Goal: Task Accomplishment & Management: Manage account settings

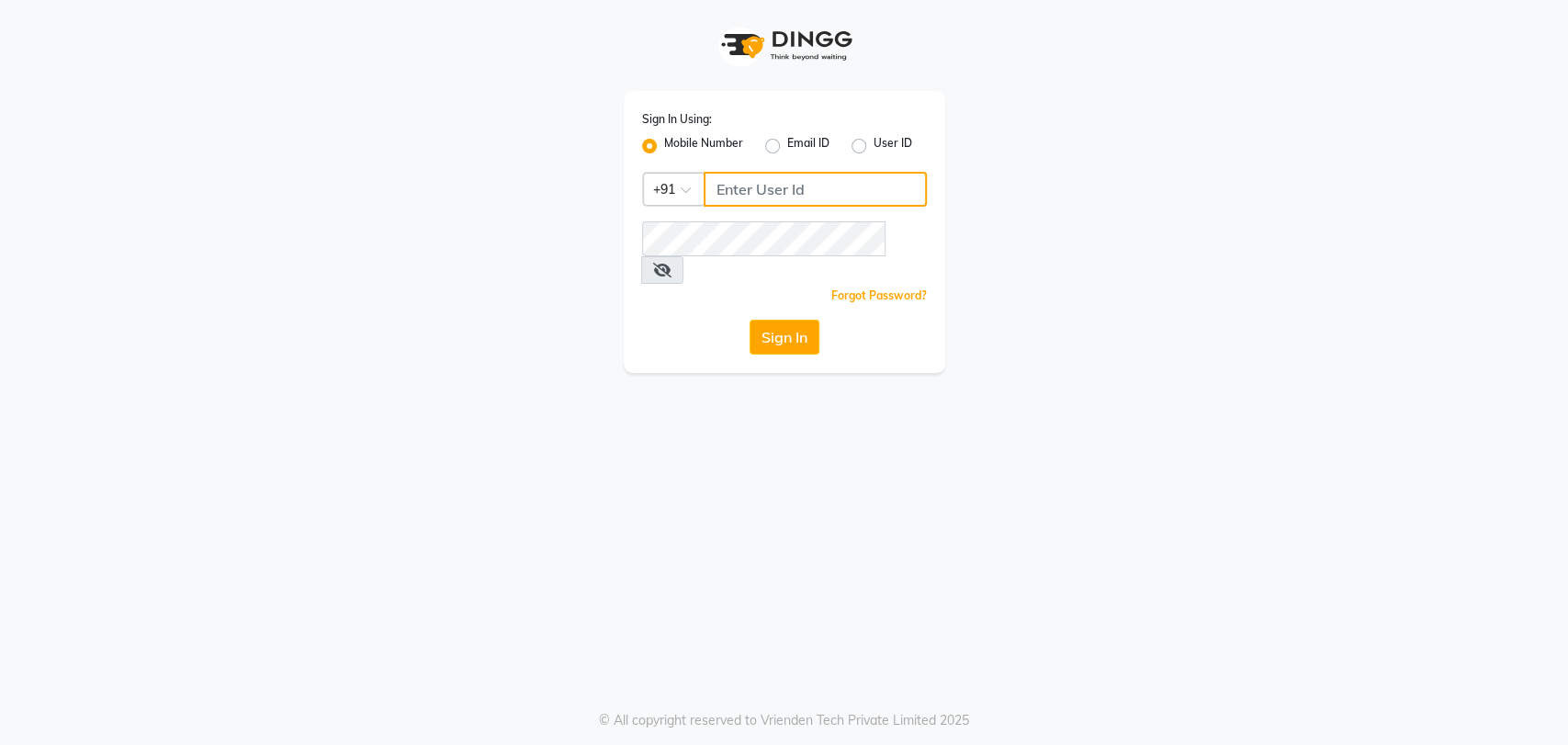
click at [767, 188] on input "Username" at bounding box center [815, 189] width 223 height 35
type input "8867066969"
click at [683, 256] on span at bounding box center [662, 270] width 42 height 28
click at [810, 320] on button "Sign In" at bounding box center [785, 337] width 70 height 35
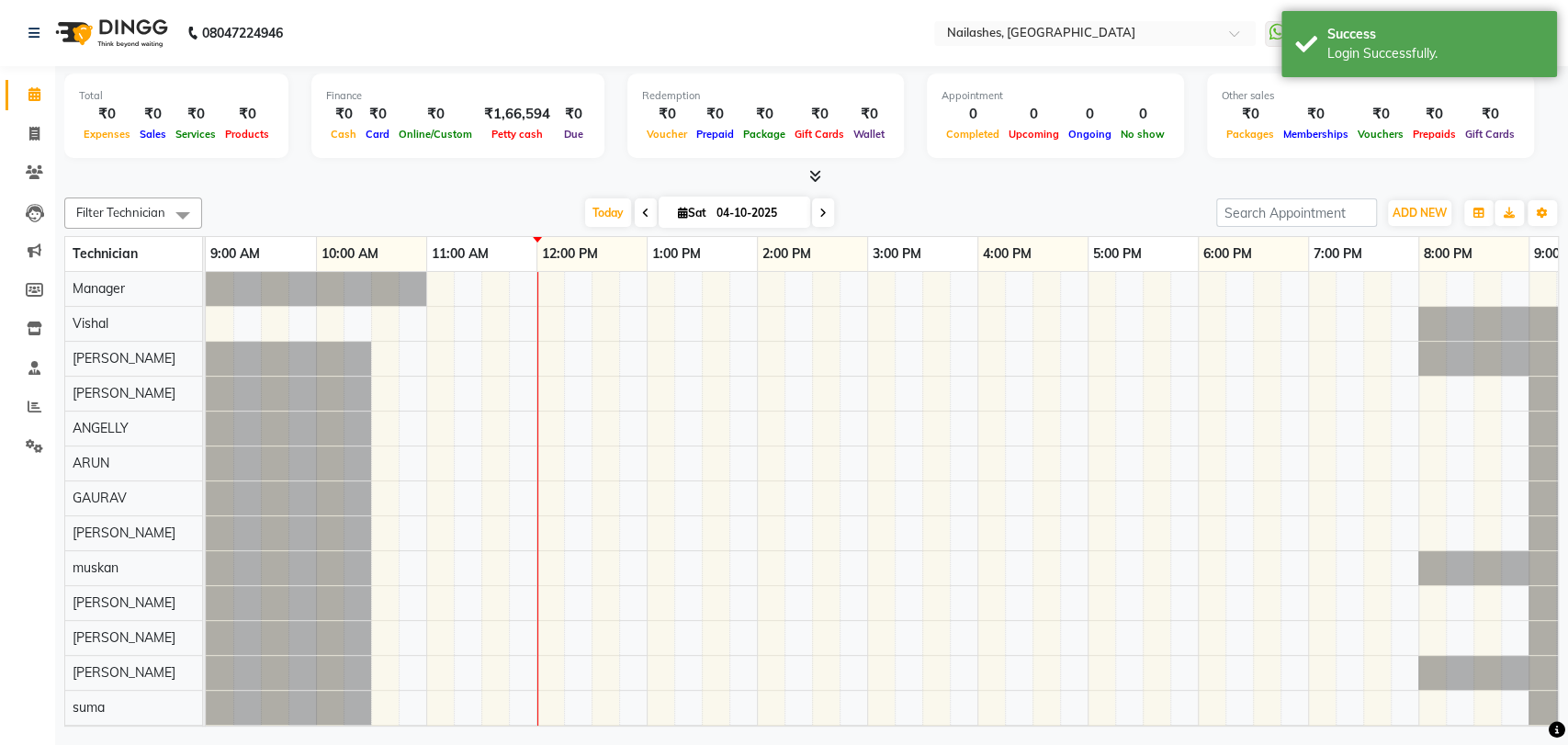
click at [813, 161] on div "Total ₹0 Expenses ₹0 Sales ₹0 Services ₹0 Products Finance ₹0 Cash ₹0 Card ₹0 O…" at bounding box center [812, 119] width 1495 height 90
click at [812, 171] on icon at bounding box center [815, 175] width 12 height 14
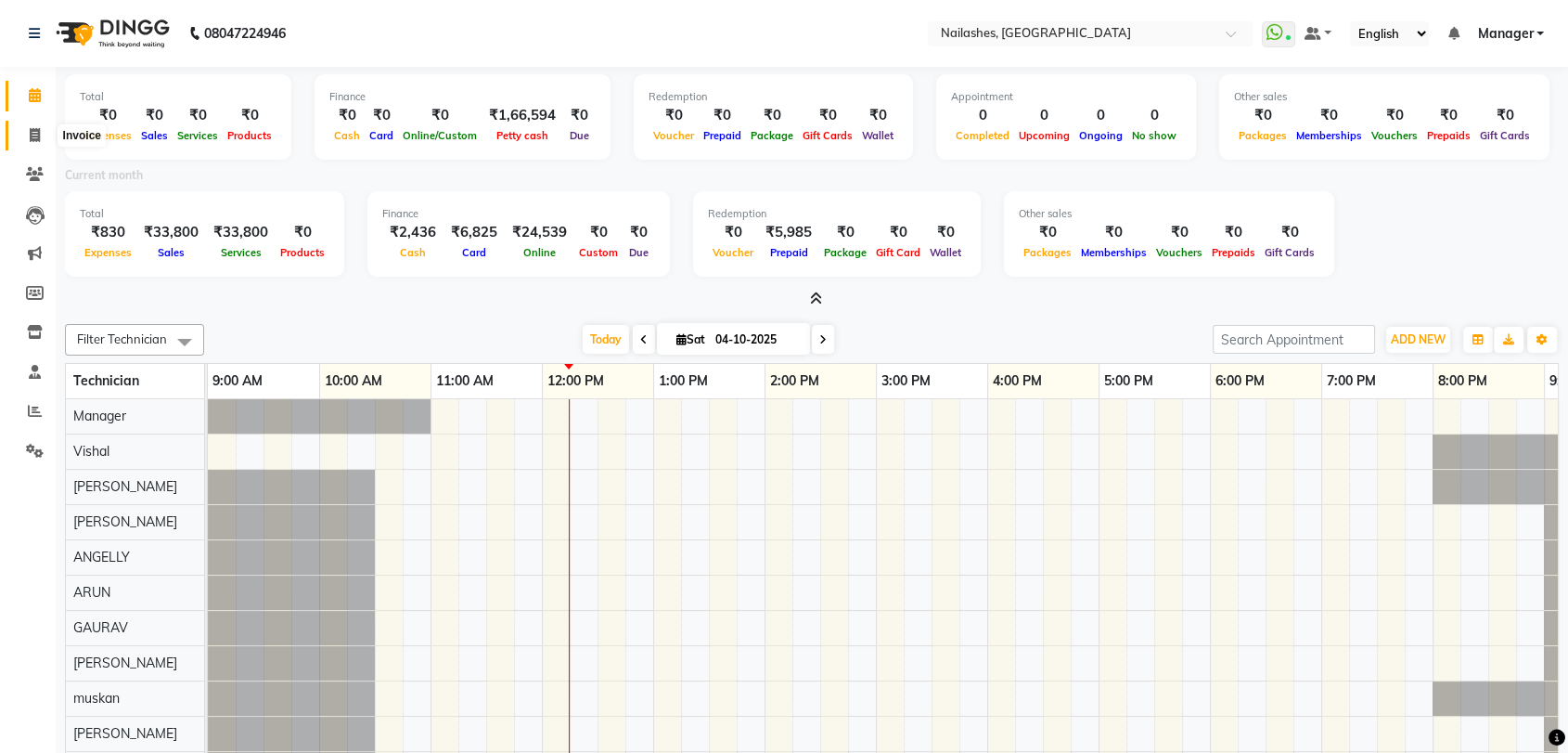
click at [30, 130] on icon at bounding box center [34, 134] width 10 height 14
select select "service"
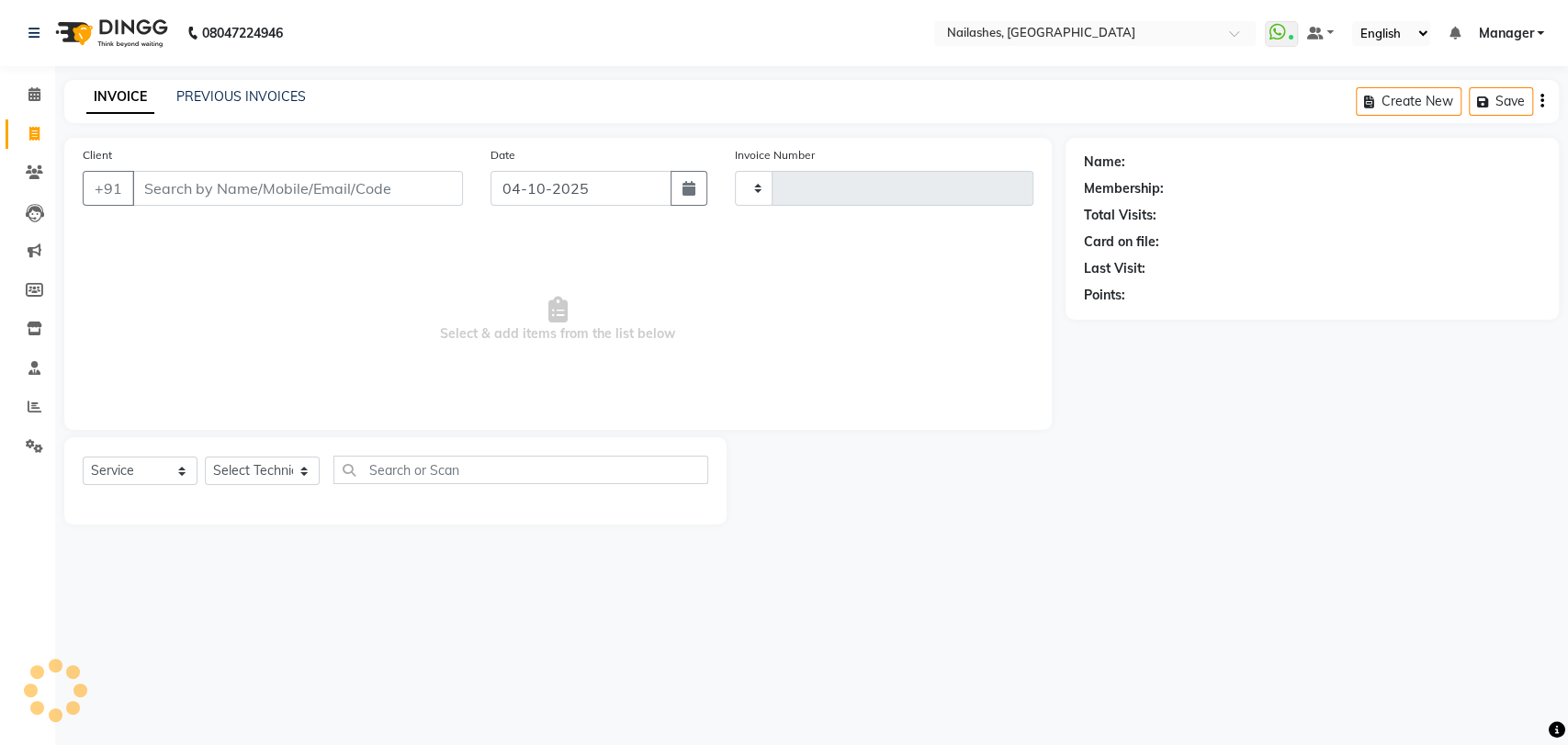
type input "0953"
select select "3667"
click at [297, 465] on select "Select Technician" at bounding box center [262, 470] width 115 height 29
select select "91279"
click at [205, 456] on select "Select Technician Amir anand pid ANGELLY ARUN GAURAV JOTHI Manager muskan preet…" at bounding box center [262, 470] width 115 height 29
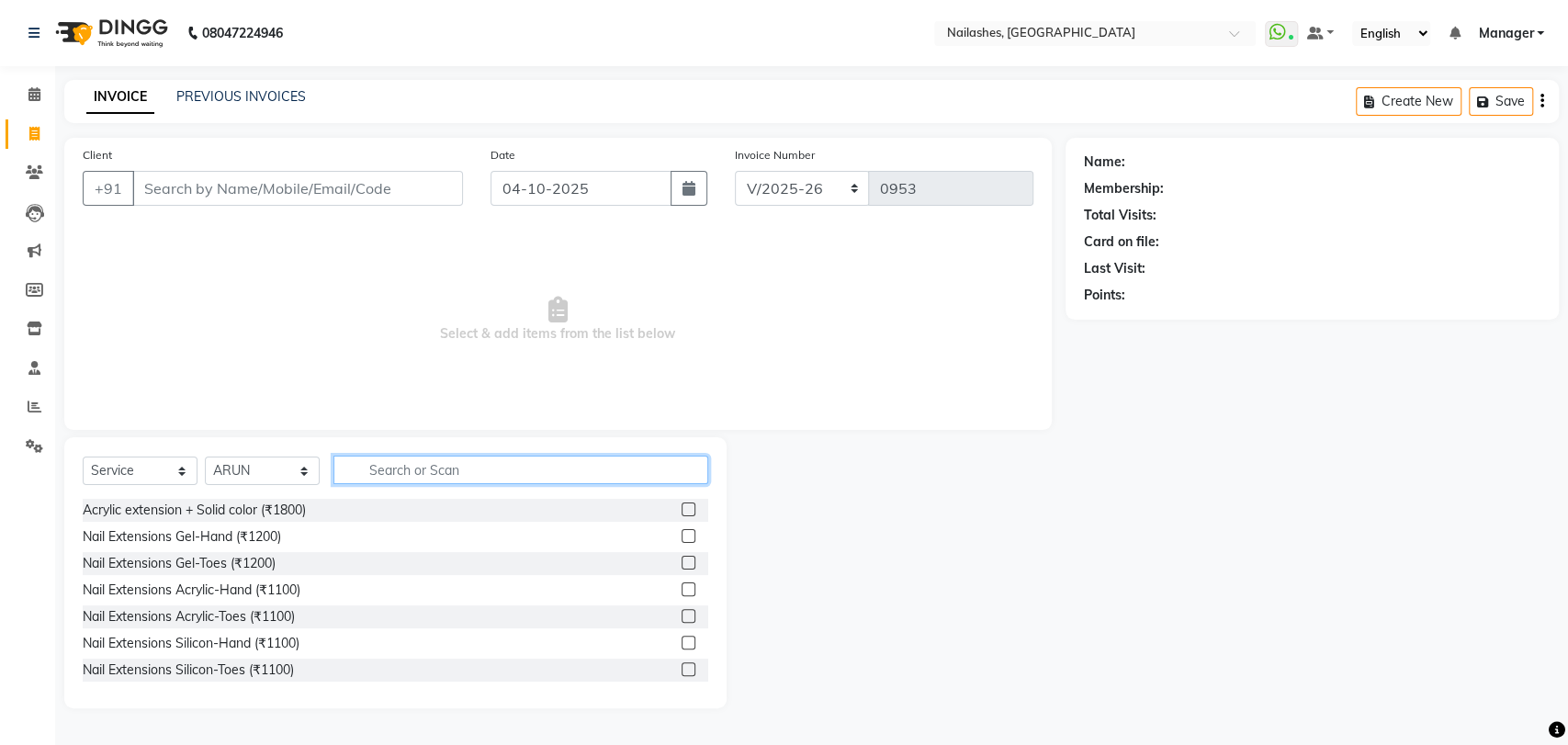
click at [425, 465] on input "text" at bounding box center [521, 469] width 374 height 29
type input "700"
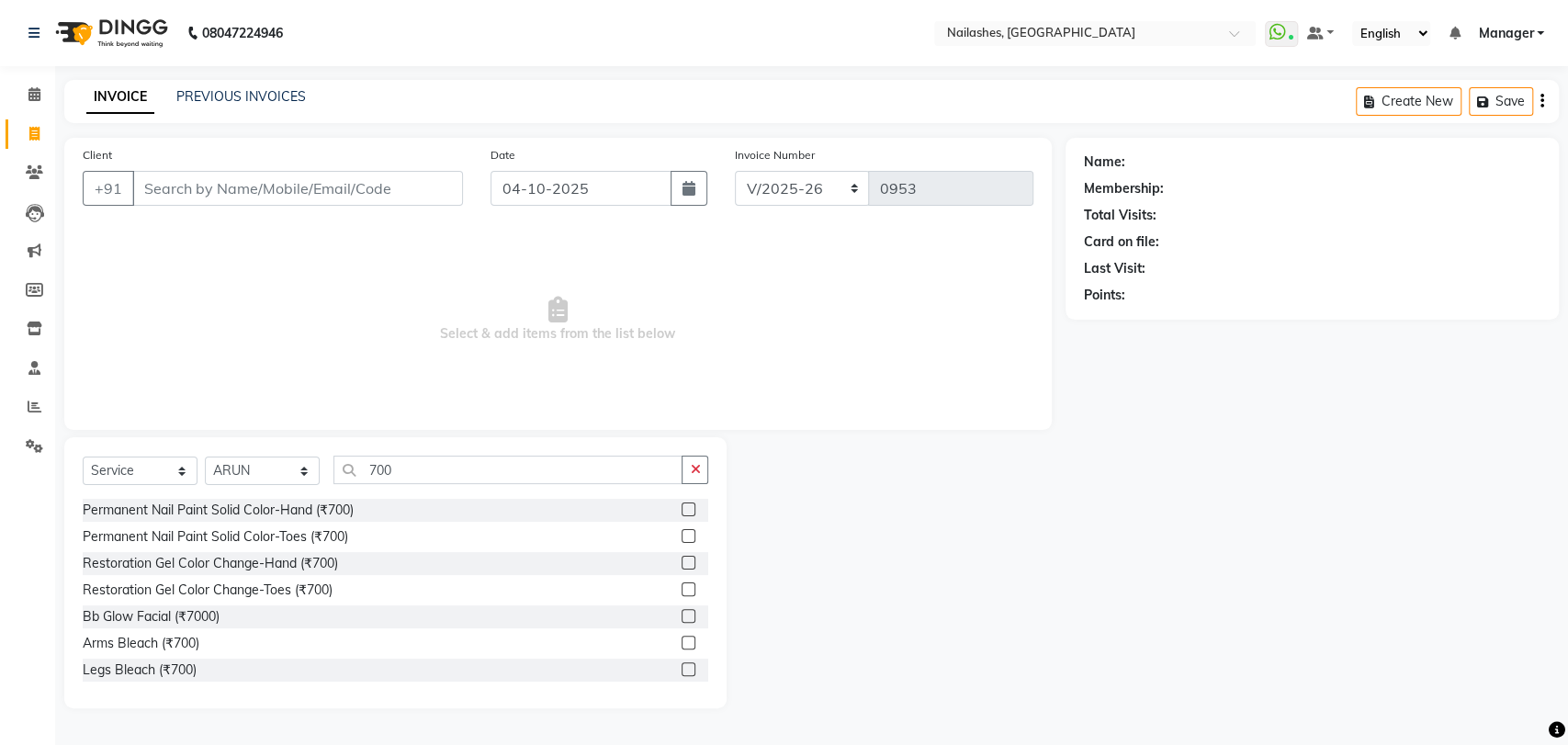
click at [356, 504] on div "Permanent Nail Paint Solid Color-Hand (₹700)" at bounding box center [396, 510] width 625 height 23
click at [316, 511] on div "Permanent Nail Paint Solid Color-Hand (₹700)" at bounding box center [219, 510] width 271 height 19
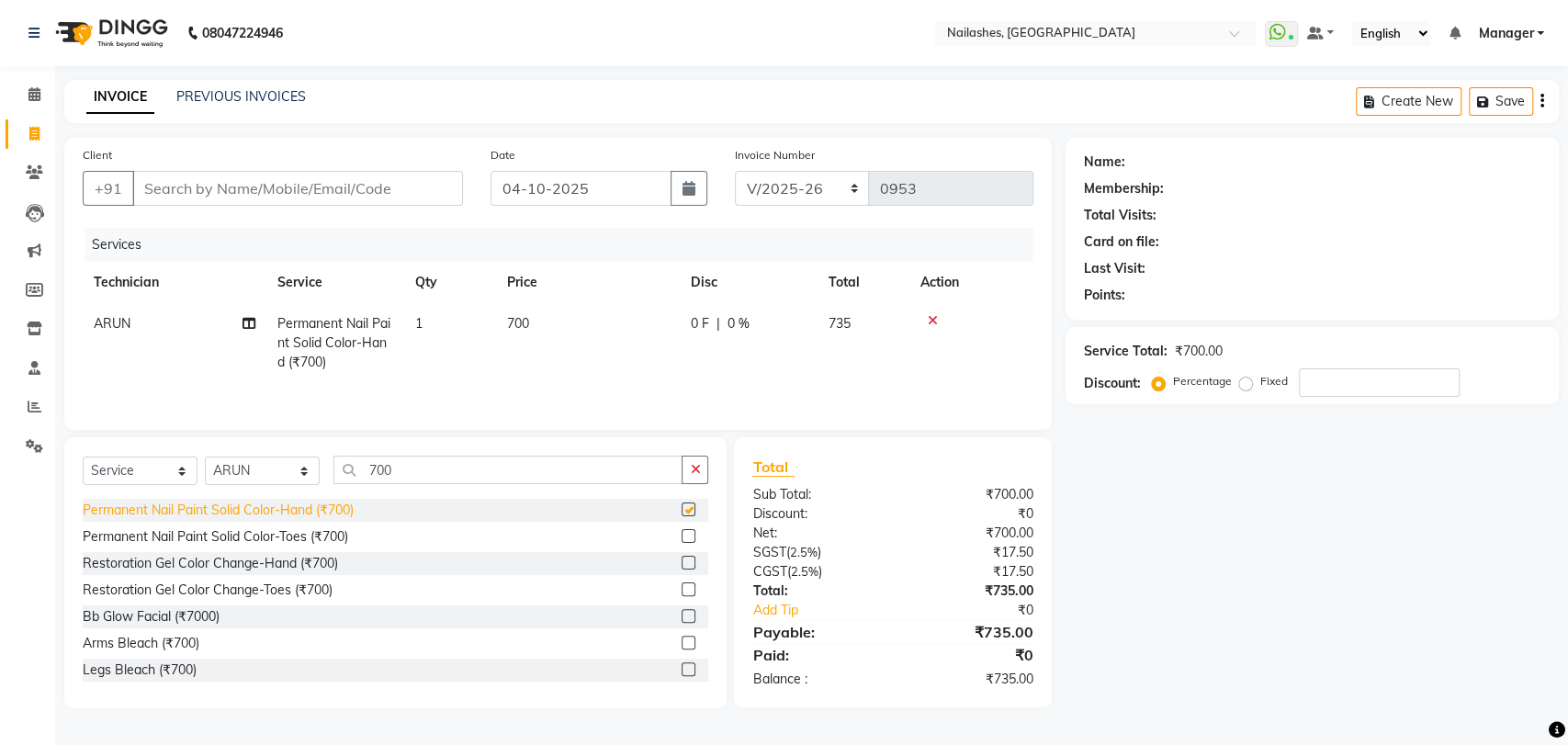
checkbox input "false"
click at [701, 459] on button "button" at bounding box center [695, 469] width 27 height 29
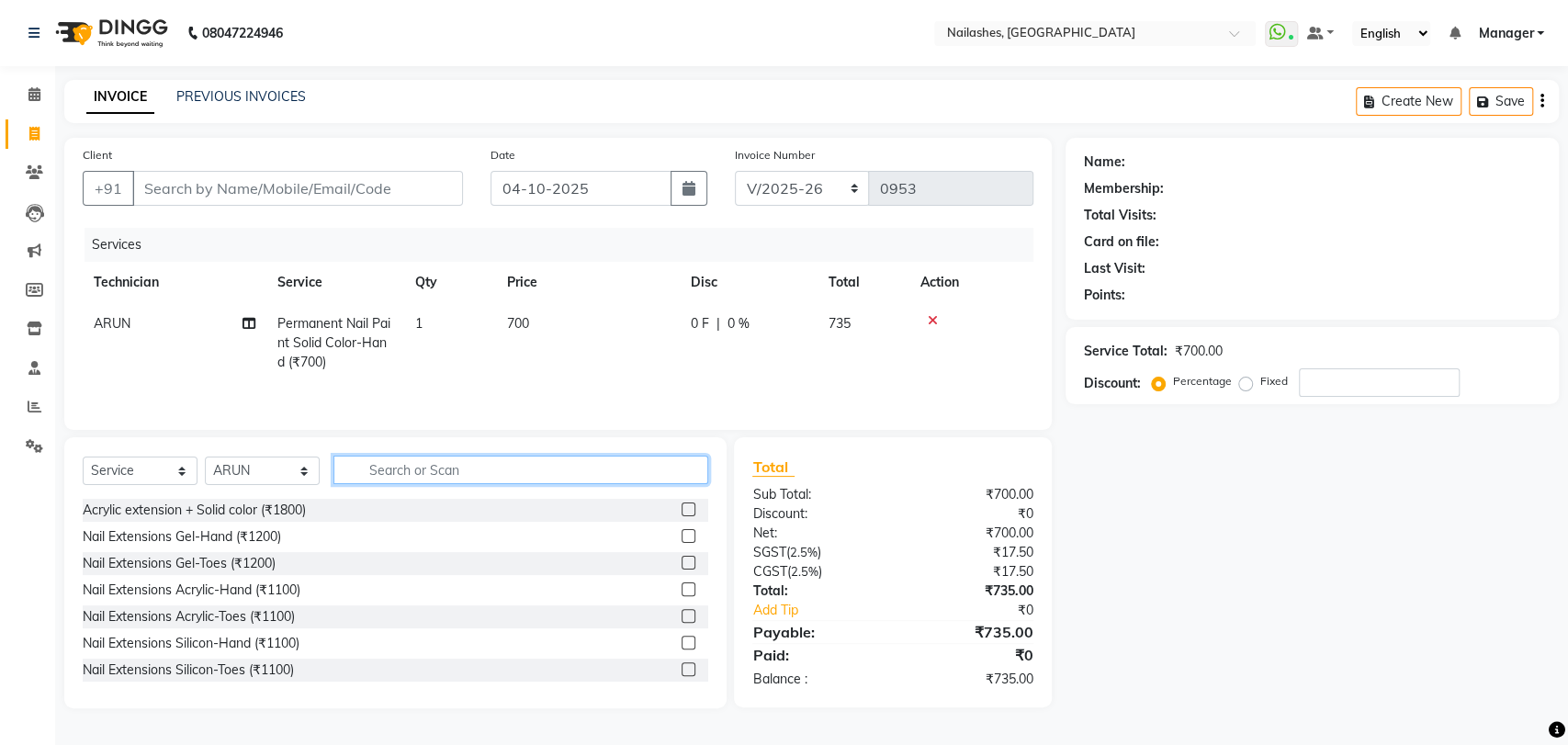
click at [528, 469] on input "text" at bounding box center [521, 469] width 374 height 29
type input "500"
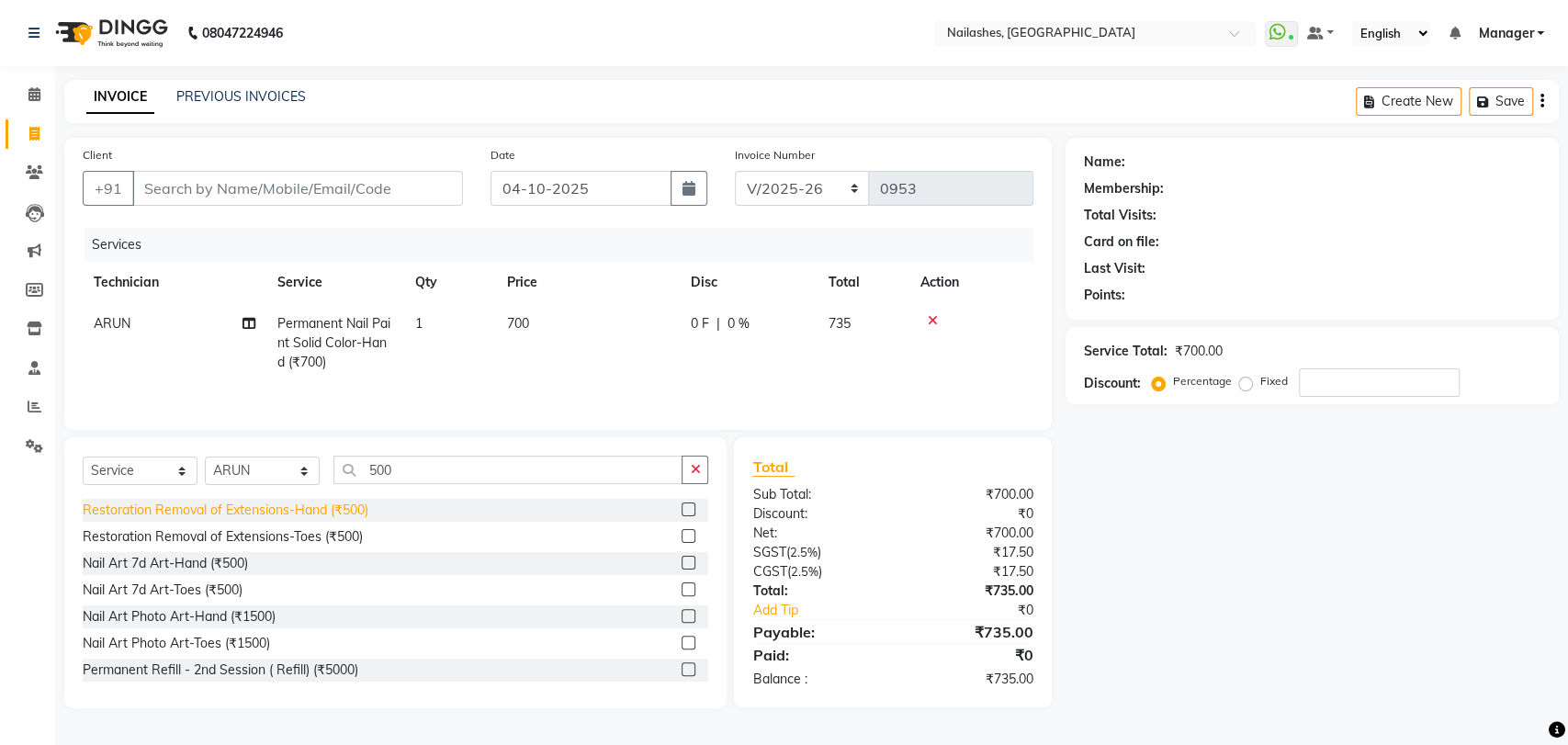
click at [294, 503] on div "Restoration Removal of Extensions-Hand (₹500)" at bounding box center [226, 510] width 286 height 19
checkbox input "false"
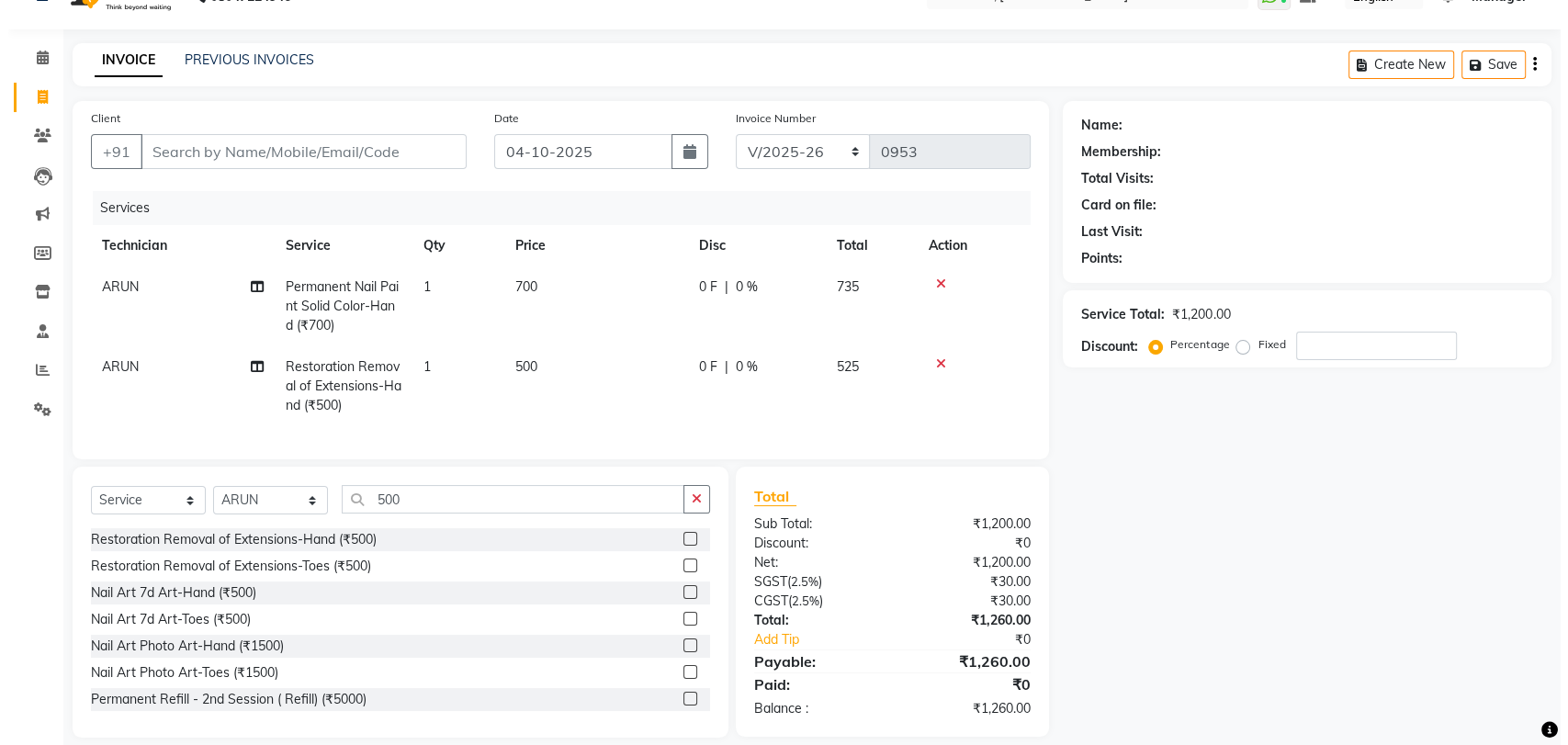
scroll to position [73, 0]
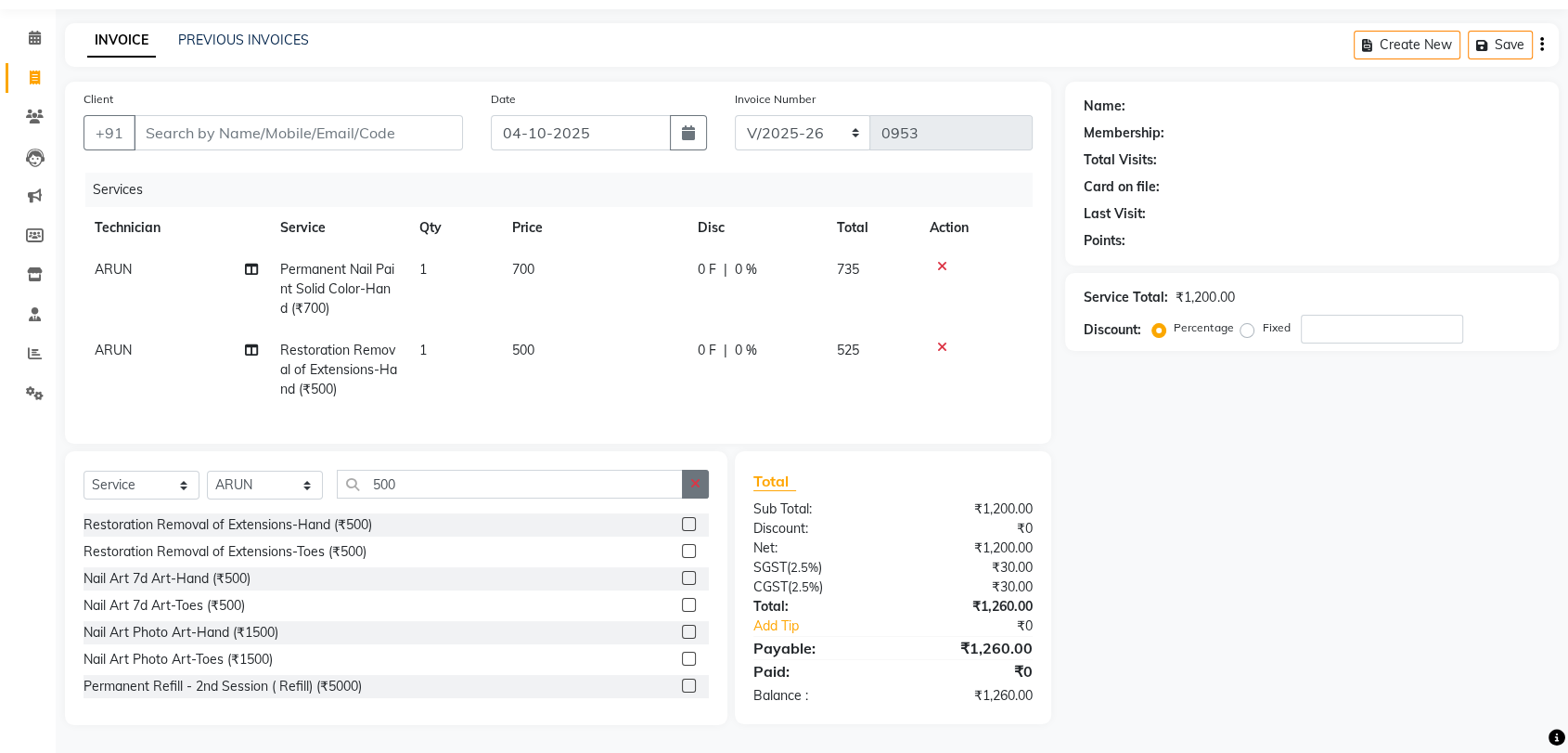
click at [691, 480] on icon "button" at bounding box center [695, 484] width 10 height 13
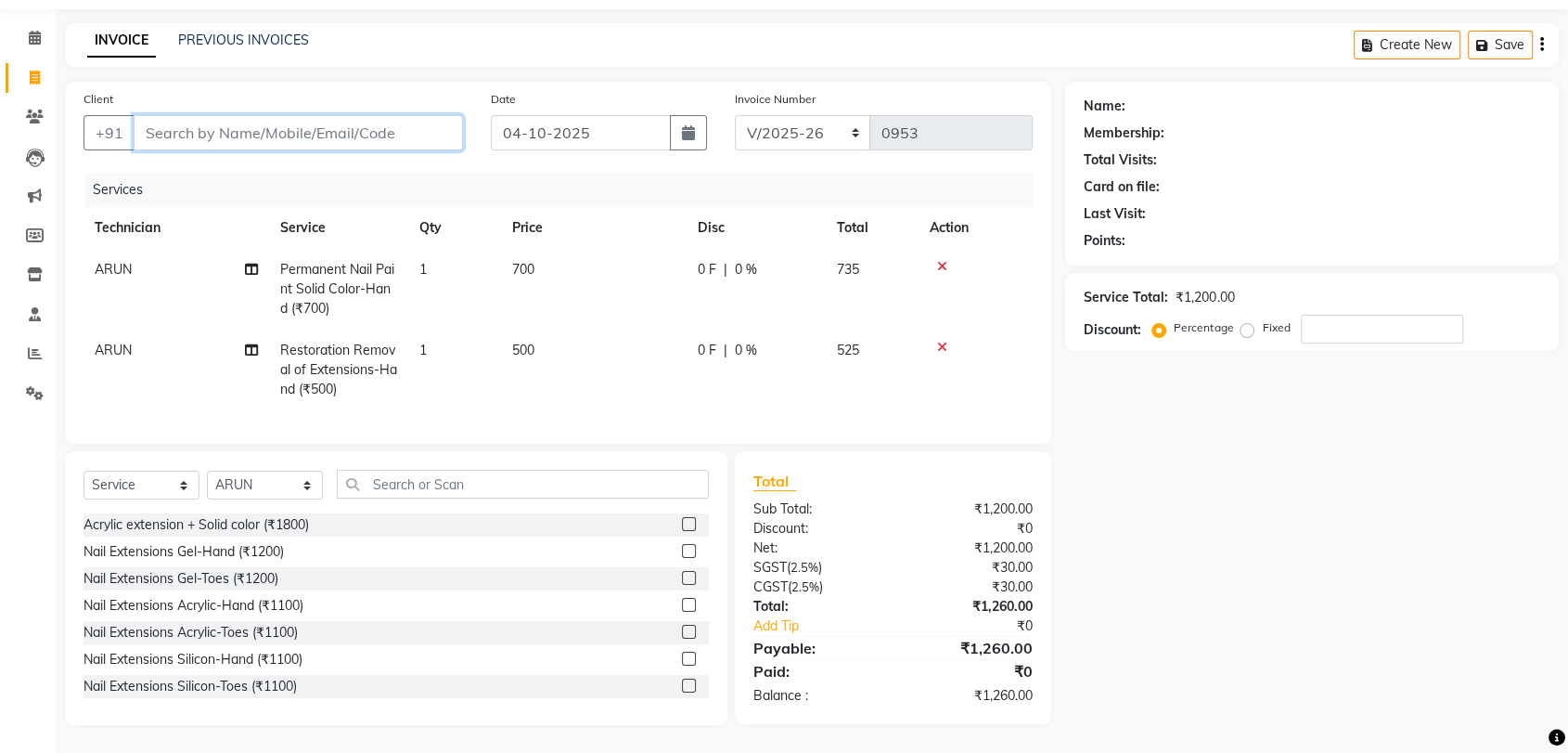
click at [165, 124] on input "Client" at bounding box center [298, 133] width 330 height 35
click at [216, 116] on input "Client" at bounding box center [298, 133] width 330 height 35
type input "9"
type input "0"
type input "9148114888"
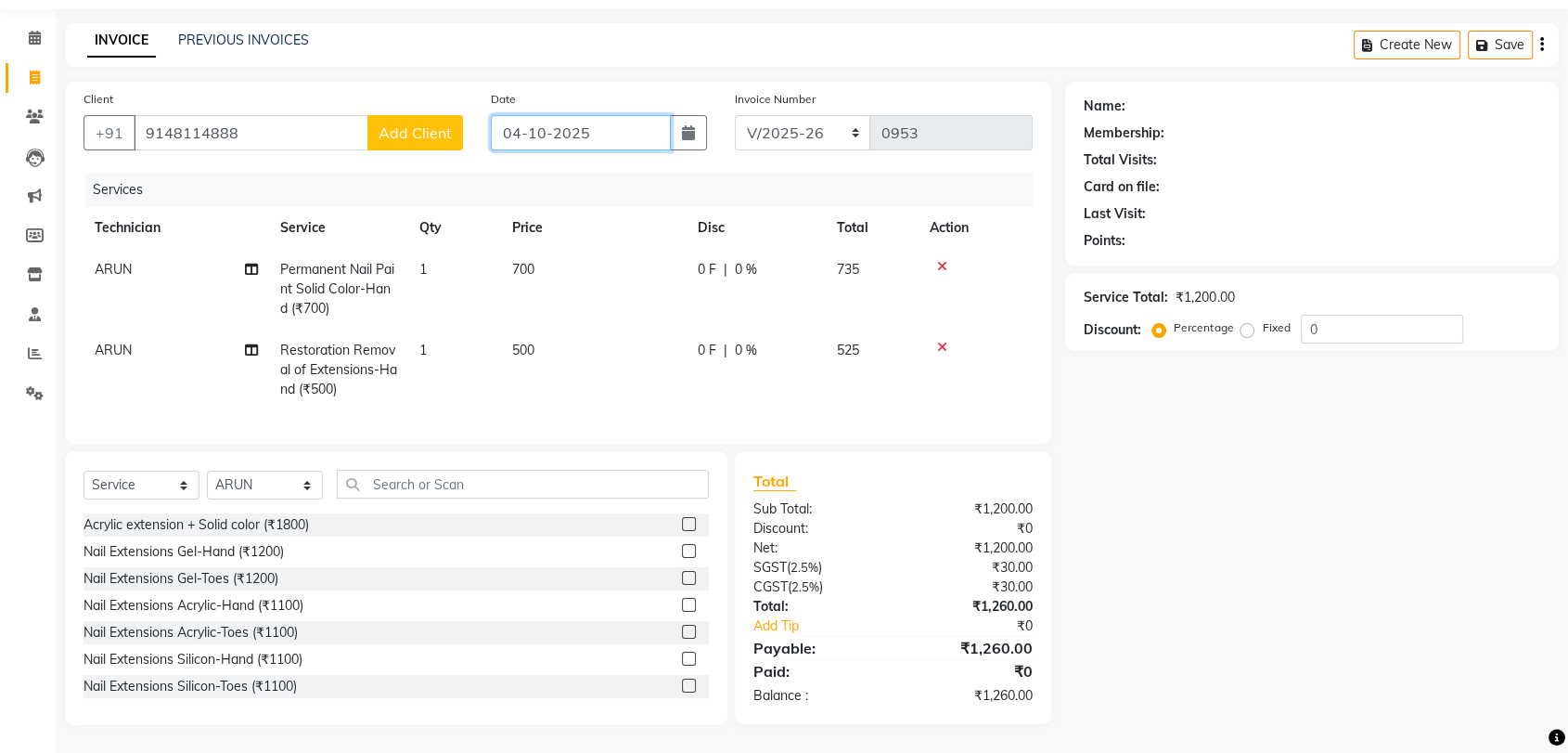
click at [638, 116] on input "04-10-2025" at bounding box center [580, 133] width 180 height 35
select select "10"
select select "2025"
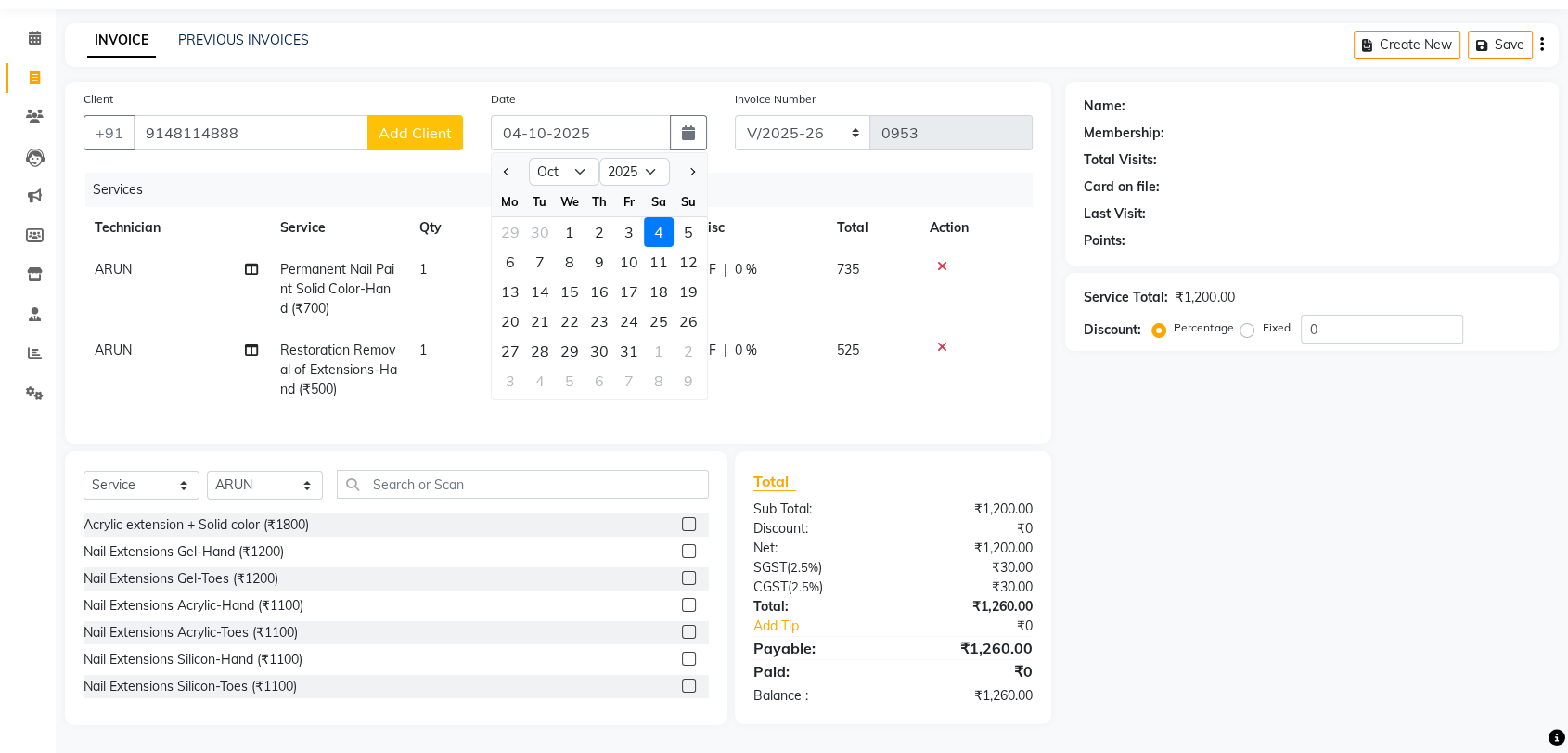
click at [1234, 390] on div "Name: Membership: Total Visits: Card on file: Last Visit: Points: Service Total…" at bounding box center [1318, 404] width 508 height 643
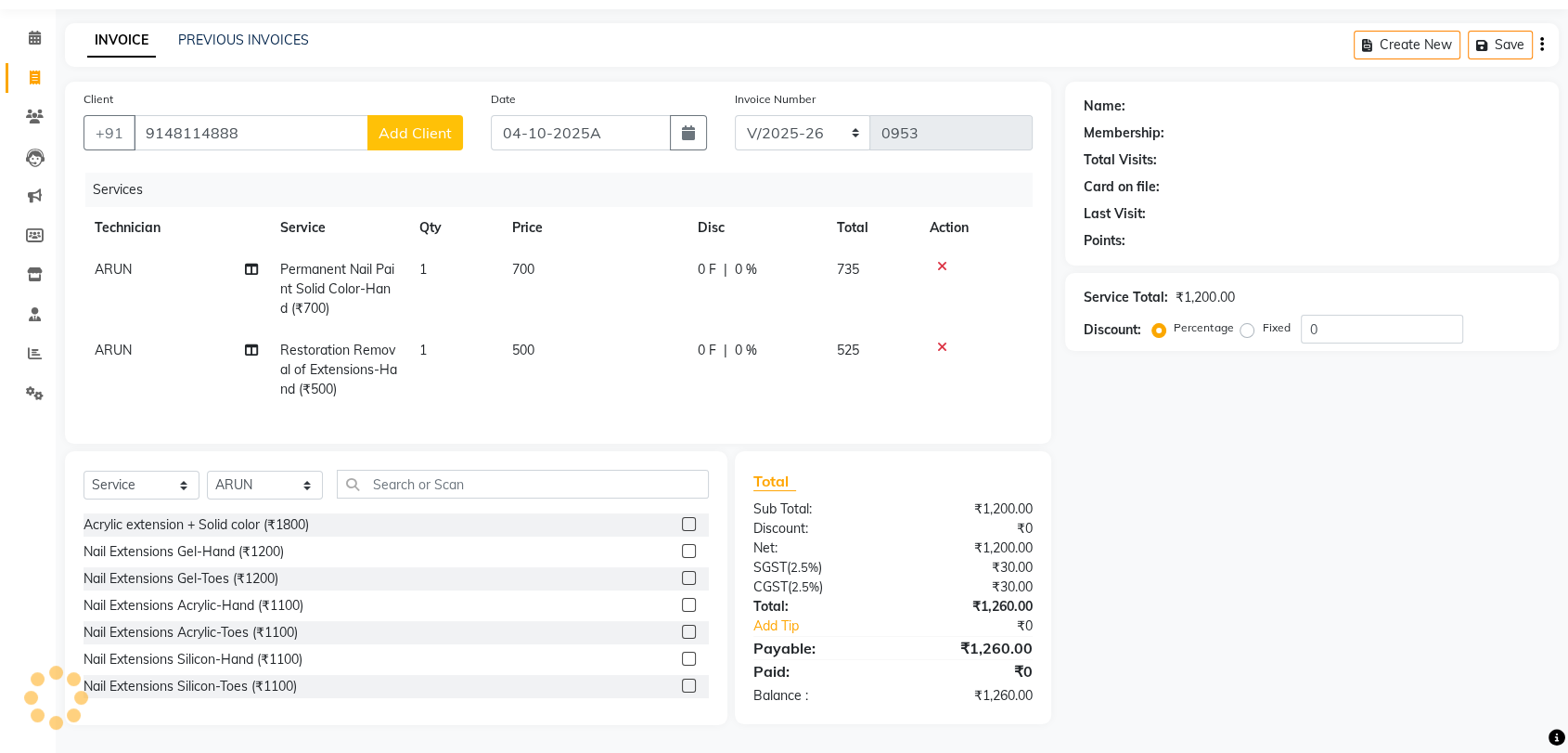
type input "04-10-2025"
click at [419, 123] on span "Add Client" at bounding box center [415, 132] width 74 height 19
select select "21"
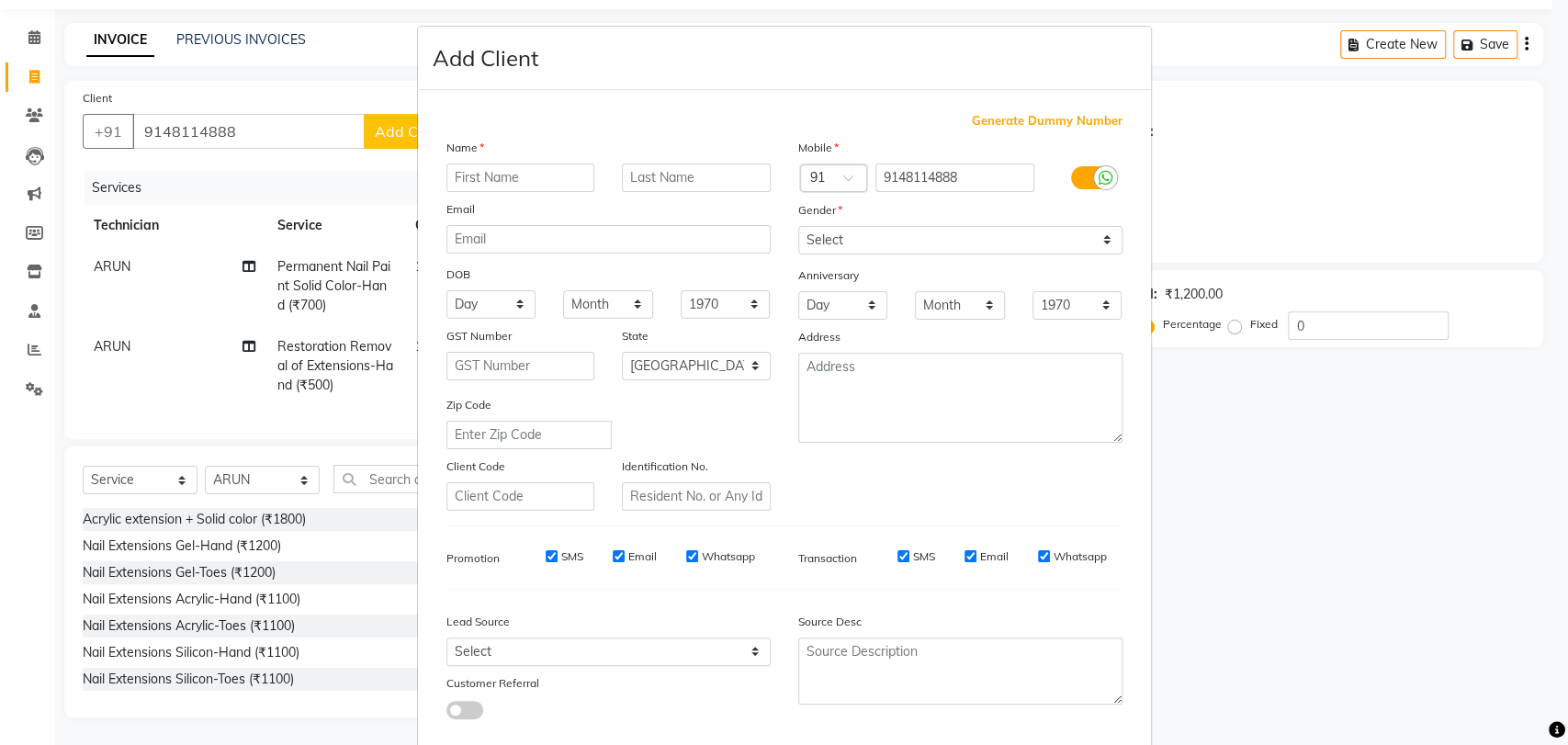
click at [486, 177] on input "text" at bounding box center [520, 177] width 148 height 29
type input "ASHWINI"
click at [1092, 234] on select "Select [DEMOGRAPHIC_DATA] [DEMOGRAPHIC_DATA] Other Prefer Not To Say" at bounding box center [961, 240] width 325 height 29
select select "[DEMOGRAPHIC_DATA]"
click at [799, 226] on select "Select [DEMOGRAPHIC_DATA] [DEMOGRAPHIC_DATA] Other Prefer Not To Say" at bounding box center [961, 240] width 325 height 29
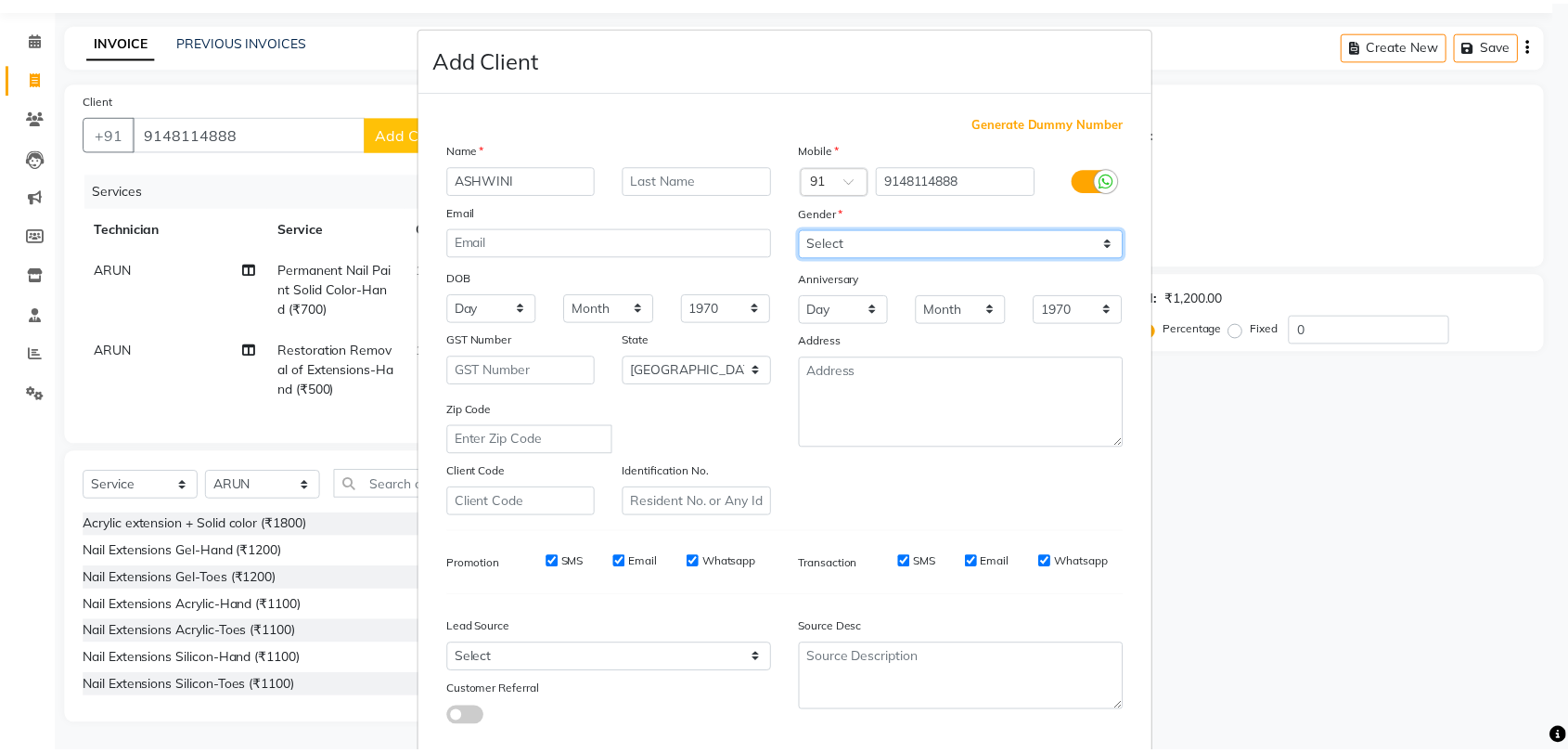
scroll to position [101, 0]
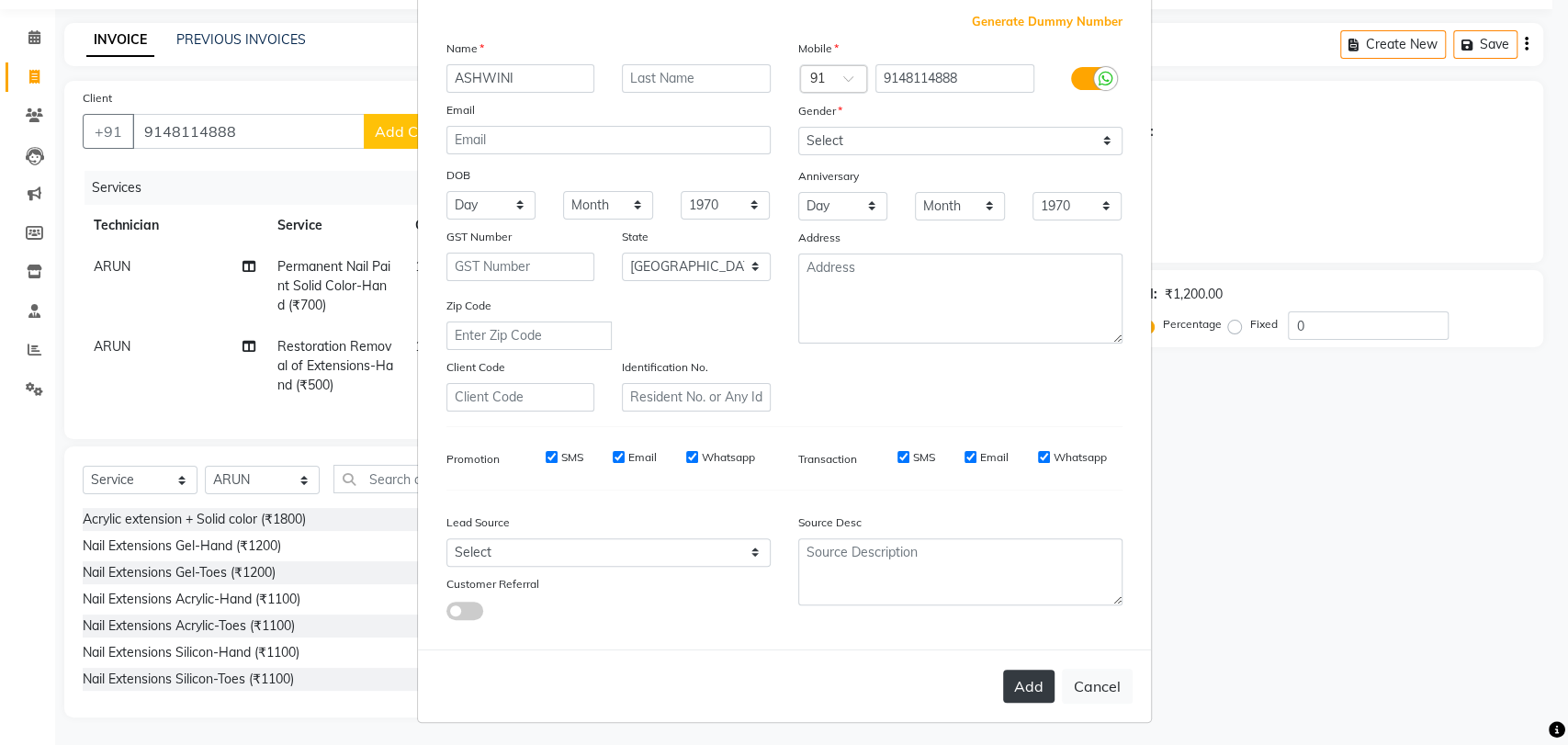
click at [1018, 683] on button "Add" at bounding box center [1029, 686] width 52 height 33
type input "91******88"
select select
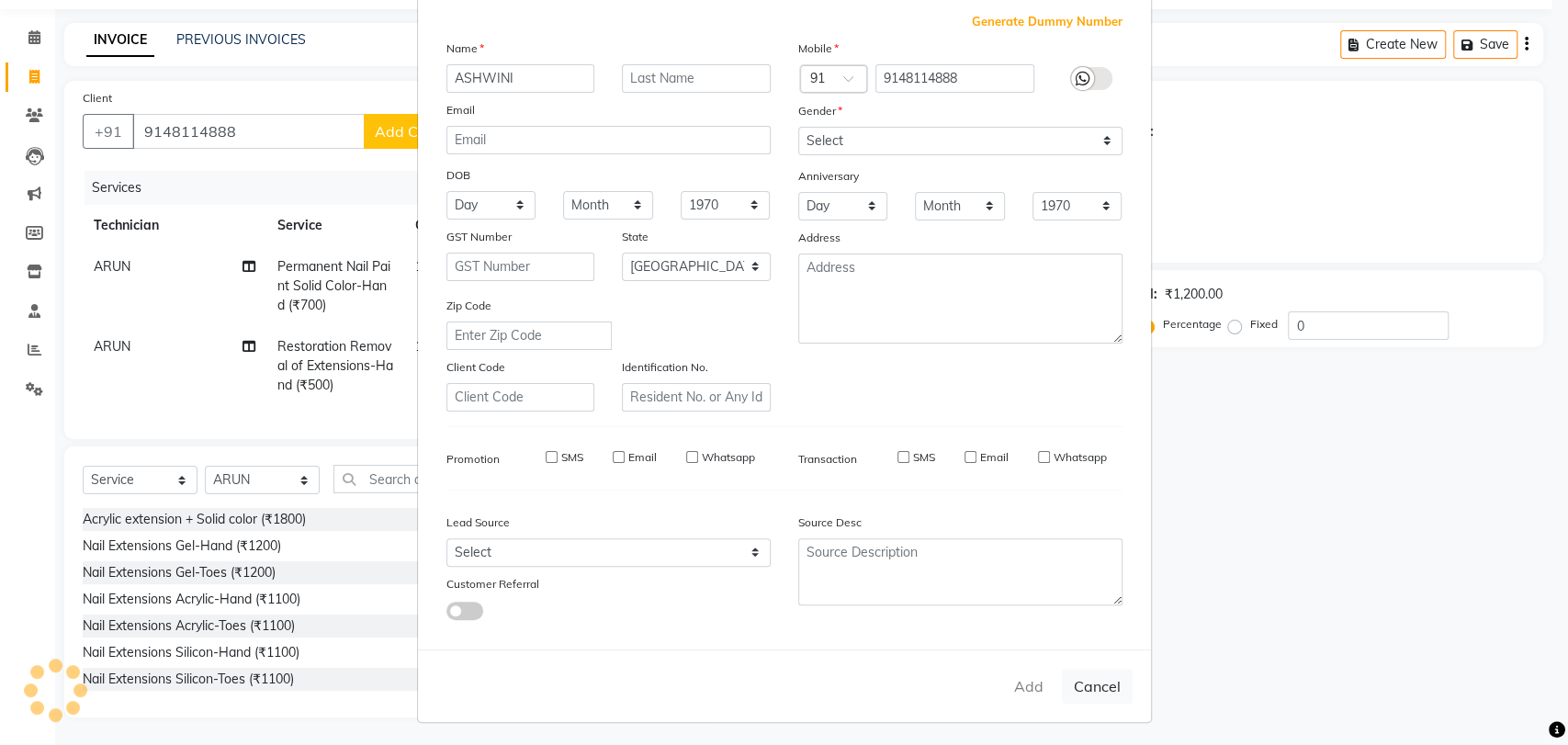
select select "null"
select select
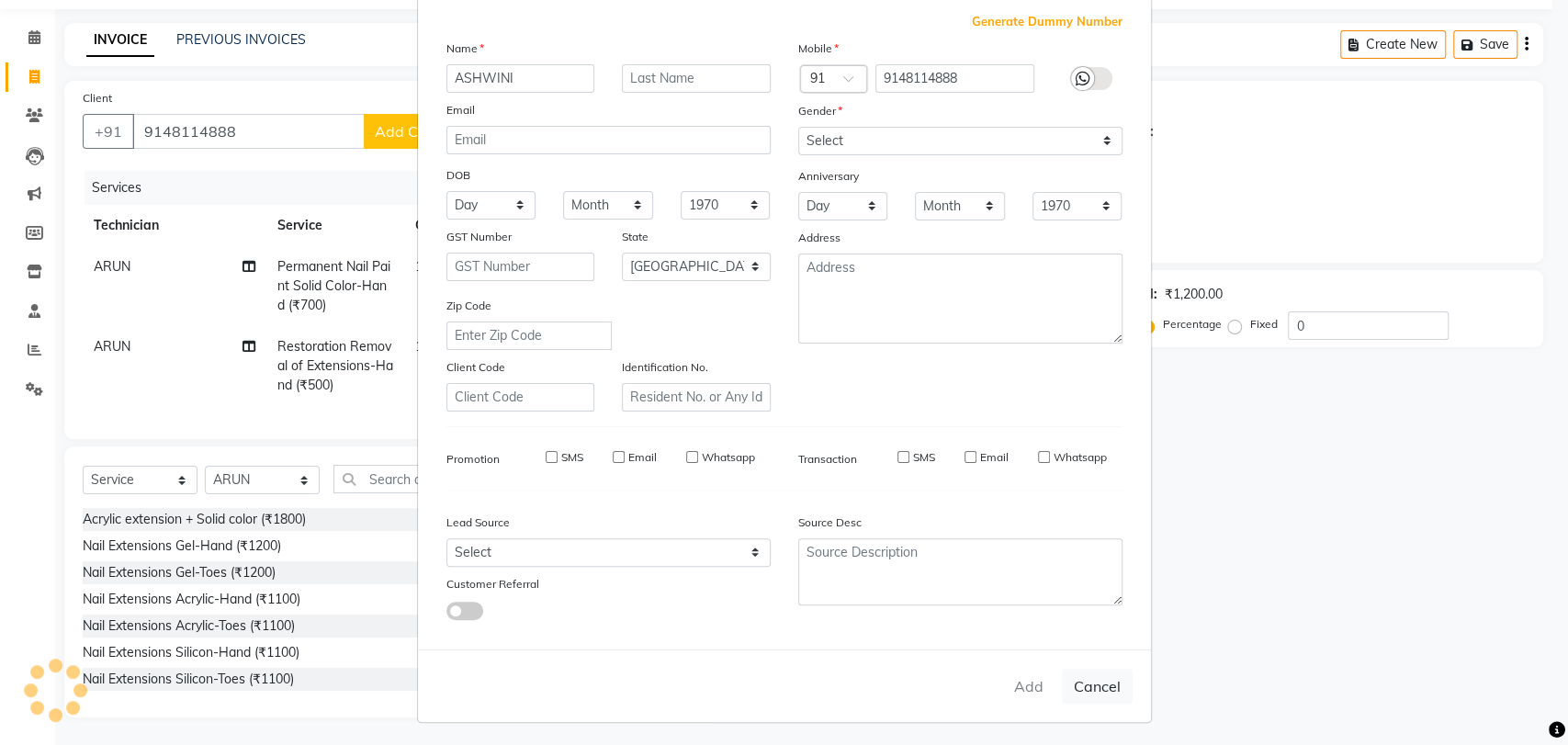
checkbox input "false"
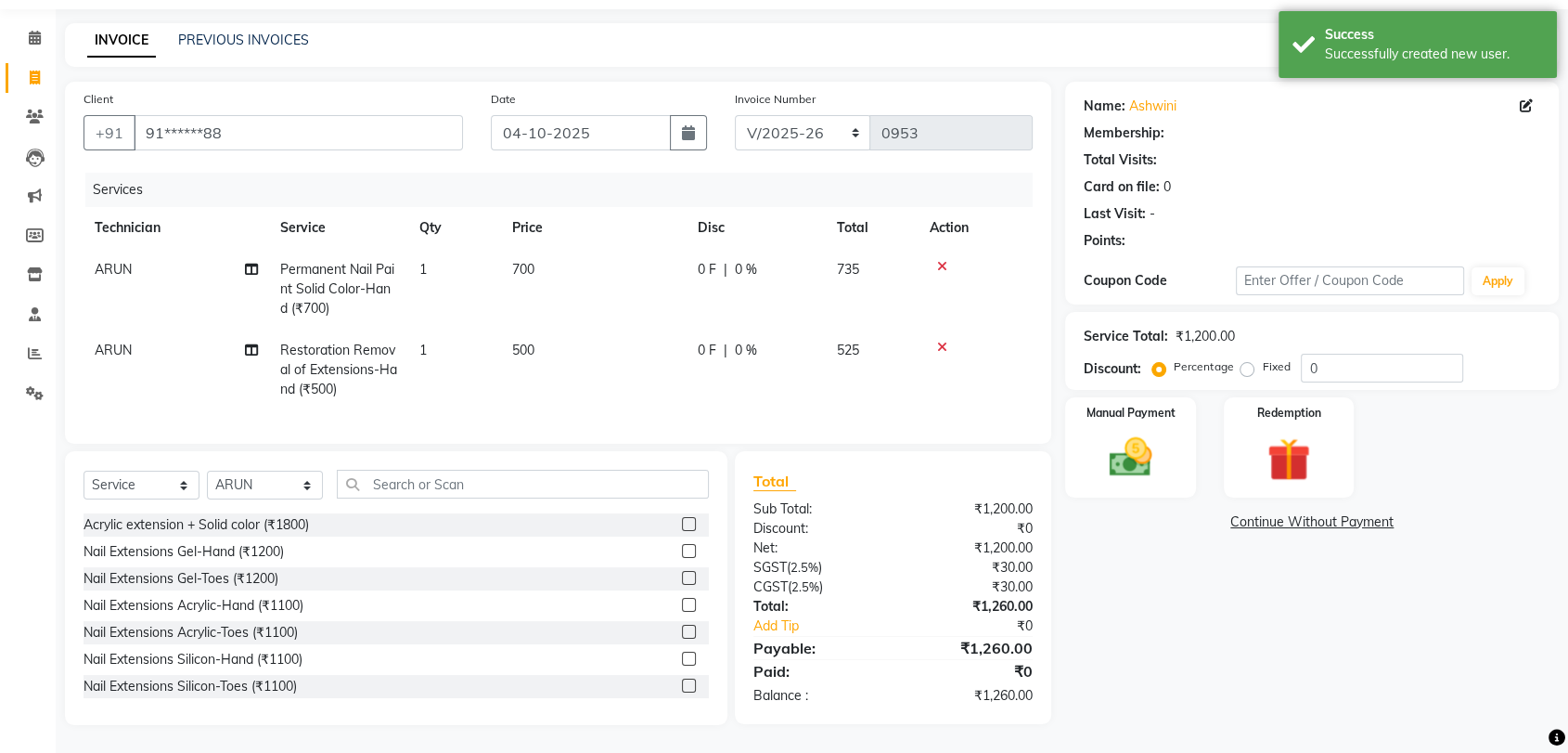
select select "1: Object"
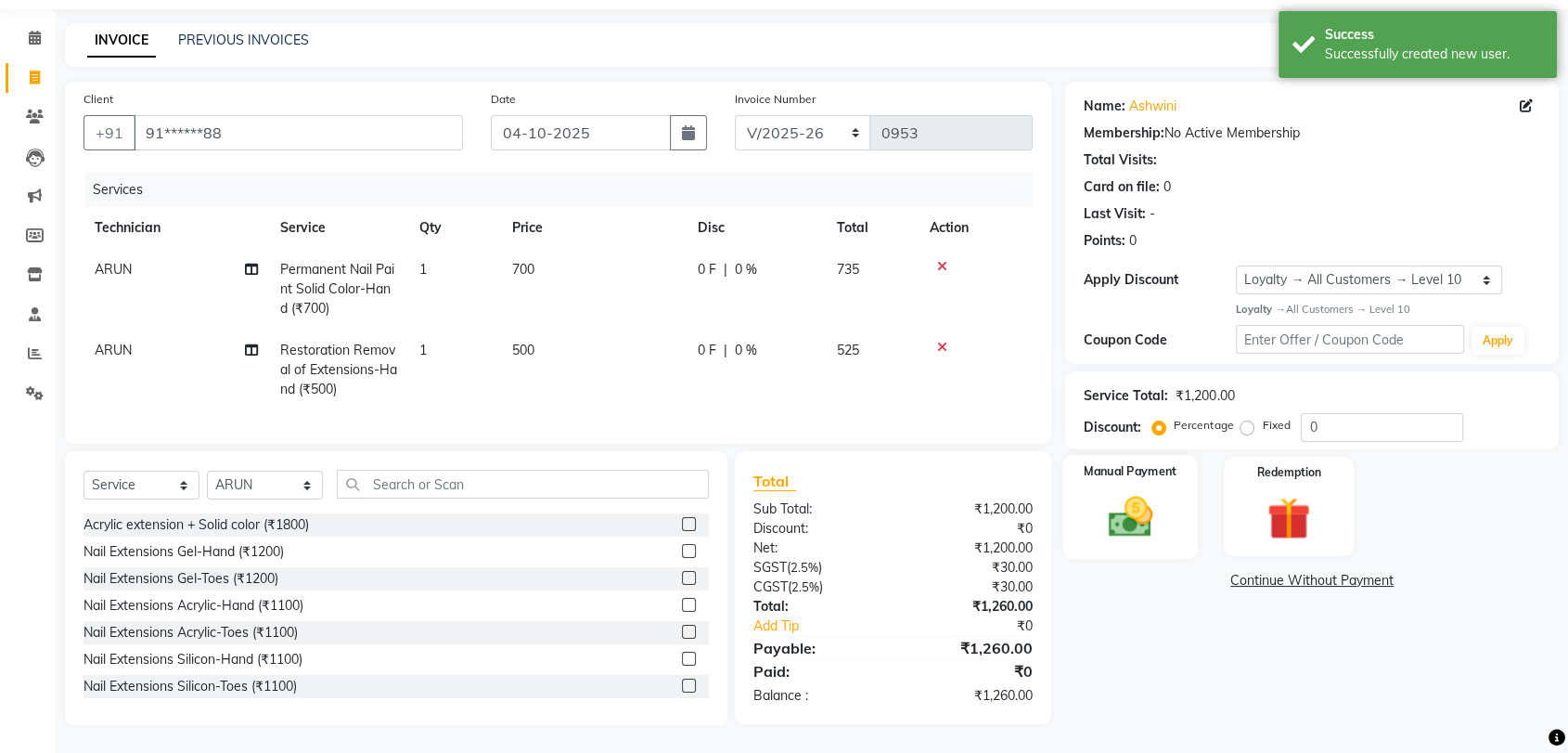
click at [1113, 470] on div "Manual Payment" at bounding box center [1130, 507] width 135 height 104
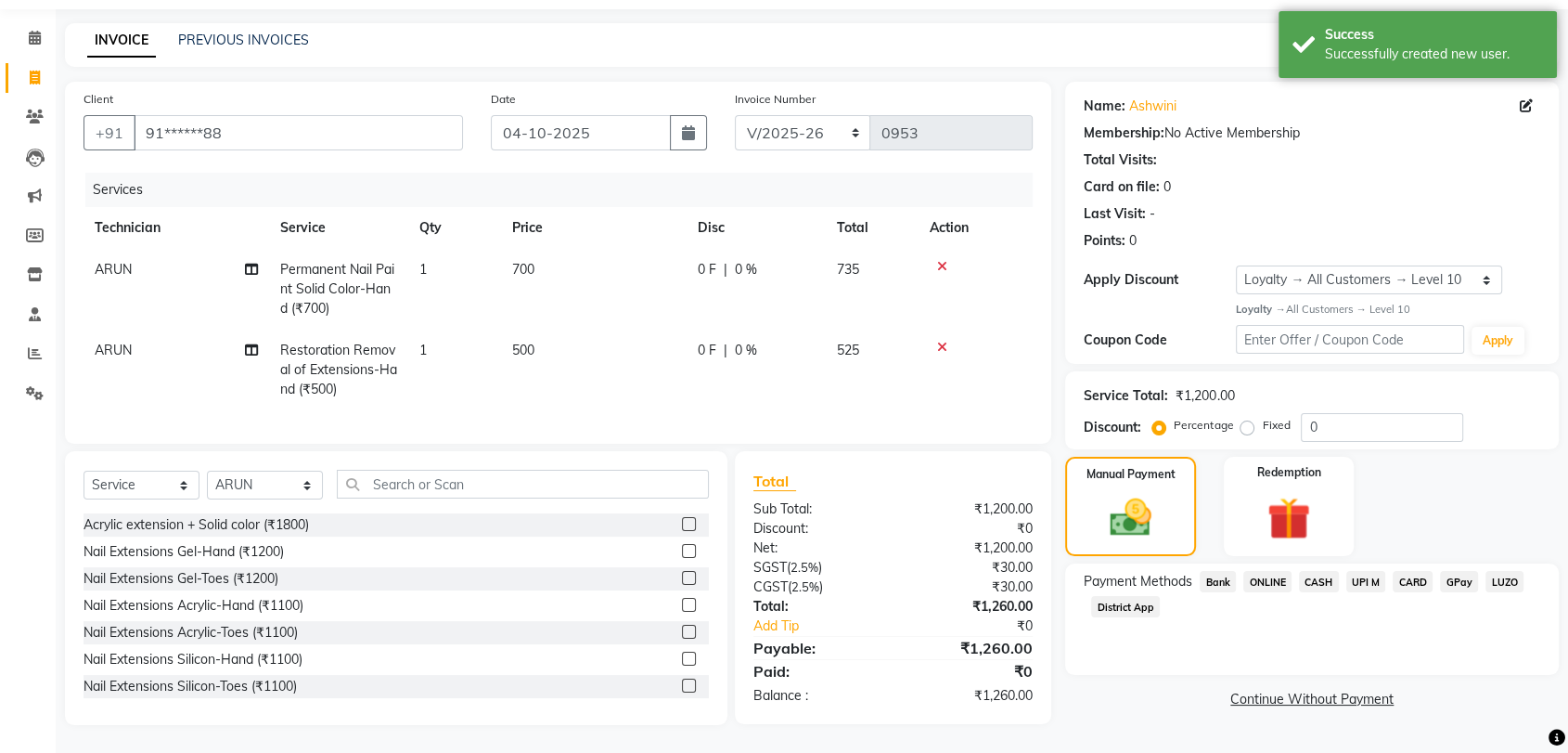
click at [1320, 571] on span "CASH" at bounding box center [1318, 582] width 40 height 21
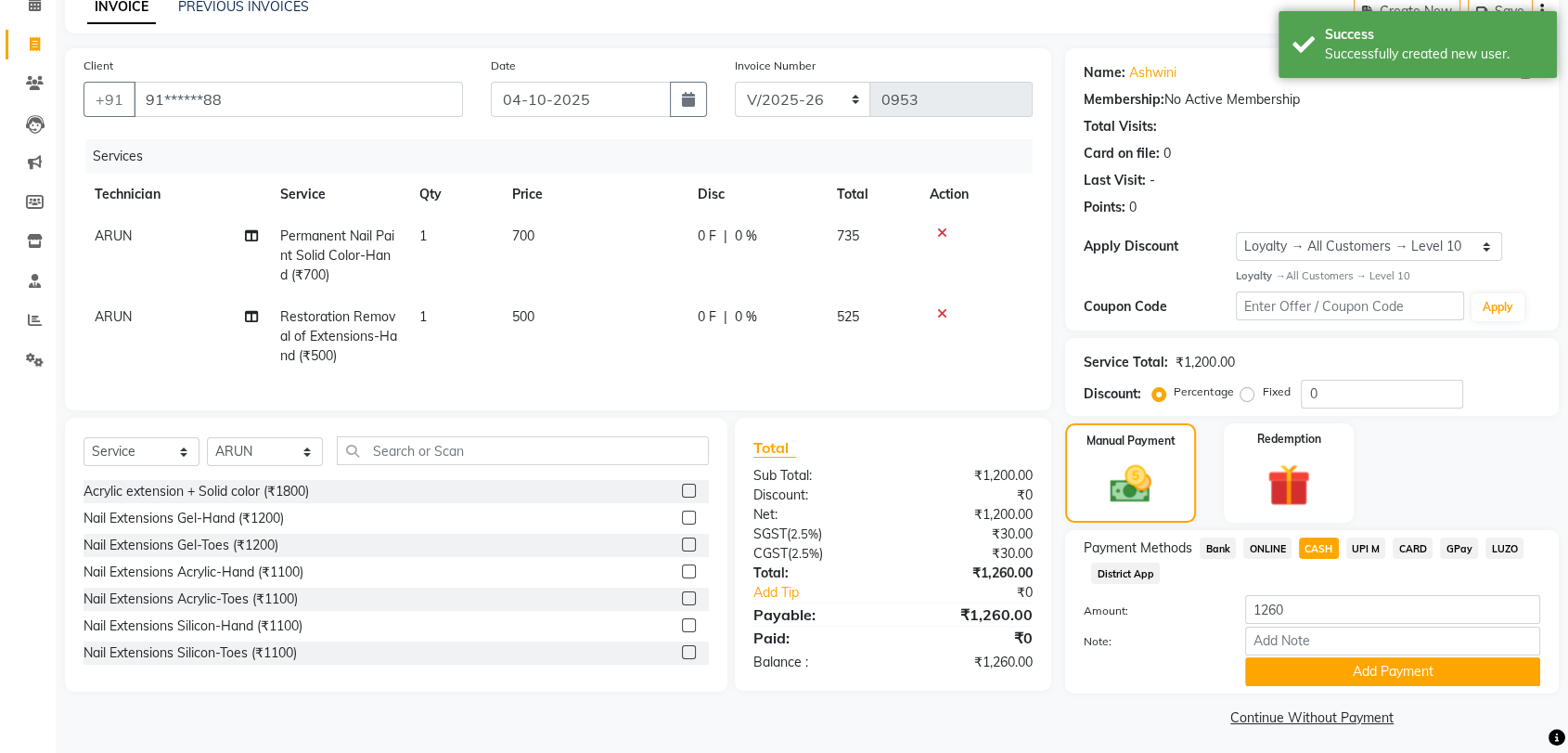
scroll to position [97, 0]
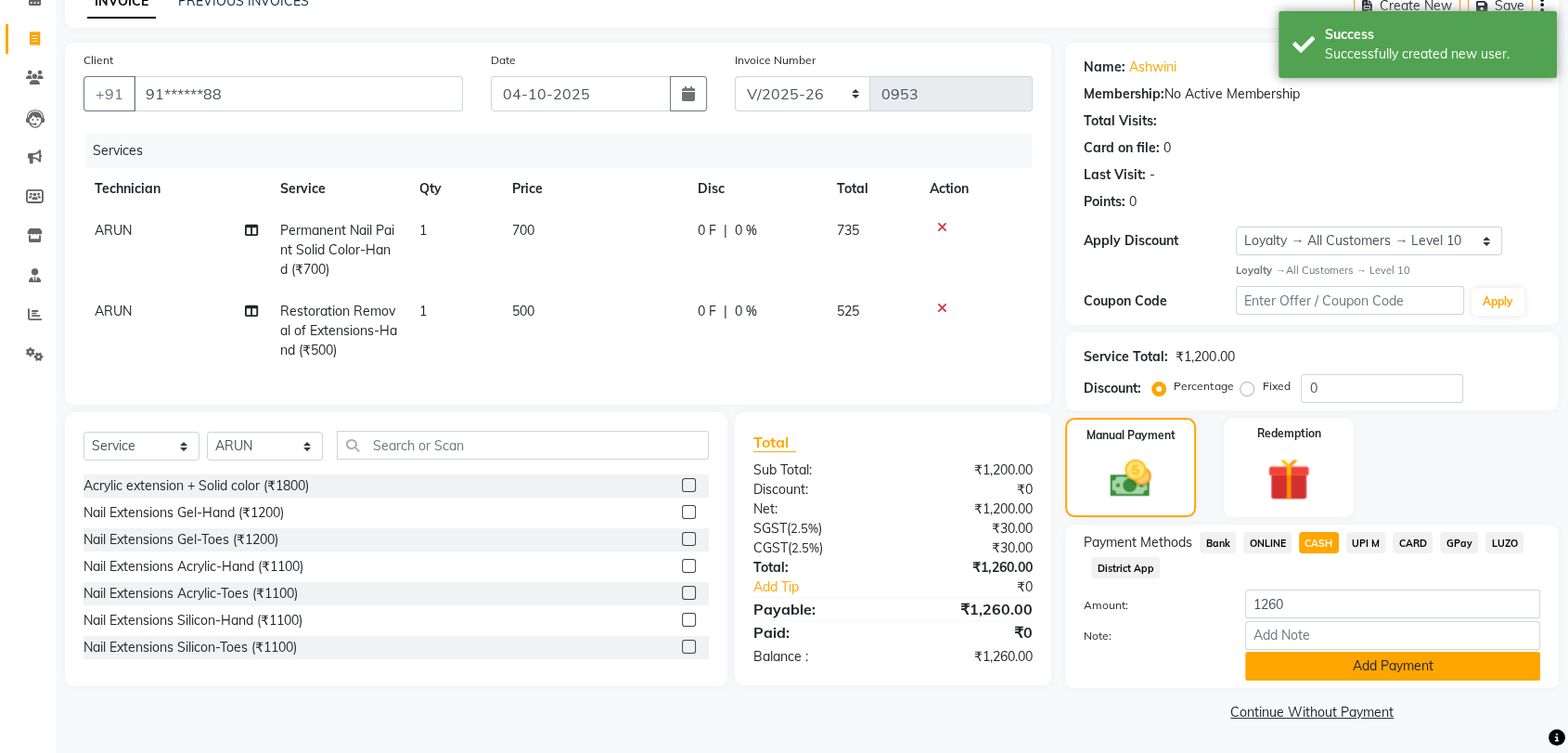
click at [1329, 659] on button "Add Payment" at bounding box center [1393, 665] width 295 height 29
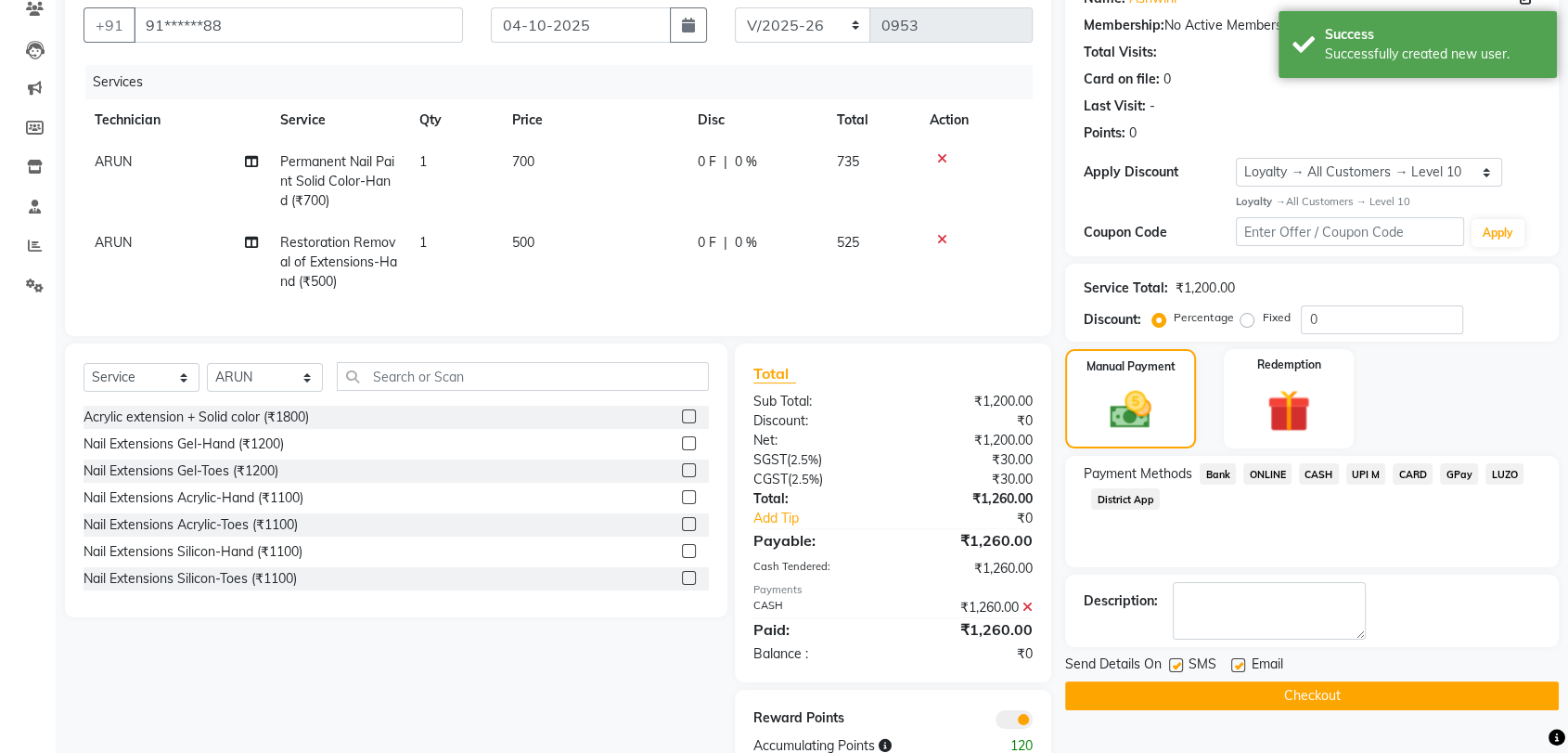
scroll to position [229, 0]
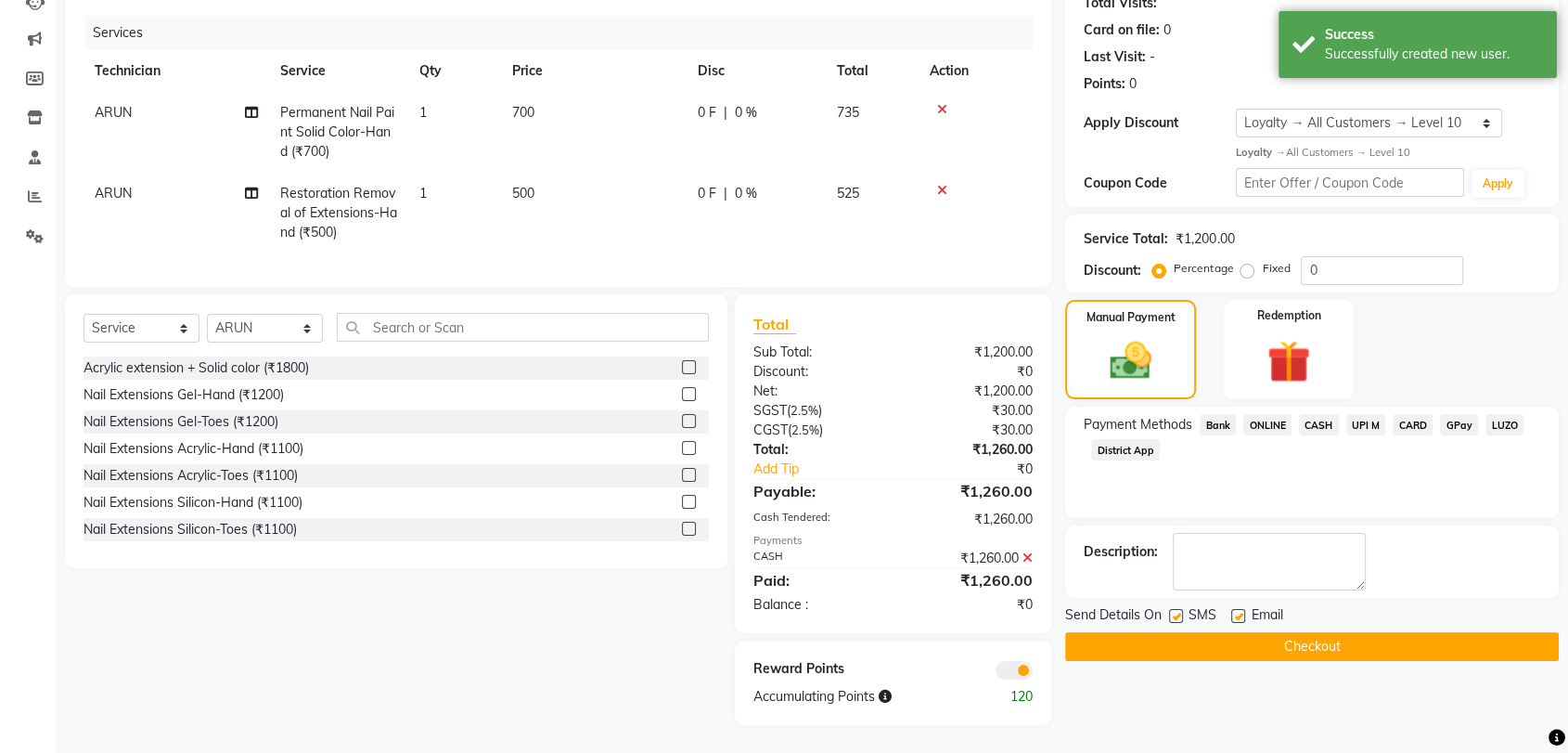
click at [1311, 632] on button "Checkout" at bounding box center [1312, 646] width 494 height 29
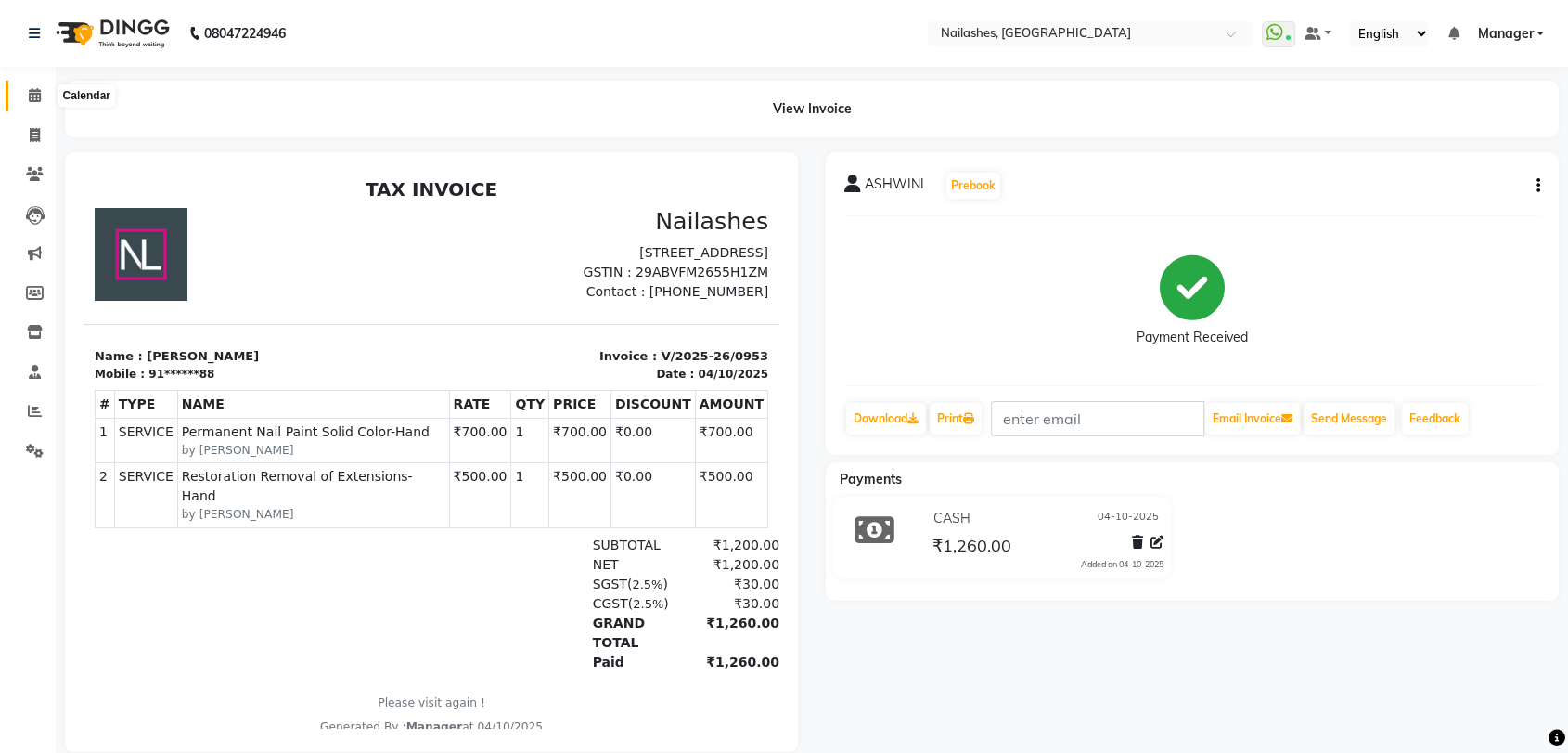
click at [36, 96] on icon at bounding box center [34, 95] width 12 height 14
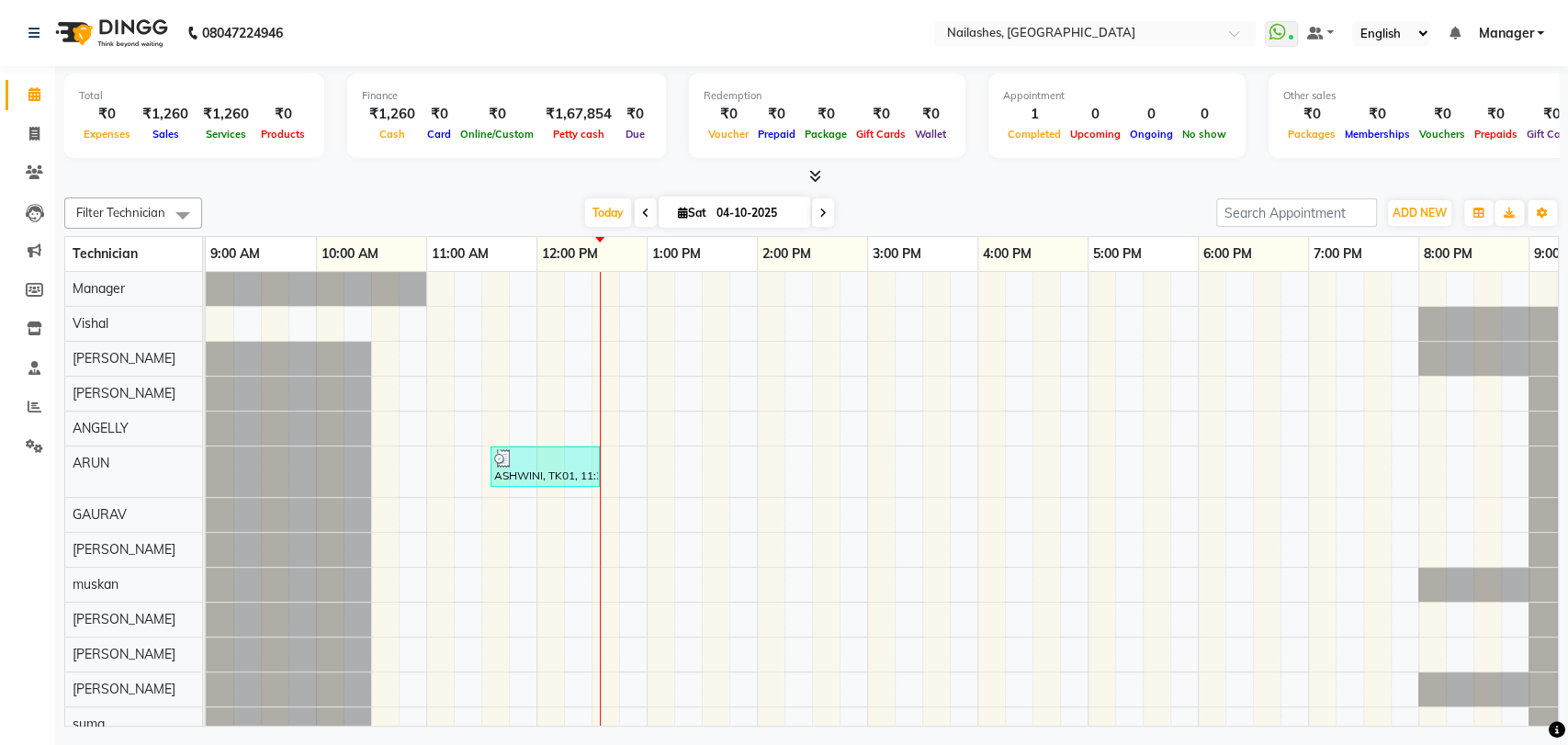
click at [815, 171] on icon at bounding box center [815, 175] width 12 height 14
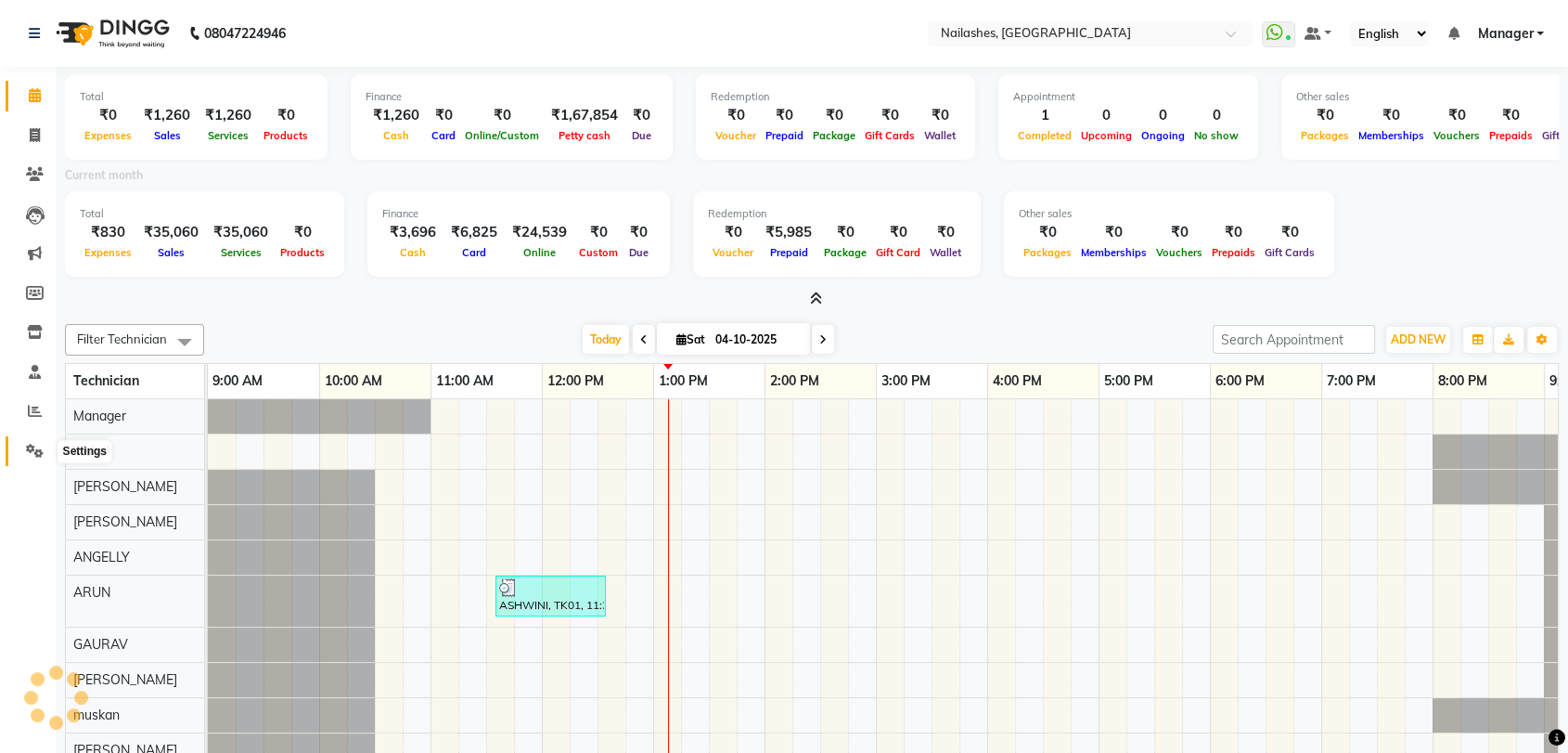
click at [34, 441] on span at bounding box center [34, 451] width 33 height 21
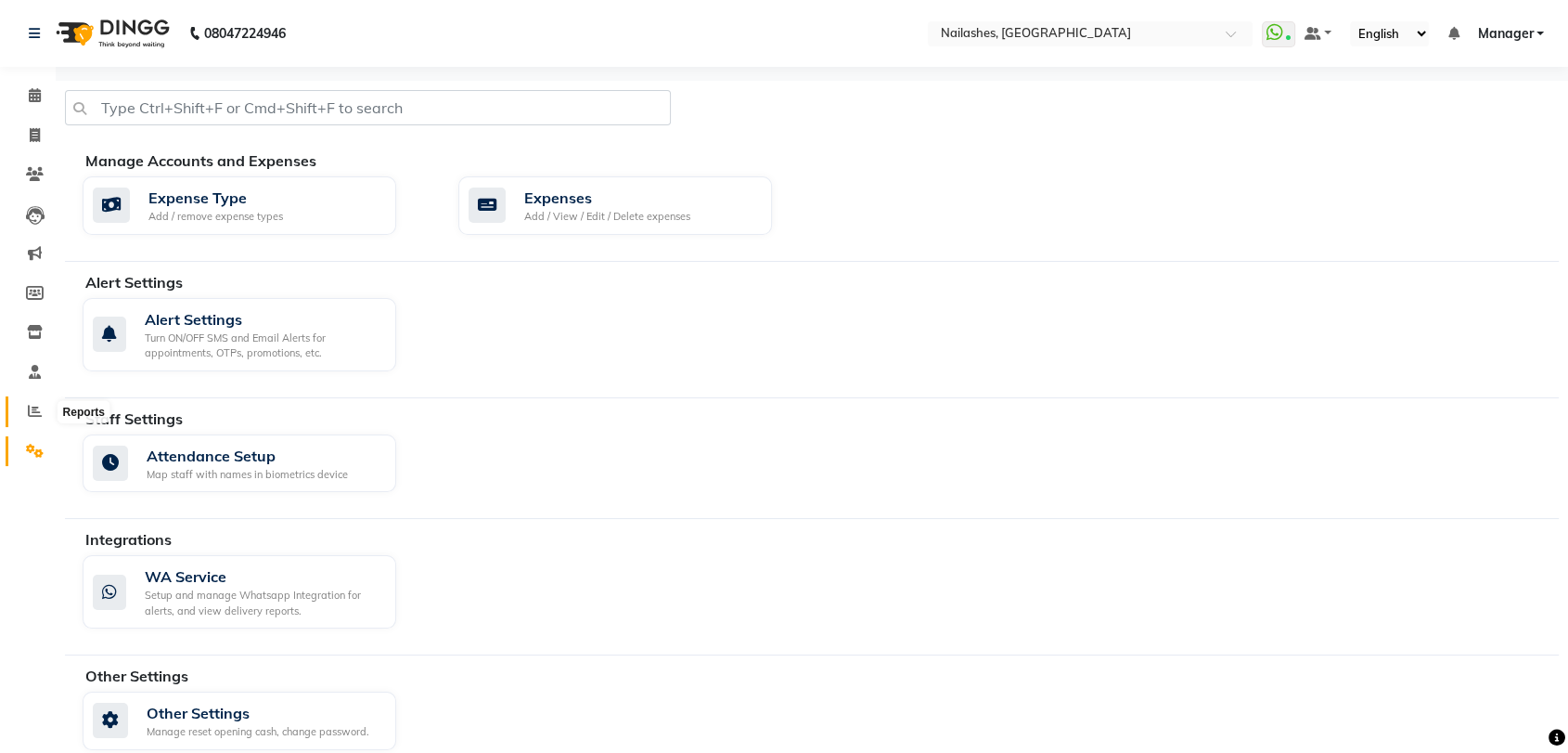
click at [34, 413] on icon at bounding box center [34, 410] width 14 height 14
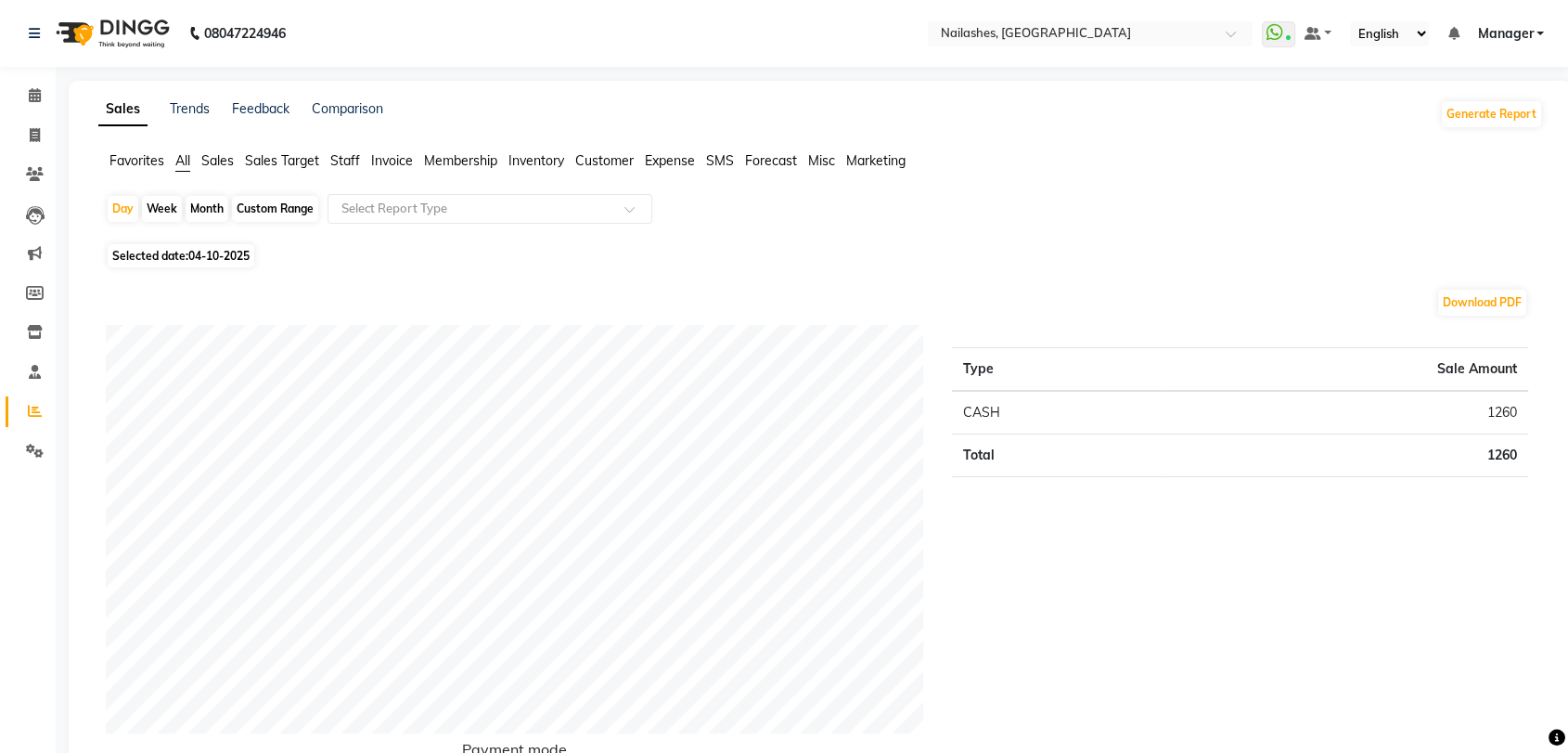
click at [353, 157] on span "Staff" at bounding box center [346, 160] width 30 height 17
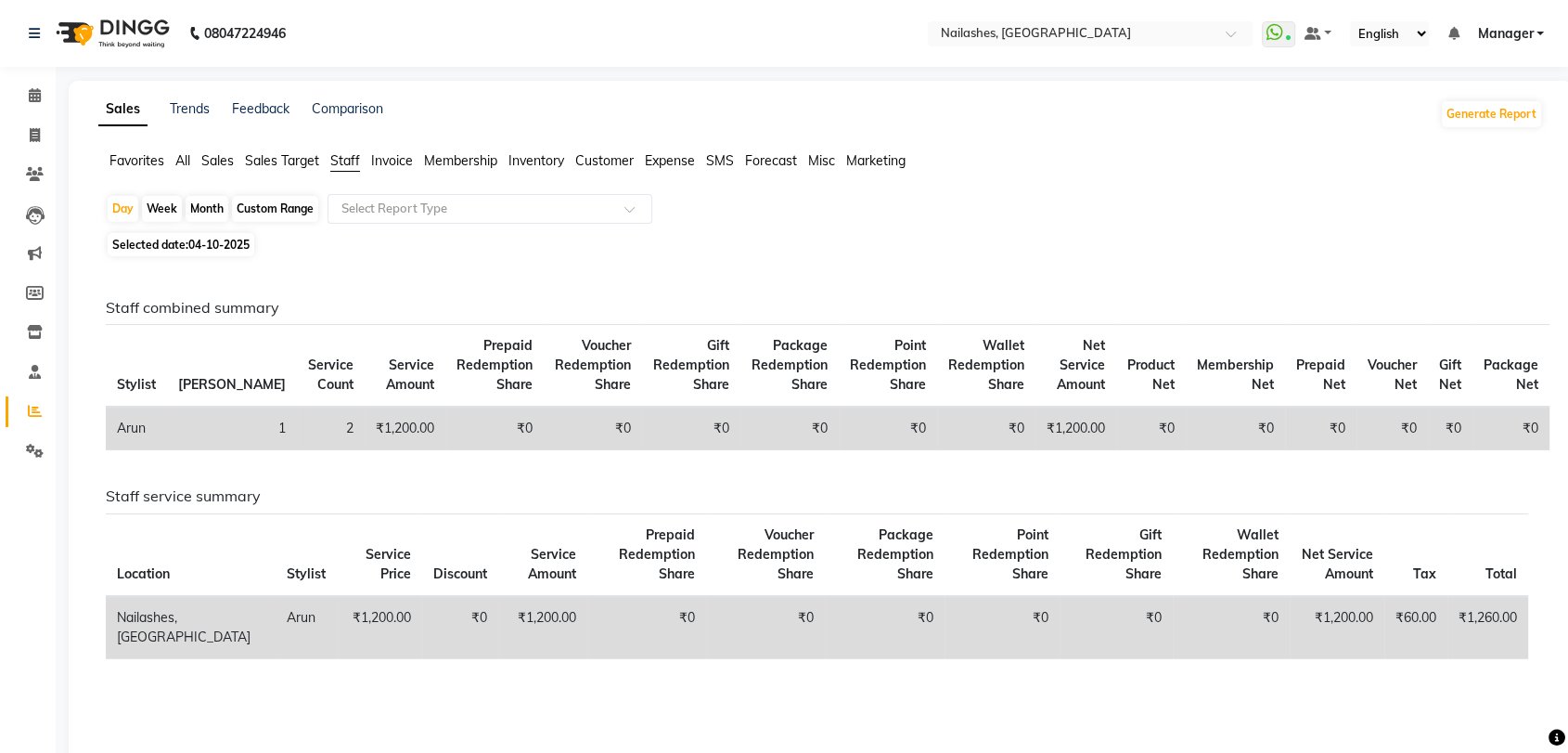
click at [212, 208] on div "Month" at bounding box center [207, 209] width 43 height 26
select select "10"
select select "2025"
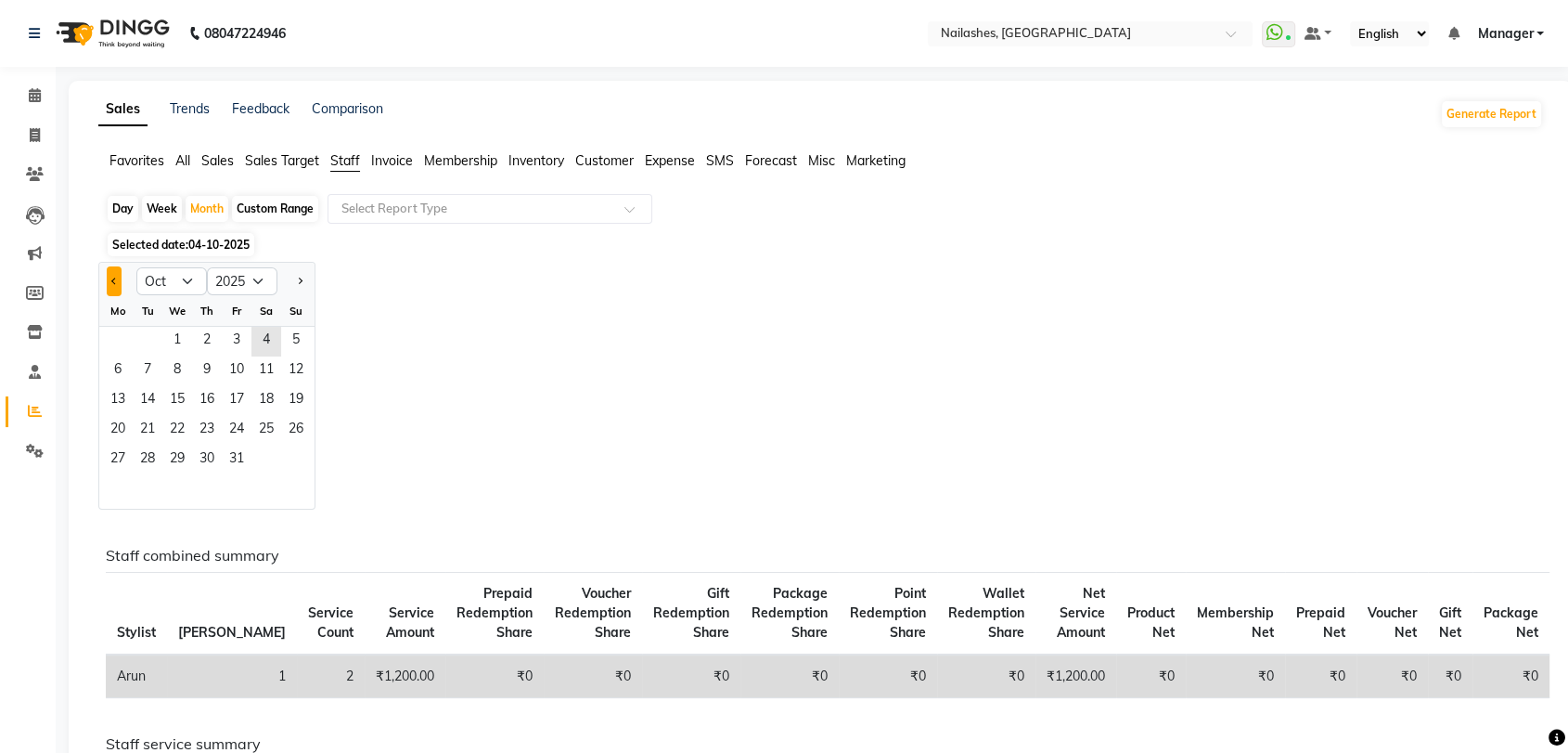
click at [113, 279] on span "Previous month" at bounding box center [115, 281] width 7 height 7
select select "9"
click at [121, 338] on span "1" at bounding box center [118, 342] width 30 height 30
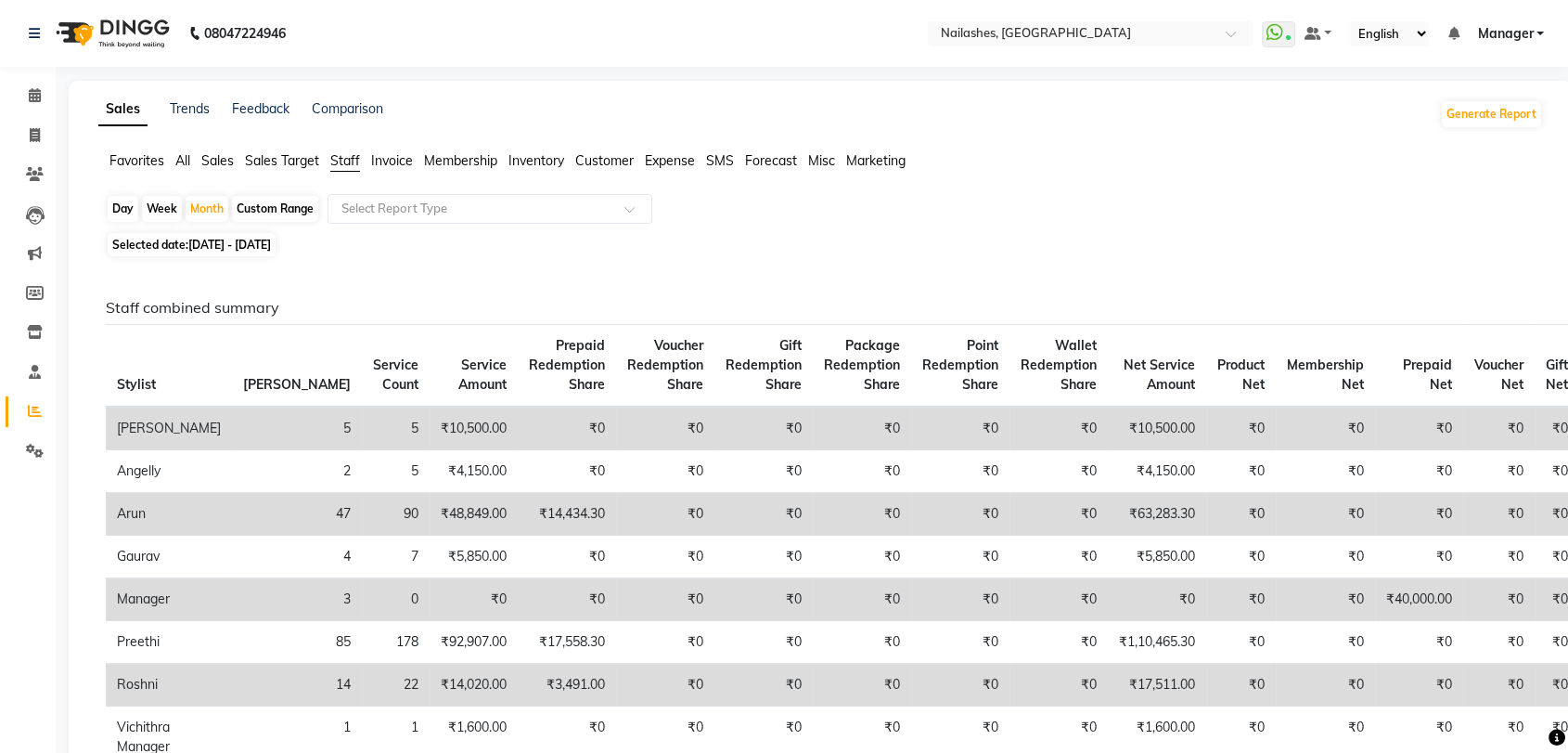
click at [352, 156] on span "Staff" at bounding box center [346, 160] width 30 height 17
drag, startPoint x: 37, startPoint y: 93, endPoint x: 89, endPoint y: 6, distance: 101.4
click at [36, 93] on icon at bounding box center [34, 95] width 12 height 14
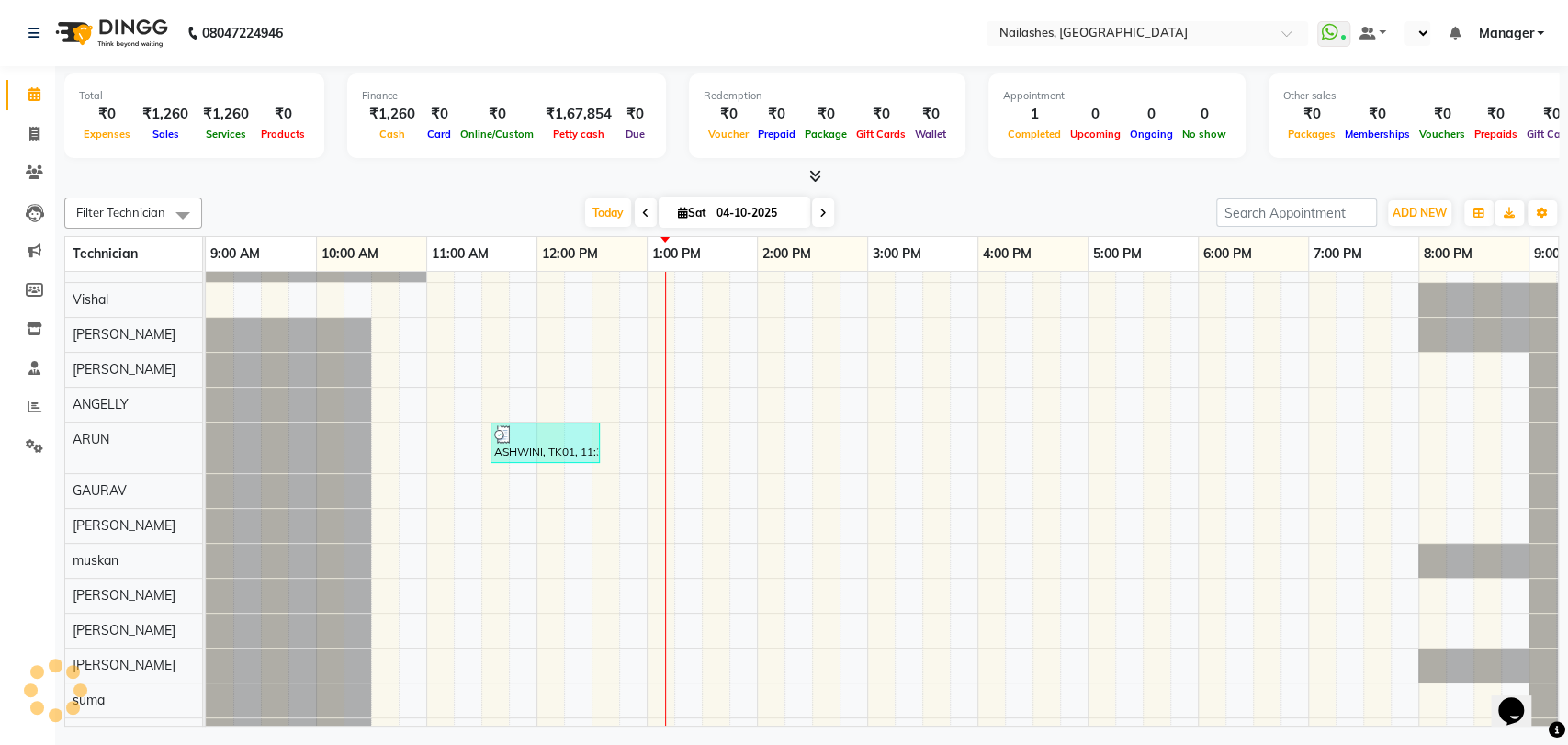
select select "en"
click at [25, 411] on span at bounding box center [34, 407] width 32 height 21
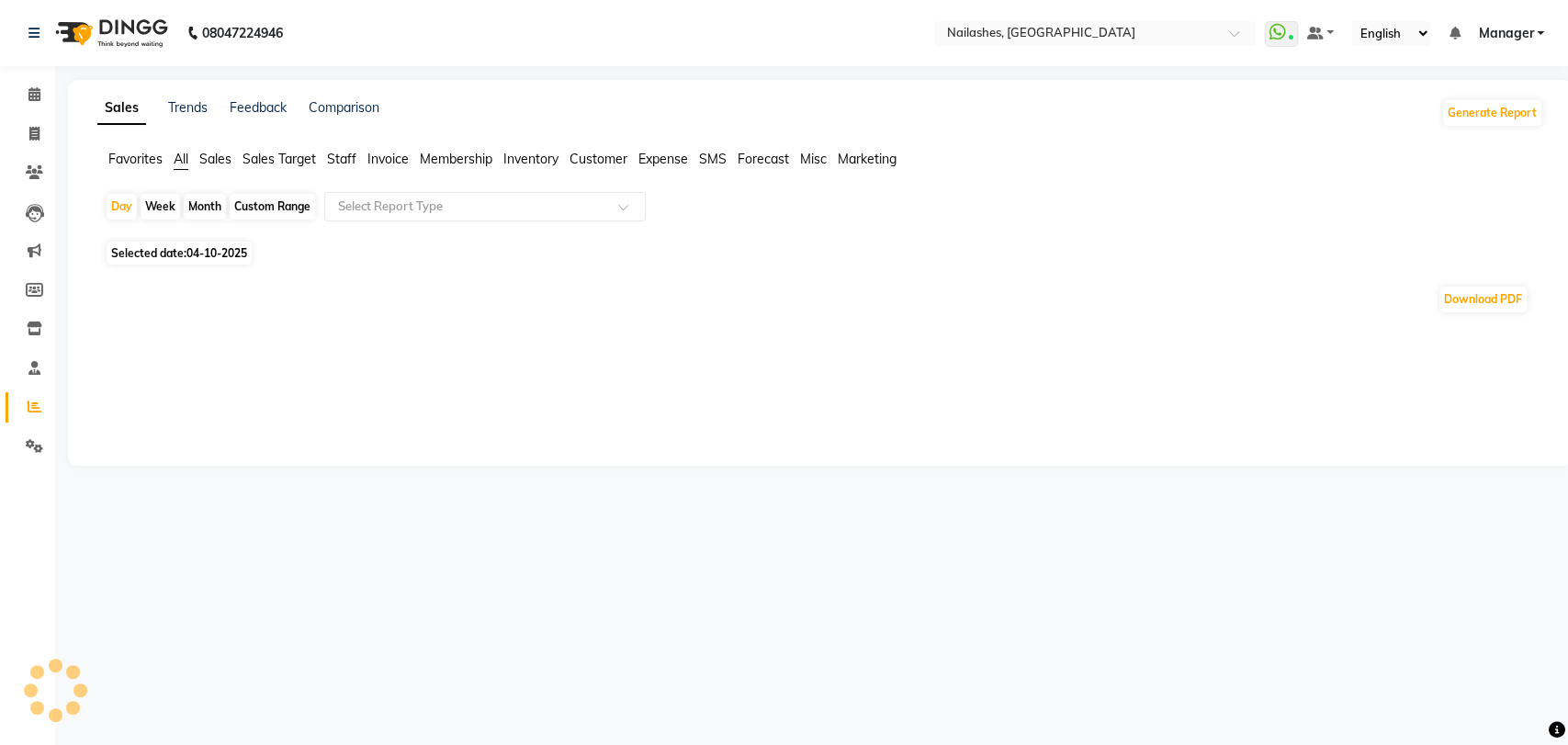
click at [210, 258] on span "04-10-2025" at bounding box center [217, 253] width 61 height 14
select select "10"
select select "2025"
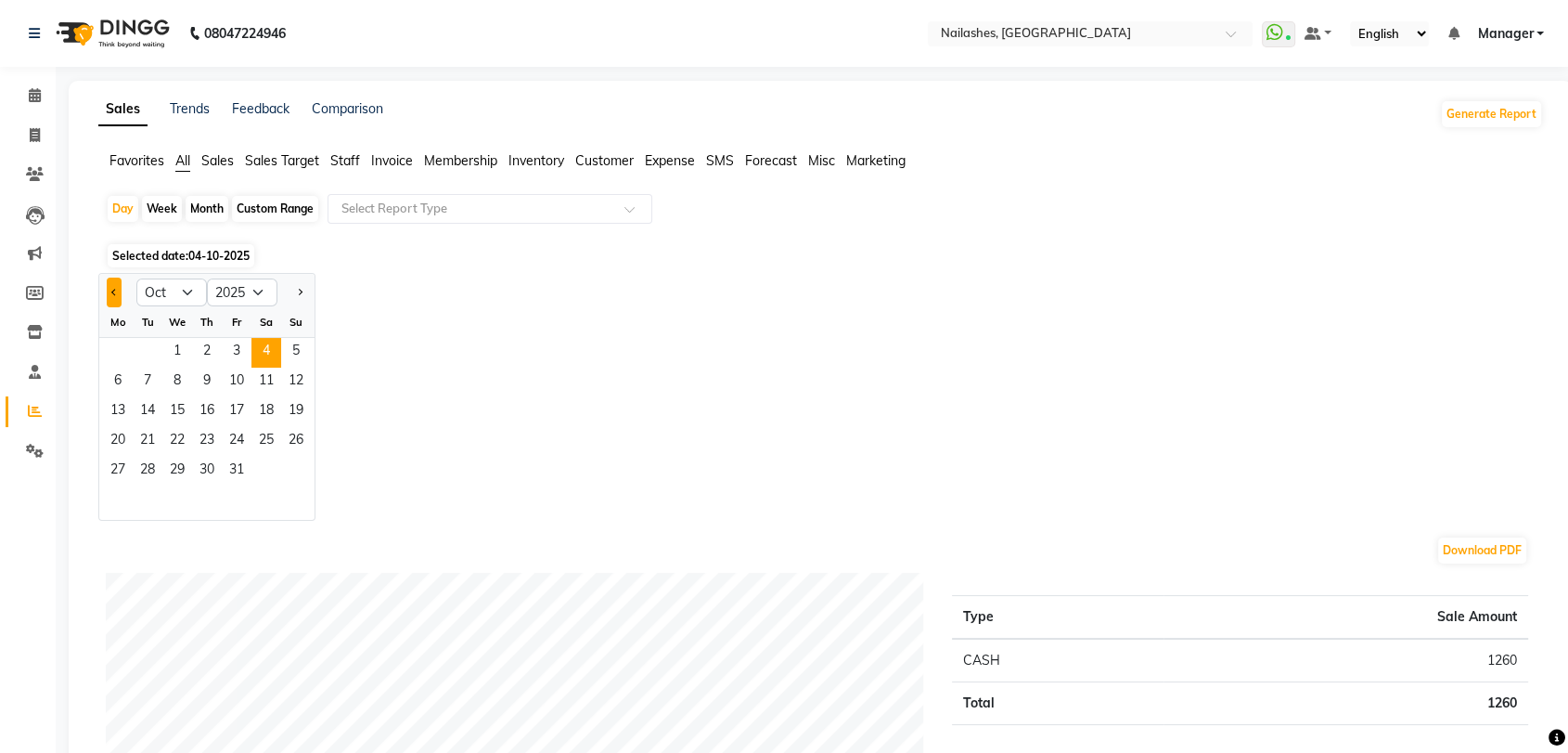
click at [116, 296] on button "Previous month" at bounding box center [115, 293] width 15 height 30
select select "9"
click at [125, 347] on span "1" at bounding box center [118, 353] width 30 height 30
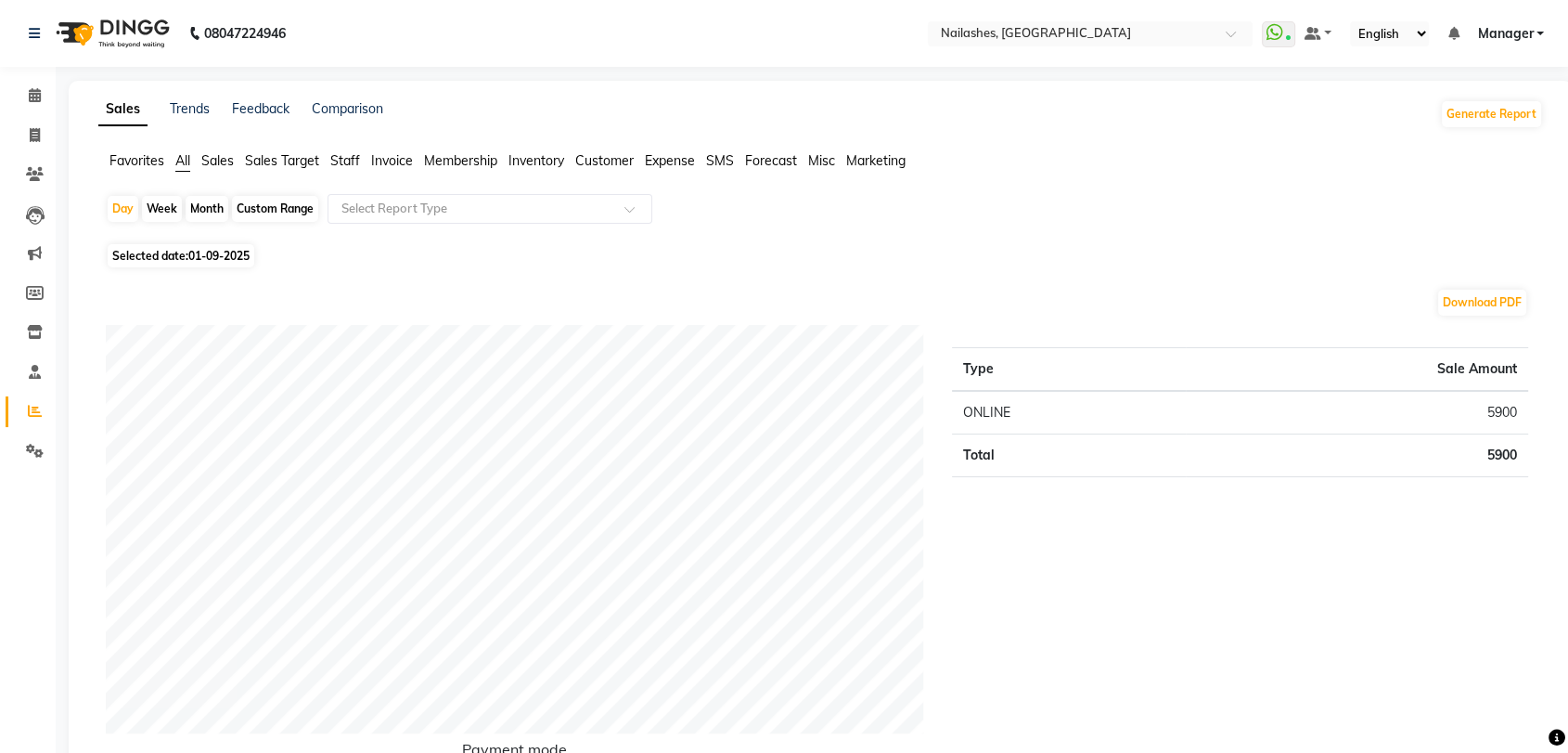
click at [214, 210] on div "Month" at bounding box center [207, 209] width 43 height 26
select select "9"
select select "2025"
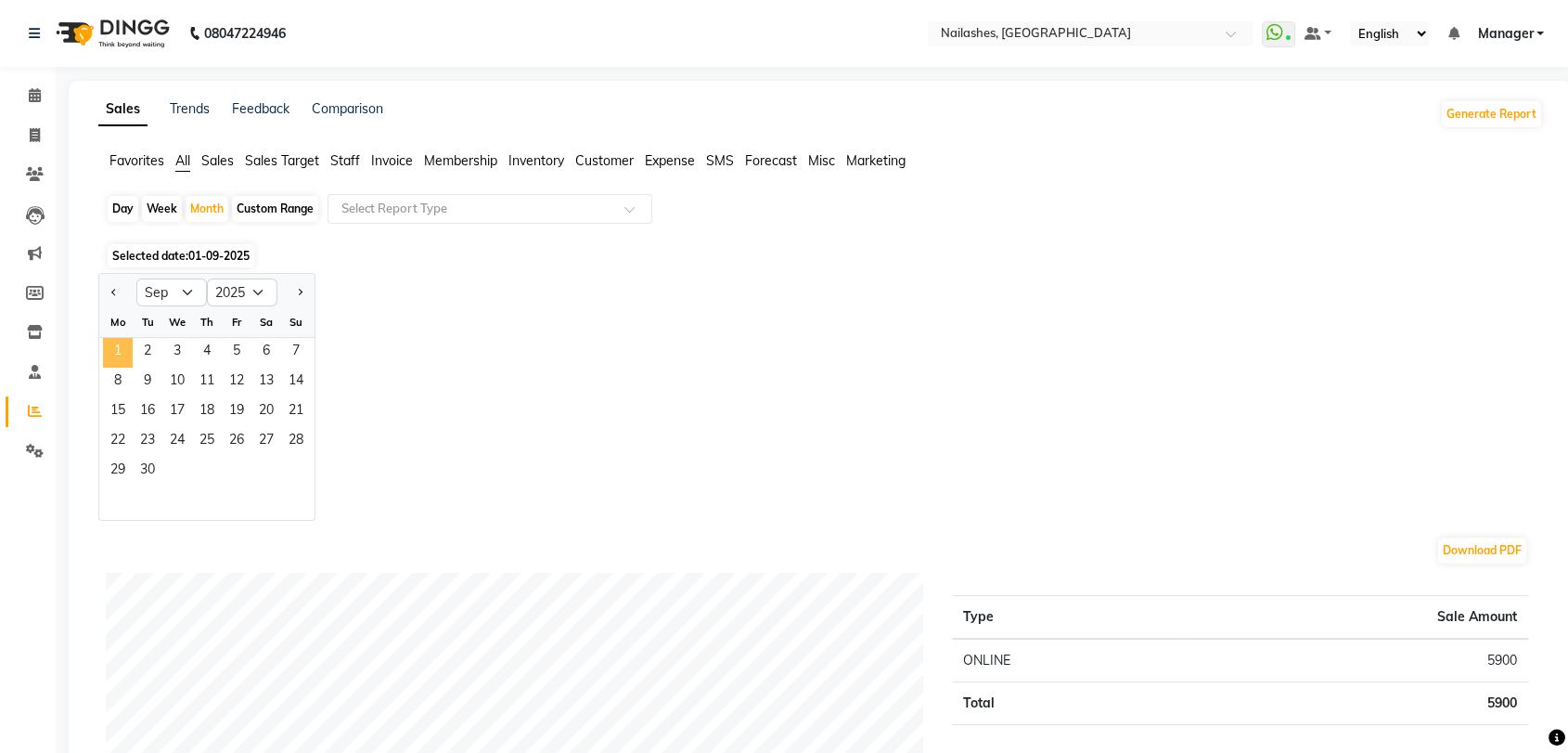
click at [118, 351] on span "1" at bounding box center [118, 353] width 30 height 30
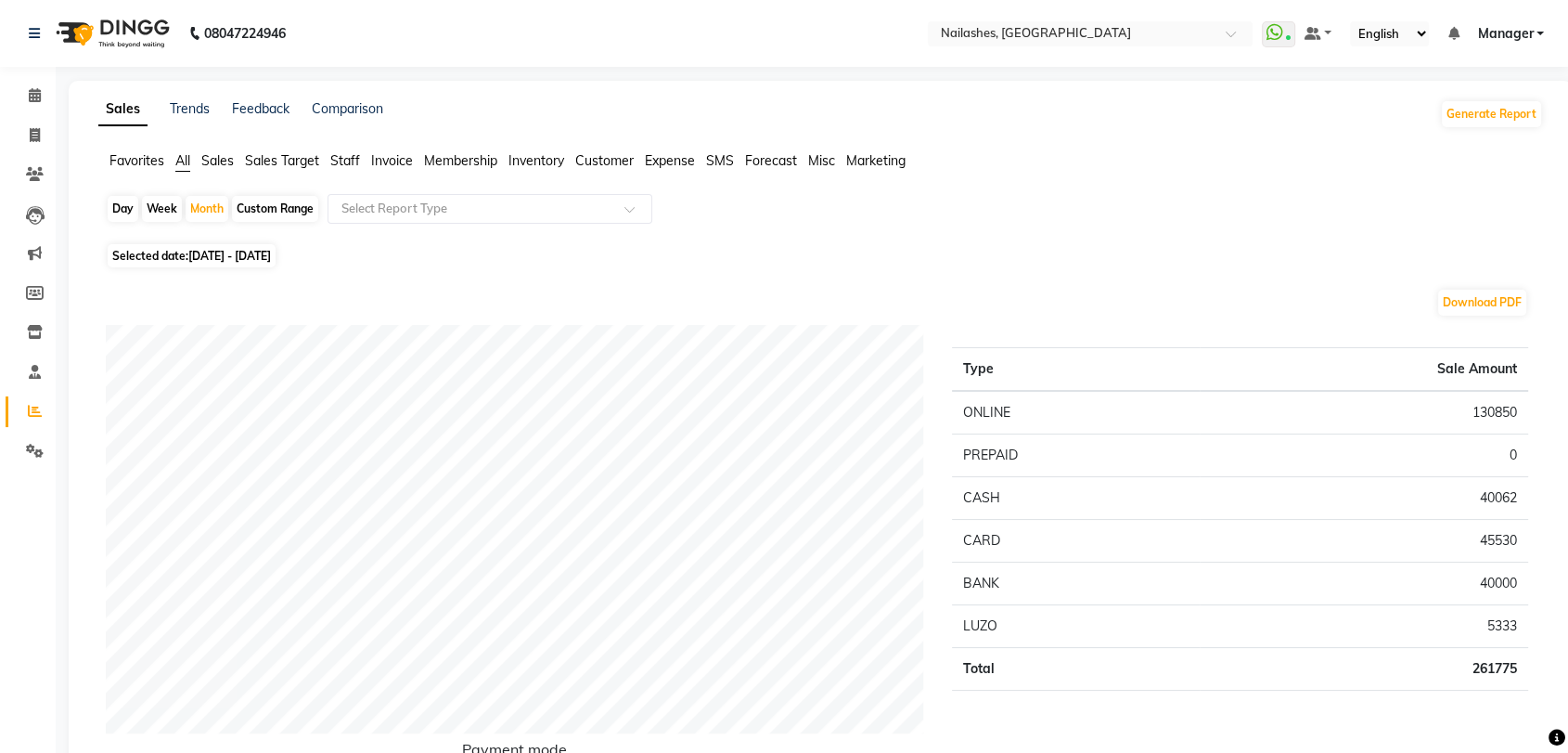
click at [347, 165] on span "Staff" at bounding box center [346, 160] width 30 height 17
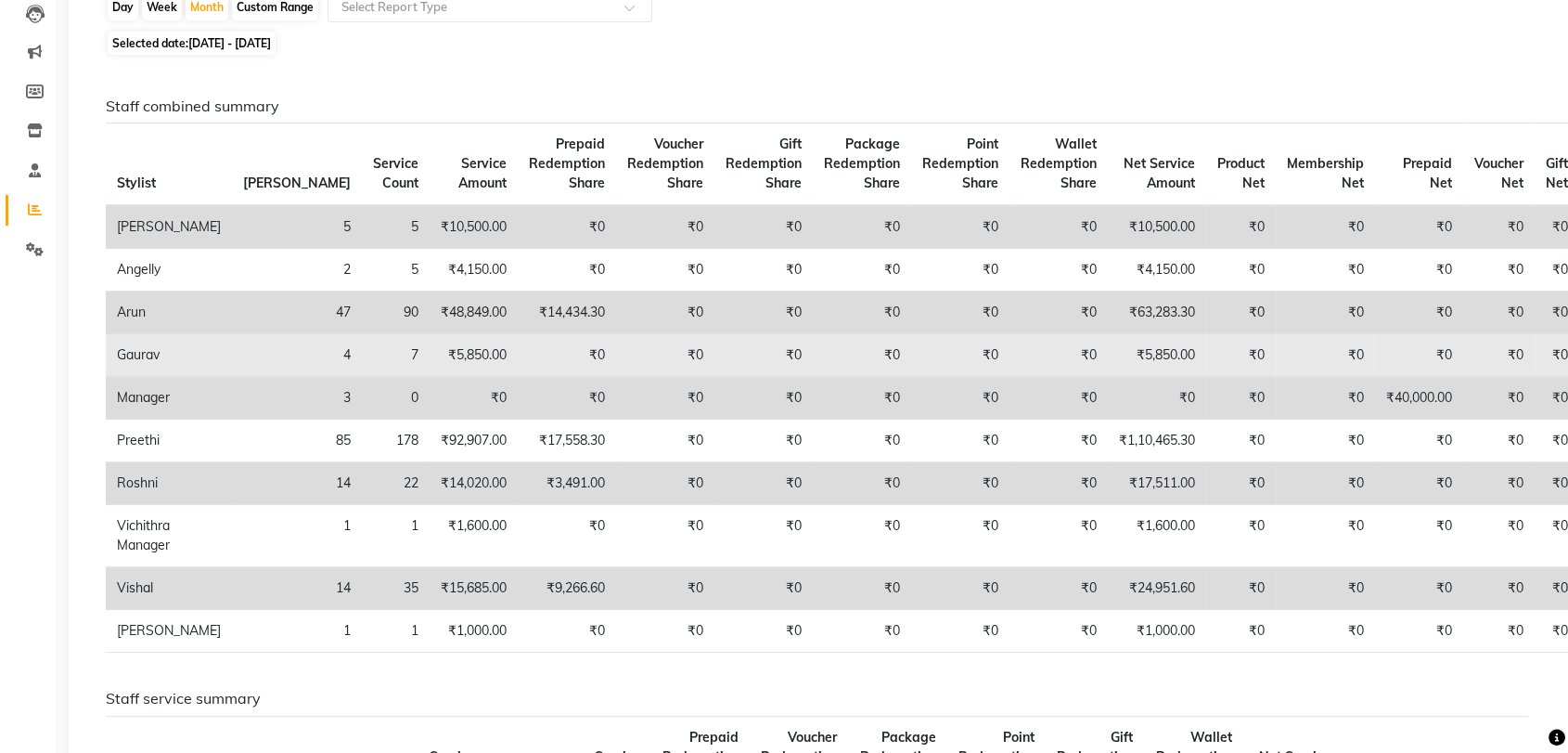
scroll to position [206, 0]
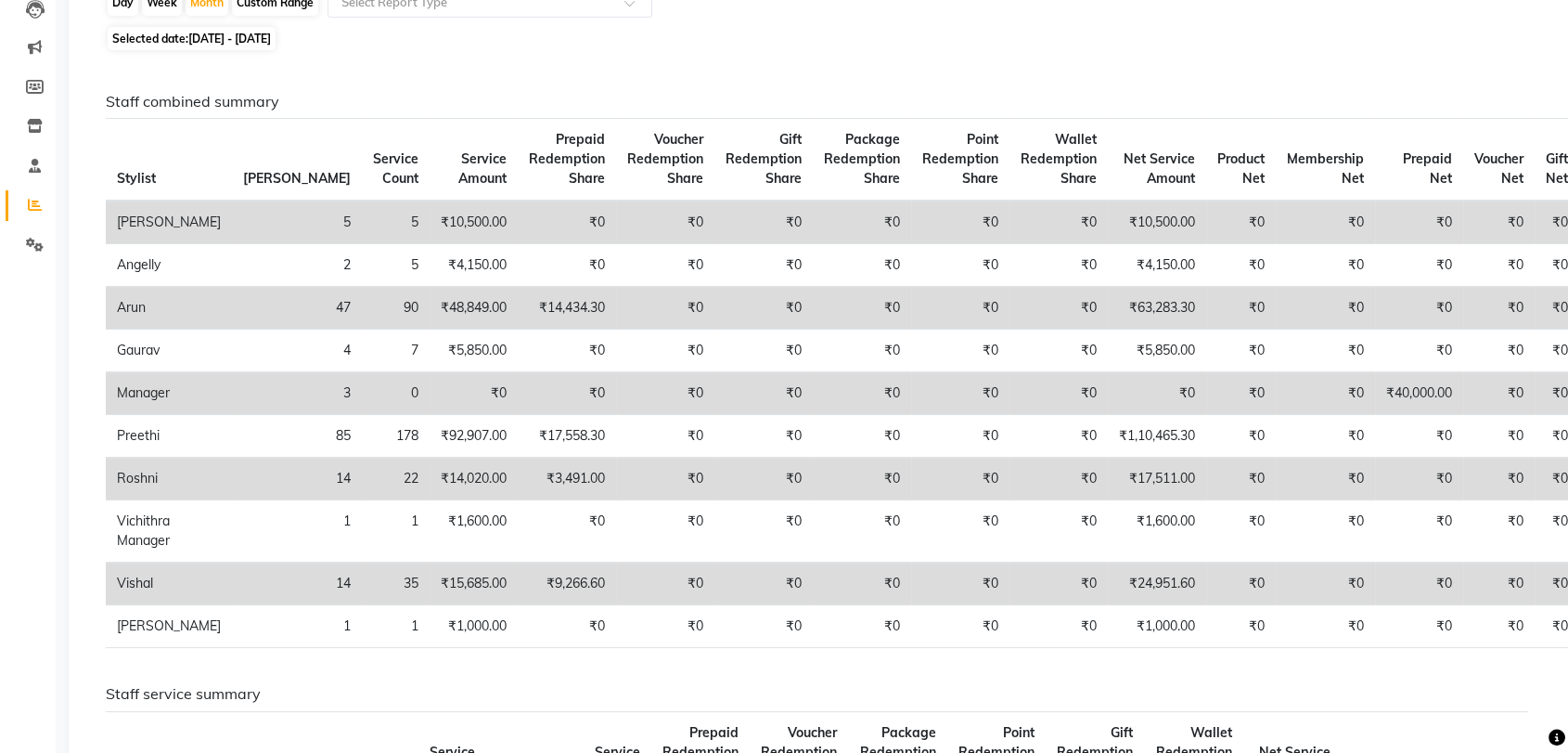
click at [221, 41] on span "[DATE] - [DATE]" at bounding box center [229, 38] width 83 height 14
select select "9"
select select "2025"
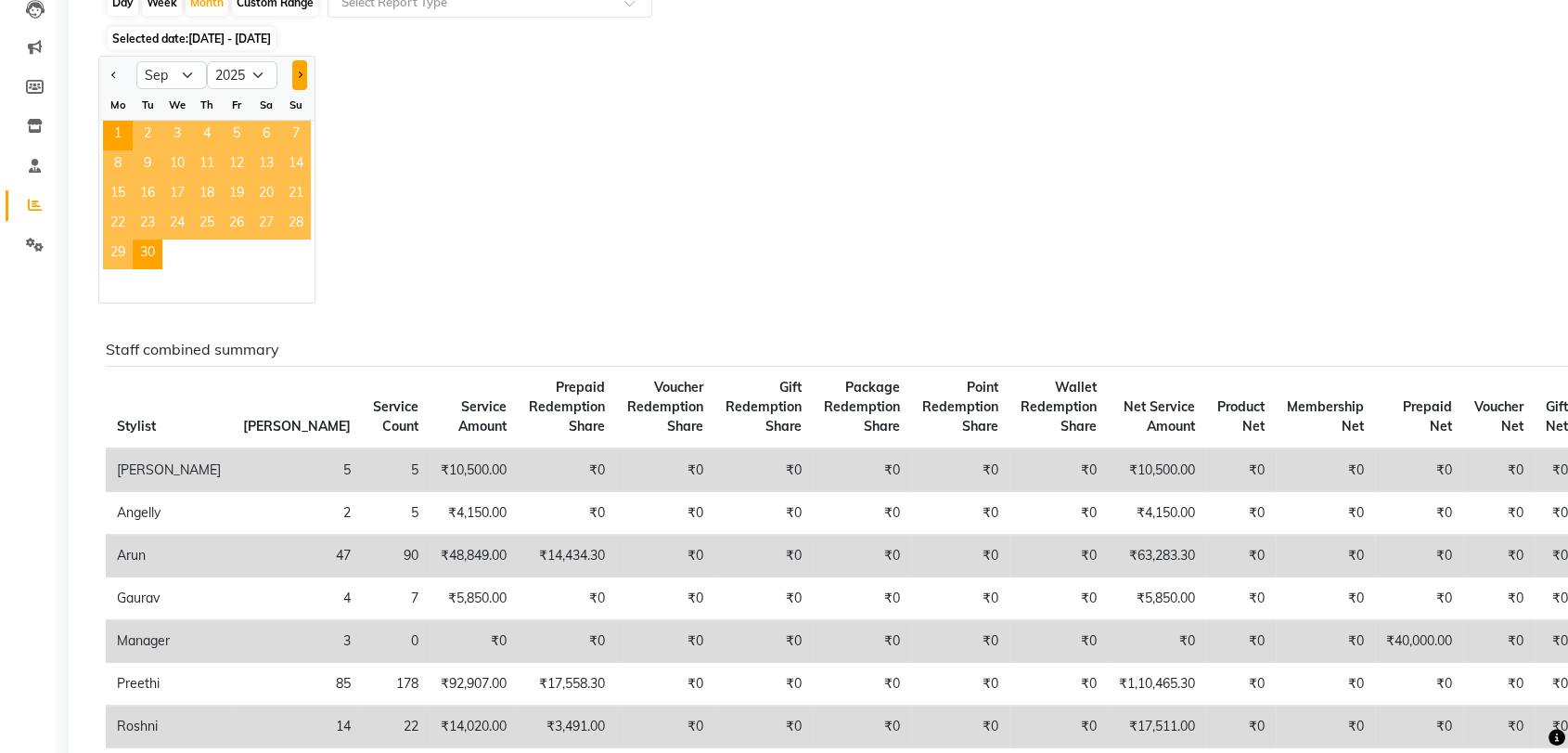
click at [293, 73] on button "Next month" at bounding box center [300, 75] width 15 height 30
select select "10"
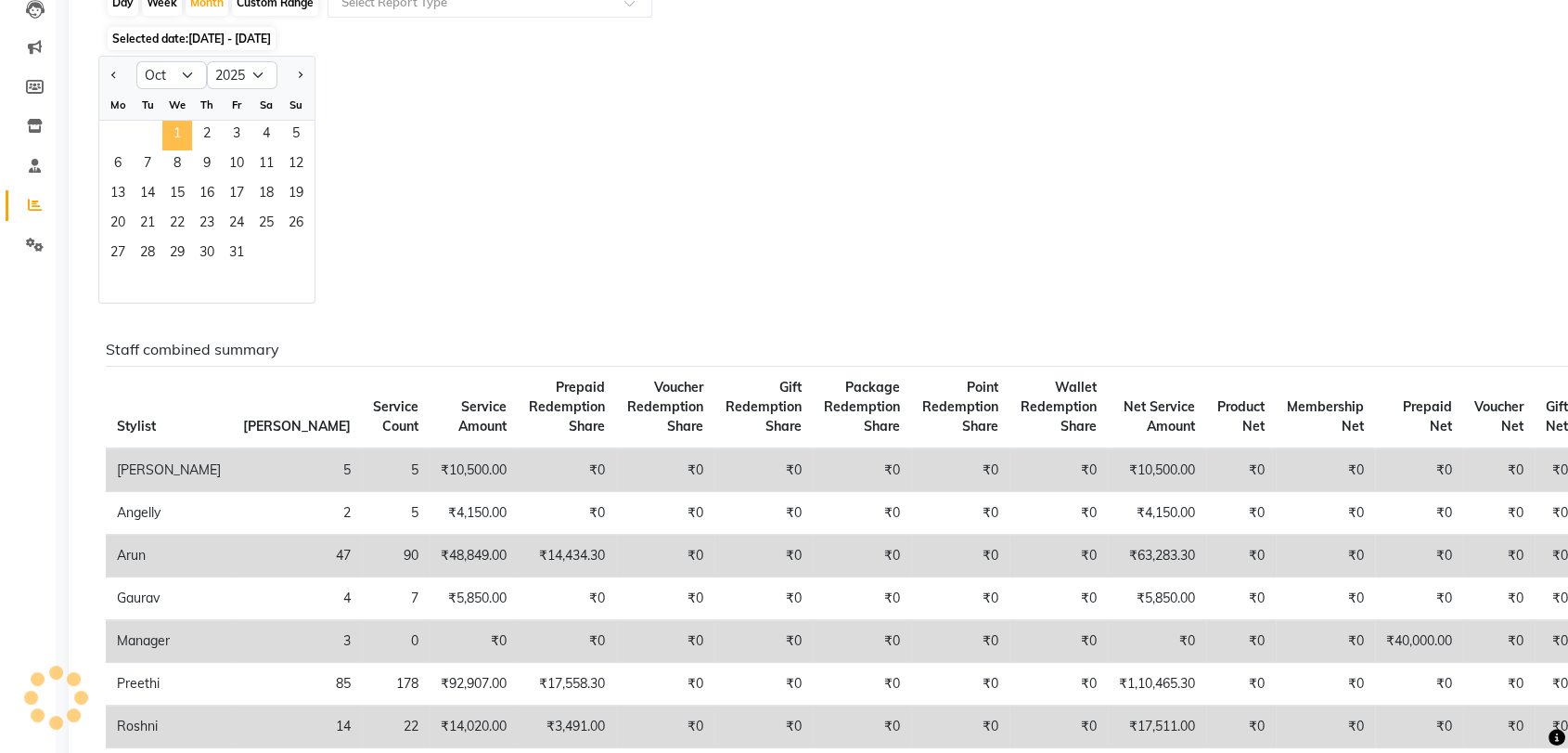
click at [174, 132] on span "1" at bounding box center [177, 135] width 30 height 30
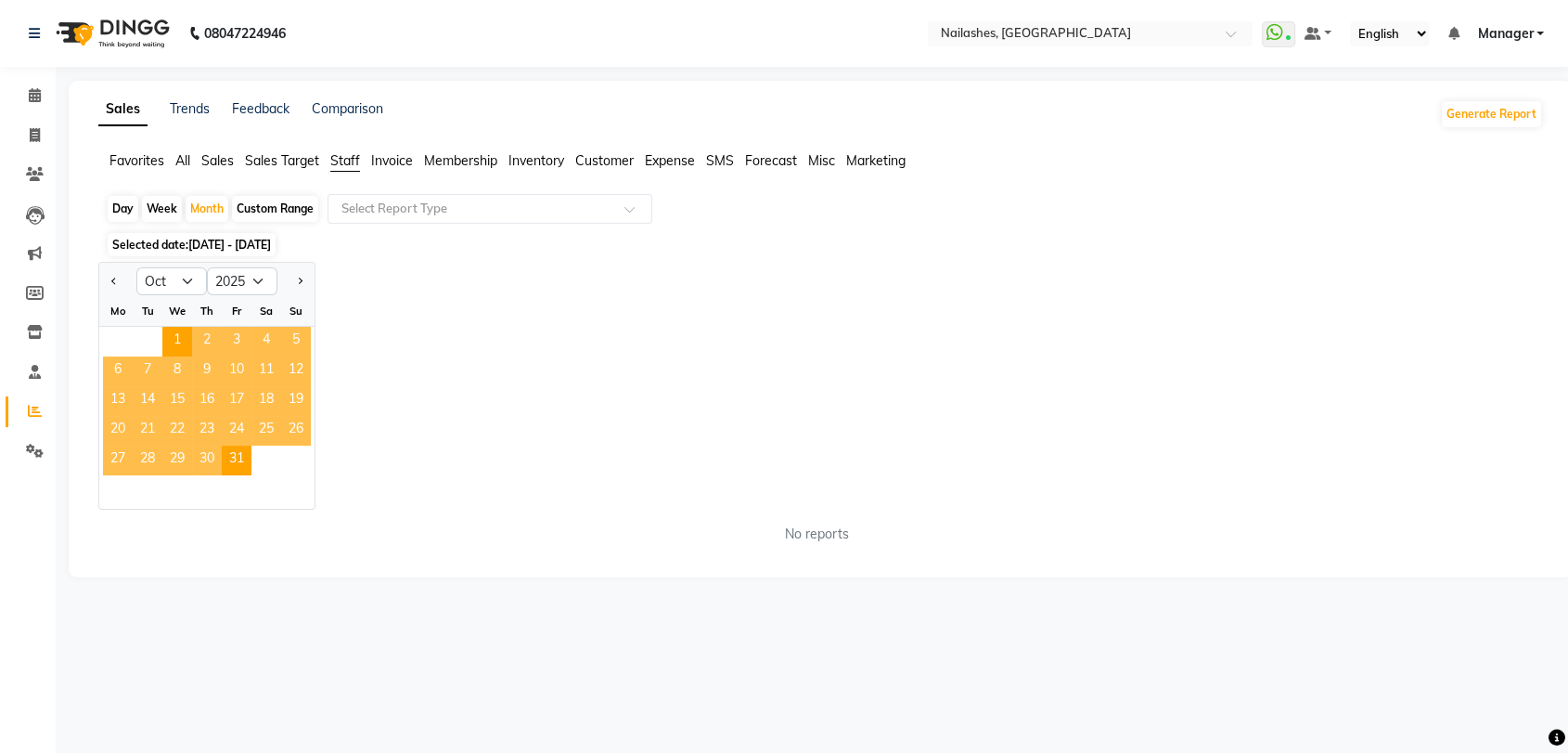
scroll to position [0, 0]
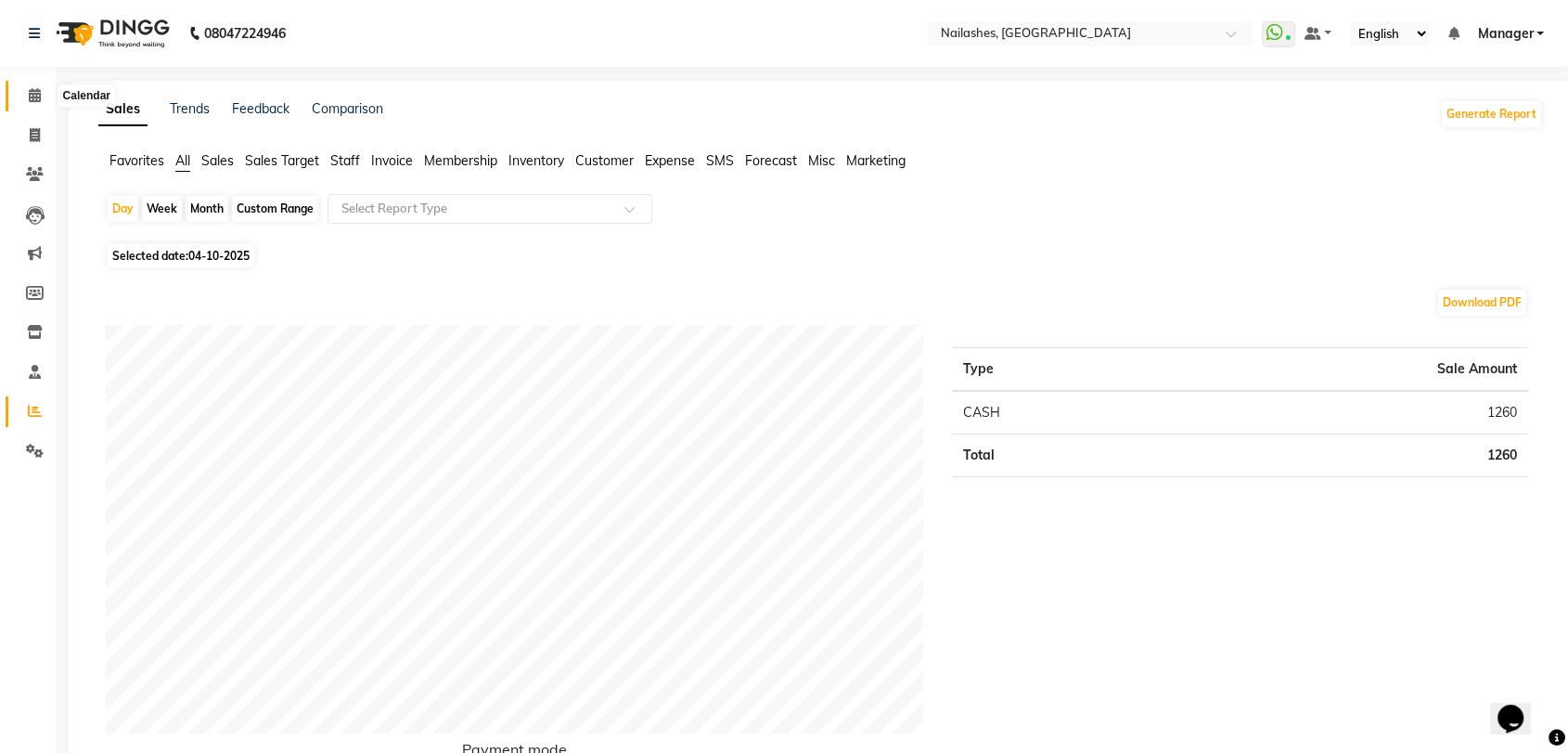
click at [26, 103] on span at bounding box center [34, 96] width 33 height 21
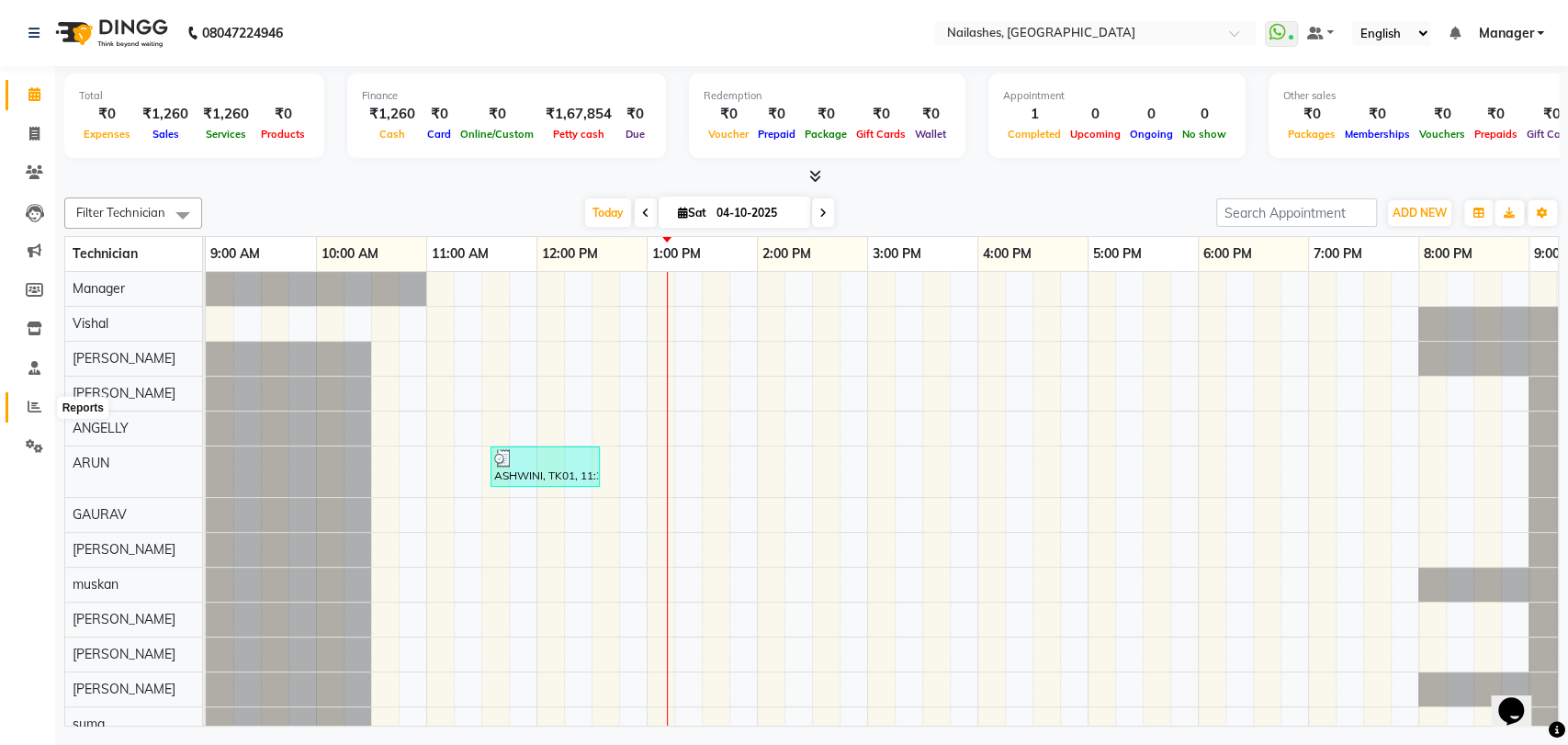
click at [37, 400] on icon at bounding box center [34, 406] width 14 height 14
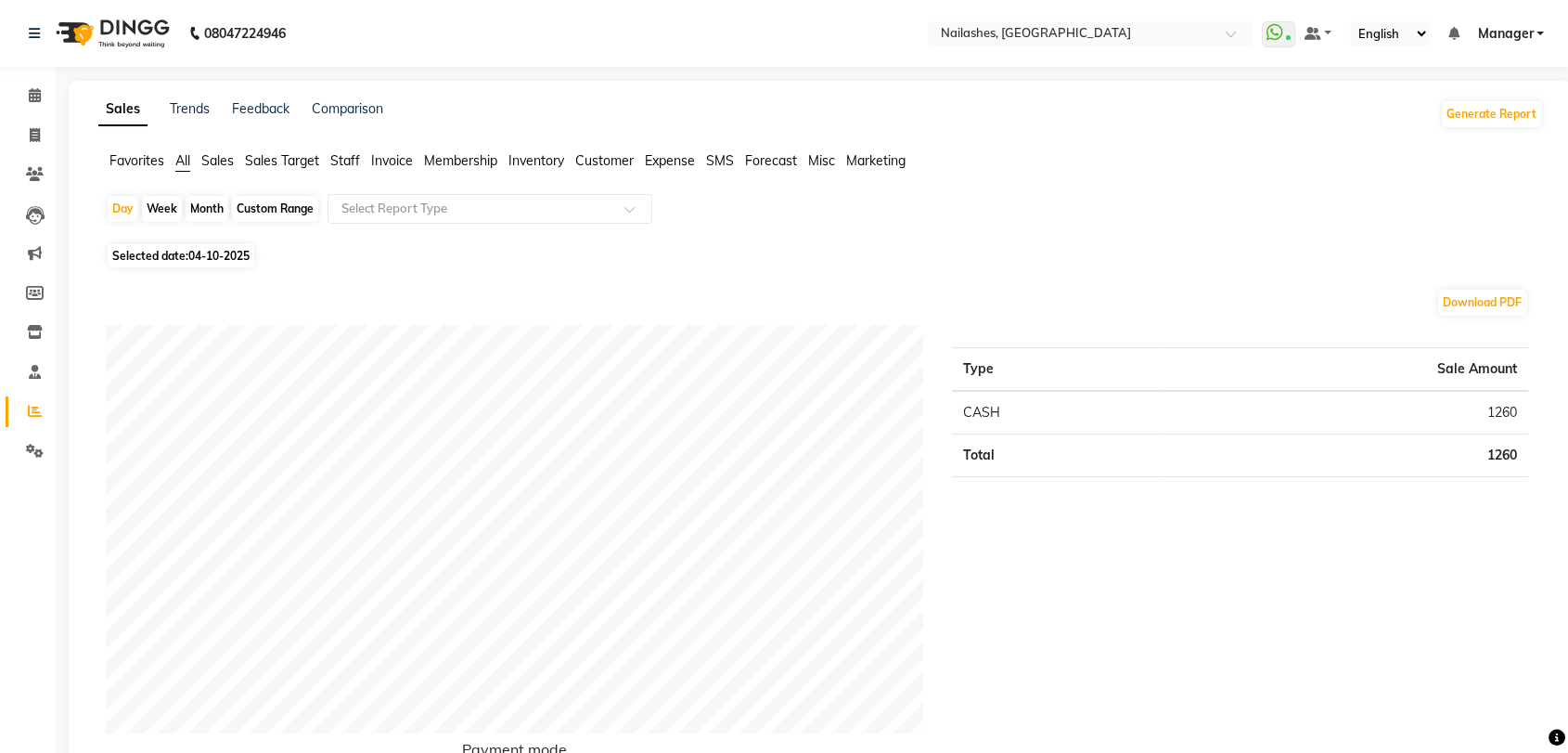
click at [216, 203] on div "Month" at bounding box center [207, 209] width 43 height 26
select select "10"
select select "2025"
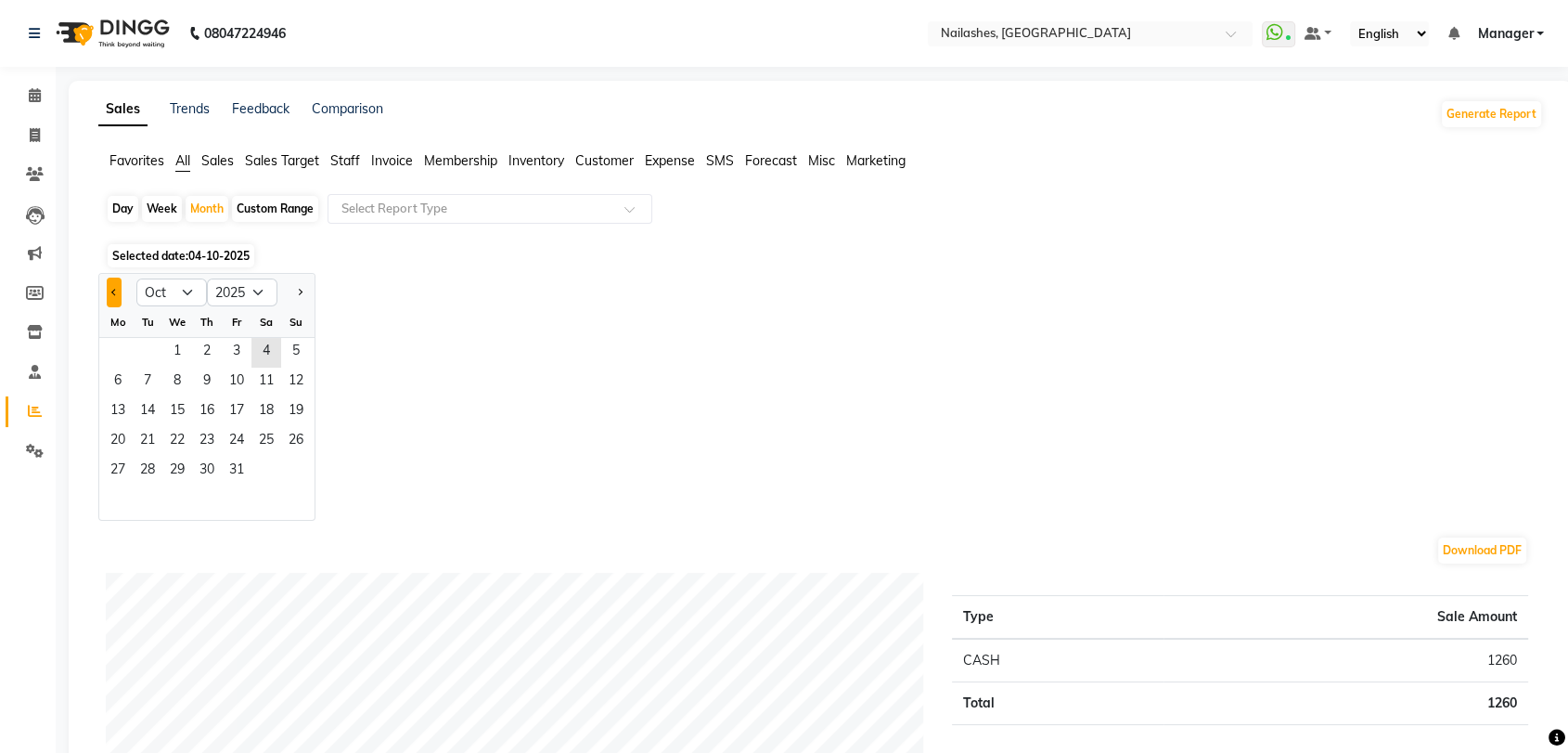
click at [118, 294] on button "Previous month" at bounding box center [115, 293] width 15 height 30
select select "9"
click at [128, 351] on span "1" at bounding box center [118, 353] width 30 height 30
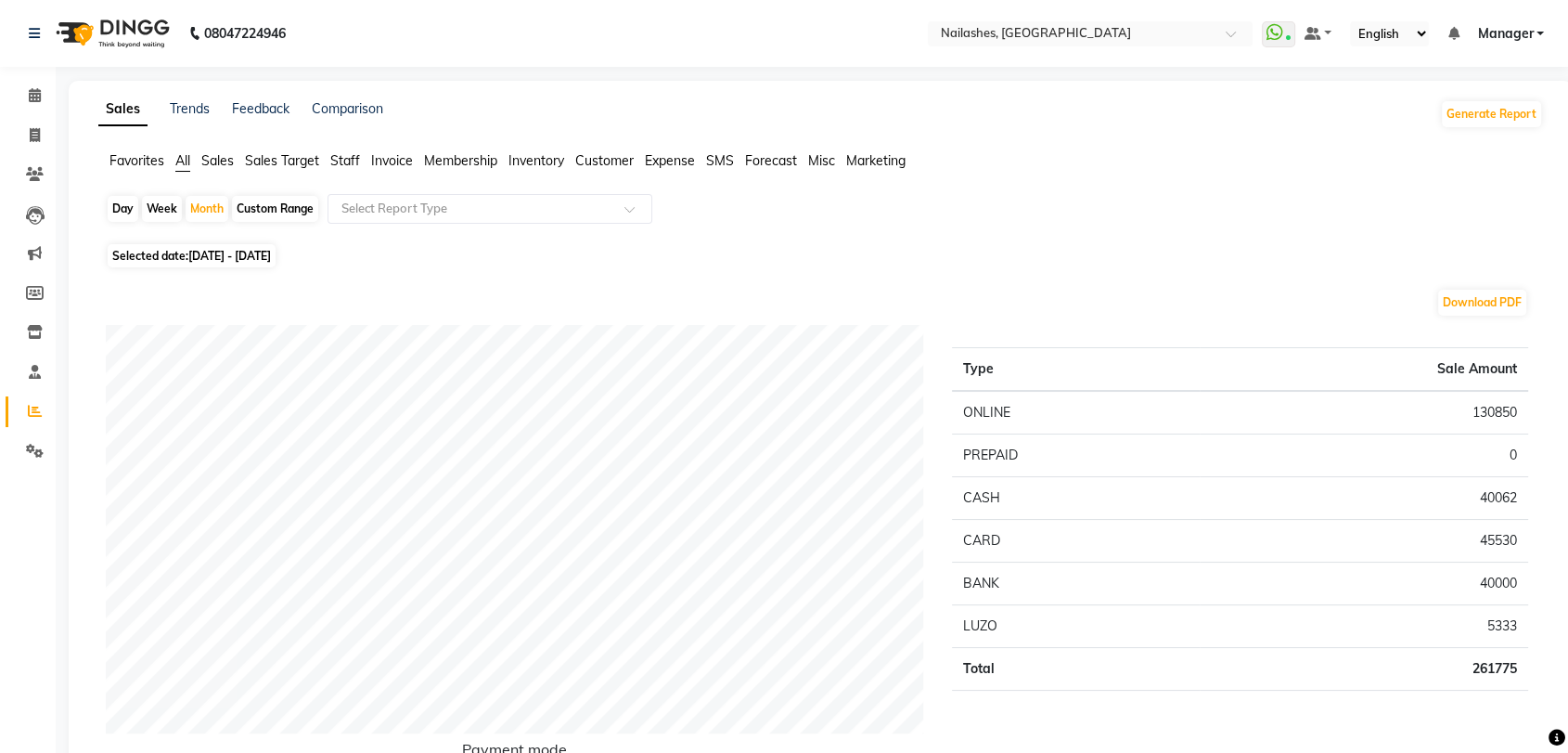
click at [340, 161] on span "Staff" at bounding box center [346, 160] width 30 height 17
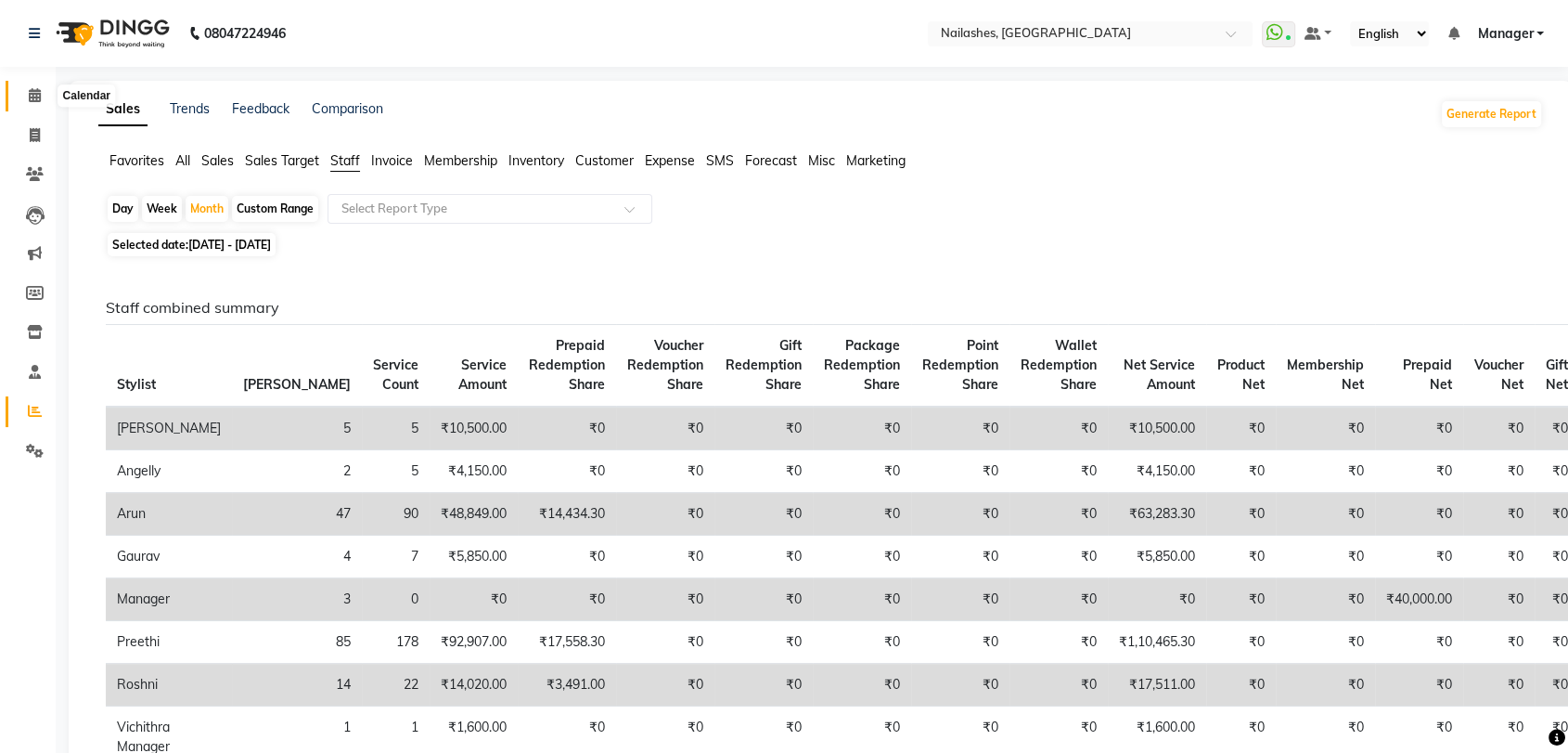
click at [25, 91] on span at bounding box center [34, 96] width 33 height 21
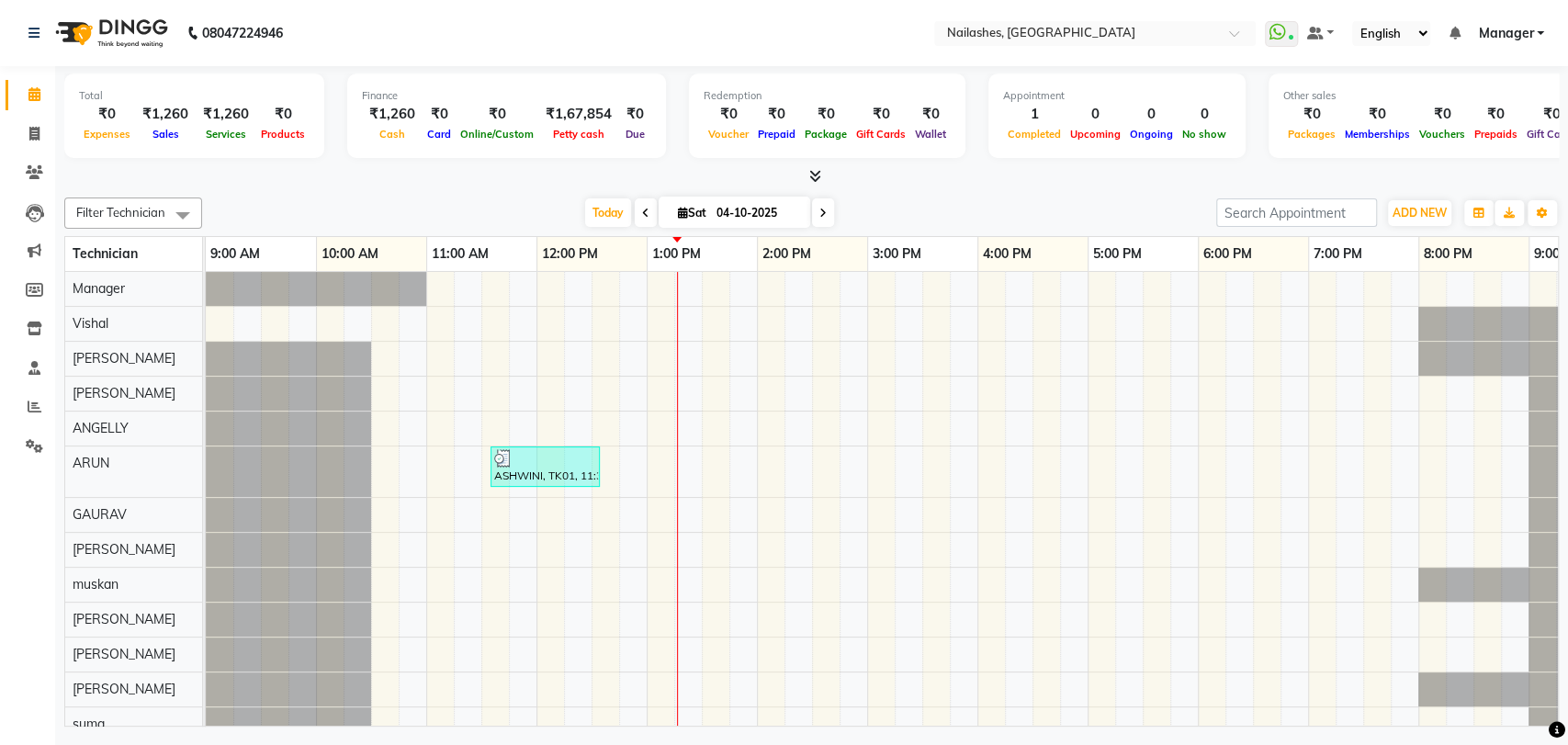
click at [822, 169] on div at bounding box center [812, 176] width 1495 height 19
click at [1429, 207] on span "ADD NEW" at bounding box center [1420, 212] width 54 height 14
click at [1391, 244] on button "Add Appointment" at bounding box center [1377, 248] width 145 height 24
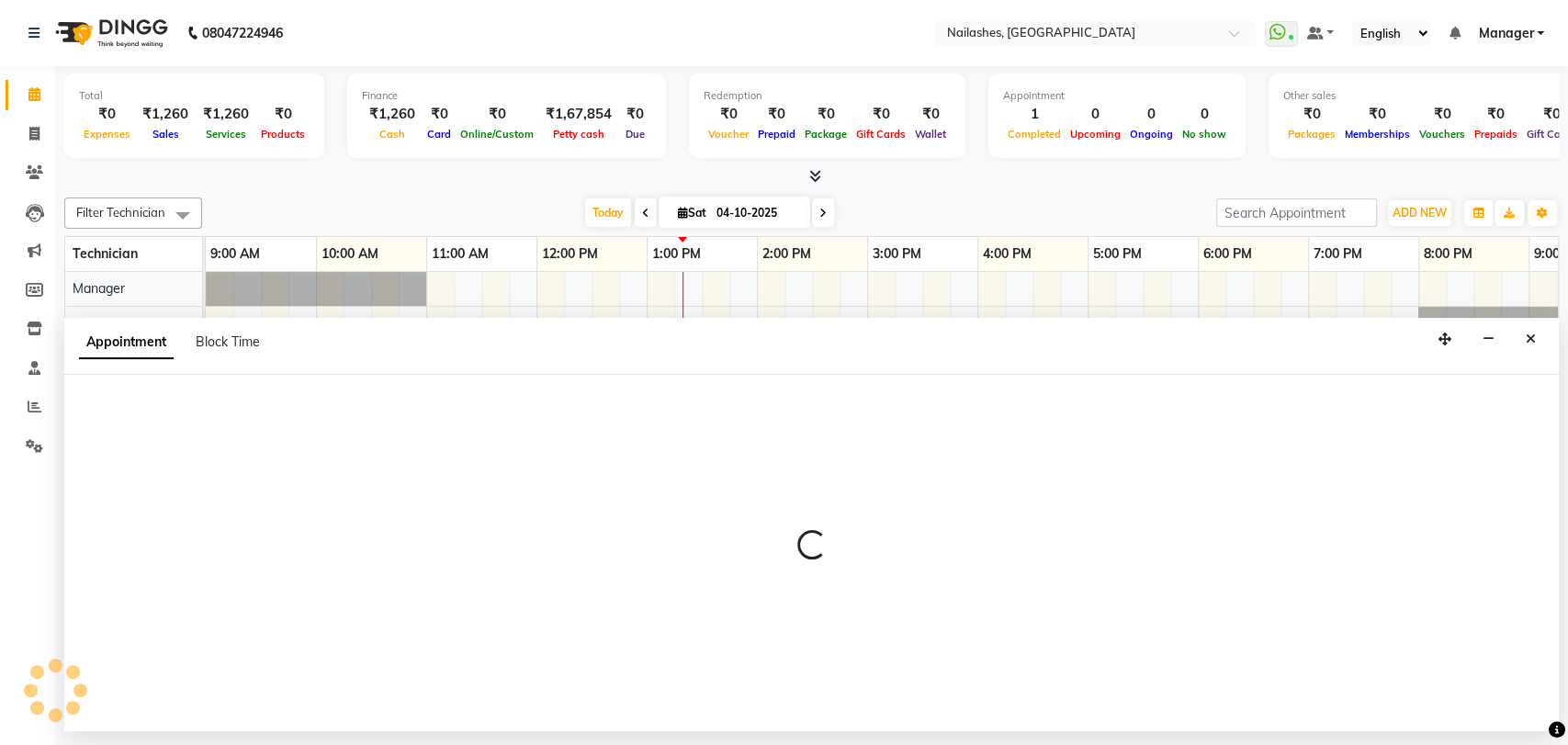
select select "600"
select select "tentative"
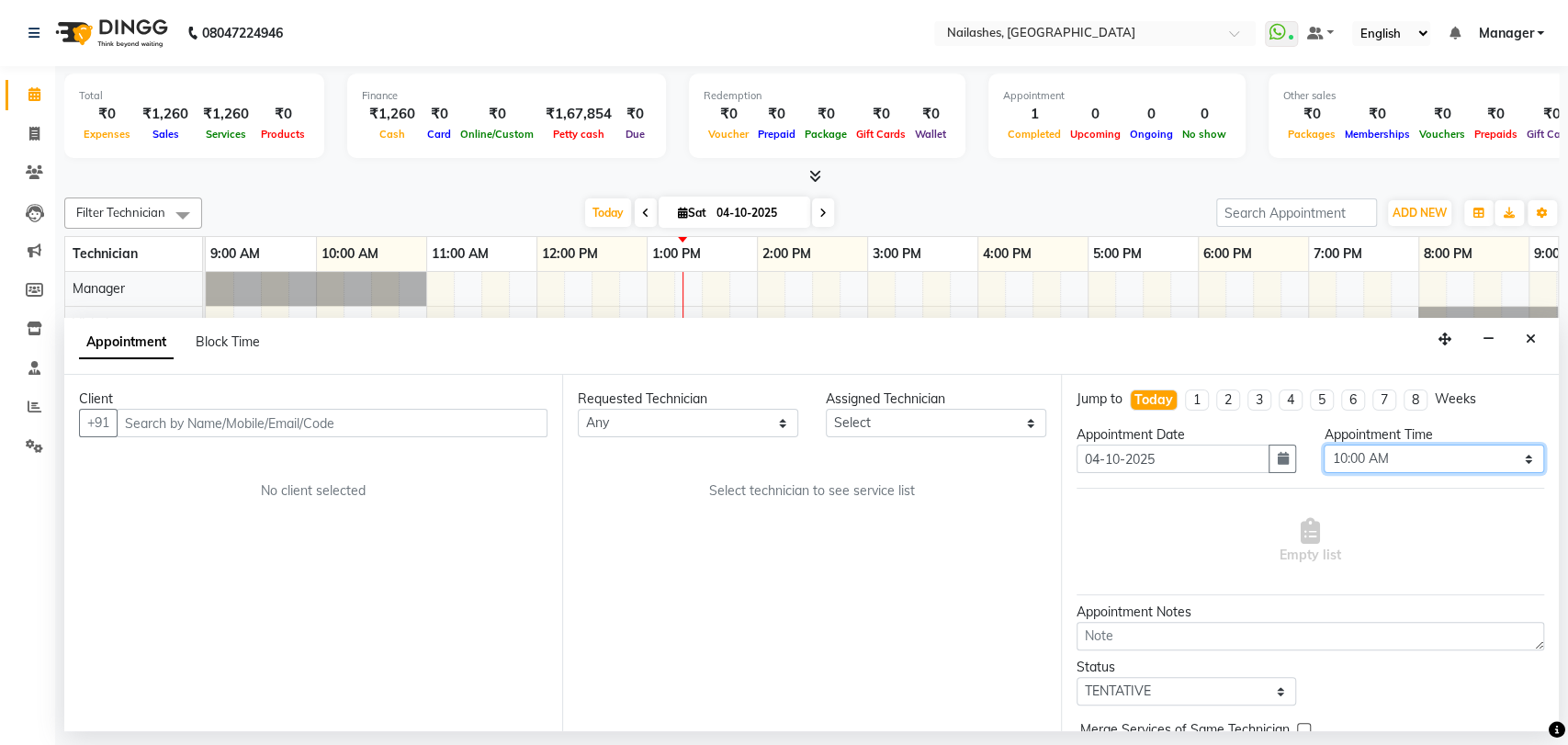
click at [1512, 456] on select "Select 10:00 AM 10:15 AM 10:30 AM 10:45 AM 11:00 AM 11:15 AM 11:30 AM 11:45 AM …" at bounding box center [1433, 458] width 220 height 29
select select "870"
click at [1324, 444] on select "Select 10:00 AM 10:15 AM 10:30 AM 10:45 AM 11:00 AM 11:15 AM 11:30 AM 11:45 AM …" at bounding box center [1433, 458] width 220 height 29
click at [410, 419] on input "text" at bounding box center [332, 422] width 431 height 29
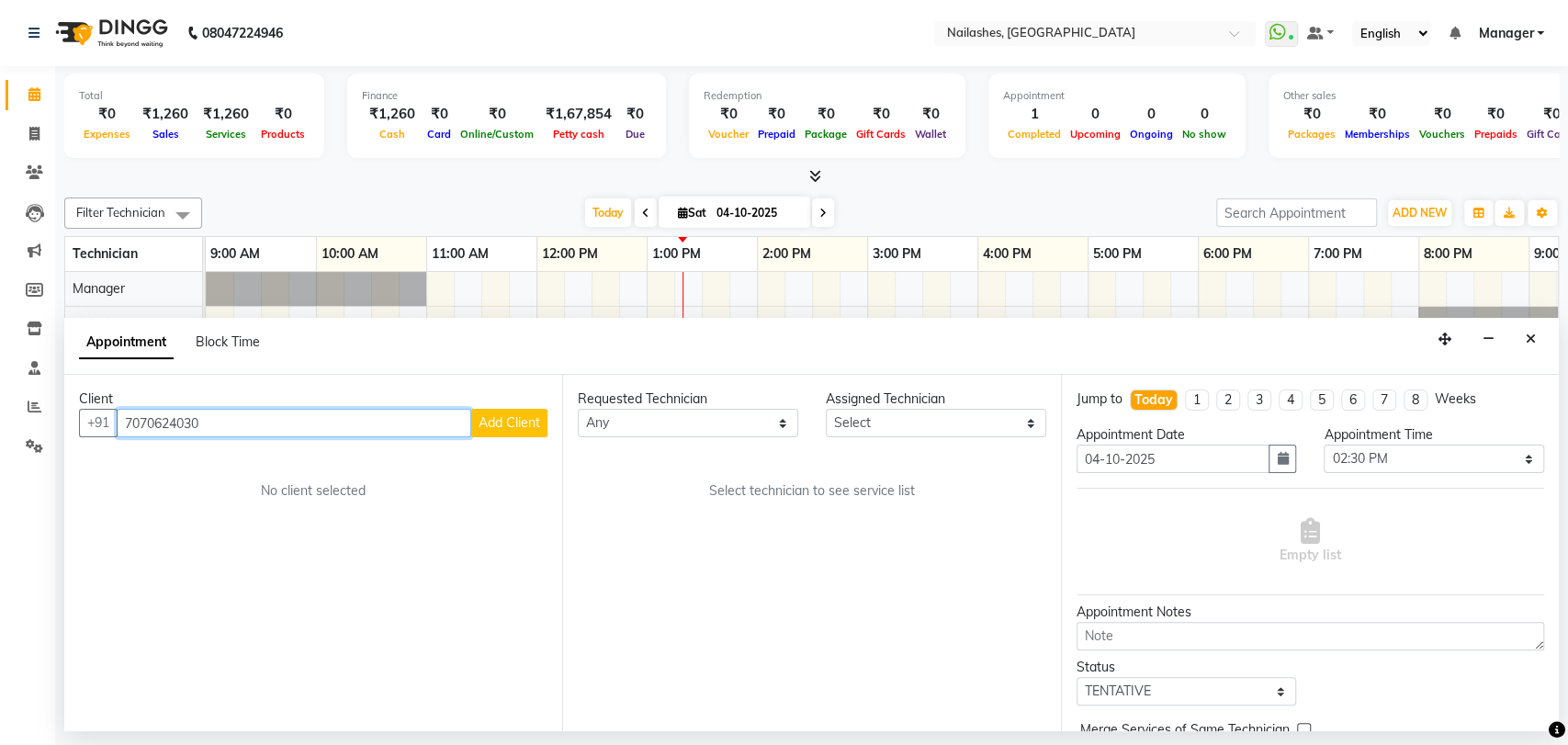
type input "7070624030"
click at [783, 427] on select "Any [PERSON_NAME] pid [PERSON_NAME] [PERSON_NAME] Manager [PERSON_NAME] [PERSON…" at bounding box center [688, 422] width 220 height 29
select select "17681"
click at [578, 408] on select "Any [PERSON_NAME] pid [PERSON_NAME] [PERSON_NAME] Manager [PERSON_NAME] [PERSON…" at bounding box center [688, 422] width 220 height 29
select select "17681"
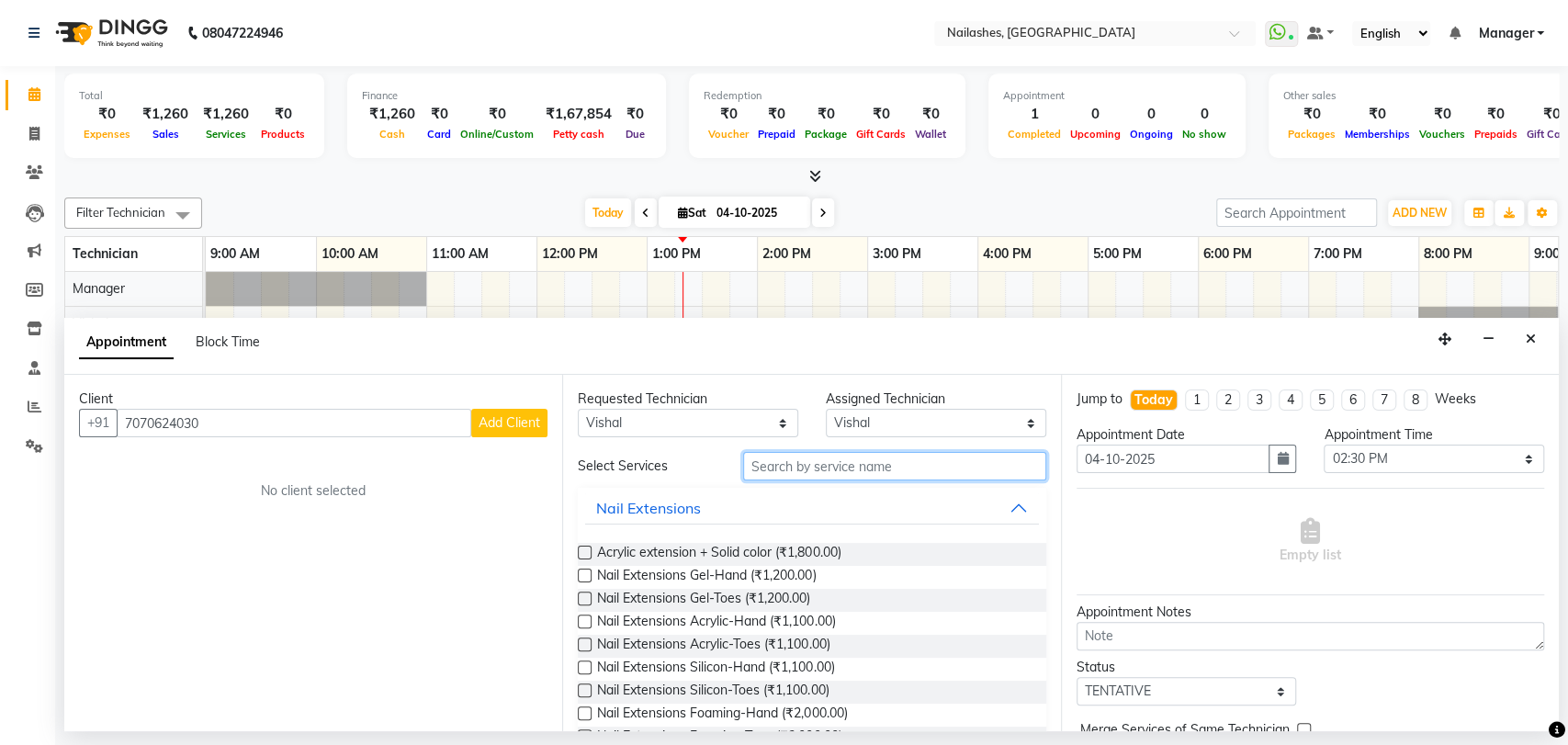
click at [813, 471] on input "text" at bounding box center [895, 466] width 303 height 29
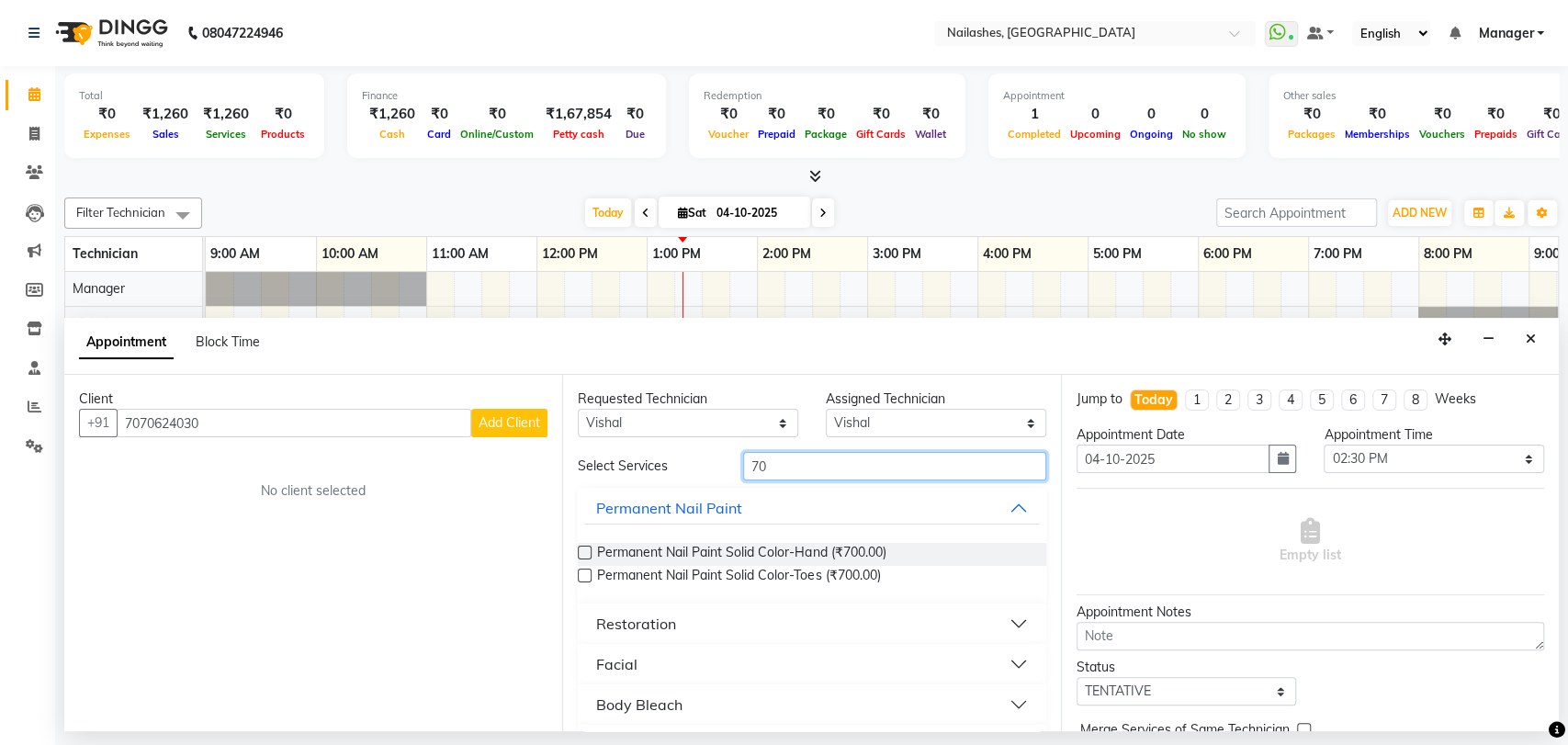
type input "7"
type input "500"
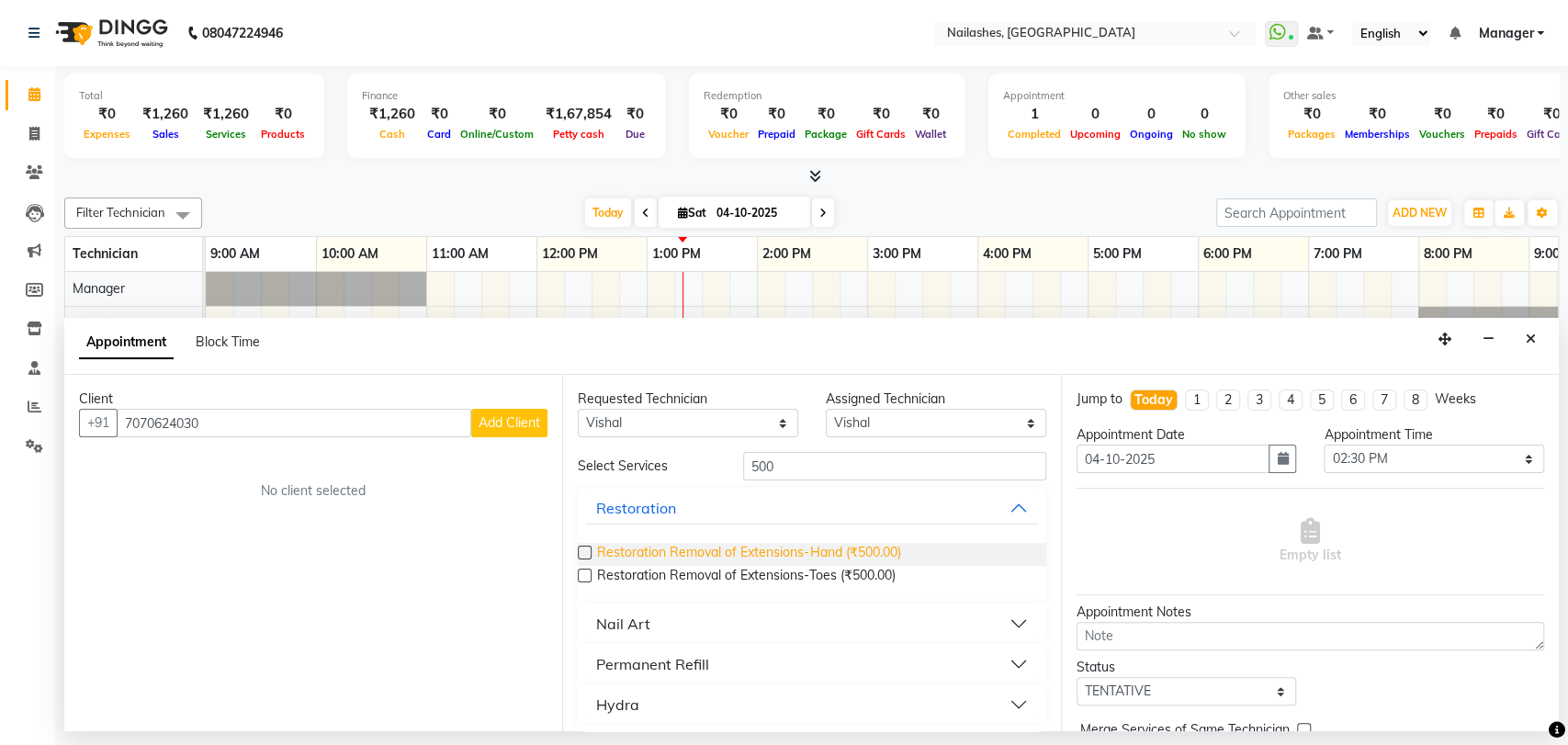
click at [754, 550] on span "Restoration Removal of Extensions-Hand (₹500.00)" at bounding box center [748, 554] width 303 height 23
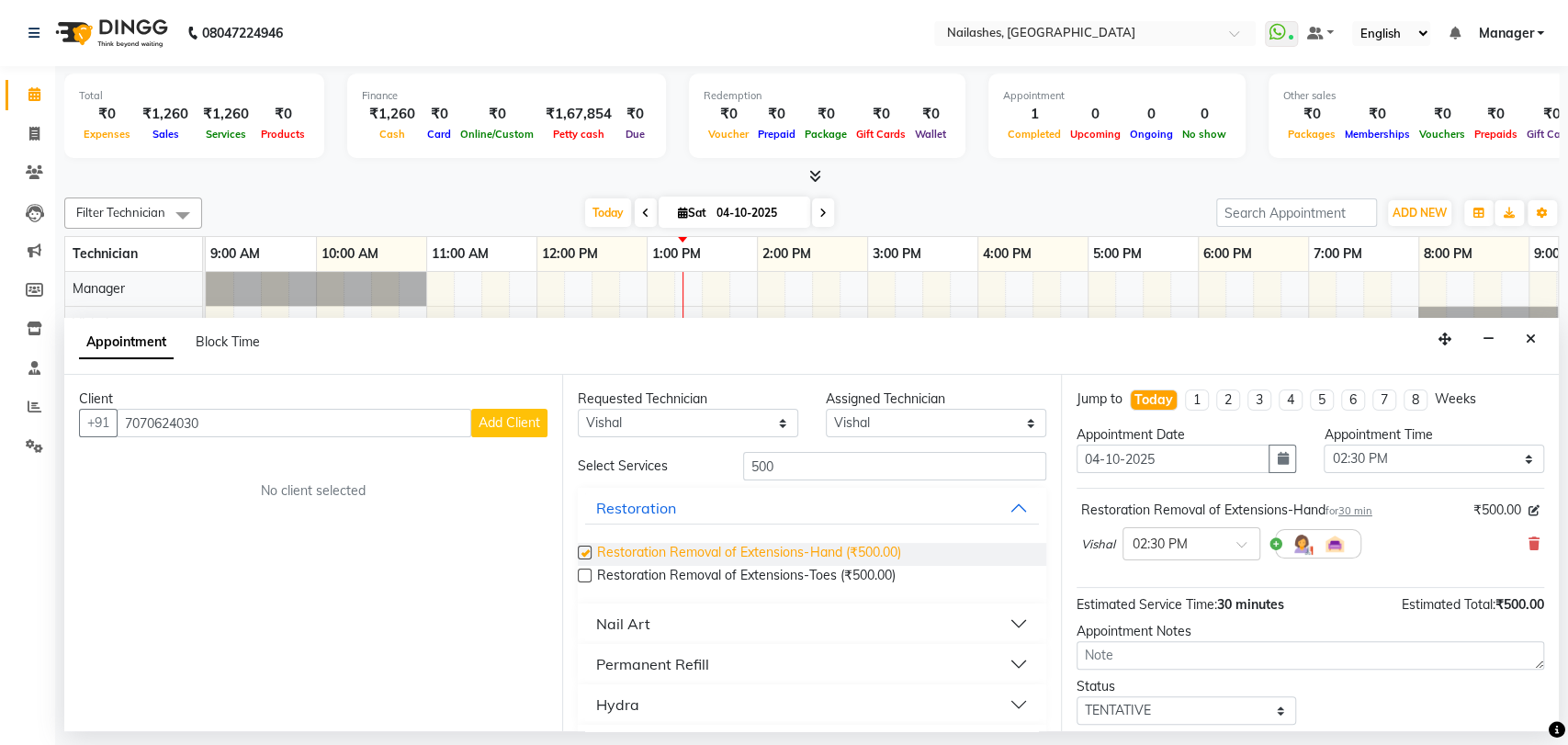
checkbox input "false"
click at [505, 417] on span "Add Client" at bounding box center [509, 422] width 62 height 17
select select "21"
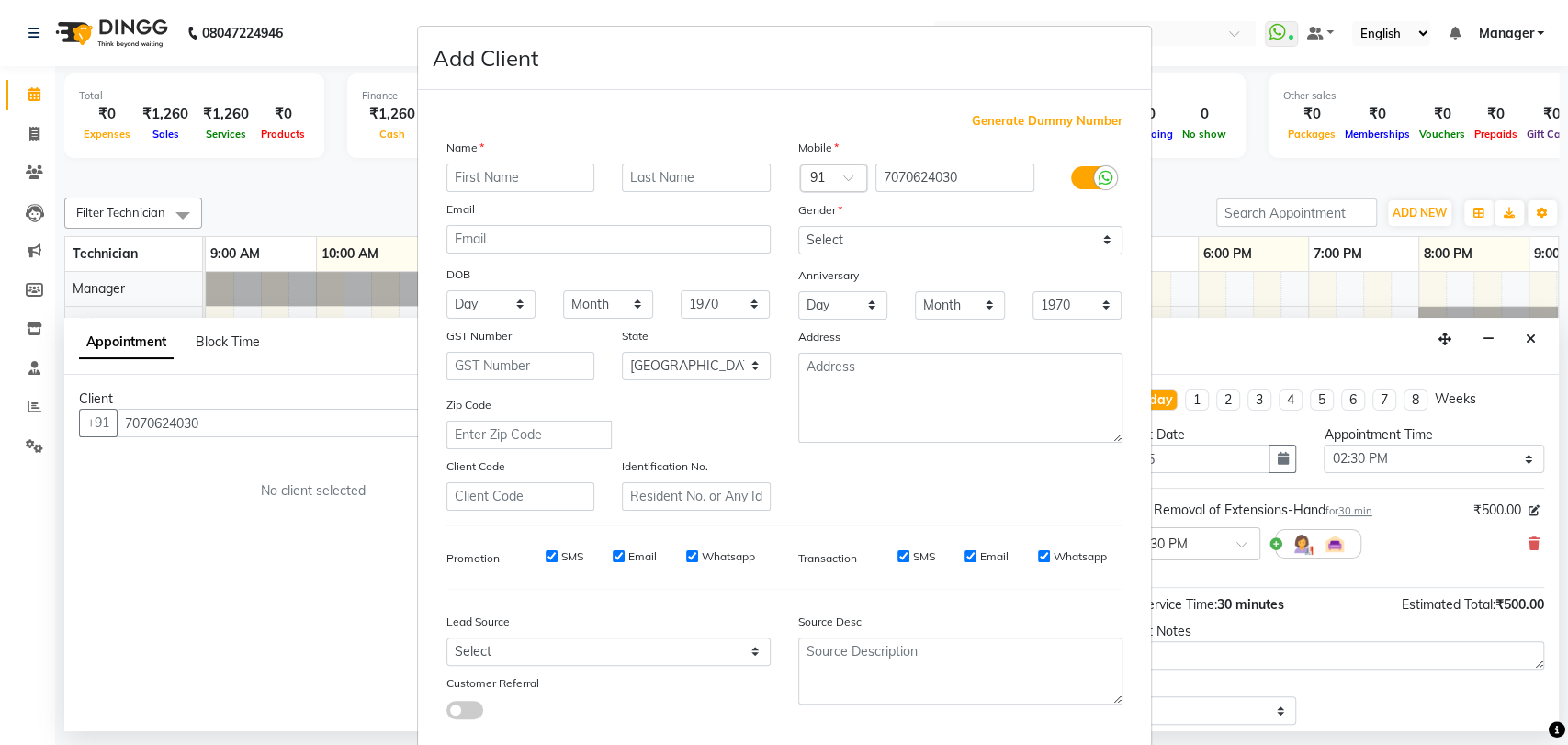
click at [485, 176] on input "text" at bounding box center [520, 177] width 148 height 29
type input "[PERSON_NAME]"
drag, startPoint x: 1105, startPoint y: 237, endPoint x: 1097, endPoint y: 226, distance: 13.6
click at [1103, 237] on select "Select [DEMOGRAPHIC_DATA] [DEMOGRAPHIC_DATA] Other Prefer Not To Say" at bounding box center [961, 240] width 325 height 29
select select "[DEMOGRAPHIC_DATA]"
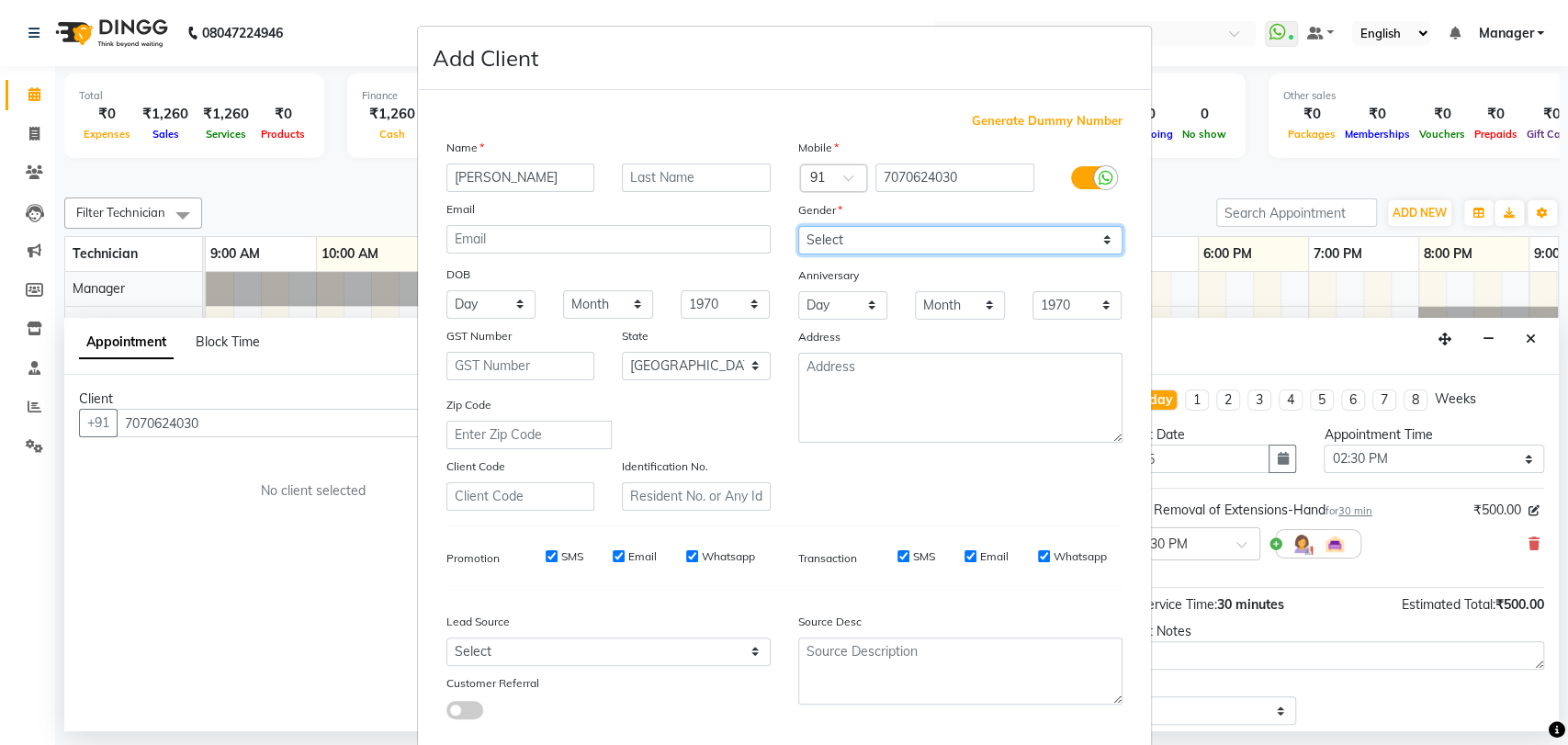
click at [799, 226] on select "Select [DEMOGRAPHIC_DATA] [DEMOGRAPHIC_DATA] Other Prefer Not To Say" at bounding box center [961, 240] width 325 height 29
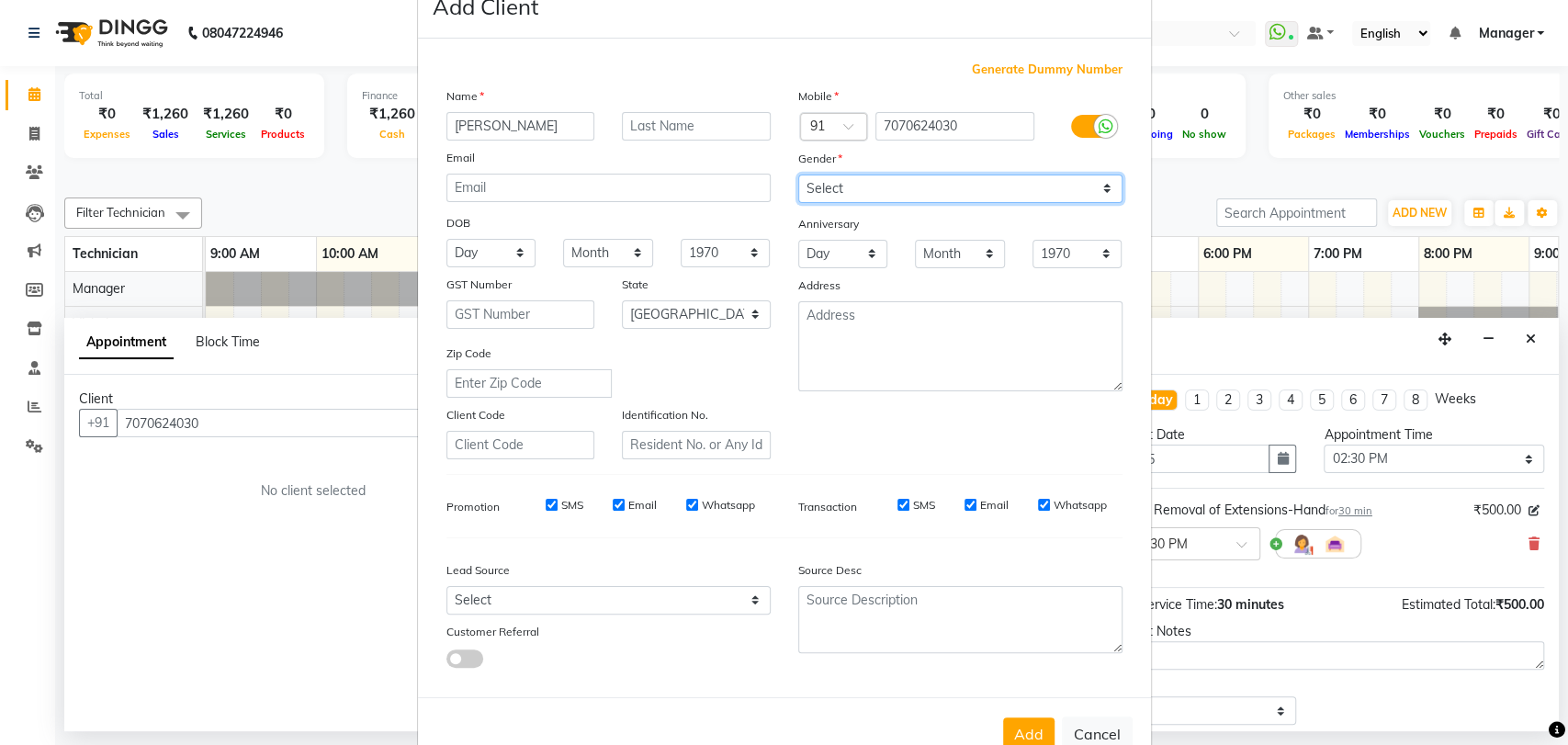
scroll to position [100, 0]
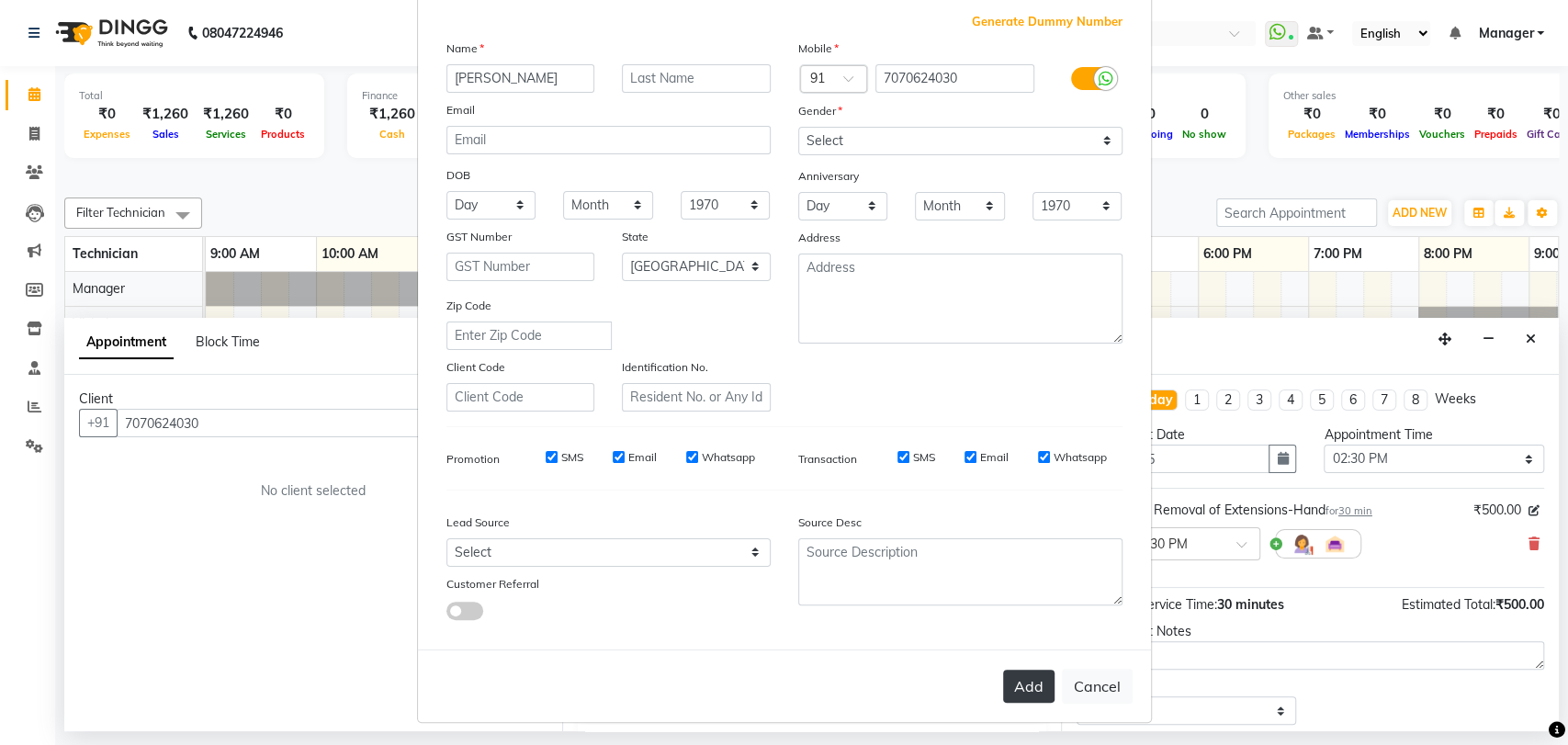
click at [1028, 683] on button "Add" at bounding box center [1029, 686] width 52 height 33
type input "70******30"
select select
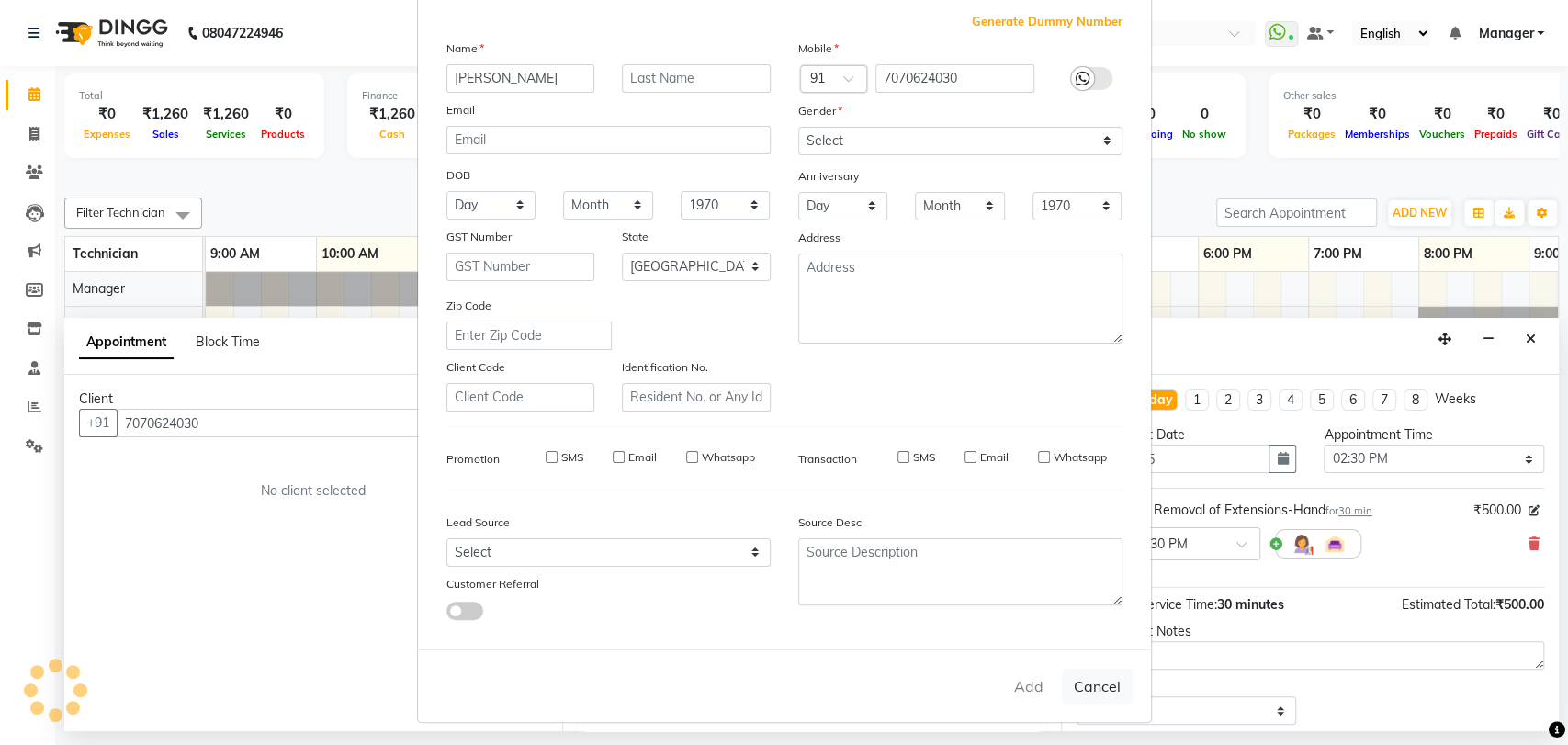
select select "null"
select select
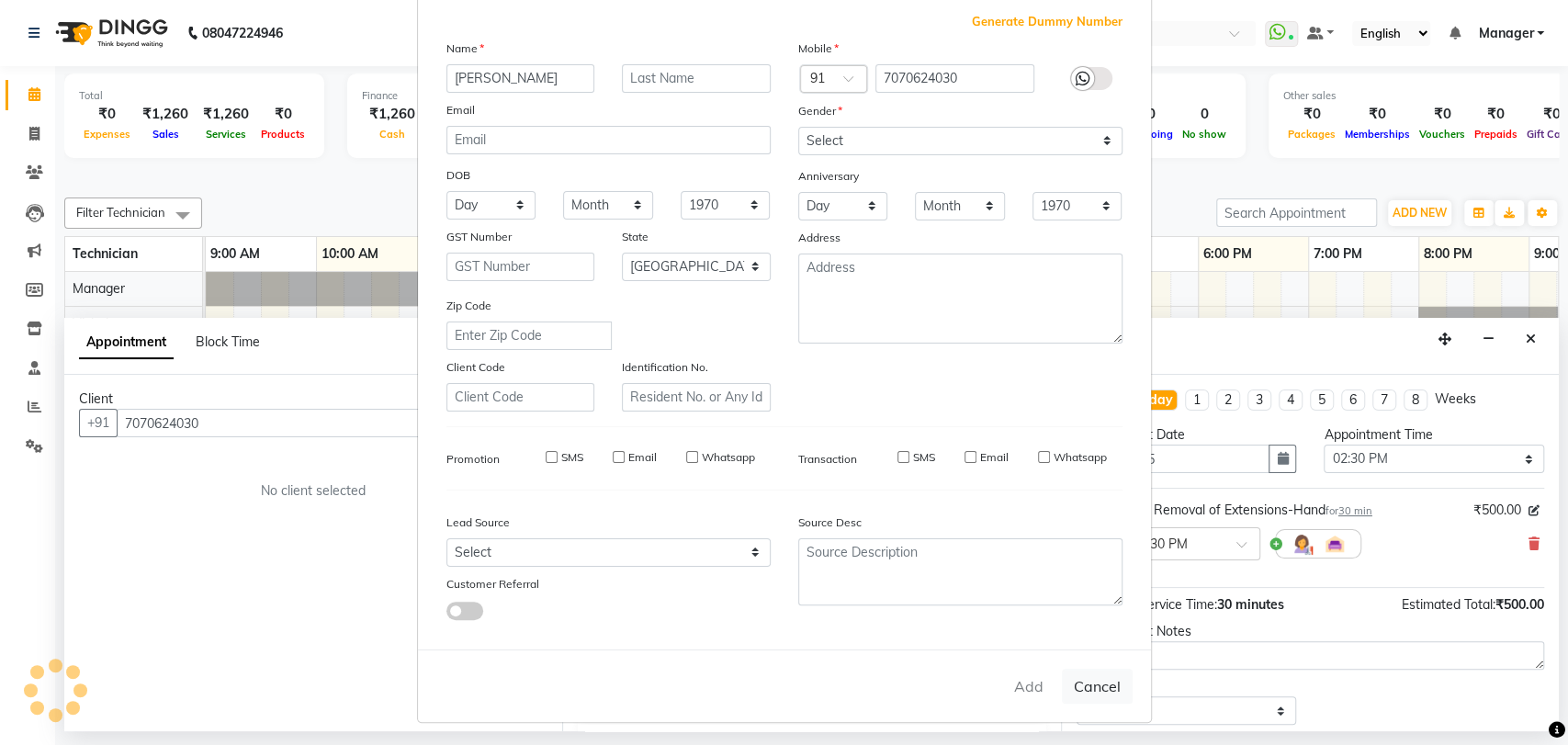
checkbox input "false"
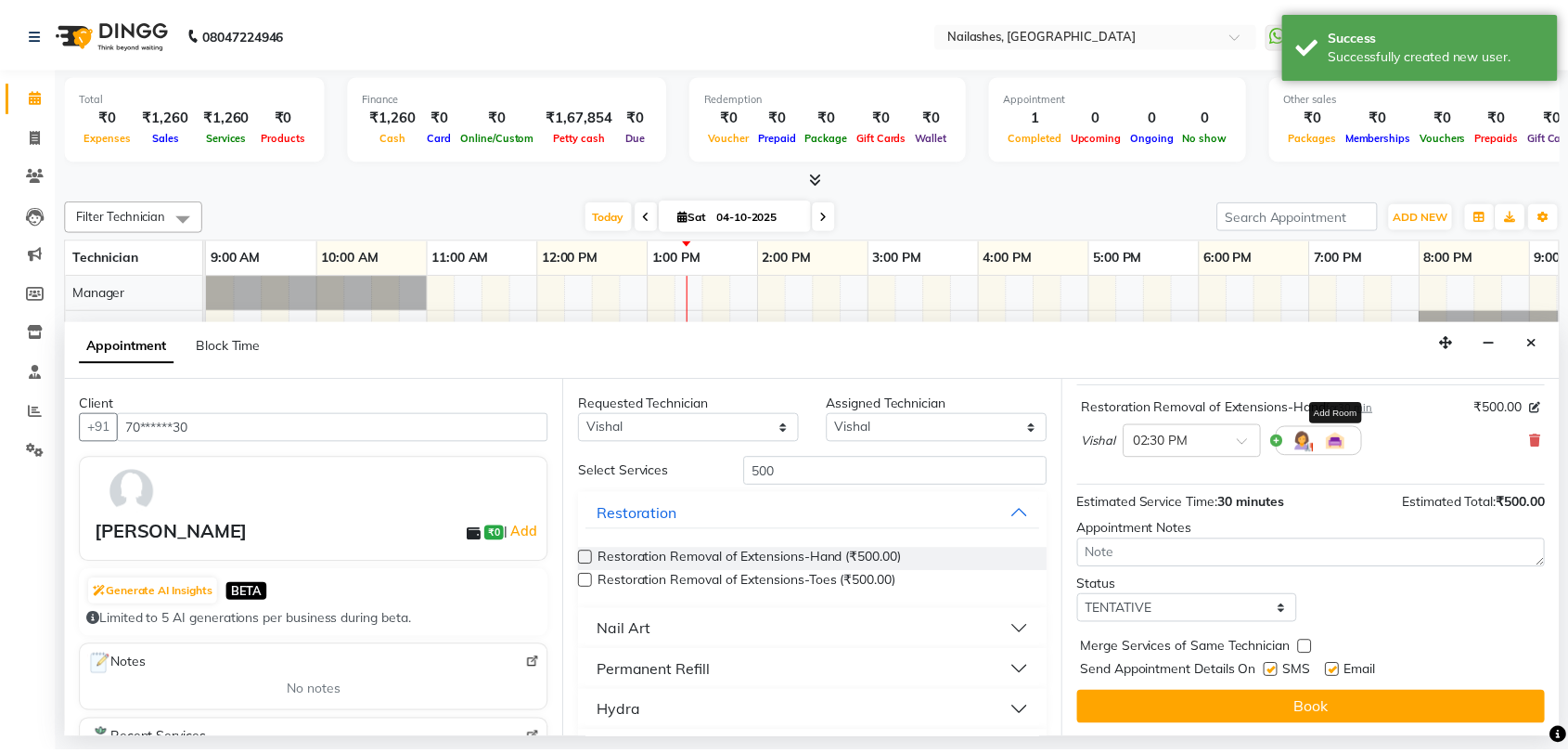
scroll to position [110, 0]
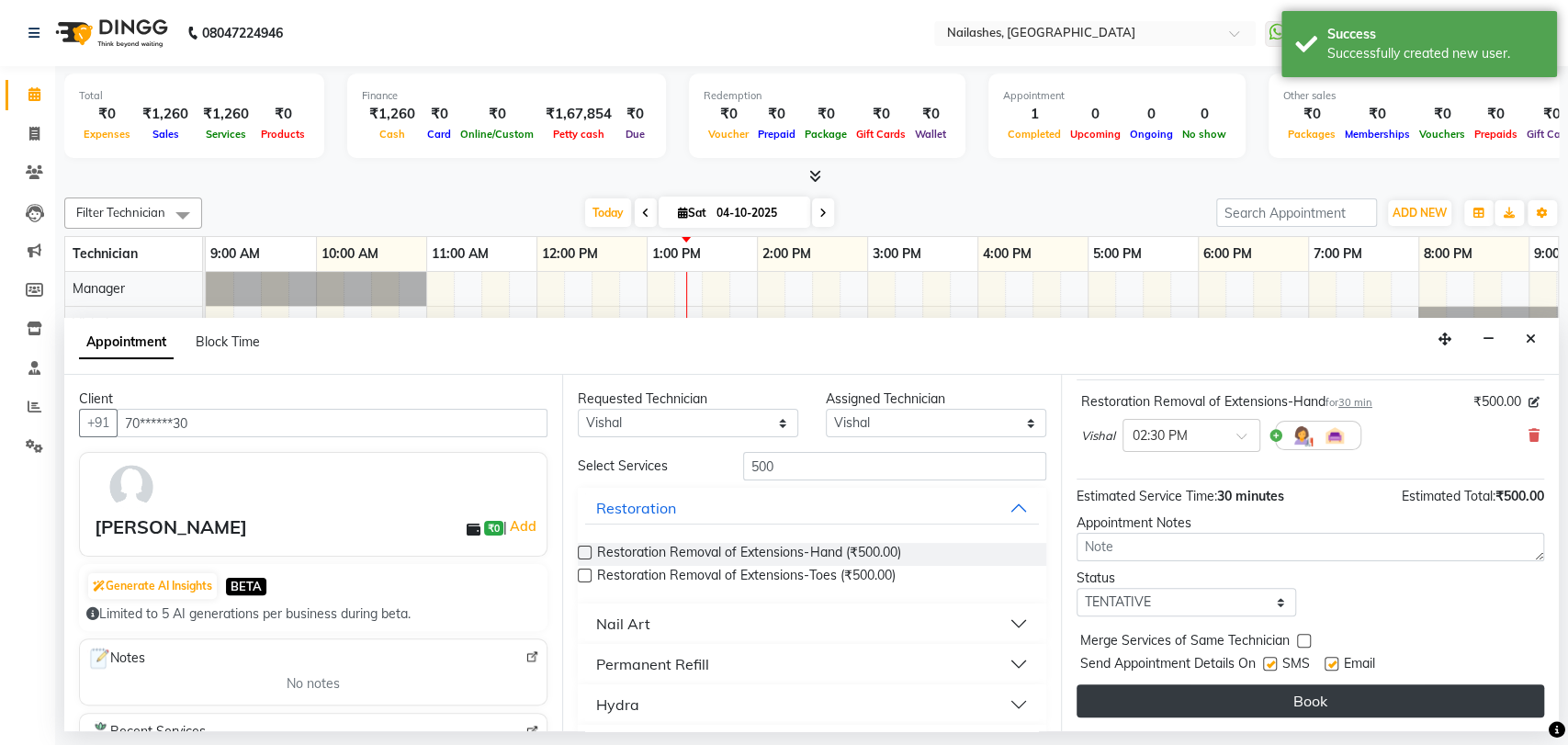
click at [1308, 700] on button "Book" at bounding box center [1310, 701] width 468 height 33
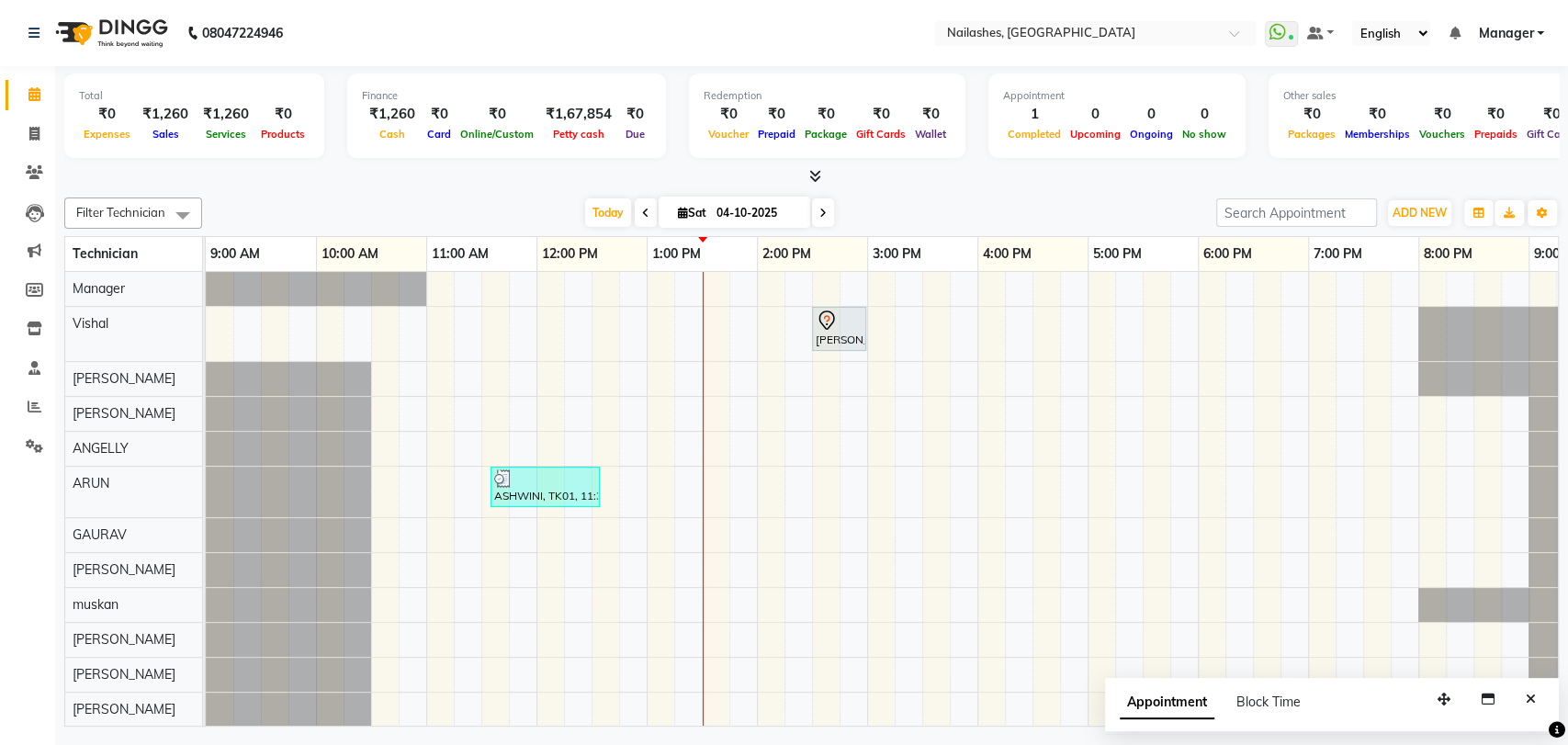
click at [554, 219] on div "Today Sat 04-10-2025" at bounding box center [709, 213] width 996 height 28
click at [819, 176] on icon at bounding box center [815, 175] width 12 height 14
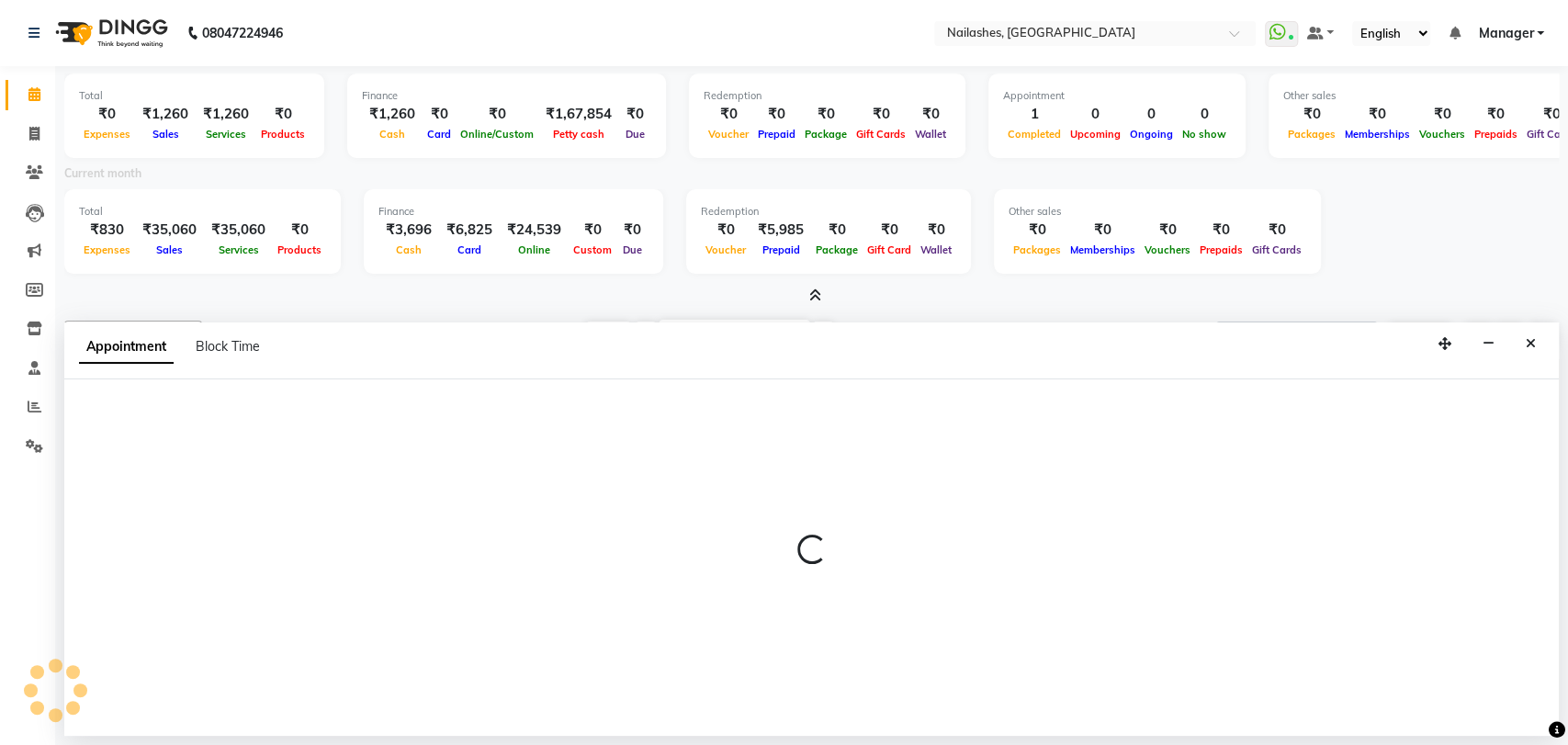
select select "17681"
select select "tentative"
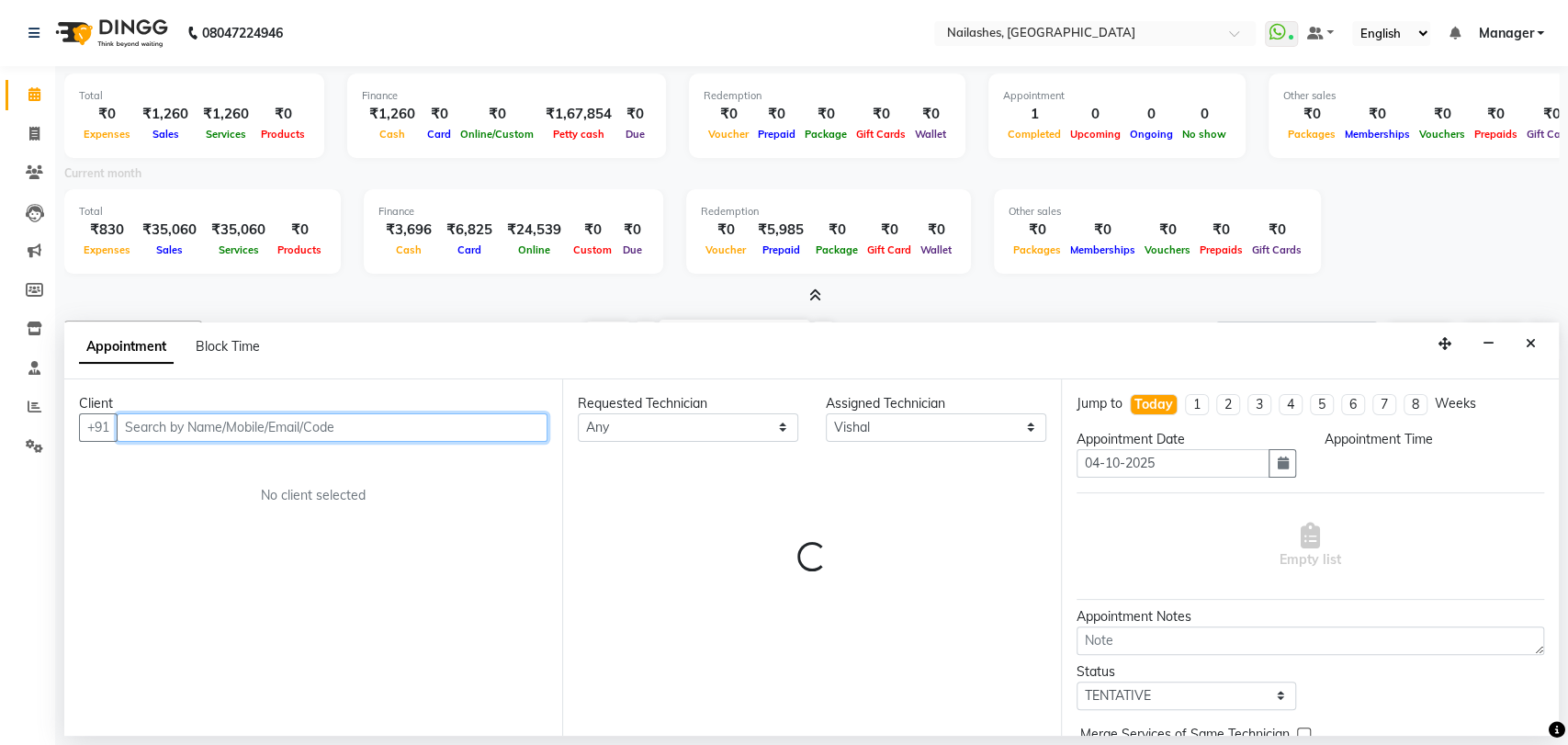
select select "675"
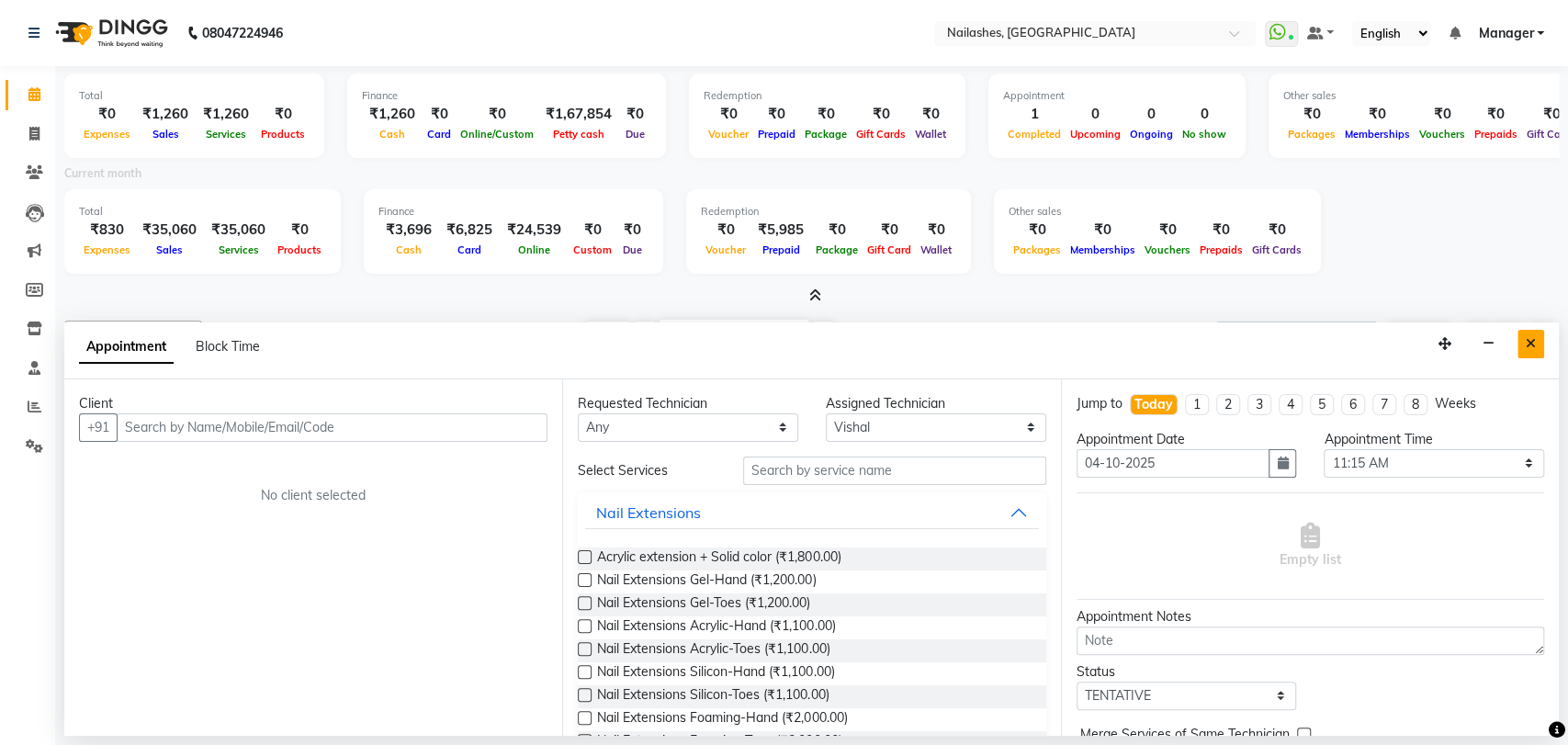
click at [1528, 341] on icon "Close" at bounding box center [1530, 344] width 10 height 13
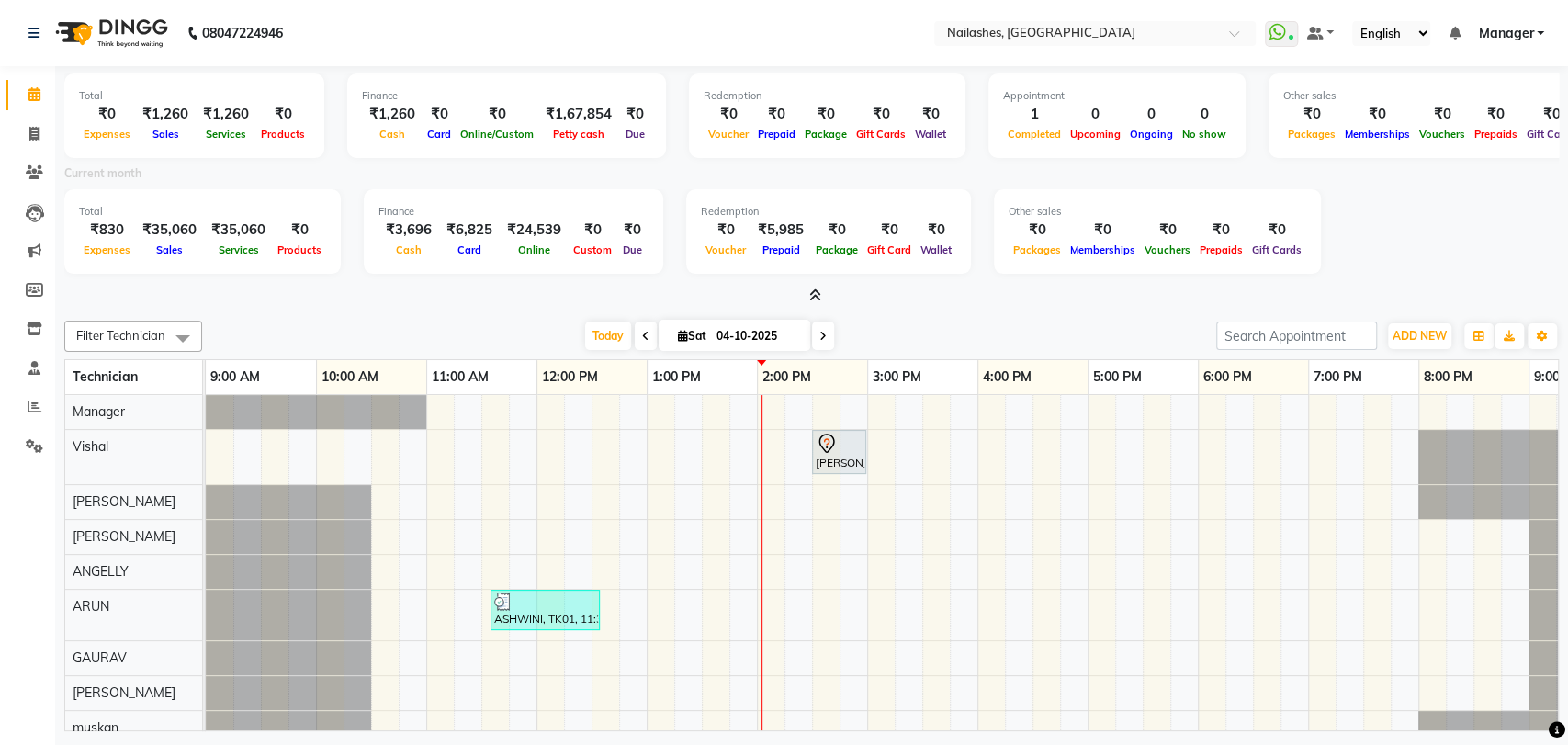
click at [696, 395] on div "TULIKA SINGH, TK02, 02:30 PM-03:00 PM, Restoration Removal of Extensions-Hand A…" at bounding box center [922, 674] width 1433 height 560
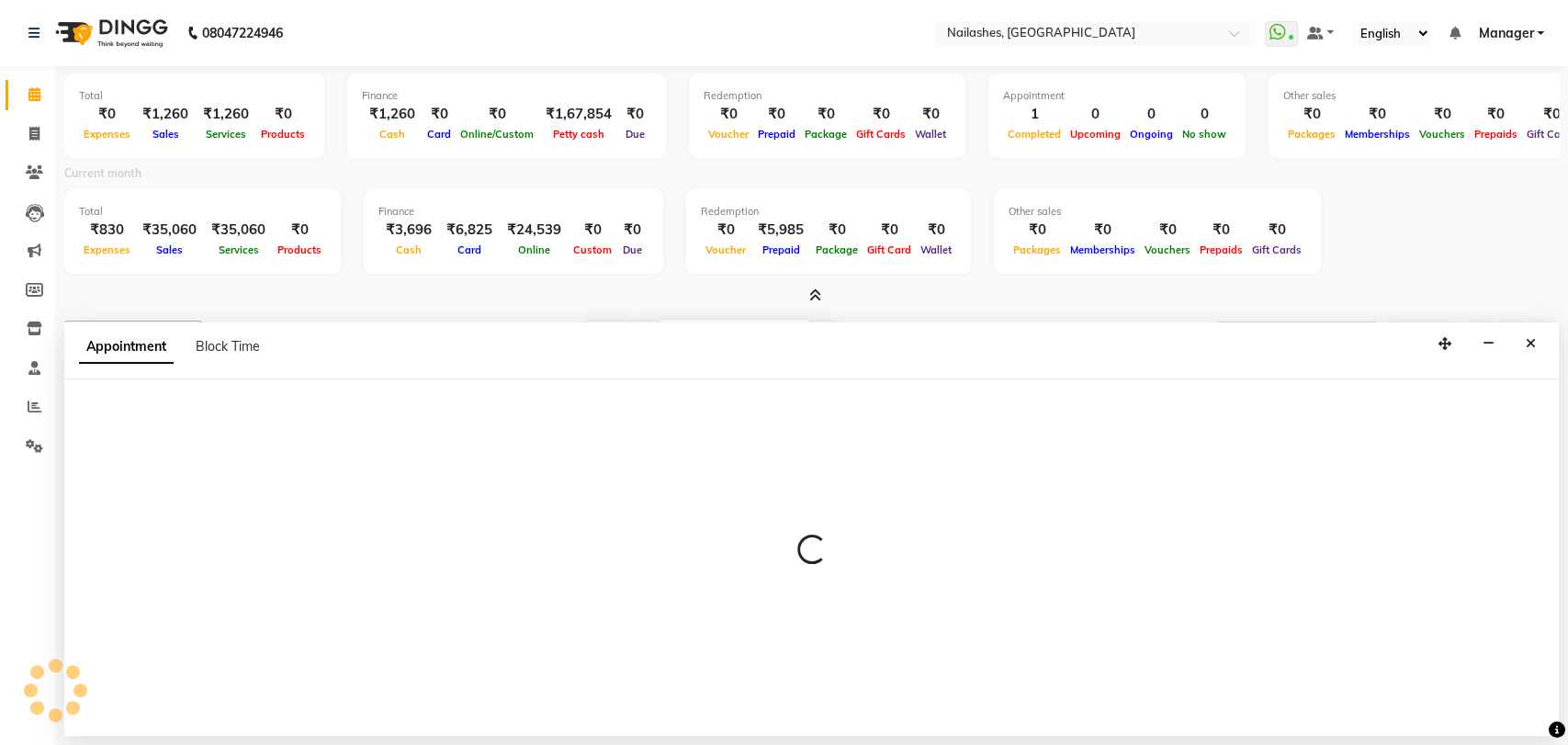
select select "17756"
select select "795"
select select "tentative"
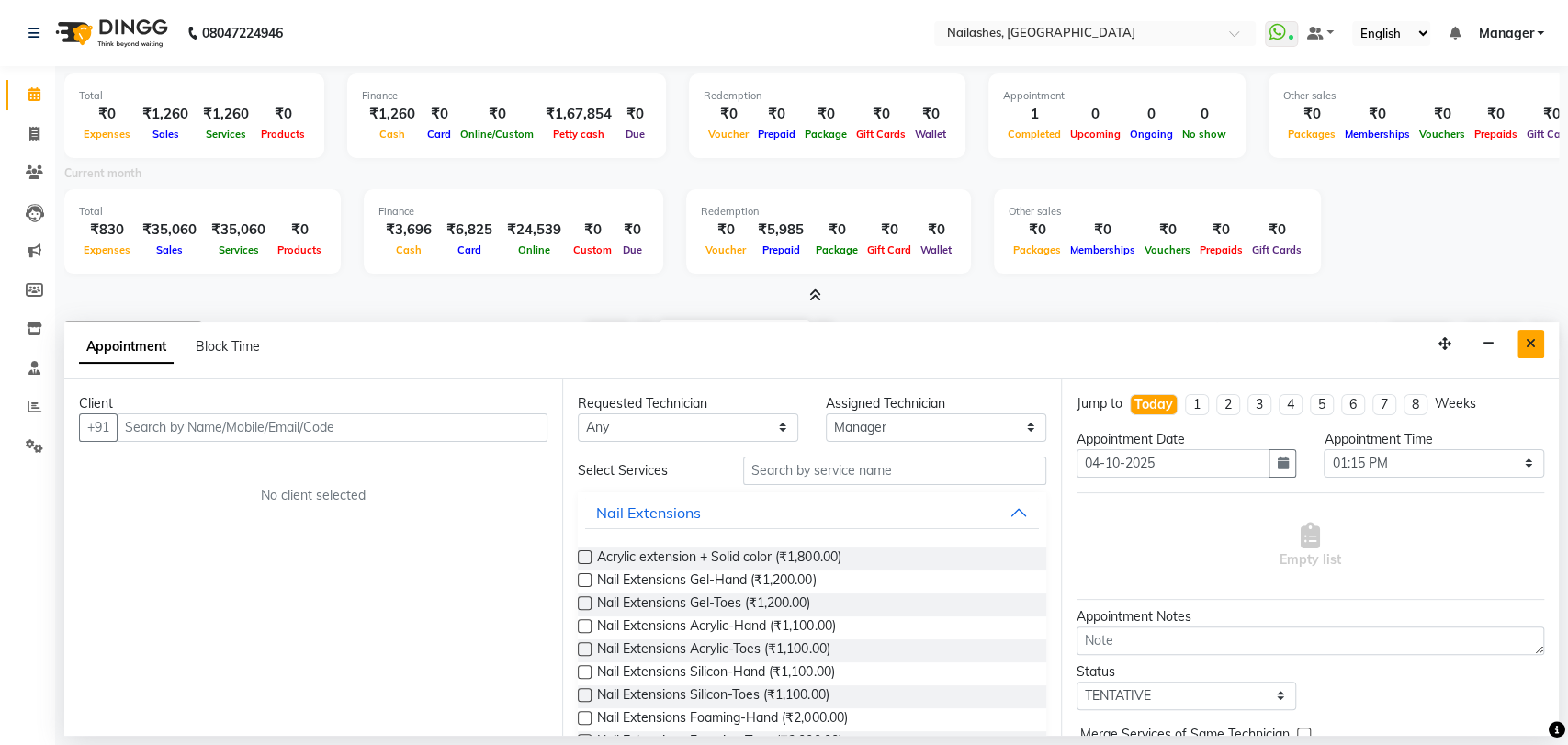
click at [1542, 339] on button "Close" at bounding box center [1531, 344] width 27 height 29
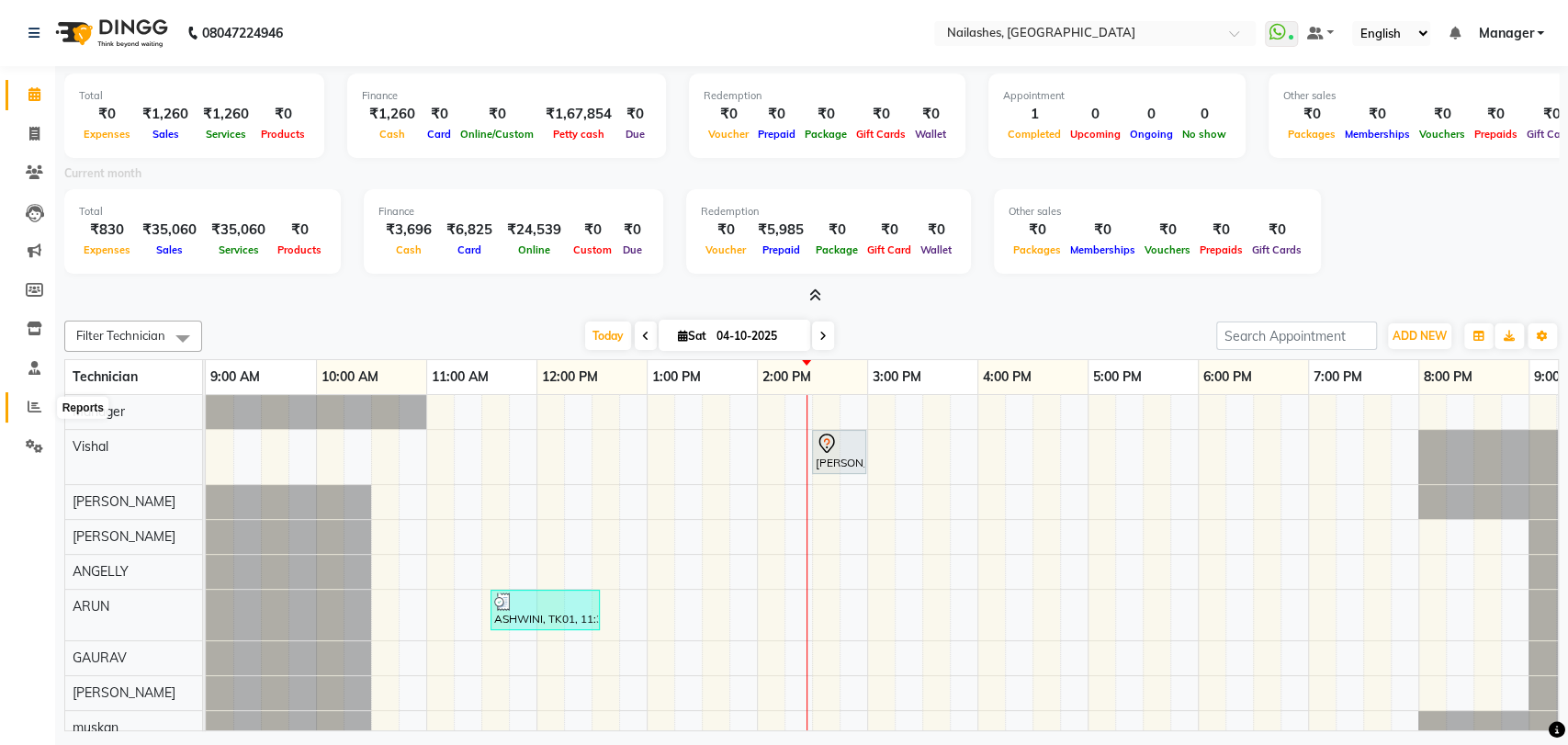
click at [29, 396] on span at bounding box center [34, 407] width 32 height 21
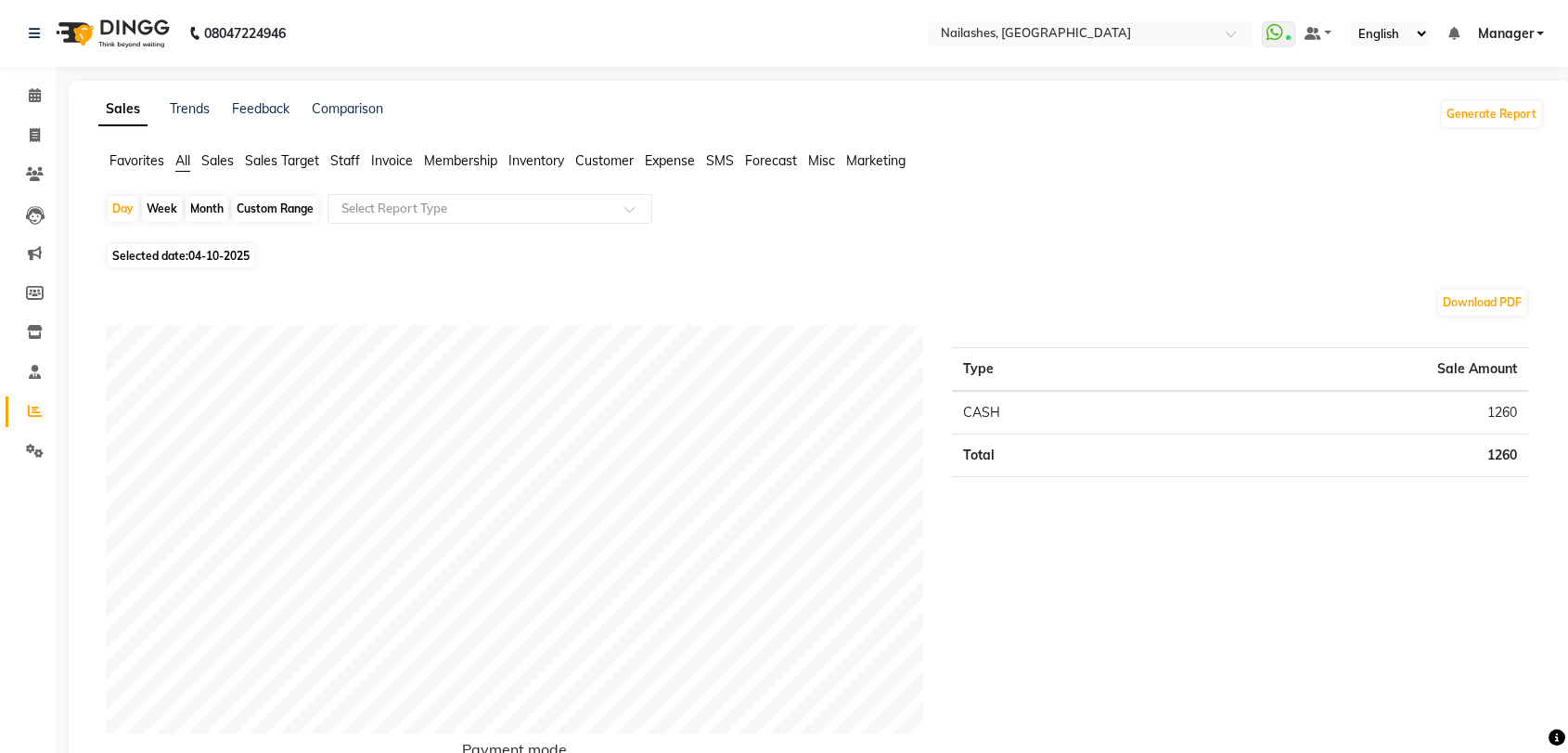
click at [214, 209] on div "Month" at bounding box center [207, 209] width 43 height 26
select select "10"
select select "2025"
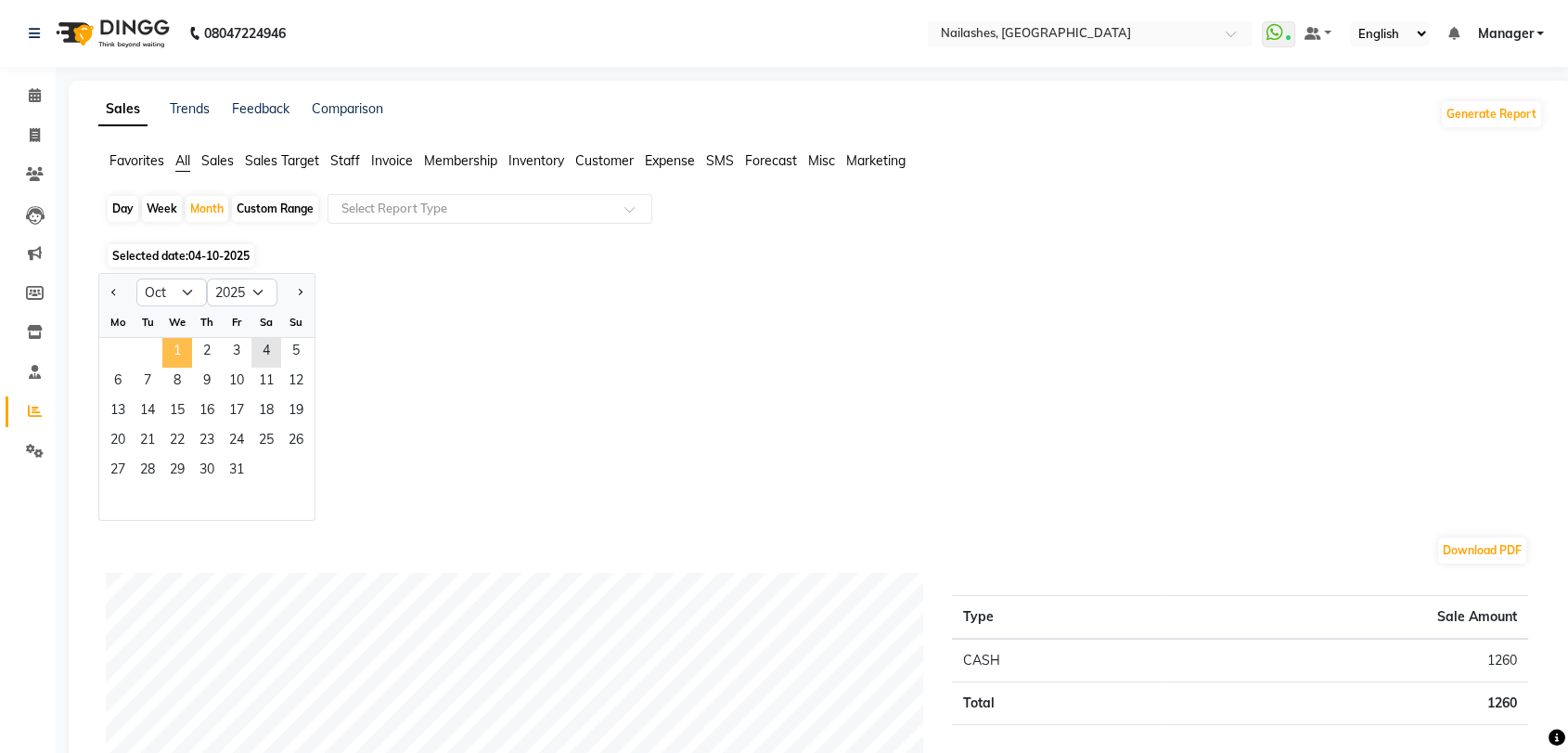
click at [182, 361] on span "1" at bounding box center [177, 353] width 30 height 30
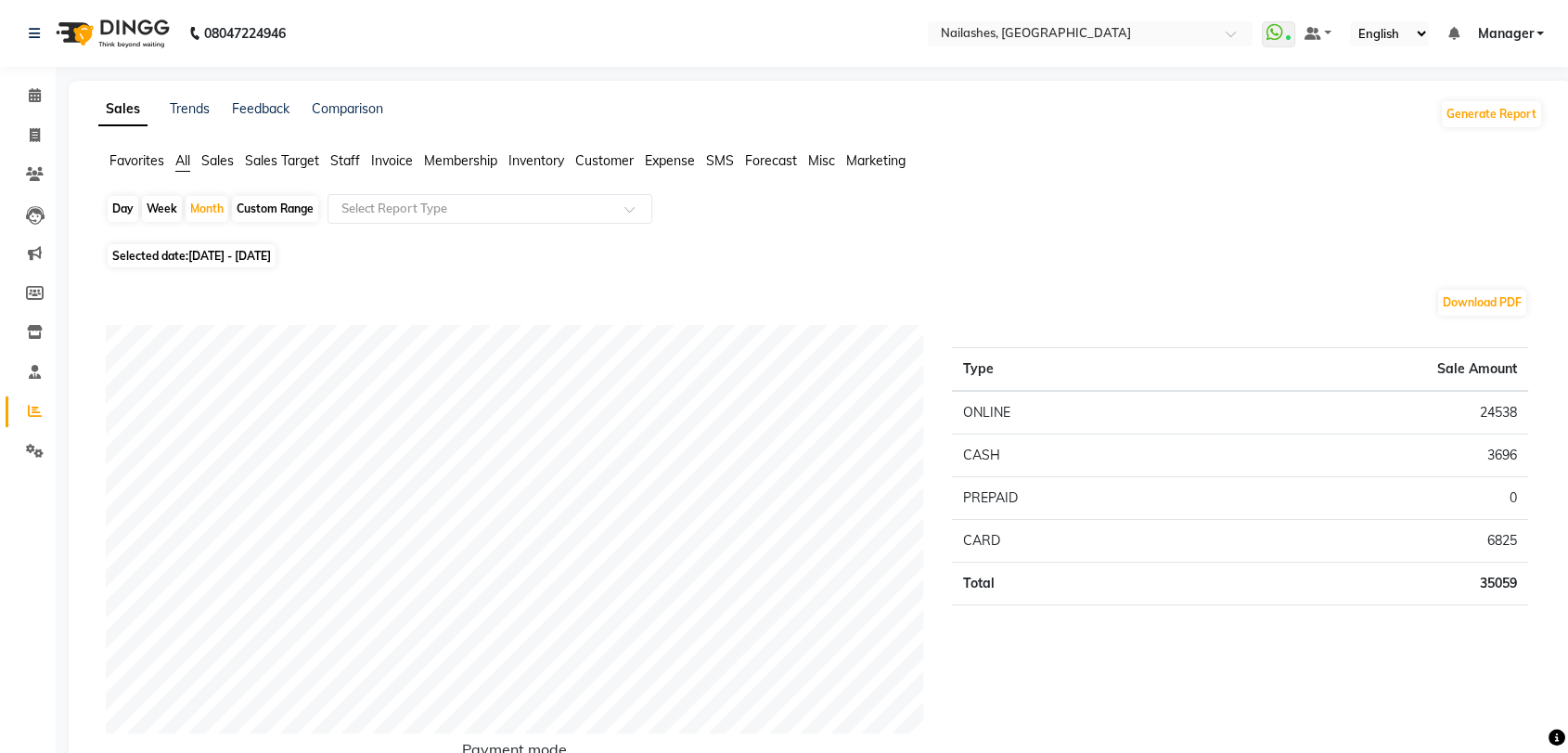
click at [341, 167] on span "Staff" at bounding box center [346, 160] width 30 height 17
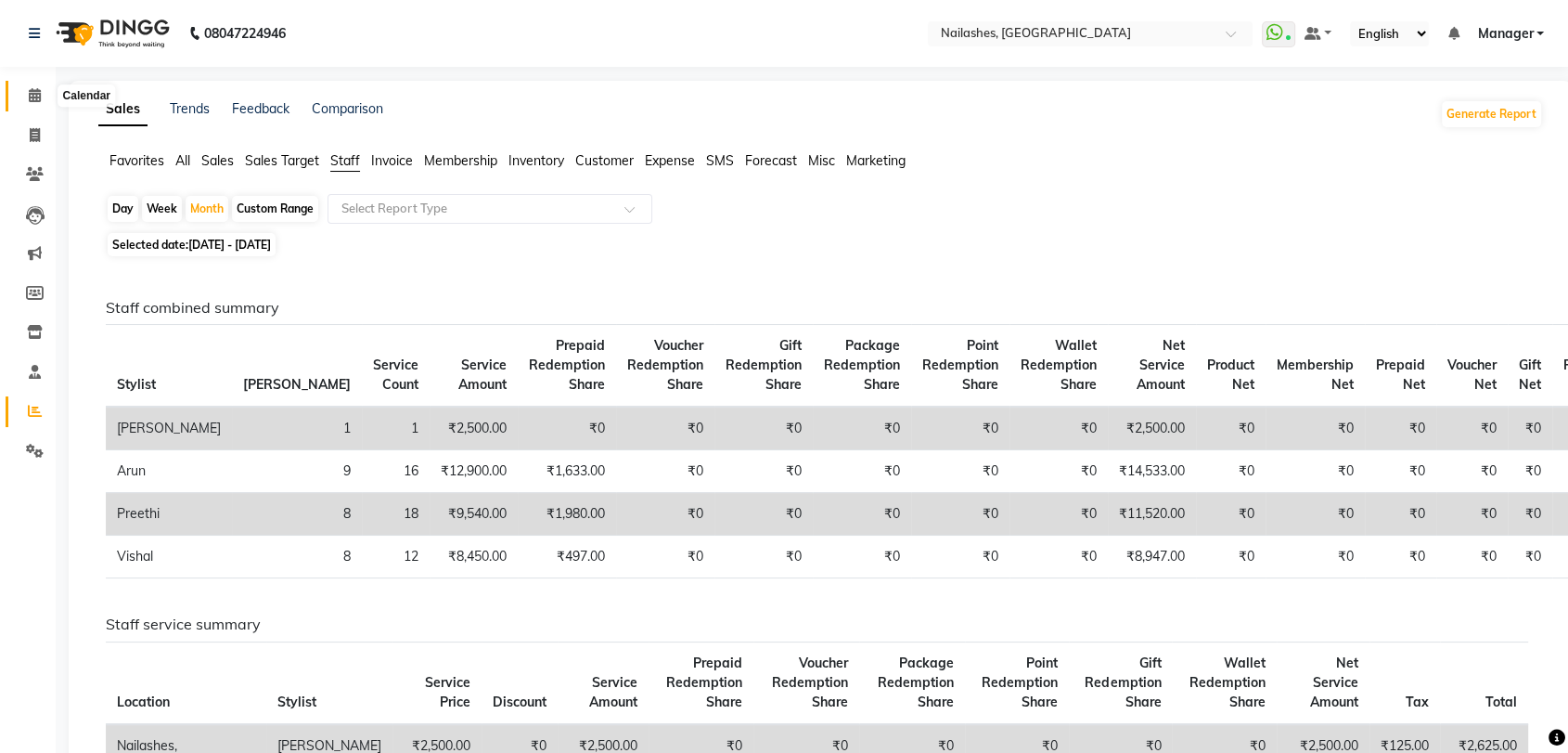
click at [34, 99] on icon at bounding box center [34, 95] width 12 height 14
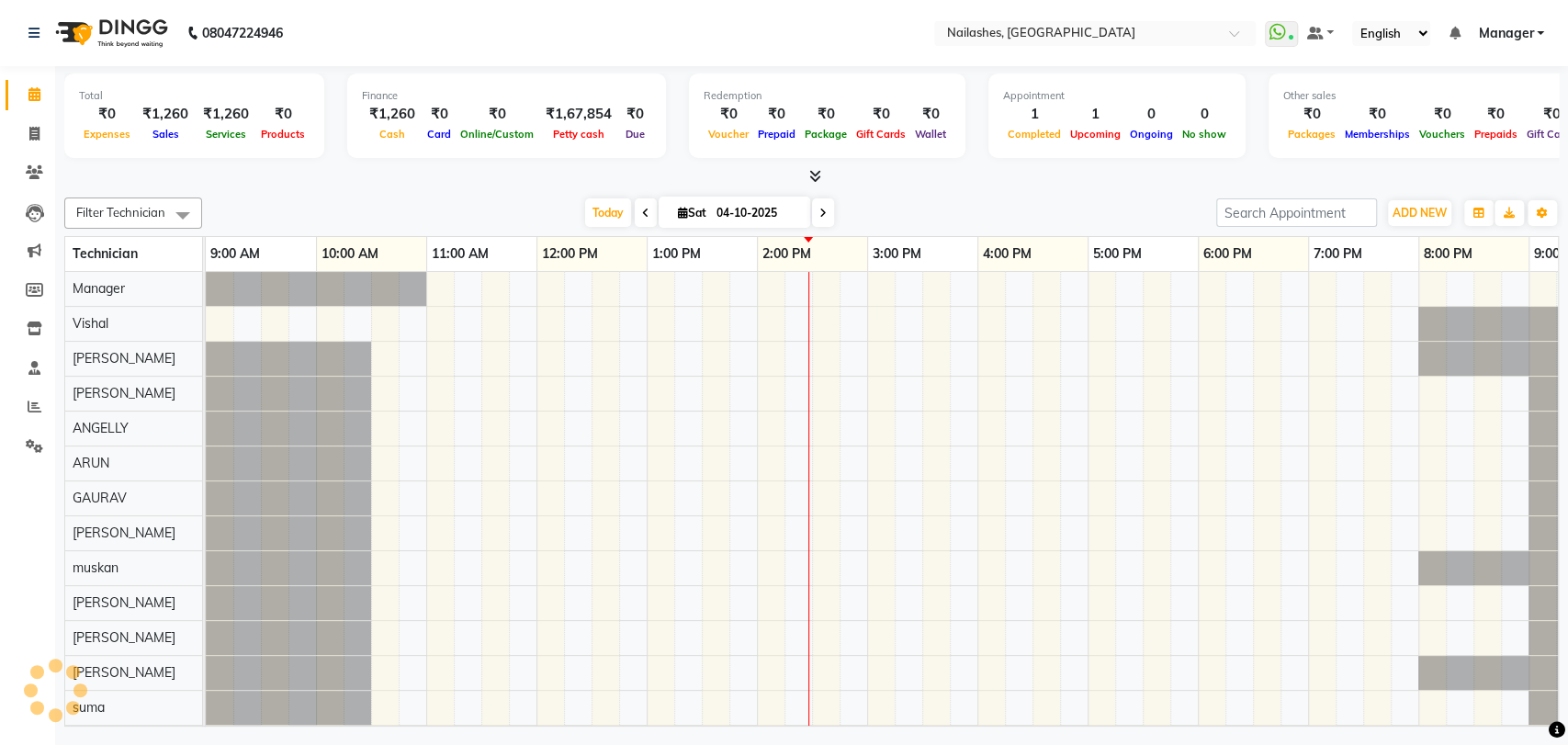
click at [35, 98] on icon at bounding box center [34, 94] width 12 height 14
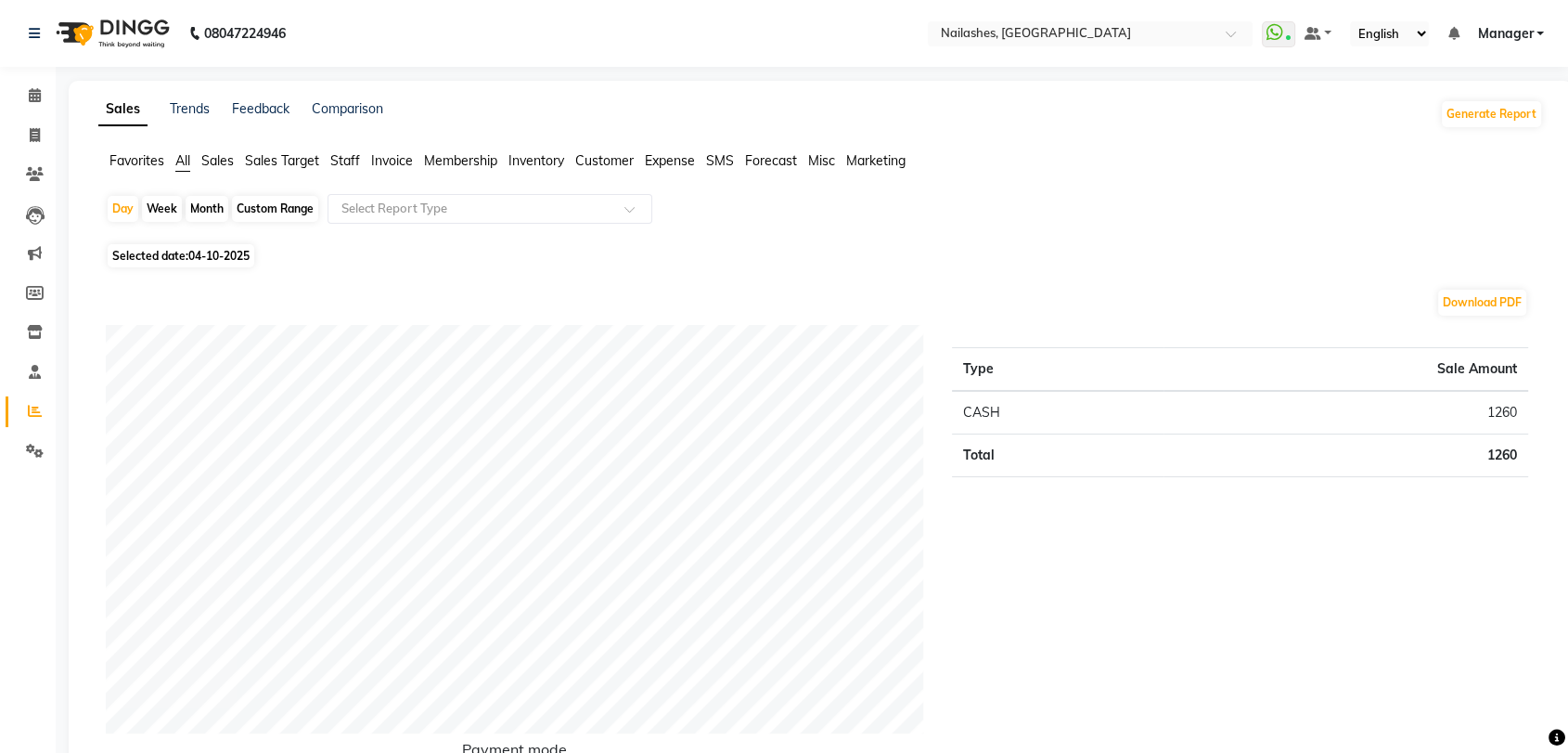
click at [354, 158] on span "Staff" at bounding box center [346, 160] width 30 height 17
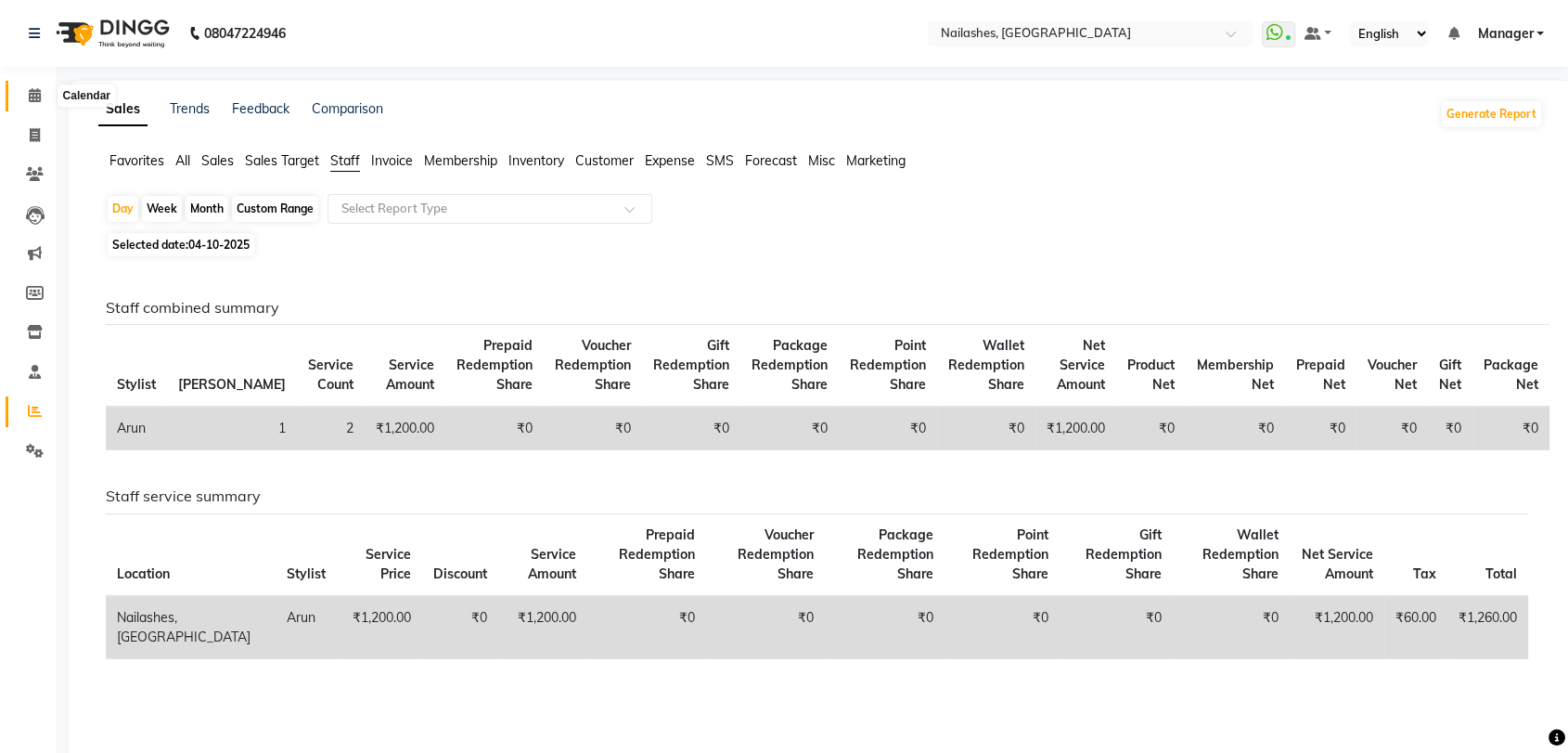
click at [29, 93] on icon at bounding box center [34, 95] width 12 height 14
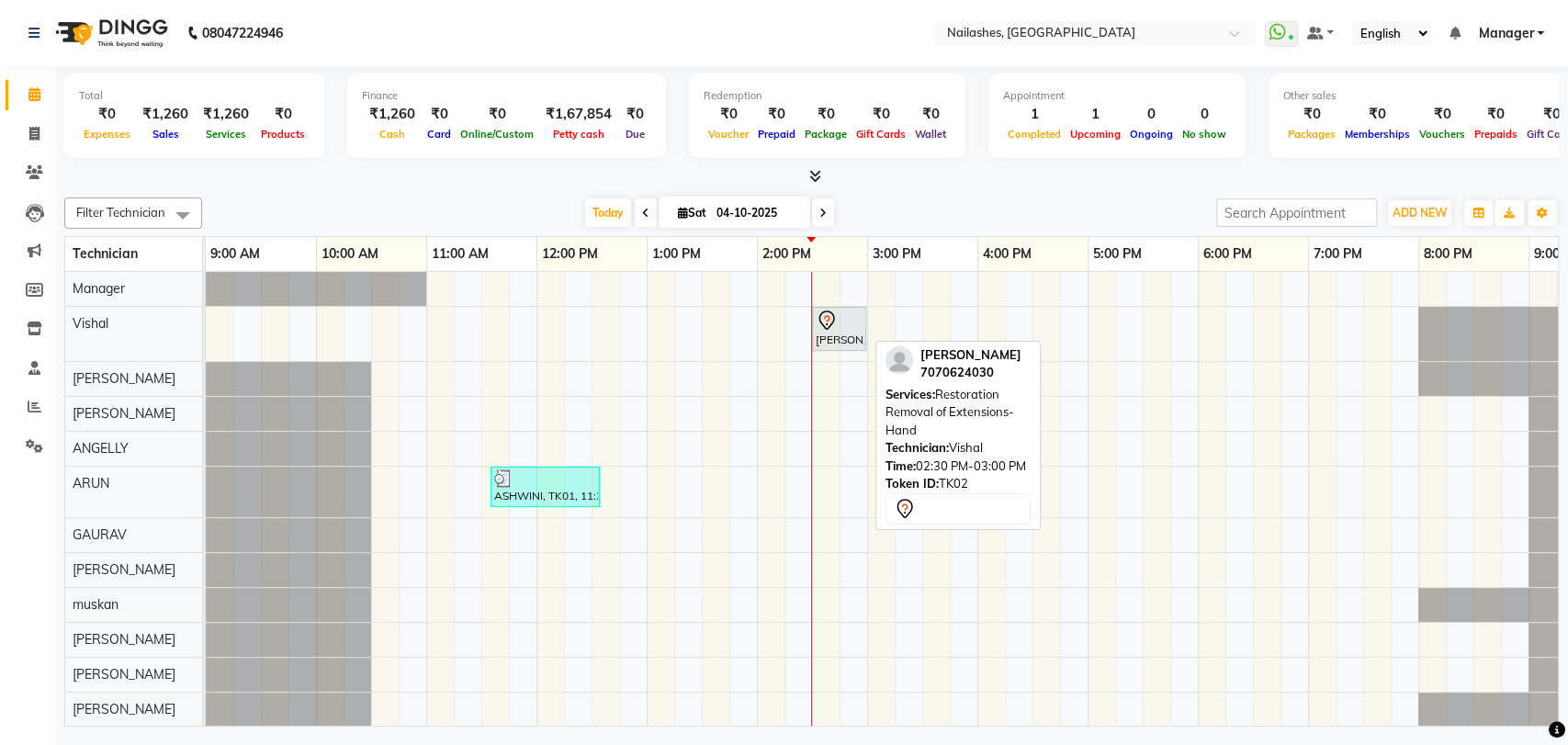
click at [839, 313] on div at bounding box center [839, 321] width 47 height 22
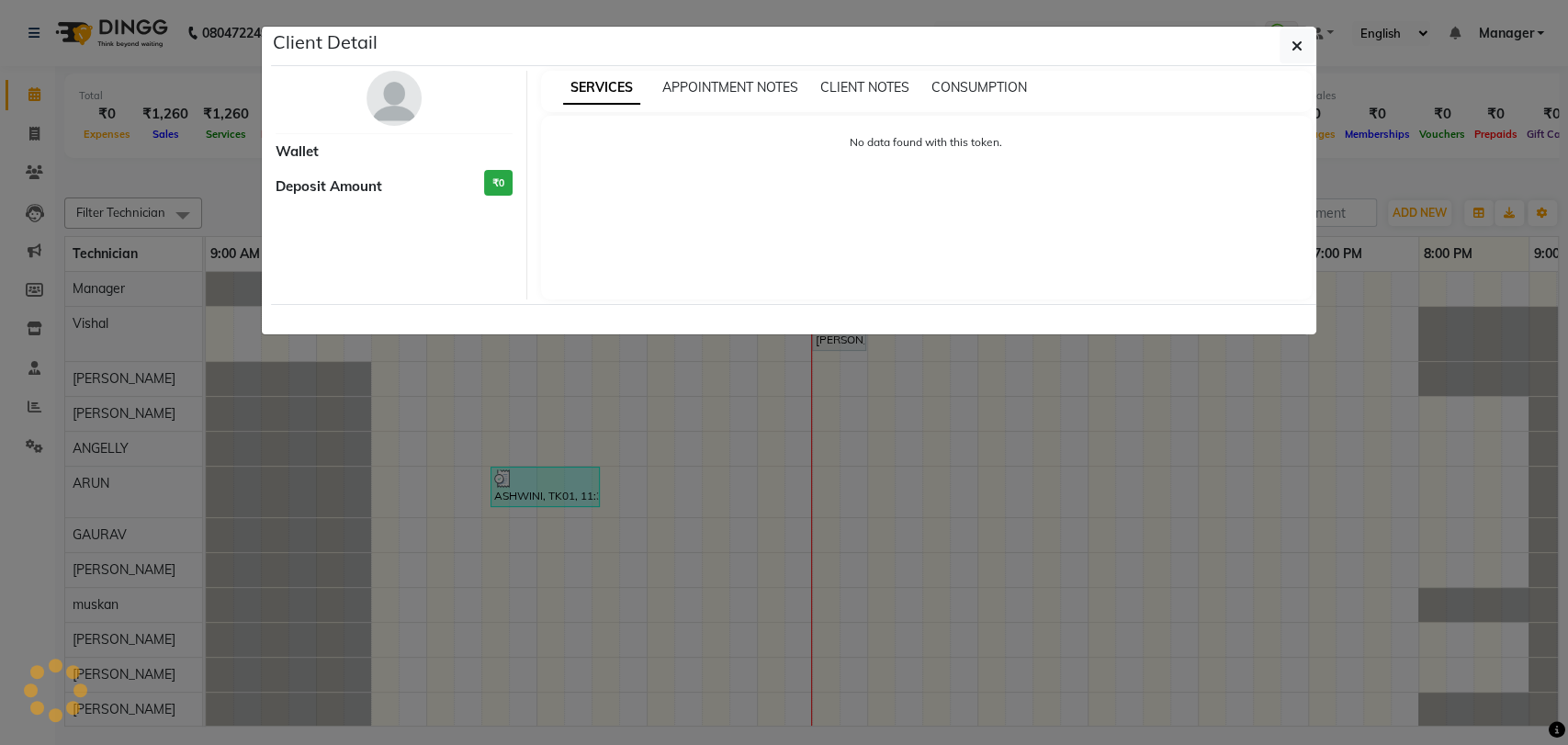
select select "7"
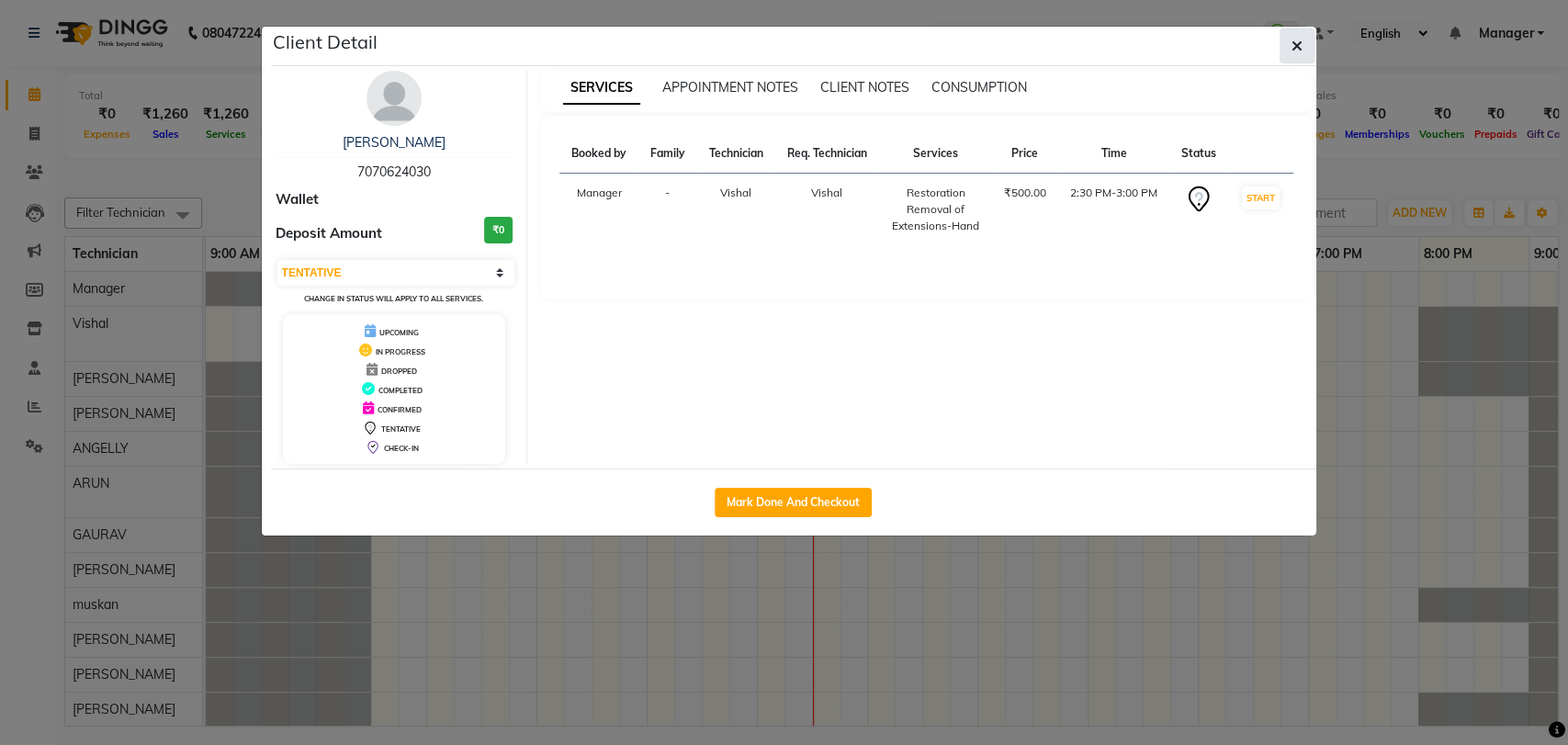
click at [1289, 41] on button "button" at bounding box center [1298, 46] width 35 height 35
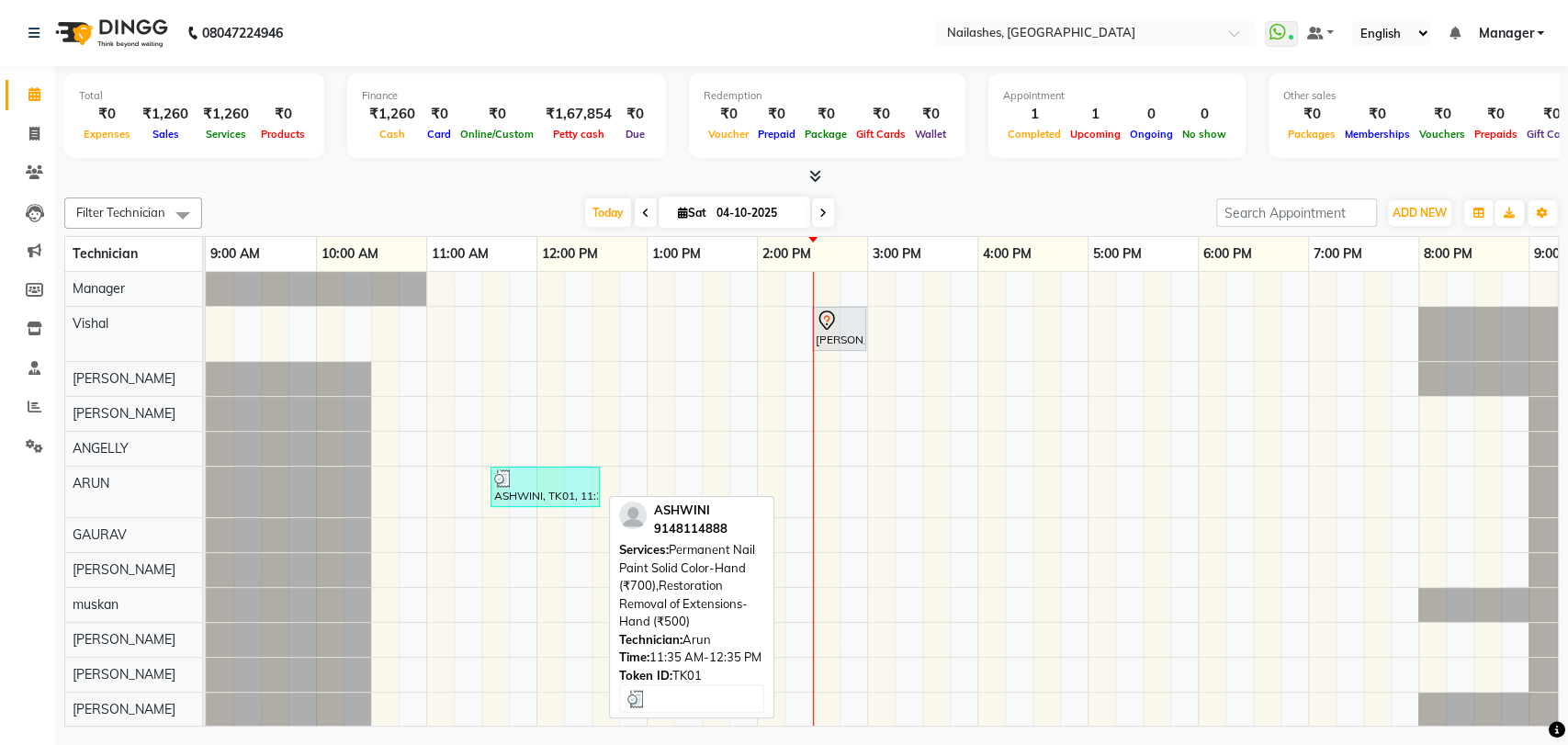
click at [559, 481] on div at bounding box center [545, 479] width 102 height 18
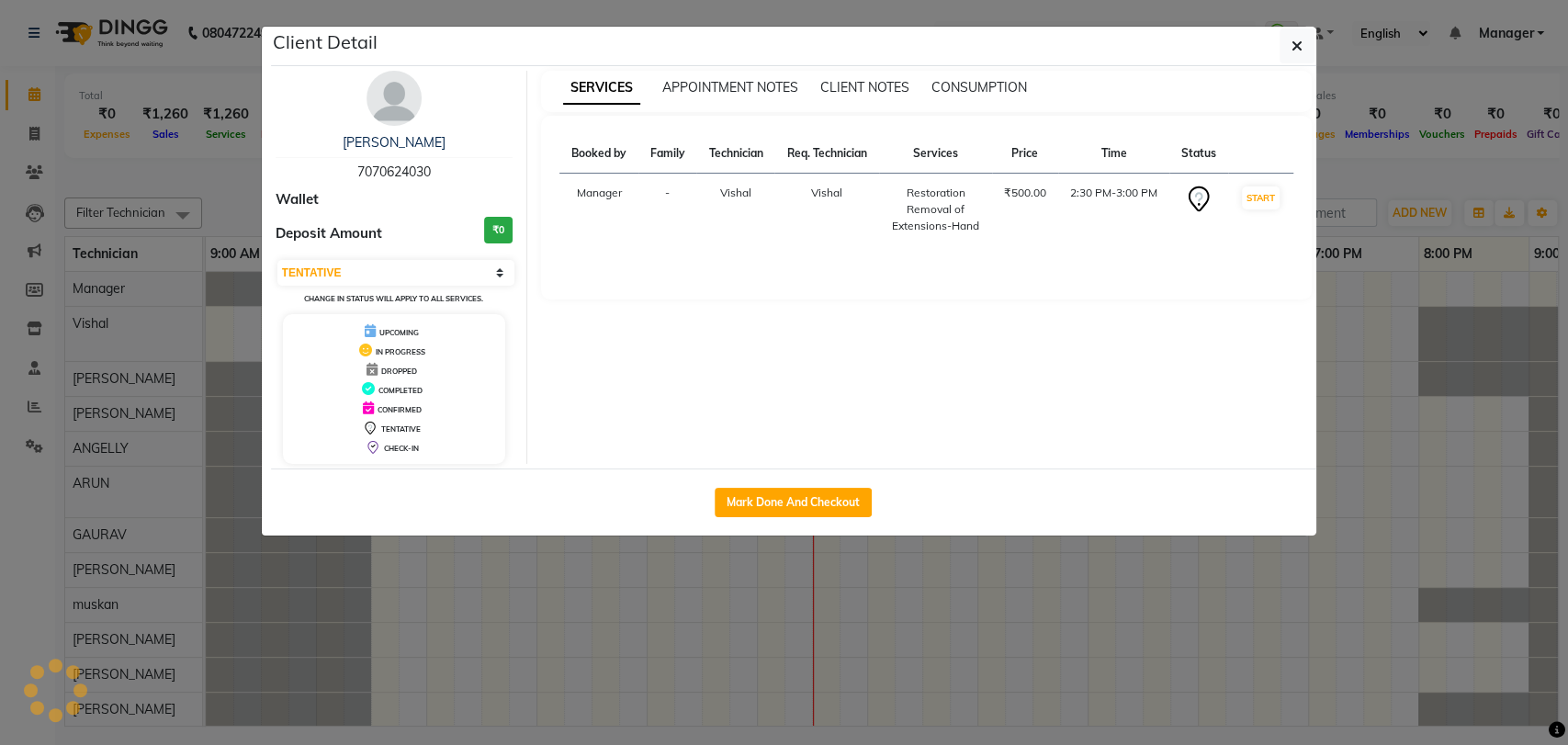
select select "3"
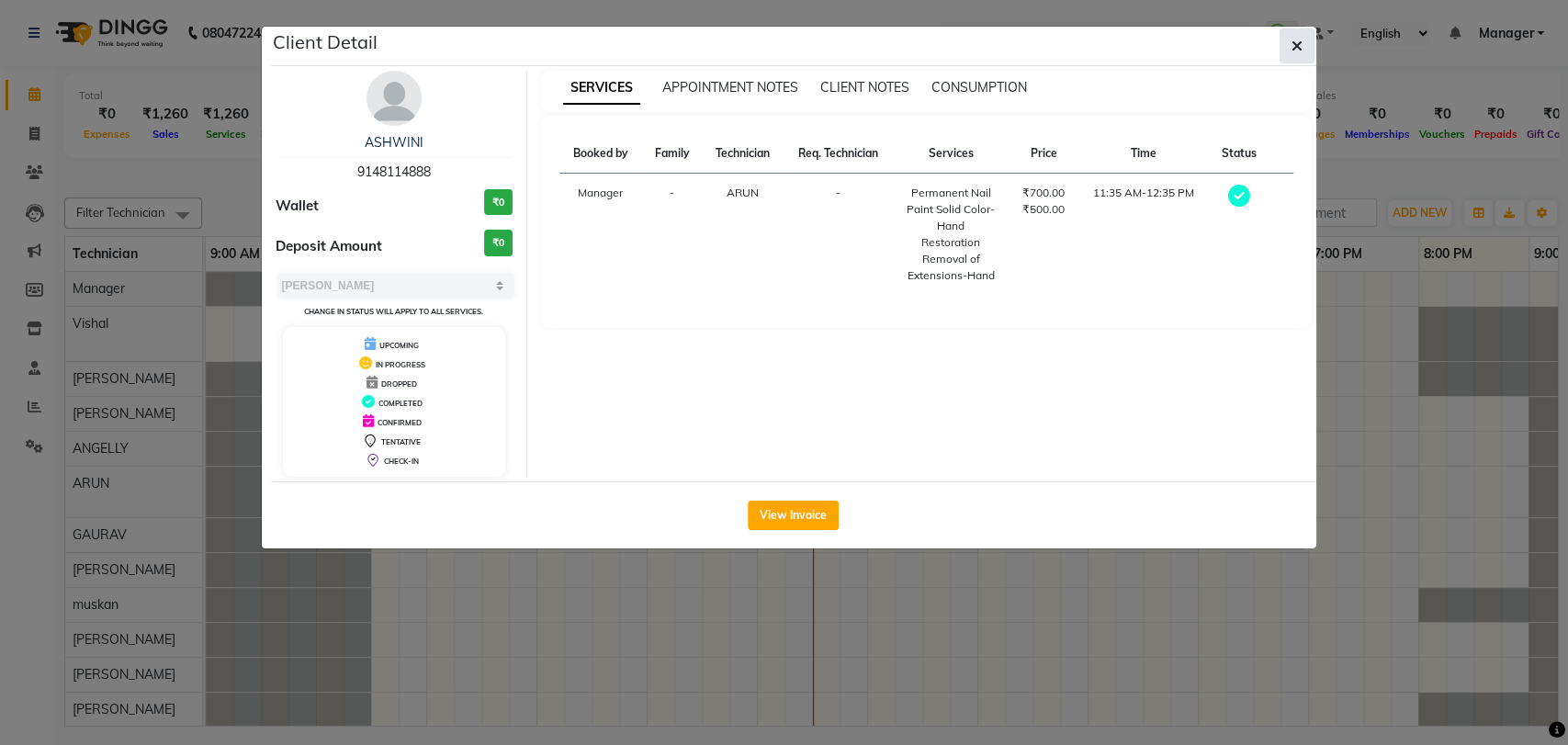
click at [1301, 38] on button "button" at bounding box center [1298, 46] width 35 height 35
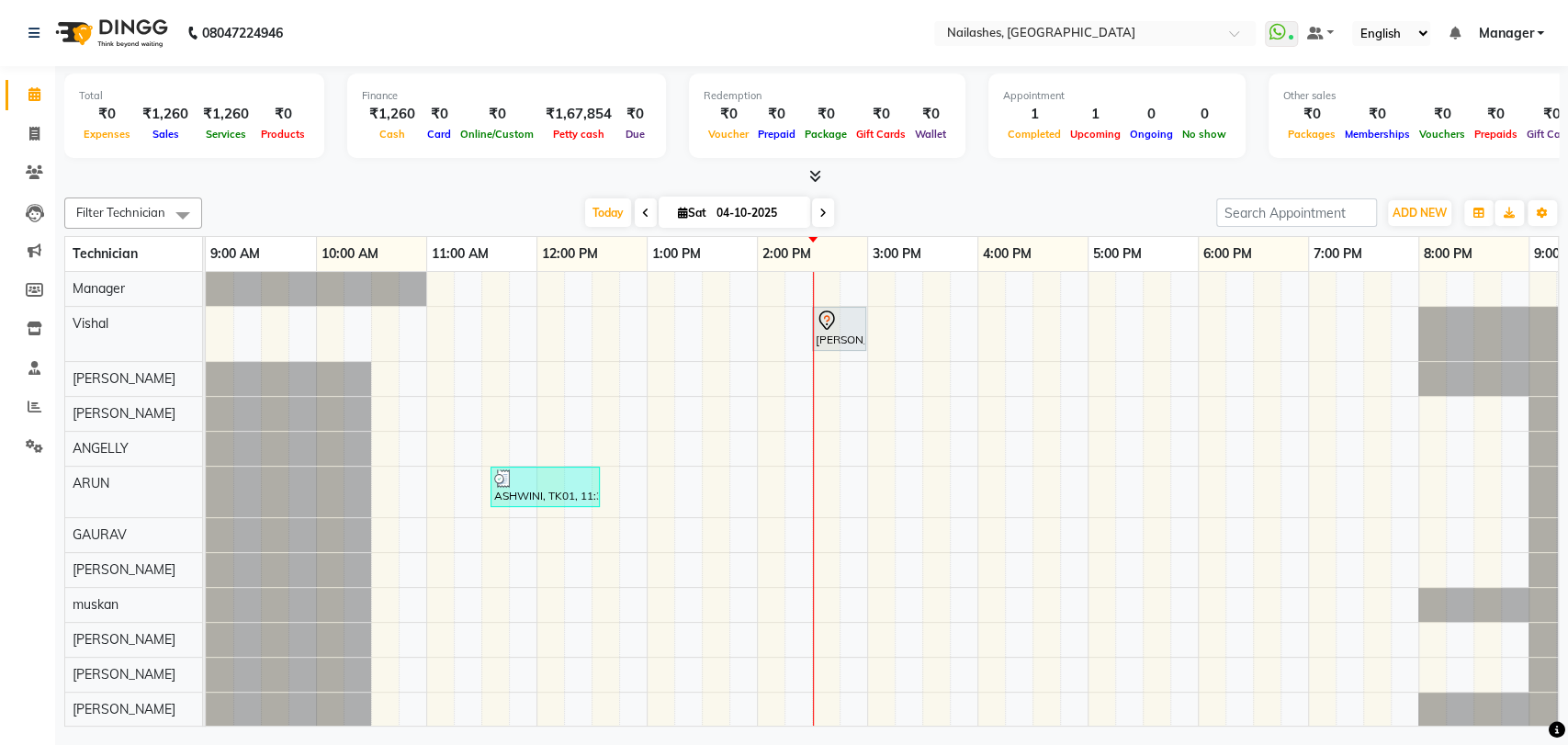
click at [645, 204] on span at bounding box center [646, 212] width 22 height 29
type input "03-10-2025"
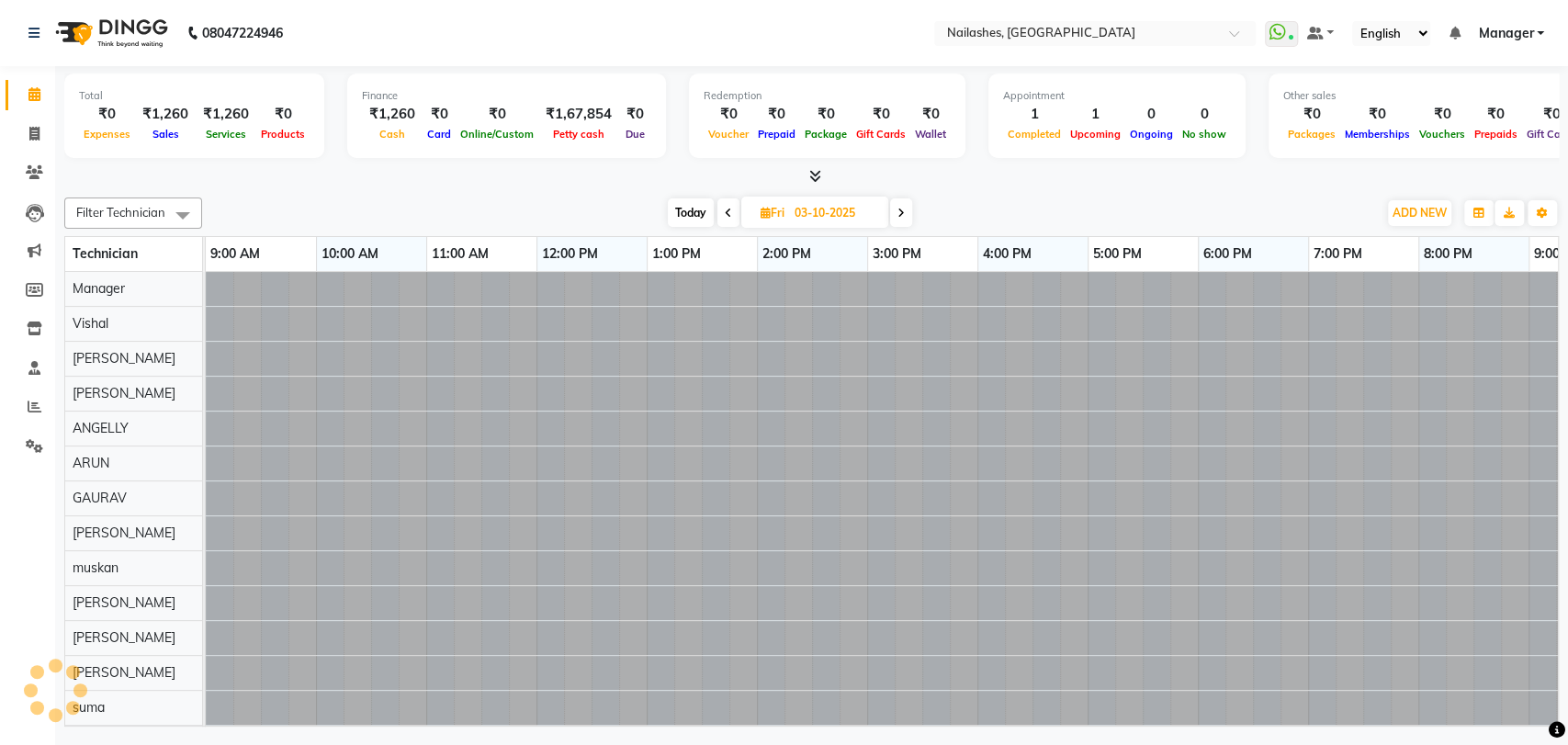
scroll to position [0, 81]
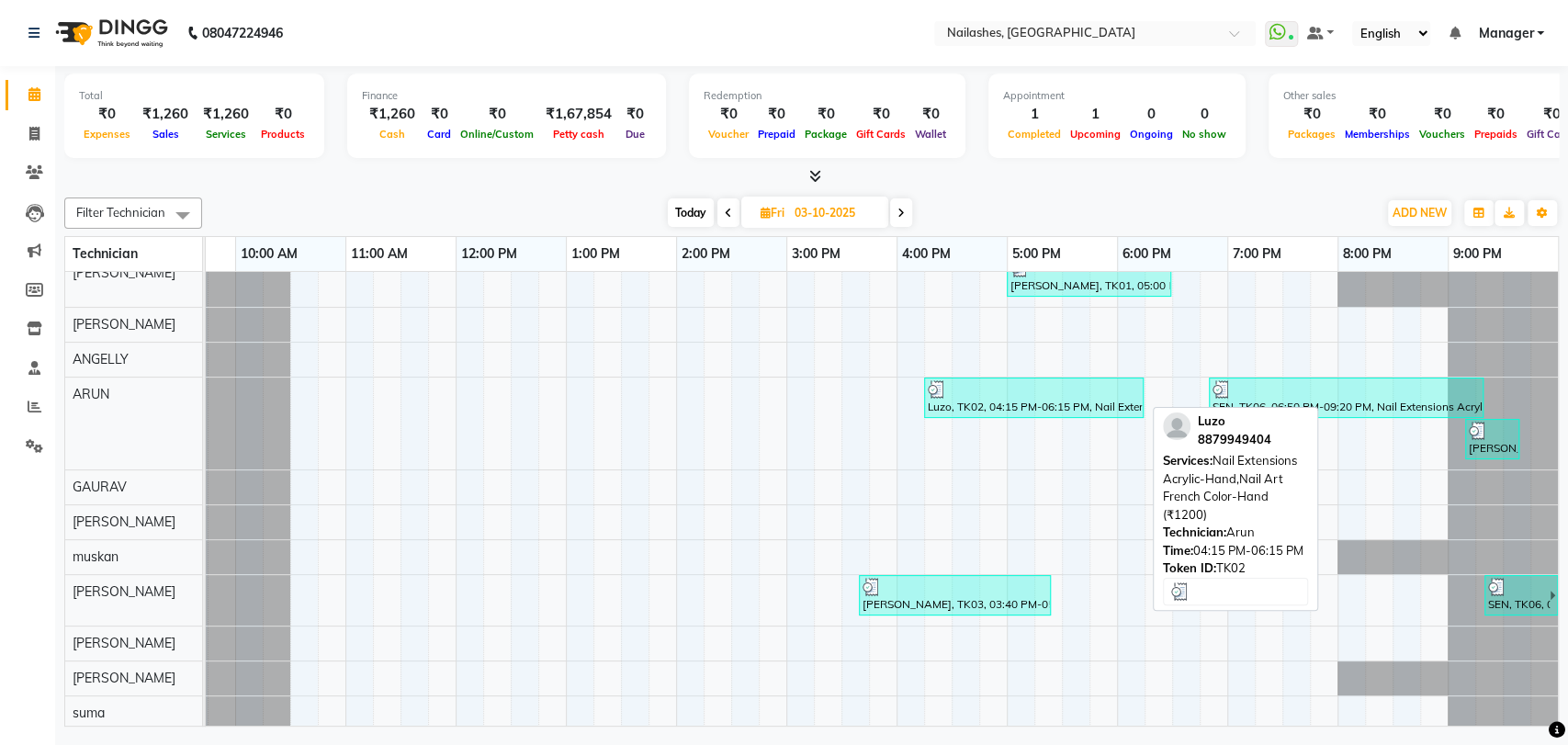
click at [1028, 396] on div at bounding box center [1034, 389] width 212 height 18
select select "3"
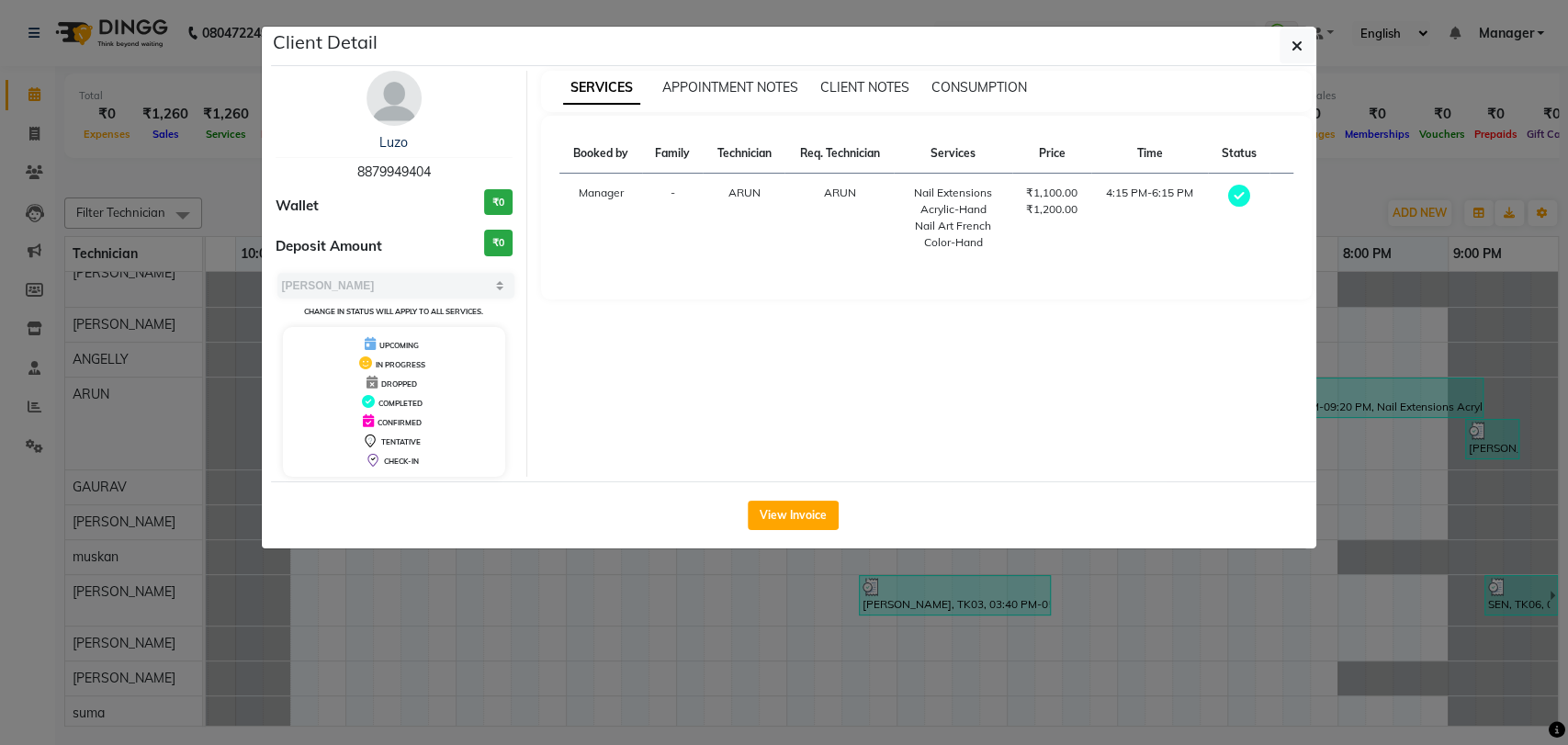
drag, startPoint x: 1058, startPoint y: 621, endPoint x: 1074, endPoint y: 612, distance: 18.4
click at [1059, 621] on ngb-modal-window "Client Detail Luzo 8879949404 Wallet ₹0 Deposit Amount ₹0 Select MARK DONE UPCO…" at bounding box center [784, 372] width 1568 height 745
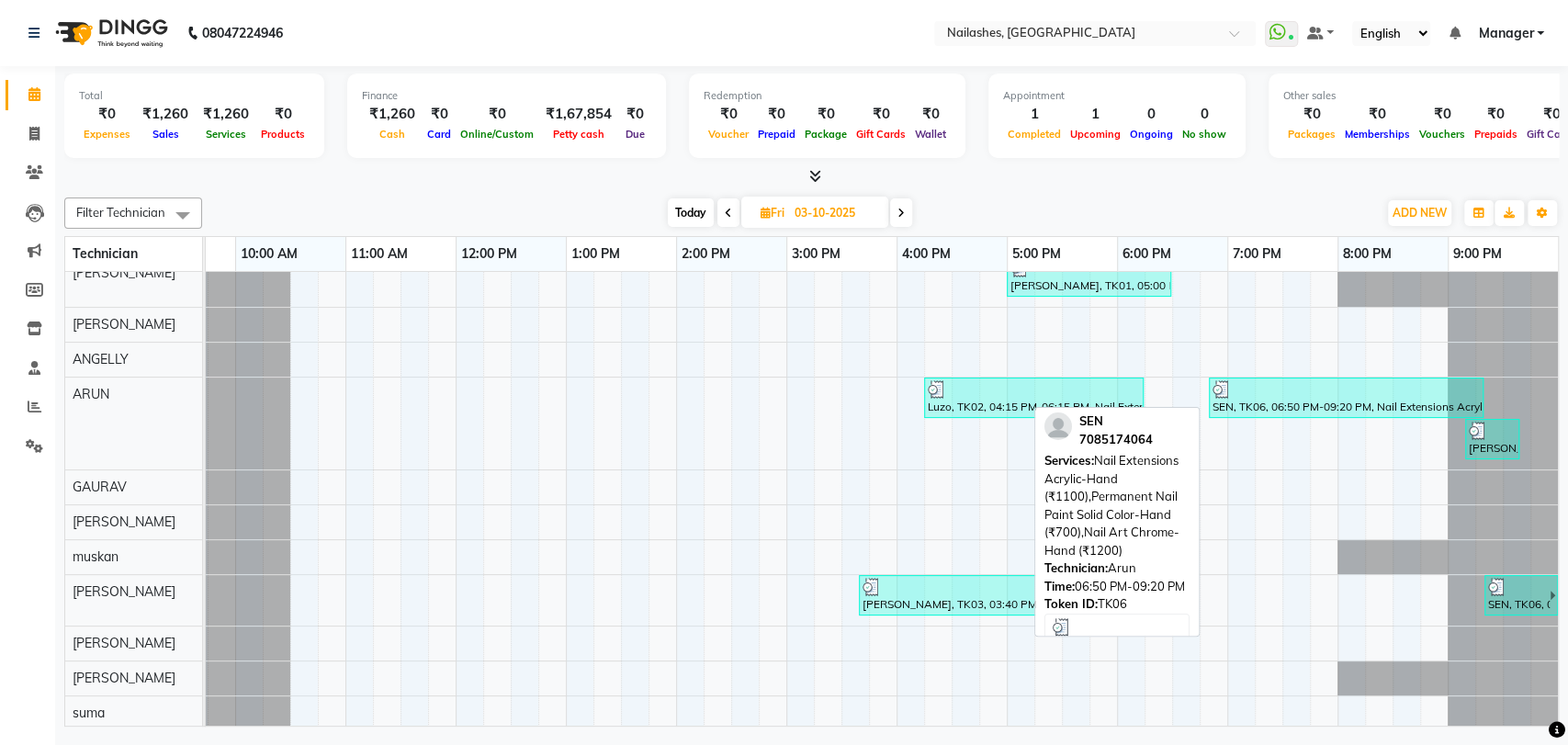
click at [1257, 391] on div at bounding box center [1347, 389] width 267 height 18
select select "3"
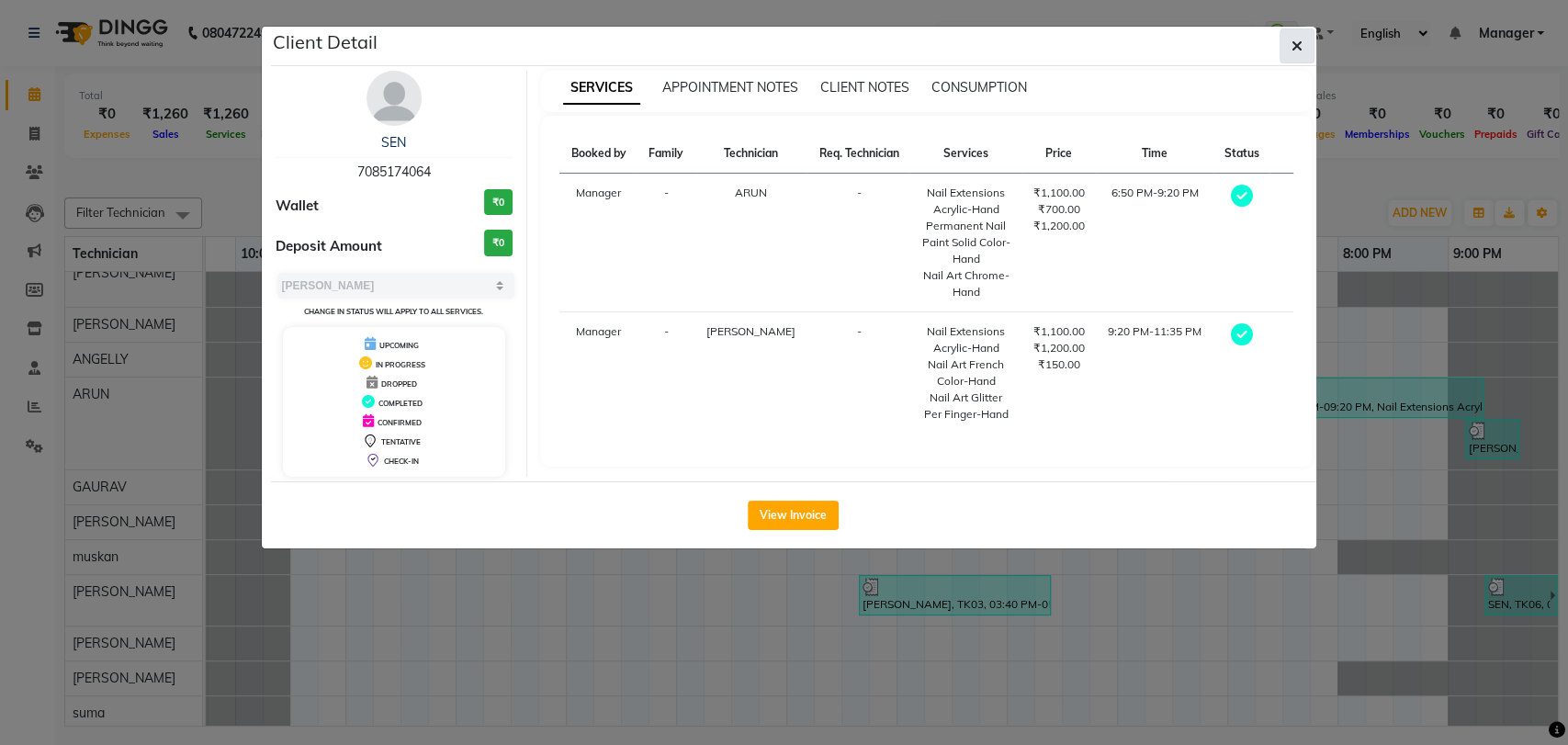
click at [1293, 45] on icon "button" at bounding box center [1297, 46] width 11 height 15
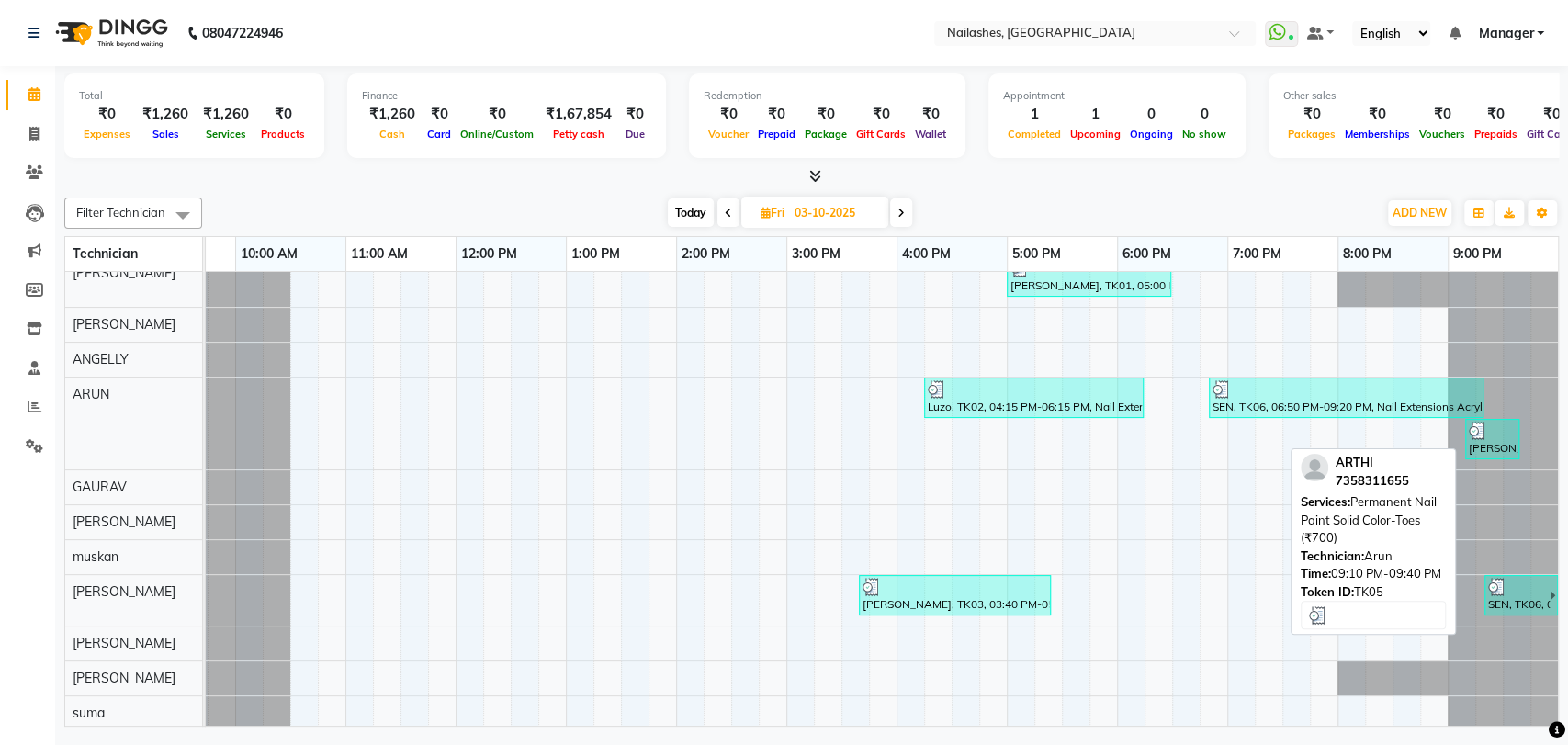
click at [1491, 428] on div at bounding box center [1492, 431] width 47 height 18
select select "3"
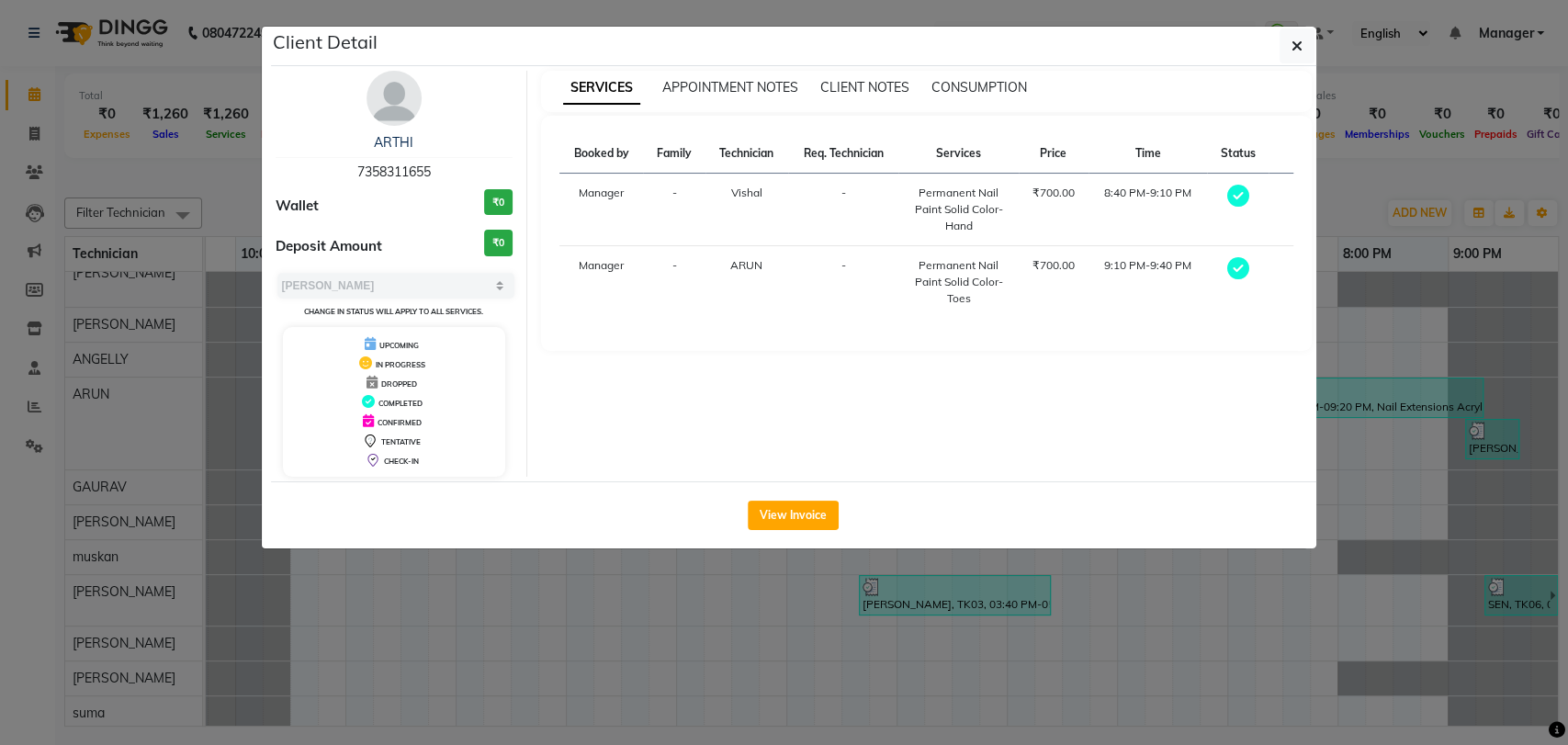
drag, startPoint x: 1295, startPoint y: 39, endPoint x: 1285, endPoint y: 53, distance: 17.2
click at [1293, 41] on icon "button" at bounding box center [1297, 46] width 11 height 15
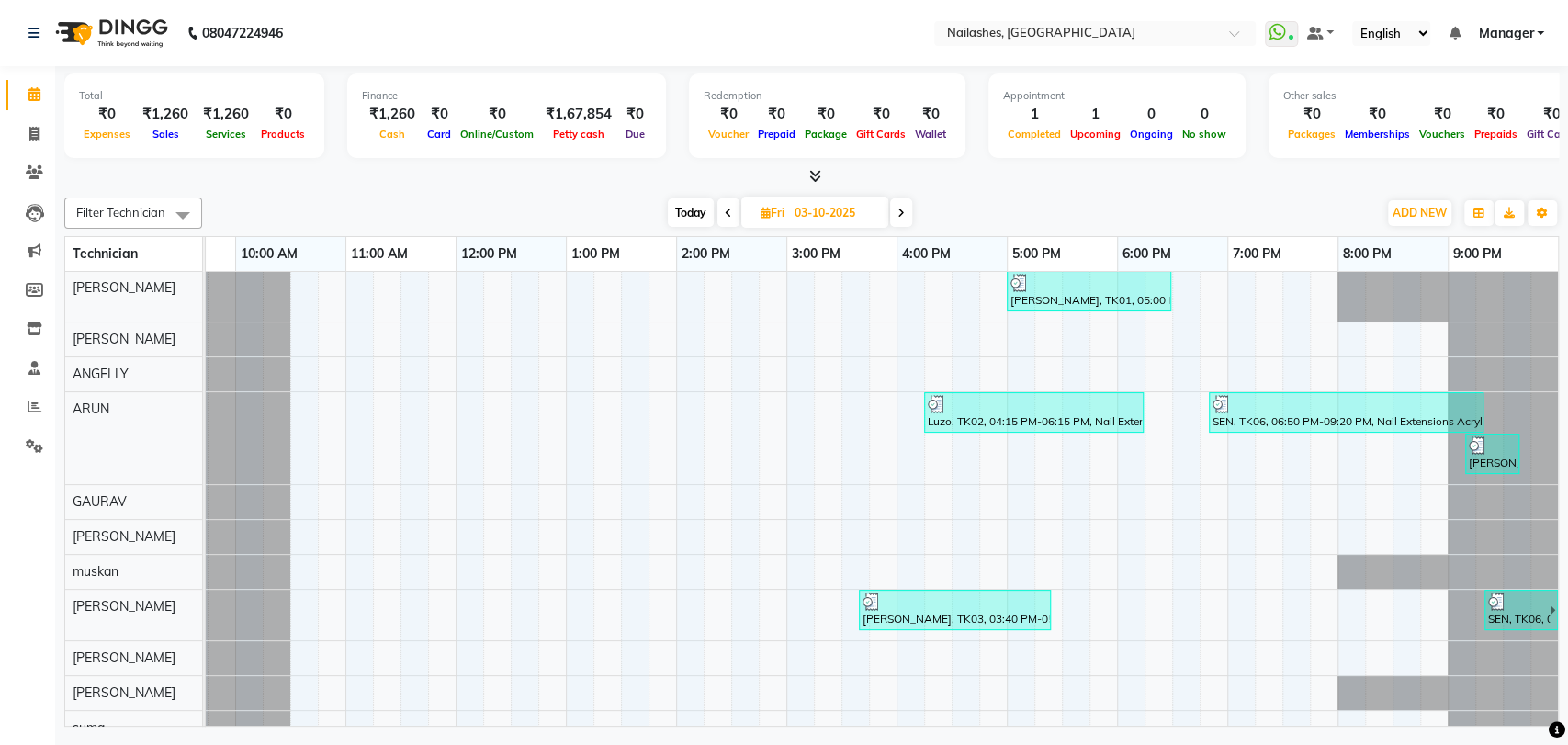
scroll to position [88, 96]
drag, startPoint x: 901, startPoint y: 208, endPoint x: 911, endPoint y: 216, distance: 12.8
click at [899, 209] on icon at bounding box center [901, 213] width 7 height 11
type input "04-10-2025"
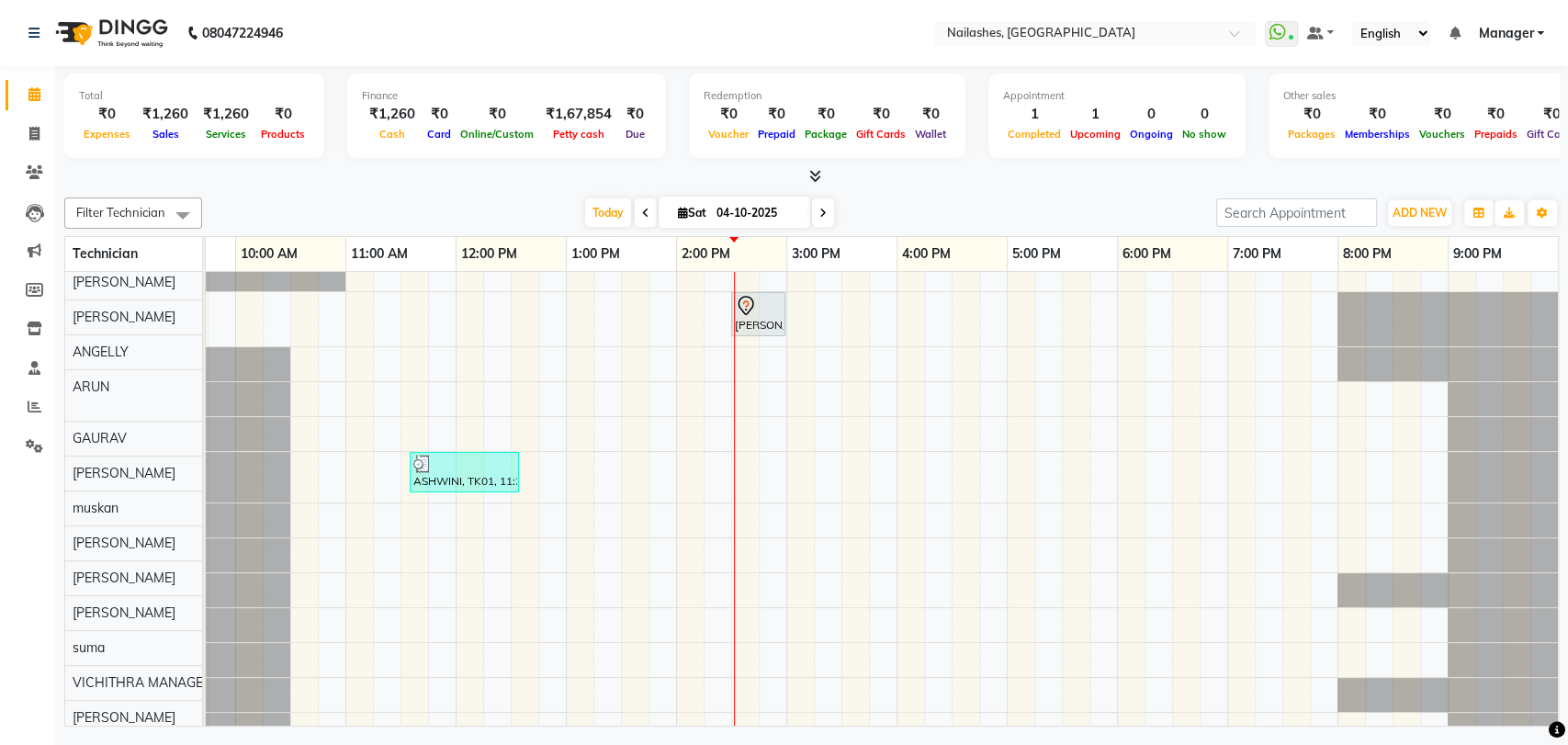
scroll to position [0, 0]
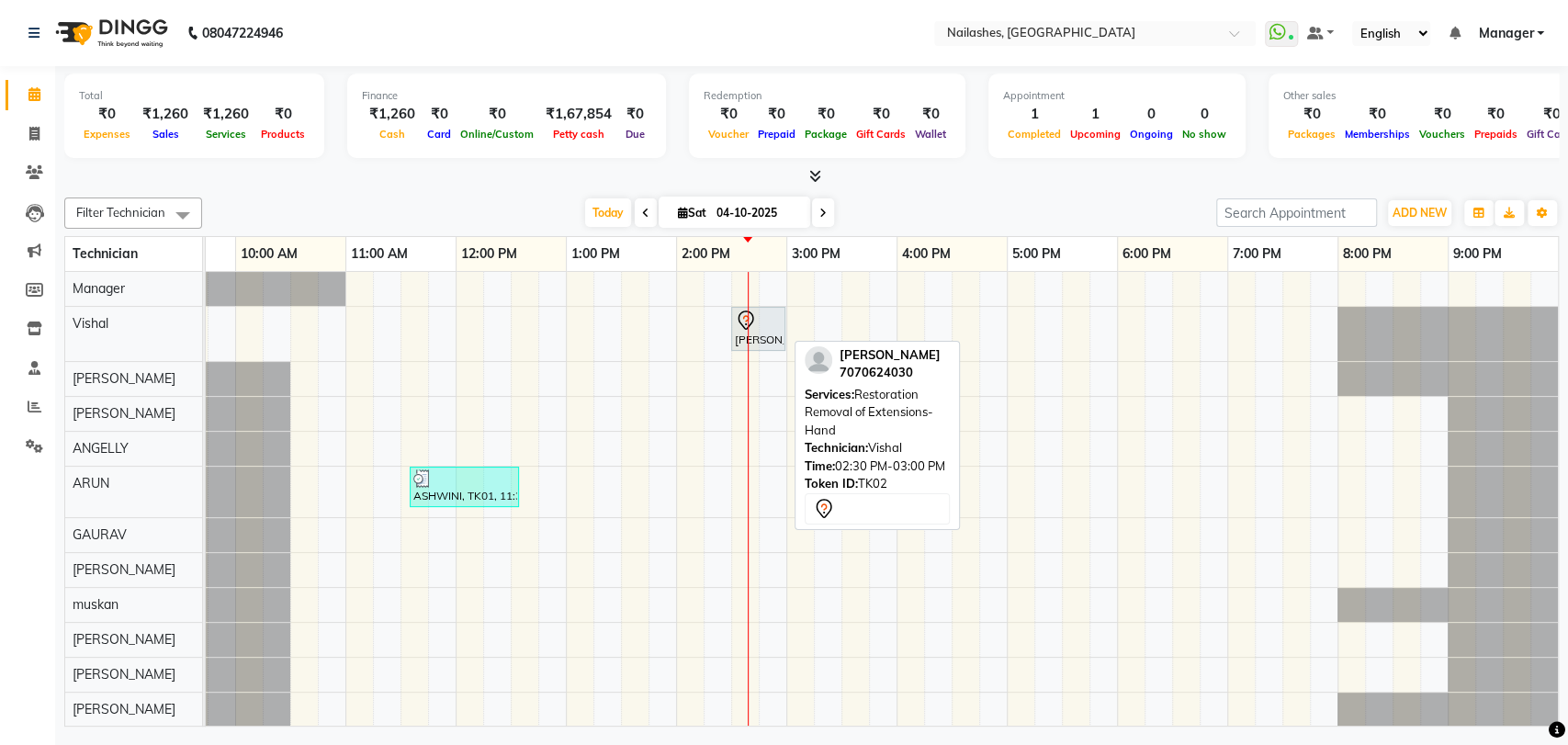
click at [735, 326] on icon at bounding box center [746, 321] width 22 height 22
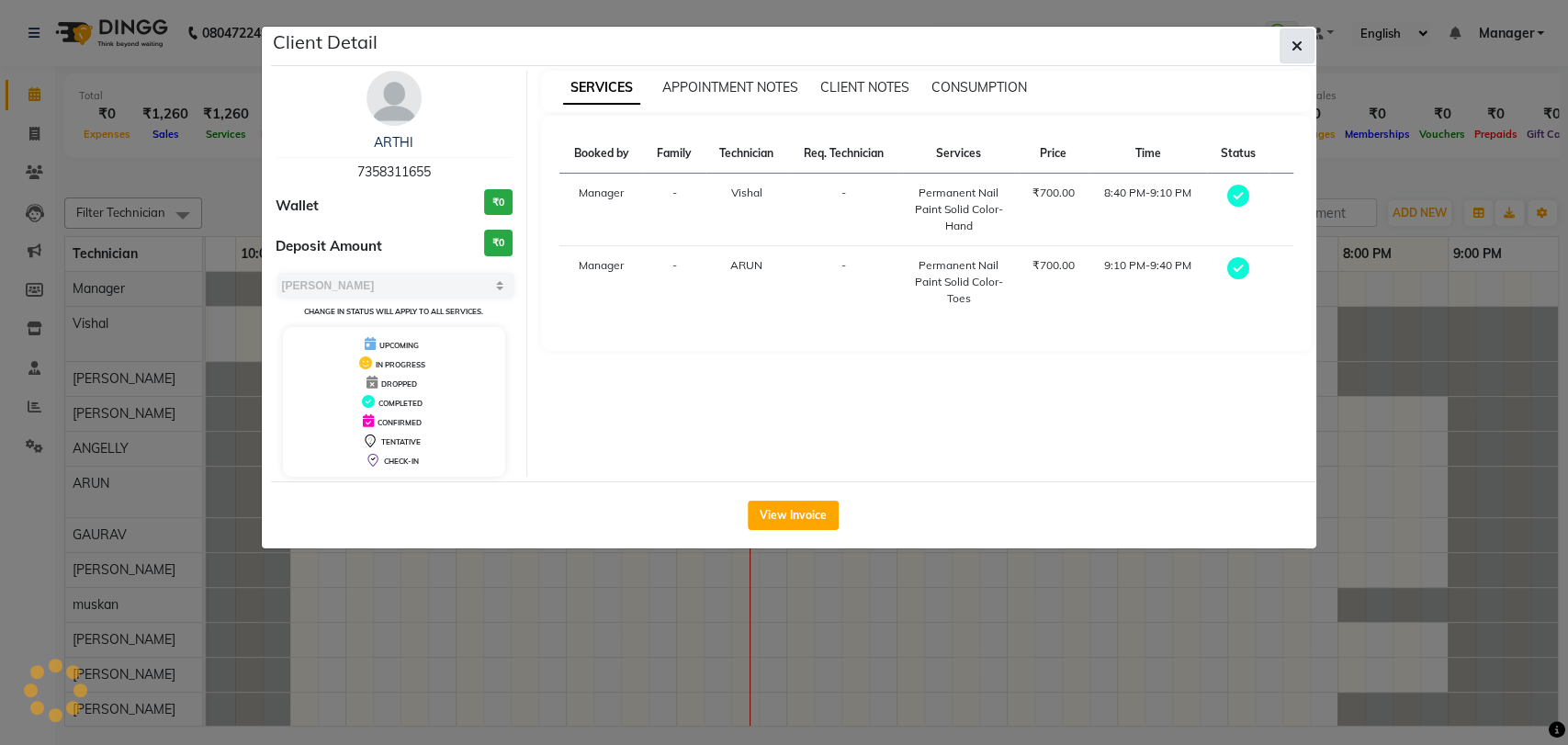
select select "7"
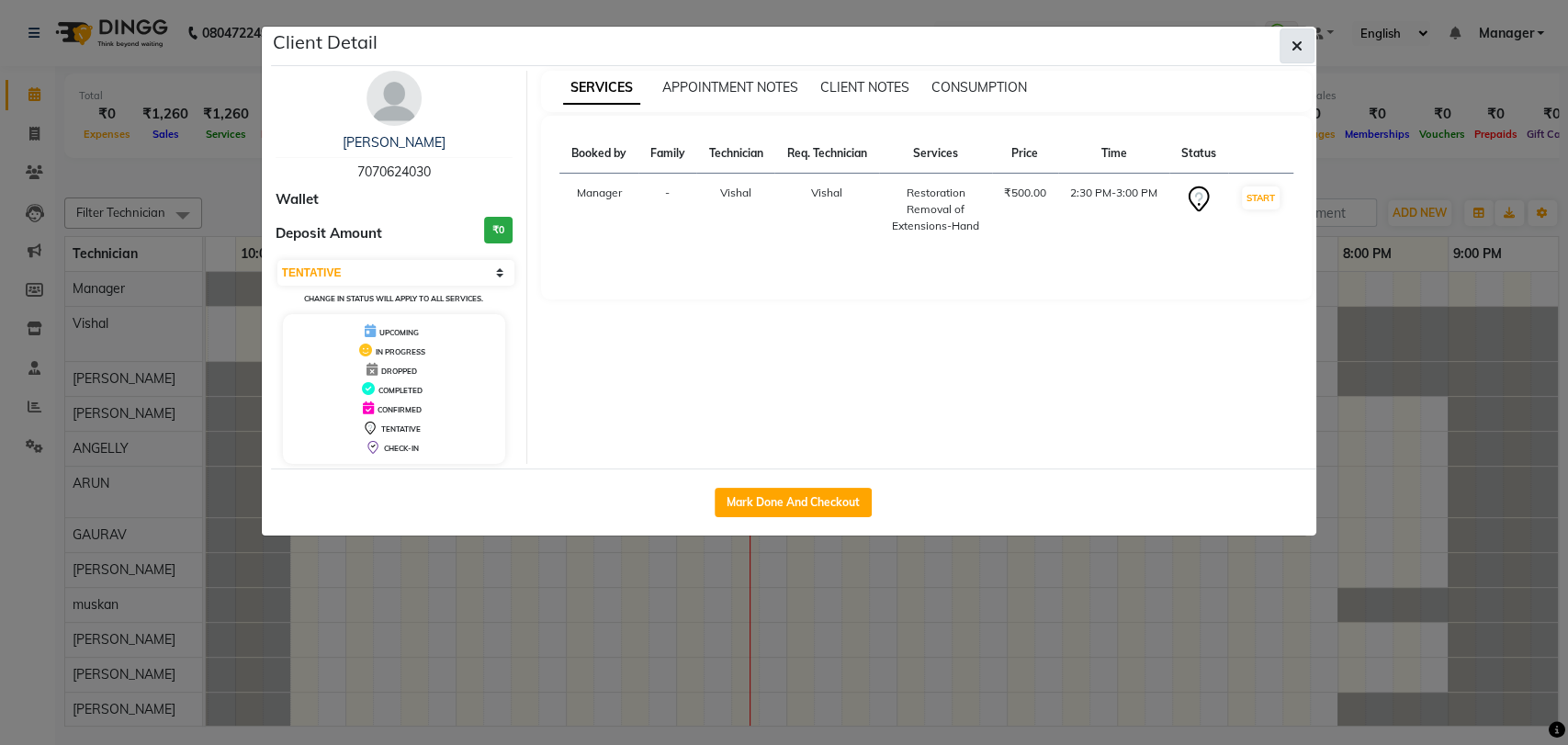
click at [1300, 35] on button "button" at bounding box center [1298, 46] width 35 height 35
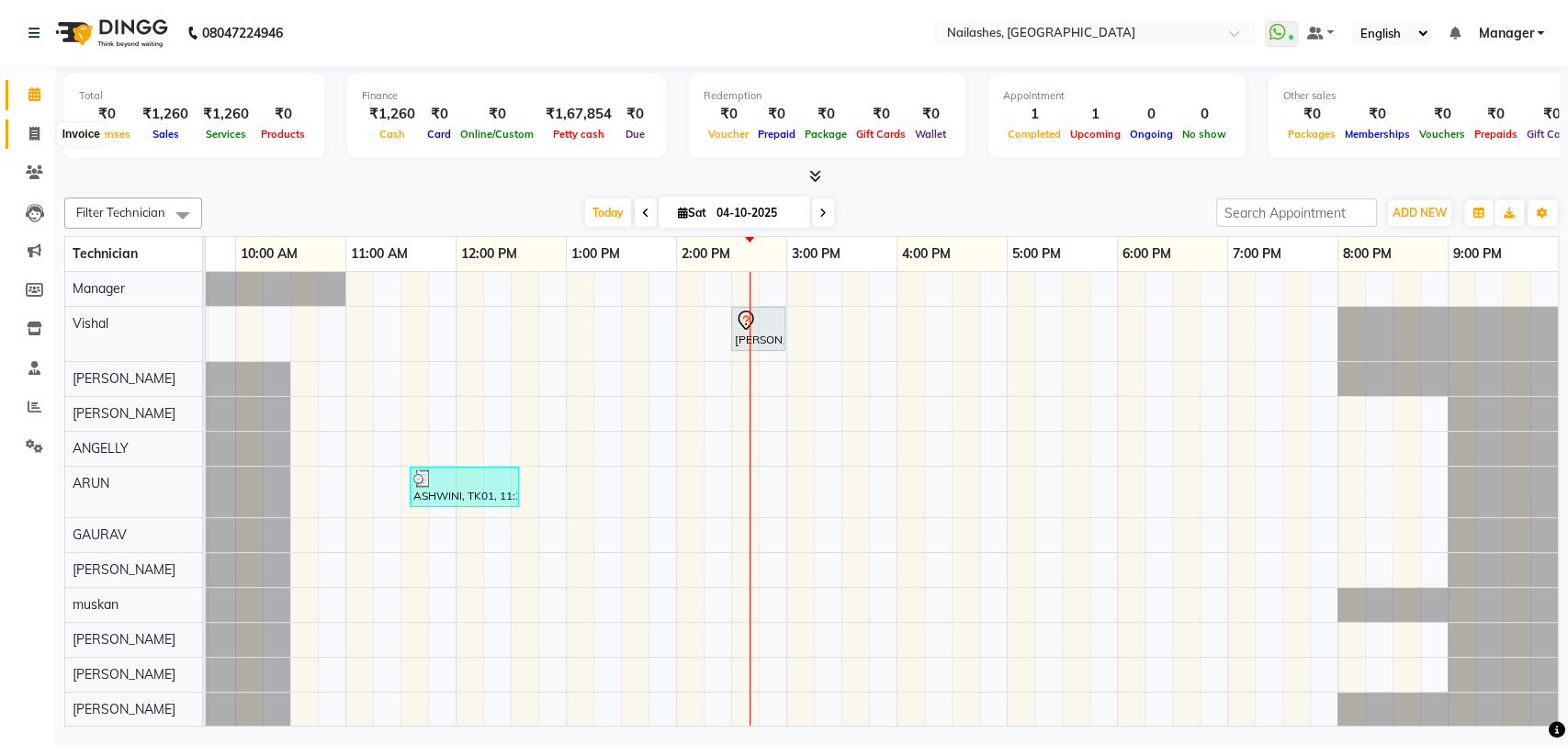
click at [35, 129] on icon at bounding box center [34, 133] width 10 height 14
select select "service"
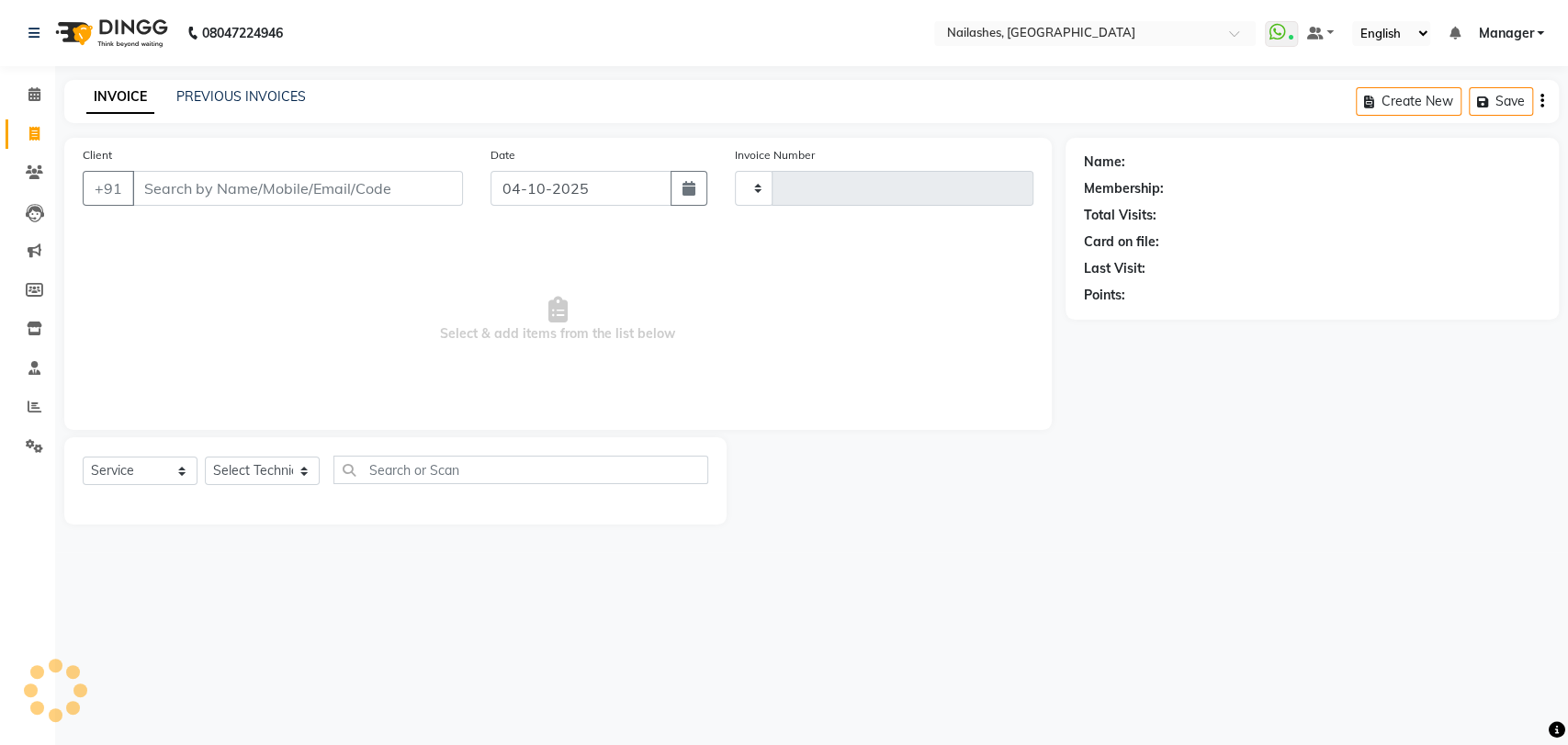
type input "0954"
select select "3667"
click at [304, 472] on select "Select Technician" at bounding box center [262, 470] width 115 height 29
select select "82227"
click at [205, 456] on select "Select Technician [PERSON_NAME] pid [PERSON_NAME] [PERSON_NAME] Manager [PERSON…" at bounding box center [262, 470] width 115 height 29
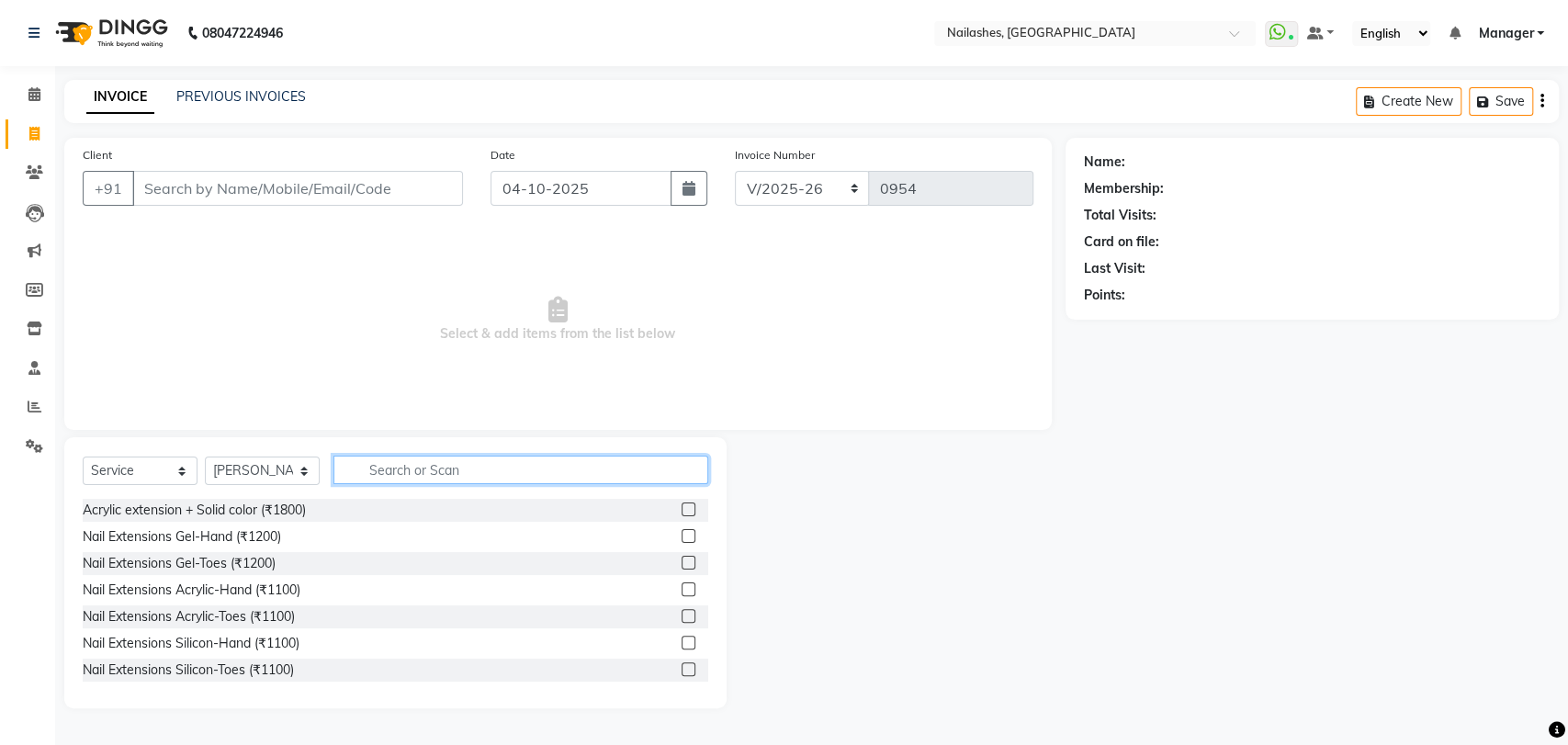
click at [369, 471] on input "text" at bounding box center [521, 469] width 374 height 29
click at [248, 504] on div "Acrylic extension + Solid color (₹1800)" at bounding box center [195, 510] width 223 height 19
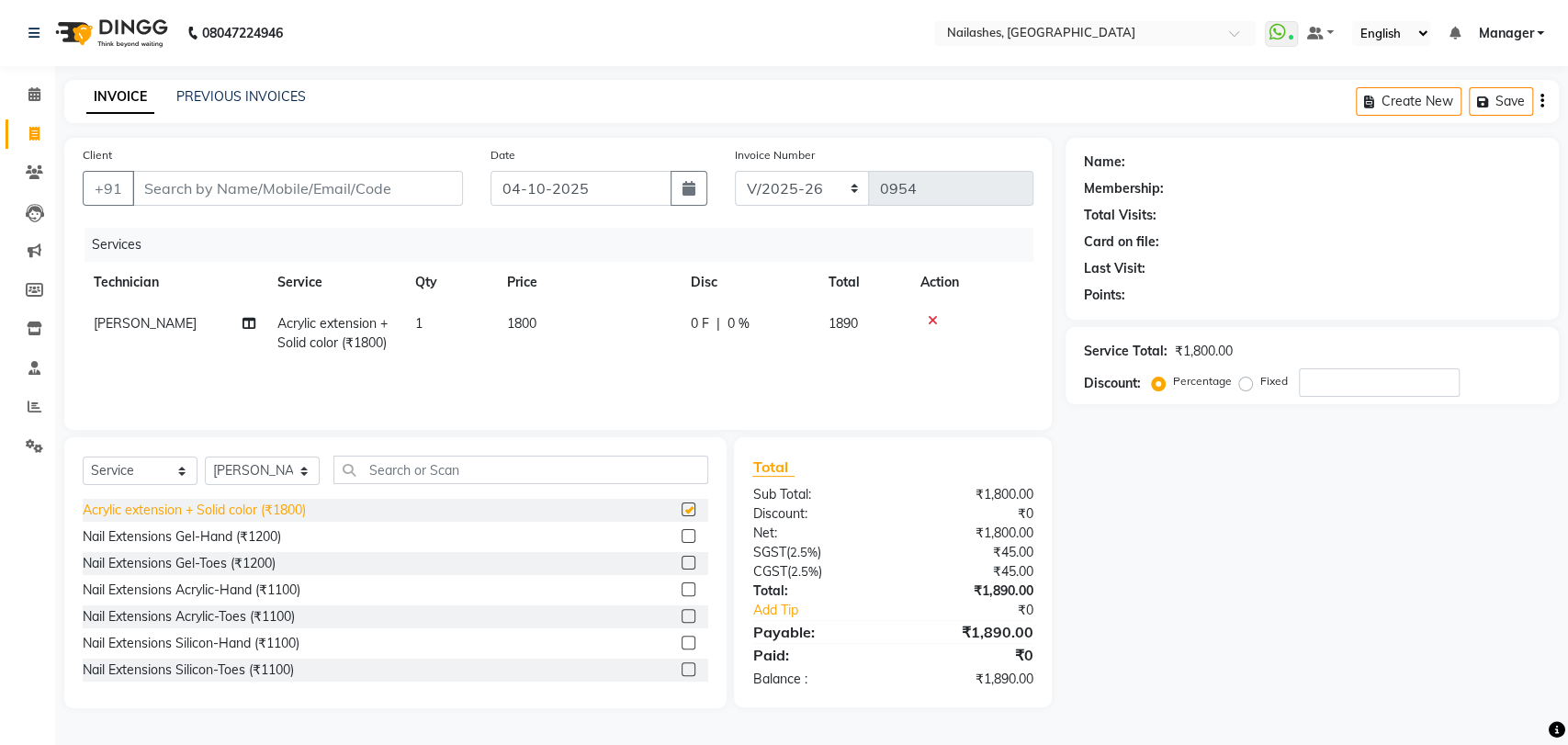
checkbox input "false"
drag, startPoint x: 512, startPoint y: 323, endPoint x: 549, endPoint y: 346, distance: 43.6
click at [512, 324] on span "1800" at bounding box center [522, 324] width 30 height 17
select select "82227"
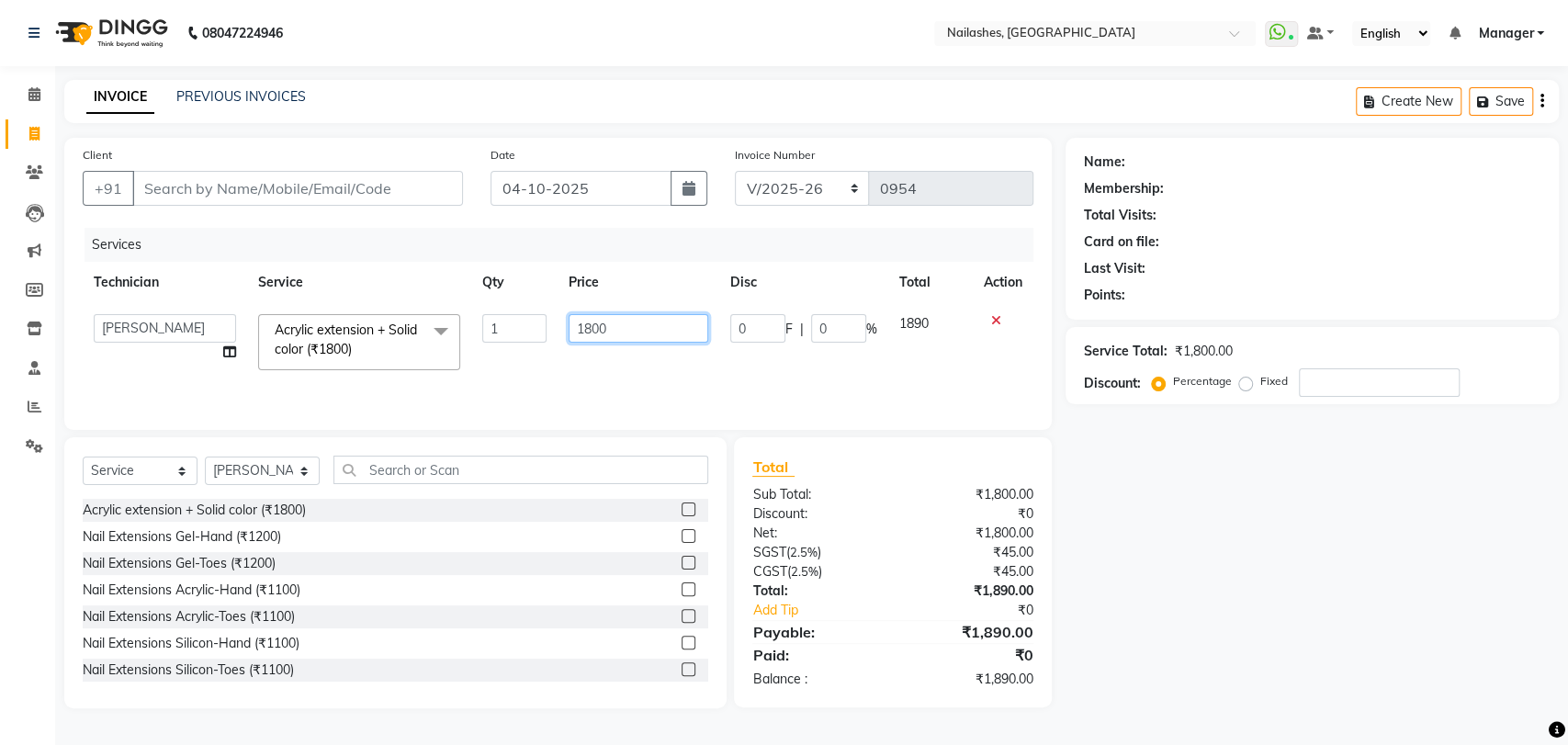
click at [640, 335] on input "1800" at bounding box center [639, 328] width 140 height 29
type input "1500"
click at [633, 353] on td "1500" at bounding box center [639, 342] width 162 height 78
select select "82227"
click at [247, 193] on input "Client" at bounding box center [297, 188] width 331 height 35
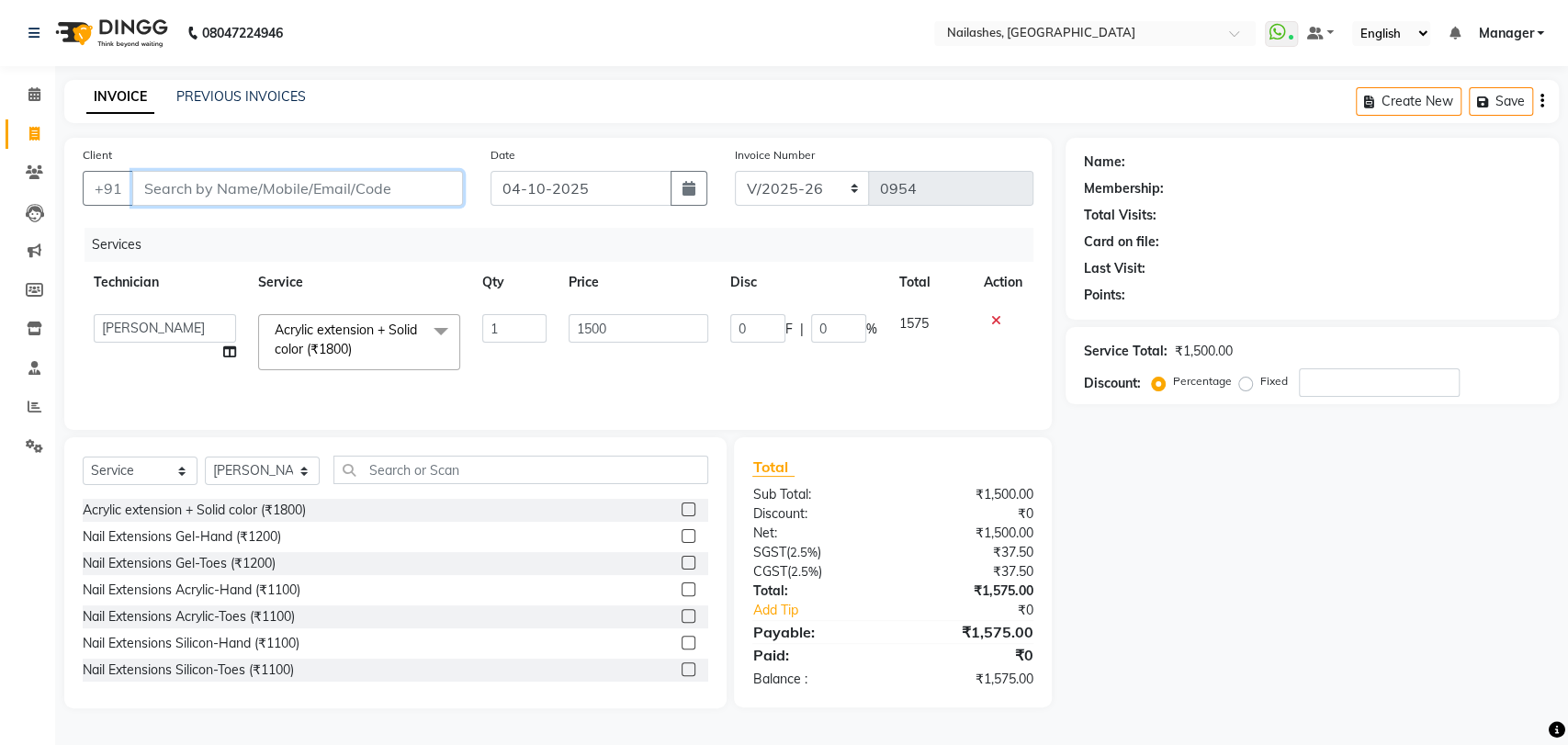
click at [295, 185] on input "Client" at bounding box center [297, 188] width 331 height 35
click at [221, 183] on input "Client" at bounding box center [297, 188] width 331 height 35
type input "9"
type input "0"
type input "9544717336"
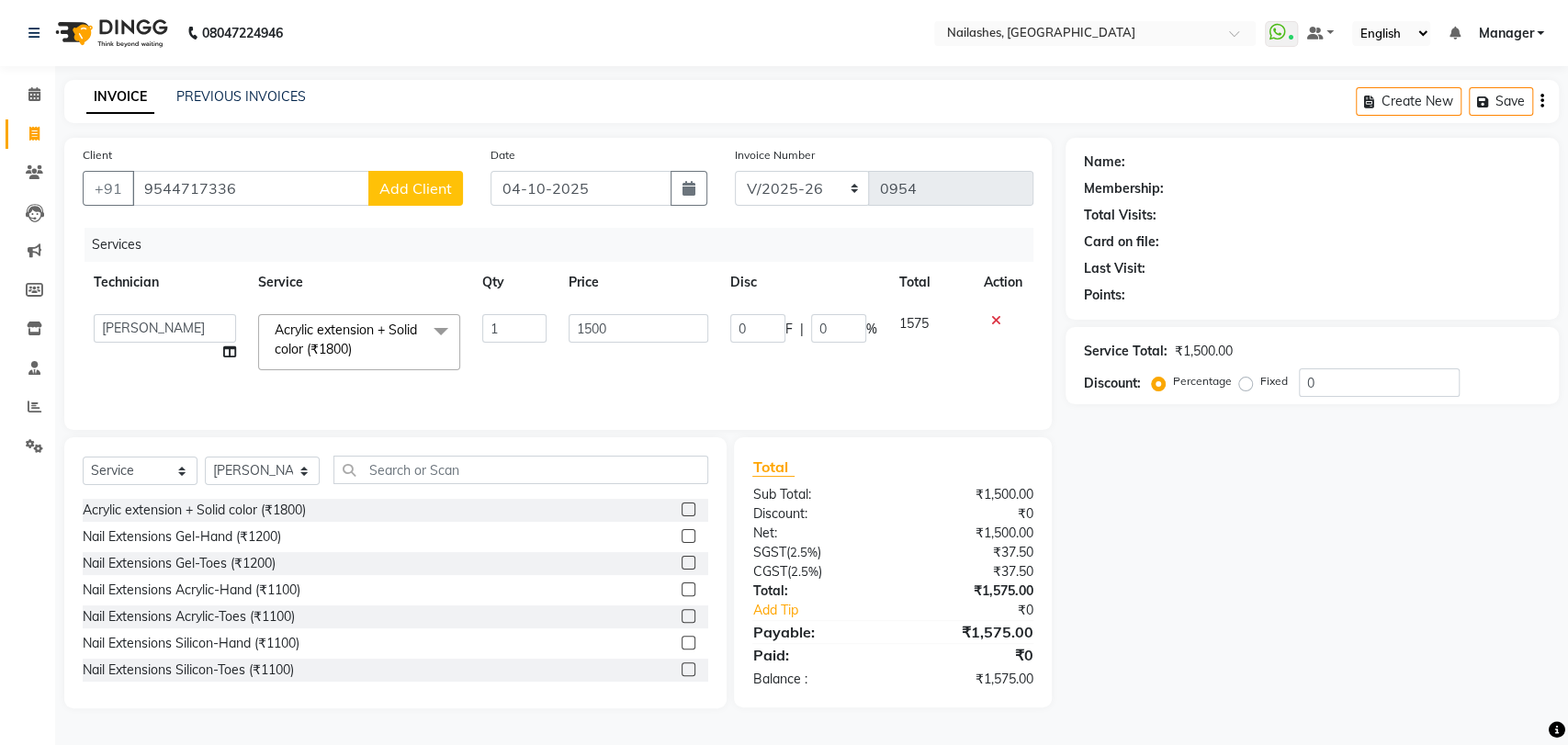
click at [420, 181] on span "Add Client" at bounding box center [415, 188] width 73 height 18
select select "21"
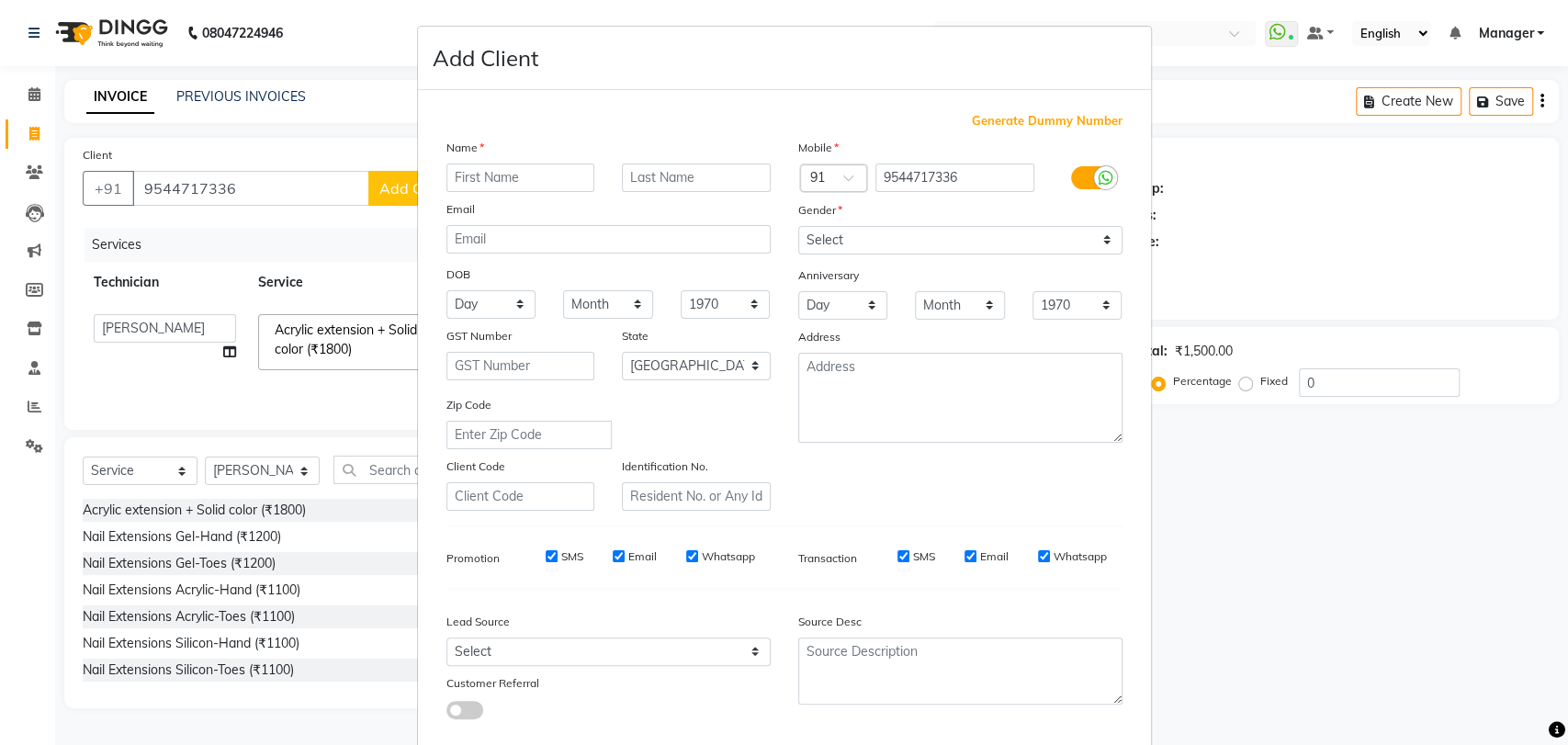
click at [466, 178] on input "text" at bounding box center [520, 177] width 148 height 29
type input "RIZWEN"
click at [1097, 234] on select "Select [DEMOGRAPHIC_DATA] [DEMOGRAPHIC_DATA] Other Prefer Not To Say" at bounding box center [961, 240] width 325 height 29
click at [799, 226] on select "Select [DEMOGRAPHIC_DATA] [DEMOGRAPHIC_DATA] Other Prefer Not To Say" at bounding box center [961, 240] width 325 height 29
click at [1097, 239] on select "Select [DEMOGRAPHIC_DATA] [DEMOGRAPHIC_DATA] Other Prefer Not To Say" at bounding box center [961, 240] width 325 height 29
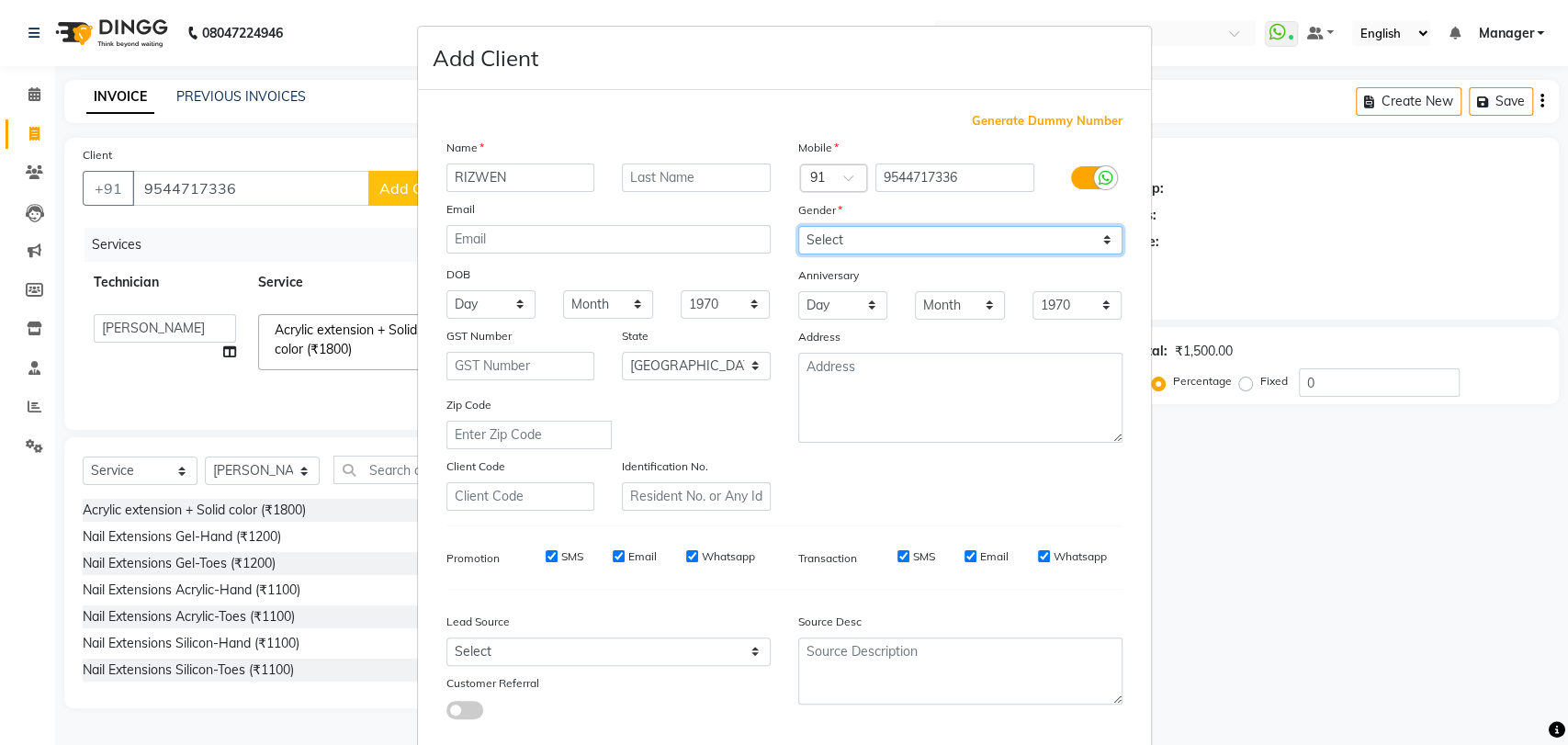
select select "male"
click at [799, 226] on select "Select [DEMOGRAPHIC_DATA] [DEMOGRAPHIC_DATA] Other Prefer Not To Say" at bounding box center [961, 240] width 325 height 29
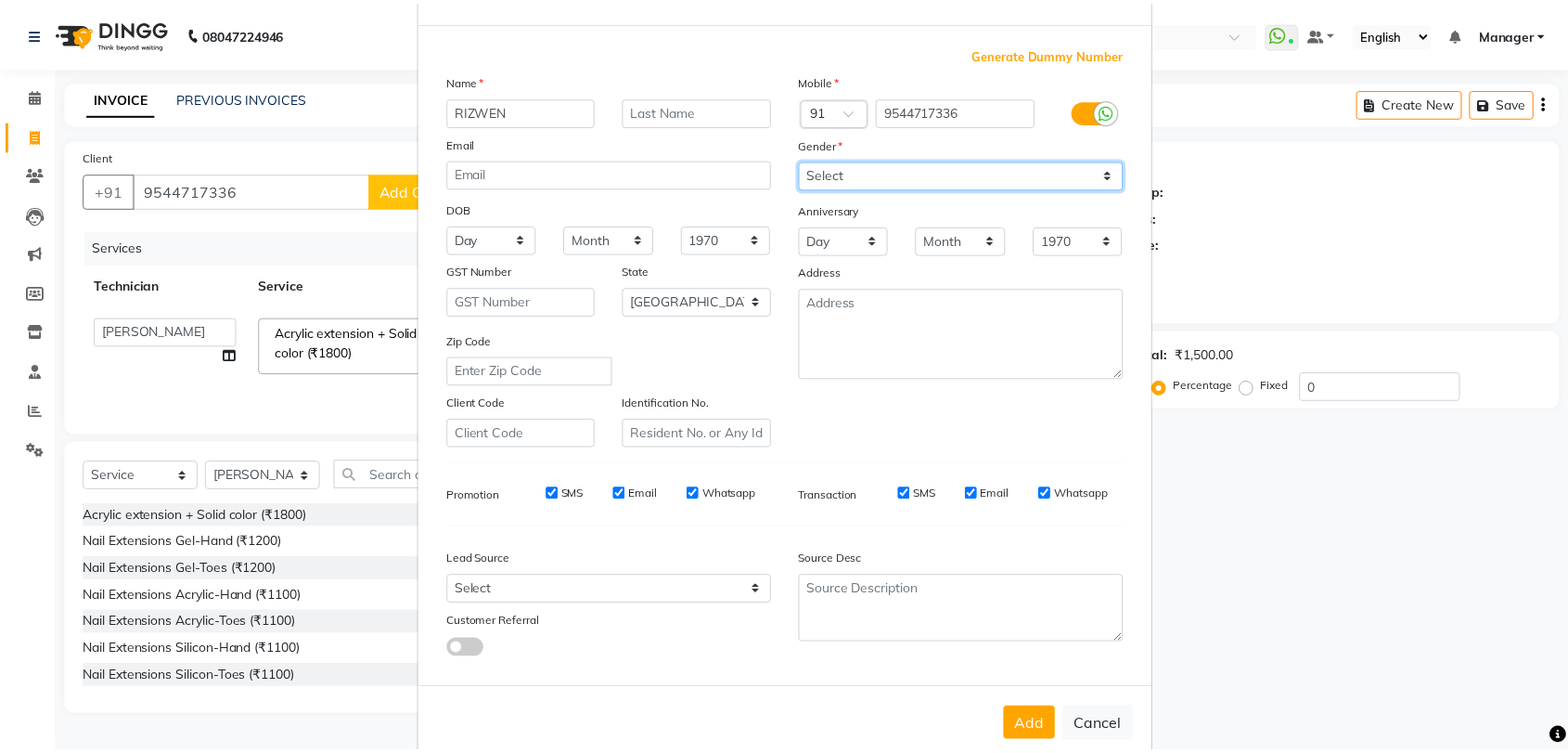
scroll to position [101, 0]
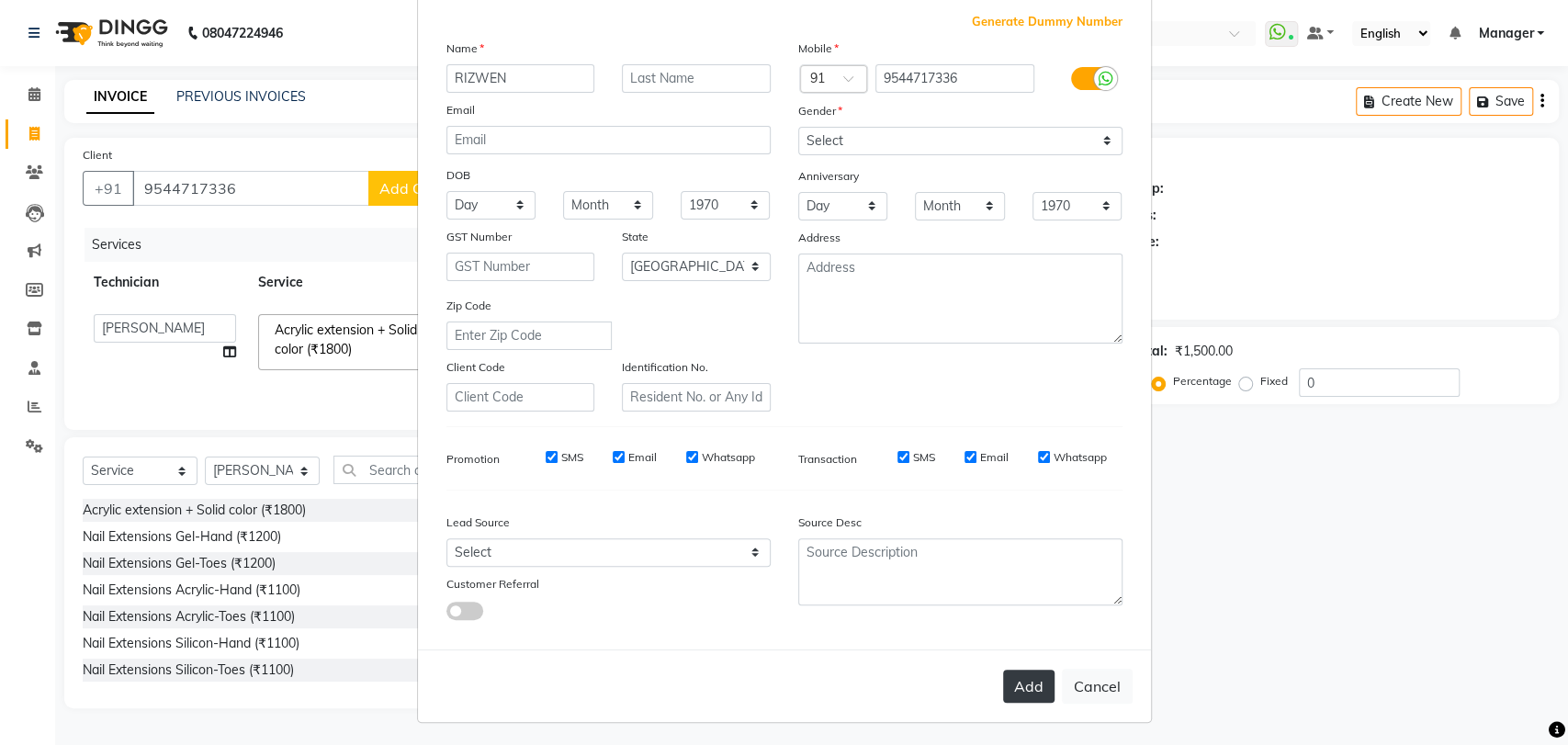
click at [1028, 677] on button "Add" at bounding box center [1029, 686] width 52 height 33
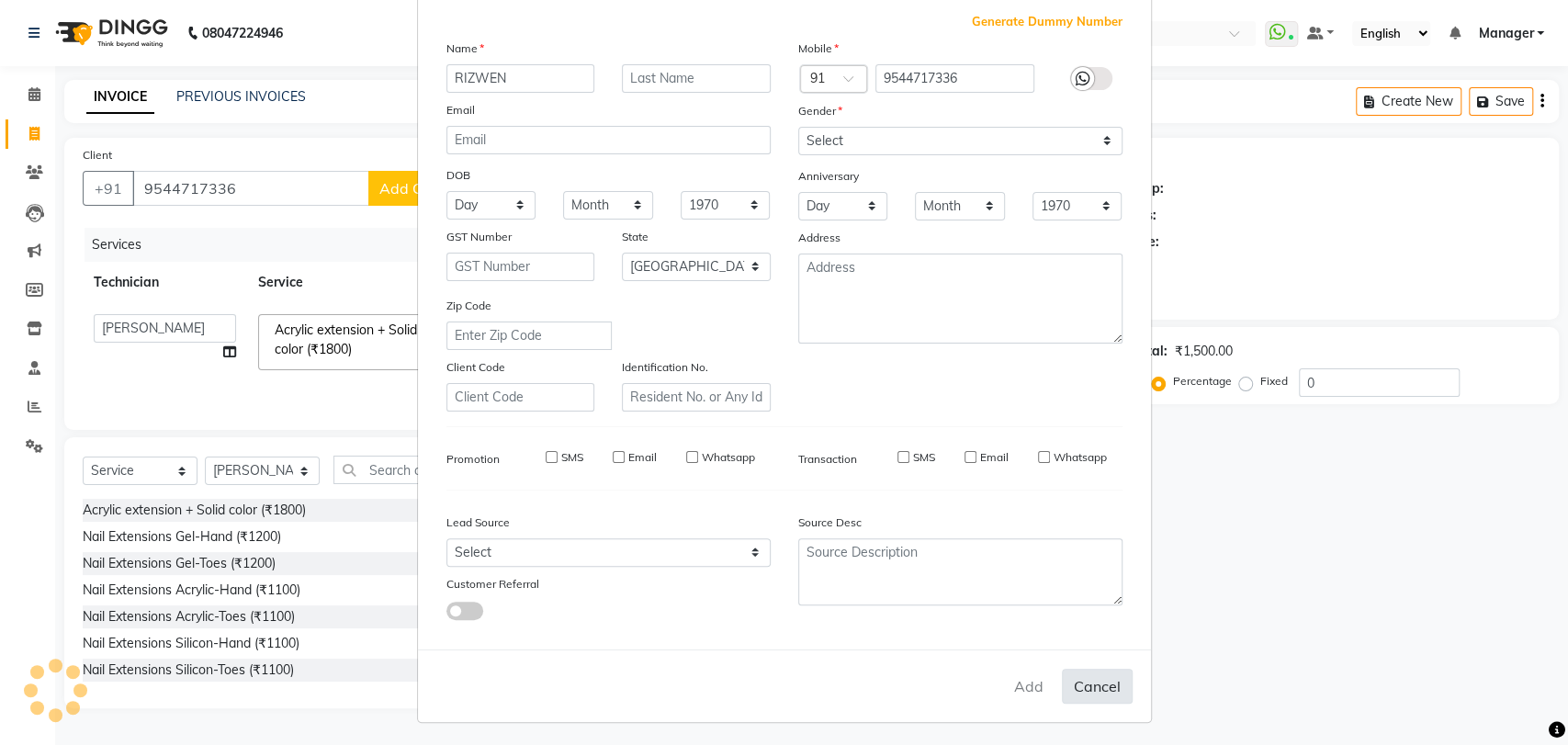
type input "95******36"
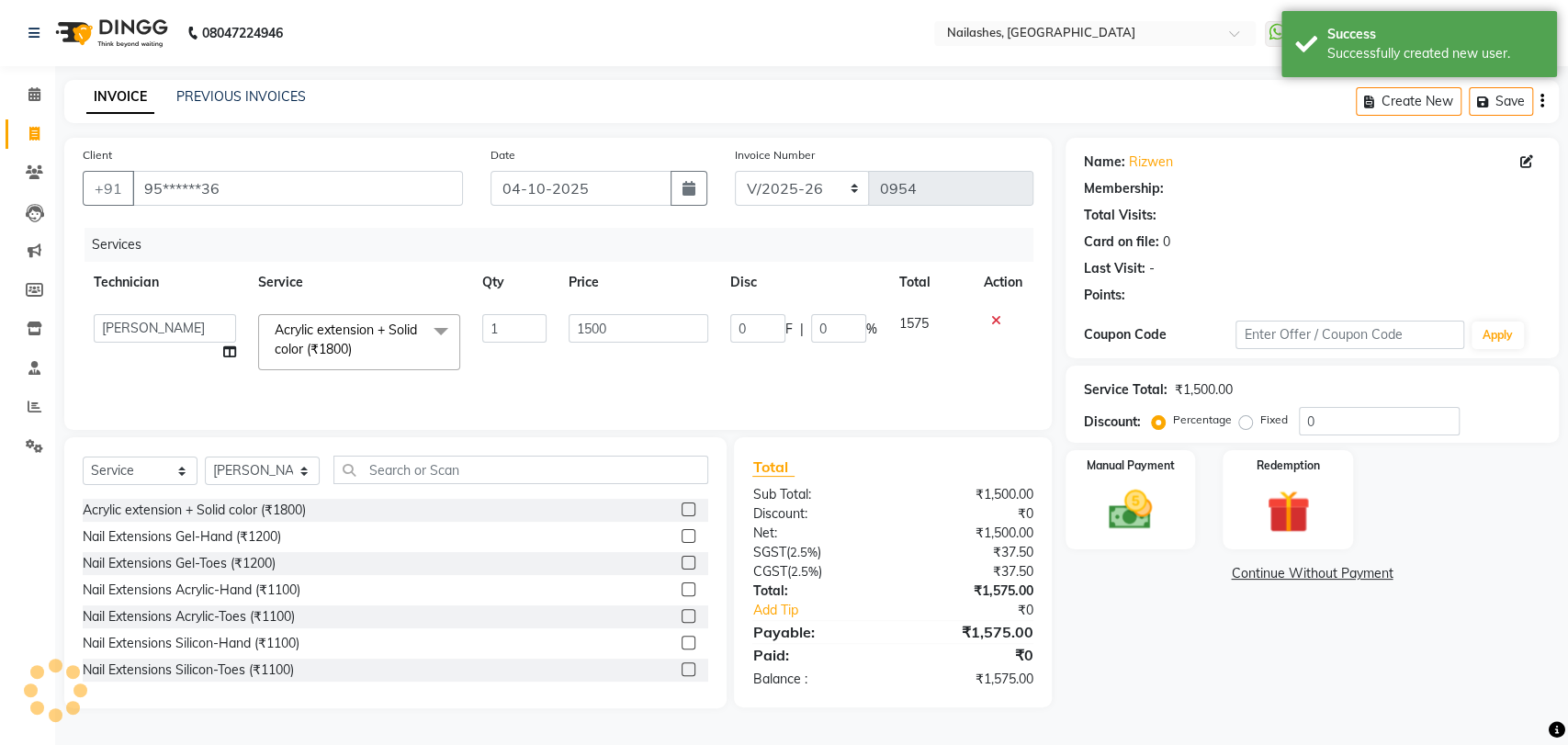
select select "1: Object"
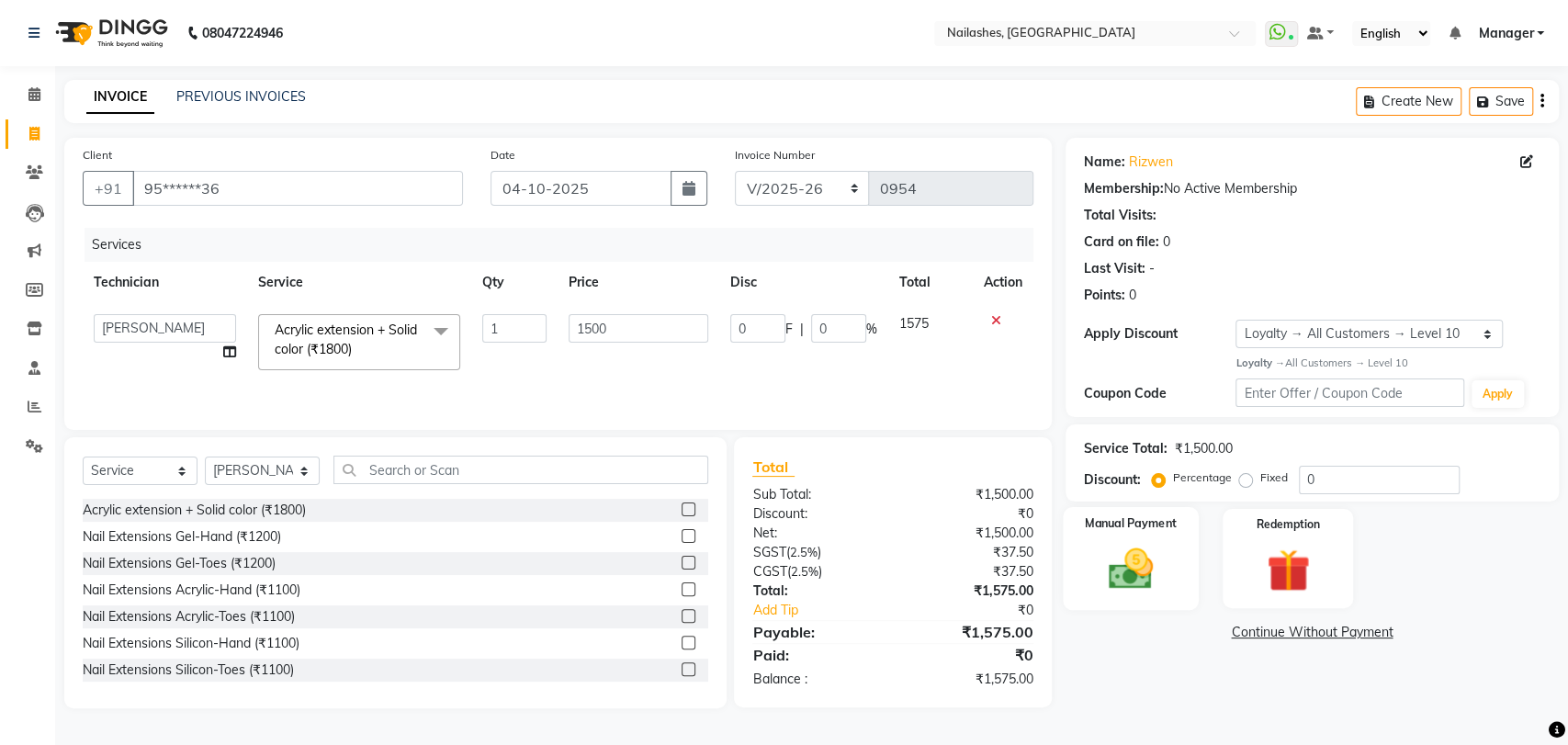
click at [1132, 563] on img at bounding box center [1130, 569] width 73 height 52
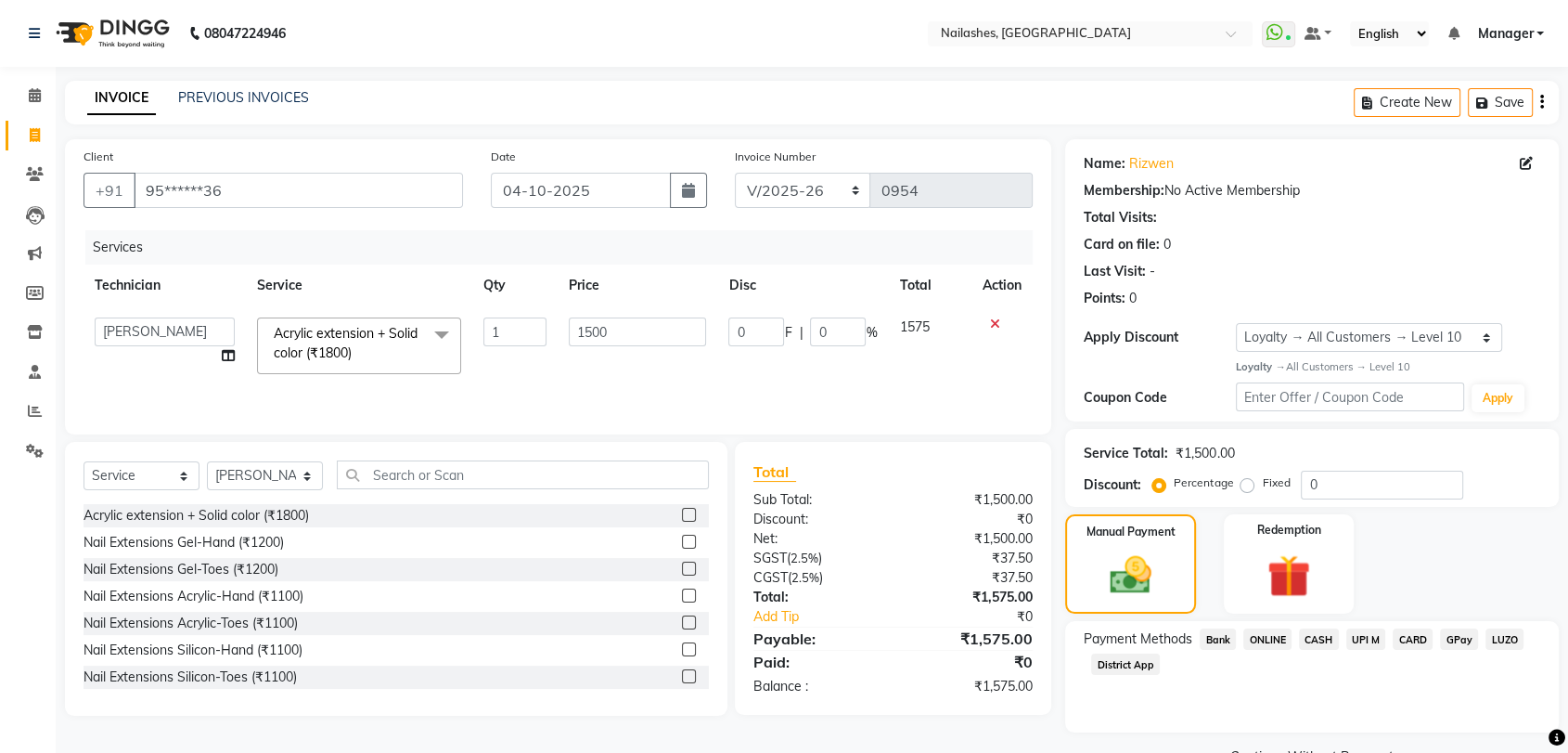
click at [1272, 635] on span "ONLINE" at bounding box center [1268, 638] width 48 height 21
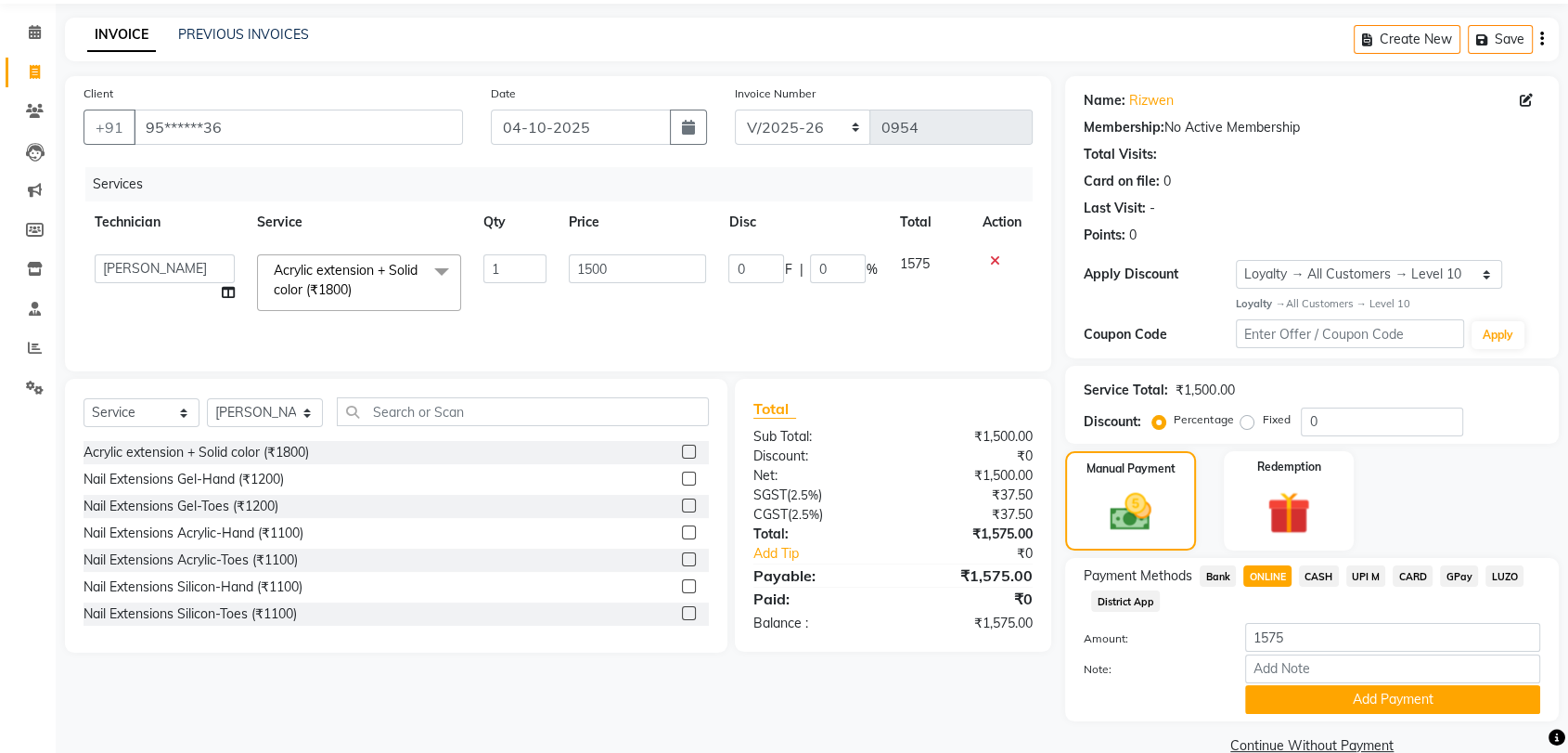
scroll to position [97, 0]
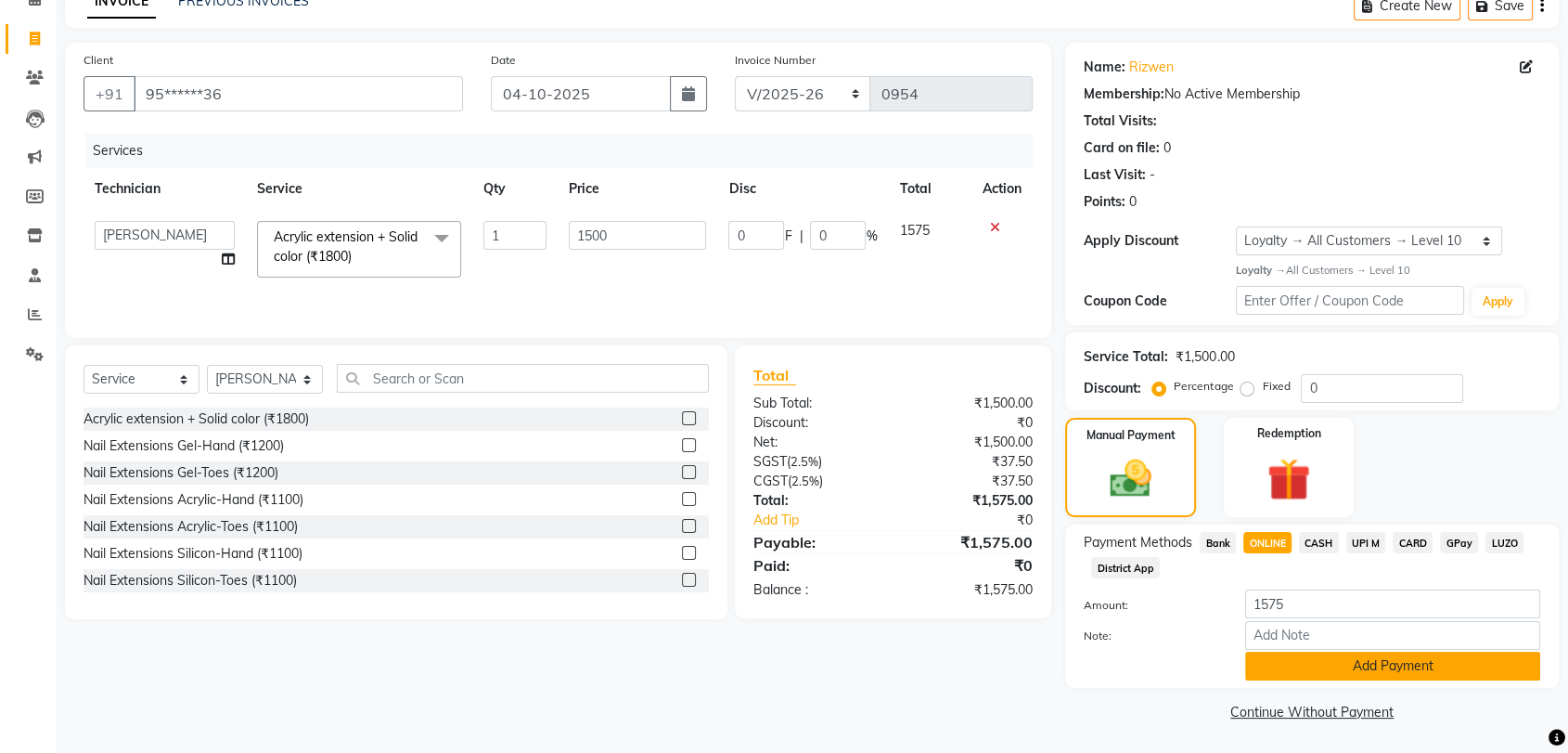
click at [1347, 661] on button "Add Payment" at bounding box center [1393, 665] width 295 height 29
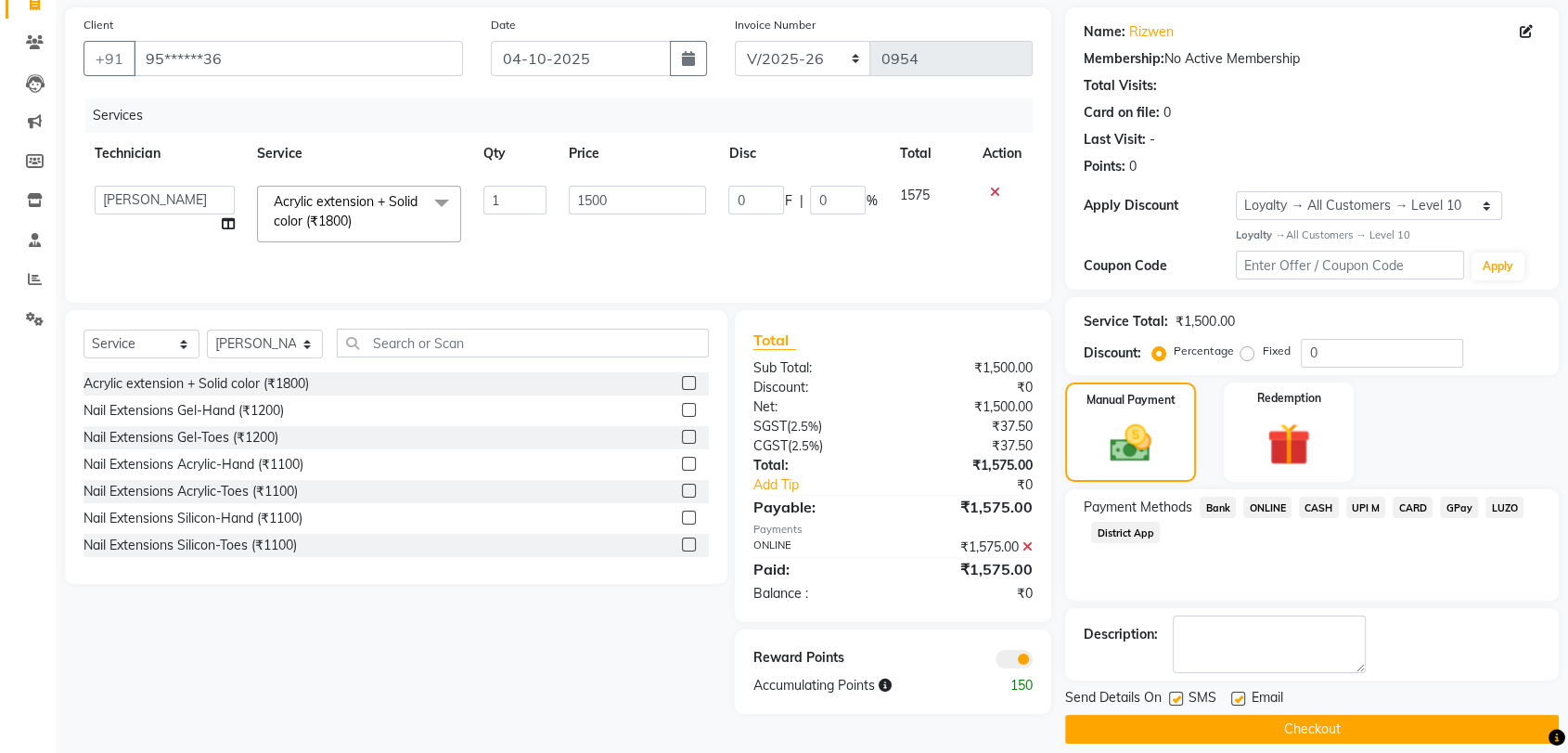
scroll to position [149, 0]
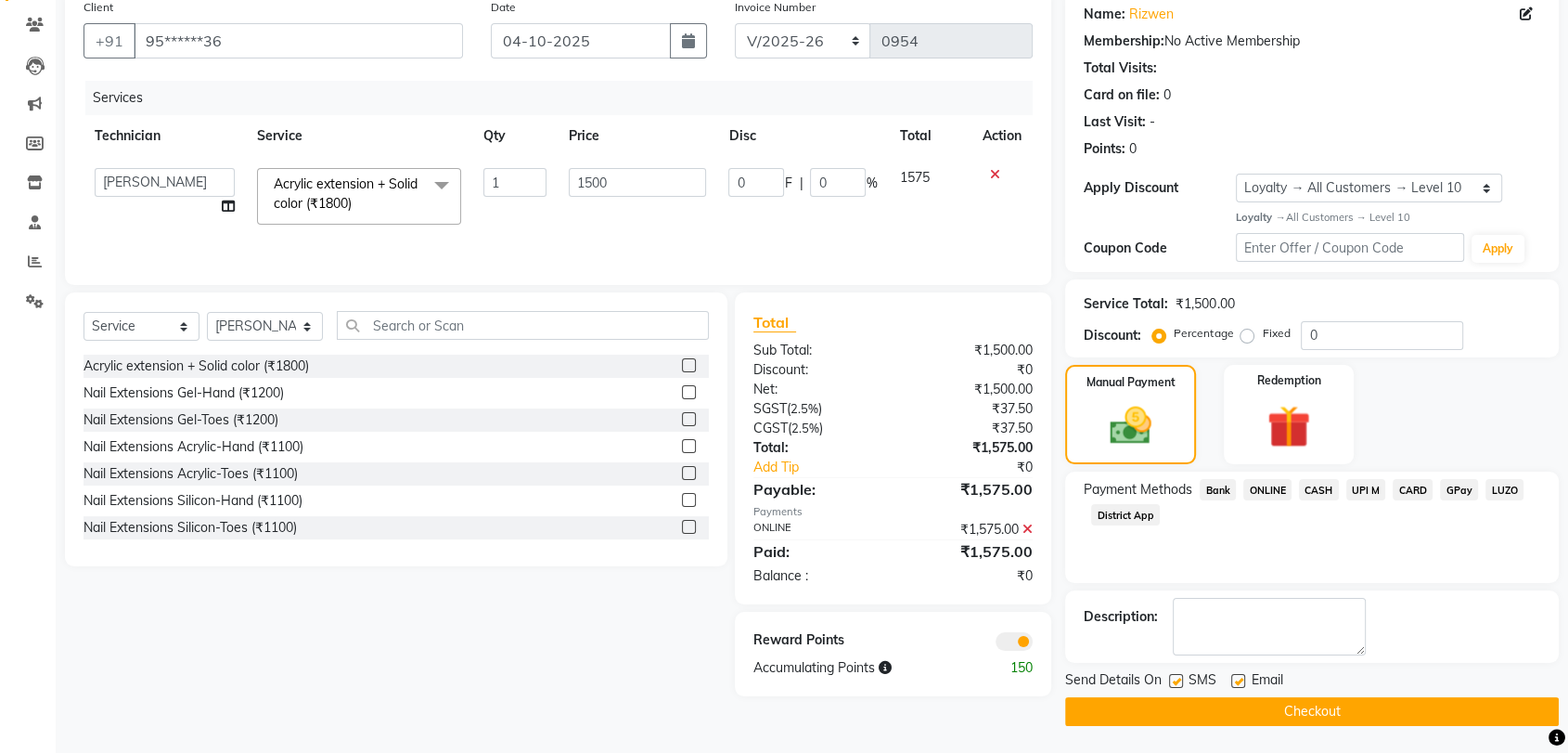
click at [1287, 705] on button "Checkout" at bounding box center [1312, 711] width 494 height 29
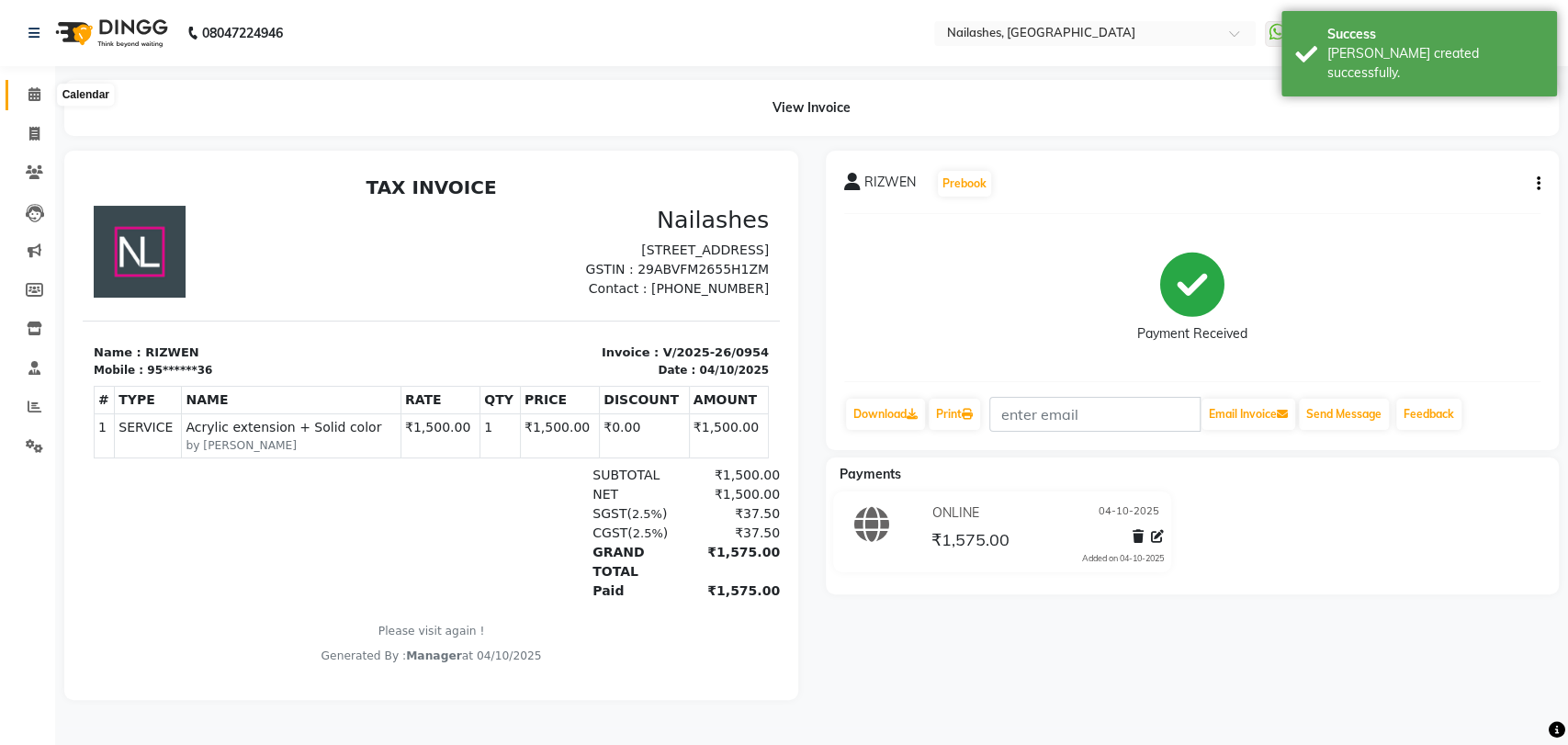
click at [35, 94] on icon at bounding box center [34, 94] width 12 height 14
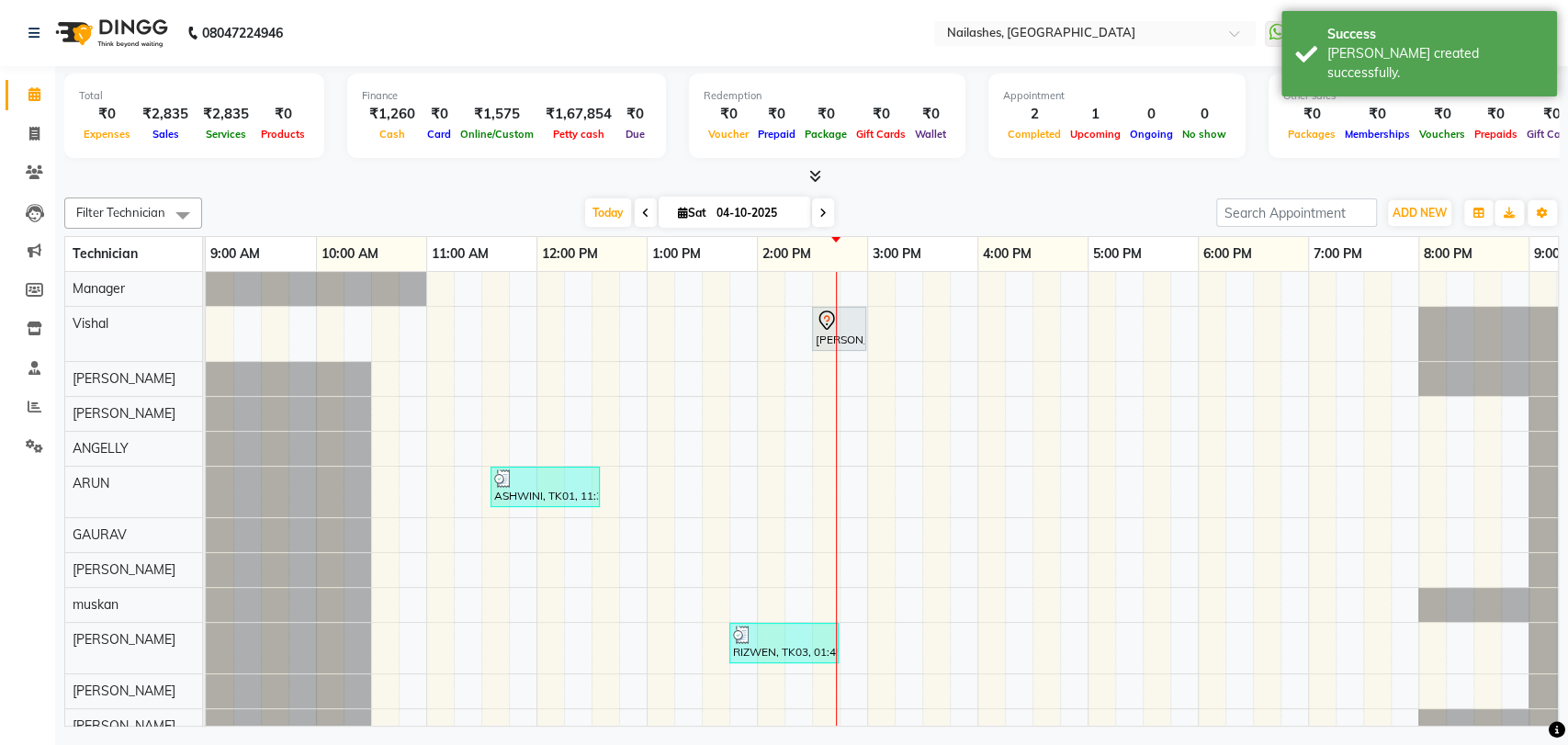
click at [811, 171] on icon at bounding box center [815, 175] width 12 height 14
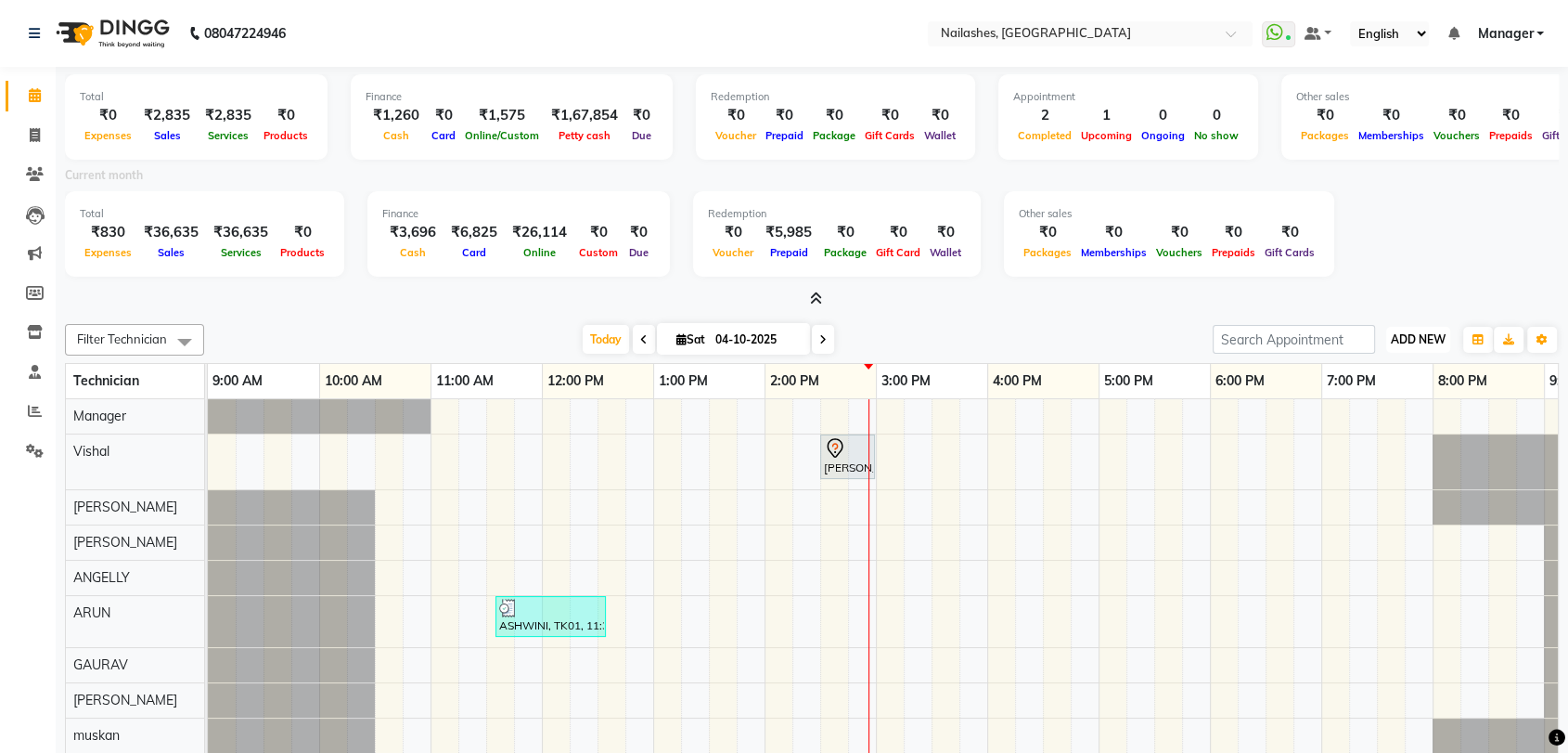
click at [1424, 336] on span "ADD NEW" at bounding box center [1418, 339] width 55 height 14
click at [1382, 424] on link "Add Expense" at bounding box center [1375, 422] width 146 height 24
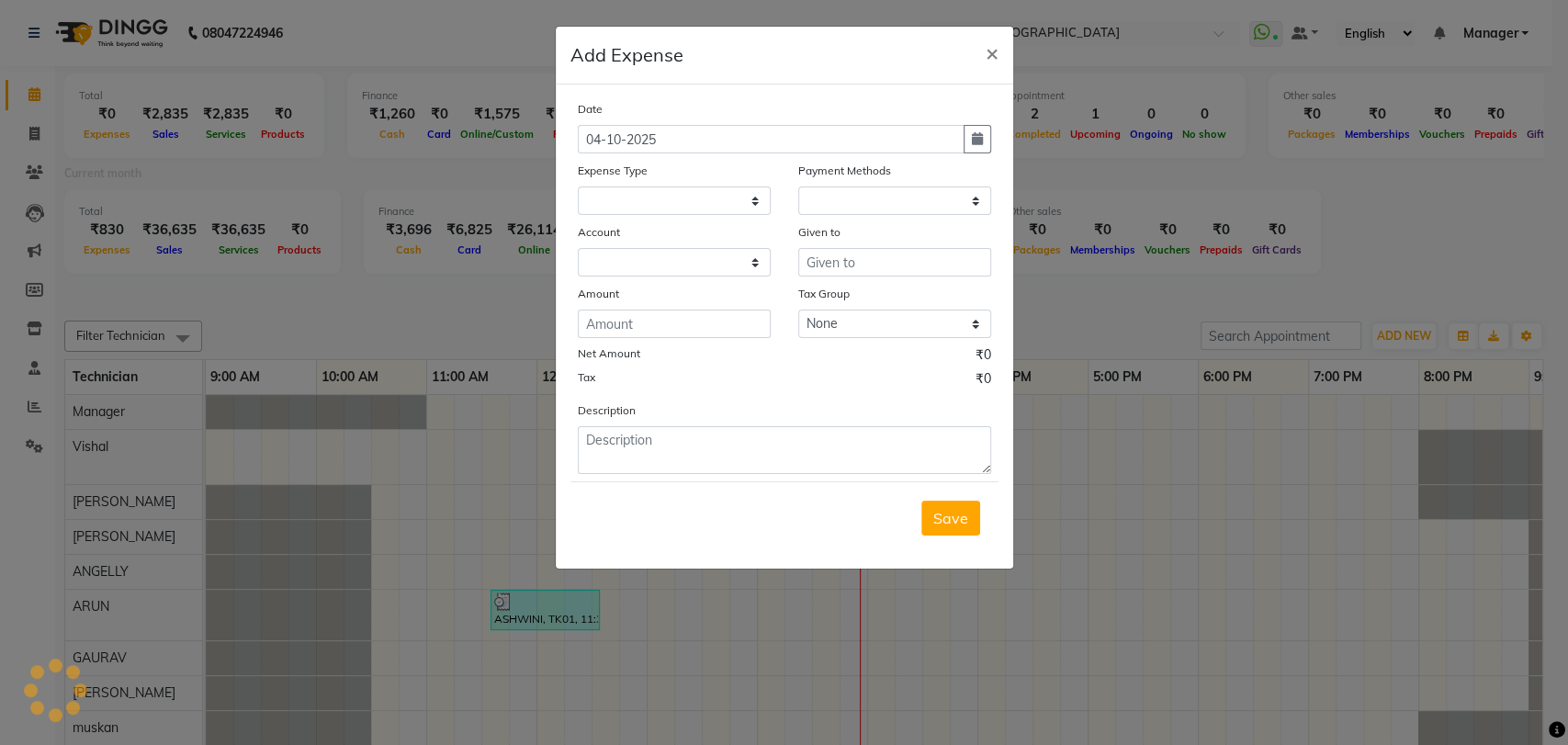
select select
select select "1"
select select "2246"
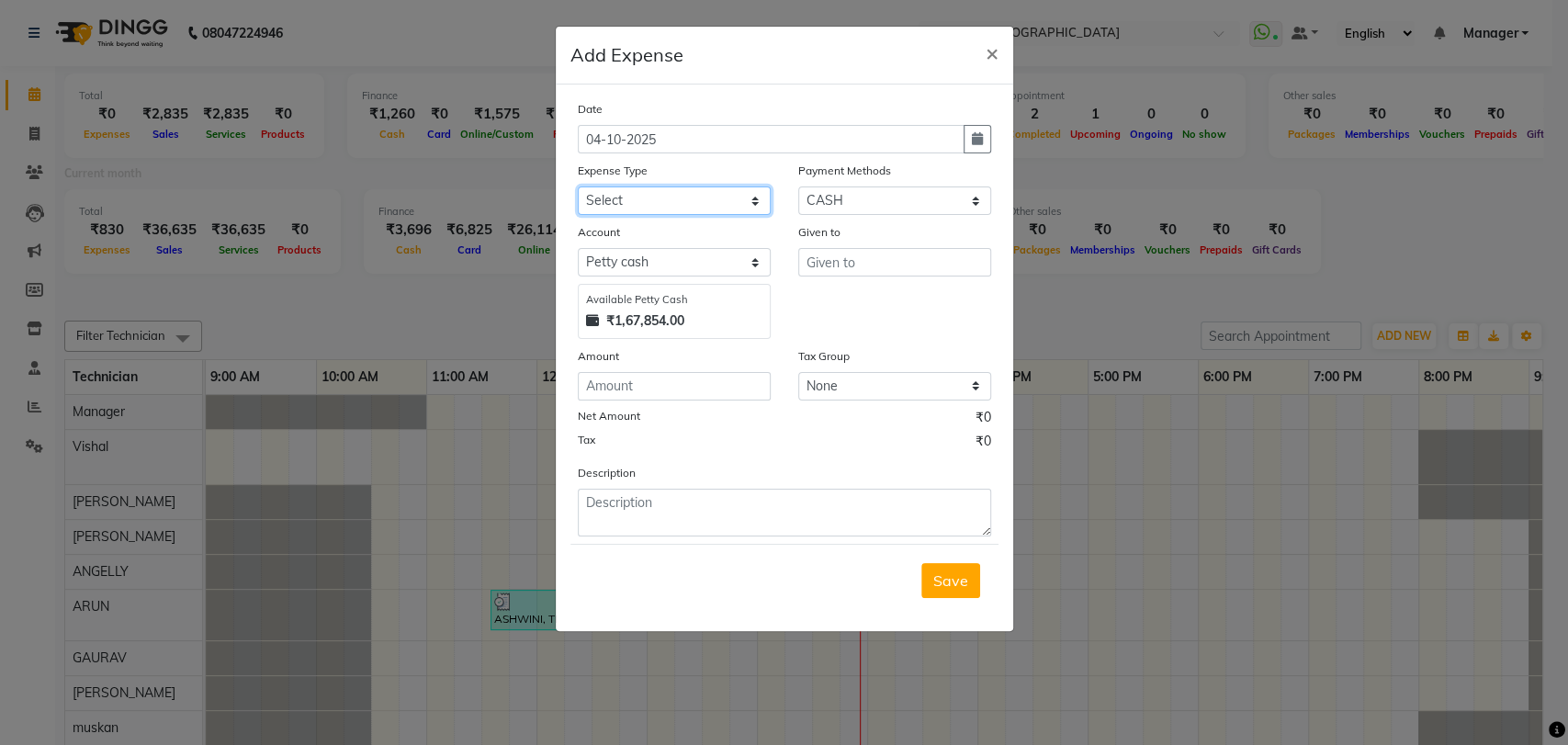
click at [619, 192] on select "Select acetone Advance Salary bank deposite Battery cell BBMP Beauty products B…" at bounding box center [674, 200] width 193 height 29
select select "19733"
click at [851, 260] on input "text" at bounding box center [895, 262] width 193 height 29
type input "SHOP"
click at [651, 386] on input "number" at bounding box center [674, 385] width 193 height 29
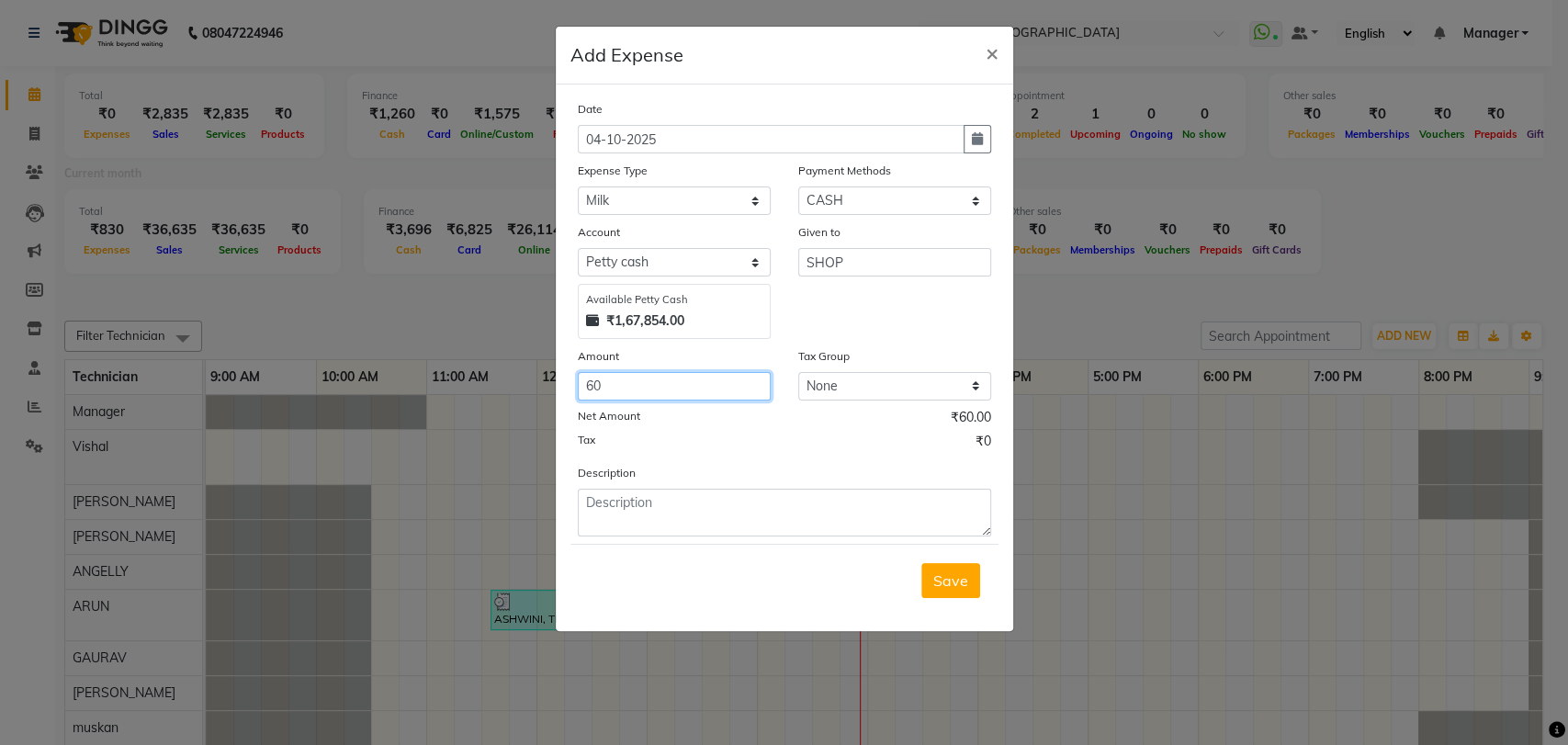
type input "60"
click at [661, 535] on form "Date 04-10-2025 Expense Type Select acetone Advance Salary bank deposite Batter…" at bounding box center [785, 358] width 428 height 517
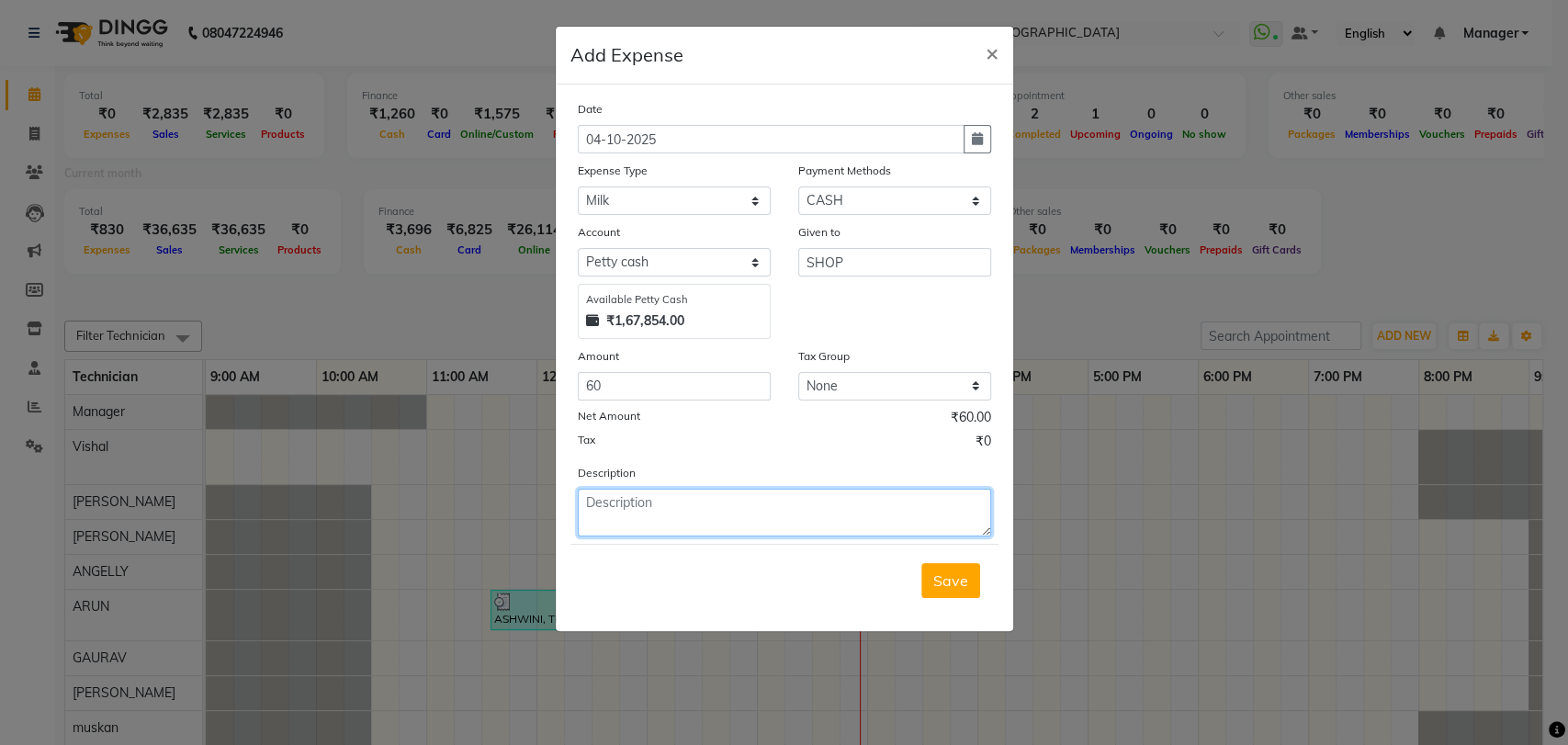
click at [667, 514] on textarea at bounding box center [785, 513] width 413 height 48
type textarea "MILK"
click at [946, 572] on span "Save" at bounding box center [951, 581] width 35 height 18
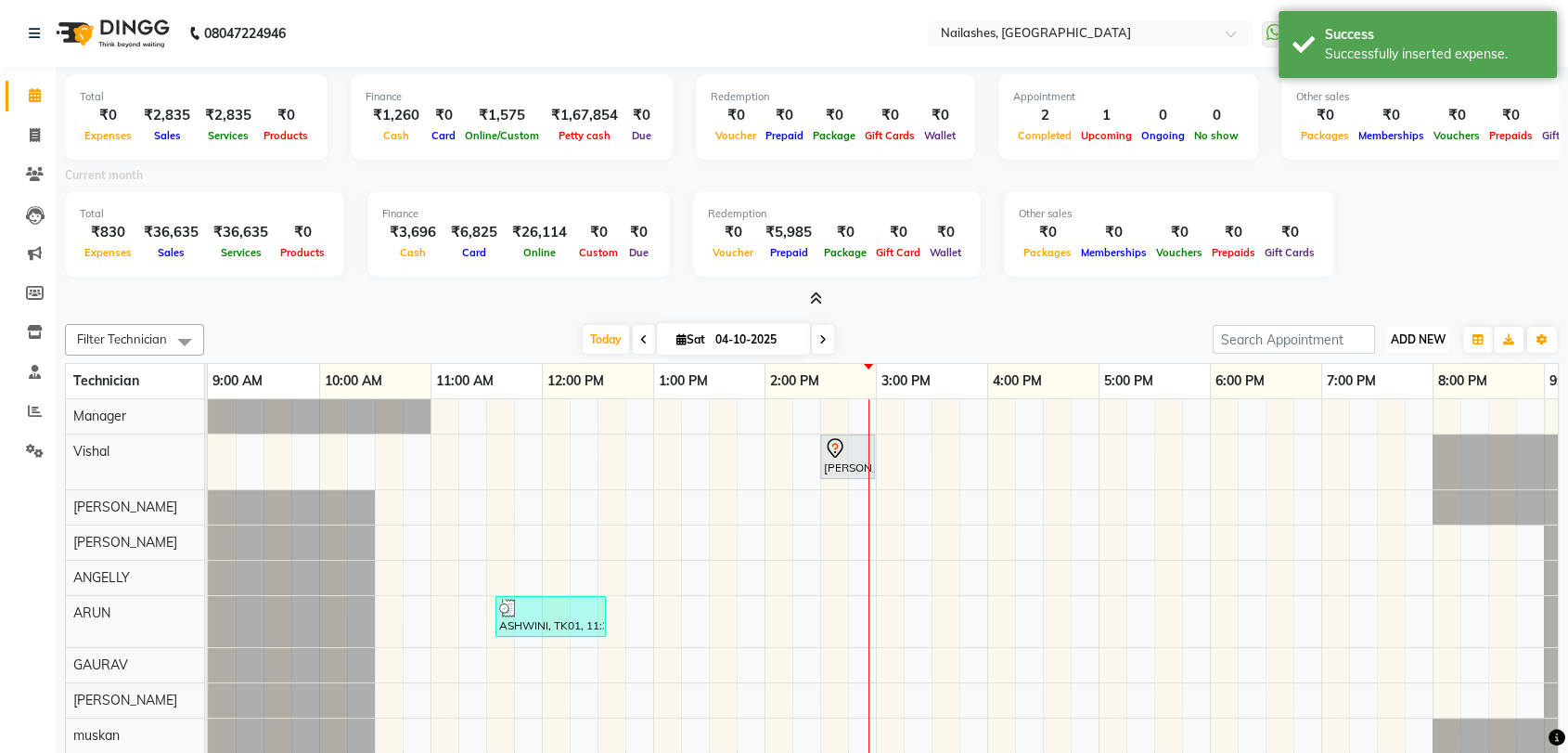
click at [1425, 336] on span "ADD NEW" at bounding box center [1418, 339] width 55 height 14
click at [1389, 417] on link "Add Expense" at bounding box center [1375, 422] width 146 height 24
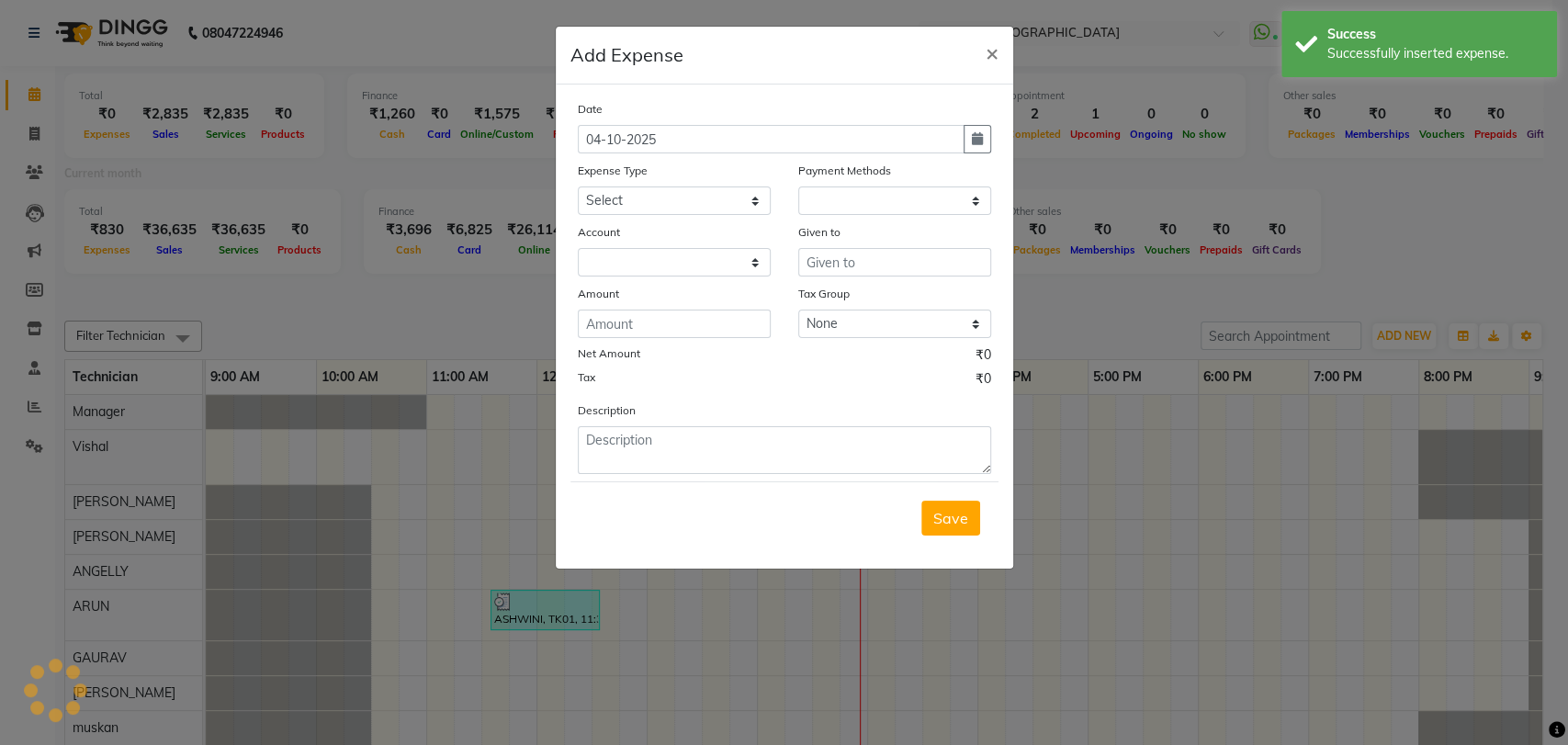
select select "1"
select select "2246"
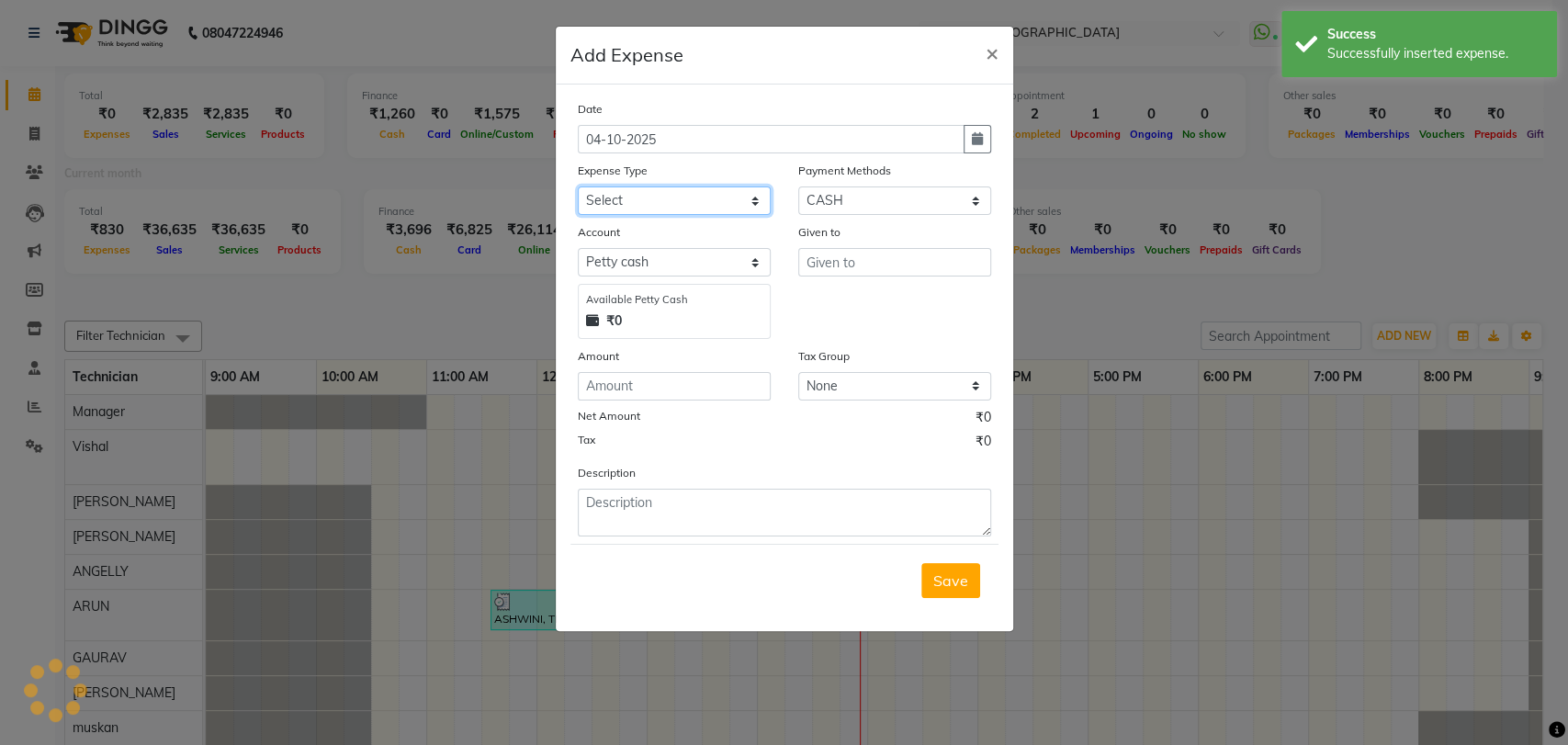
click at [657, 194] on select "Select acetone Advance Salary bank deposite Battery cell BBMP Beauty products B…" at bounding box center [674, 200] width 193 height 29
select select "16927"
click at [636, 177] on label "Expense Type" at bounding box center [613, 171] width 70 height 17
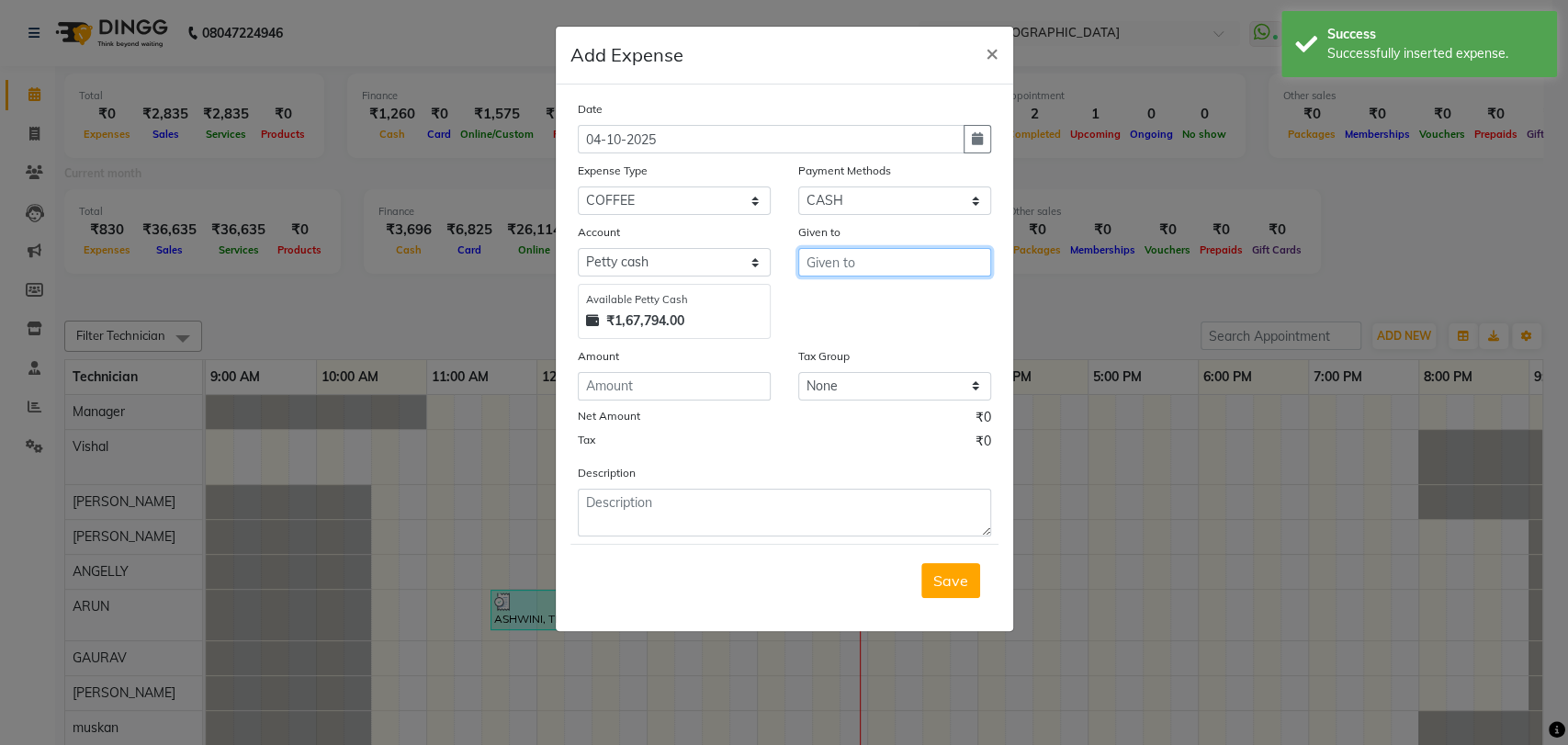
click at [844, 265] on input "text" at bounding box center [895, 262] width 193 height 29
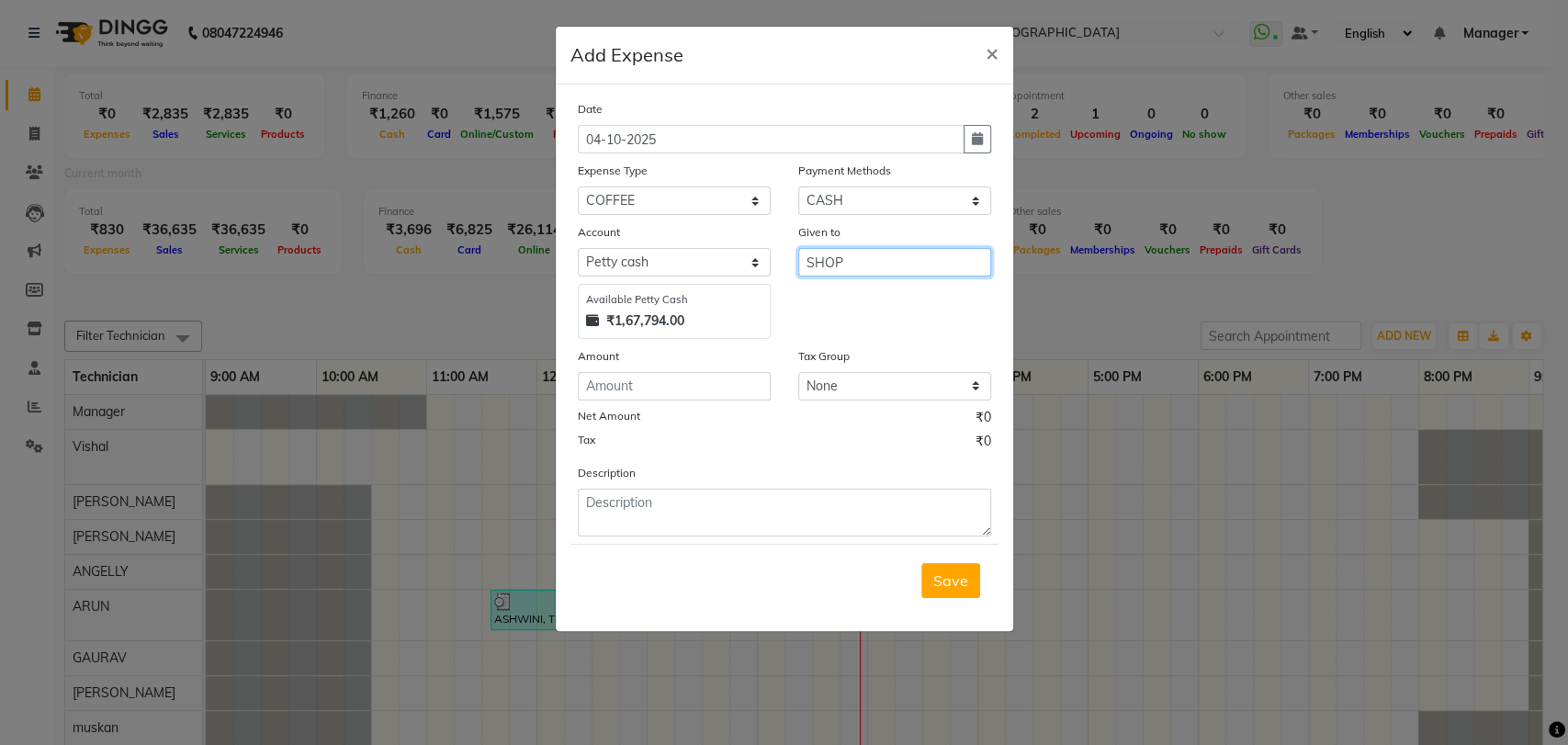
type input "SHOP"
click at [650, 382] on input "number" at bounding box center [674, 385] width 193 height 29
type input "40"
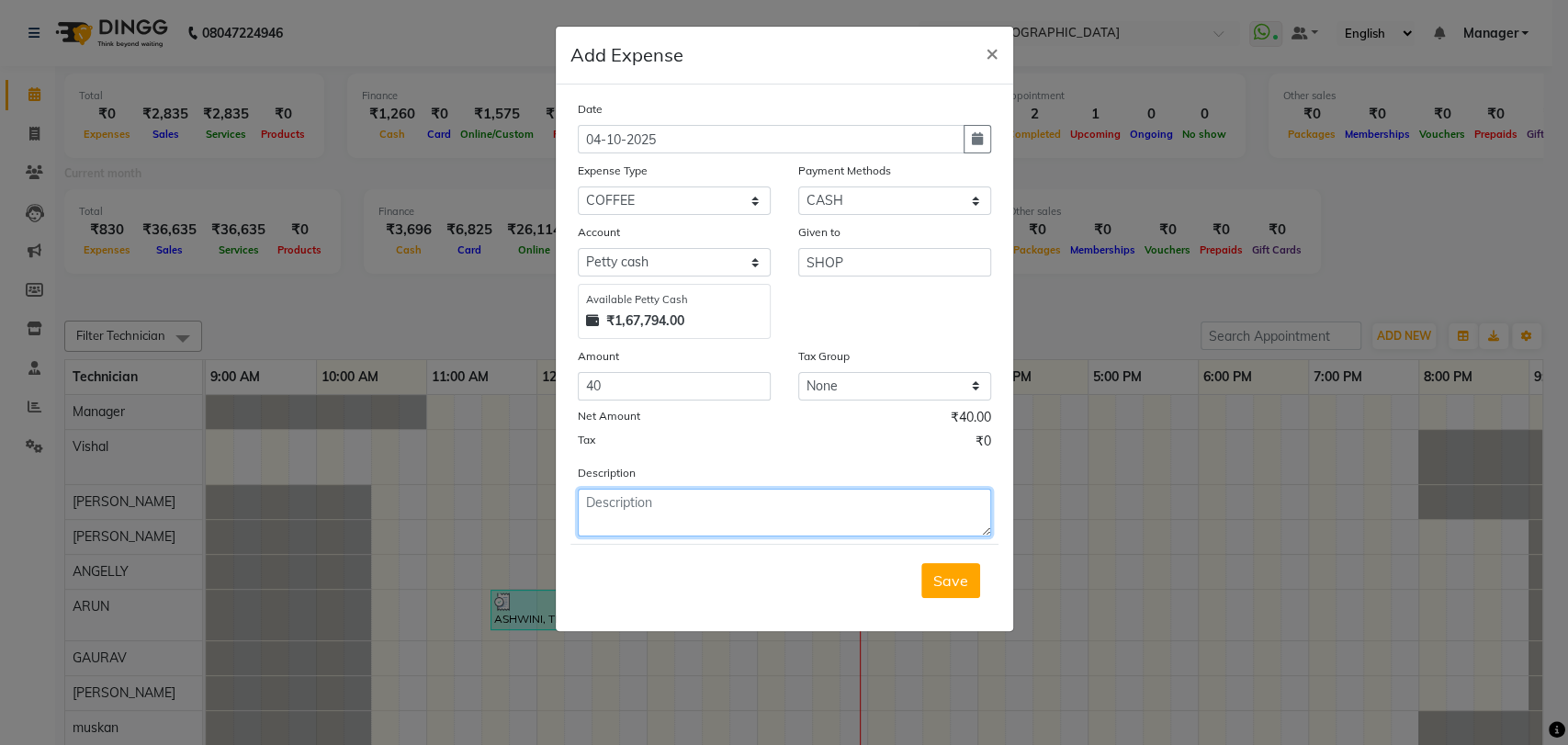
click at [624, 516] on textarea at bounding box center [785, 513] width 413 height 48
type textarea "COFFE POWER"
click at [933, 577] on span "Save" at bounding box center [951, 581] width 35 height 18
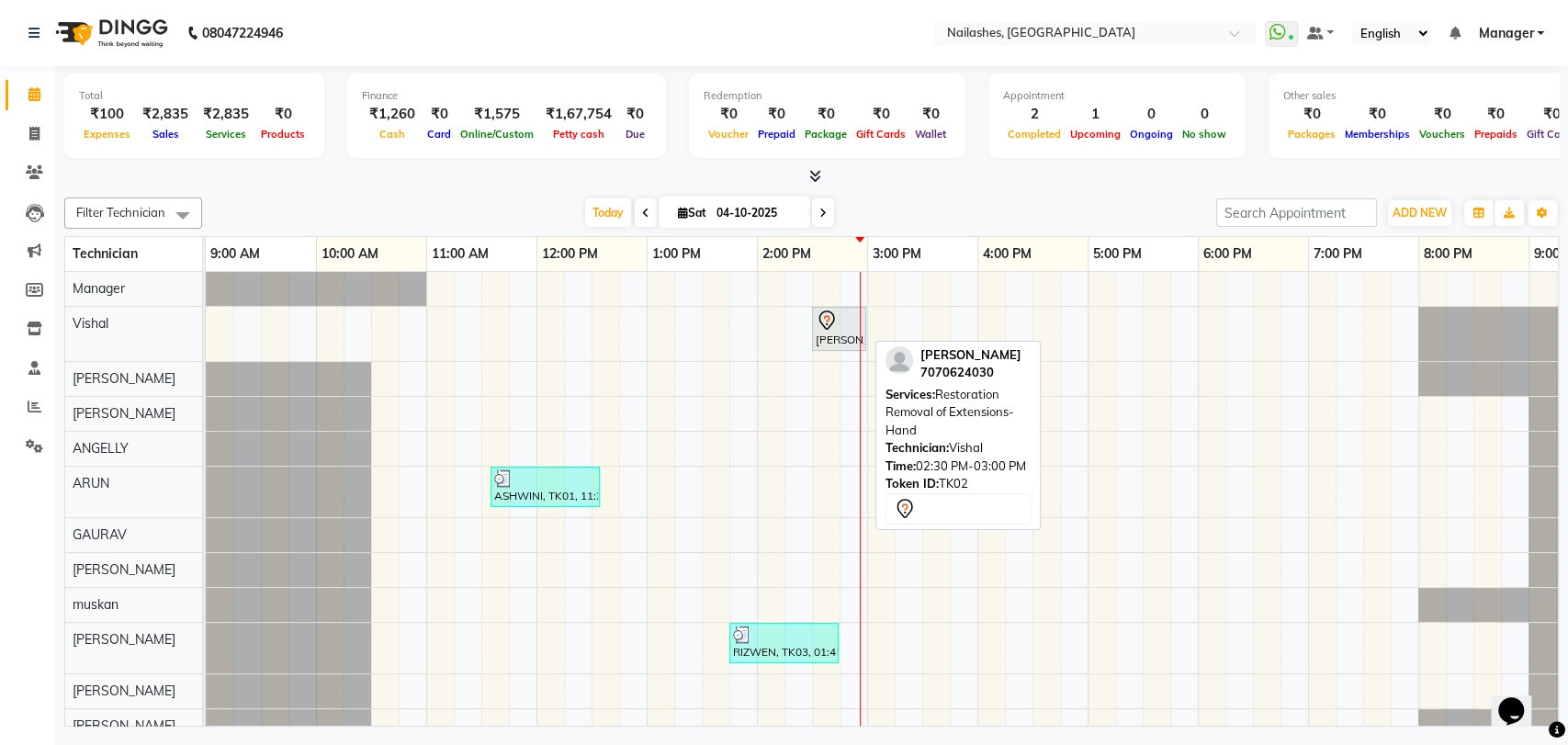
click at [833, 337] on div "[PERSON_NAME], TK02, 02:30 PM-03:00 PM, Restoration Removal of Extensions-Hand" at bounding box center [839, 329] width 51 height 39
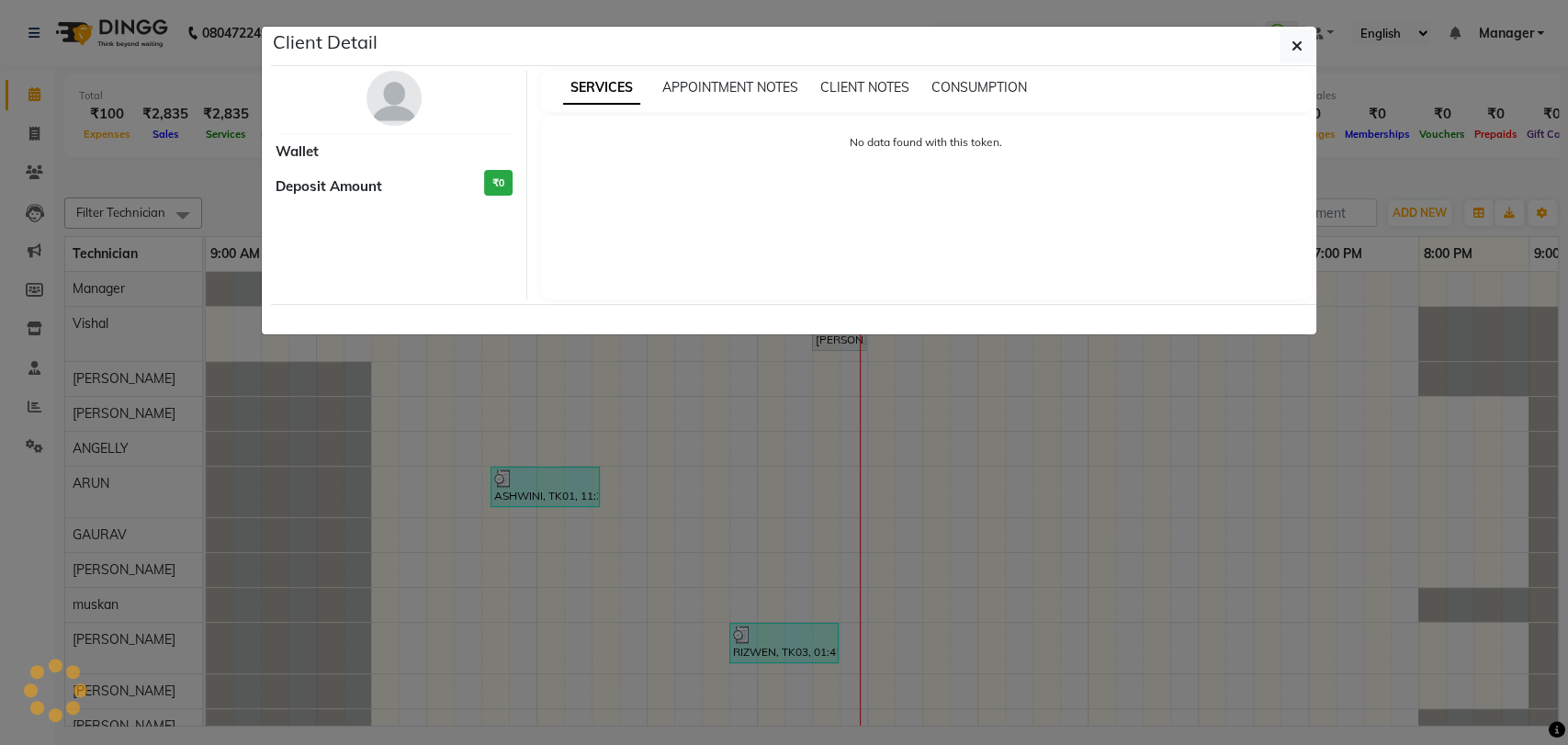
select select "7"
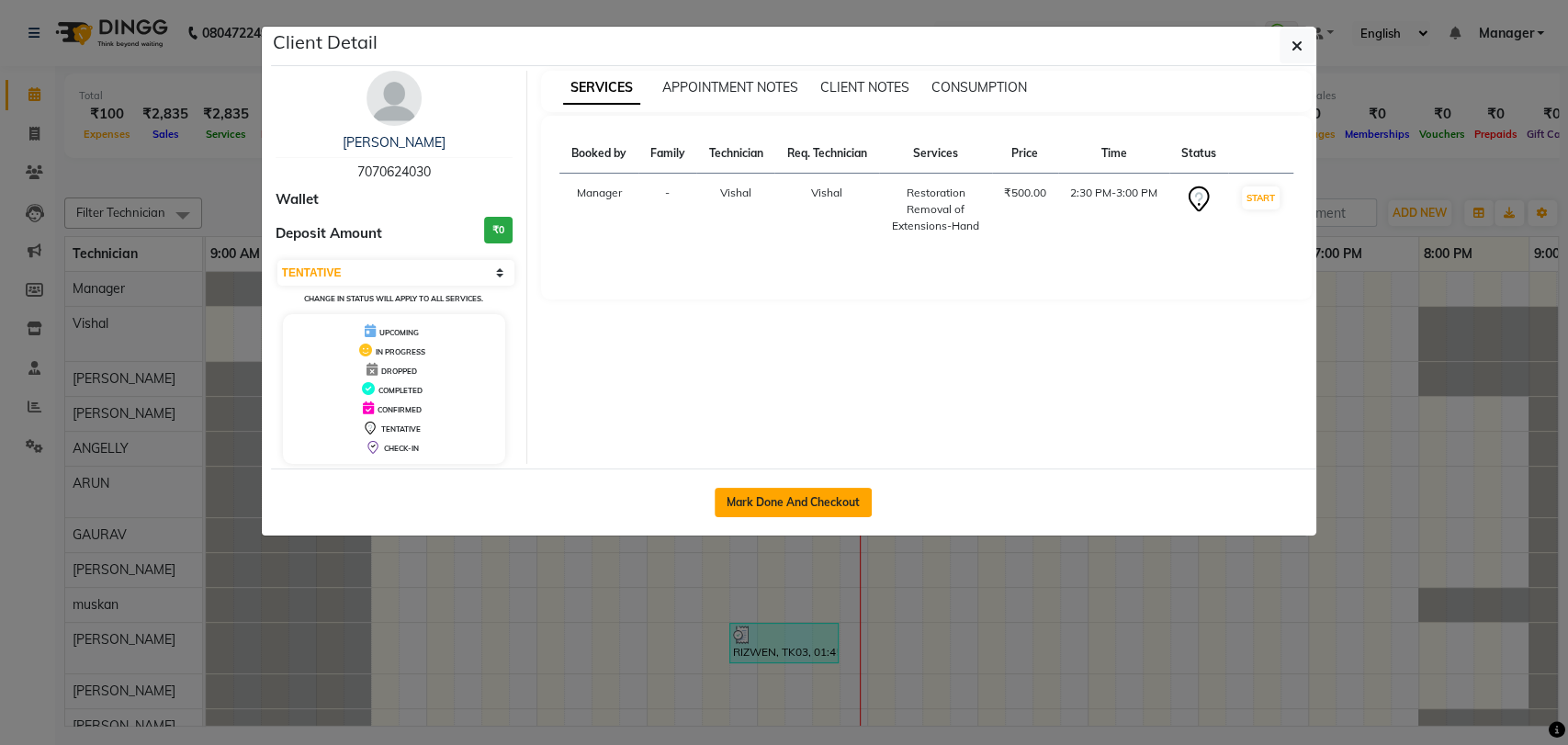
click at [816, 494] on button "Mark Done And Checkout" at bounding box center [793, 503] width 157 height 30
select select "service"
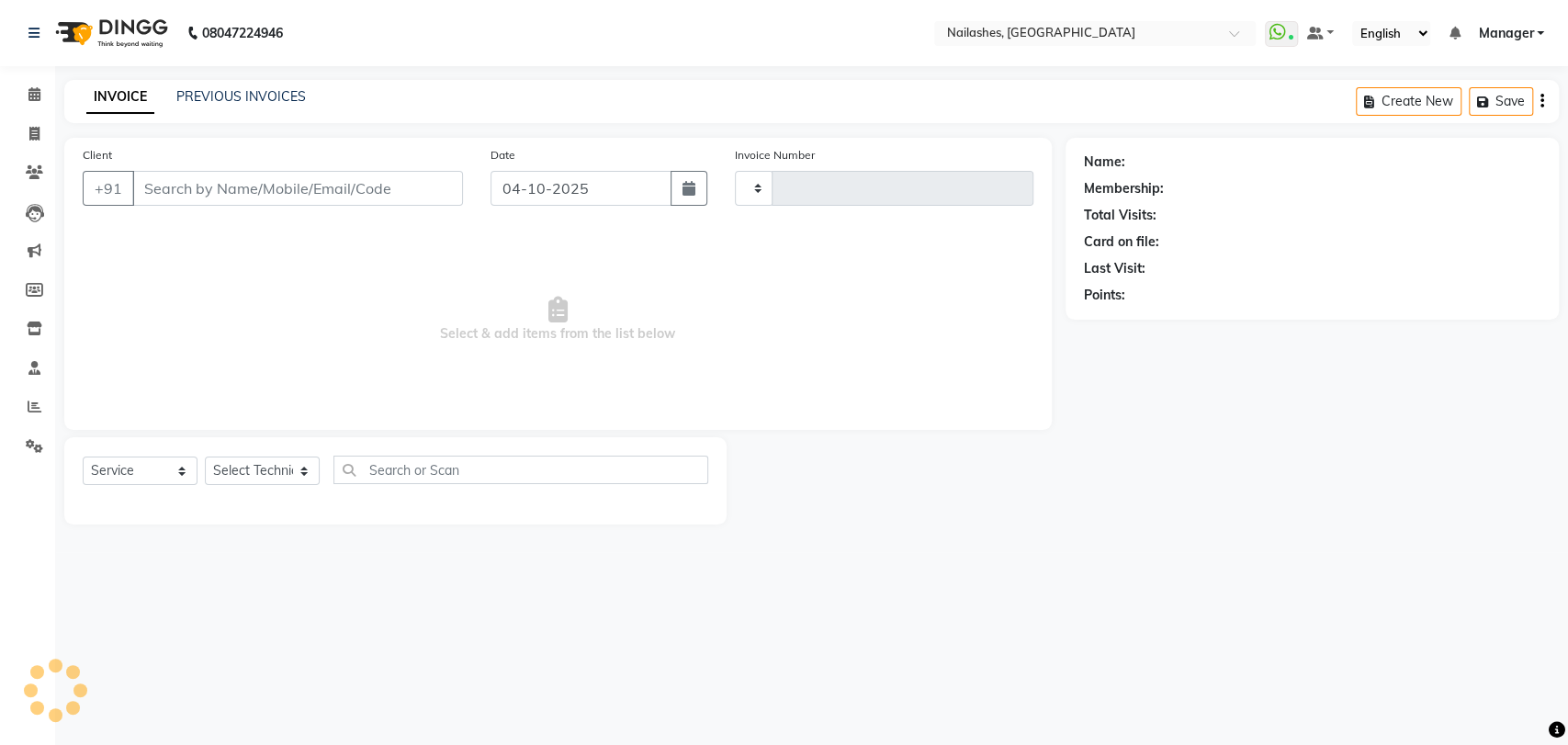
type input "0955"
select select "3667"
type input "70******30"
select select "17681"
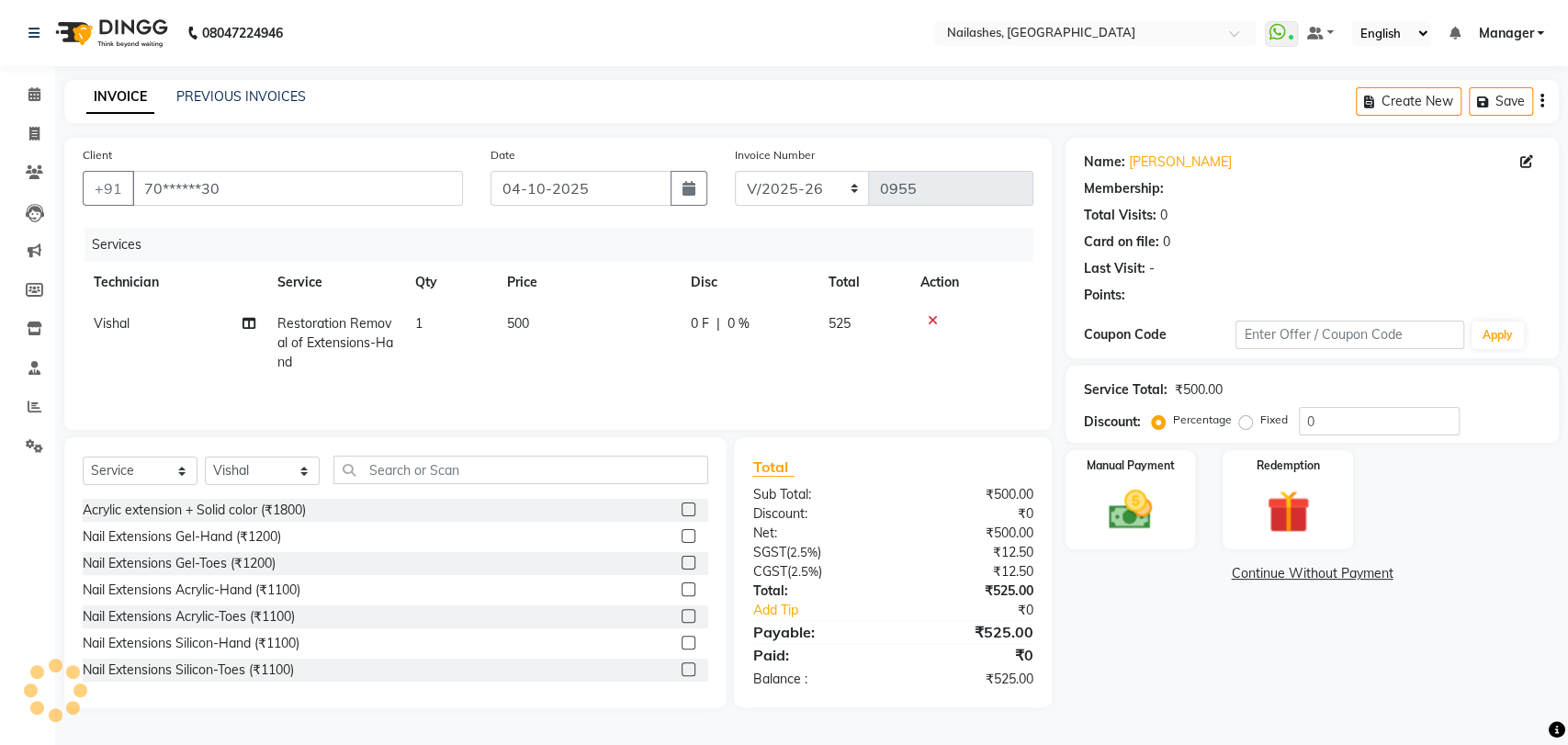
select select "1: Object"
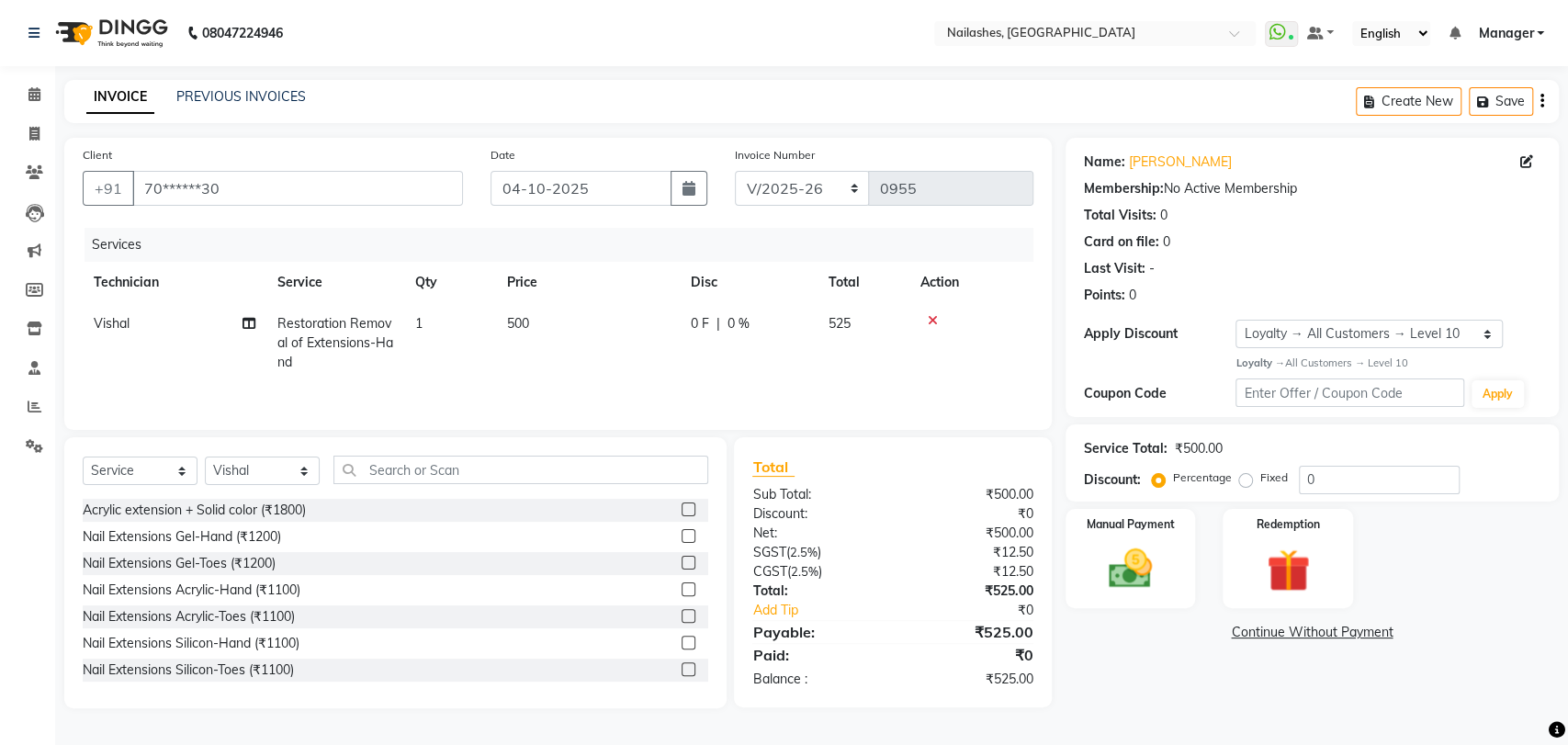
click at [118, 325] on span "Vishal" at bounding box center [112, 324] width 36 height 17
select select "17681"
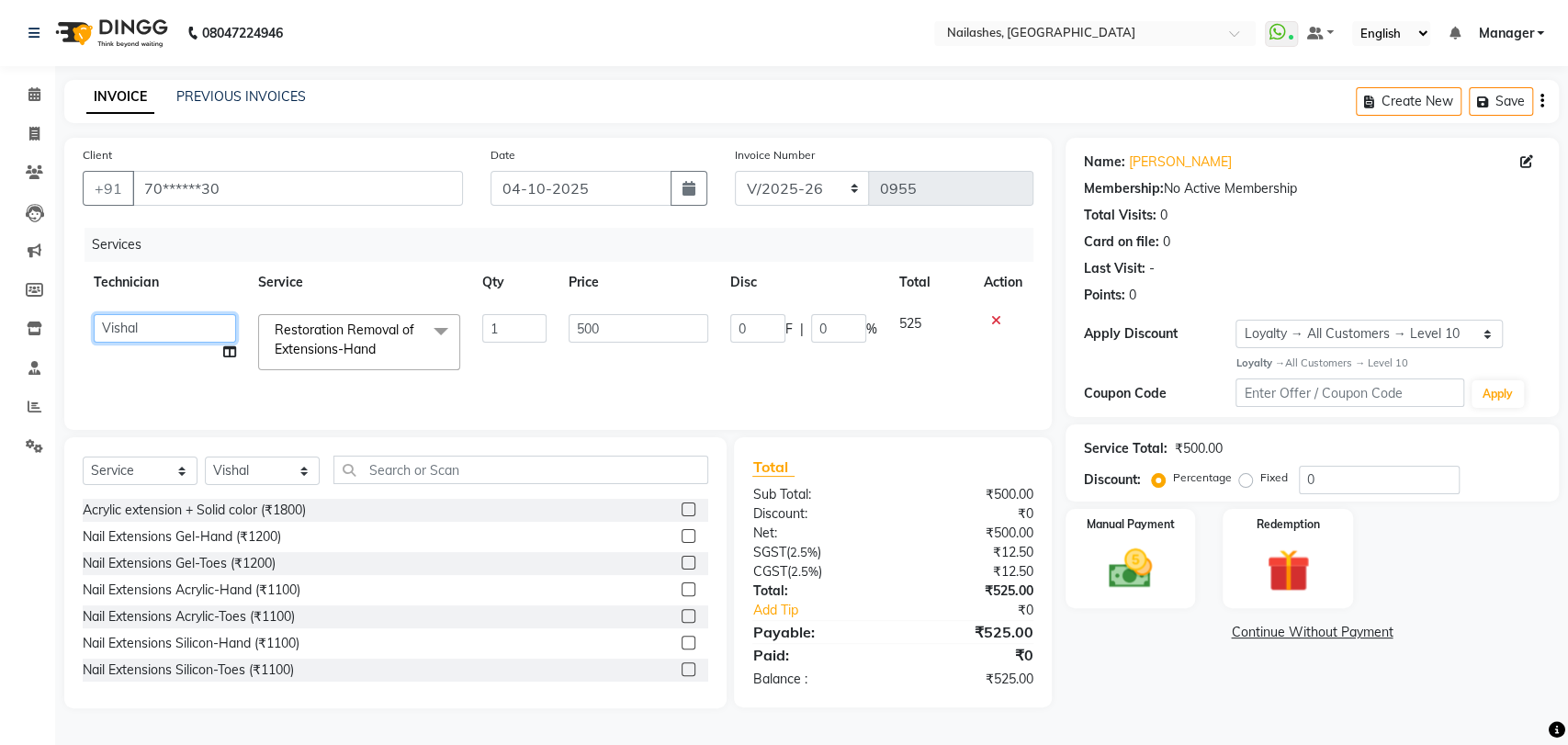
drag, startPoint x: 118, startPoint y: 325, endPoint x: 148, endPoint y: 313, distance: 32.3
click at [148, 314] on select "[PERSON_NAME] pid [PERSON_NAME] [PERSON_NAME] Manager [PERSON_NAME] [PERSON_NAM…" at bounding box center [165, 328] width 142 height 29
select select "91279"
click at [1127, 567] on img at bounding box center [1130, 569] width 73 height 52
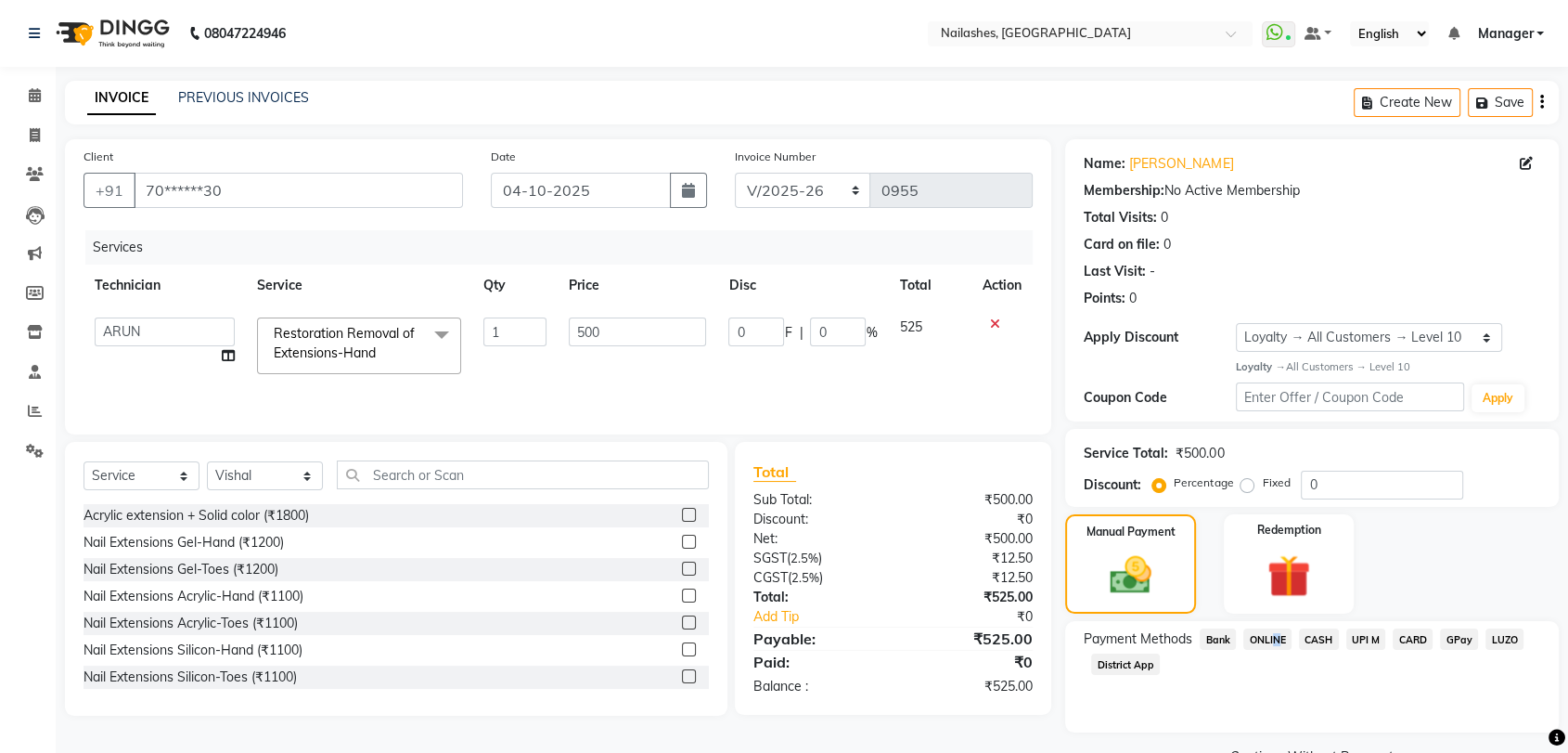
click at [1272, 637] on span "ONLINE" at bounding box center [1268, 638] width 48 height 21
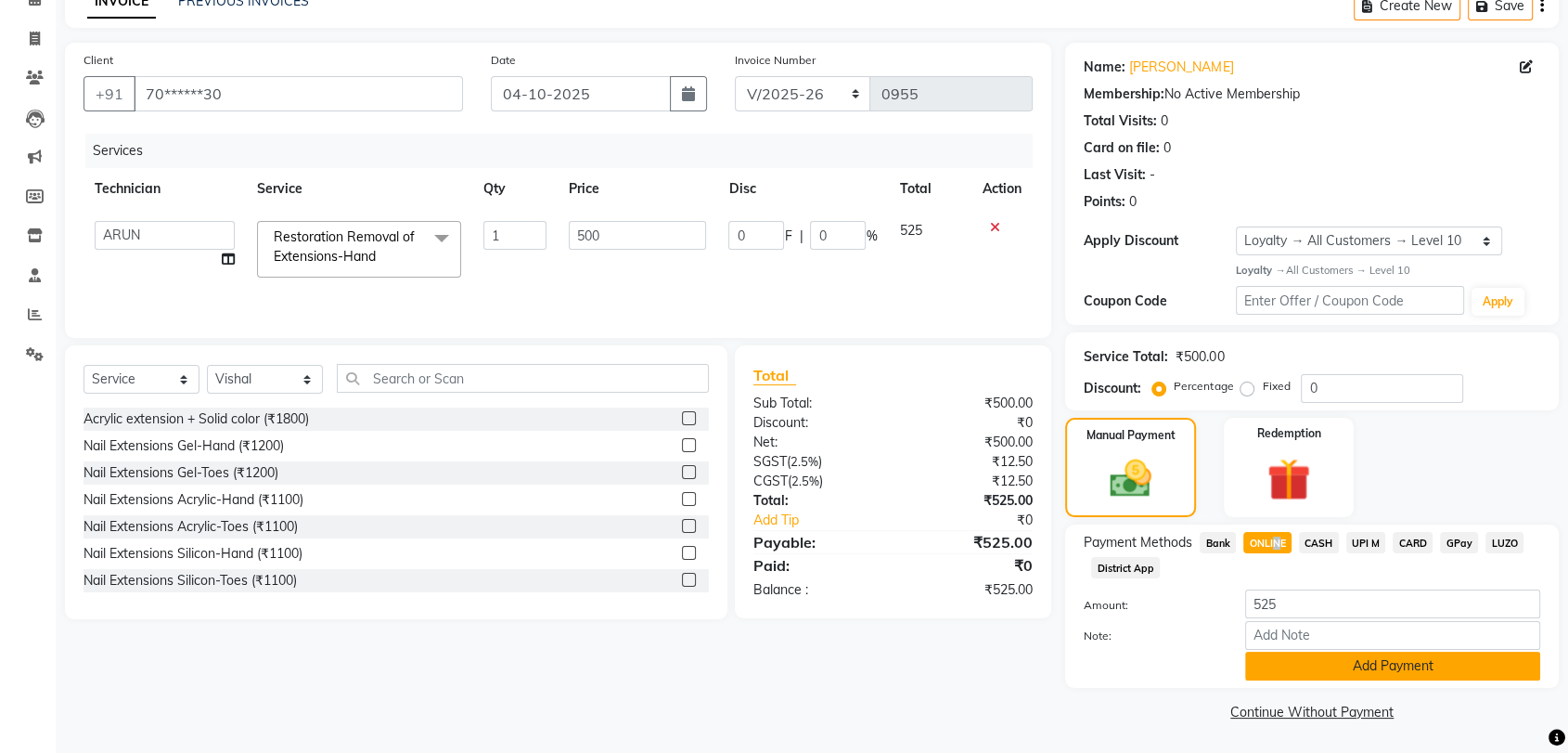
click at [1335, 664] on button "Add Payment" at bounding box center [1393, 665] width 295 height 29
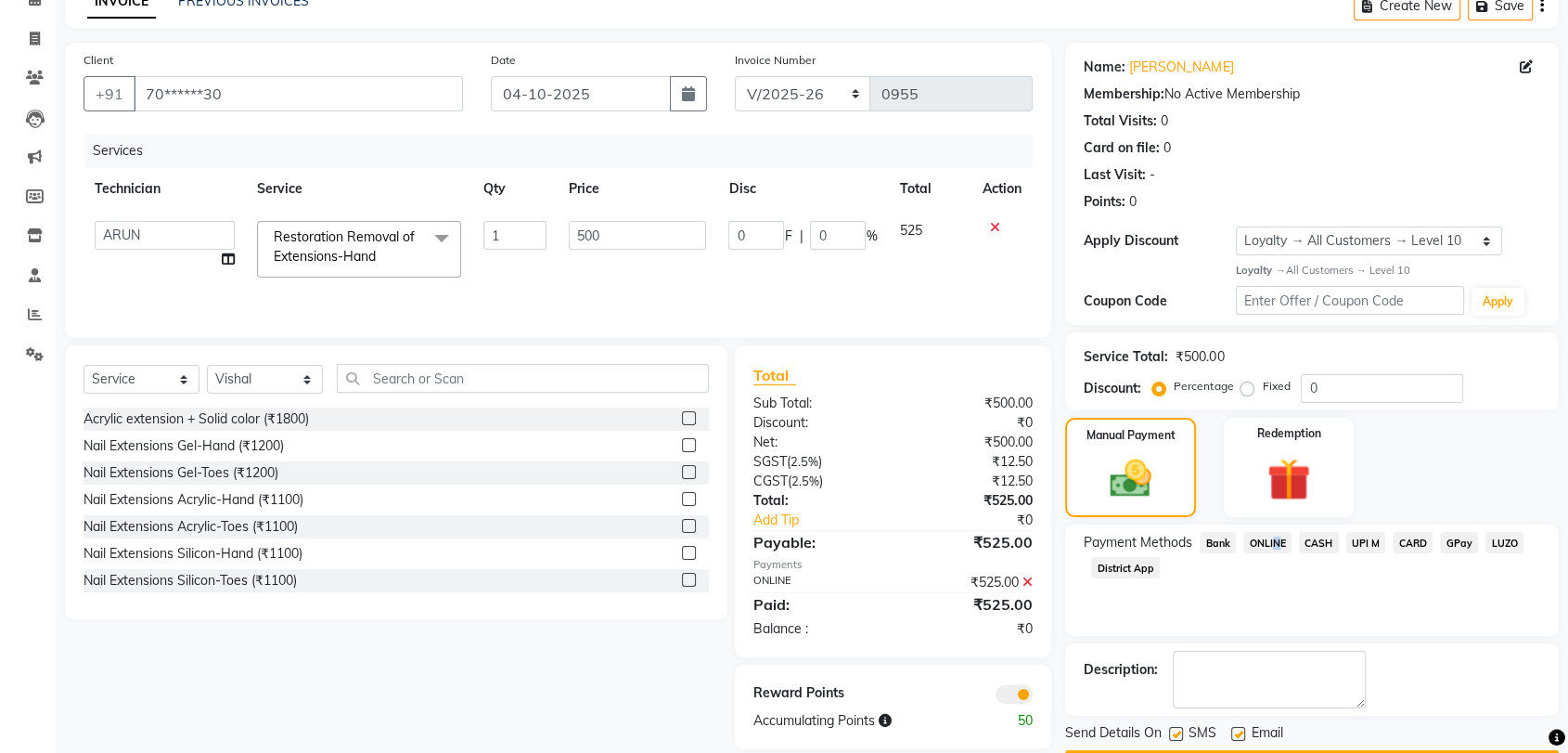
scroll to position [149, 0]
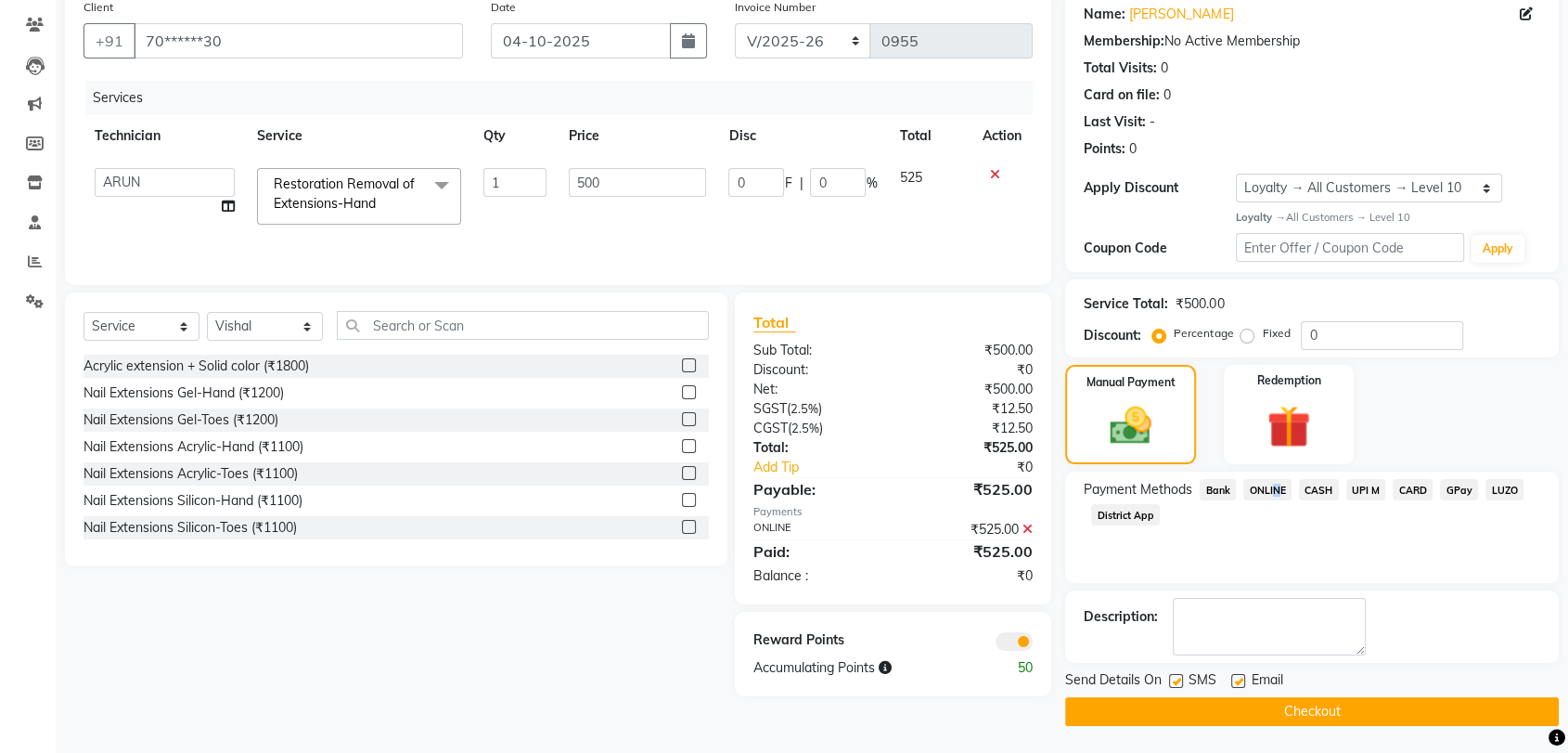
click at [1316, 706] on button "Checkout" at bounding box center [1312, 711] width 494 height 29
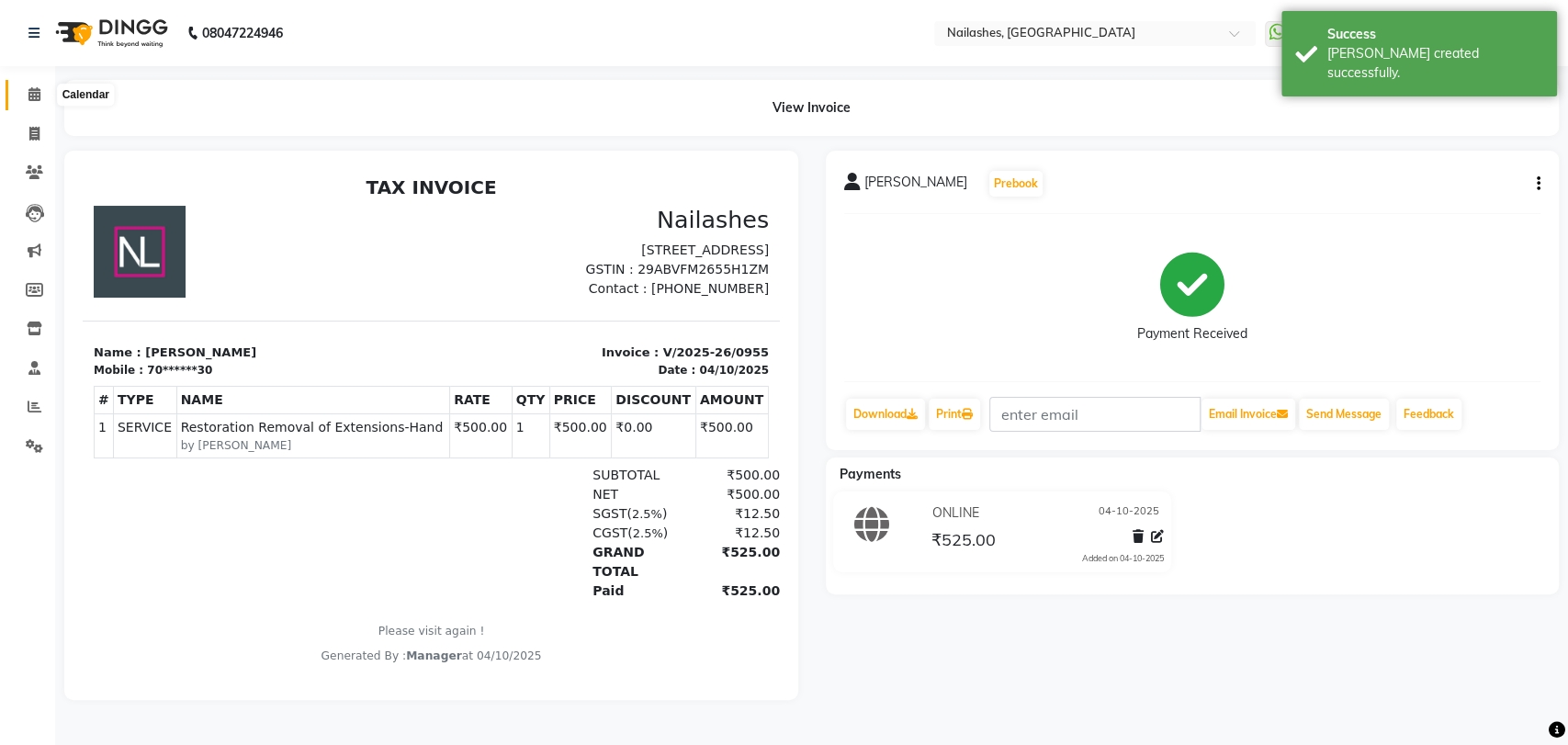
click at [35, 97] on icon at bounding box center [34, 94] width 12 height 14
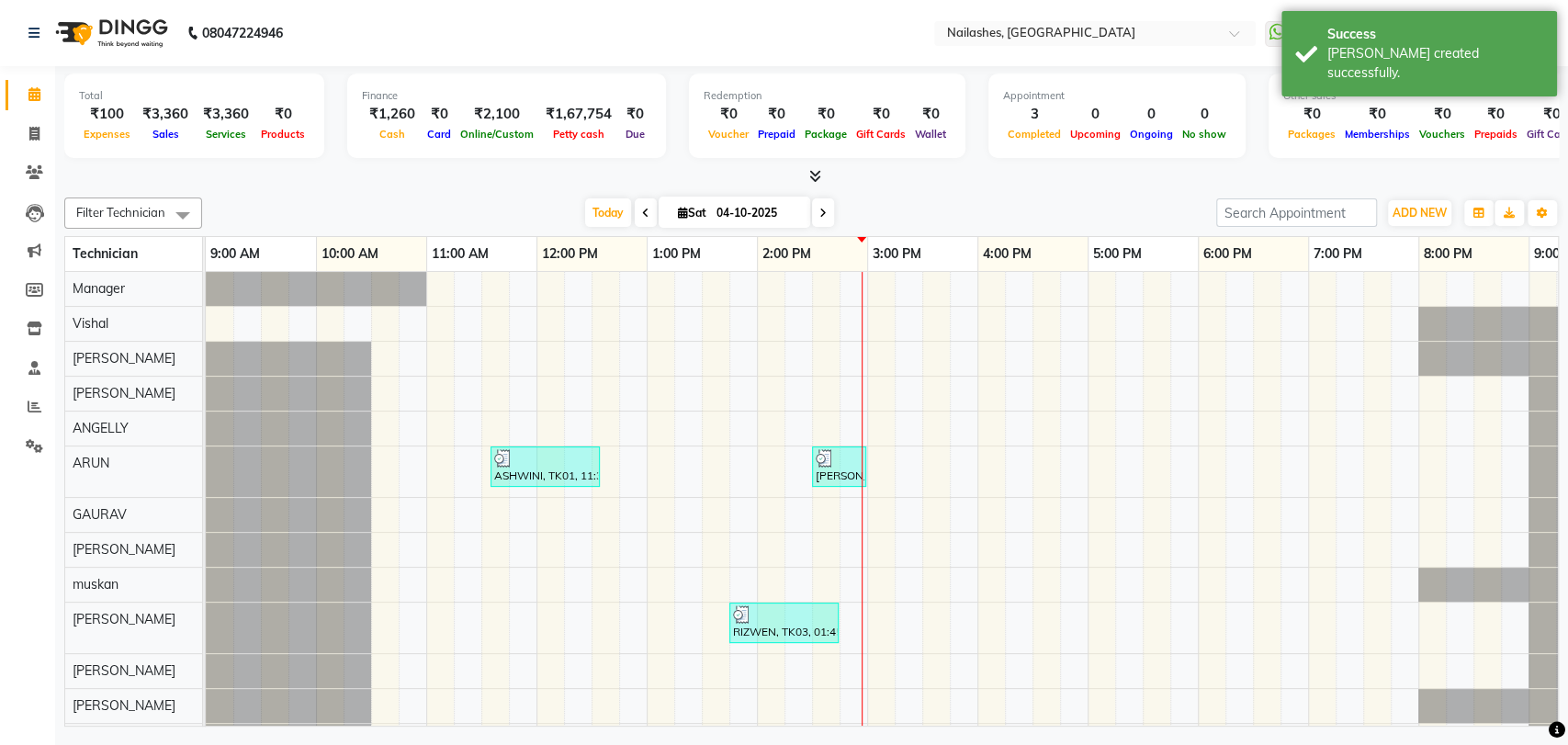
click at [818, 177] on icon at bounding box center [815, 175] width 12 height 14
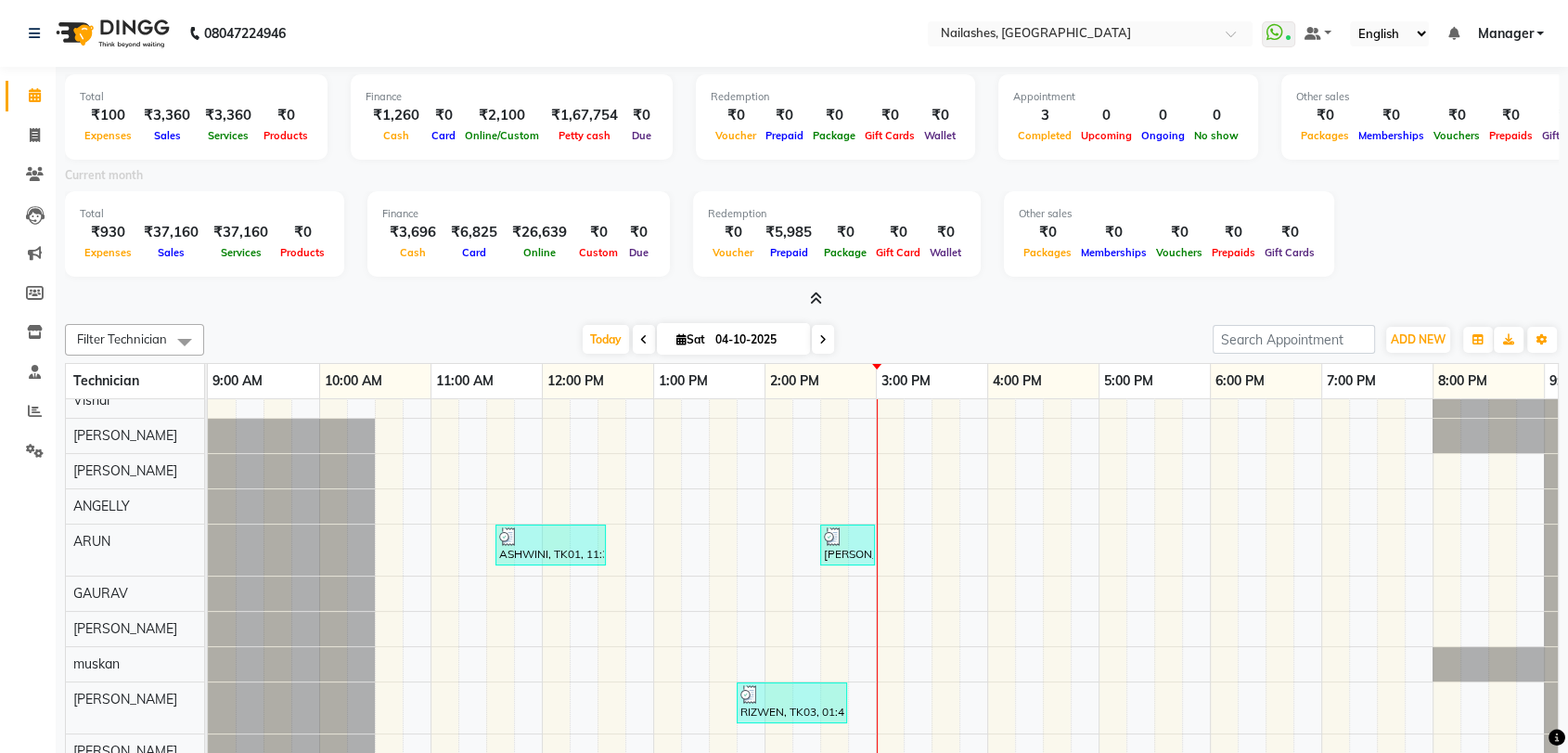
scroll to position [116, 0]
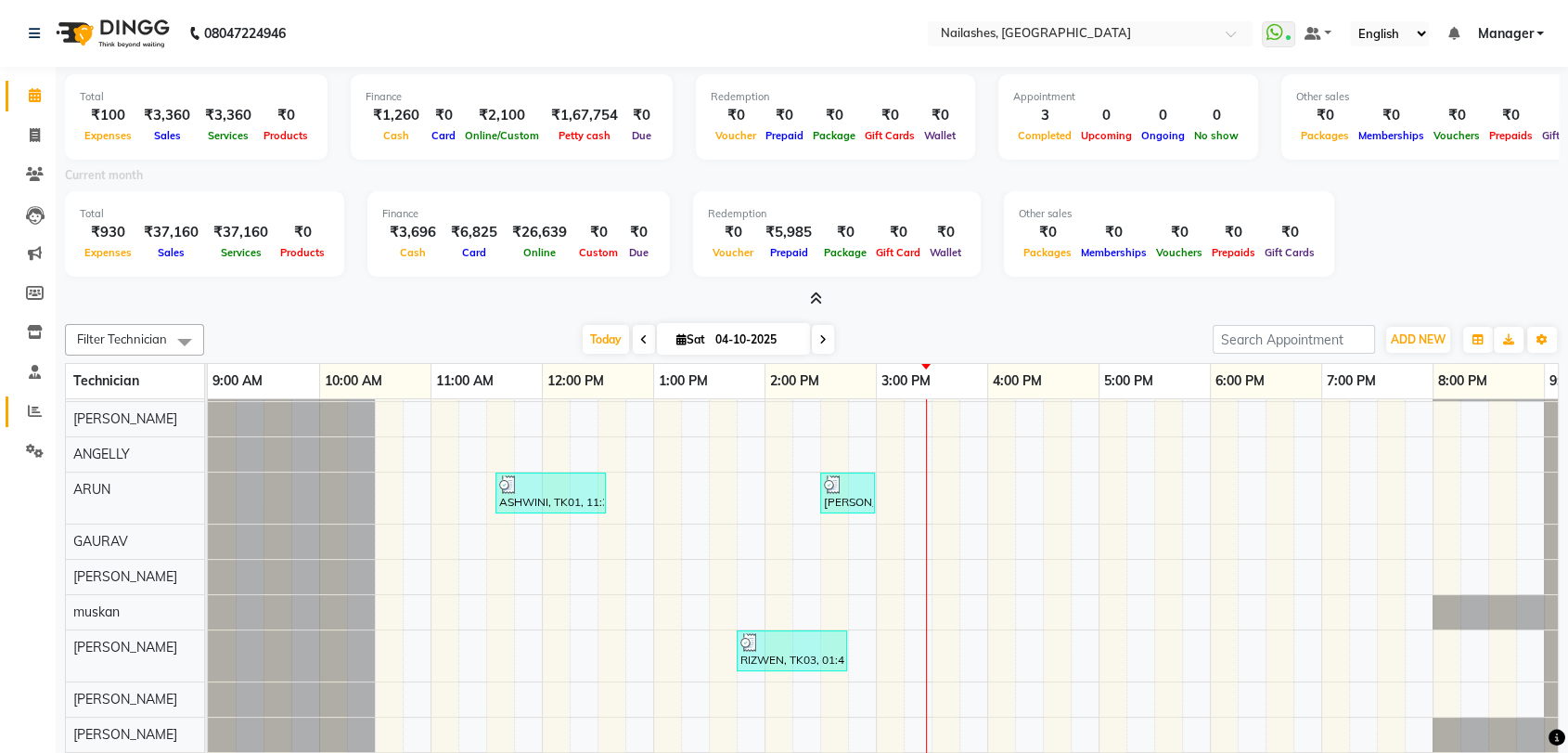
click at [36, 400] on link "Reports" at bounding box center [28, 411] width 45 height 31
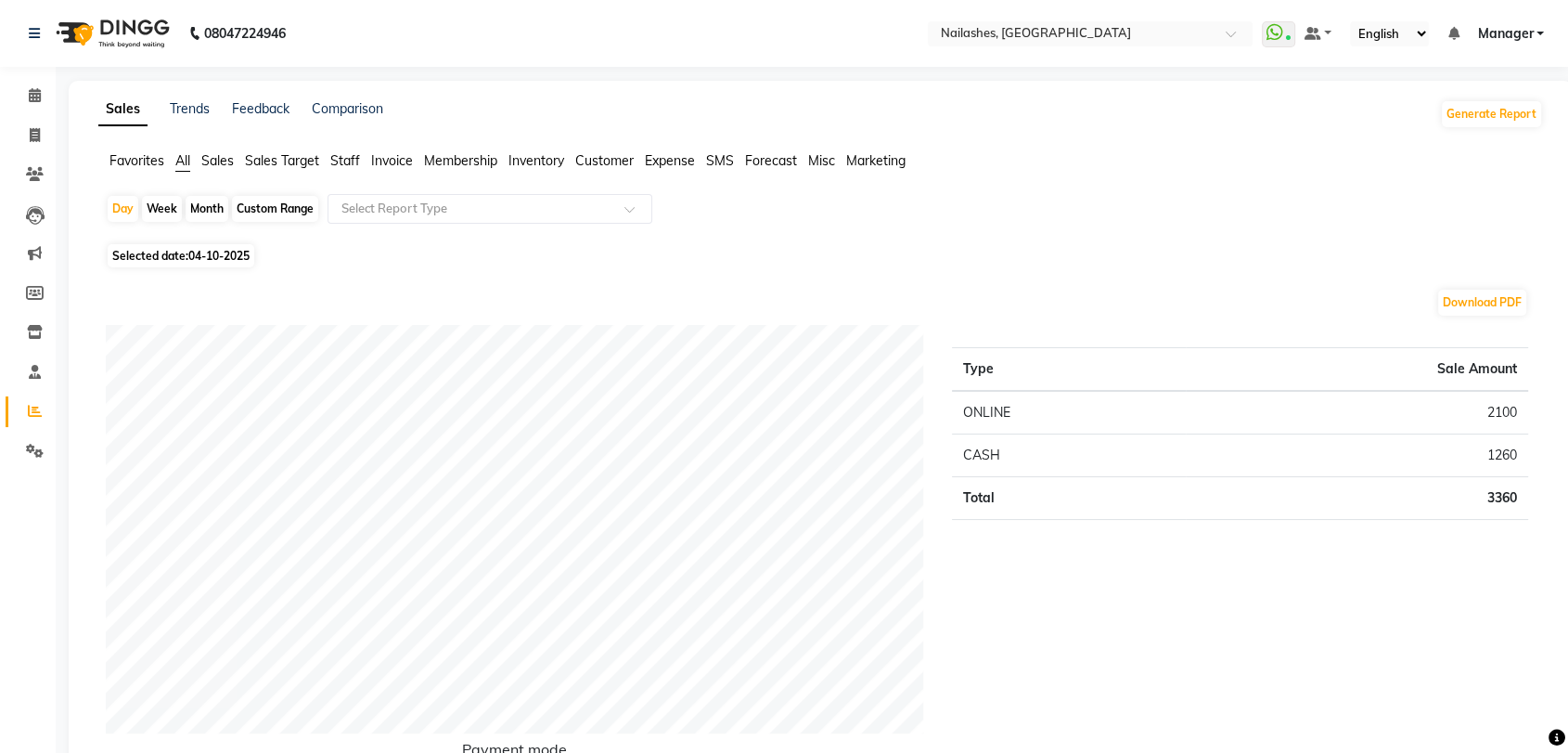
click at [198, 202] on div "Month" at bounding box center [207, 209] width 43 height 26
select select "10"
select select "2025"
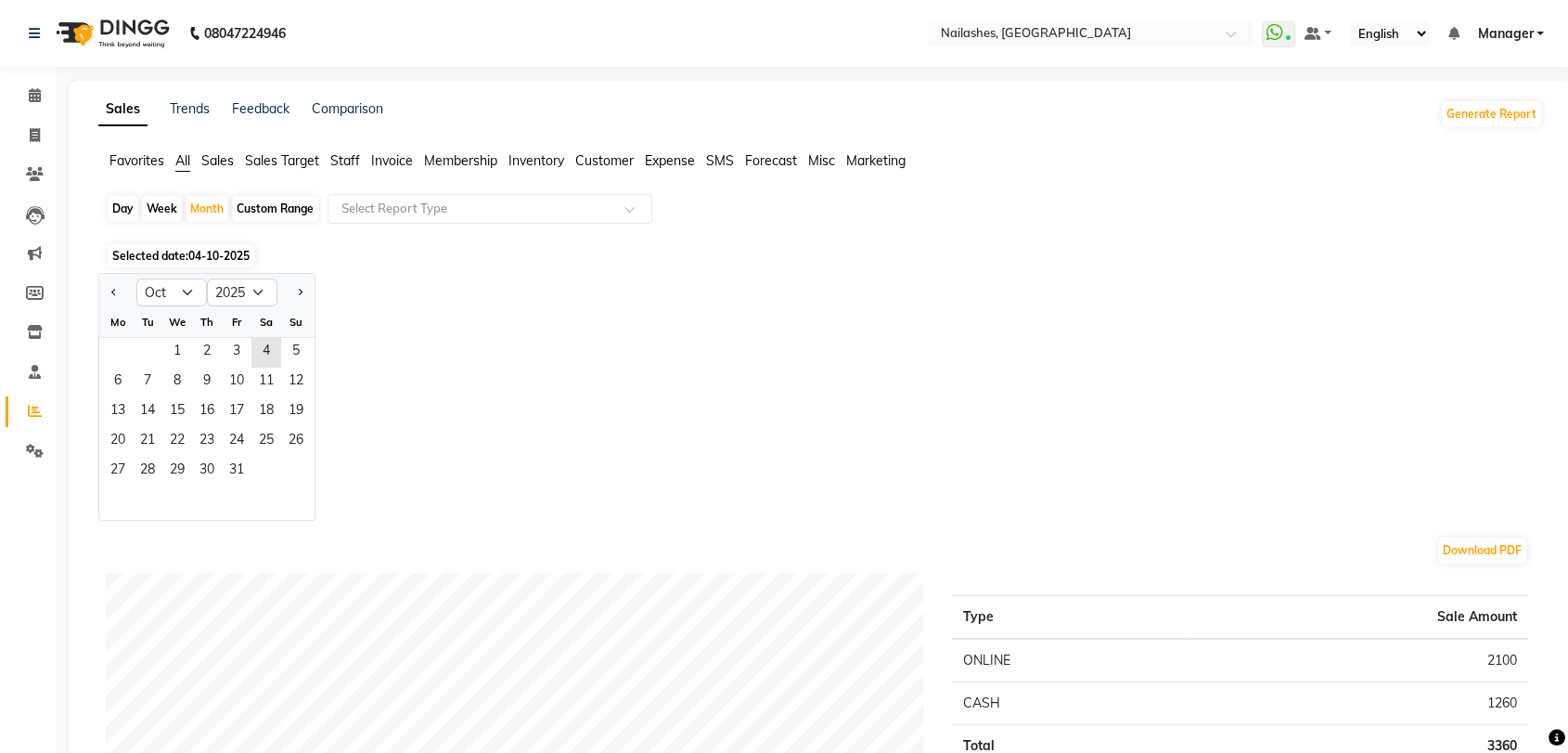
click at [356, 154] on span "Staff" at bounding box center [346, 160] width 30 height 17
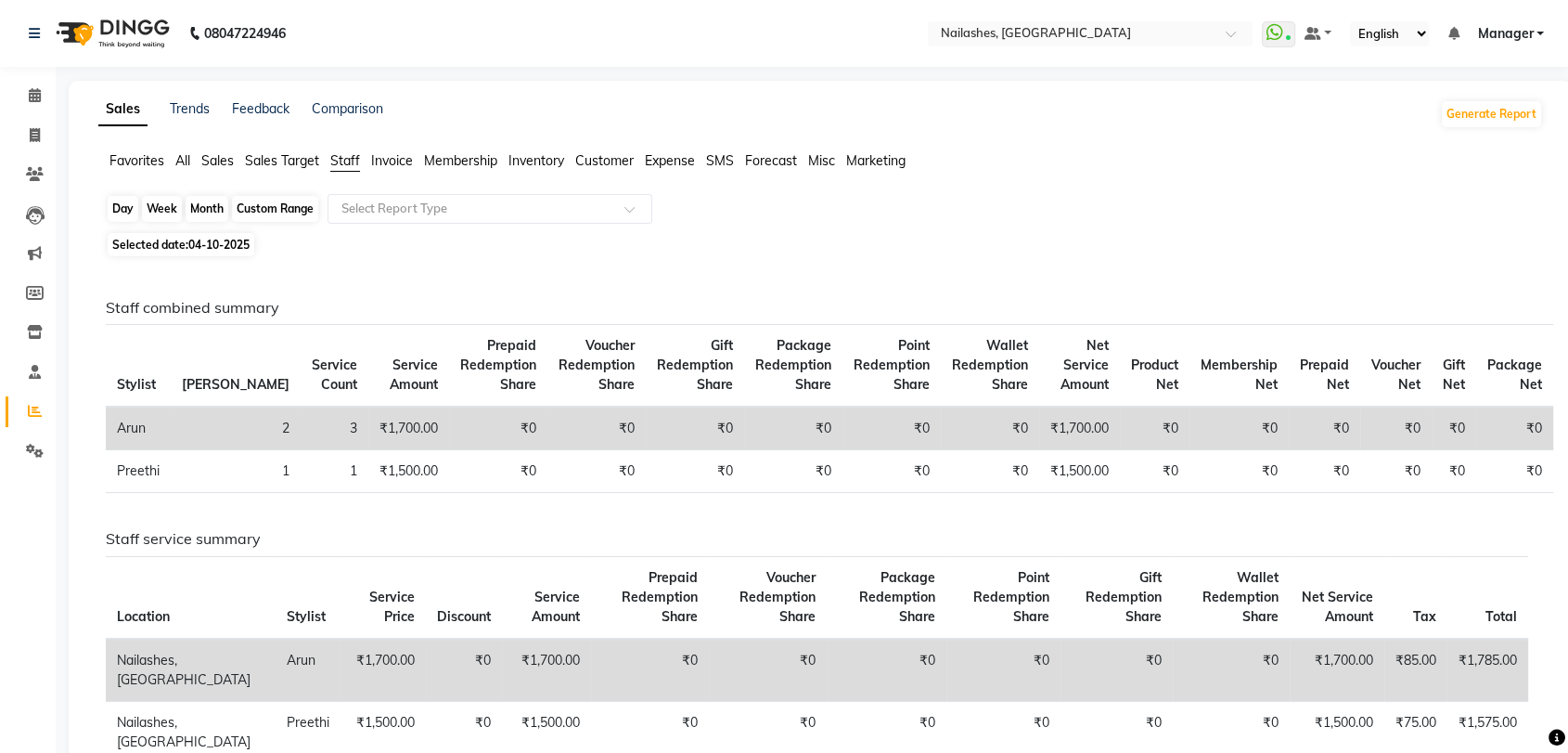
click at [201, 203] on div "Month" at bounding box center [207, 209] width 43 height 26
select select "10"
select select "2025"
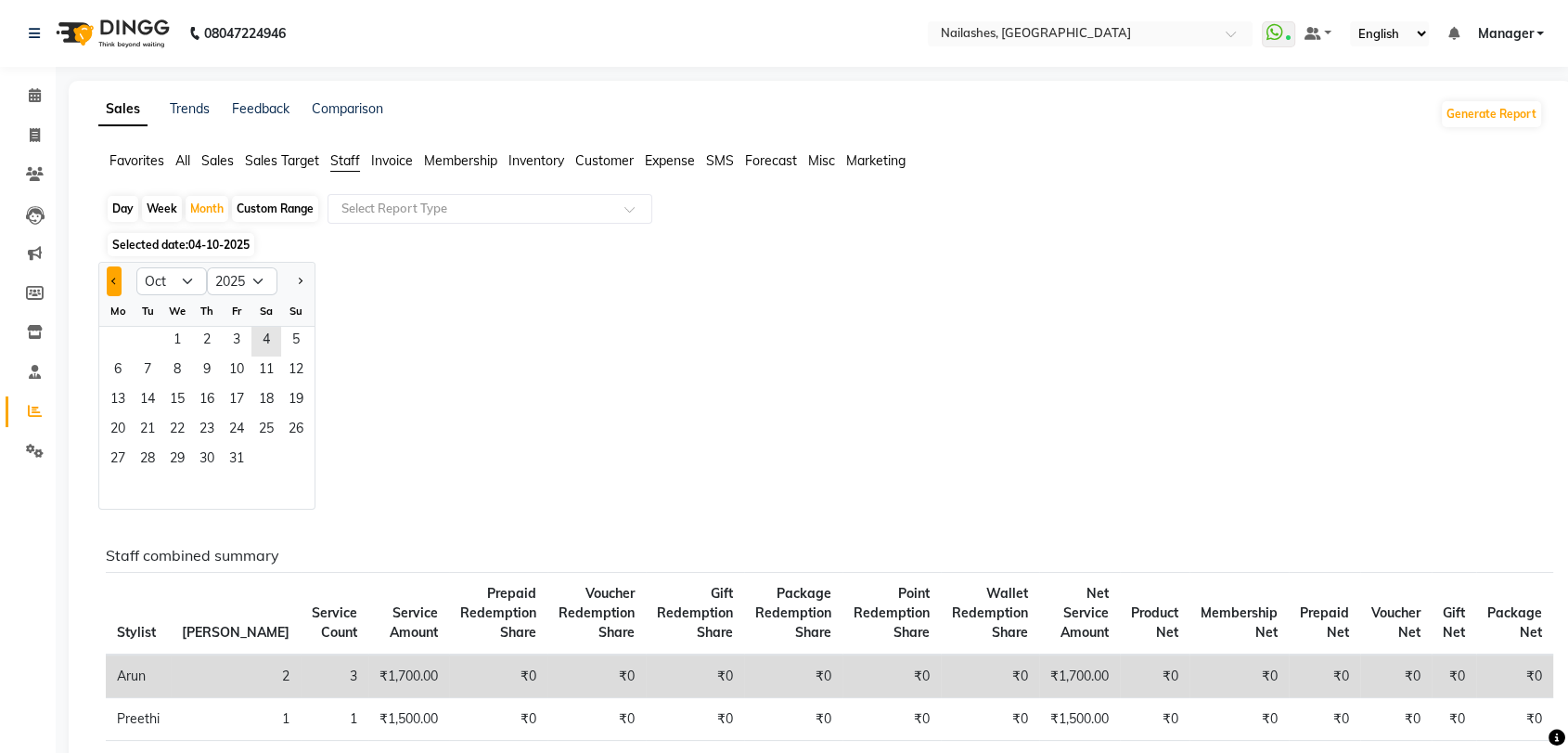
click at [116, 277] on button "Previous month" at bounding box center [115, 281] width 15 height 30
select select "9"
click at [118, 340] on span "1" at bounding box center [118, 342] width 30 height 30
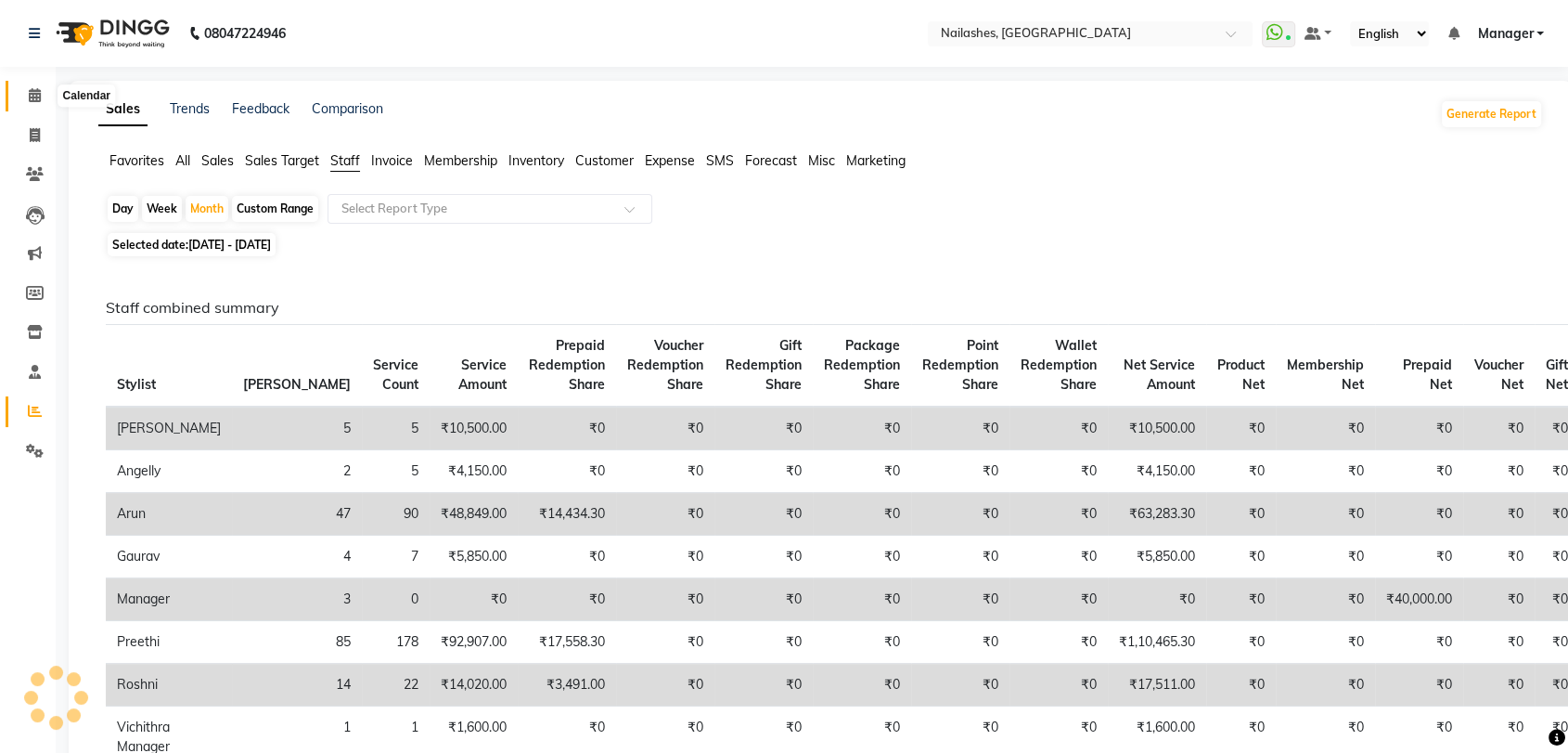
click at [37, 103] on icon at bounding box center [34, 95] width 12 height 14
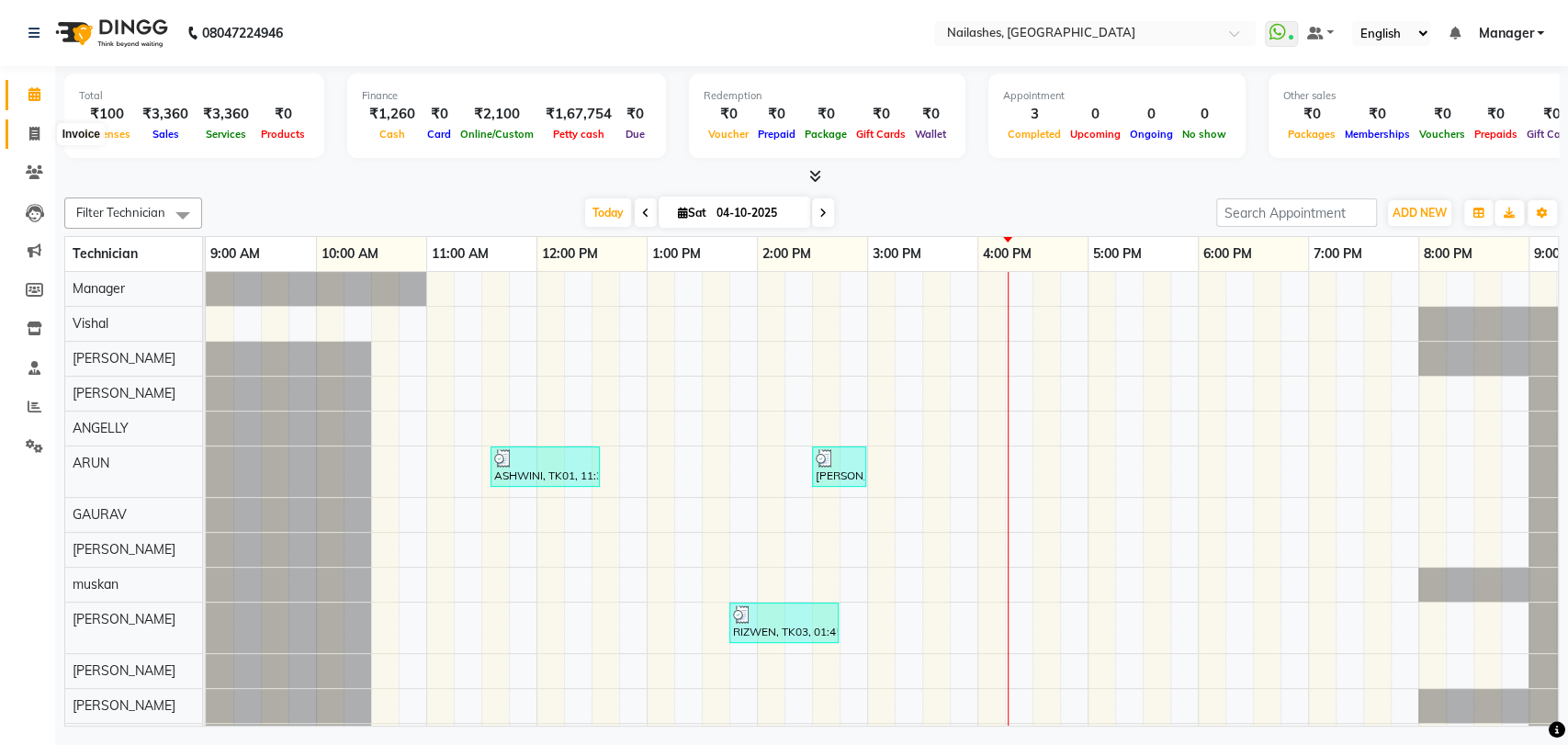
click at [32, 128] on icon at bounding box center [34, 133] width 10 height 14
select select "3667"
select select "service"
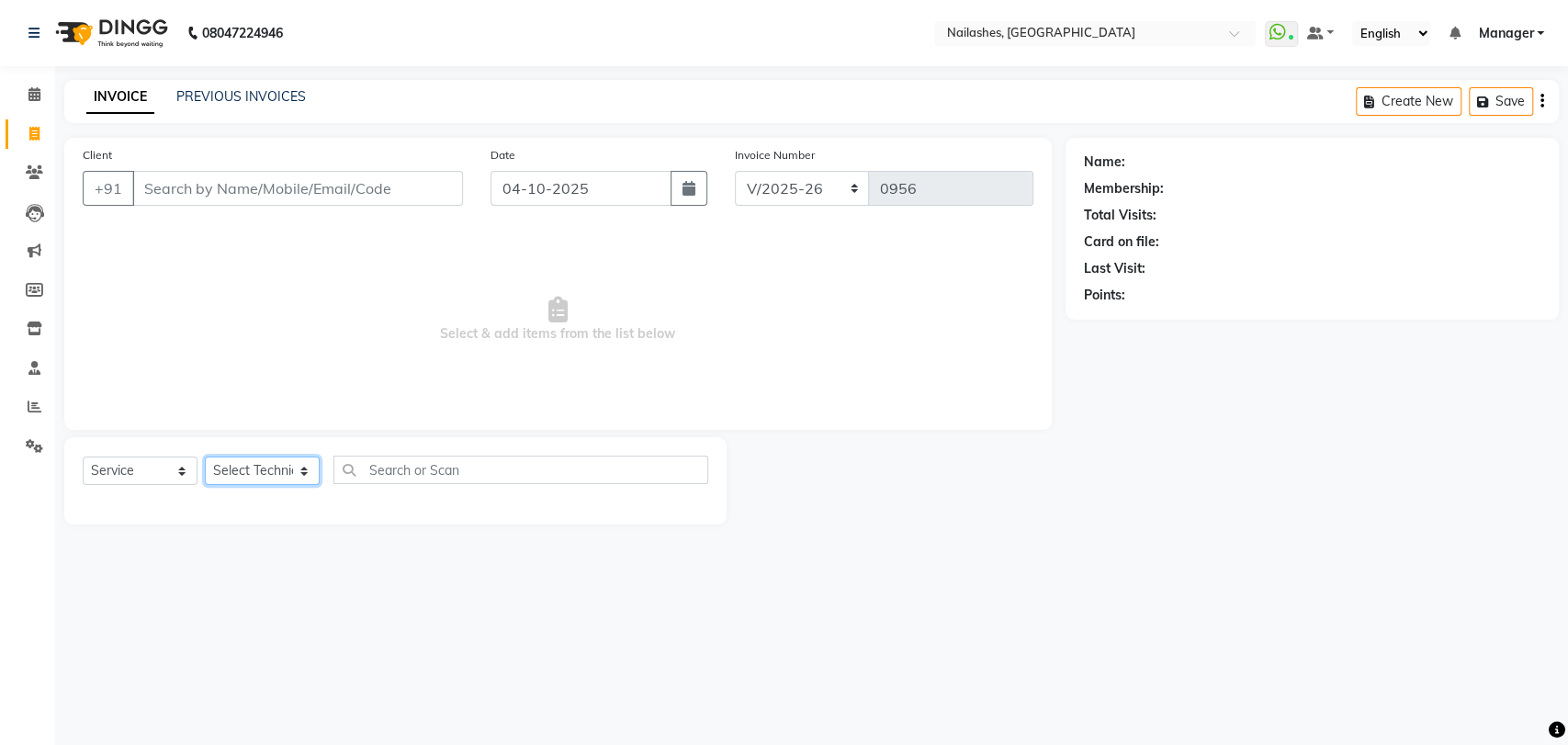
click at [300, 466] on select "Select Technician [PERSON_NAME] pid [PERSON_NAME] [PERSON_NAME] Manager [PERSON…" at bounding box center [262, 470] width 115 height 29
select select "91279"
click at [205, 456] on select "Select Technician [PERSON_NAME] pid [PERSON_NAME] [PERSON_NAME] Manager [PERSON…" at bounding box center [262, 470] width 115 height 29
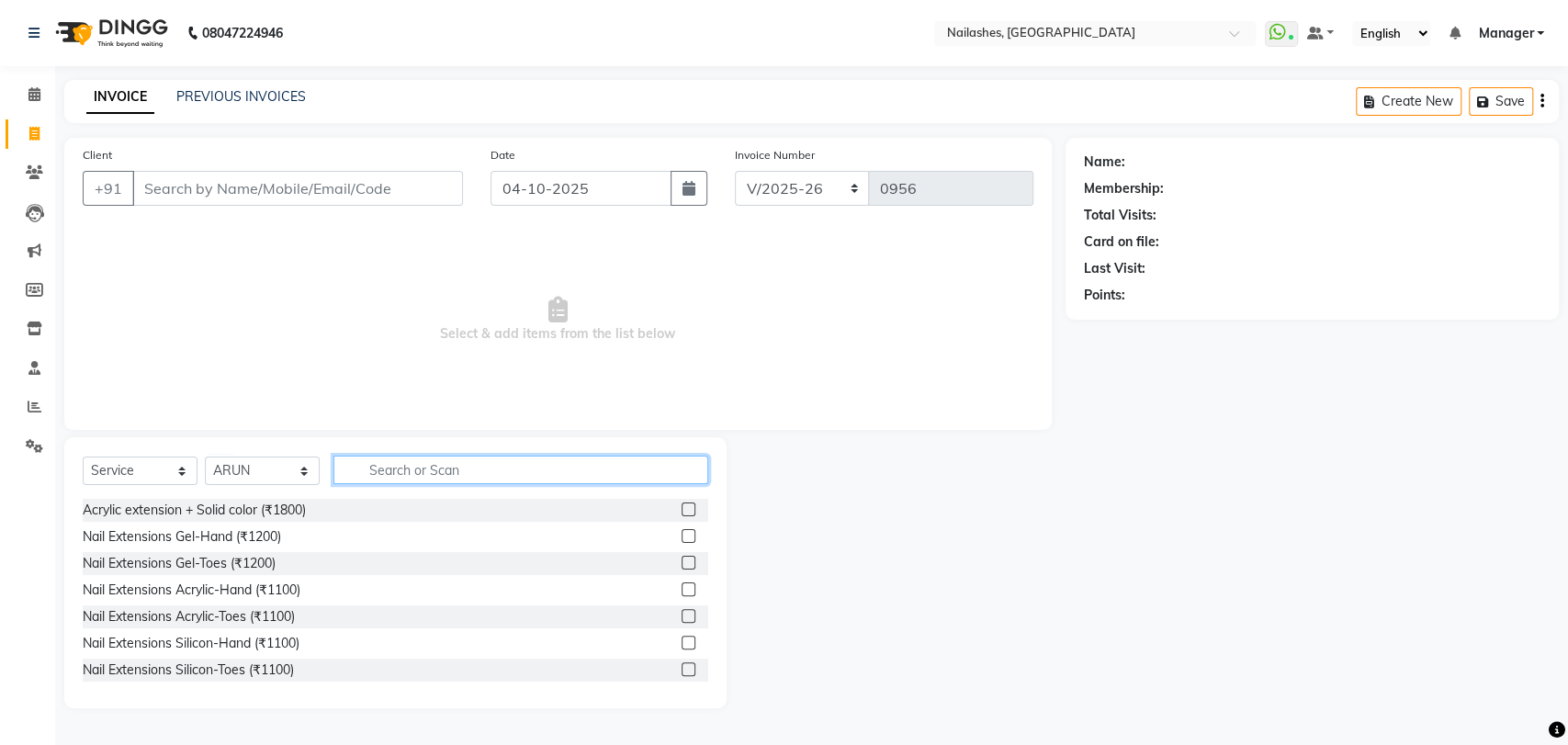
click at [404, 465] on input "text" at bounding box center [521, 469] width 374 height 29
type input "500"
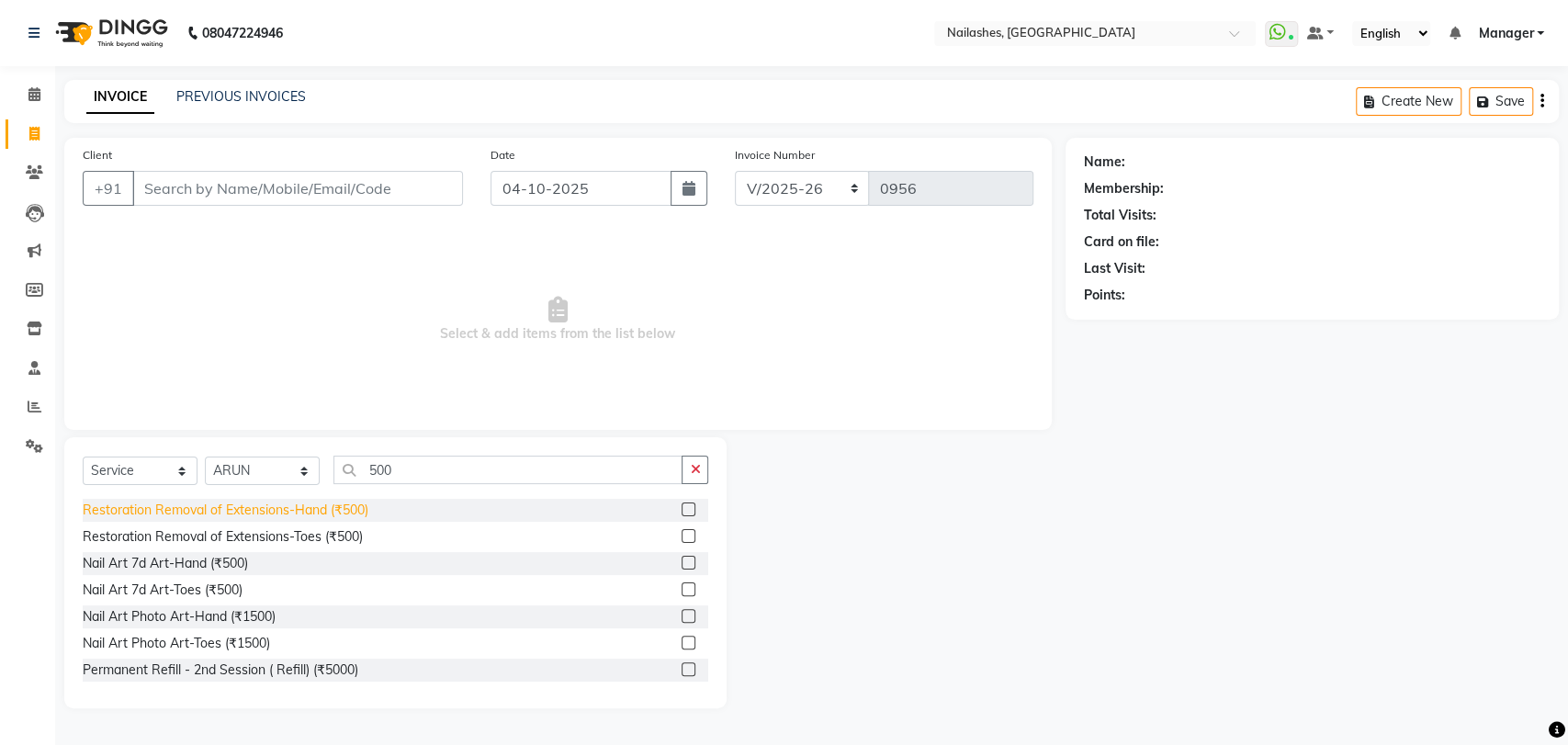
click at [325, 512] on div "Restoration Removal of Extensions-Hand (₹500)" at bounding box center [226, 510] width 286 height 19
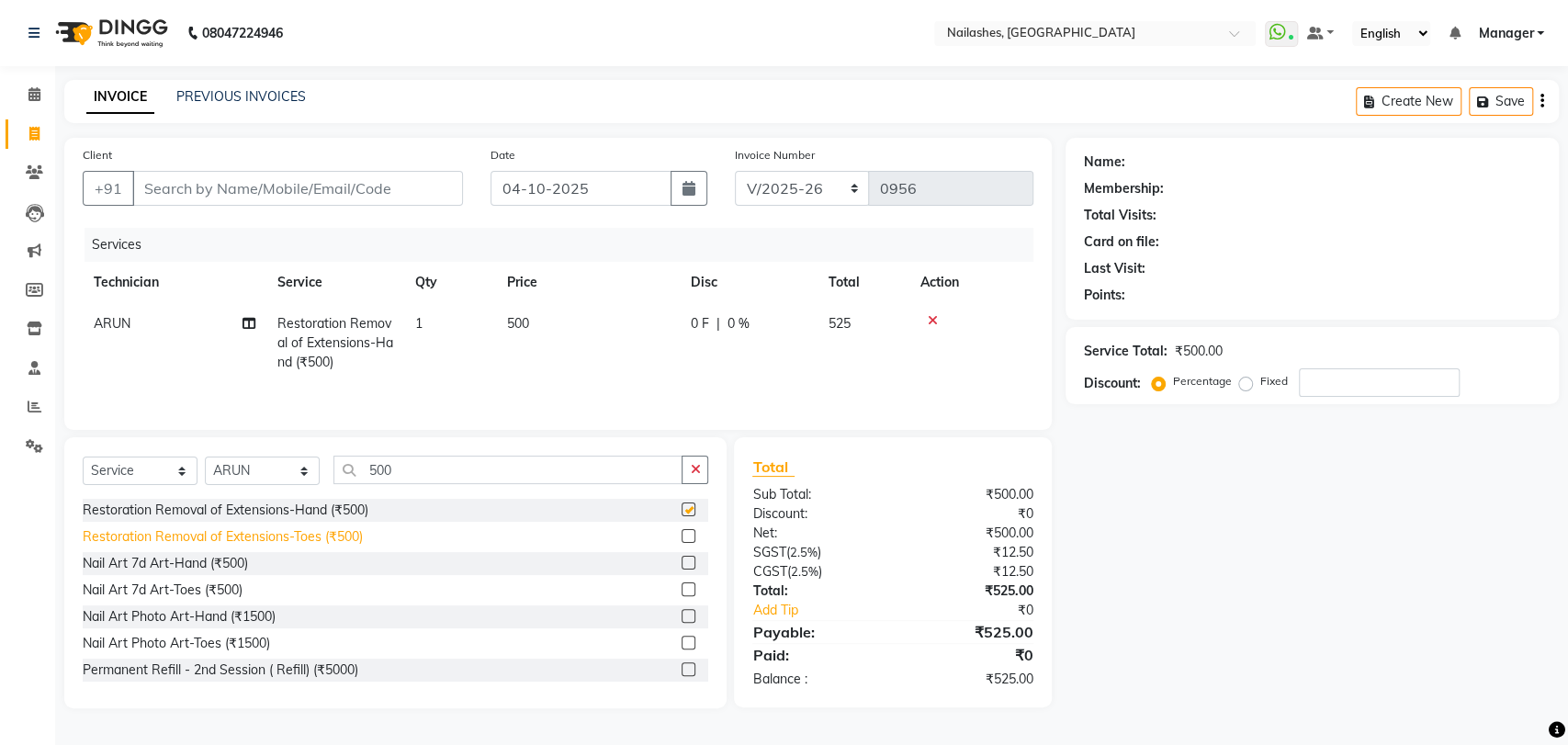
checkbox input "false"
click at [300, 536] on div "Restoration Removal of Extensions-Toes (₹500)" at bounding box center [223, 537] width 280 height 19
checkbox input "false"
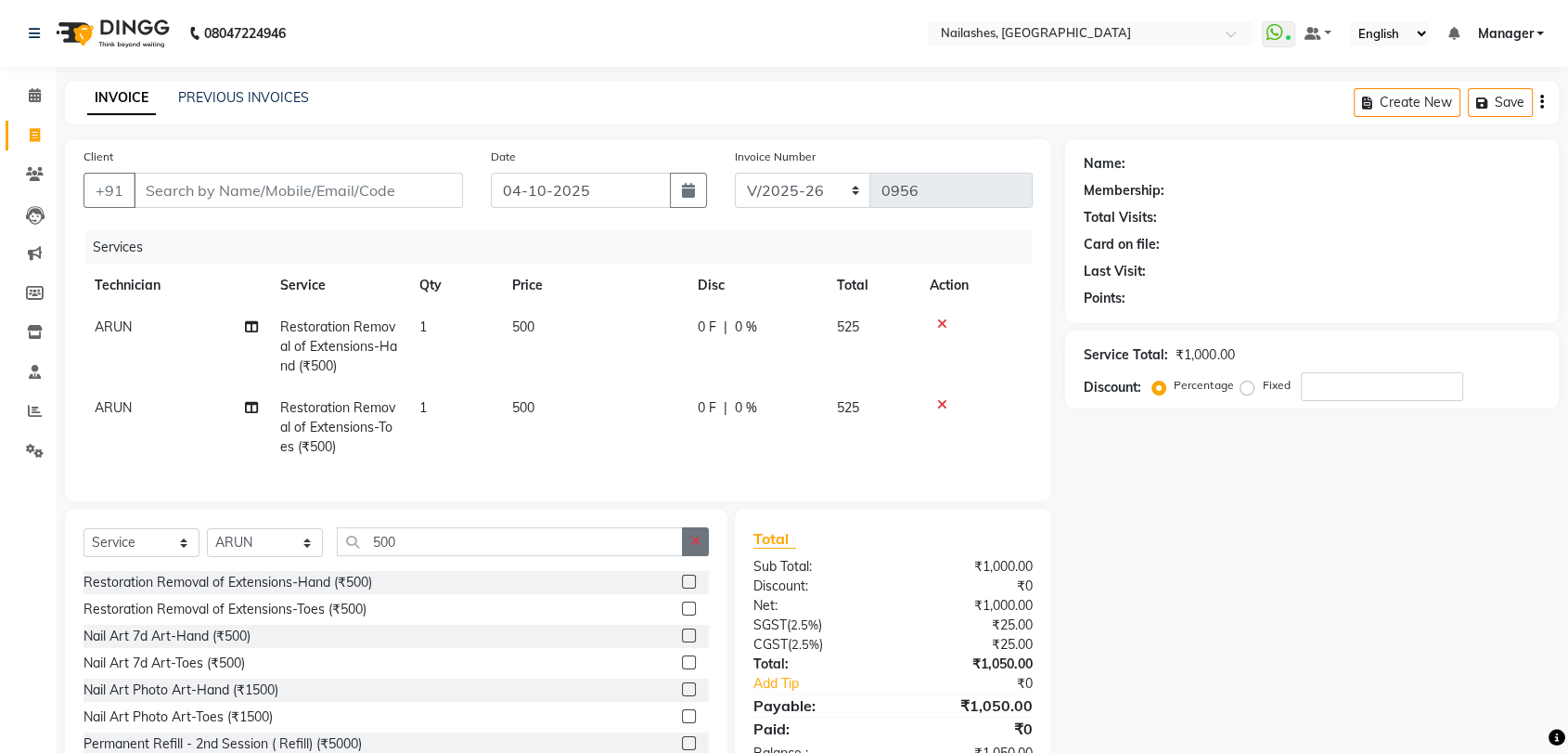
click at [690, 548] on icon "button" at bounding box center [695, 541] width 10 height 13
click at [943, 400] on icon at bounding box center [942, 404] width 10 height 13
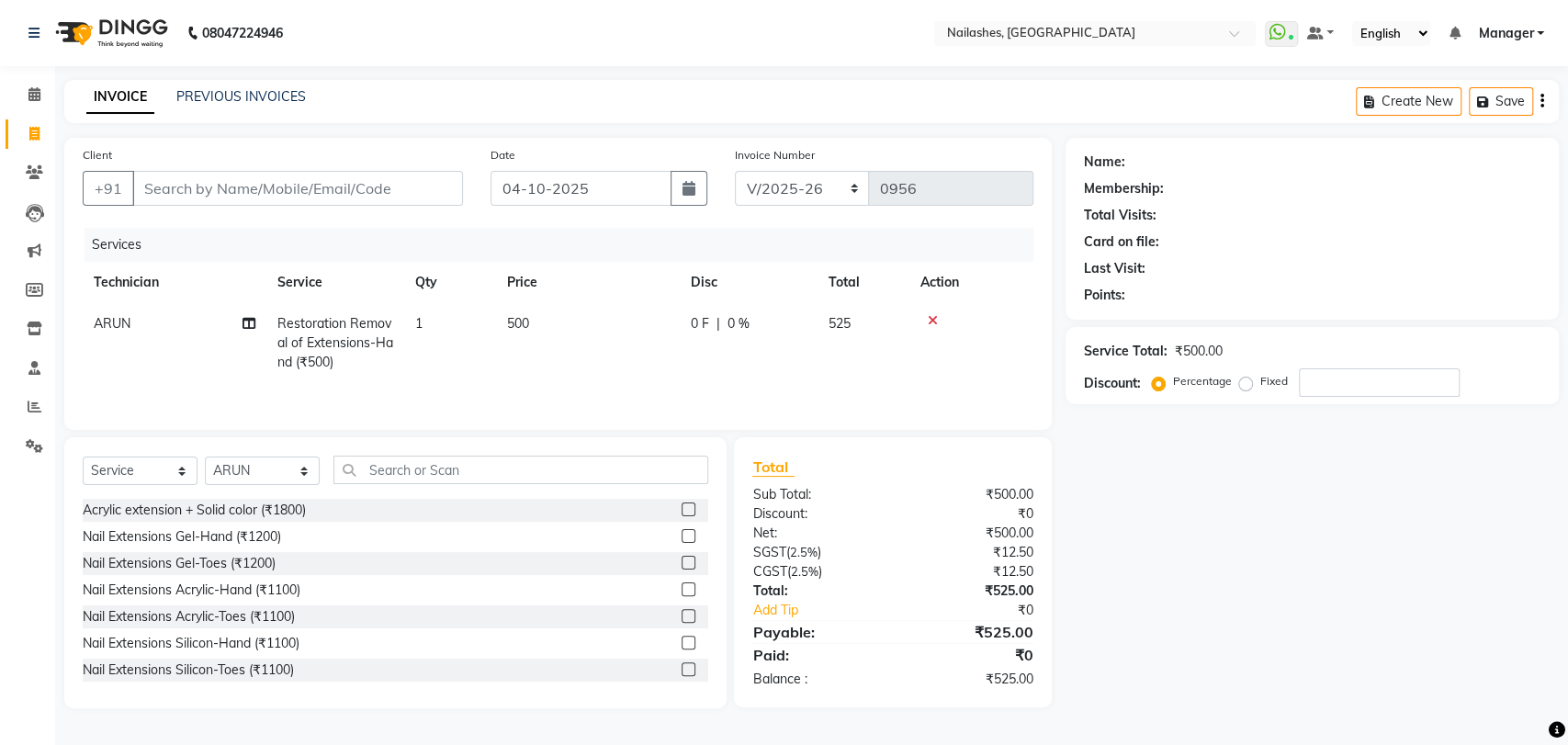
click at [429, 321] on td "1" at bounding box center [450, 343] width 92 height 80
select select "91279"
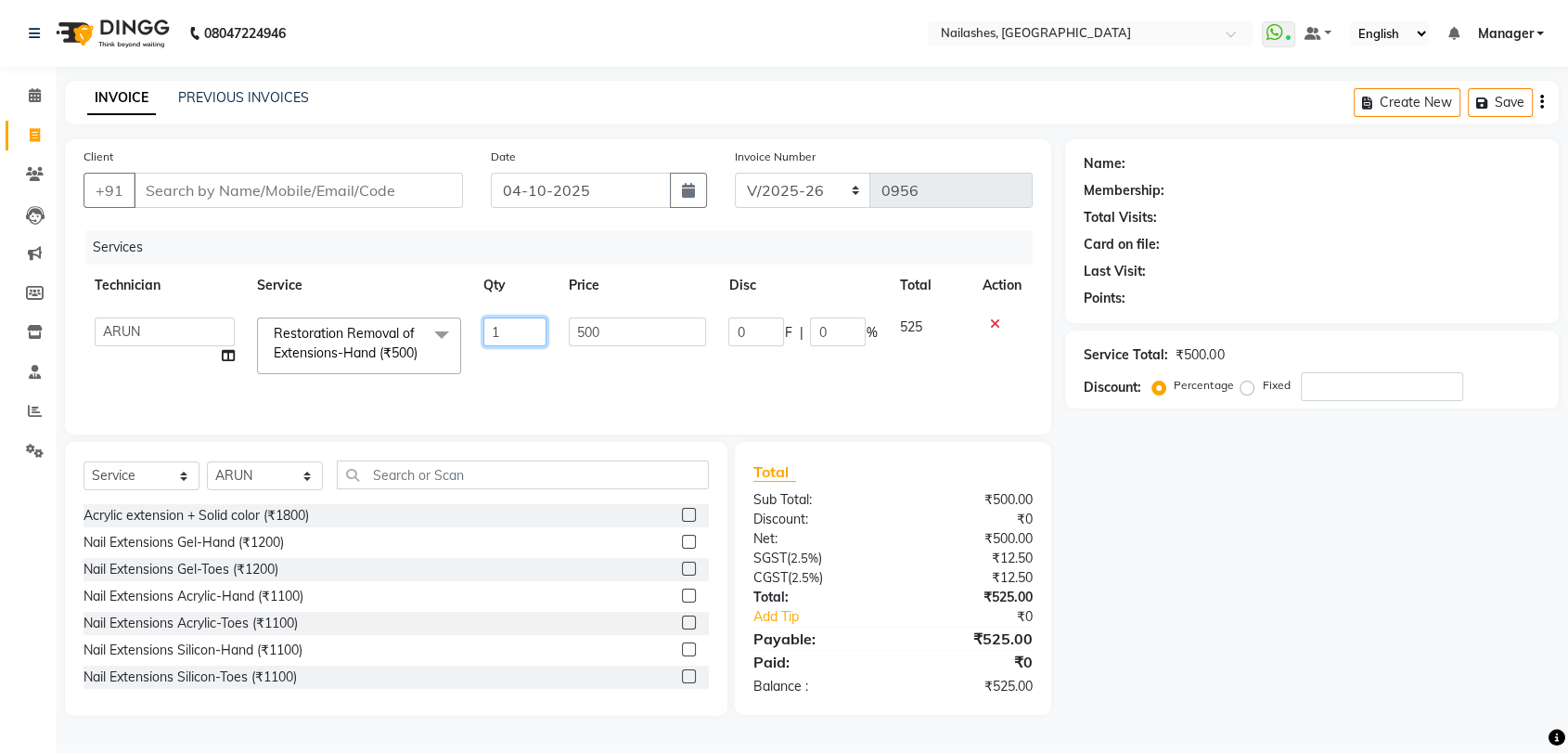
click at [513, 327] on input "1" at bounding box center [515, 332] width 64 height 29
type input "2"
click at [502, 371] on tr "[PERSON_NAME] pid [PERSON_NAME] [PERSON_NAME] Manager [PERSON_NAME] [PERSON_NAM…" at bounding box center [564, 346] width 961 height 79
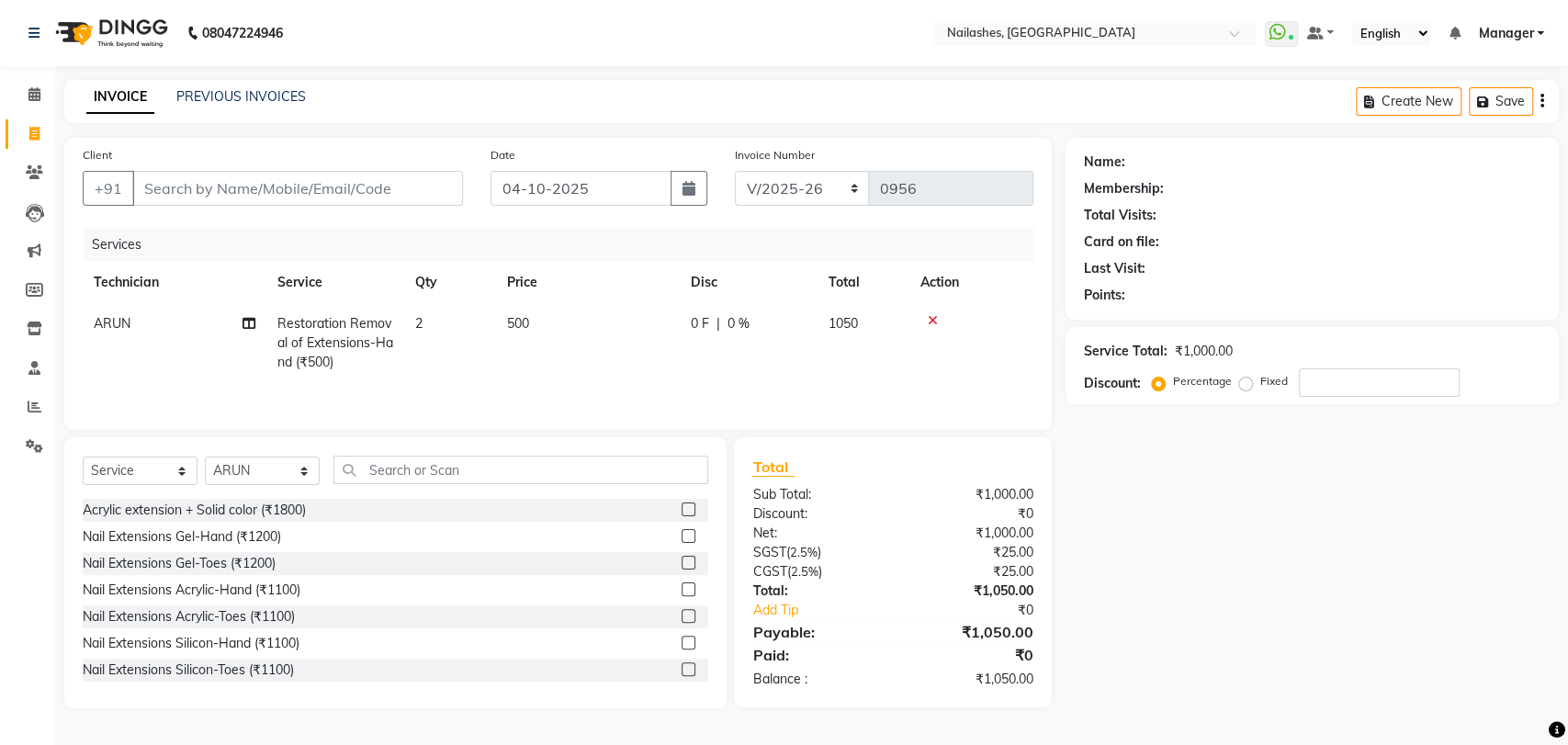
click at [430, 321] on td "2" at bounding box center [450, 343] width 92 height 80
select select "91279"
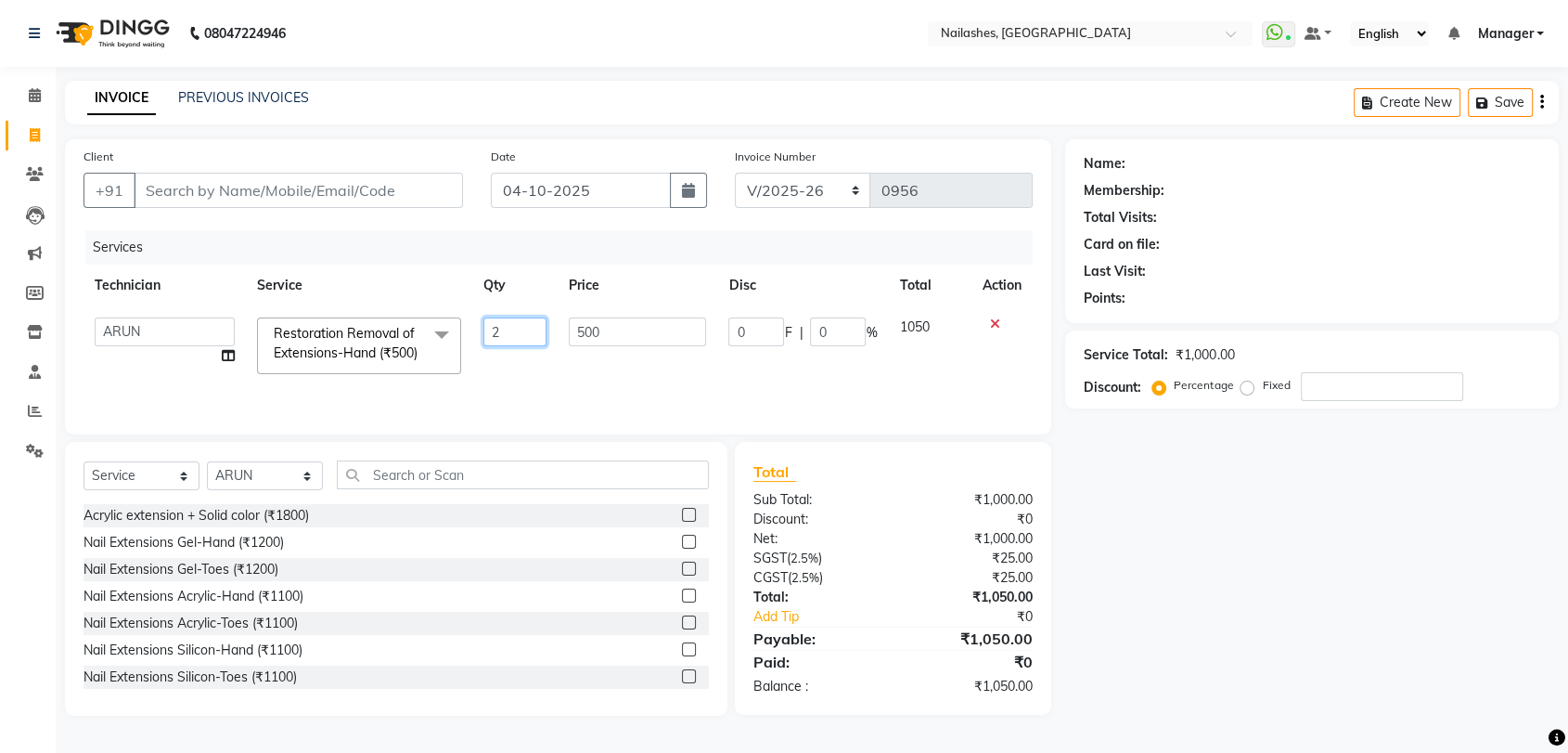
click at [510, 336] on input "2" at bounding box center [515, 332] width 64 height 29
type input "1"
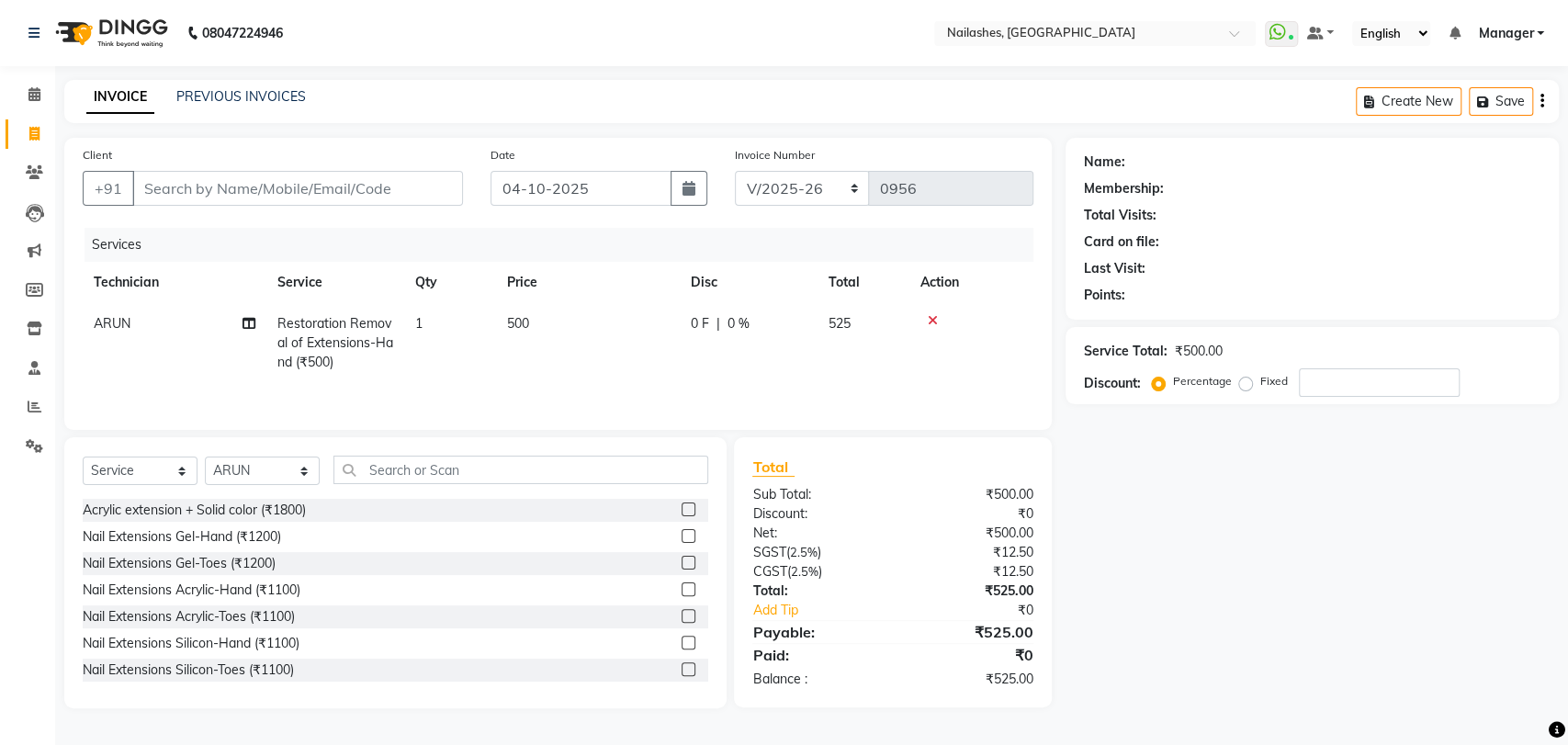
click at [489, 411] on div "Services Technician Service Qty Price Disc Total Action ARUN Restoration Remova…" at bounding box center [558, 319] width 951 height 183
click at [448, 468] on input "text" at bounding box center [521, 469] width 374 height 29
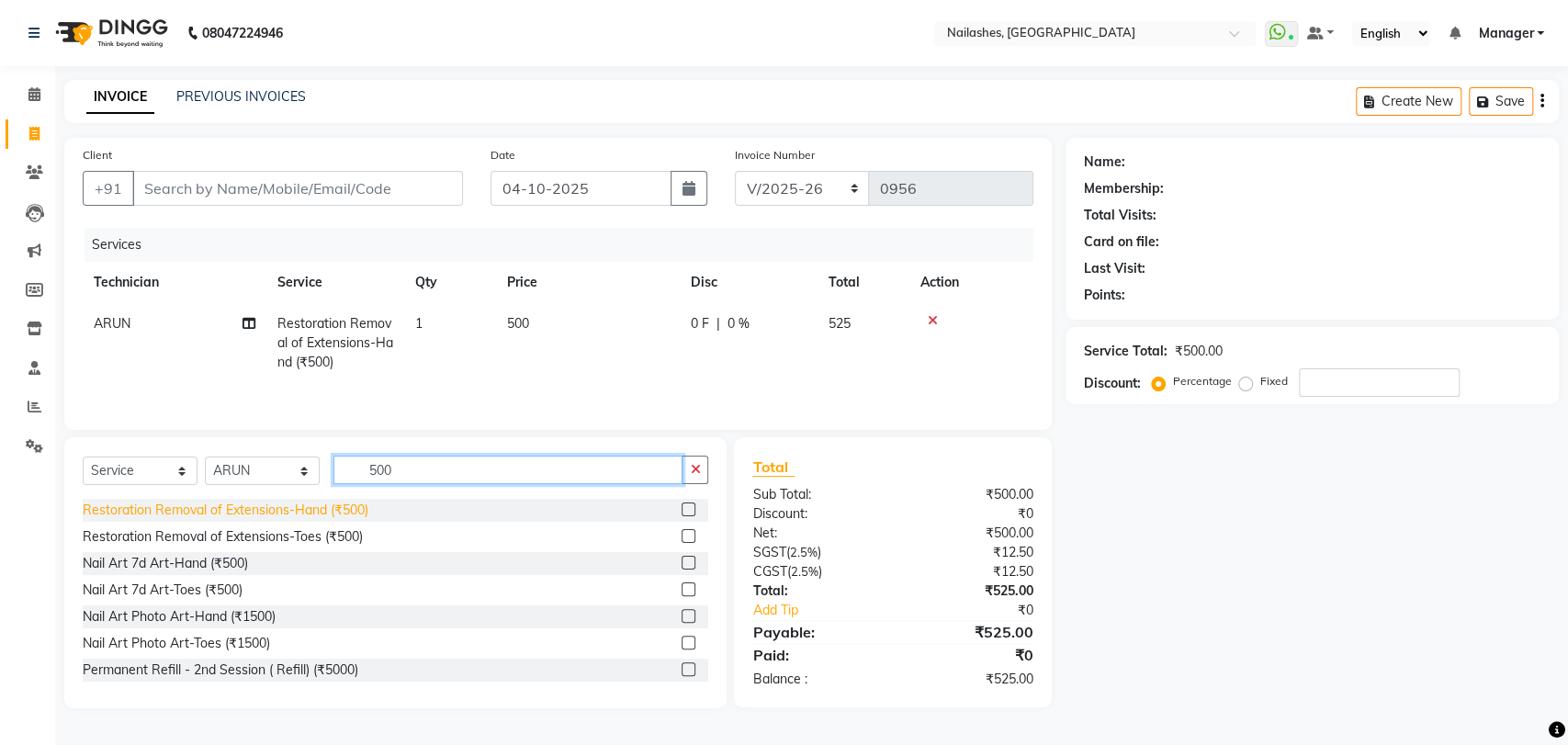
type input "500"
click at [321, 502] on div "Restoration Removal of Extensions-Hand (₹500)" at bounding box center [226, 510] width 286 height 19
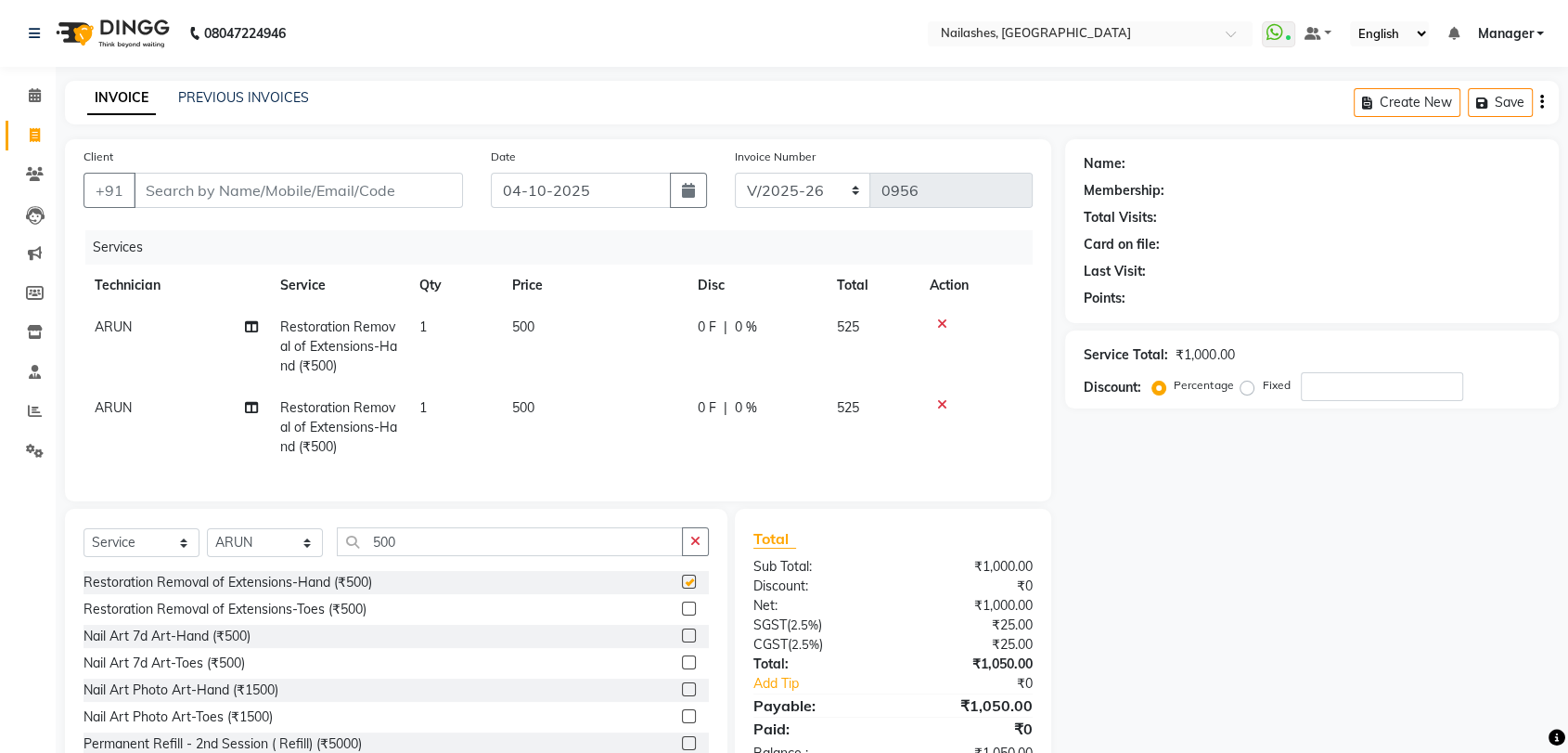
checkbox input "false"
click at [122, 416] on td "ARUN" at bounding box center [176, 427] width 185 height 81
select select "91279"
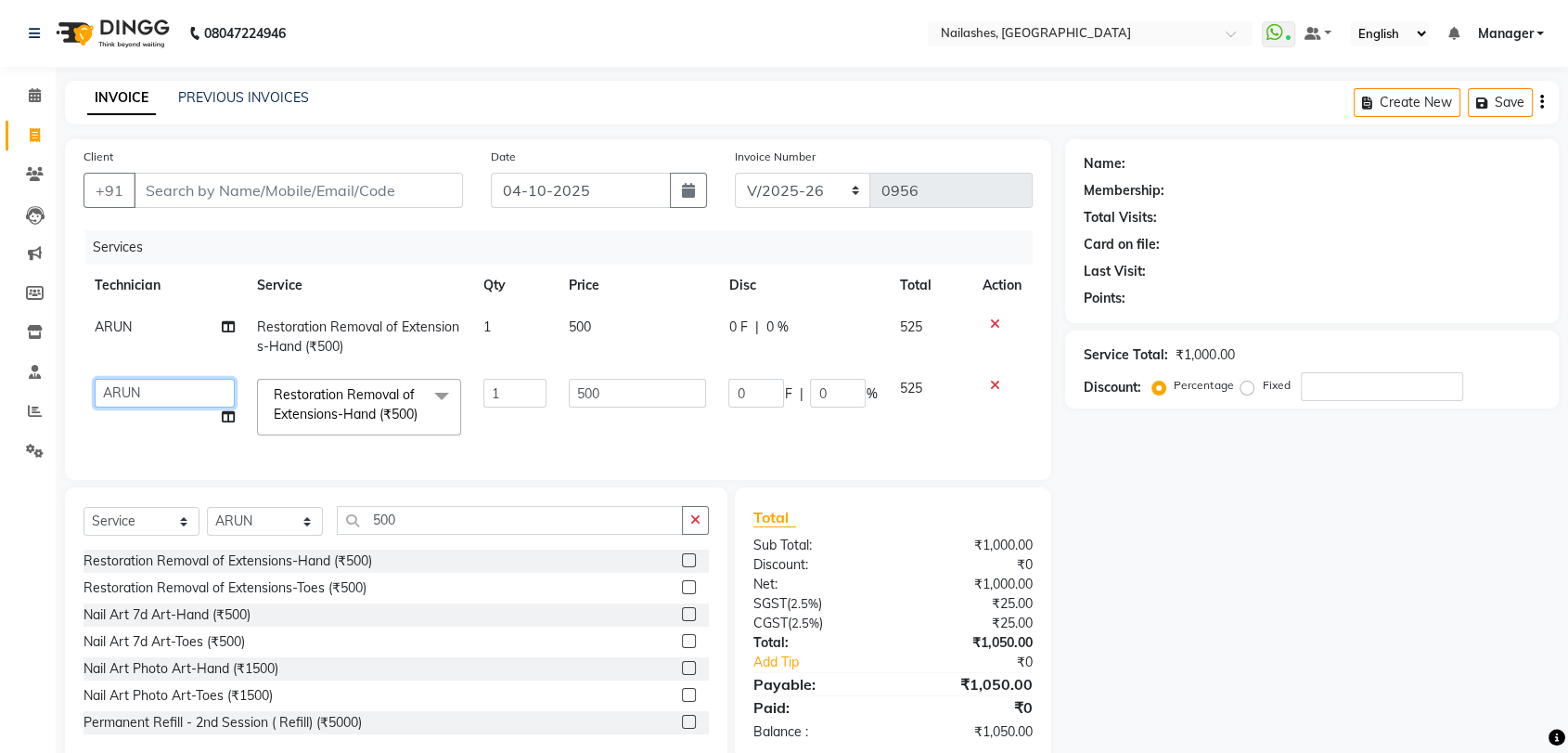
click at [142, 395] on select "[PERSON_NAME] pid [PERSON_NAME] [PERSON_NAME] Manager [PERSON_NAME] [PERSON_NAM…" at bounding box center [165, 392] width 140 height 29
select select "17681"
click at [689, 535] on button "button" at bounding box center [695, 520] width 27 height 29
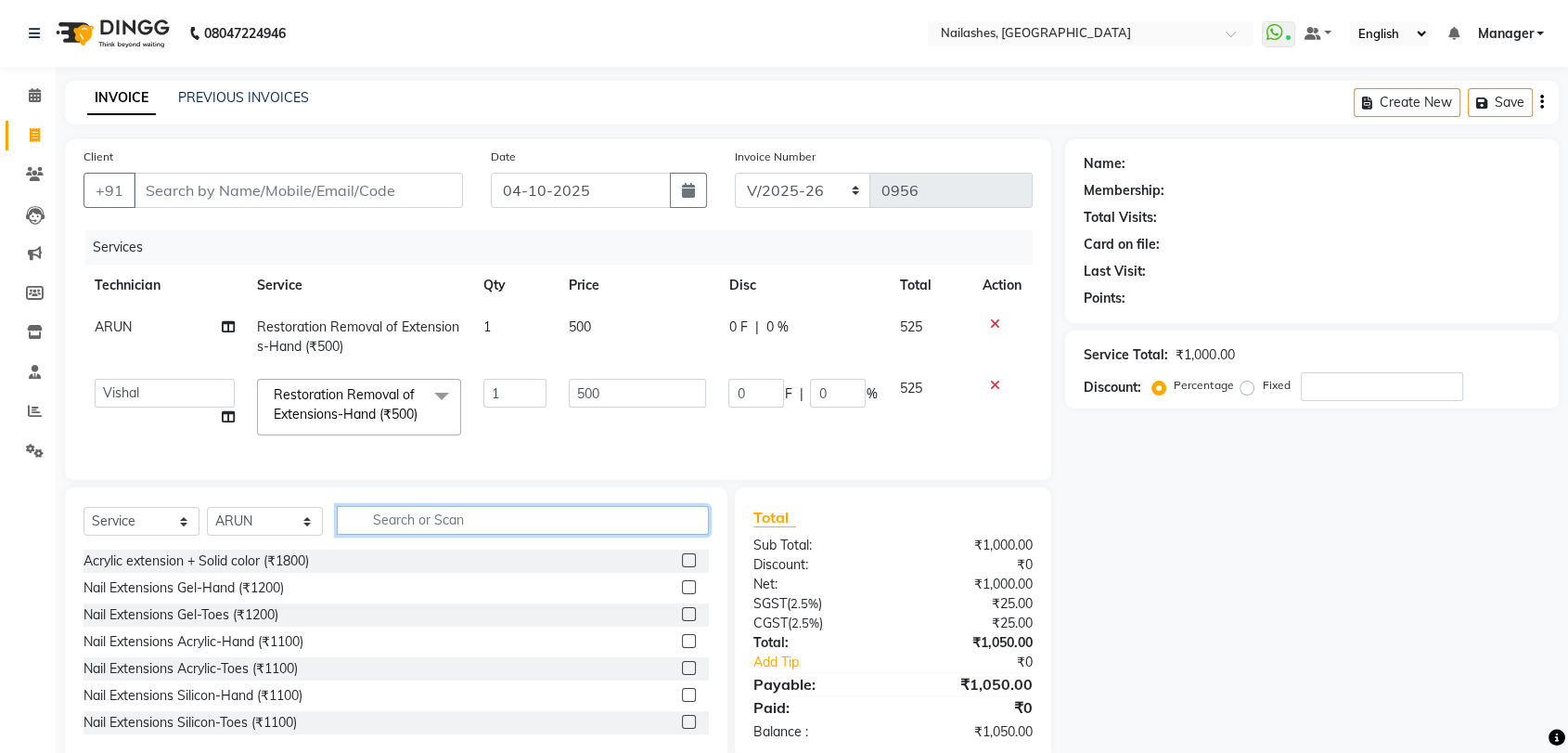
click at [457, 535] on input "text" at bounding box center [523, 520] width 372 height 29
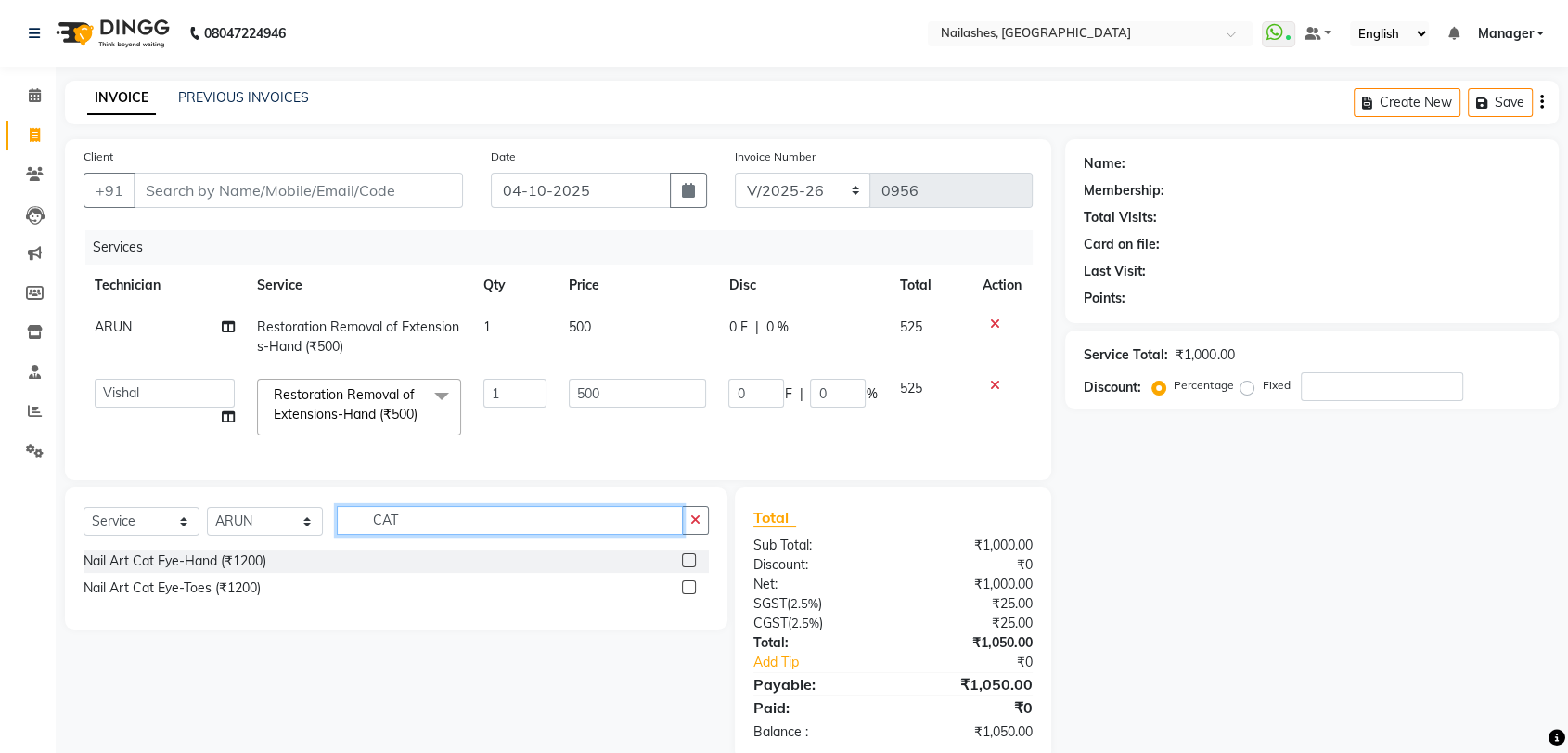
type input "CAT"
click at [692, 527] on icon "button" at bounding box center [695, 520] width 10 height 13
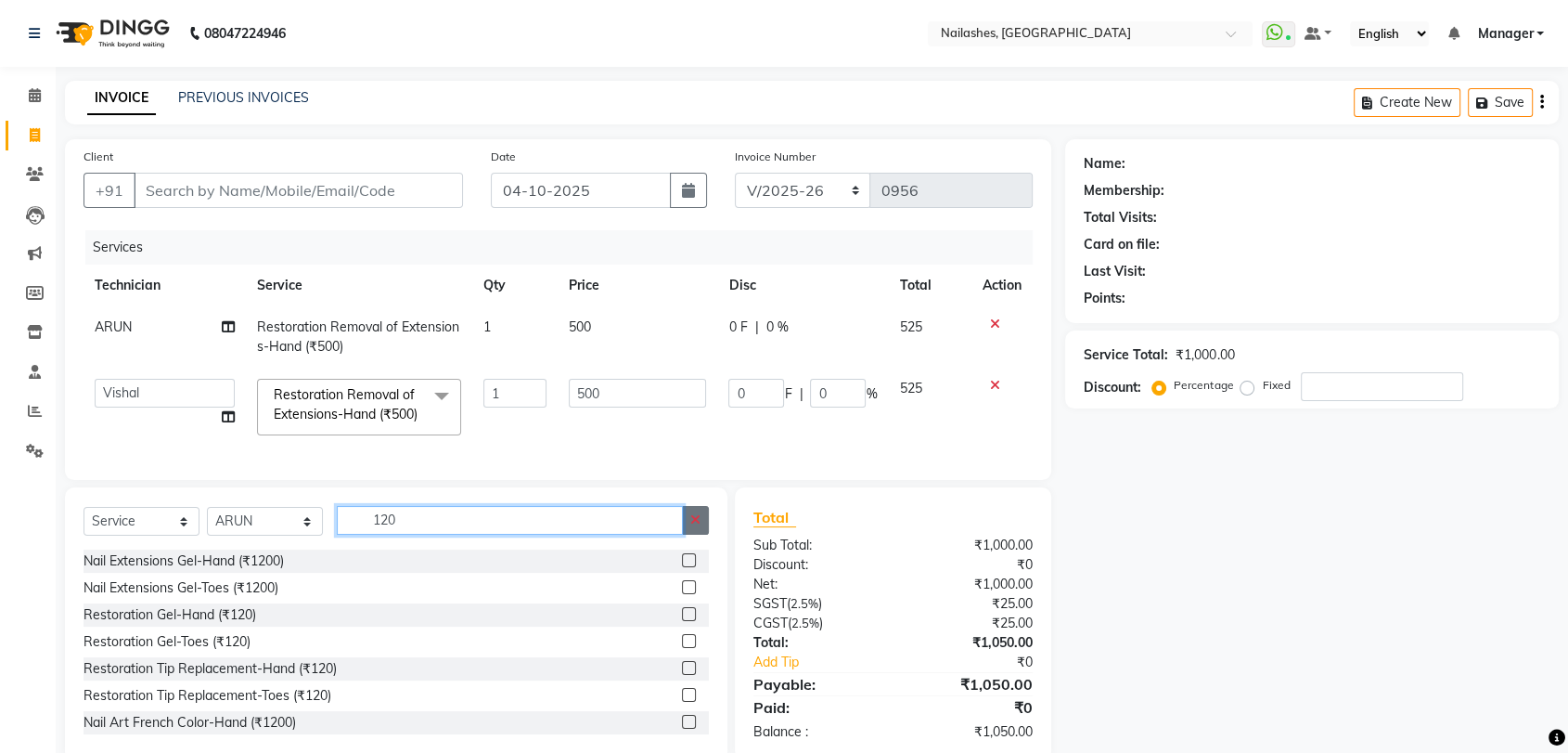
type input "120"
click at [700, 527] on icon "button" at bounding box center [695, 520] width 10 height 13
click at [473, 535] on input "text" at bounding box center [523, 520] width 372 height 29
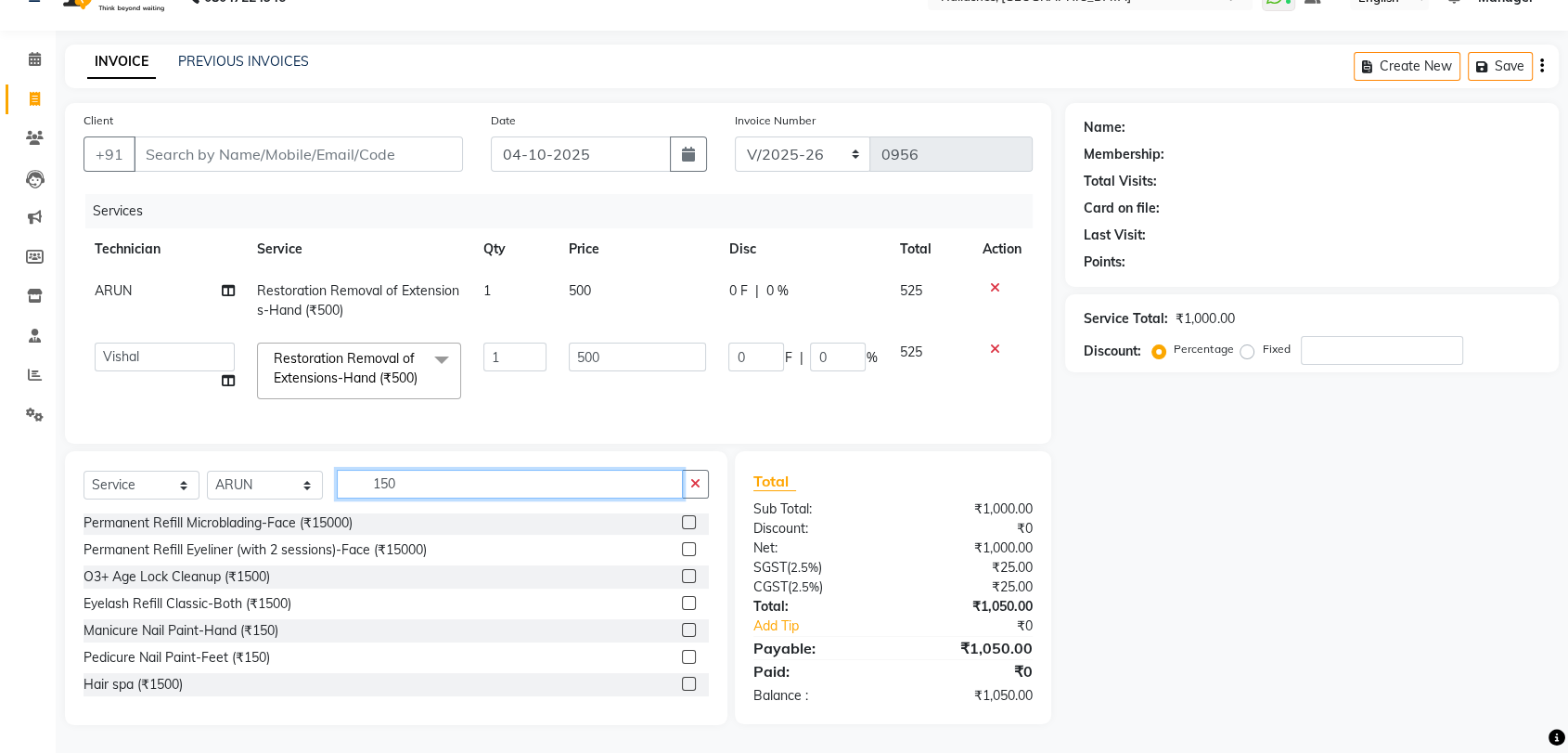
scroll to position [71, 0]
type input "150"
click at [147, 626] on div "Manicure Nail Paint-Hand (₹150)" at bounding box center [181, 630] width 195 height 20
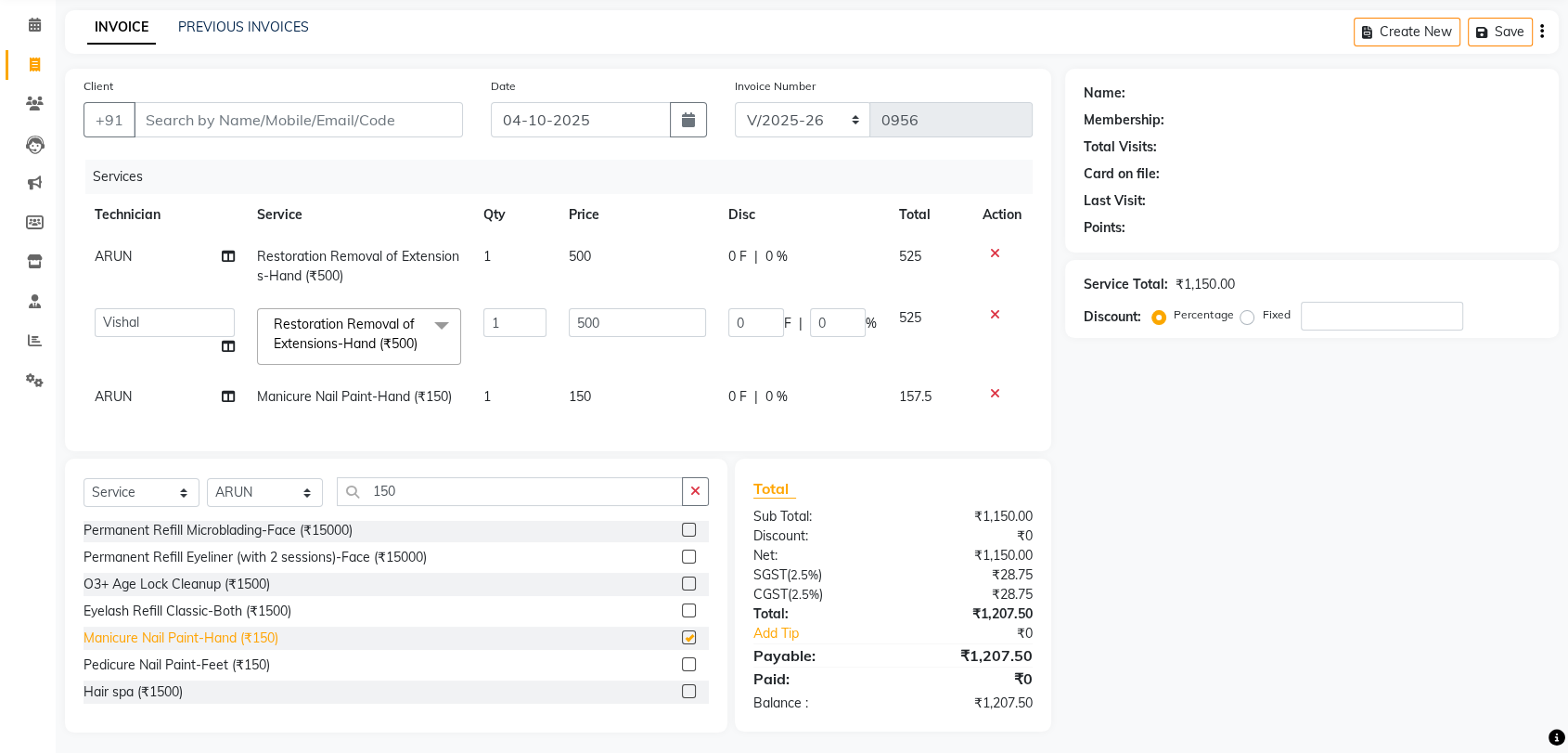
checkbox input "false"
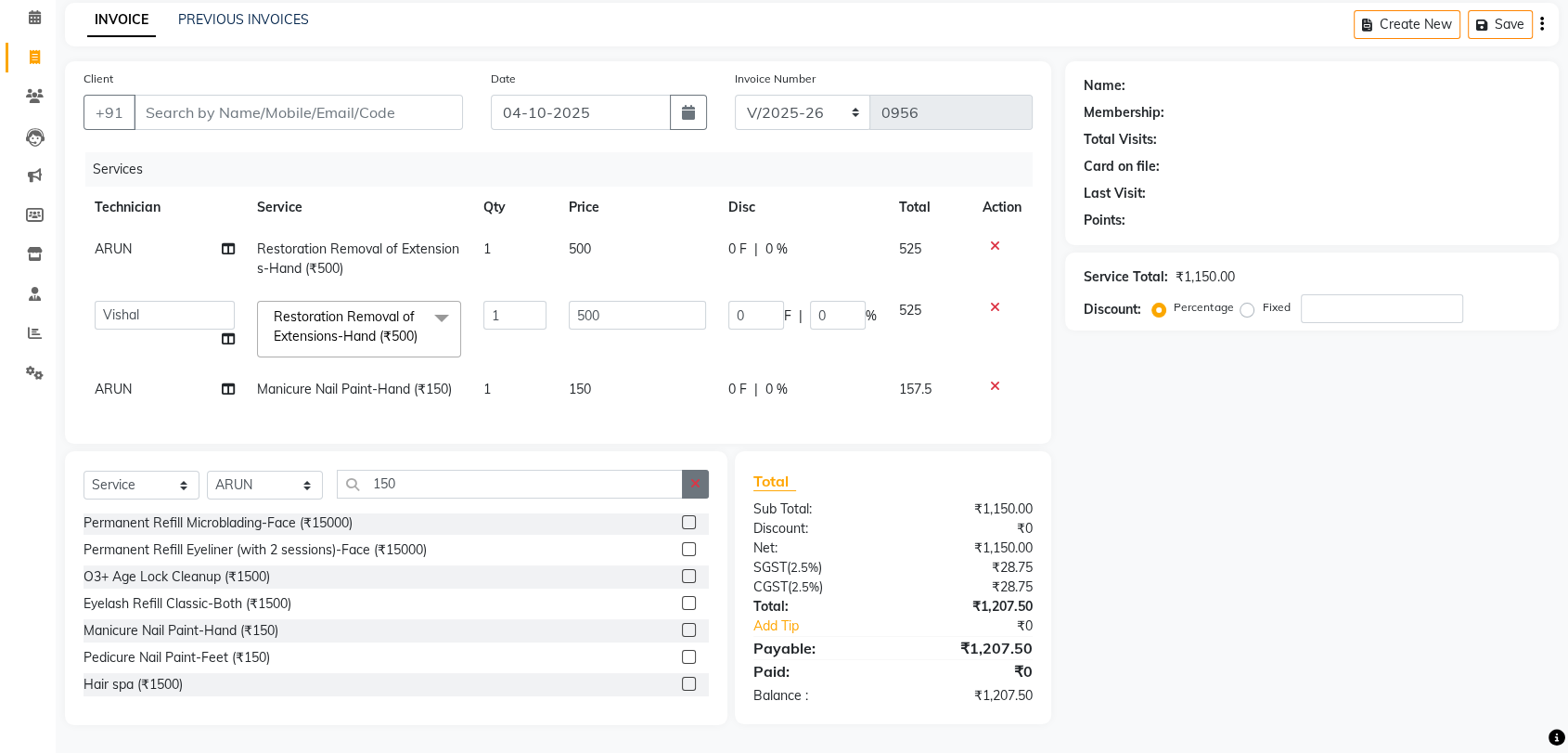
click at [698, 486] on icon "button" at bounding box center [695, 484] width 10 height 13
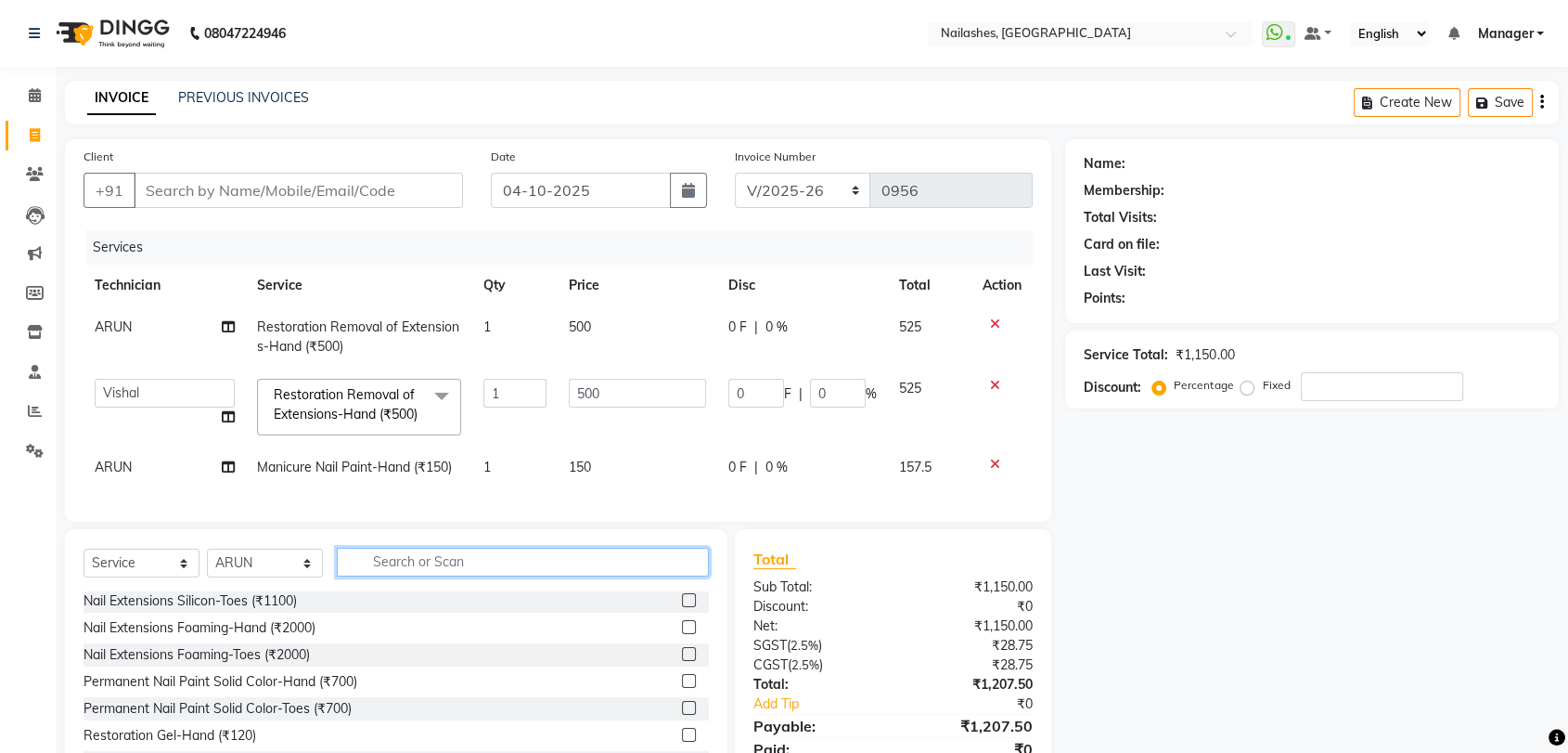
scroll to position [0, 0]
click at [419, 577] on input "text" at bounding box center [523, 562] width 372 height 29
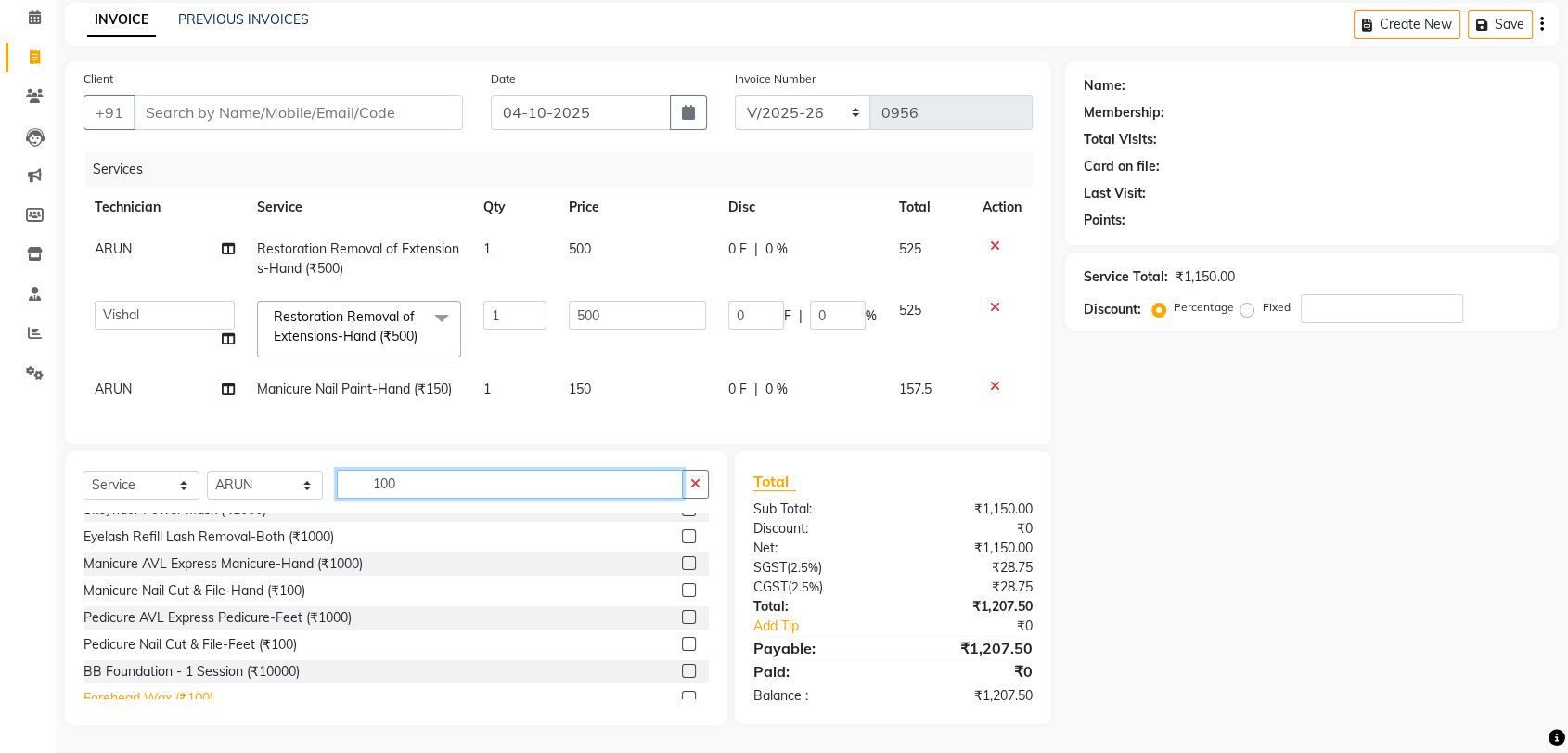
scroll to position [303, 0]
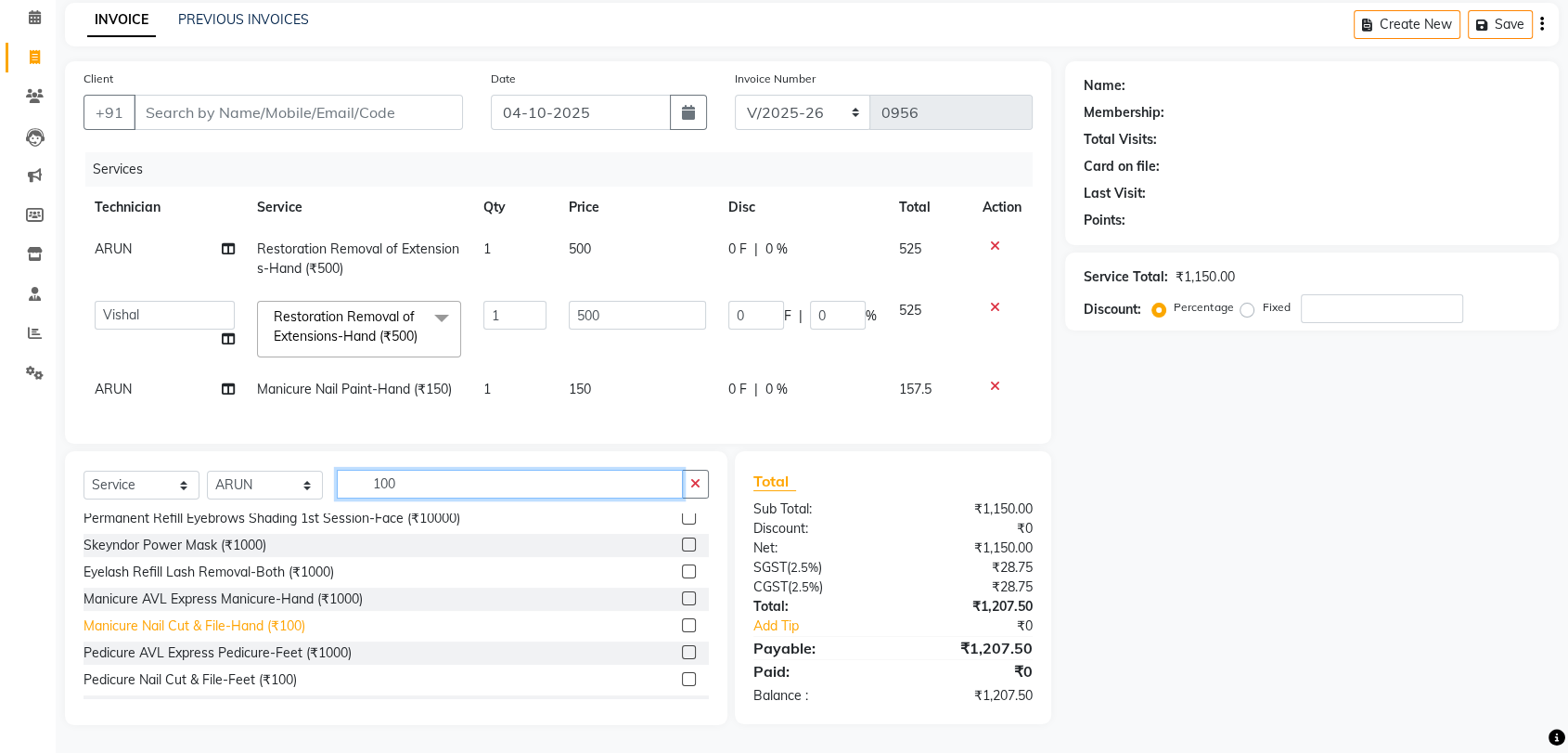
type input "100"
click at [232, 625] on div "Manicure Nail Cut & File-Hand (₹100)" at bounding box center [195, 625] width 222 height 20
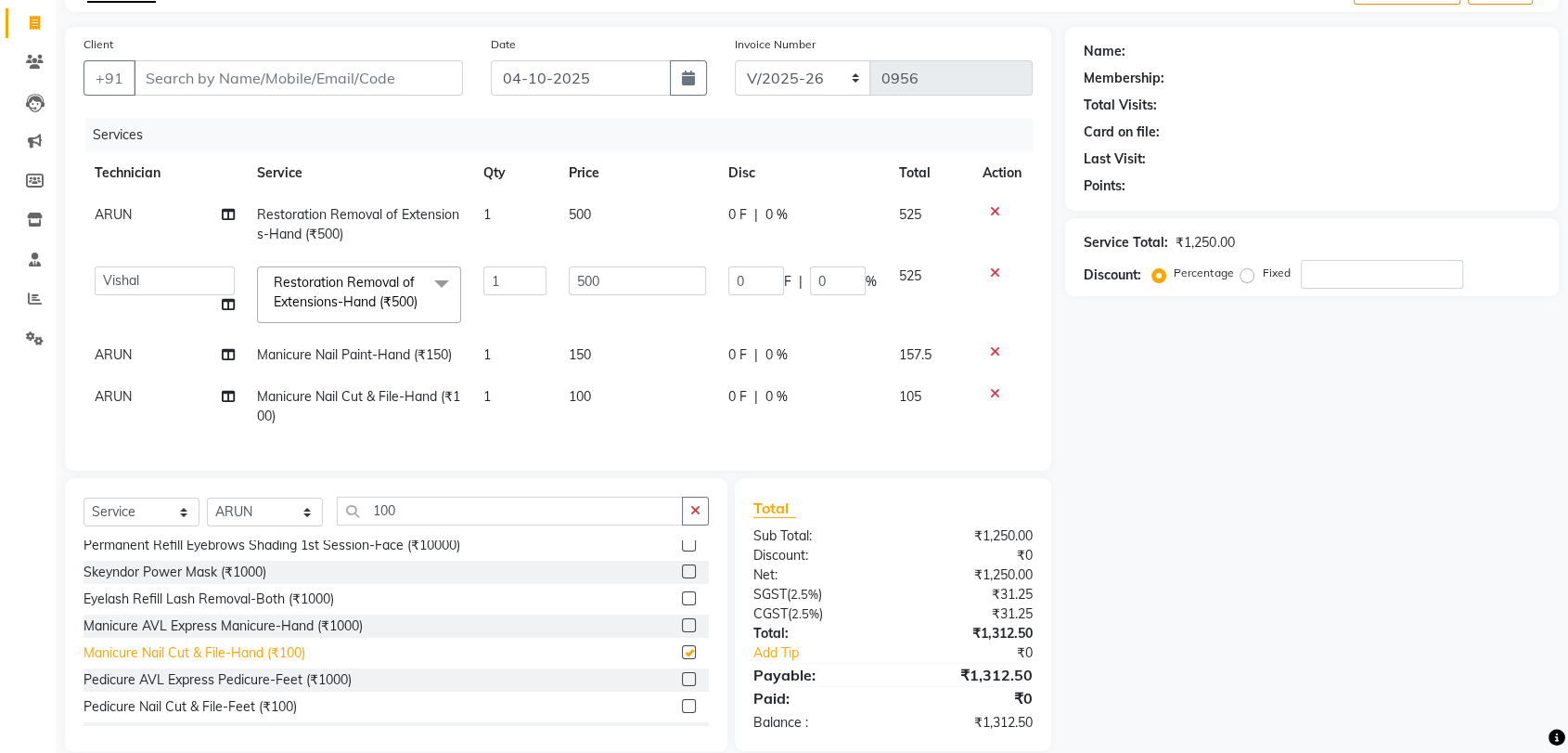
checkbox input "false"
click at [519, 413] on td "1" at bounding box center [515, 406] width 87 height 62
select select "91279"
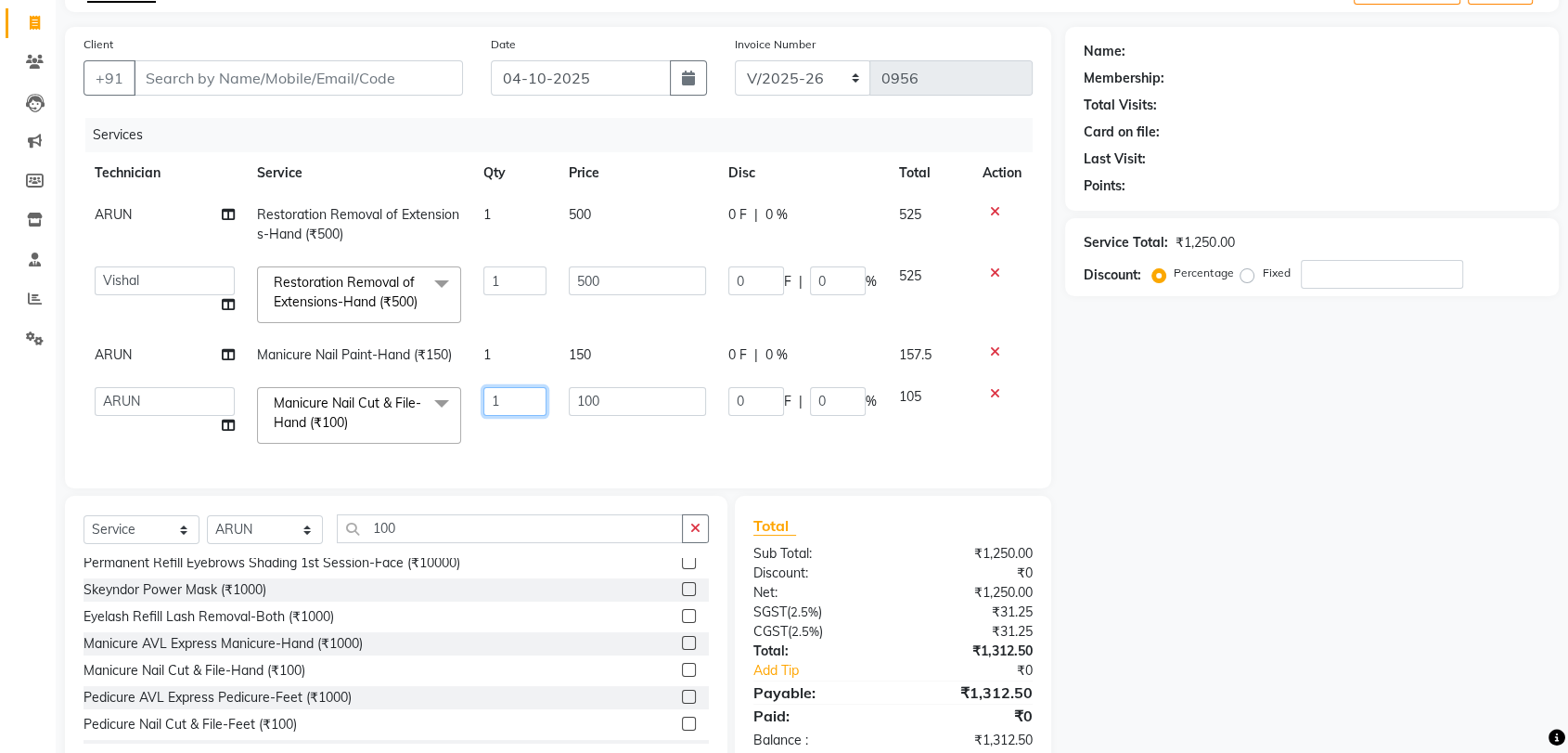
click at [519, 415] on input "1" at bounding box center [515, 401] width 64 height 29
type input "2"
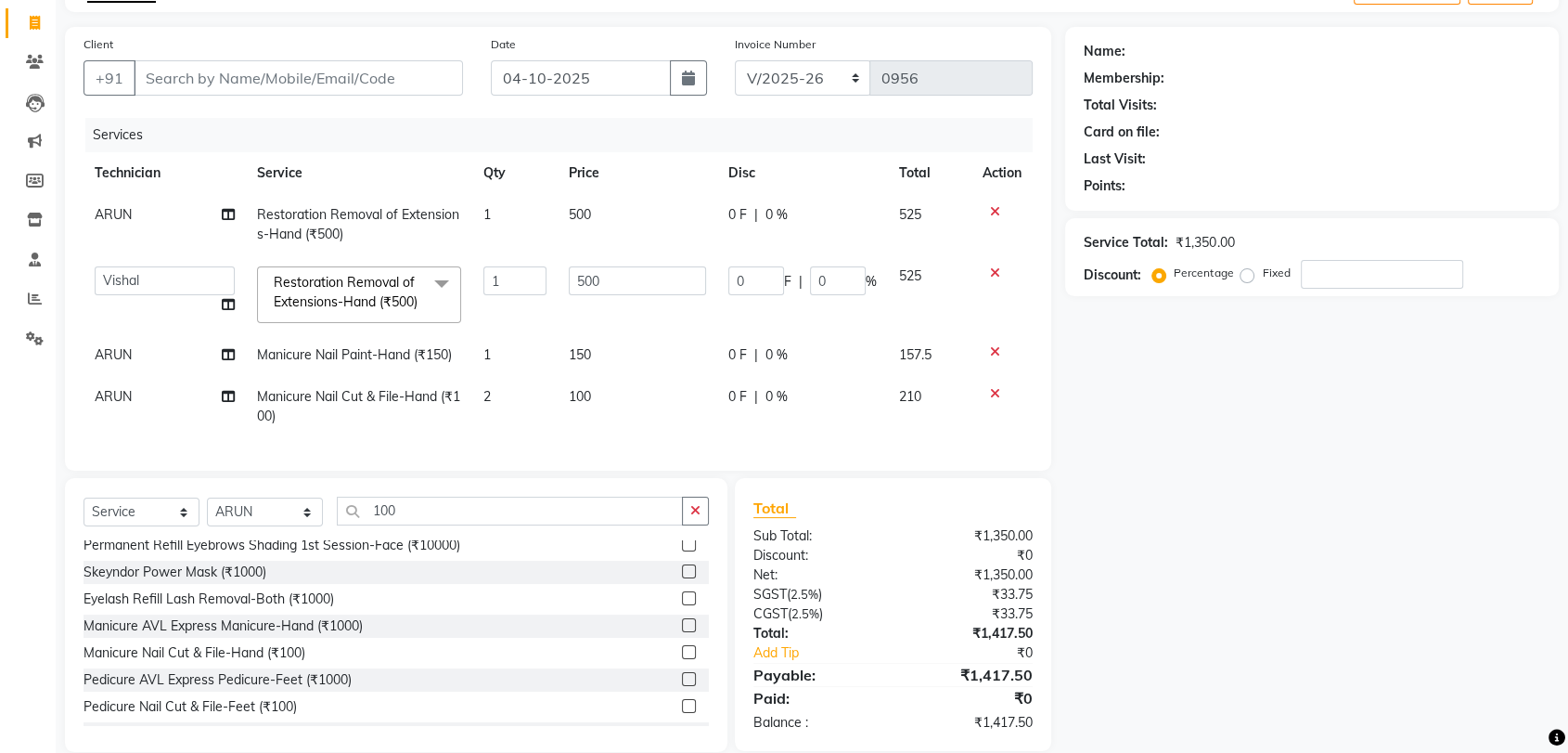
click at [625, 452] on div "Services Technician Service Qty Price Disc Total Action ARUN Restoration Remova…" at bounding box center [558, 285] width 949 height 335
click at [991, 358] on icon at bounding box center [995, 352] width 10 height 13
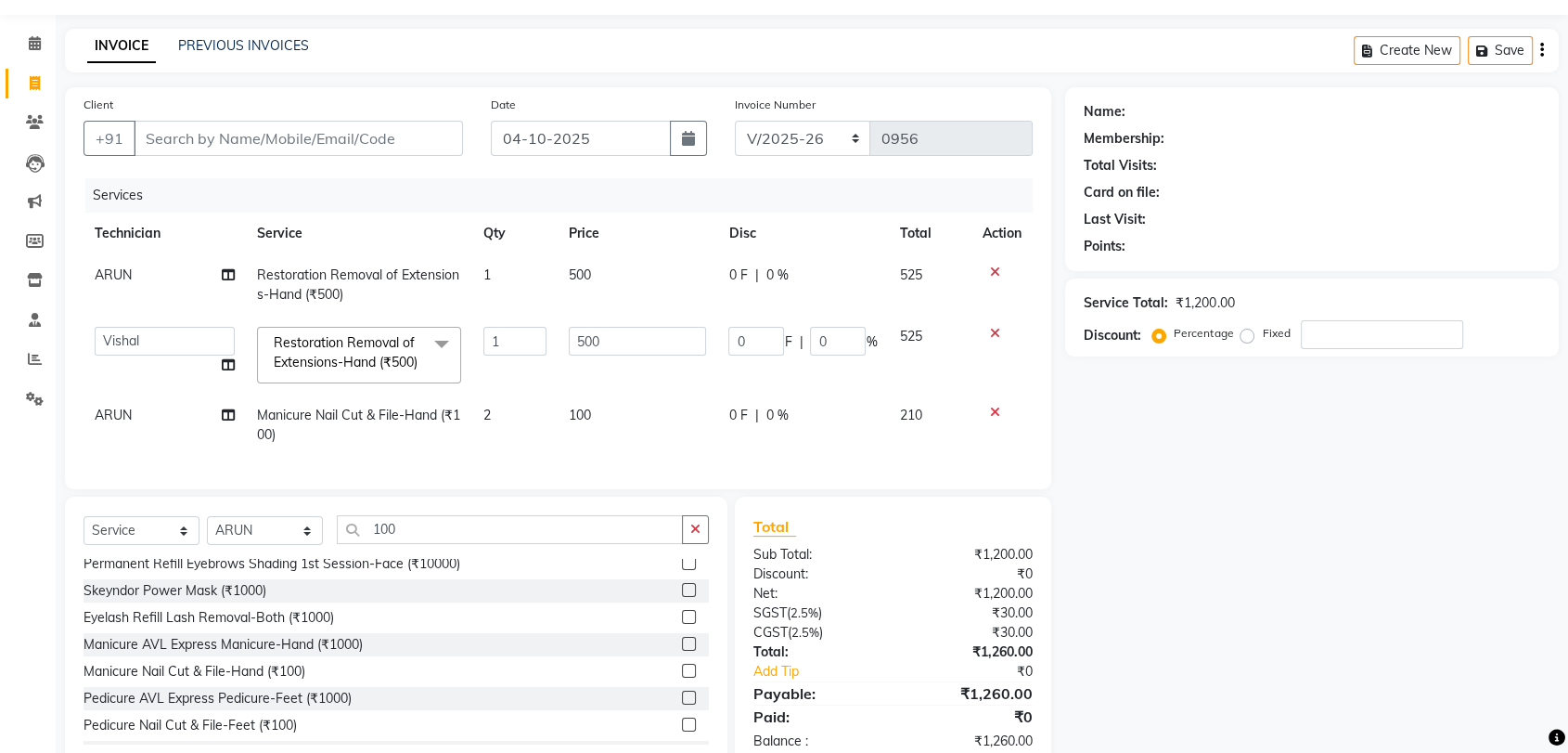
scroll to position [0, 0]
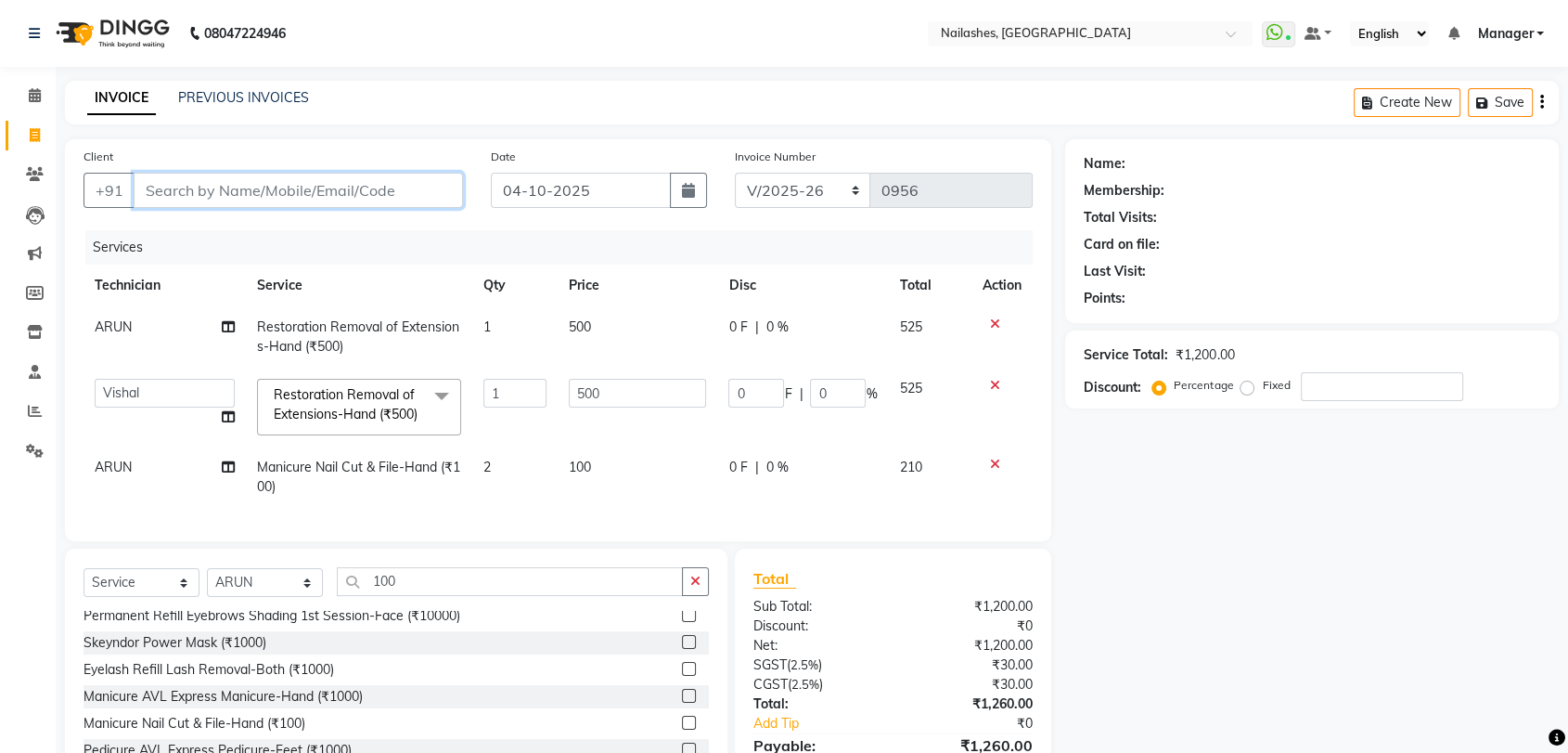
click at [197, 188] on input "Client" at bounding box center [298, 190] width 330 height 35
type input "7"
type input "0"
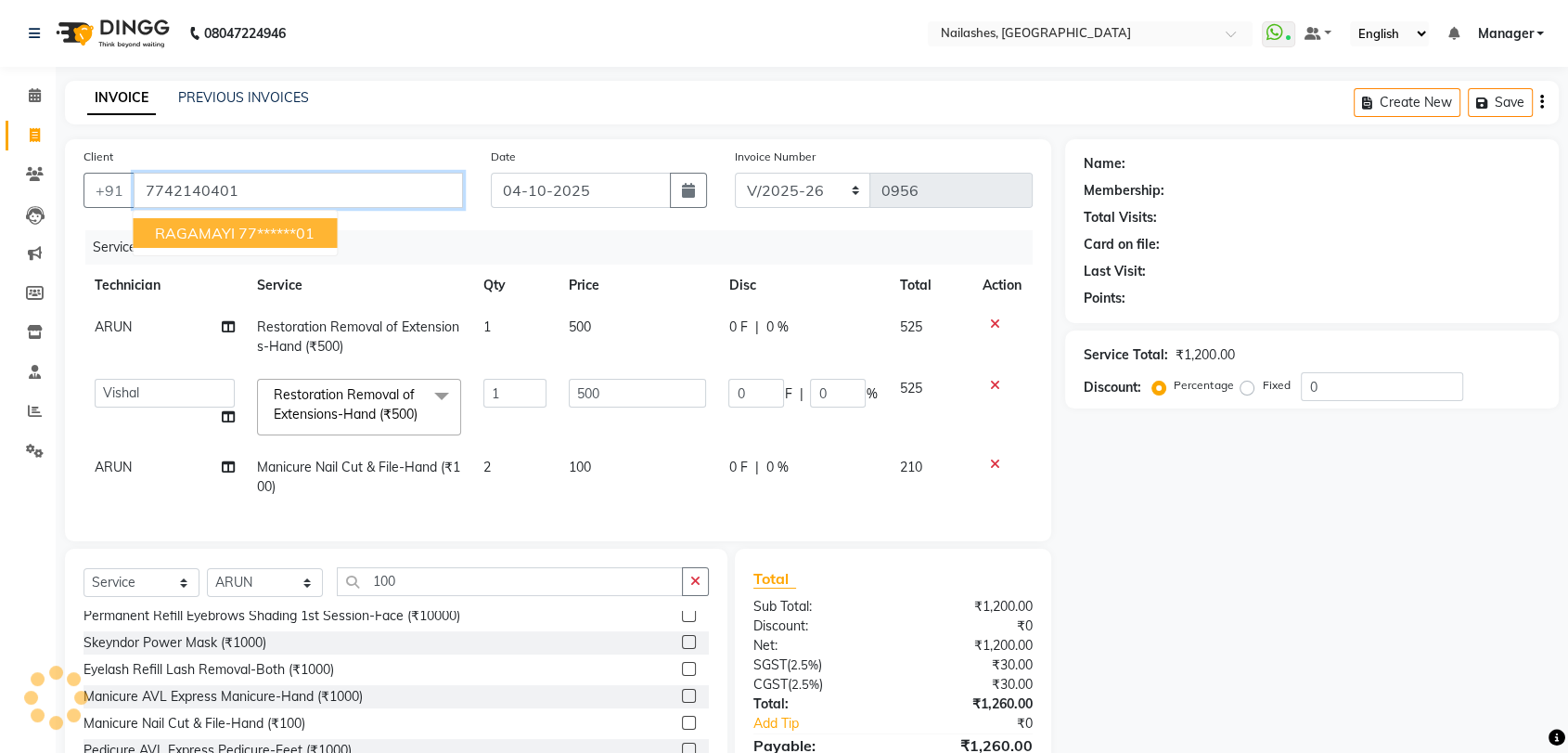
type input "7742140401"
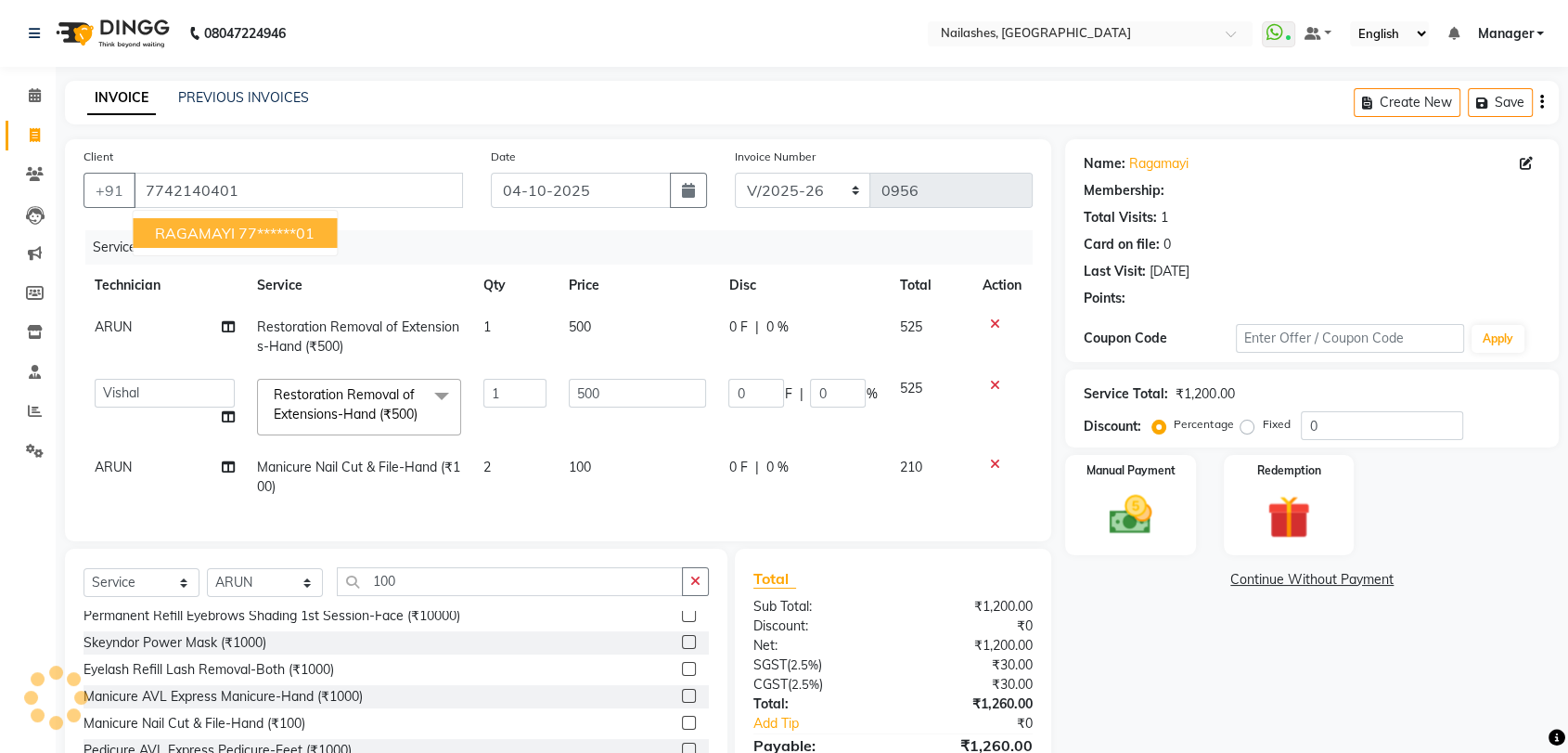
select select "1: Object"
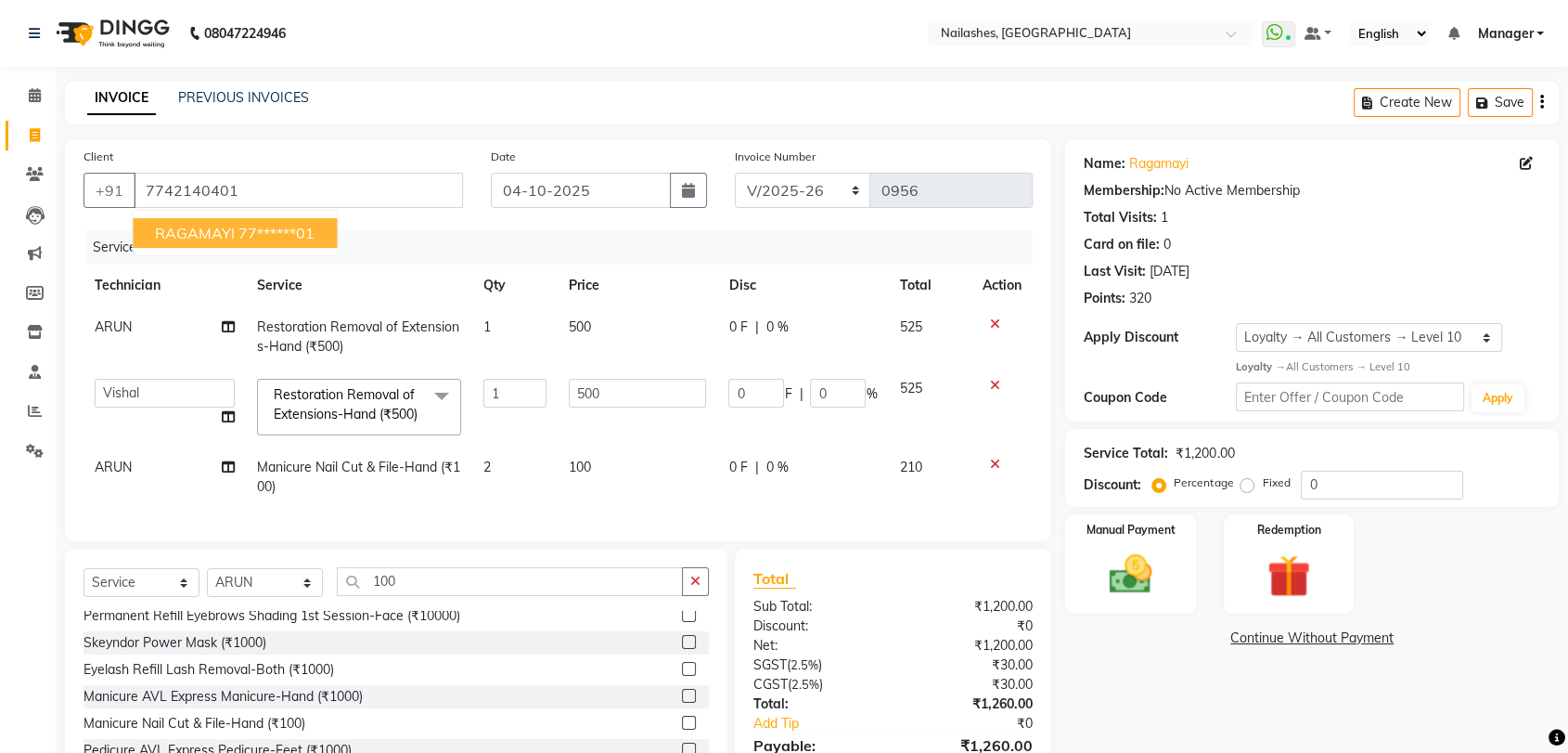
click at [204, 225] on span "RAGAMAYI" at bounding box center [195, 233] width 80 height 19
type input "77******01"
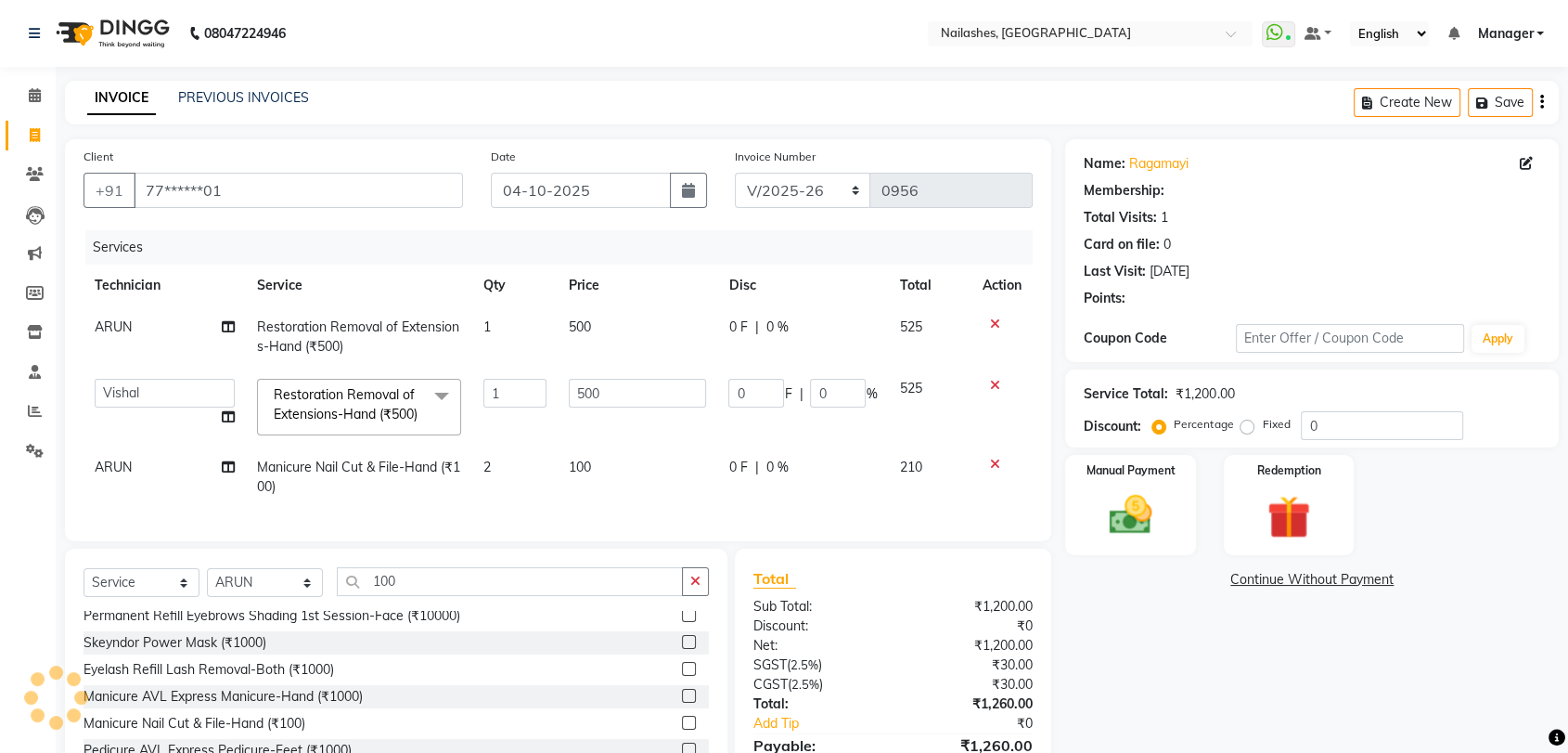
select select "1: Object"
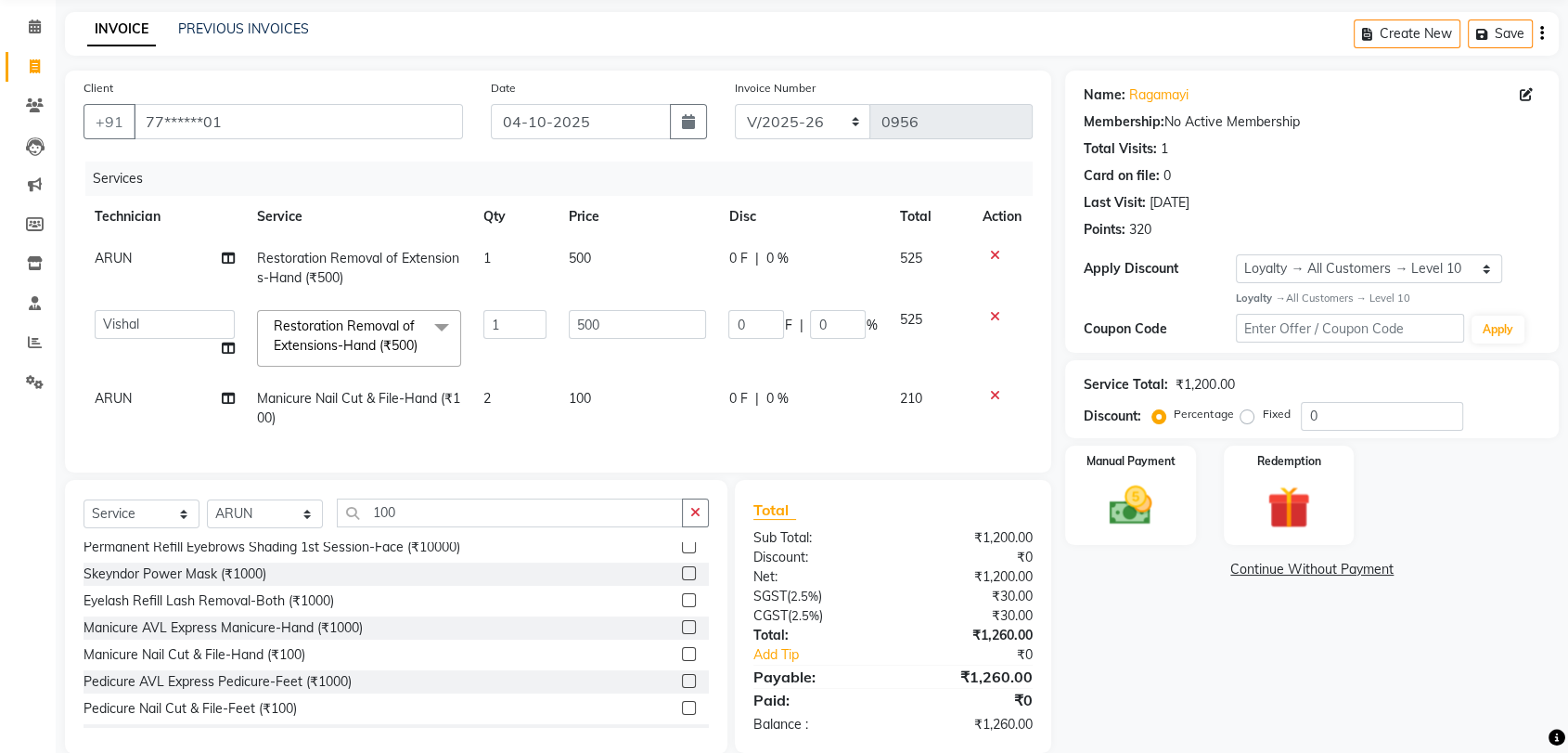
scroll to position [132, 0]
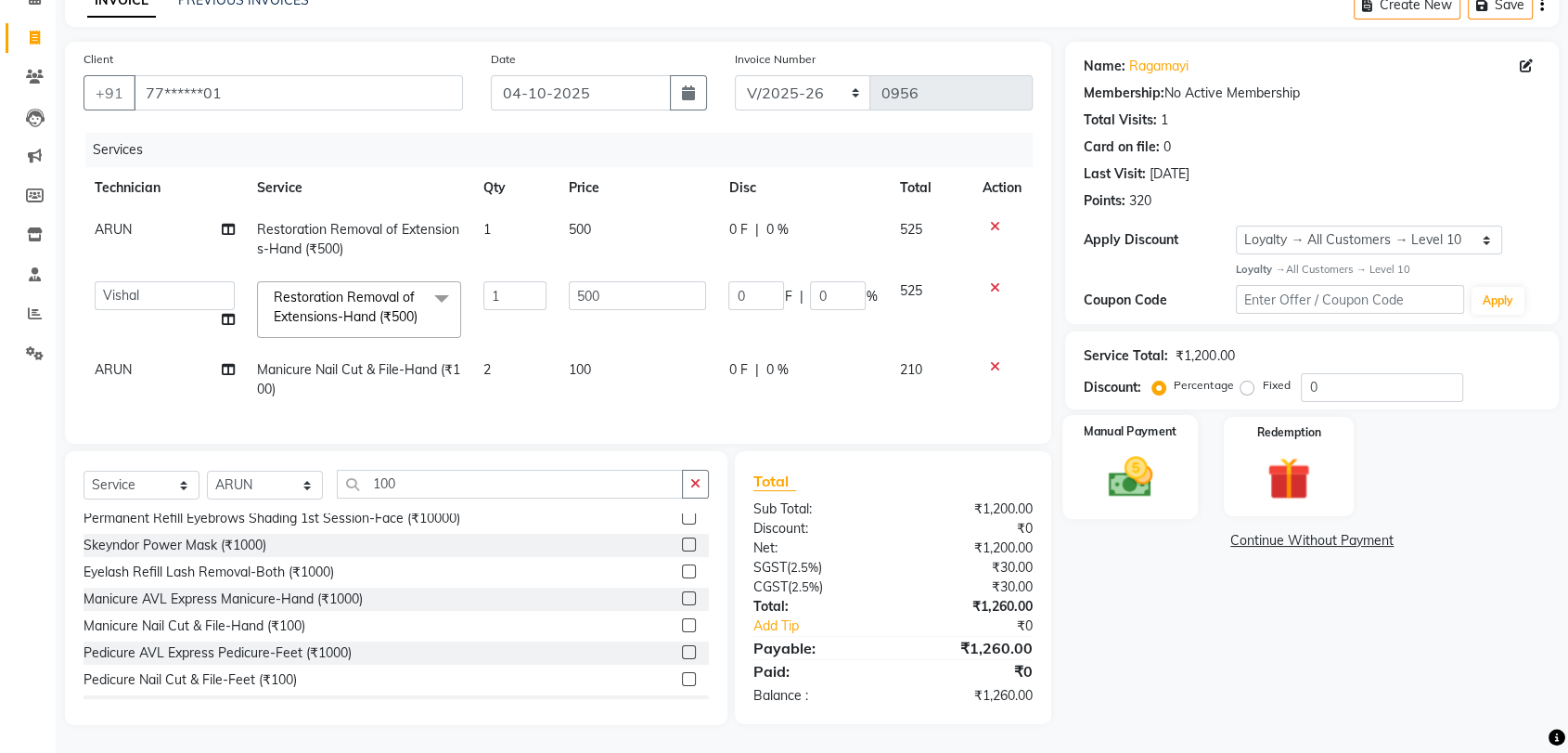
click at [1150, 451] on img at bounding box center [1130, 477] width 73 height 52
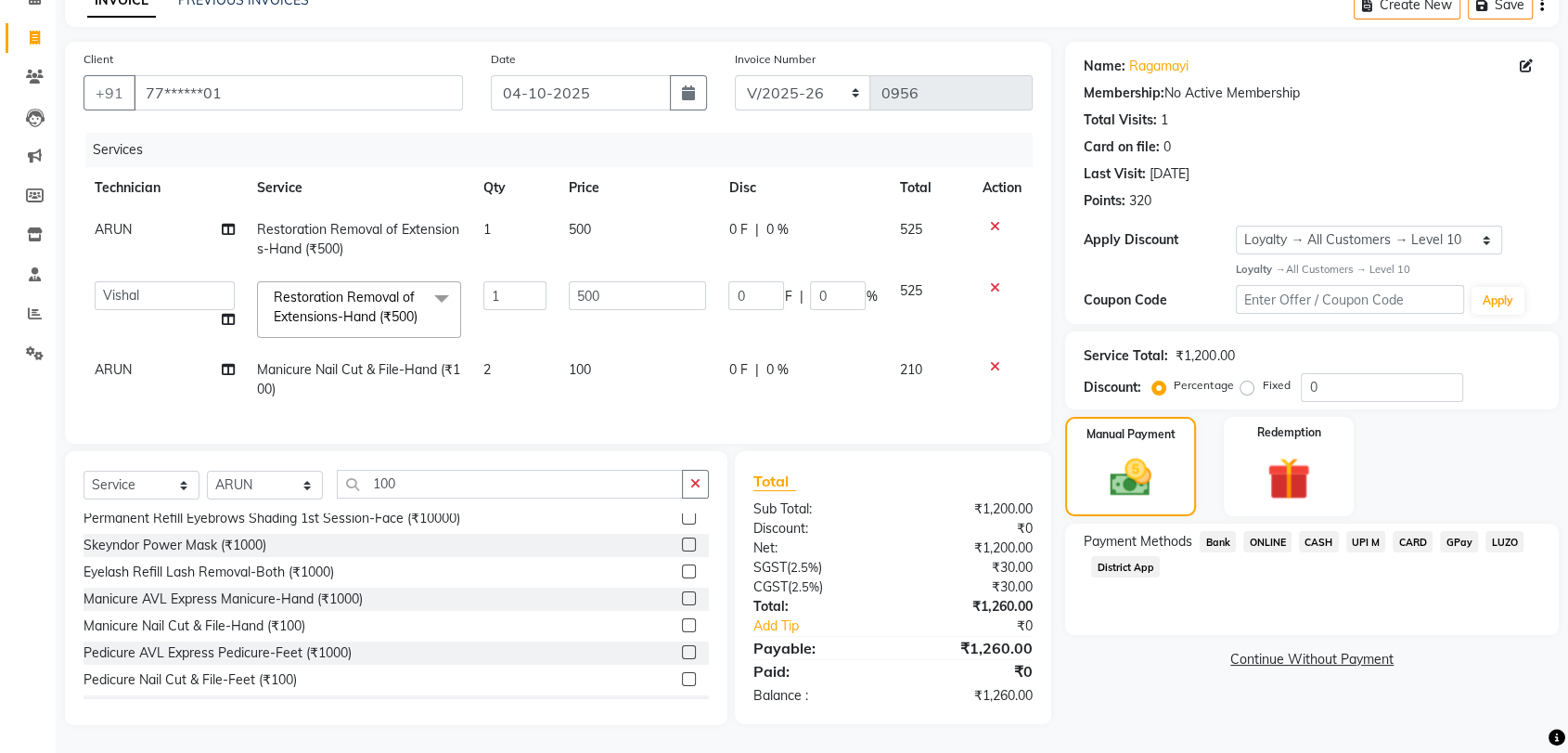
click at [1317, 531] on span "CASH" at bounding box center [1318, 541] width 40 height 21
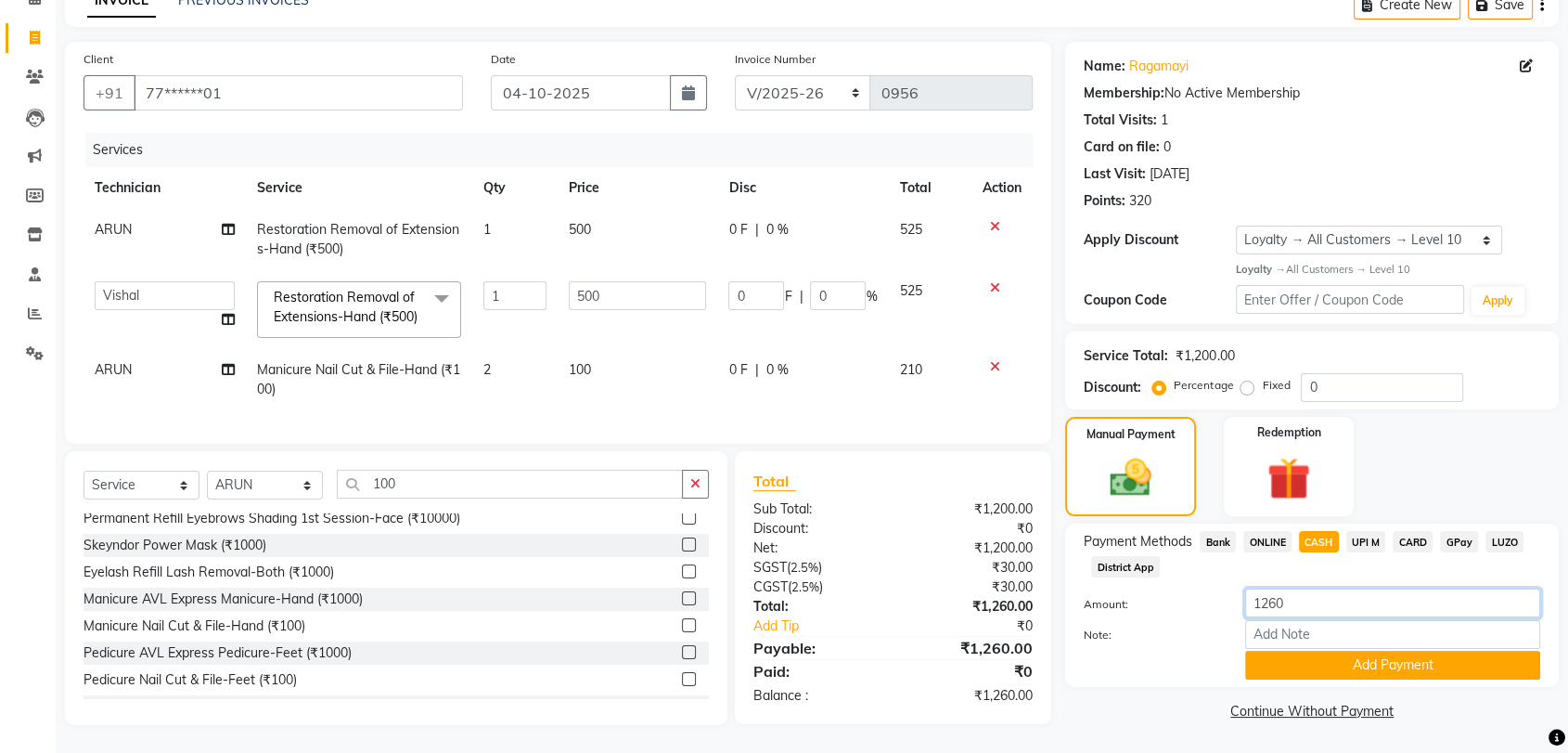
click at [1314, 589] on input "1260" at bounding box center [1393, 603] width 295 height 29
type input "1"
type input "1000"
click at [1374, 650] on button "Add Payment" at bounding box center [1393, 664] width 295 height 29
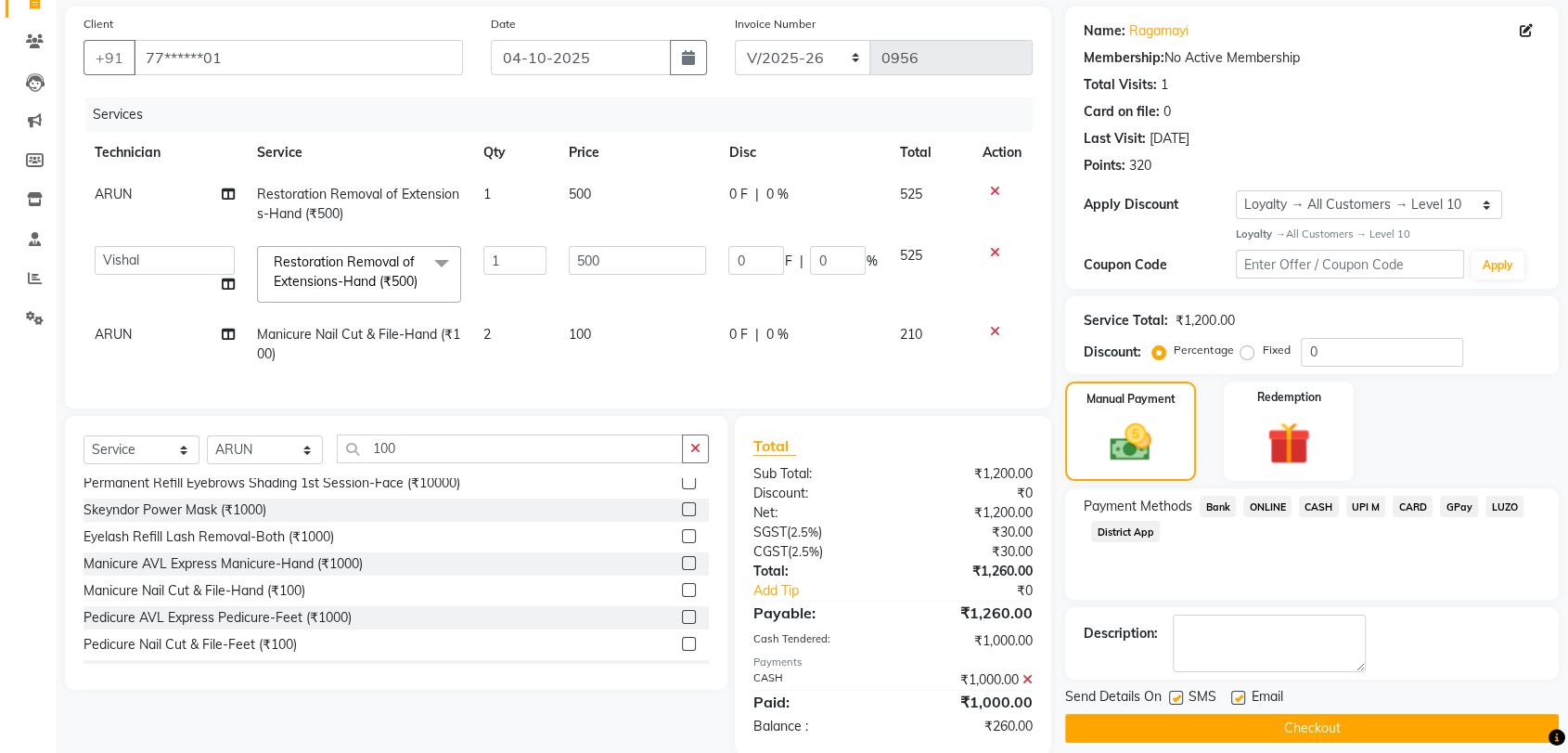
click at [1269, 499] on span "ONLINE" at bounding box center [1268, 506] width 48 height 21
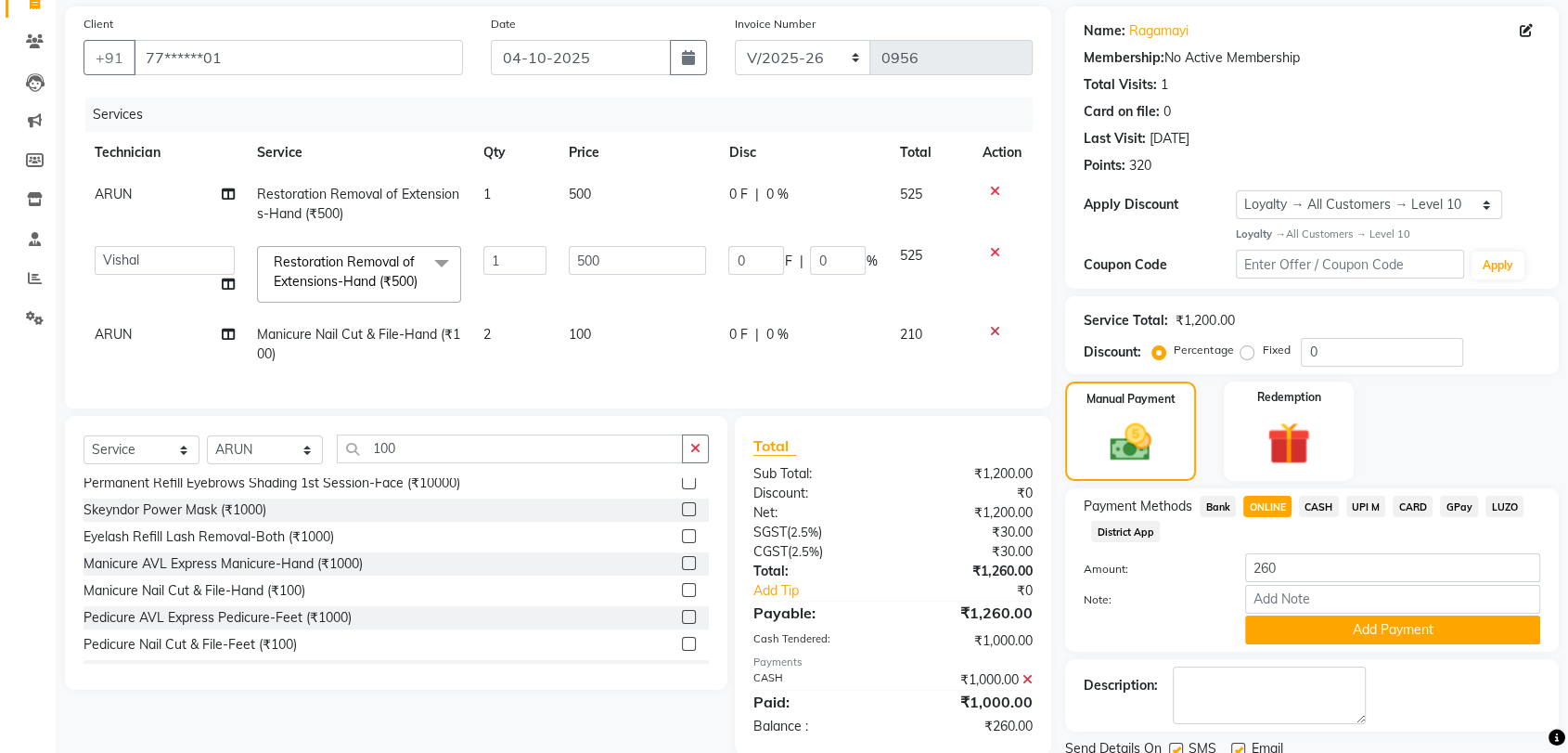
click at [1344, 629] on button "Add Payment" at bounding box center [1393, 629] width 295 height 29
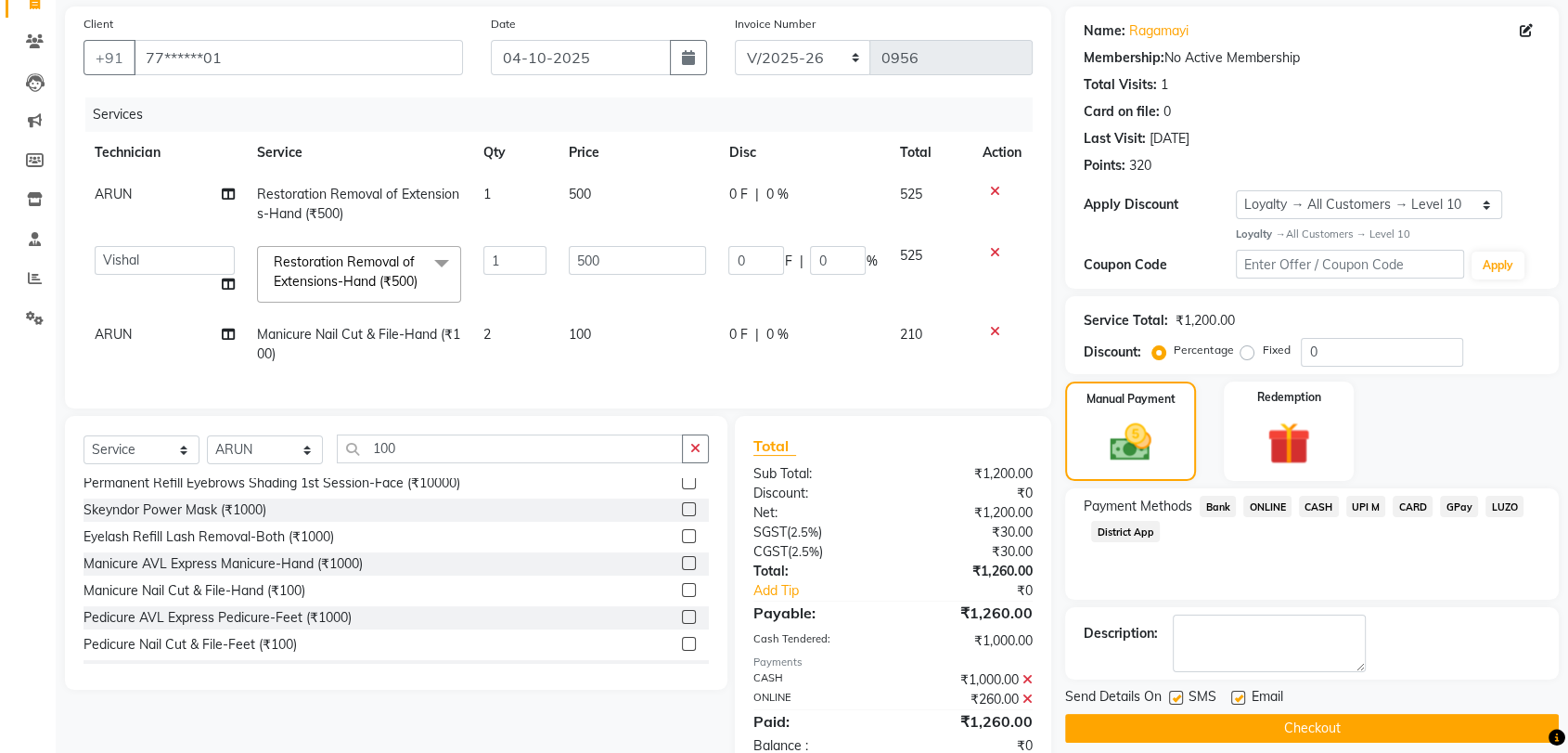
scroll to position [308, 0]
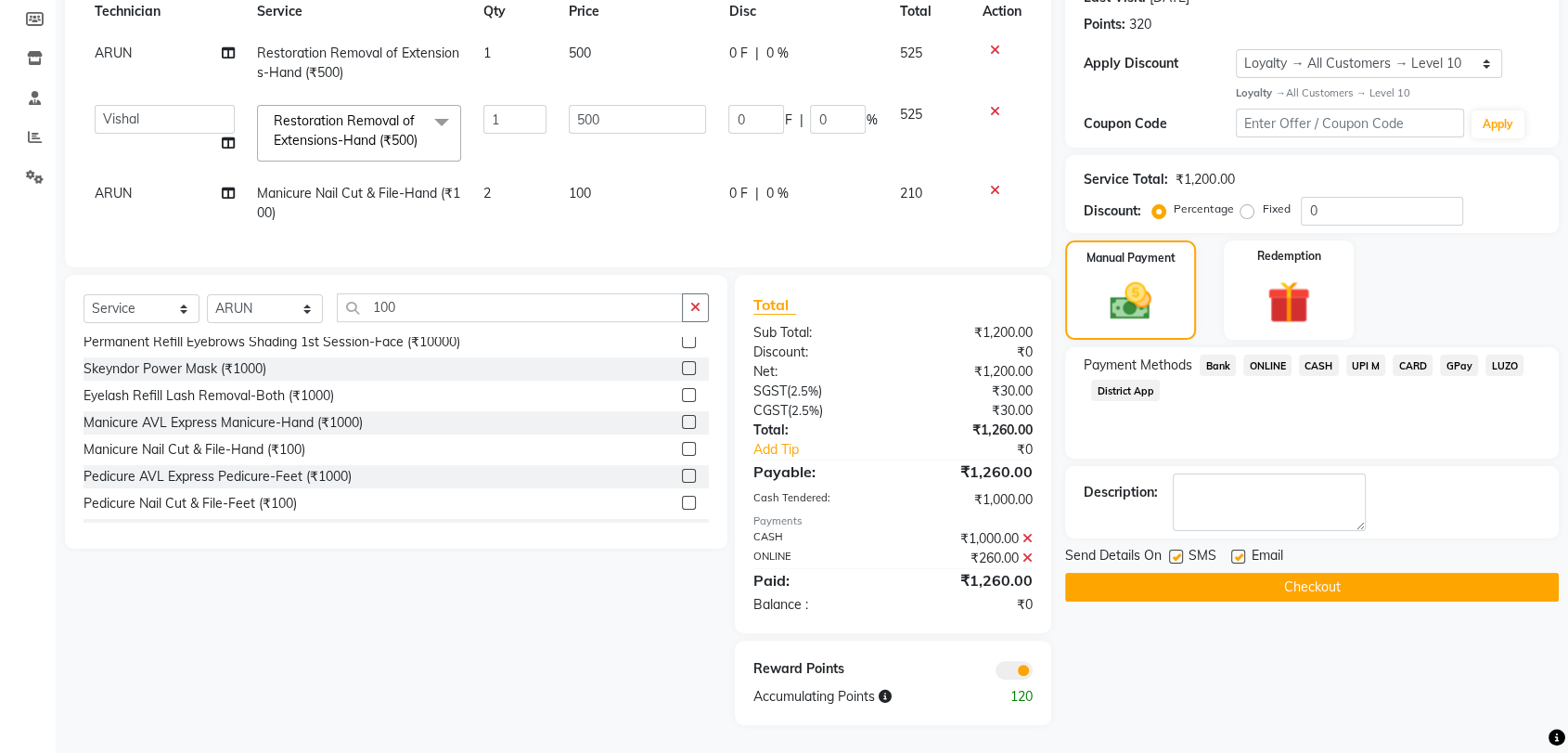
click at [1339, 573] on button "Checkout" at bounding box center [1312, 587] width 494 height 29
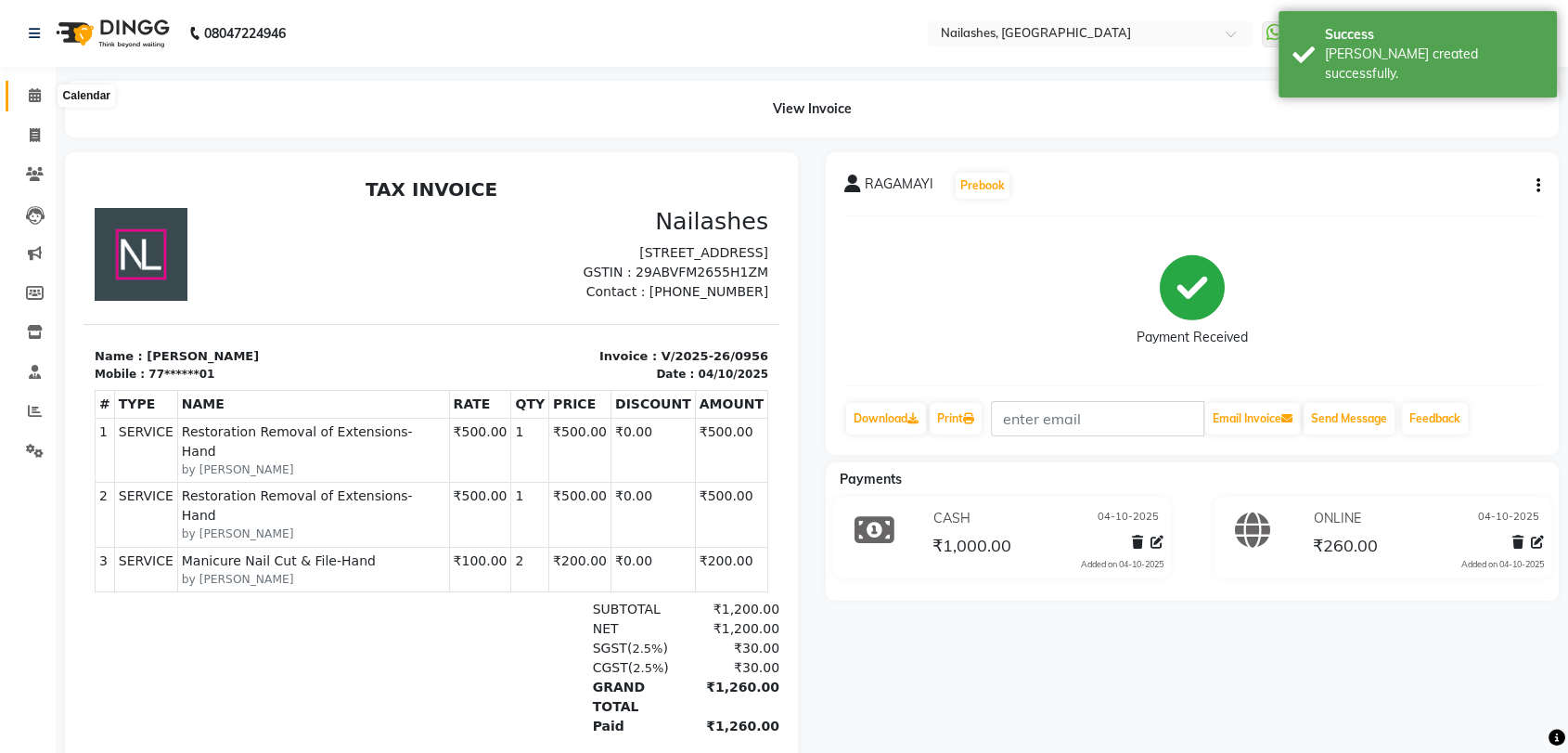
click at [34, 91] on icon at bounding box center [34, 95] width 12 height 14
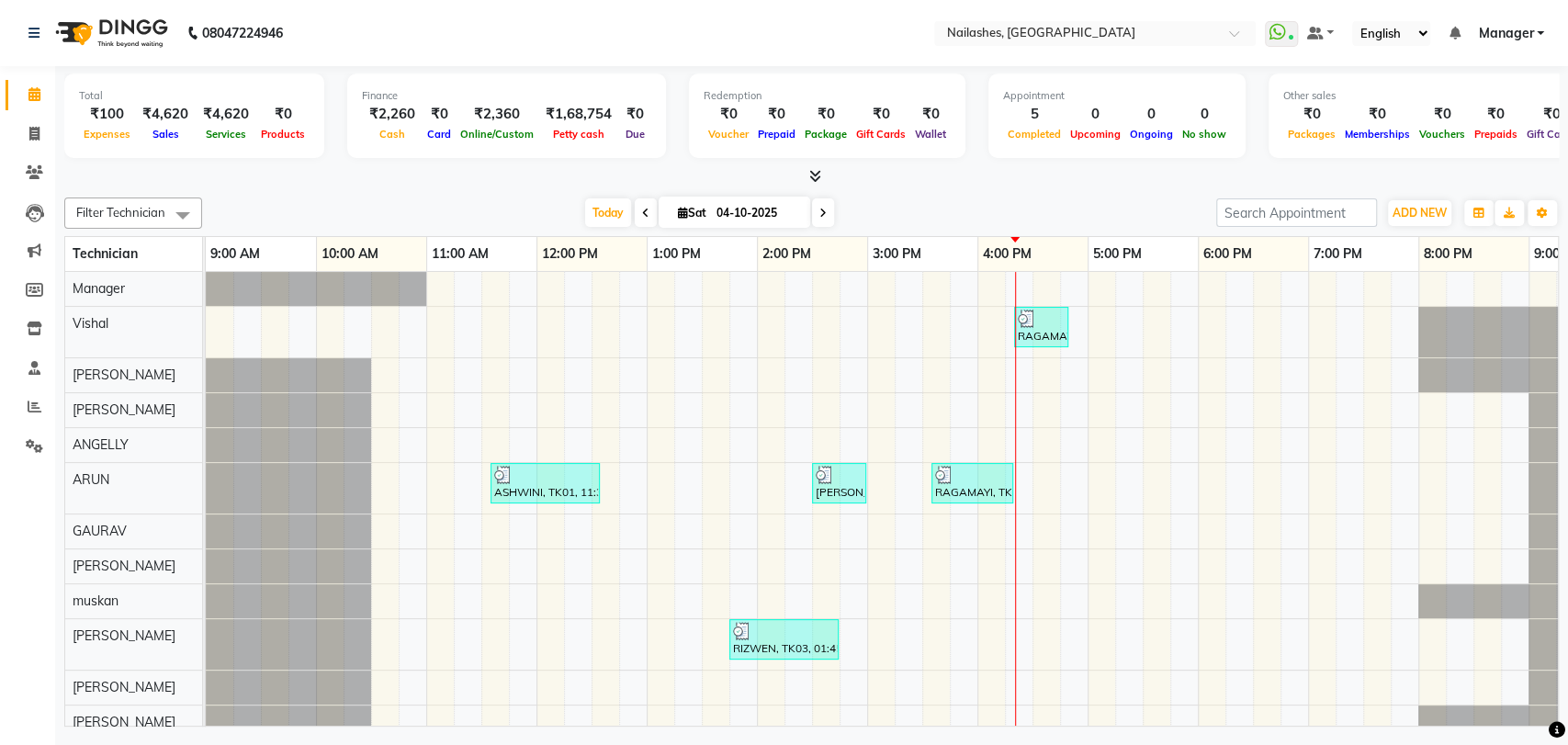
click at [817, 171] on icon at bounding box center [815, 175] width 12 height 14
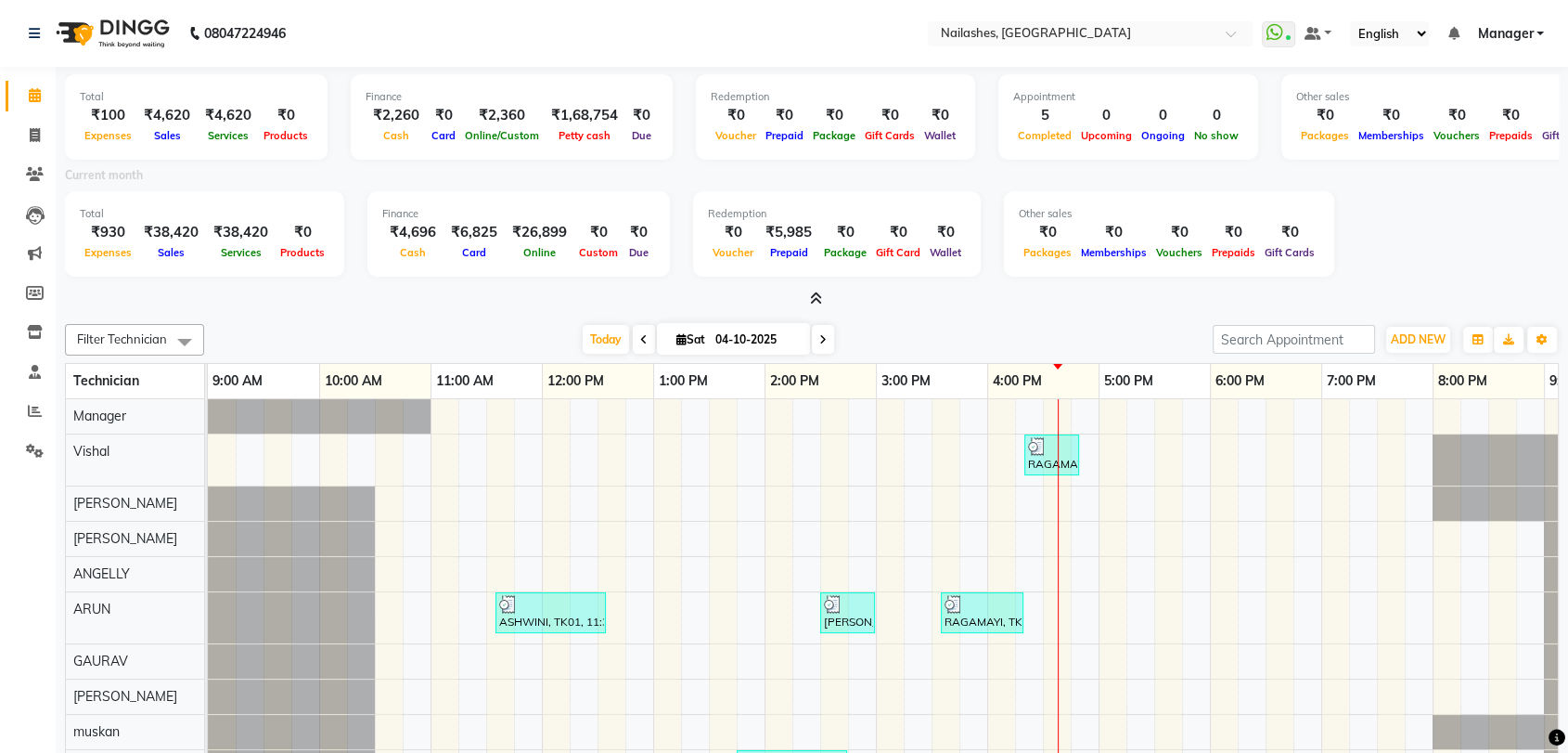
click at [1423, 325] on div "ADD NEW Toggle Dropdown Add Appointment Add Invoice Add Expense Add Attendance …" at bounding box center [1418, 340] width 68 height 30
click at [1416, 335] on span "ADD NEW" at bounding box center [1418, 339] width 55 height 14
click at [1396, 373] on button "Add Appointment" at bounding box center [1375, 374] width 146 height 24
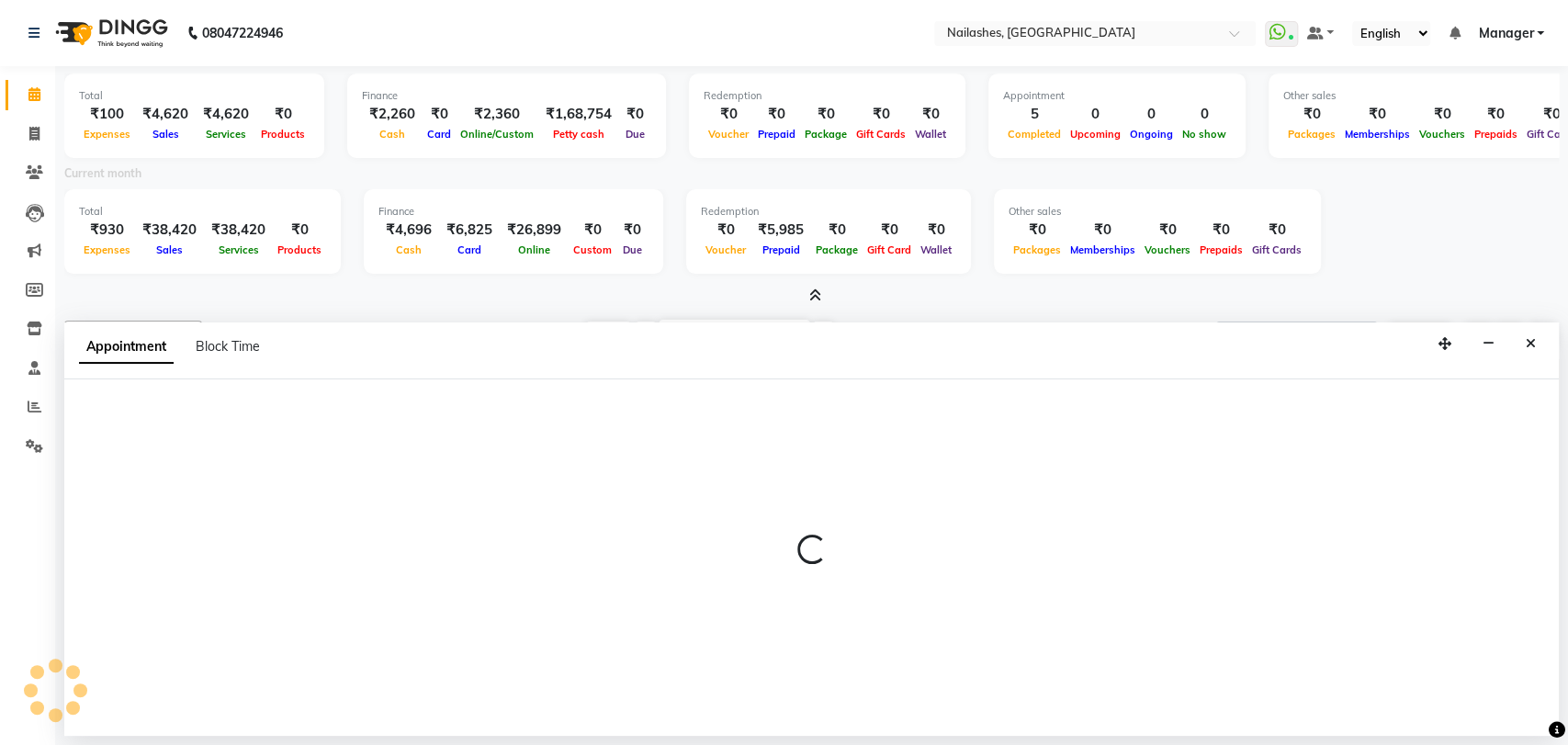
select select "600"
select select "tentative"
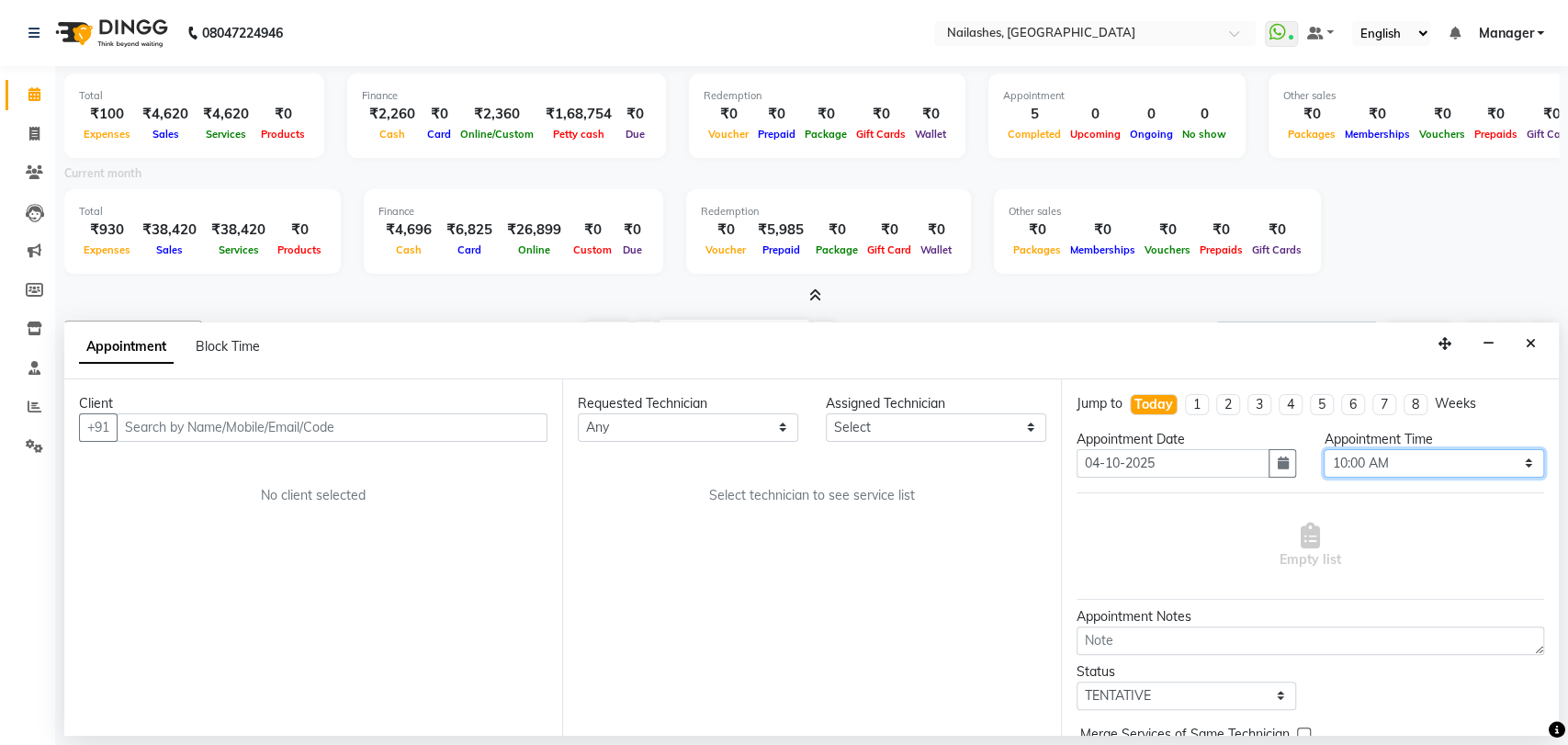
click at [1515, 461] on select "Select 10:00 AM 10:15 AM 10:30 AM 10:45 AM 11:00 AM 11:15 AM 11:30 AM 11:45 AM …" at bounding box center [1433, 463] width 220 height 29
select select "1110"
click at [1324, 449] on select "Select 10:00 AM 10:15 AM 10:30 AM 10:45 AM 11:00 AM 11:15 AM 11:30 AM 11:45 AM …" at bounding box center [1433, 463] width 220 height 29
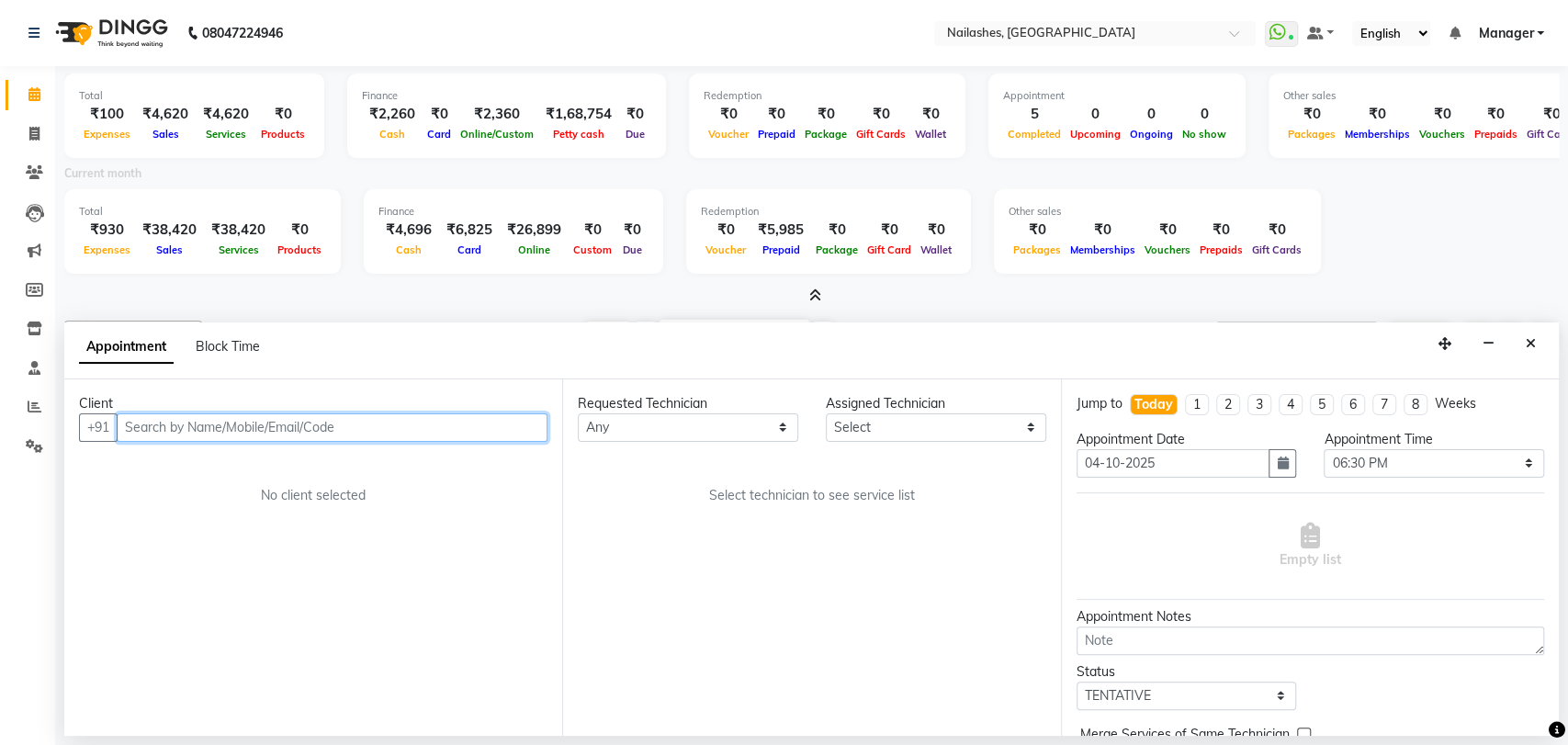
click at [382, 429] on input "text" at bounding box center [332, 427] width 431 height 29
click at [139, 422] on input "9710265603" at bounding box center [294, 427] width 354 height 29
click at [260, 420] on input "9810265603" at bounding box center [294, 427] width 354 height 29
type input "9810265603"
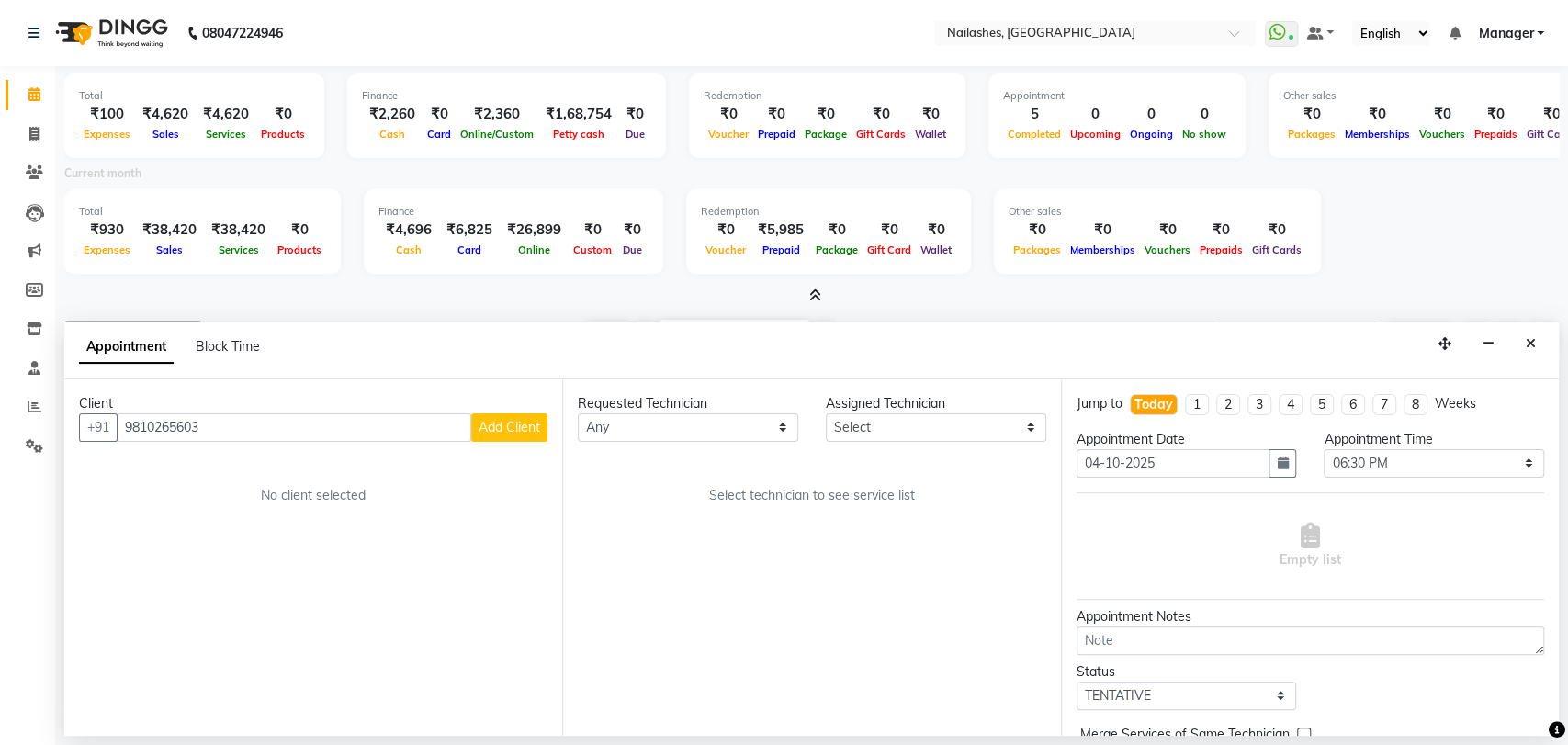
click at [505, 419] on span "Add Client" at bounding box center [509, 427] width 62 height 17
select select "21"
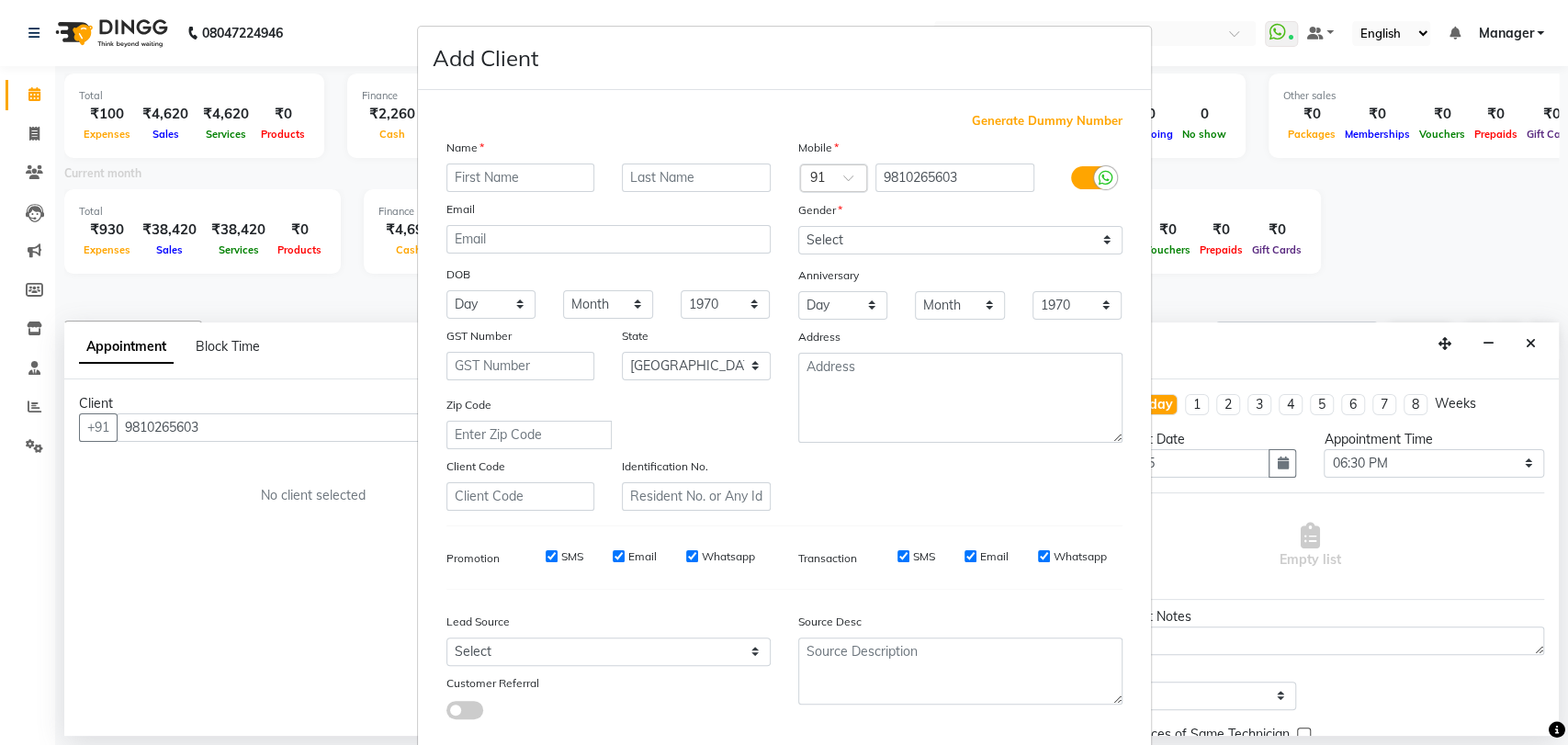
click at [473, 173] on input "text" at bounding box center [520, 177] width 148 height 29
type input "[PERSON_NAME]"
click at [1102, 235] on select "Select [DEMOGRAPHIC_DATA] [DEMOGRAPHIC_DATA] Other Prefer Not To Say" at bounding box center [961, 240] width 325 height 29
select select "[DEMOGRAPHIC_DATA]"
click at [799, 226] on select "Select [DEMOGRAPHIC_DATA] [DEMOGRAPHIC_DATA] Other Prefer Not To Say" at bounding box center [961, 240] width 325 height 29
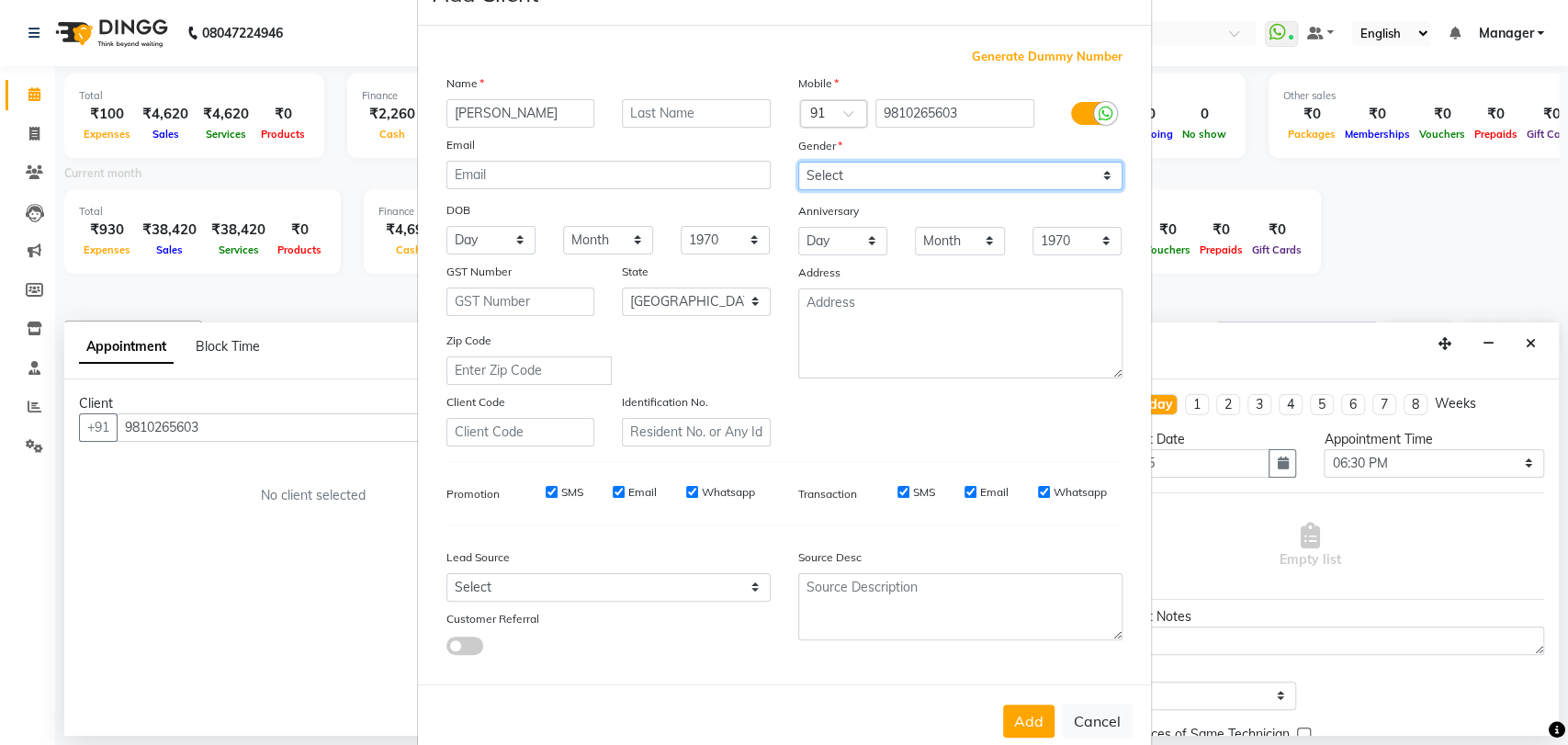
scroll to position [100, 0]
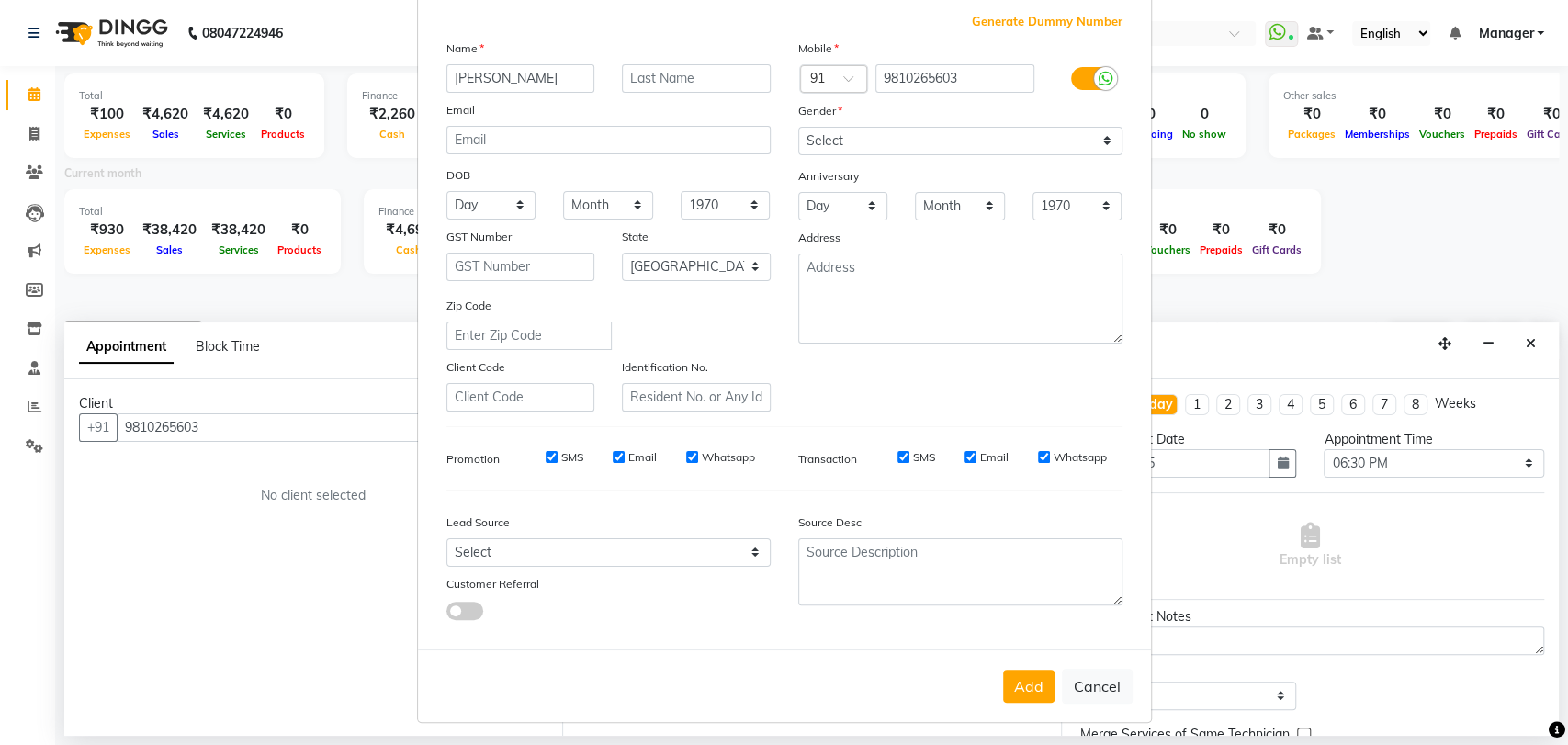
click at [1028, 682] on button "Add" at bounding box center [1029, 686] width 52 height 33
type input "98******03"
select select
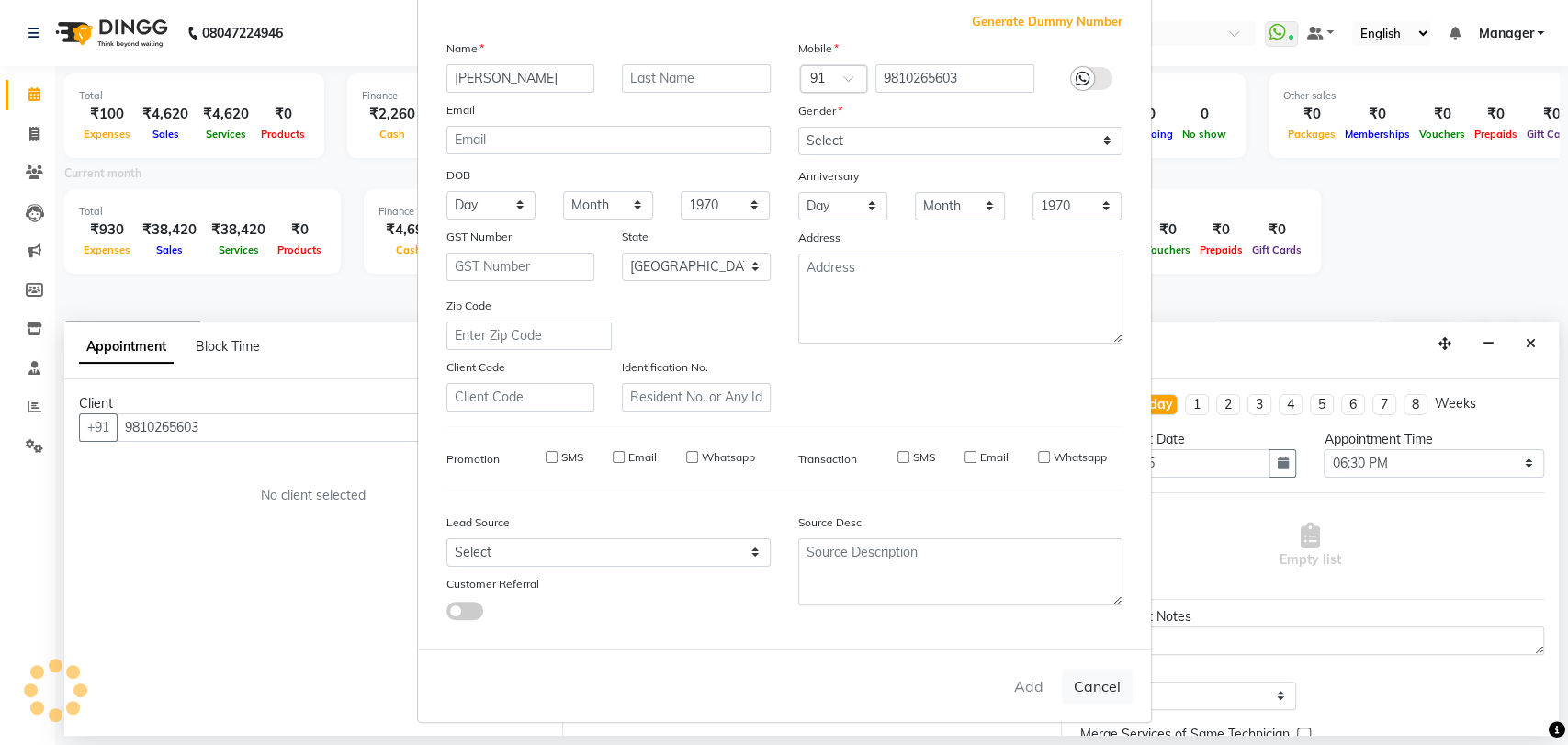
select select "null"
select select
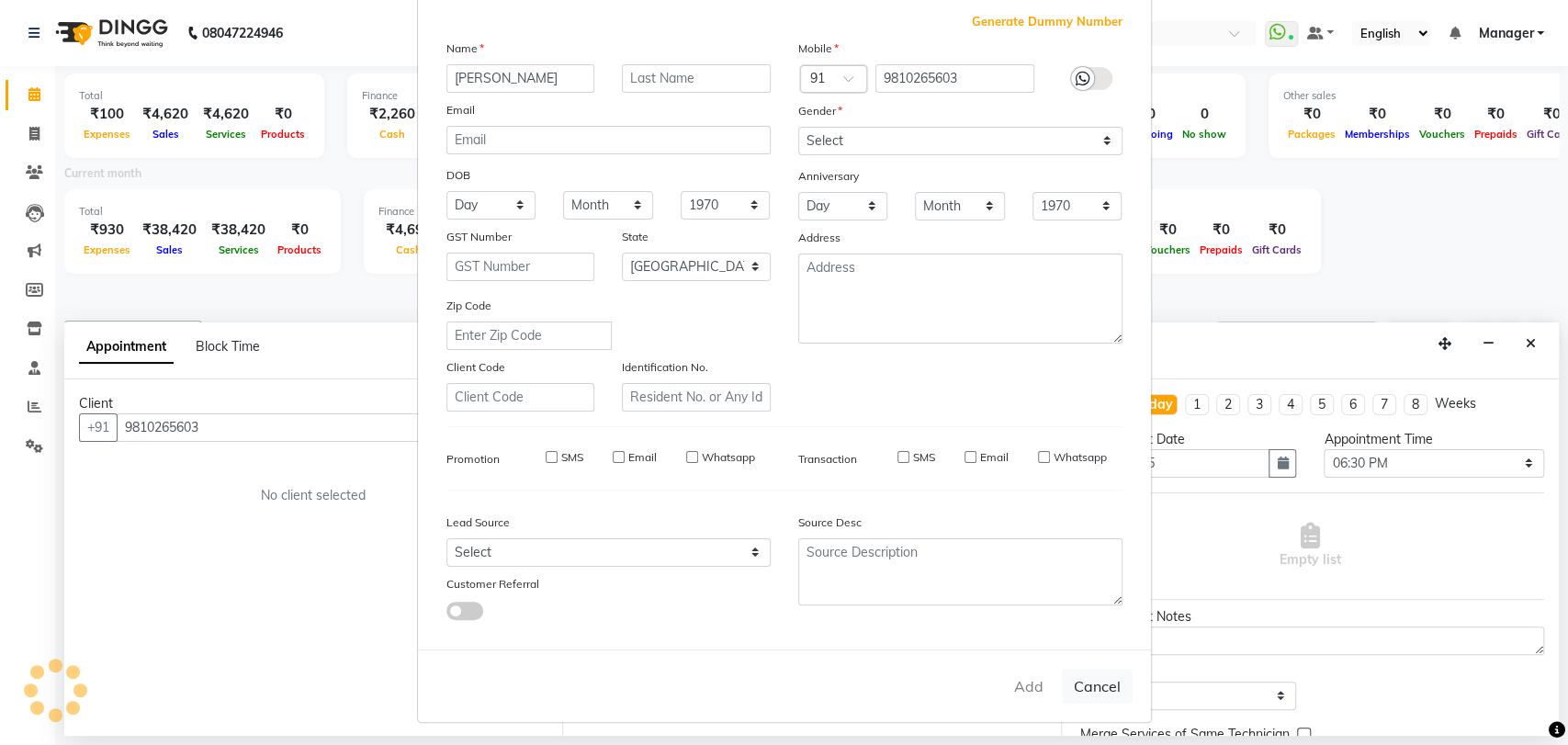
checkbox input "false"
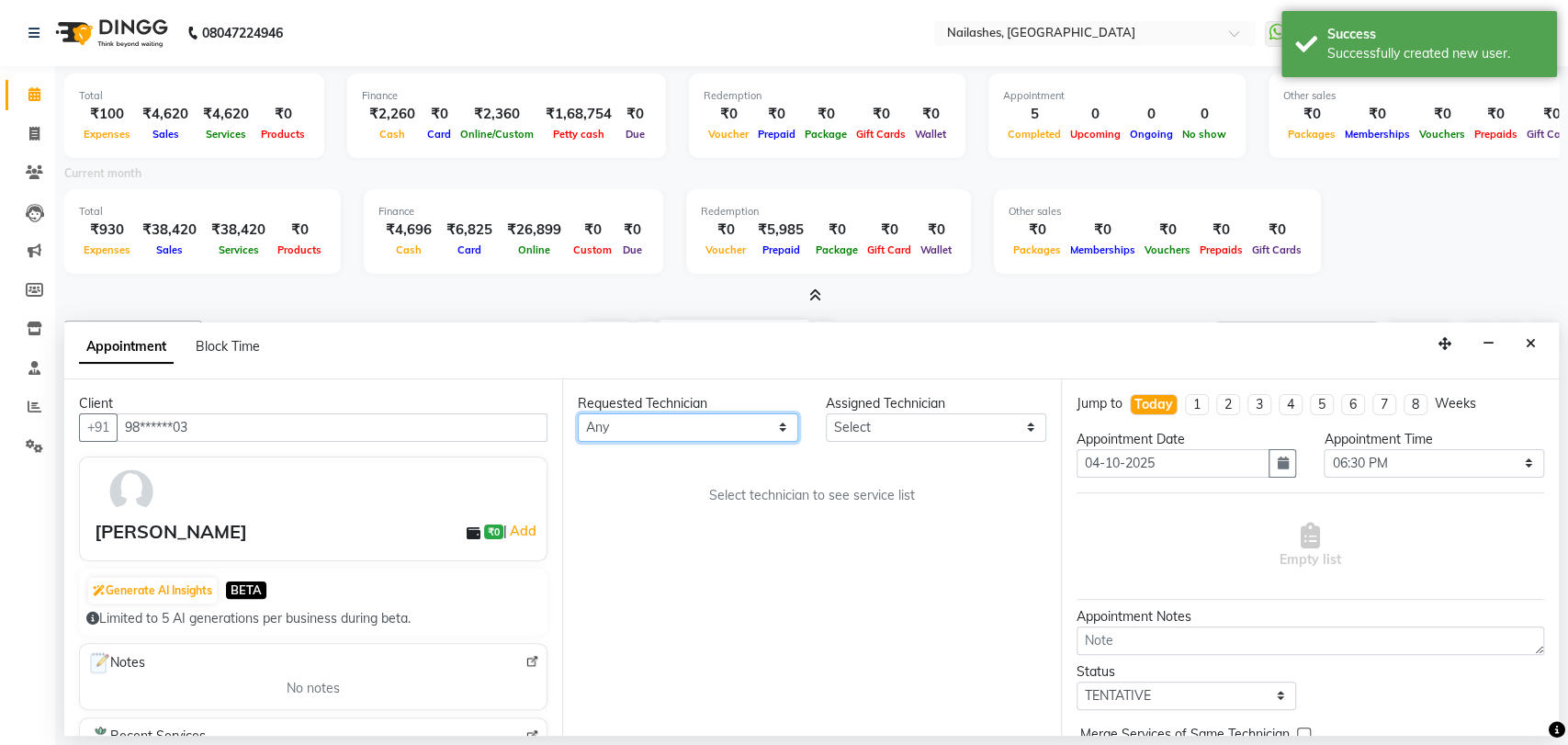
click at [788, 420] on select "Any [PERSON_NAME] pid [PERSON_NAME] [PERSON_NAME] Manager [PERSON_NAME] [PERSON…" at bounding box center [688, 427] width 220 height 29
select select "82227"
click at [578, 413] on select "Any [PERSON_NAME] pid [PERSON_NAME] [PERSON_NAME] Manager [PERSON_NAME] [PERSON…" at bounding box center [688, 427] width 220 height 29
select select "82227"
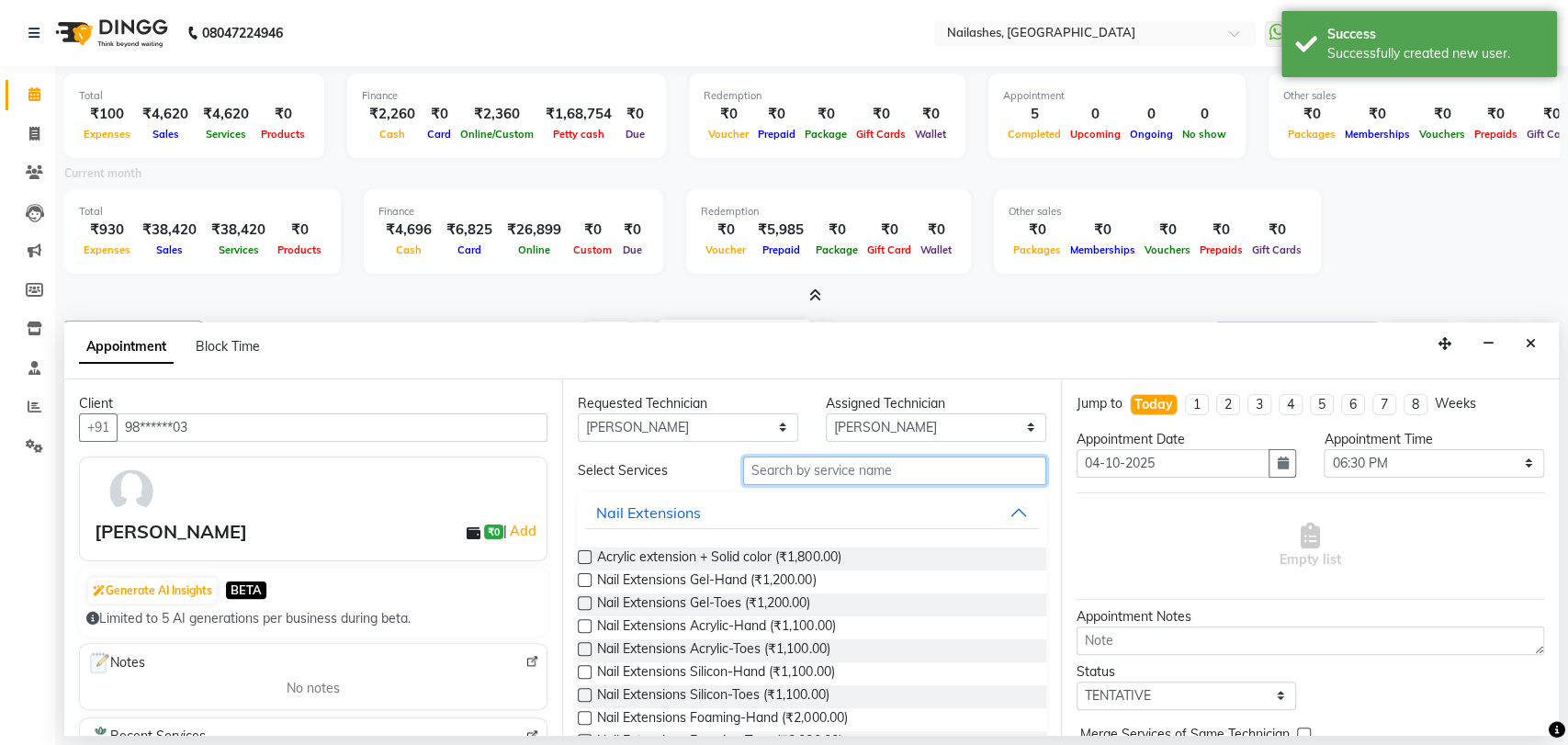
click at [795, 463] on input "text" at bounding box center [895, 470] width 303 height 29
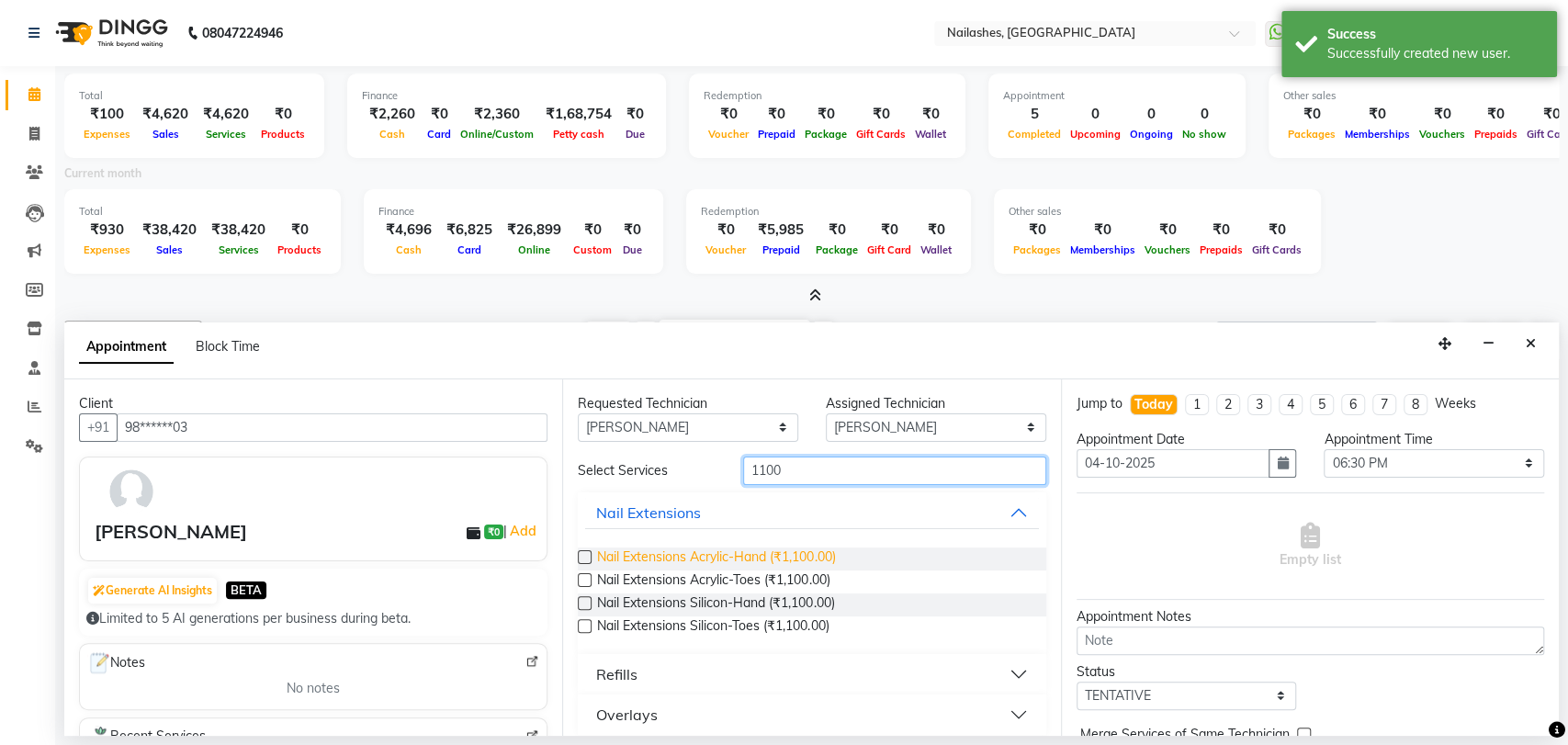
type input "1100"
click at [728, 549] on span "Nail Extensions Acrylic-Hand (₹1,100.00)" at bounding box center [716, 559] width 238 height 23
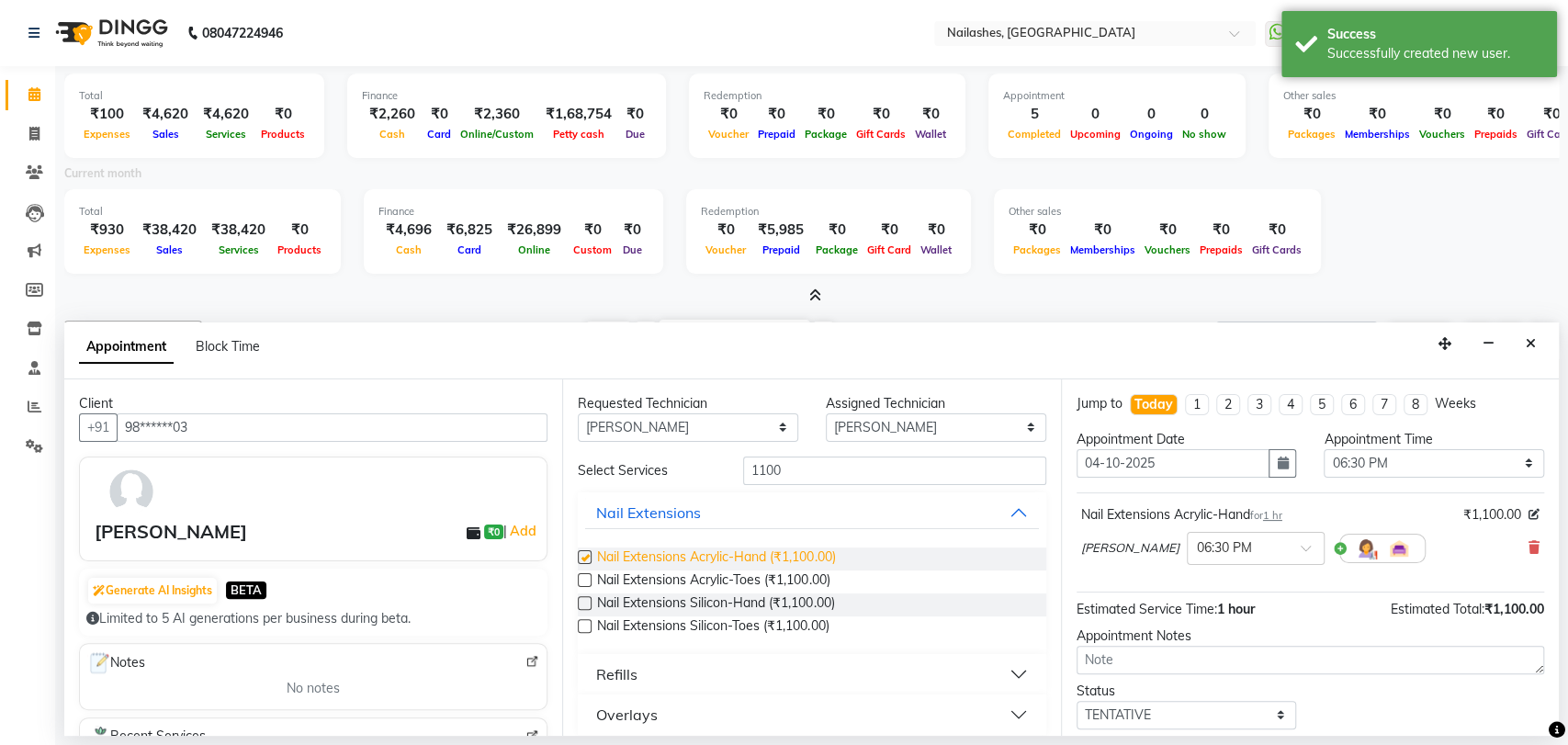
checkbox input "false"
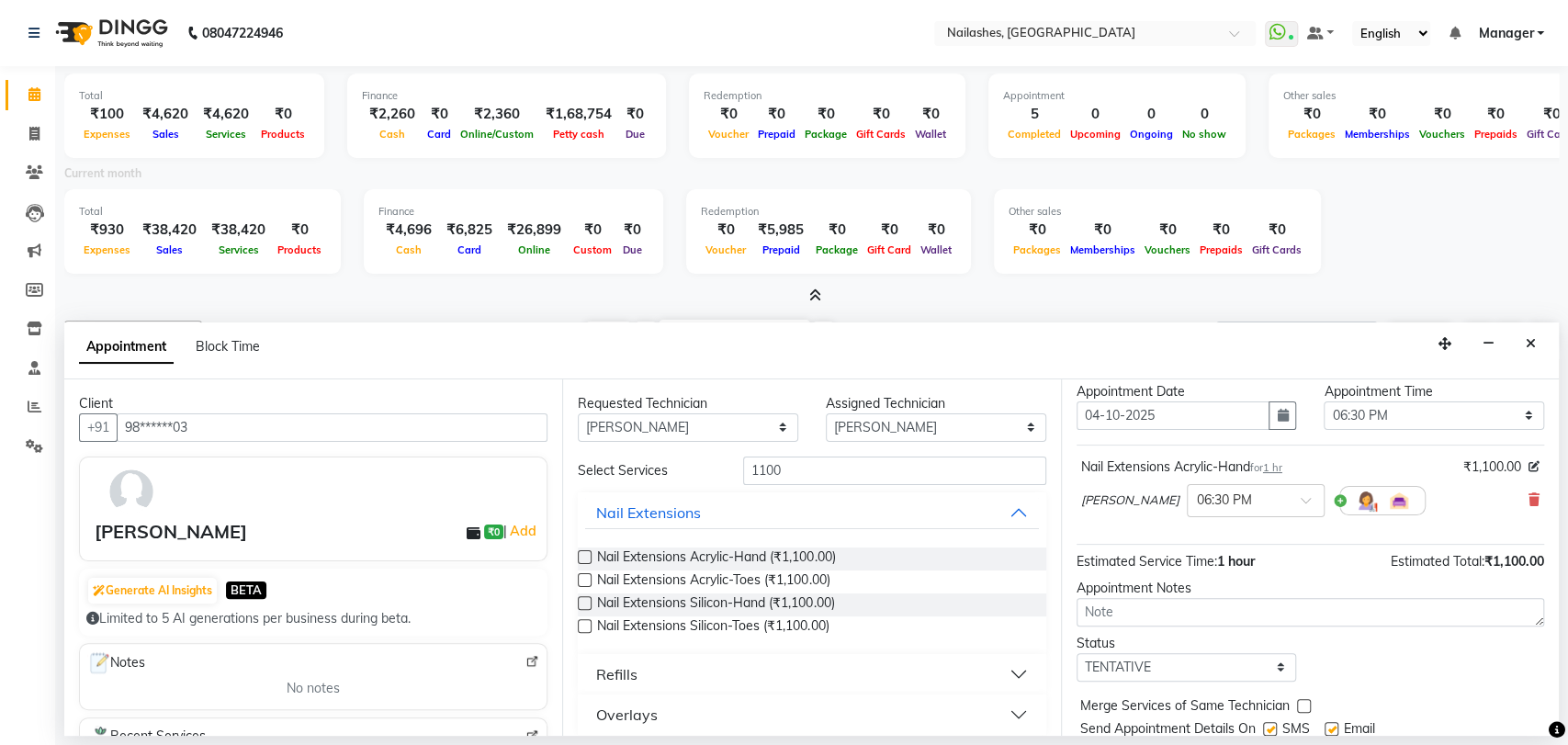
scroll to position [109, 0]
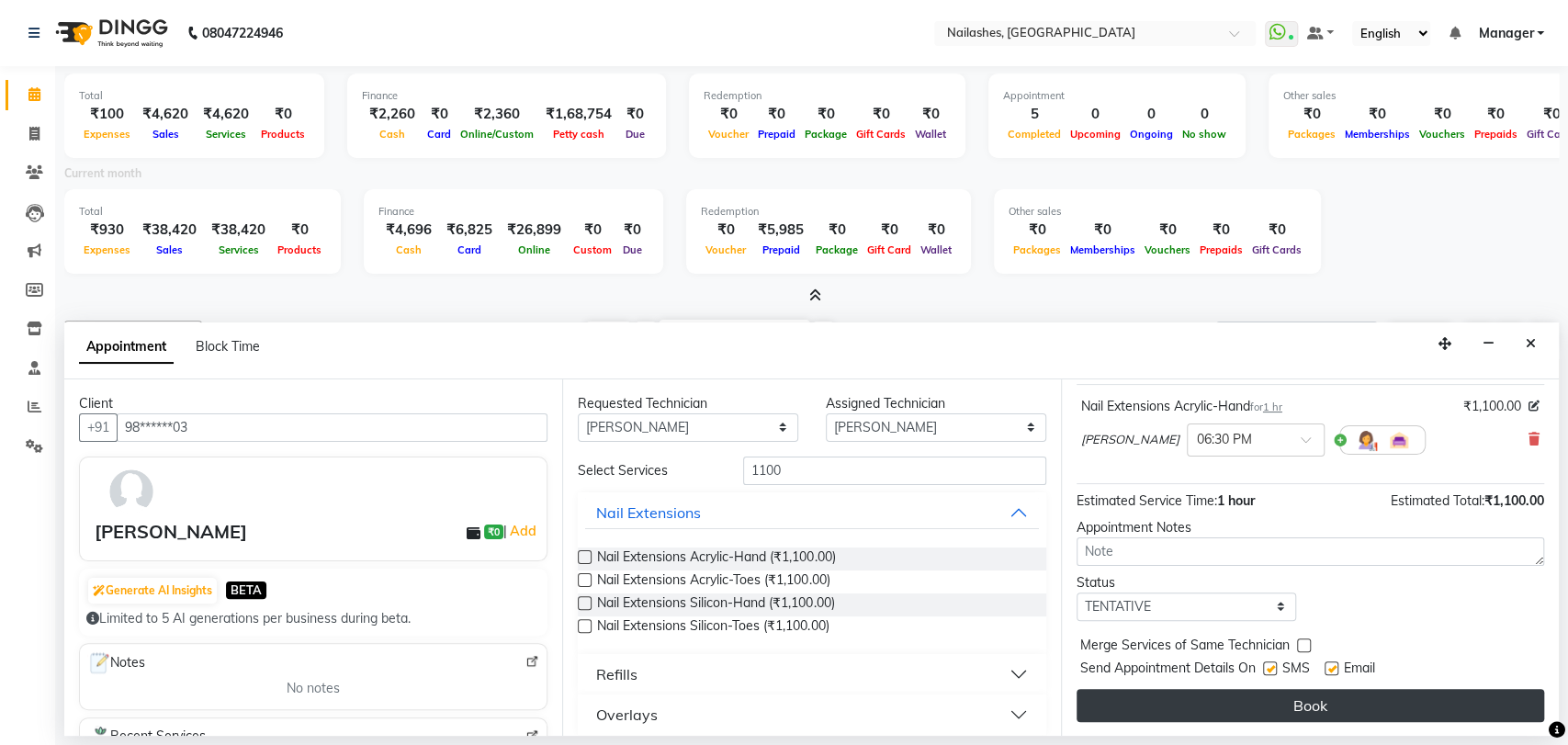
click at [1295, 692] on button "Book" at bounding box center [1310, 705] width 468 height 33
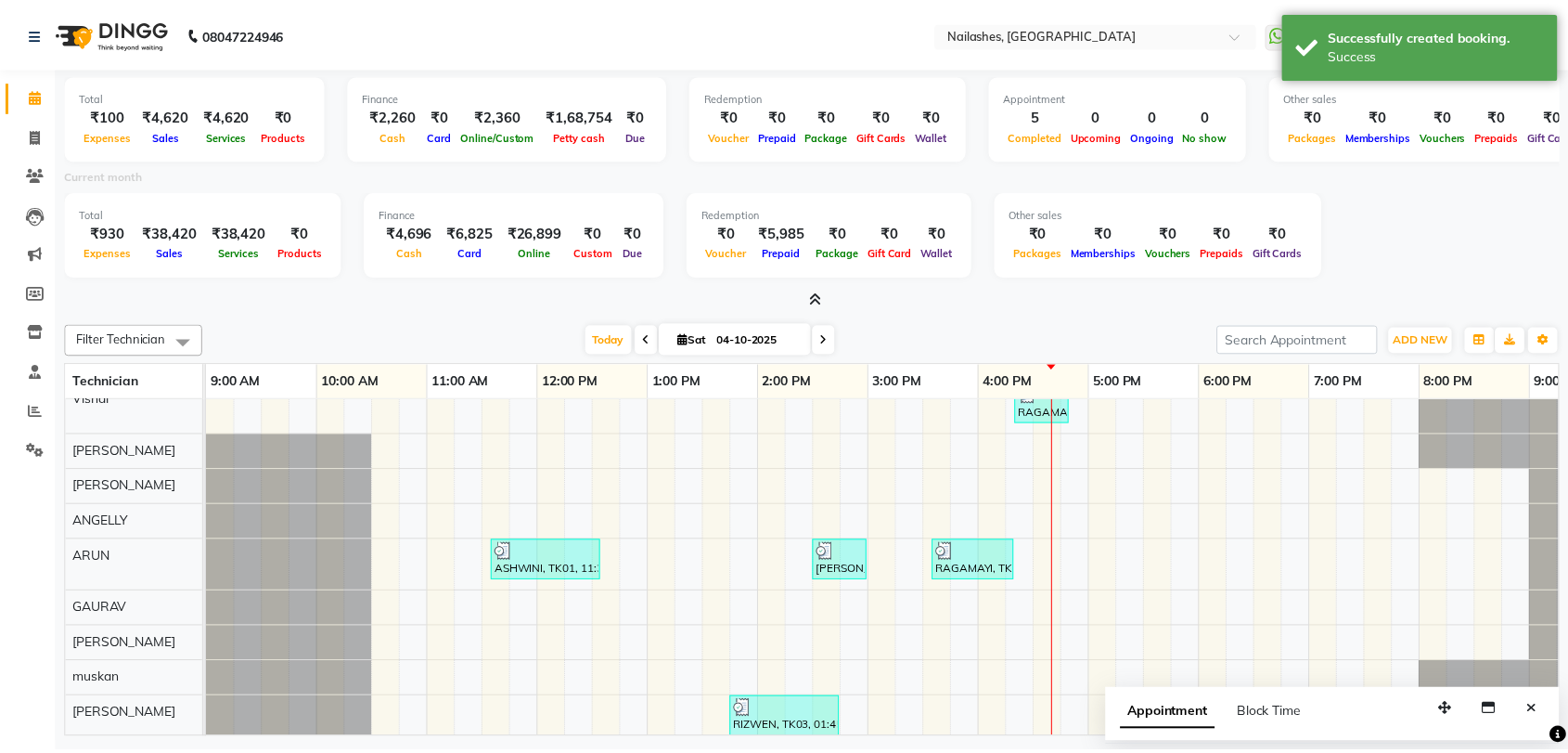
scroll to position [0, 0]
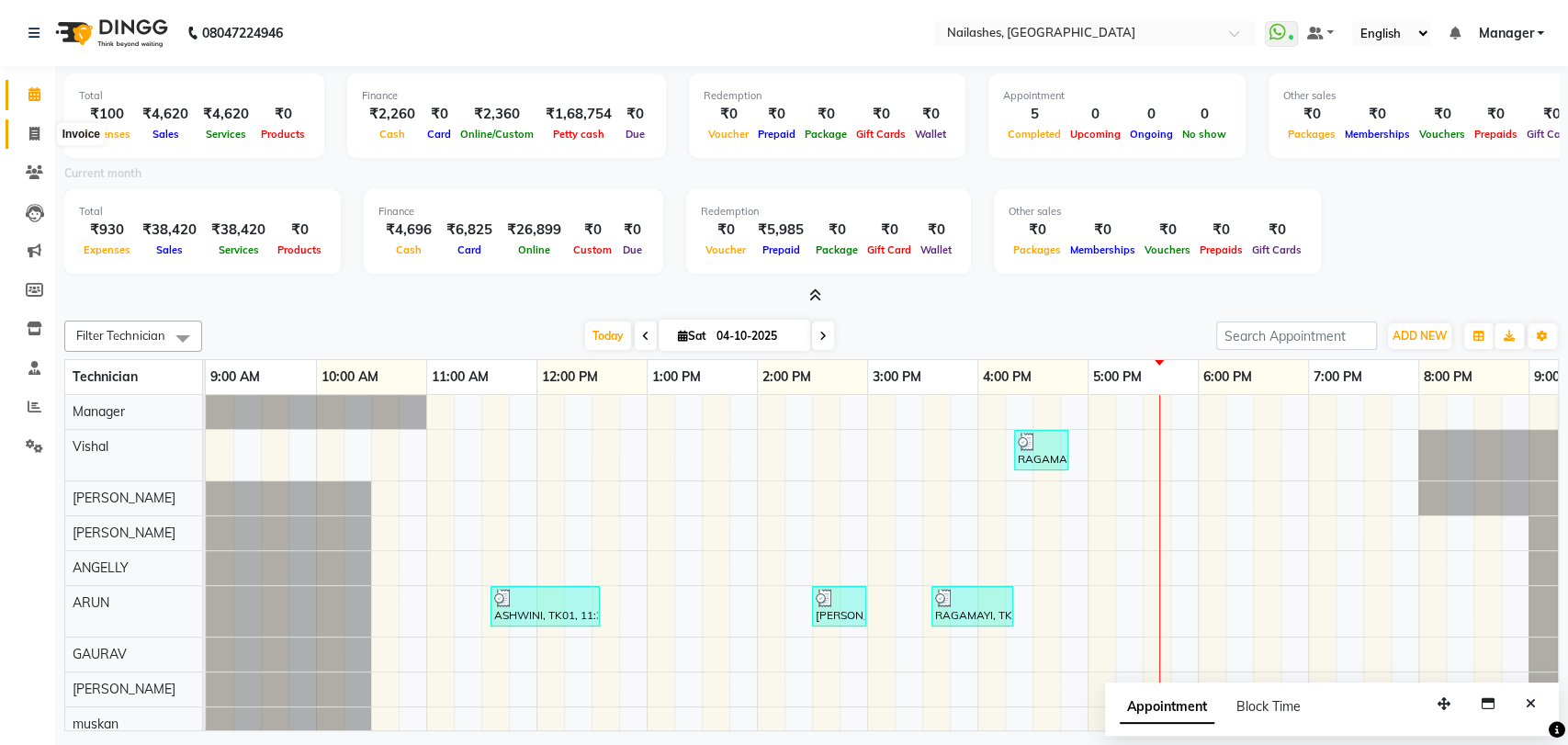
click at [37, 132] on icon at bounding box center [34, 133] width 10 height 14
select select "service"
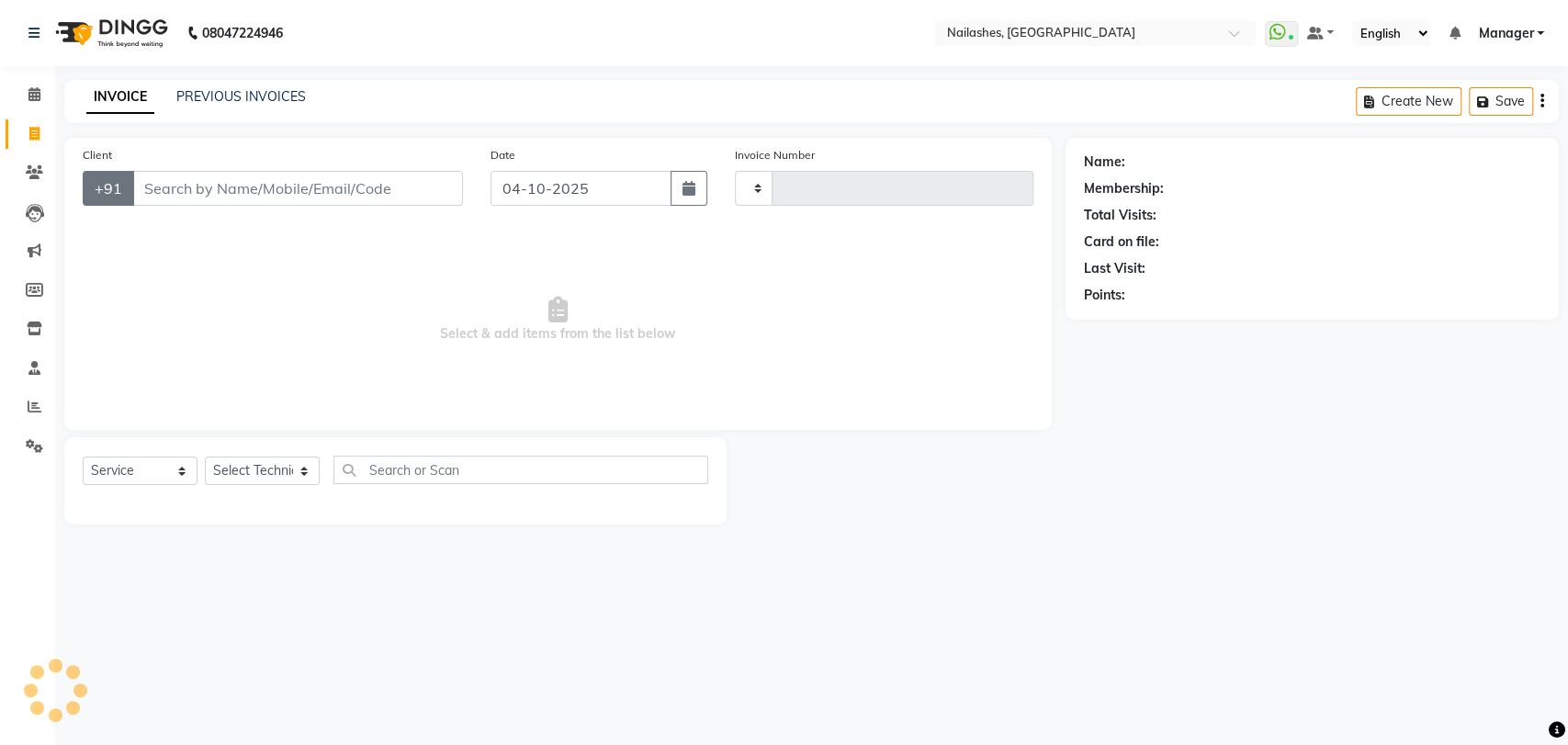
type input "0957"
select select "3667"
click at [301, 465] on select "Select Technician [PERSON_NAME] pid [PERSON_NAME] [PERSON_NAME] Manager [PERSON…" at bounding box center [262, 470] width 115 height 29
select select "91279"
click at [205, 456] on select "Select Technician [PERSON_NAME] pid [PERSON_NAME] [PERSON_NAME] Manager [PERSON…" at bounding box center [262, 470] width 115 height 29
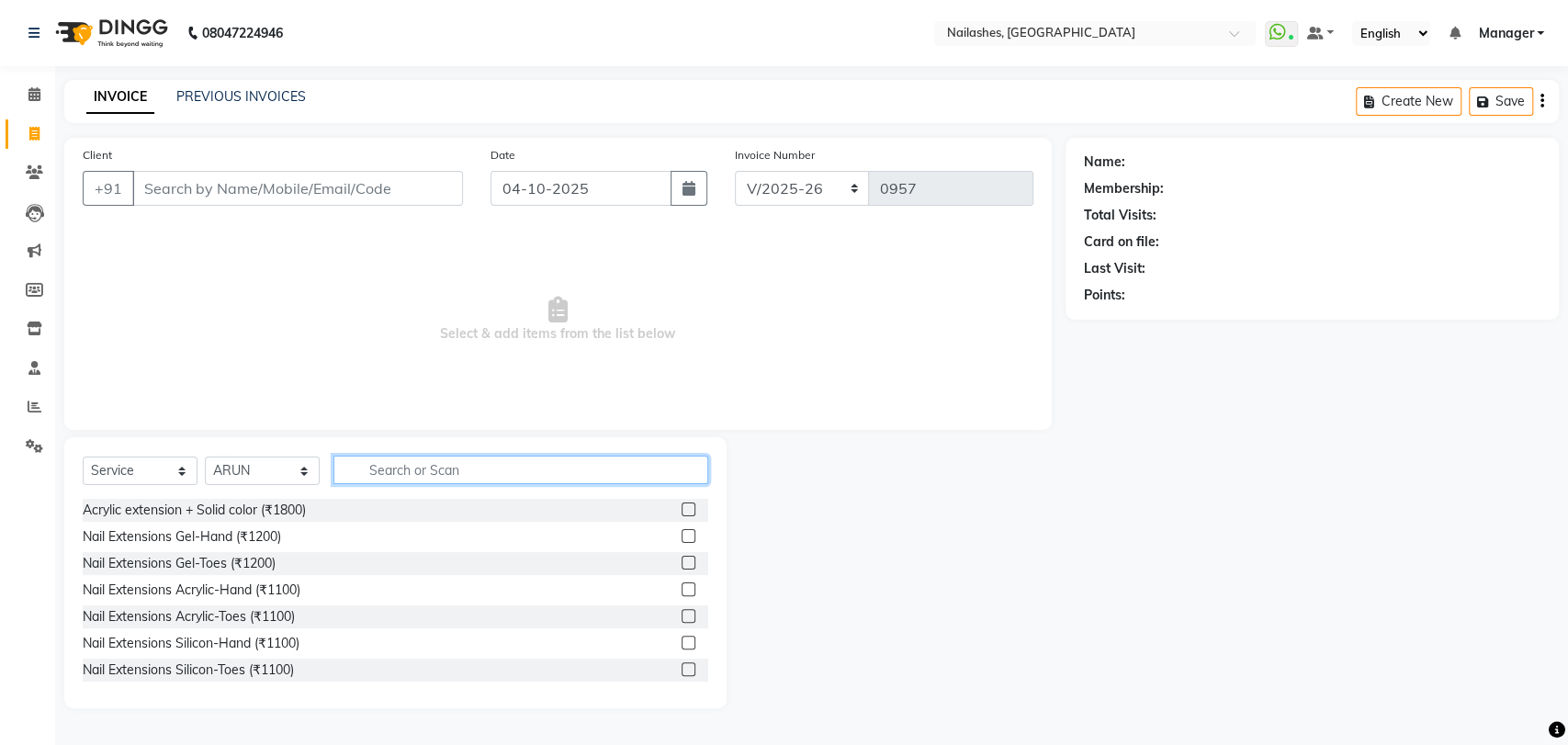
drag, startPoint x: 392, startPoint y: 477, endPoint x: 356, endPoint y: 405, distance: 80.5
click at [391, 468] on input "text" at bounding box center [521, 469] width 374 height 29
type input "500"
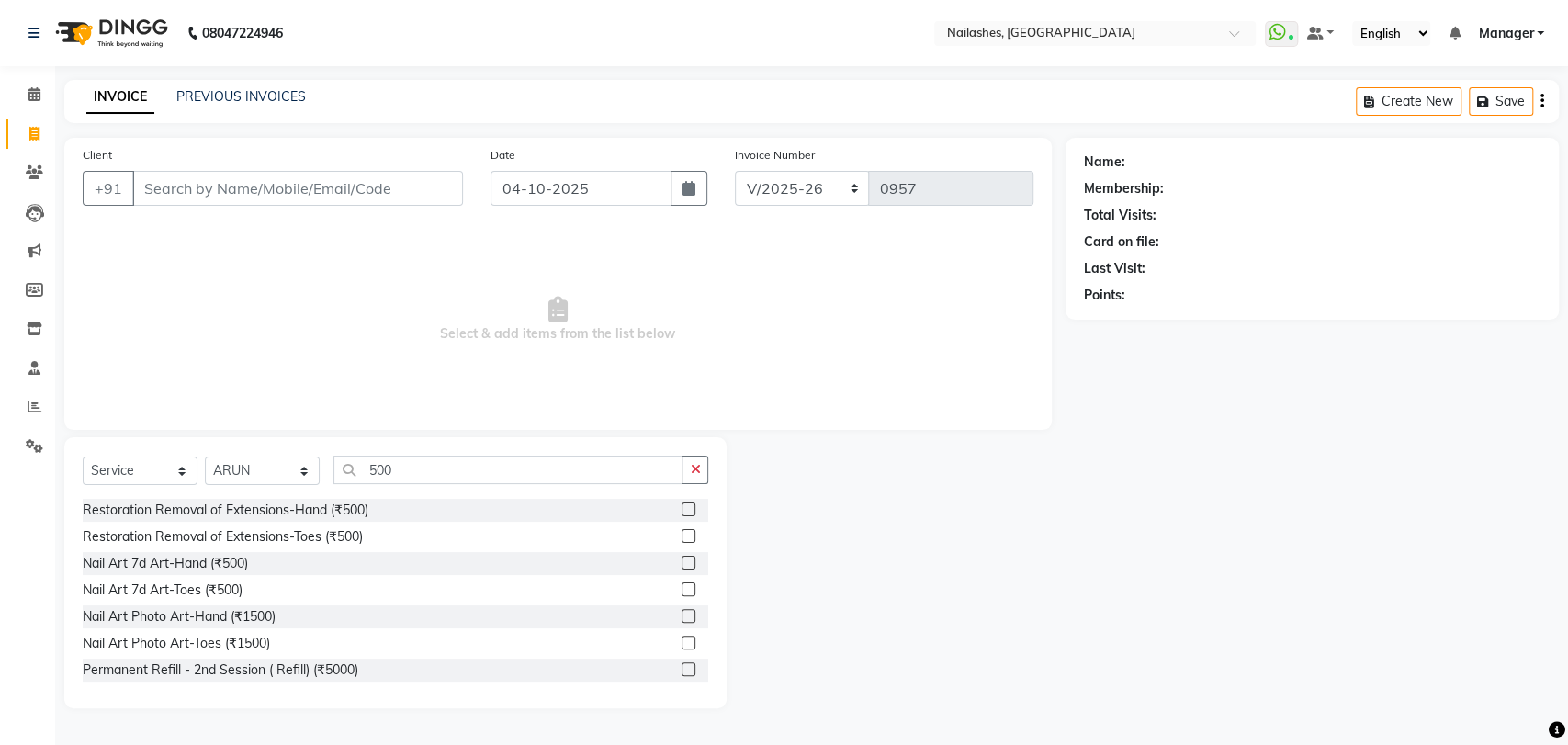
click at [309, 494] on div "Select Service Product Membership Package Voucher Prepaid Gift Card Select Tech…" at bounding box center [396, 477] width 625 height 43
click at [309, 503] on div "Restoration Removal of Extensions-Hand (₹500)" at bounding box center [226, 510] width 286 height 19
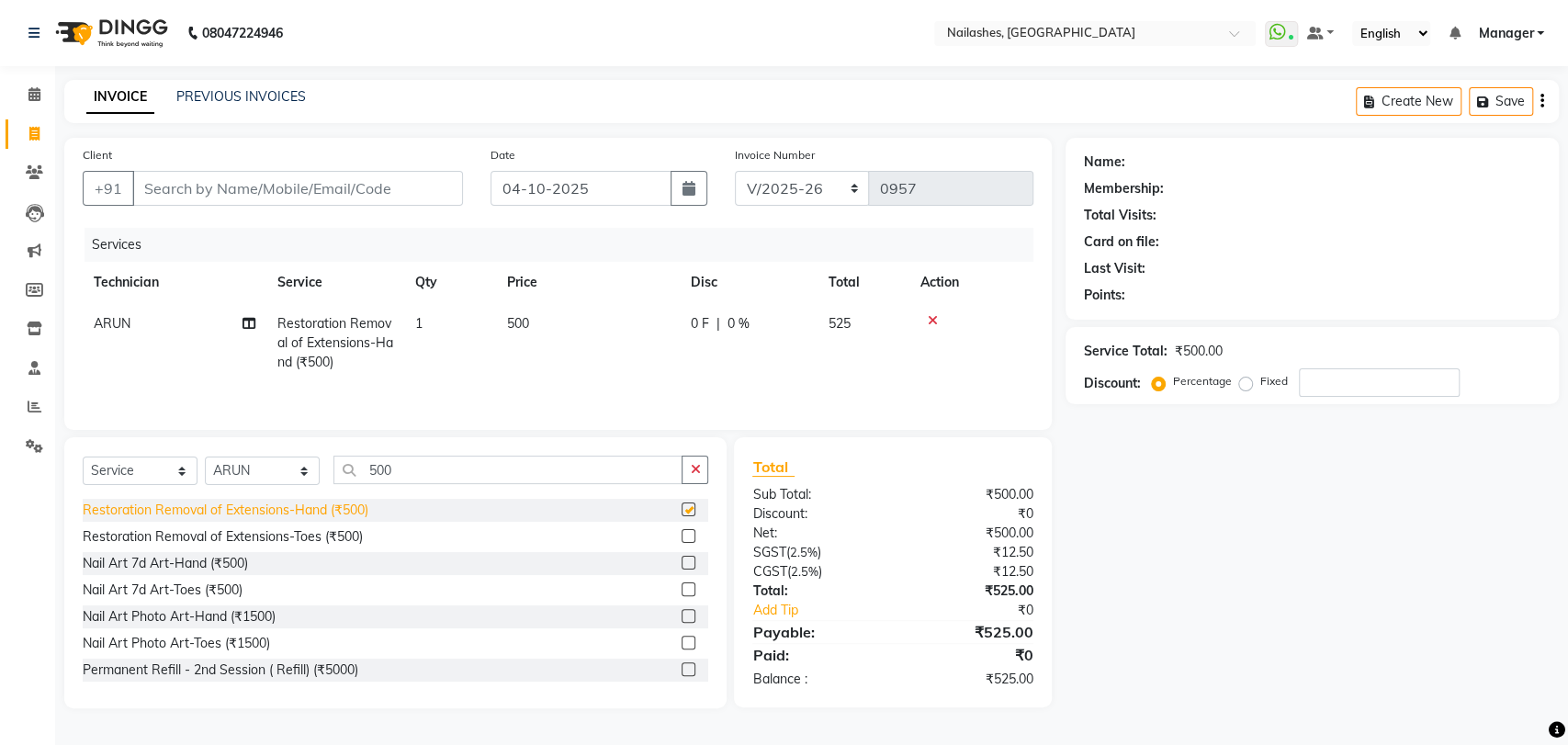
checkbox input "false"
click at [694, 467] on icon "button" at bounding box center [695, 469] width 10 height 13
click at [405, 450] on div "Select Service Product Membership Package Voucher Prepaid Gift Card Select Tech…" at bounding box center [396, 573] width 662 height 271
click at [928, 317] on icon at bounding box center [932, 321] width 10 height 13
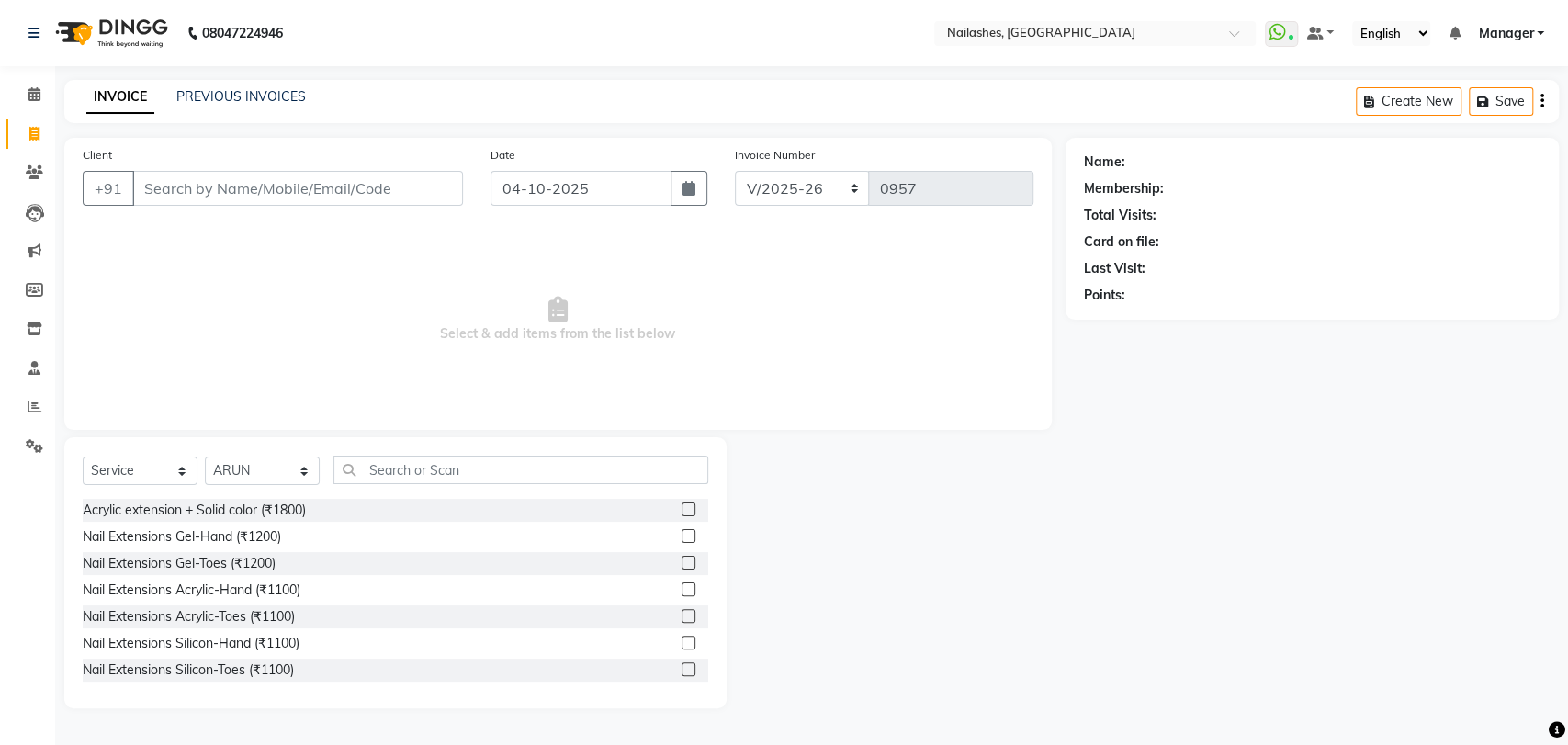
drag, startPoint x: 552, startPoint y: 454, endPoint x: 565, endPoint y: 450, distance: 13.6
click at [552, 454] on div "Select Service Product Membership Package Voucher Prepaid Gift Card Select Tech…" at bounding box center [396, 573] width 662 height 271
click at [493, 470] on input "text" at bounding box center [521, 469] width 374 height 29
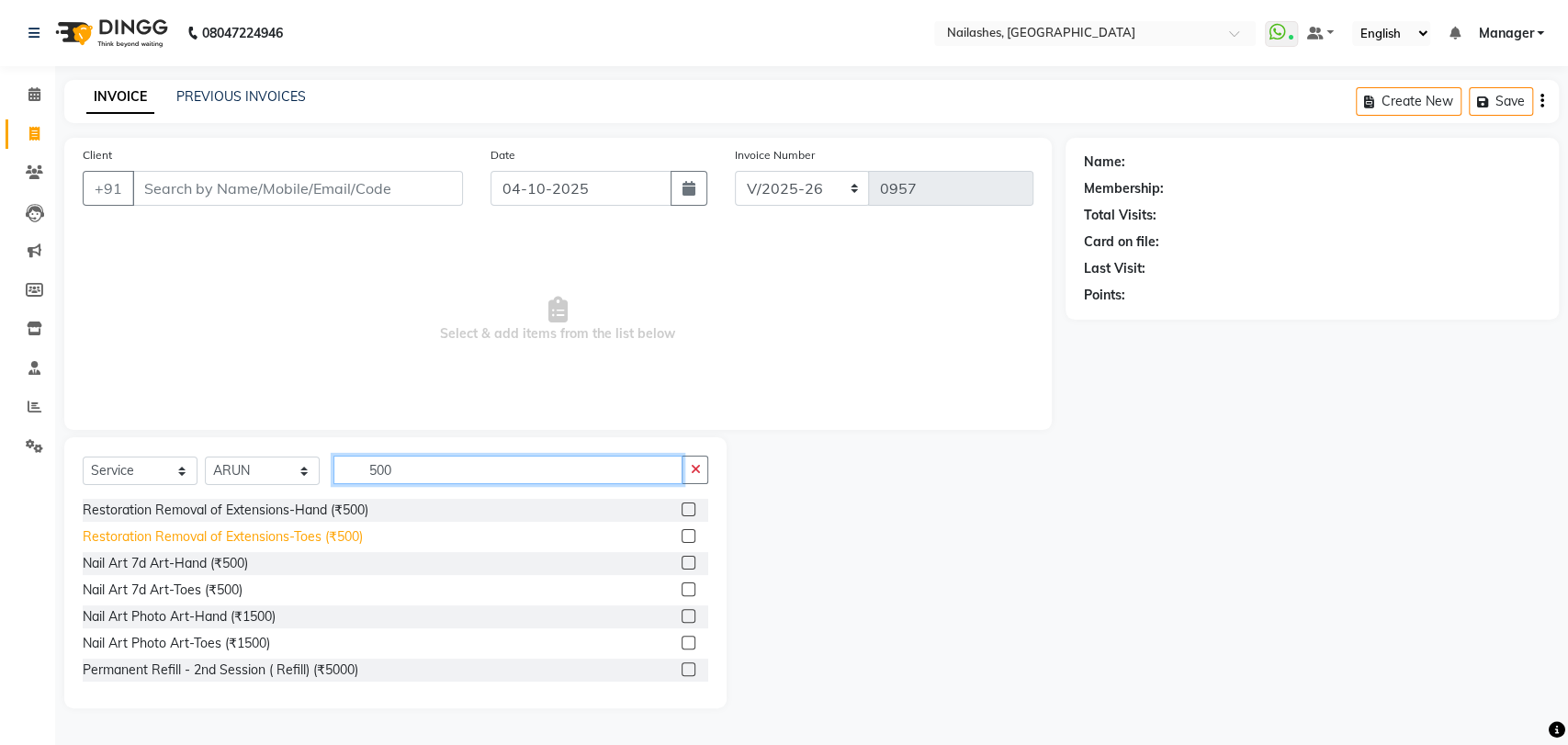
type input "500"
click at [342, 531] on div "Restoration Removal of Extensions-Toes (₹500)" at bounding box center [223, 537] width 280 height 19
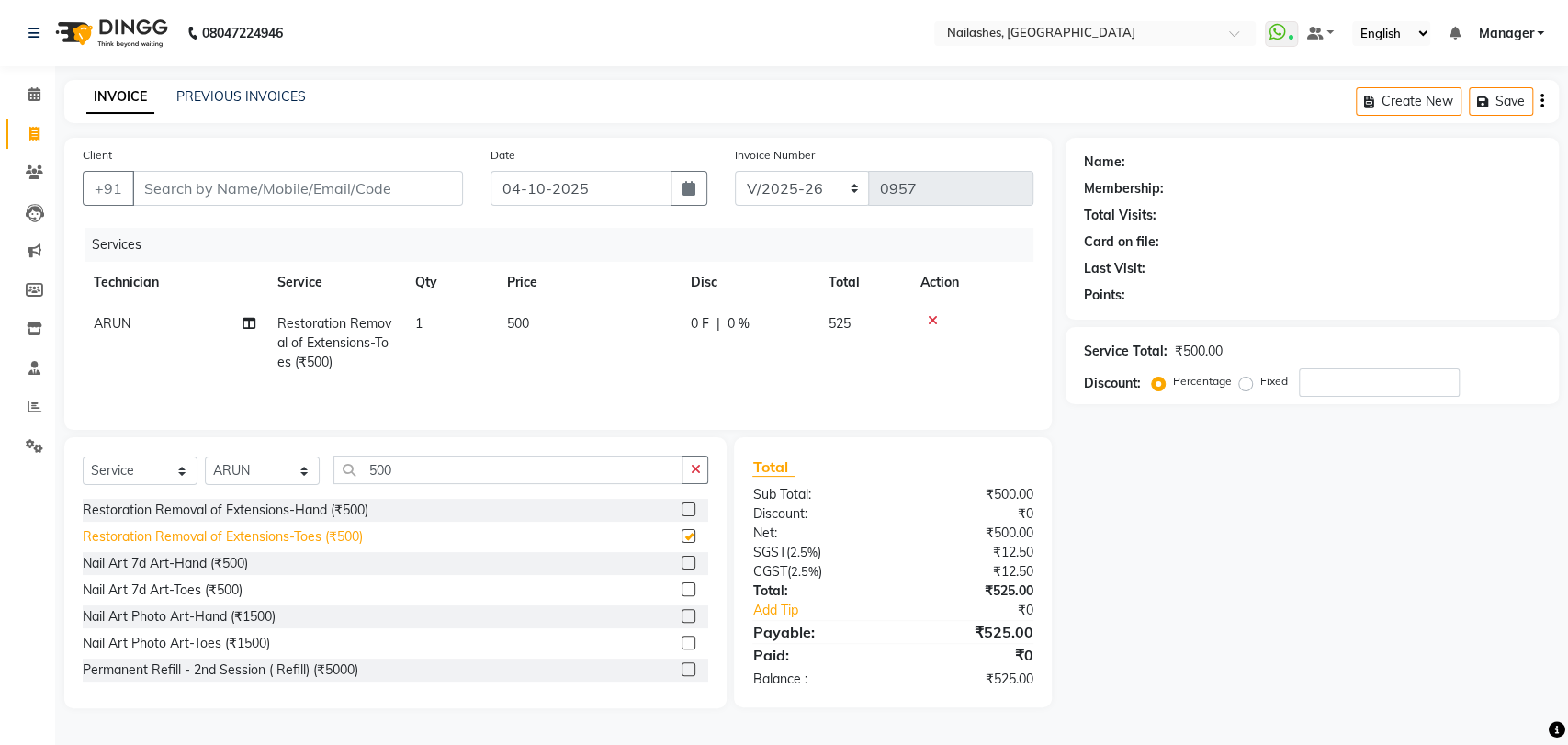
checkbox input "false"
click at [698, 473] on icon "button" at bounding box center [695, 469] width 10 height 13
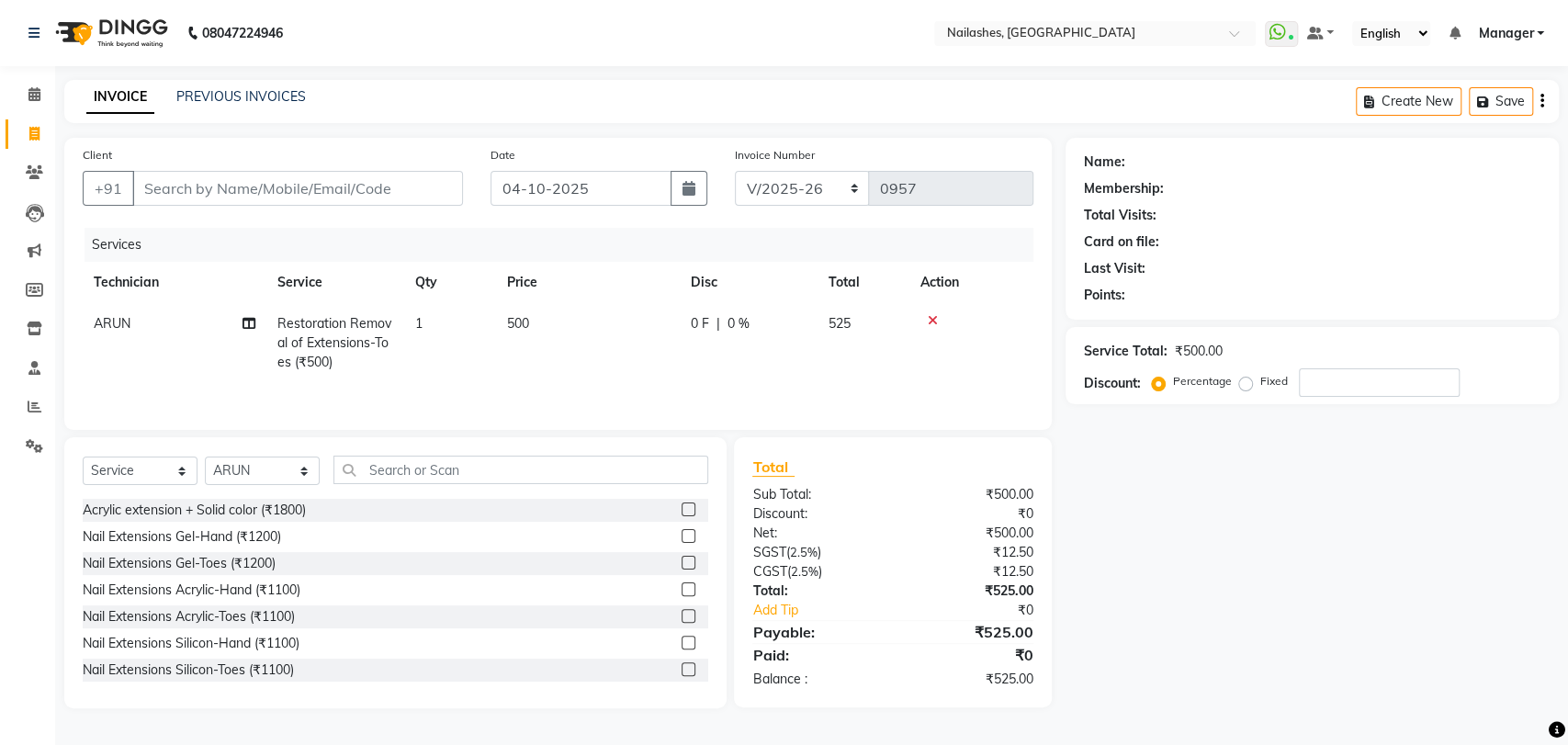
click at [519, 329] on span "500" at bounding box center [518, 324] width 22 height 17
select select "91279"
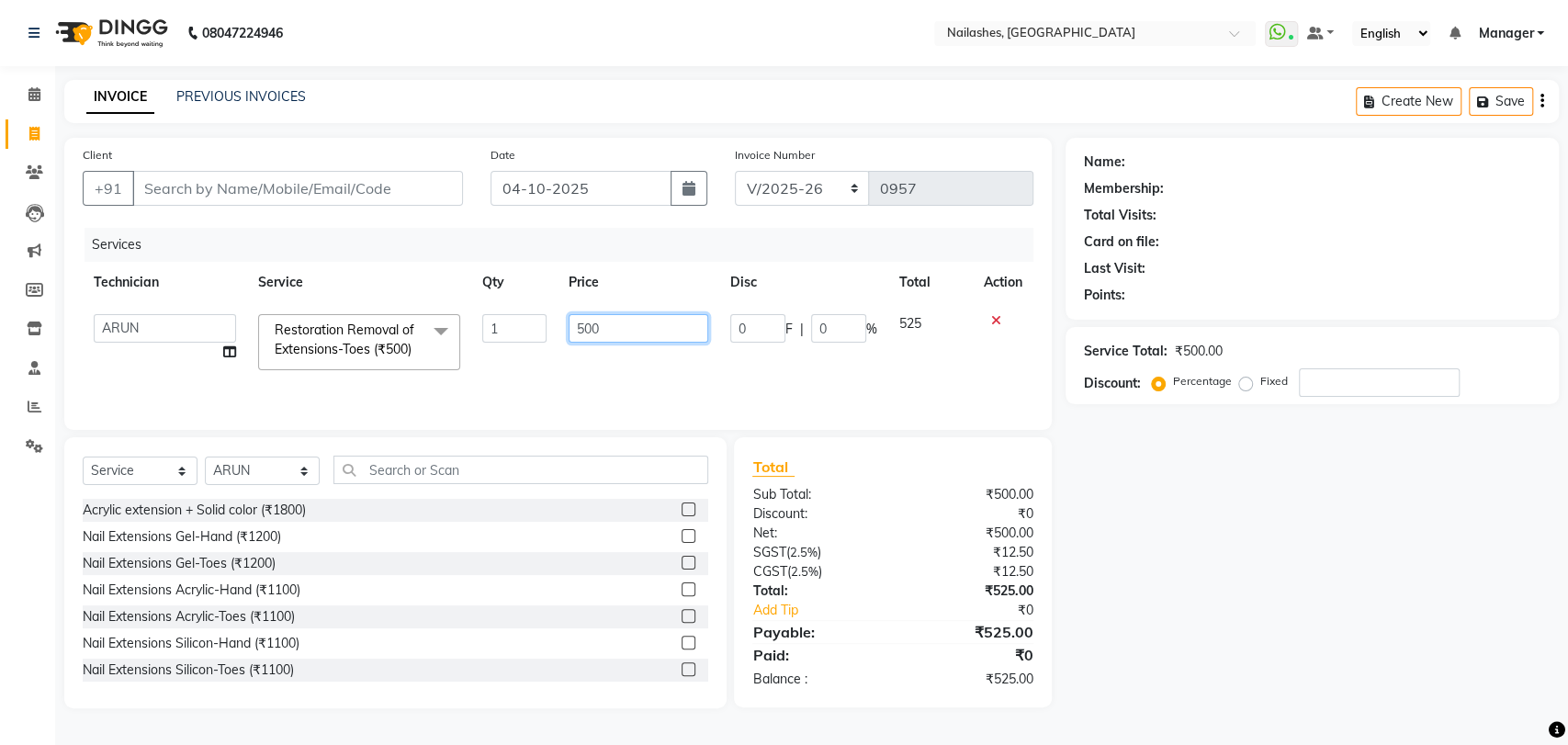
click at [604, 333] on input "500" at bounding box center [639, 328] width 140 height 29
type input "5"
type input "300"
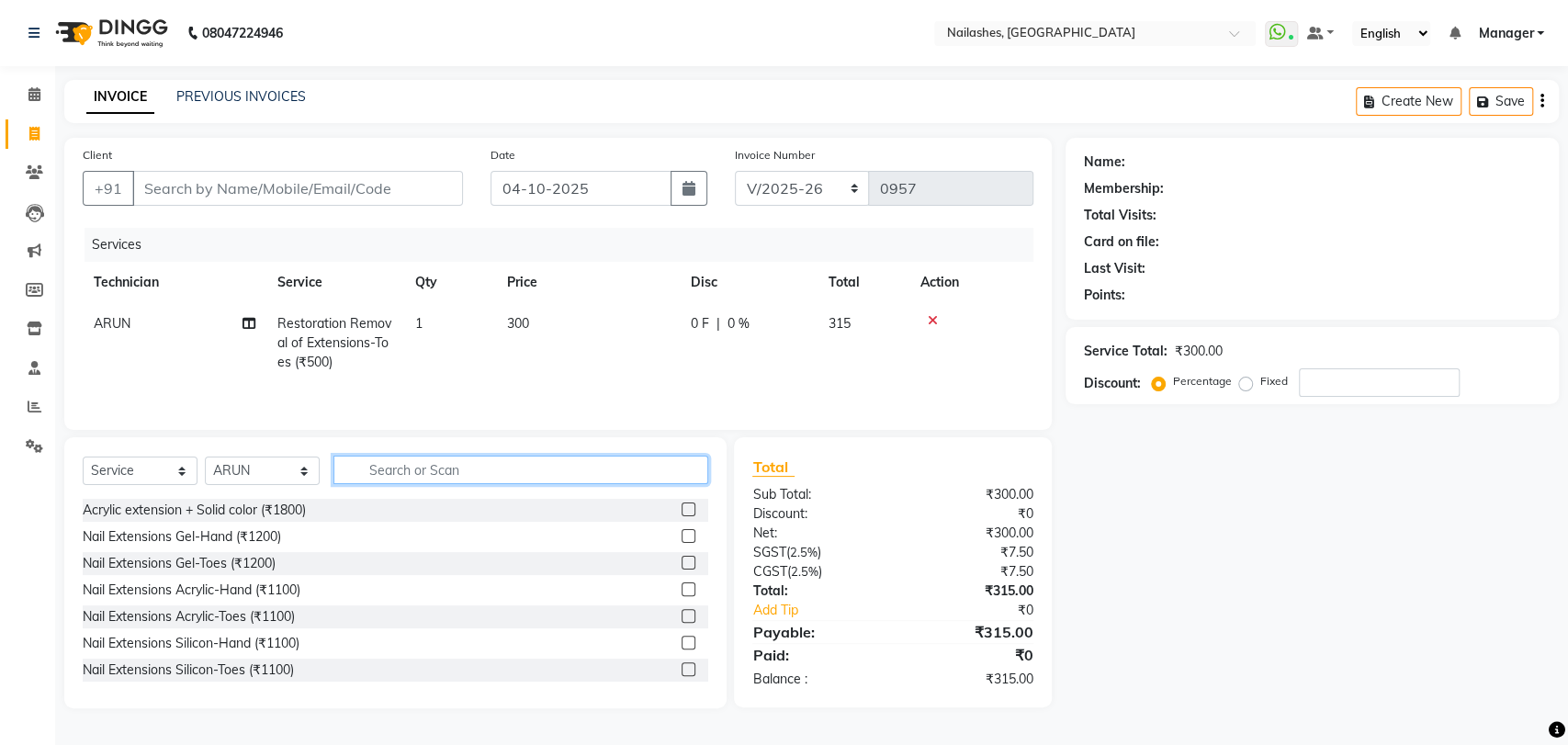
click at [428, 469] on input "text" at bounding box center [521, 469] width 374 height 29
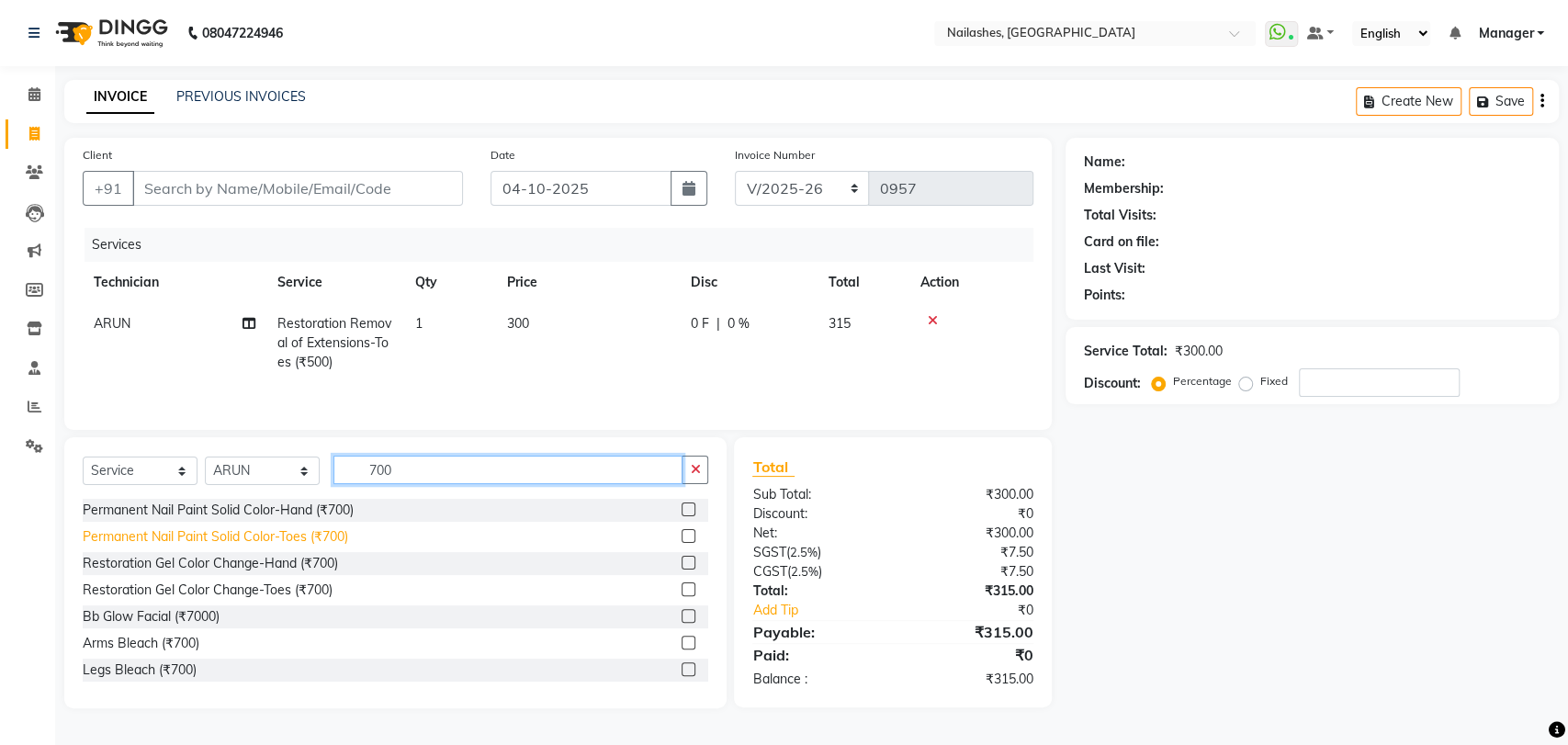
type input "700"
click at [307, 531] on div "Permanent Nail Paint Solid Color-Toes (₹700)" at bounding box center [216, 537] width 266 height 19
checkbox input "false"
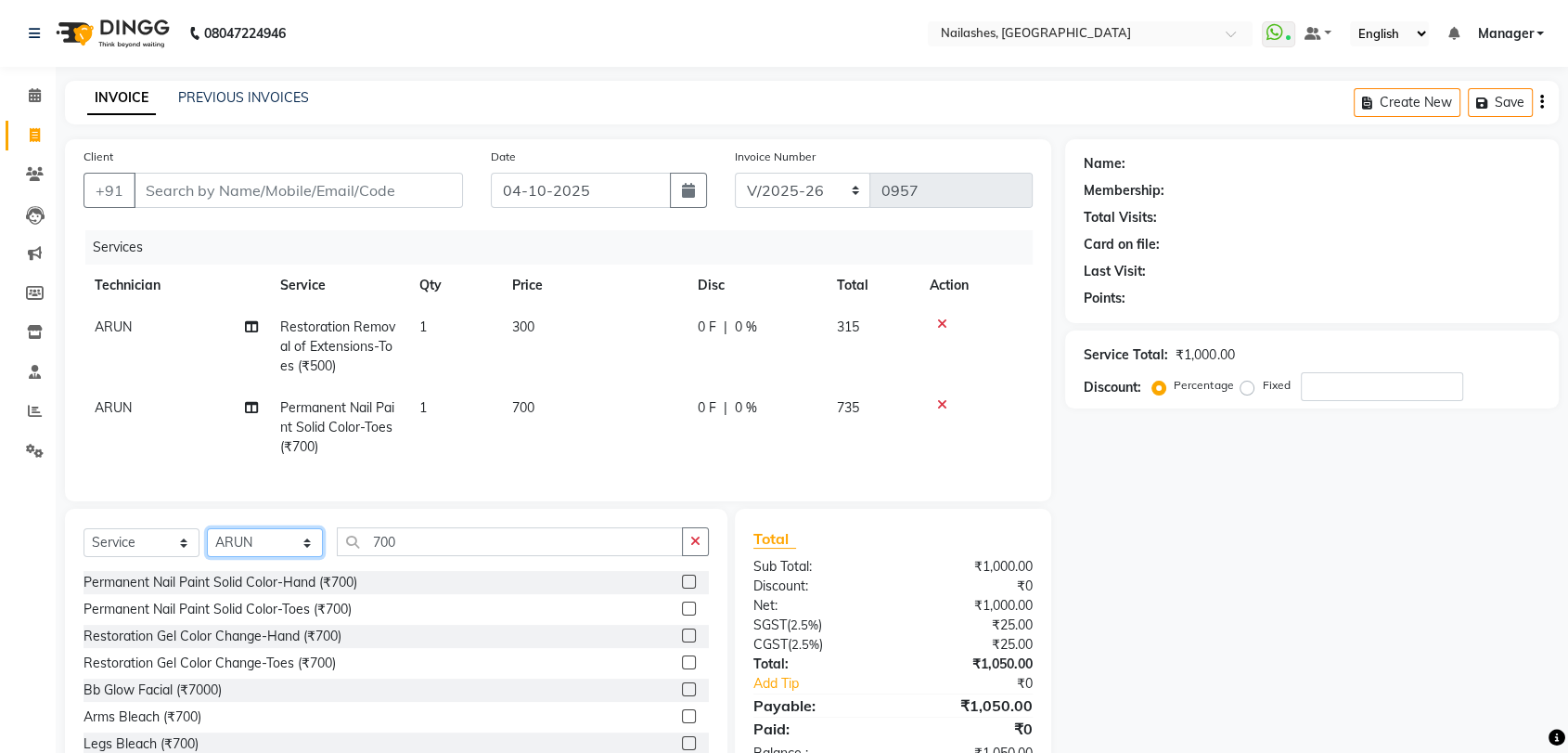
click at [305, 557] on select "Select Technician [PERSON_NAME] pid [PERSON_NAME] [PERSON_NAME] Manager [PERSON…" at bounding box center [265, 542] width 116 height 29
select select "82227"
click at [207, 544] on select "Select Technician [PERSON_NAME] pid [PERSON_NAME] [PERSON_NAME] Manager [PERSON…" at bounding box center [265, 542] width 116 height 29
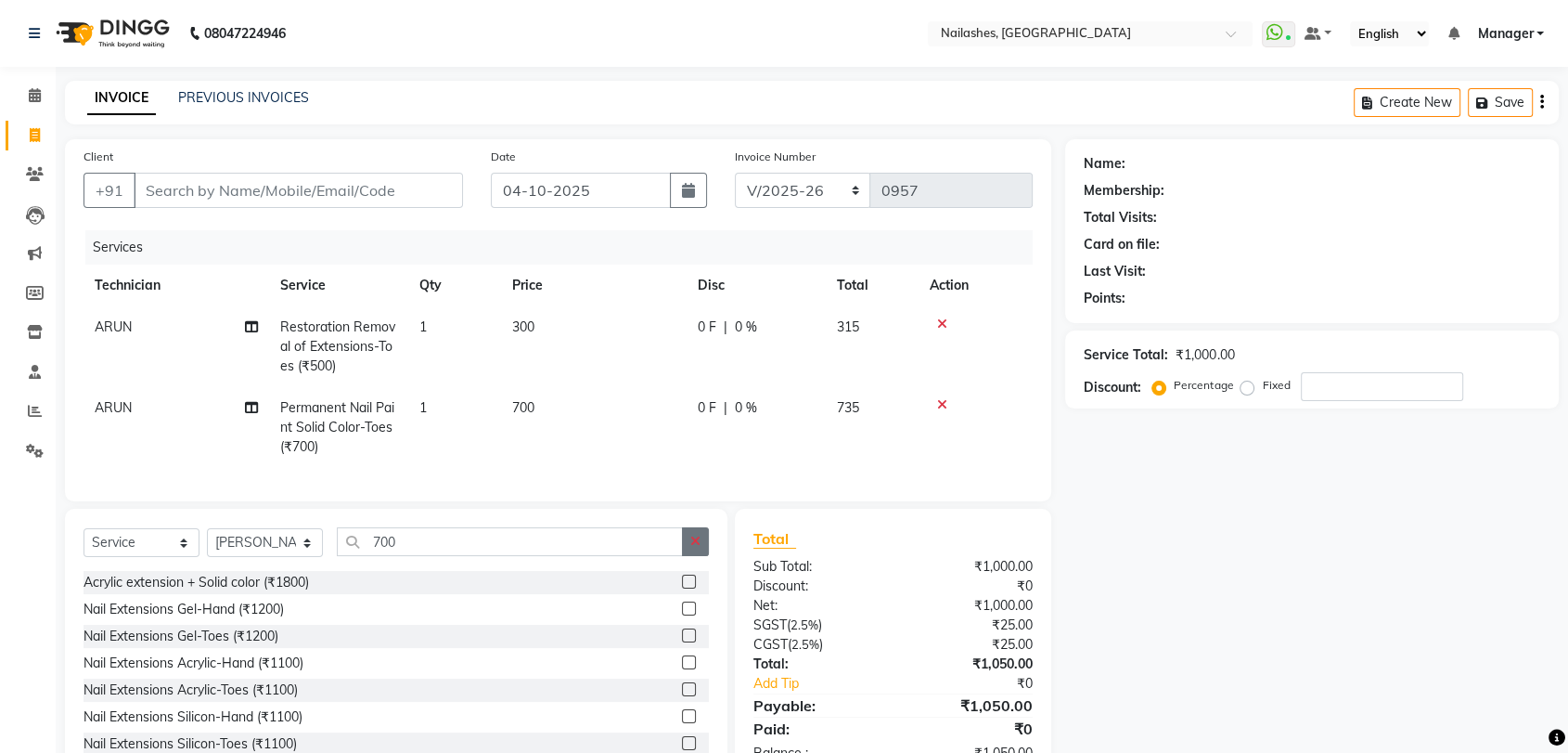
click at [704, 547] on button "button" at bounding box center [695, 541] width 27 height 29
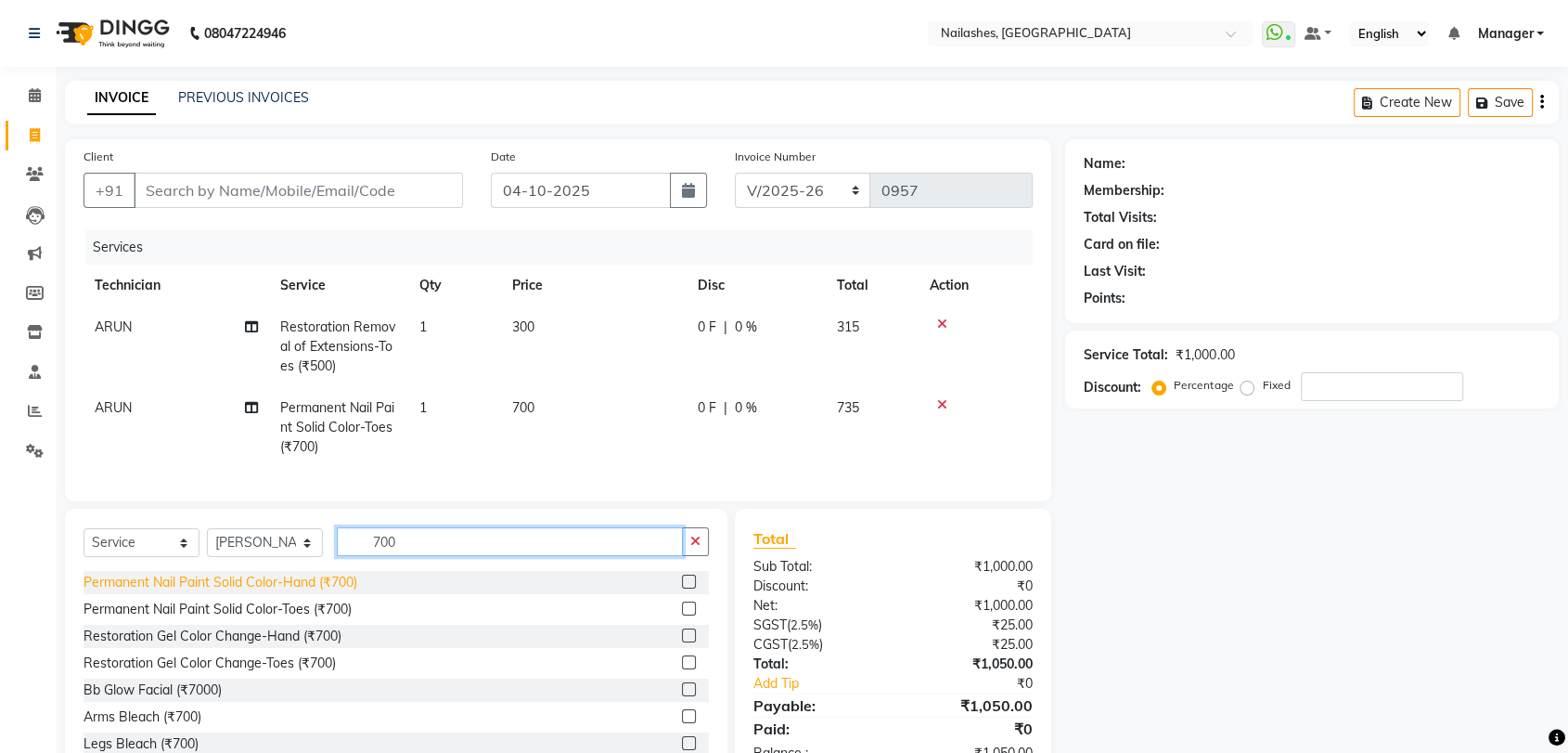
type input "700"
click at [306, 591] on div "Permanent Nail Paint Solid Color-Hand (₹700)" at bounding box center [221, 582] width 274 height 20
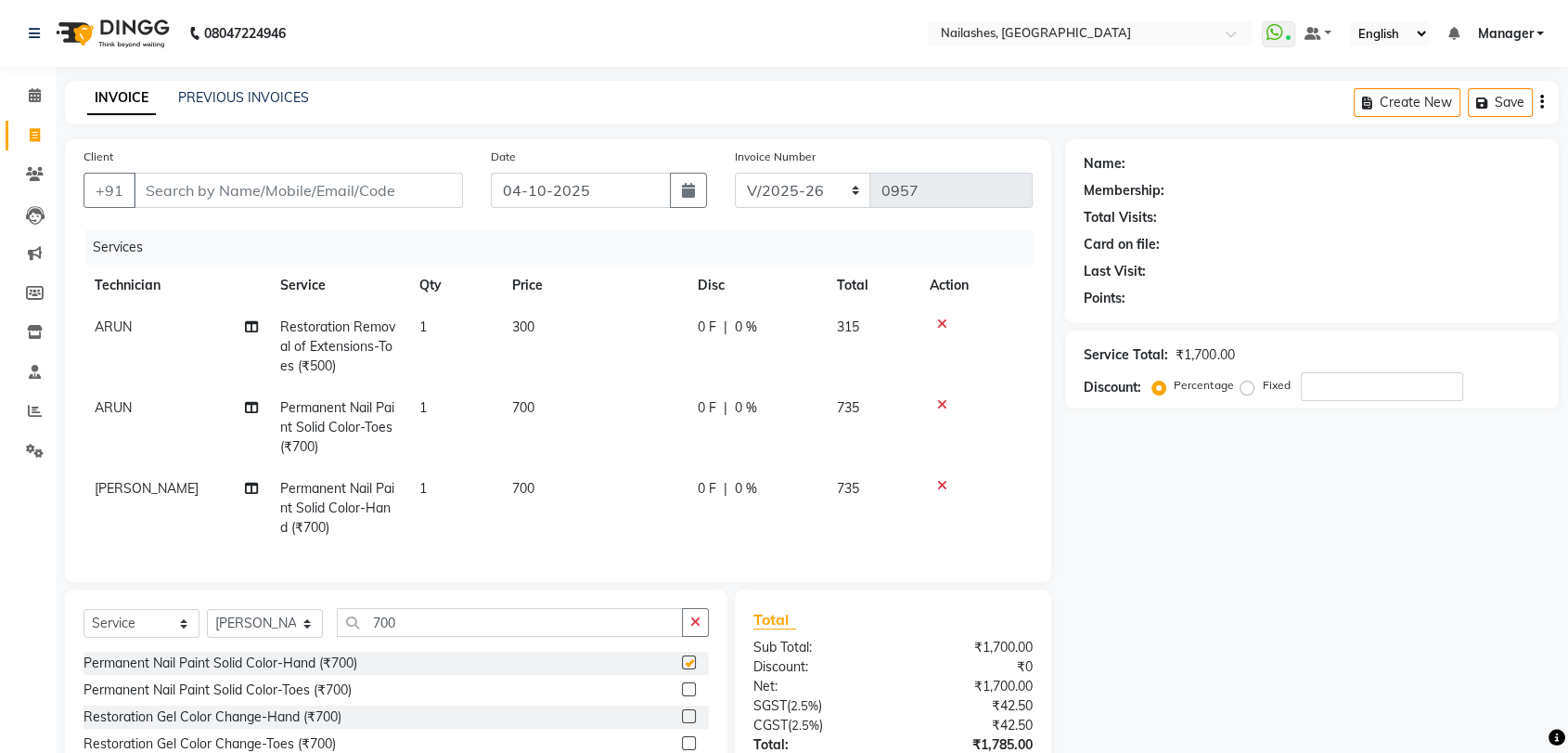
checkbox input "false"
click at [696, 628] on icon "button" at bounding box center [695, 622] width 10 height 13
click at [492, 628] on input "text" at bounding box center [523, 622] width 372 height 29
type input "ART"
click at [266, 673] on div "Nail Art Glitter Per Finger-Hand (₹150)" at bounding box center [198, 663] width 230 height 20
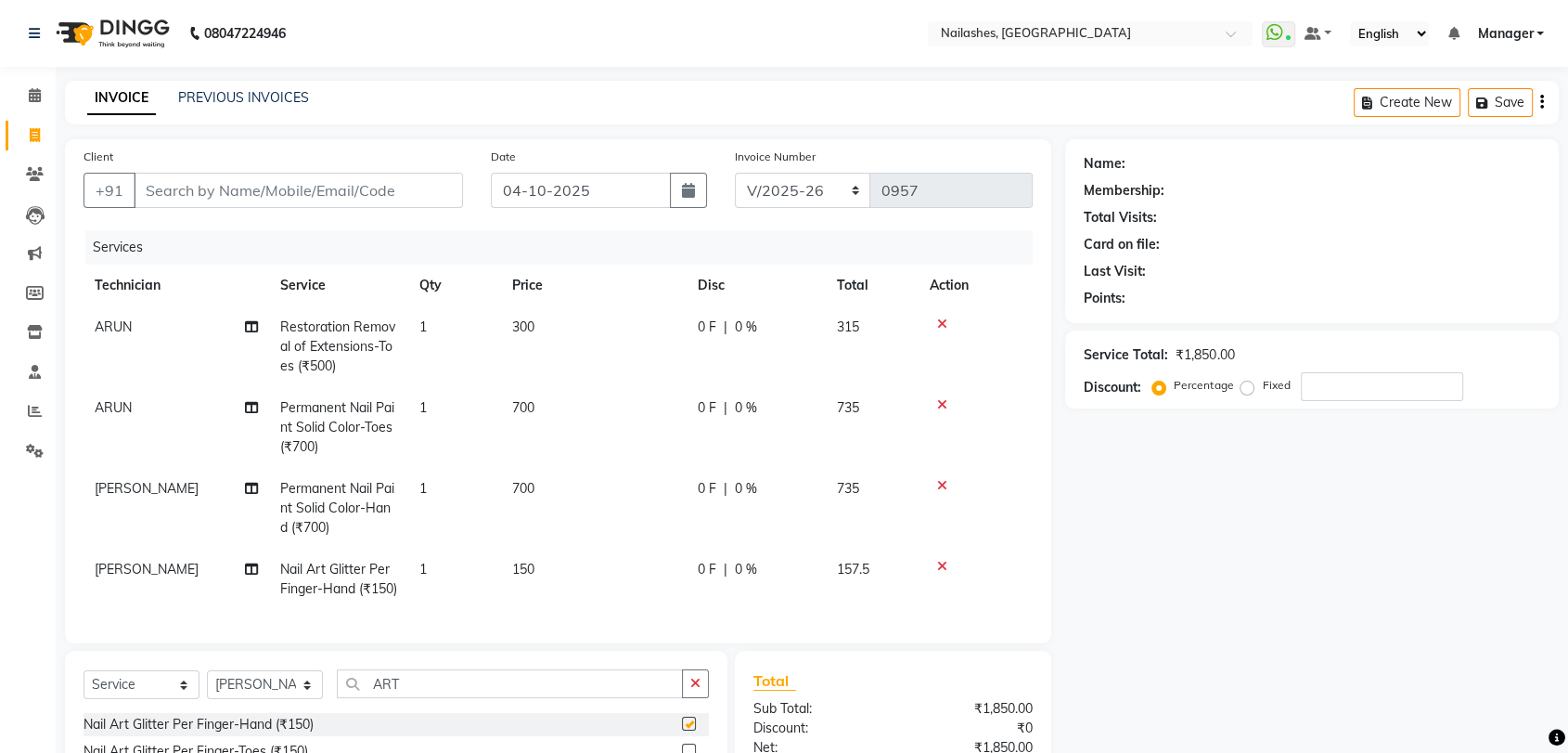
checkbox input "false"
click at [509, 549] on td "150" at bounding box center [593, 580] width 185 height 62
select select "82227"
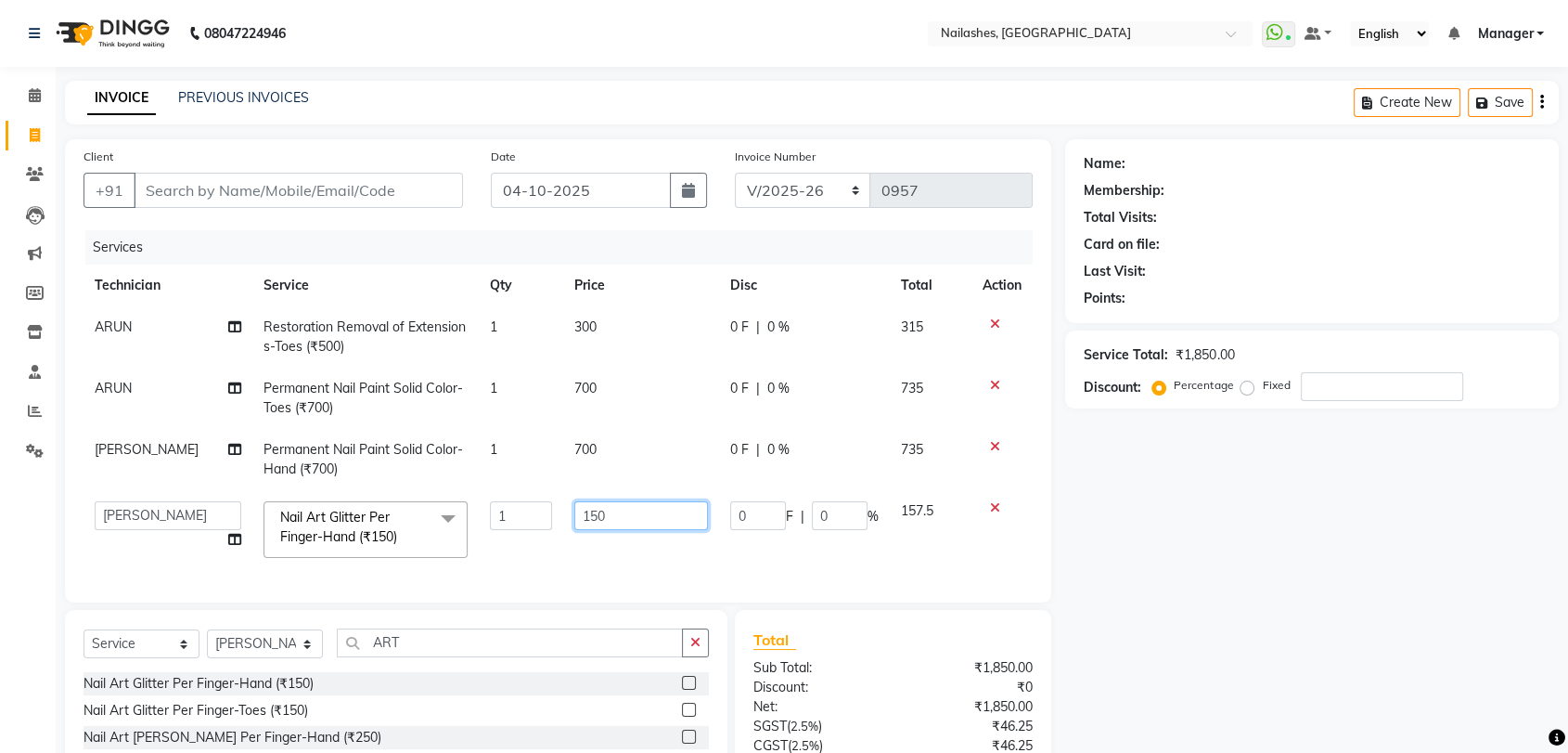
click at [617, 514] on input "150" at bounding box center [641, 515] width 132 height 29
type input "1"
type input "200"
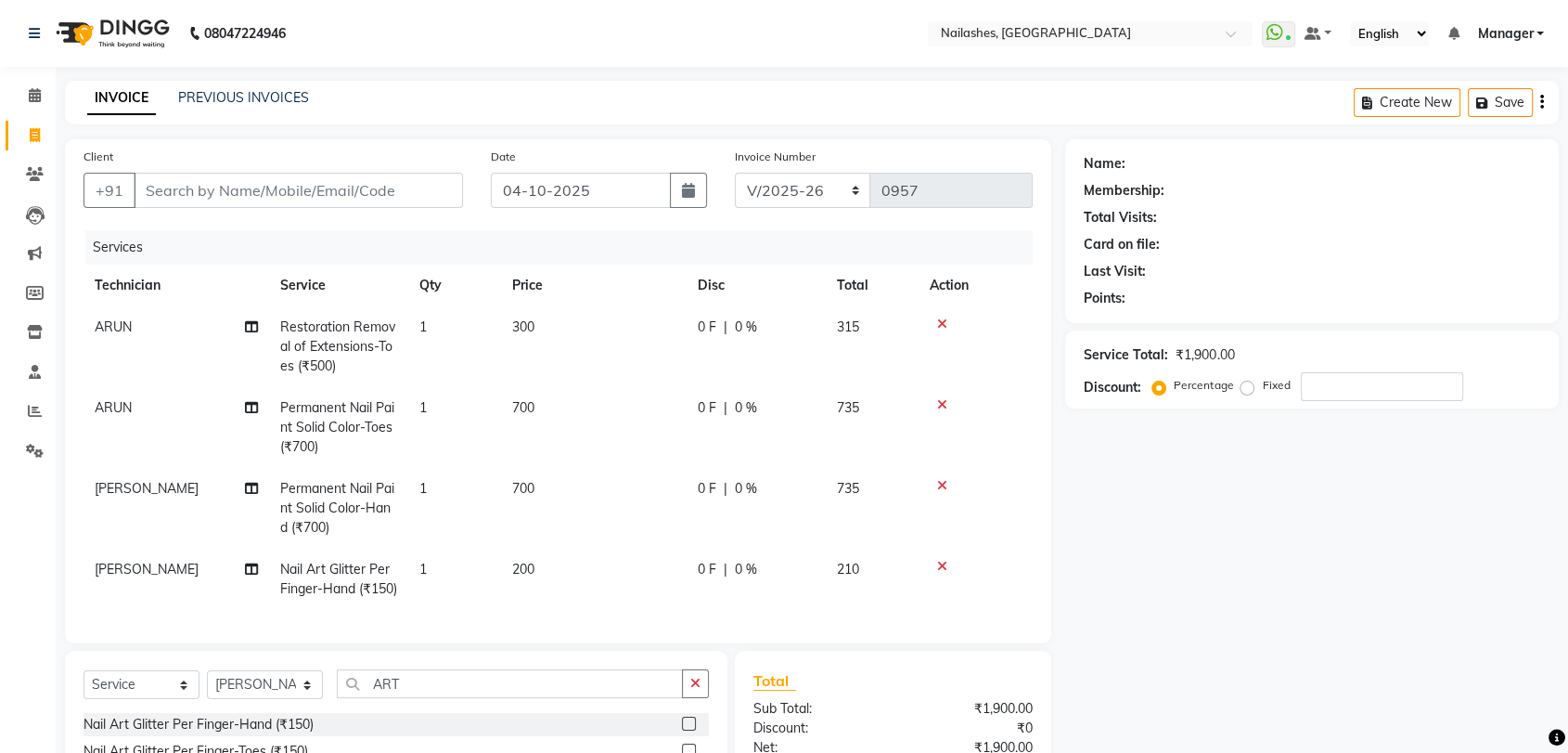
click at [581, 539] on tbody "ARUN Restoration Removal of Extensions-Toes (₹500) 1 300 0 F | 0 % 315 ARUN Per…" at bounding box center [558, 459] width 949 height 304
click at [705, 698] on button "button" at bounding box center [695, 683] width 27 height 29
click at [197, 187] on input "Client" at bounding box center [298, 190] width 330 height 35
type input "9"
type input "0"
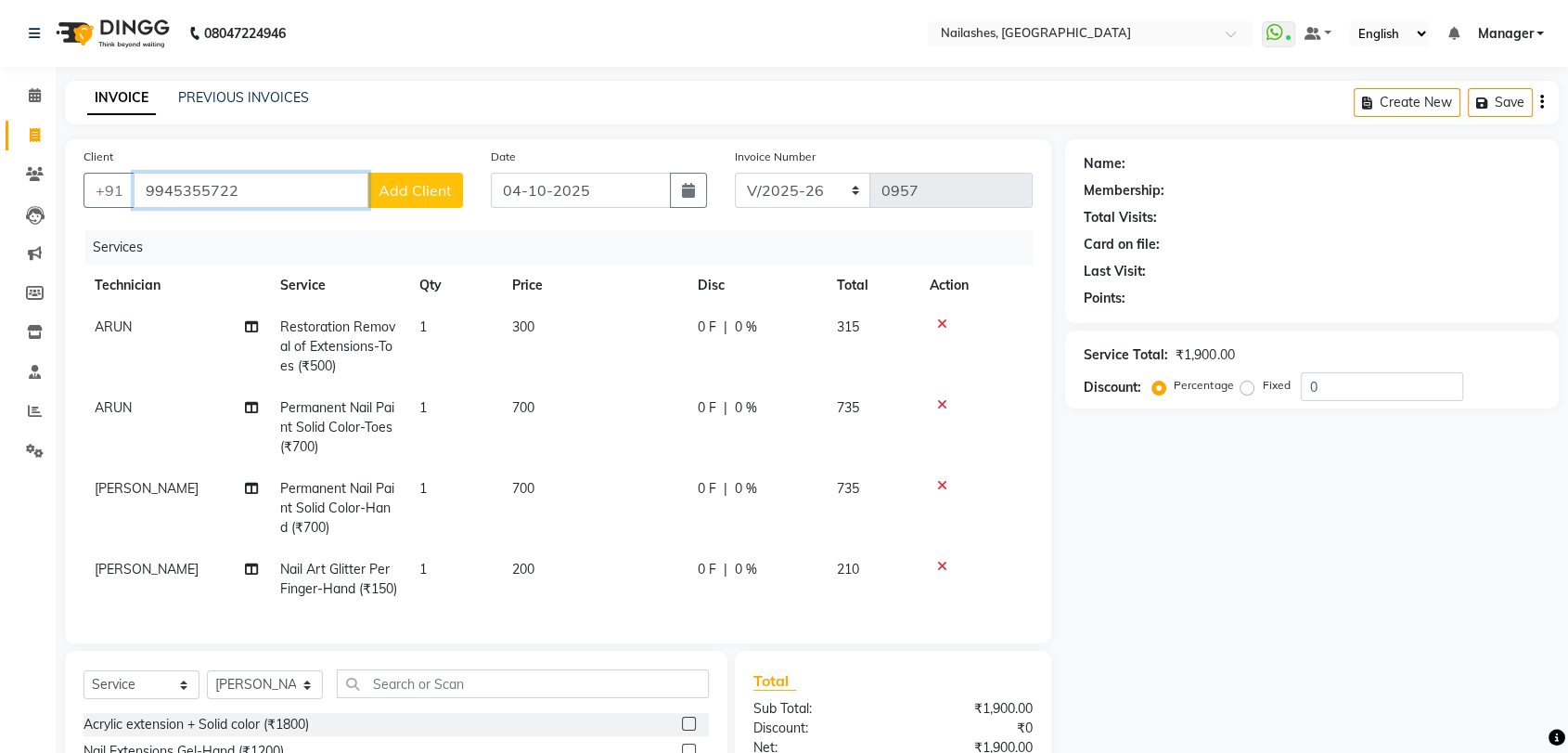
type input "9945355722"
click at [425, 183] on span "Add Client" at bounding box center [415, 190] width 74 height 19
select select "21"
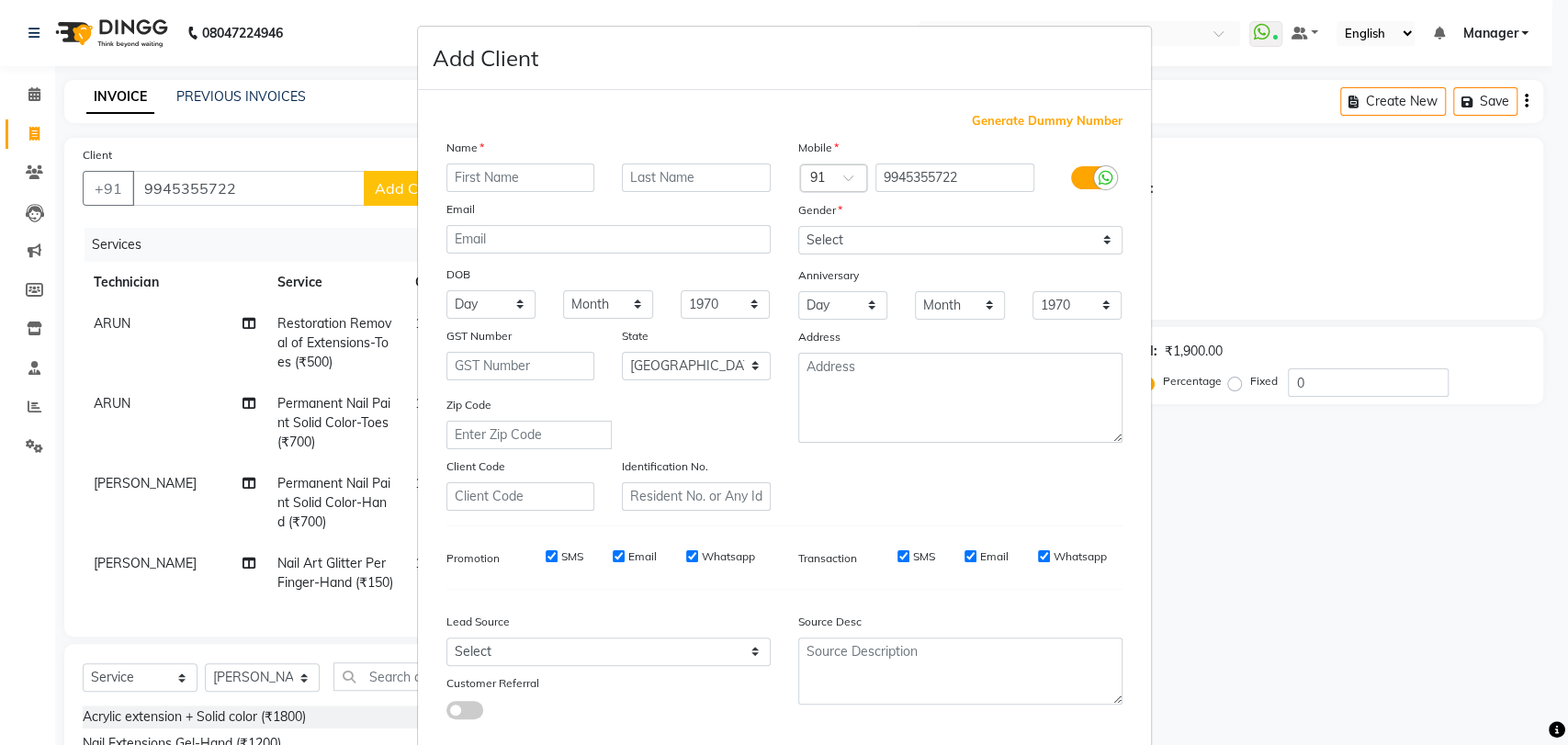
click at [464, 177] on input "text" at bounding box center [520, 177] width 148 height 29
type input "ASHYA"
click at [1099, 231] on select "Select [DEMOGRAPHIC_DATA] [DEMOGRAPHIC_DATA] Other Prefer Not To Say" at bounding box center [961, 240] width 325 height 29
select select "[DEMOGRAPHIC_DATA]"
click at [799, 226] on select "Select [DEMOGRAPHIC_DATA] [DEMOGRAPHIC_DATA] Other Prefer Not To Say" at bounding box center [961, 240] width 325 height 29
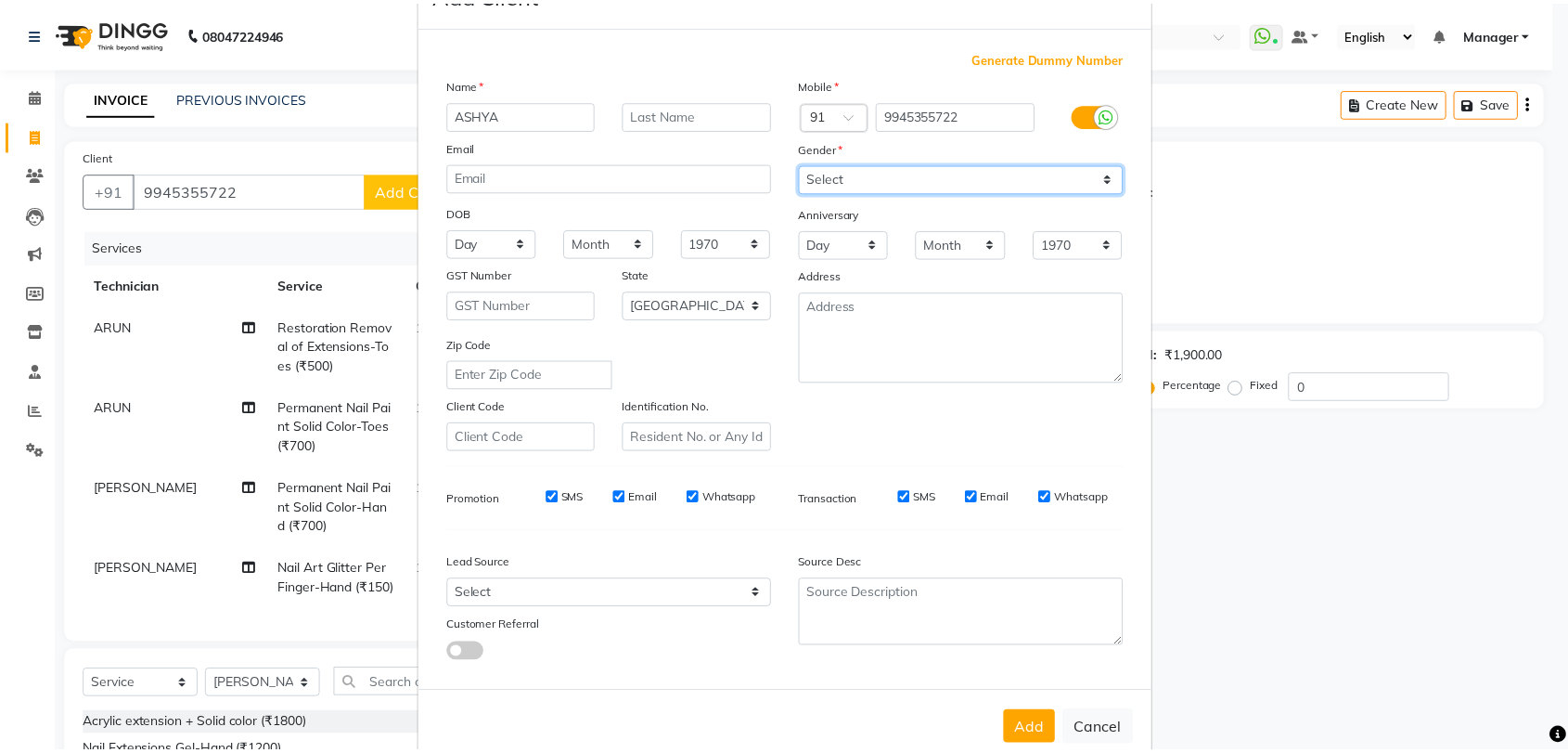
scroll to position [101, 0]
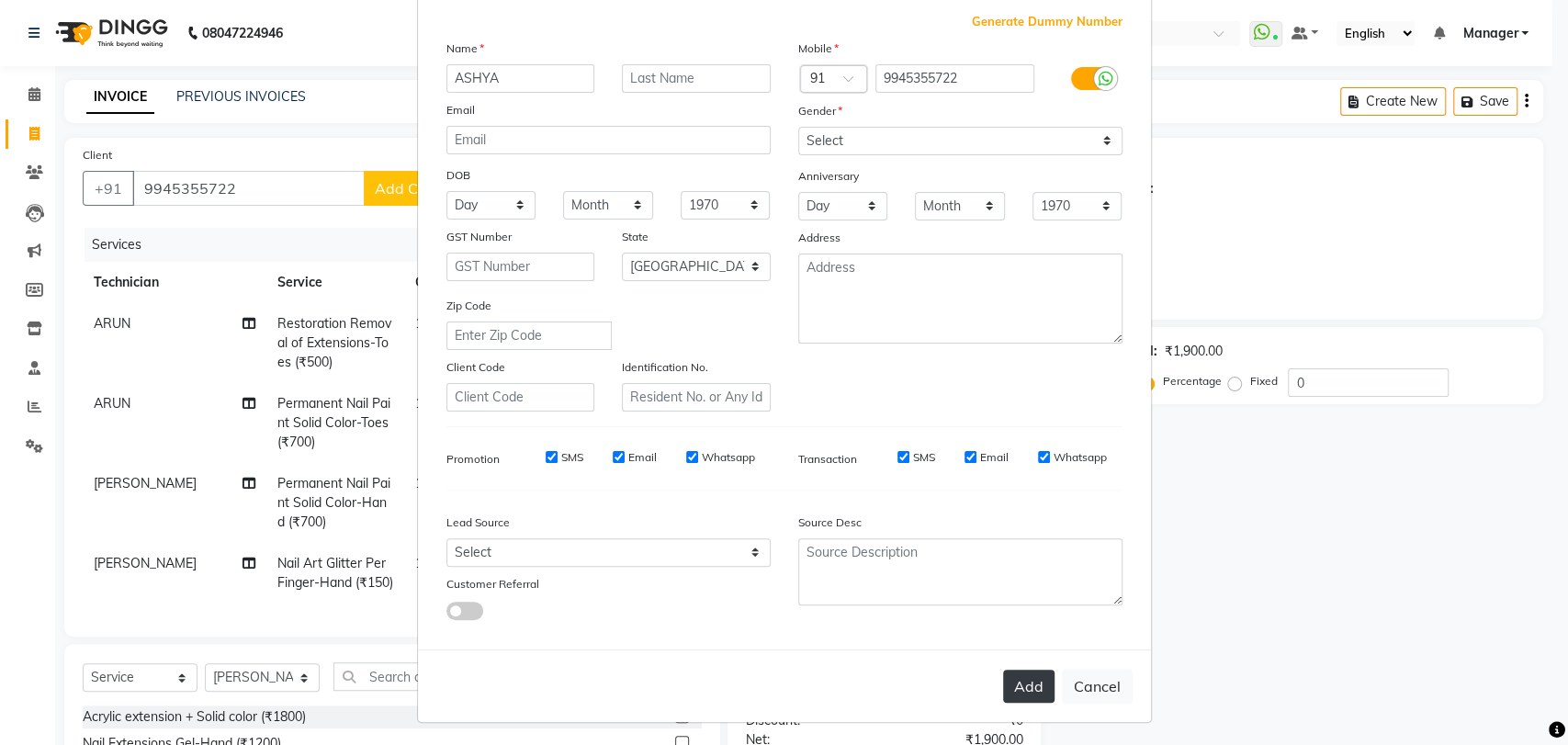
click at [1029, 689] on button "Add" at bounding box center [1029, 686] width 52 height 33
type input "99******22"
select select
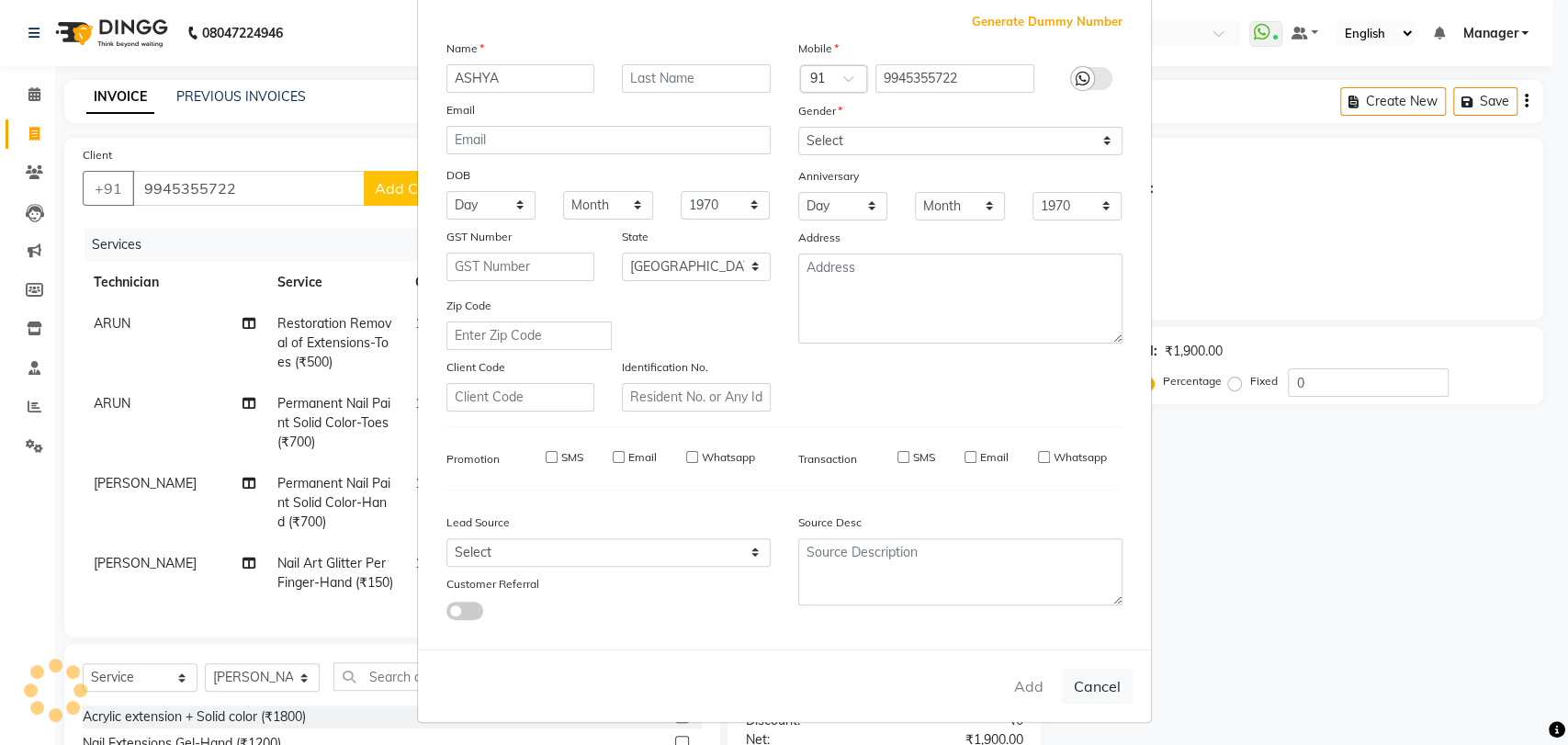
select select "null"
select select
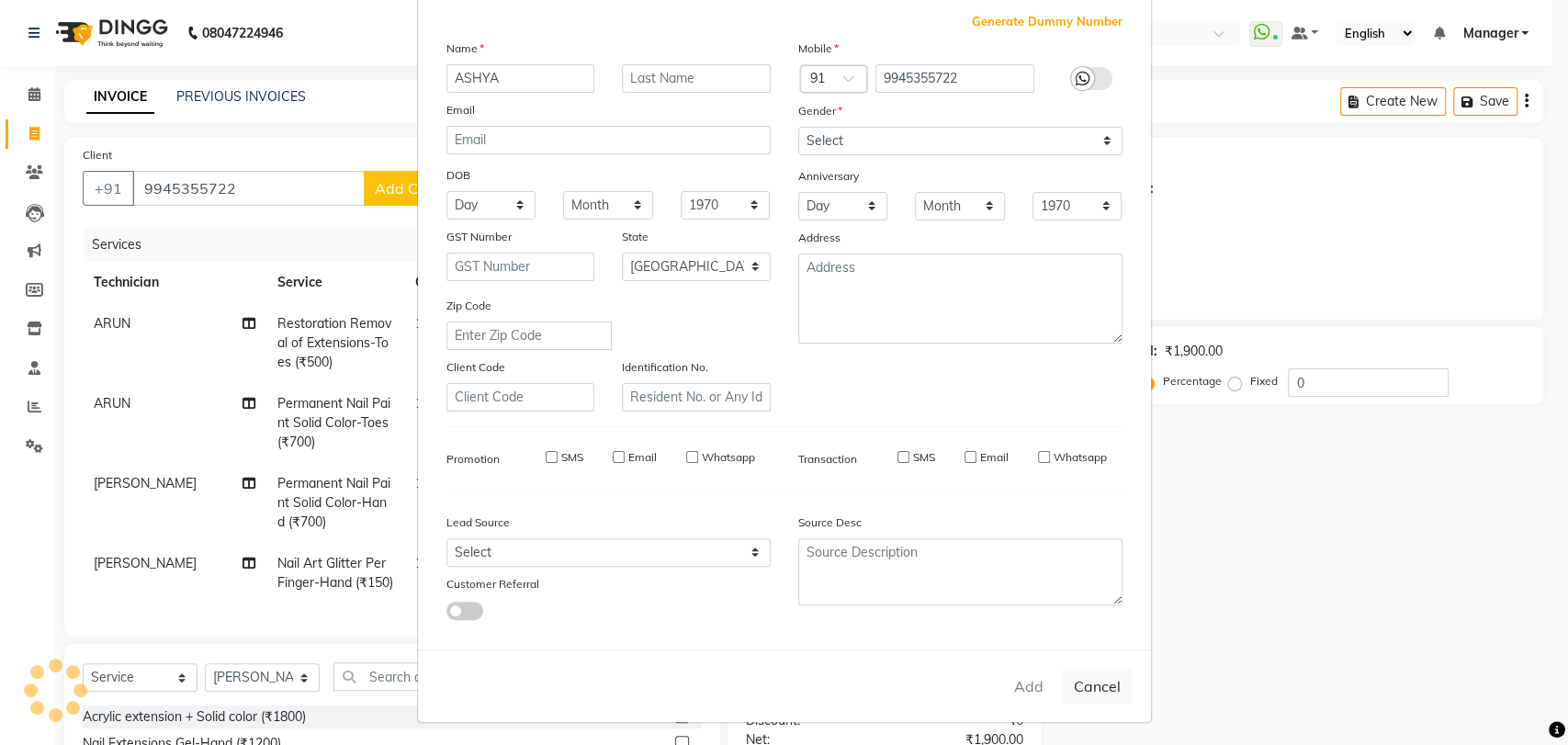
checkbox input "false"
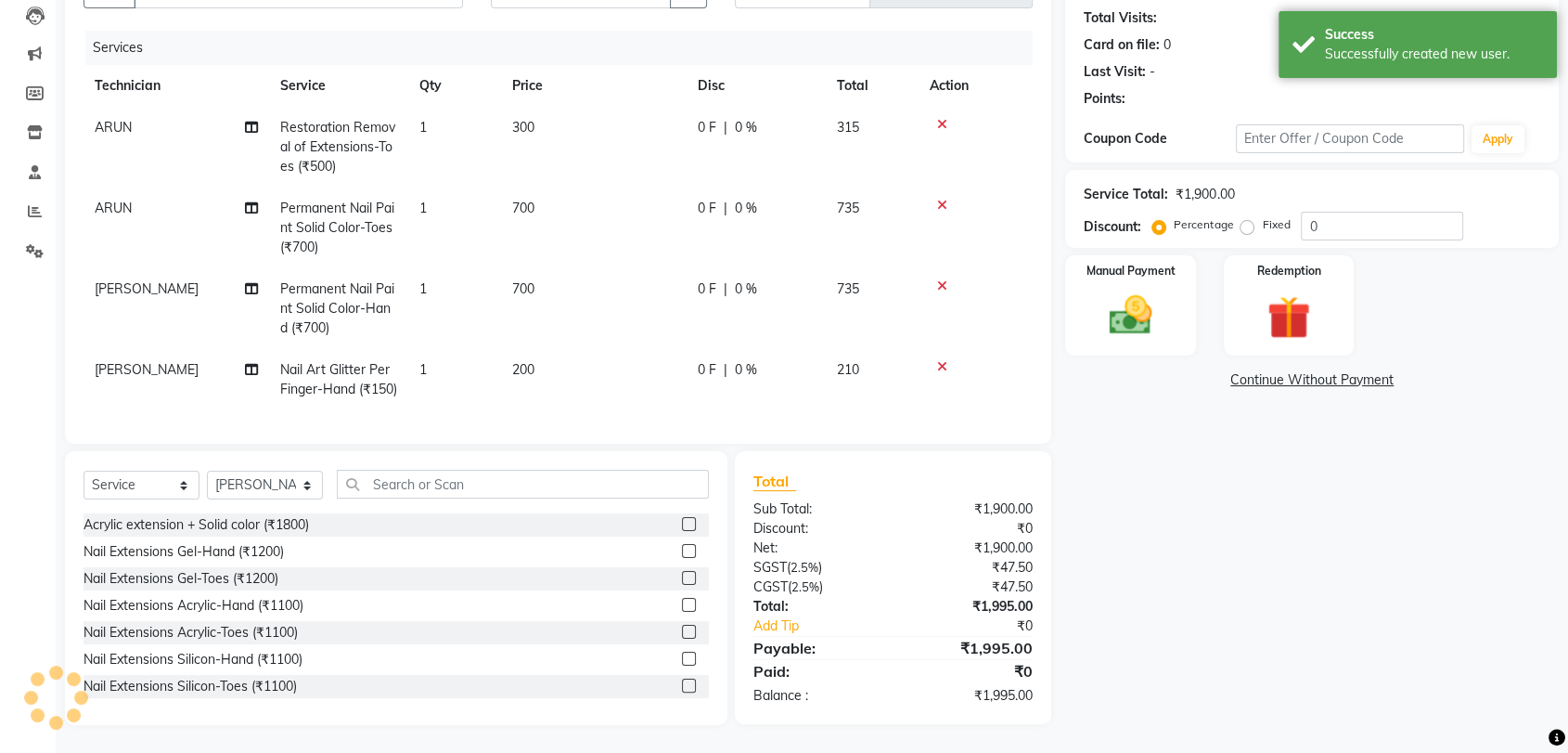
scroll to position [234, 0]
select select "1: Object"
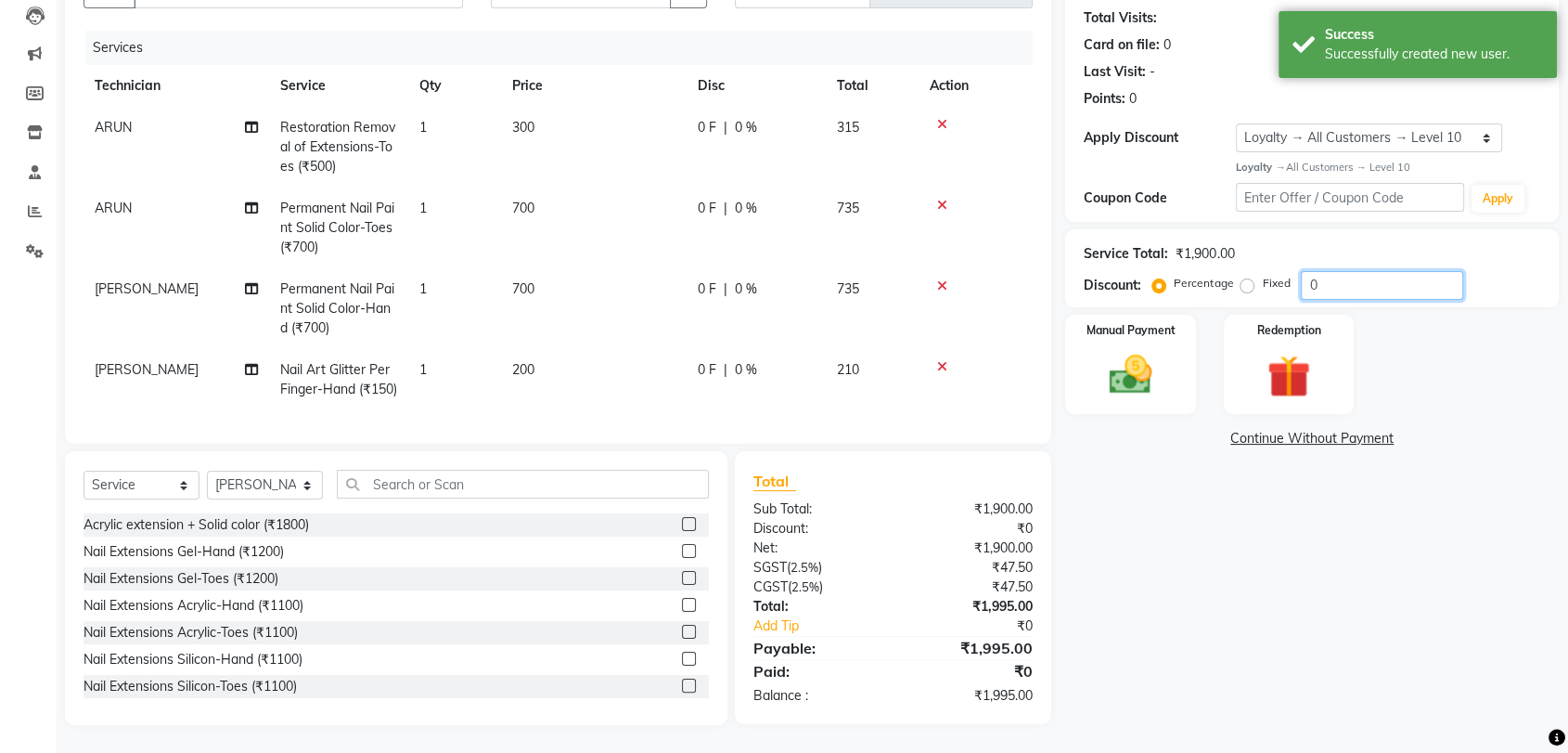
click at [1347, 271] on input "0" at bounding box center [1382, 285] width 162 height 29
type input "5"
click at [1176, 499] on div "Name: [PERSON_NAME] Membership: No Active Membership Total Visits: Card on file…" at bounding box center [1318, 332] width 508 height 786
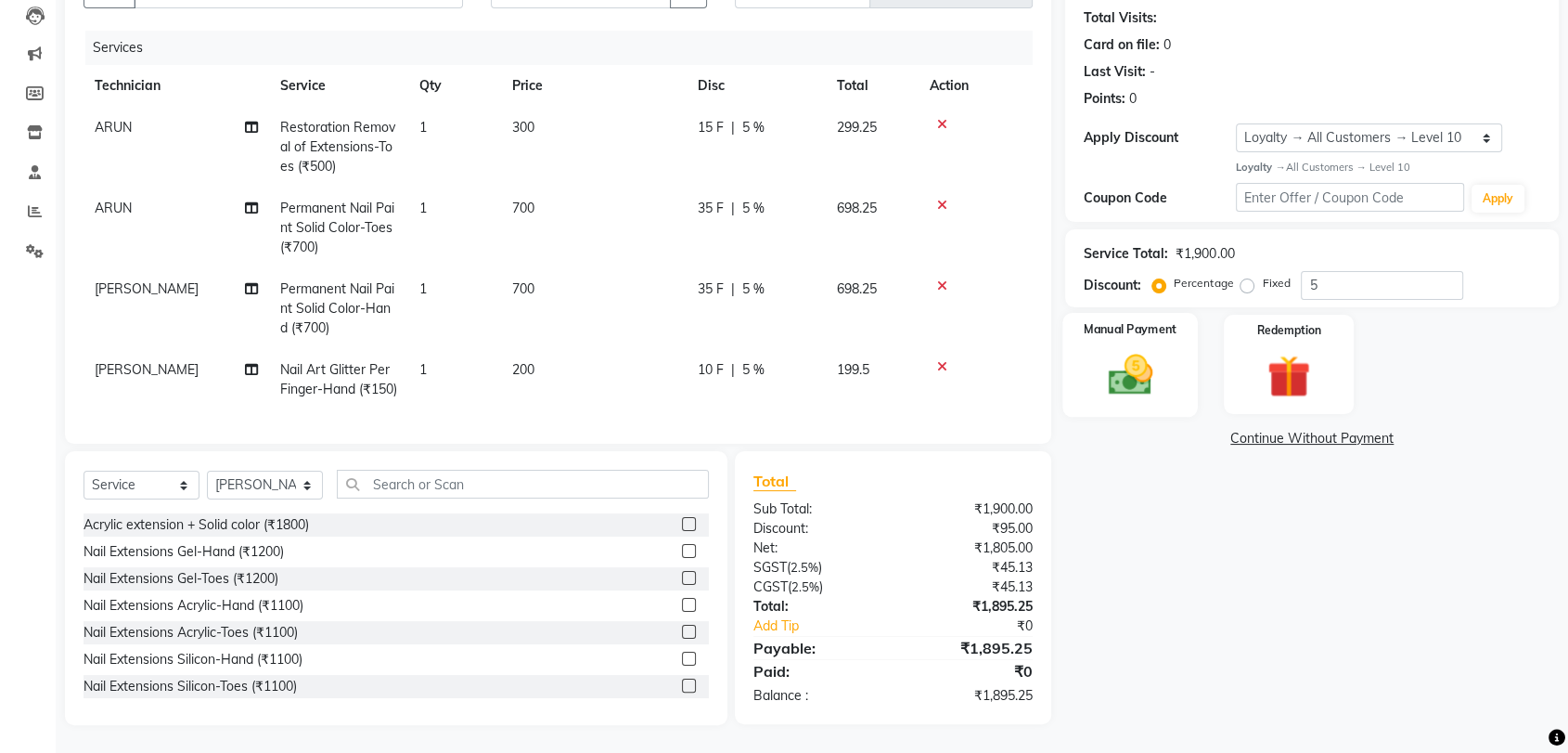
drag, startPoint x: 1101, startPoint y: 278, endPoint x: 1128, endPoint y: 301, distance: 35.5
click at [1123, 313] on div "Manual Payment" at bounding box center [1130, 365] width 135 height 104
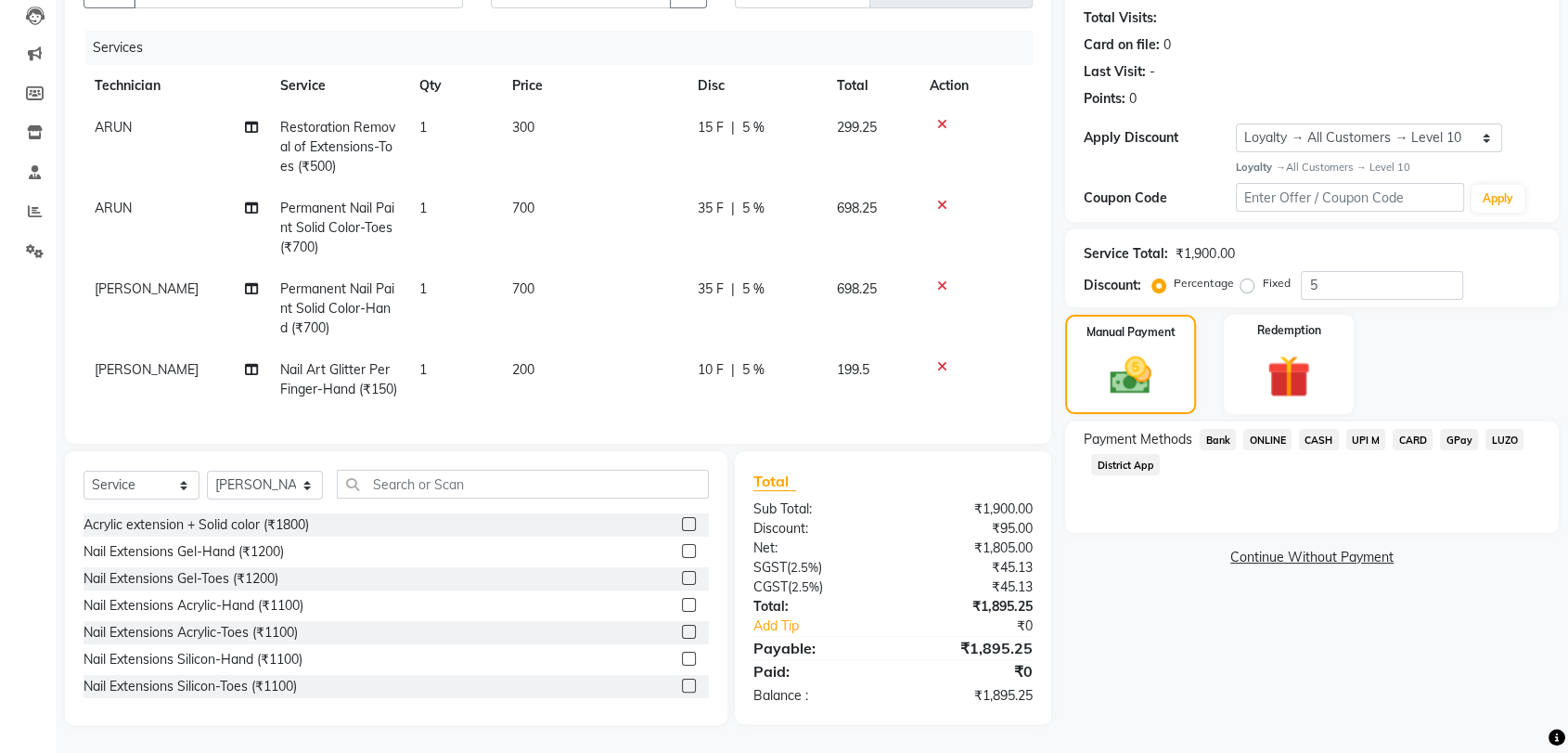
click at [1323, 429] on span "CASH" at bounding box center [1318, 439] width 40 height 21
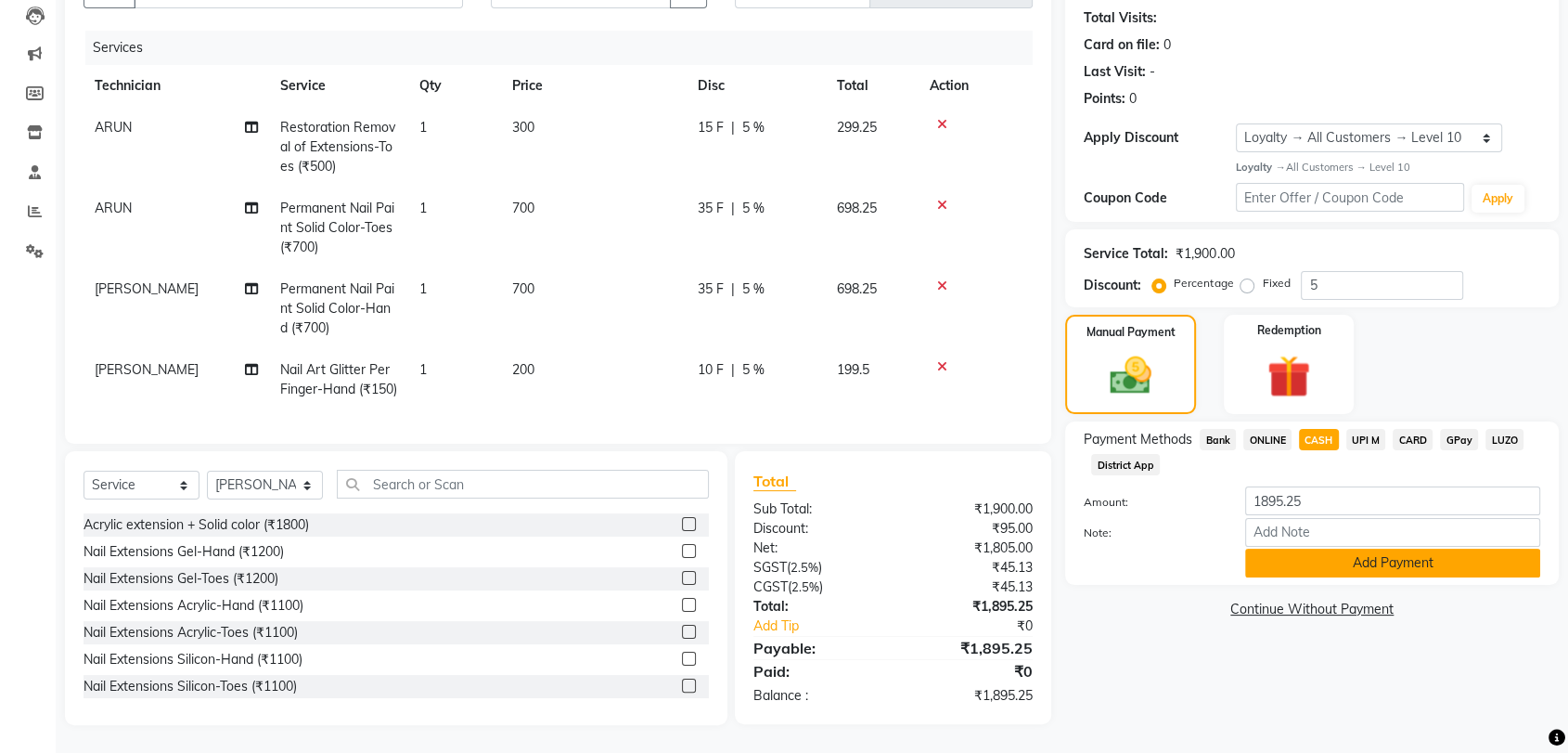
click at [1320, 549] on button "Add Payment" at bounding box center [1393, 563] width 295 height 29
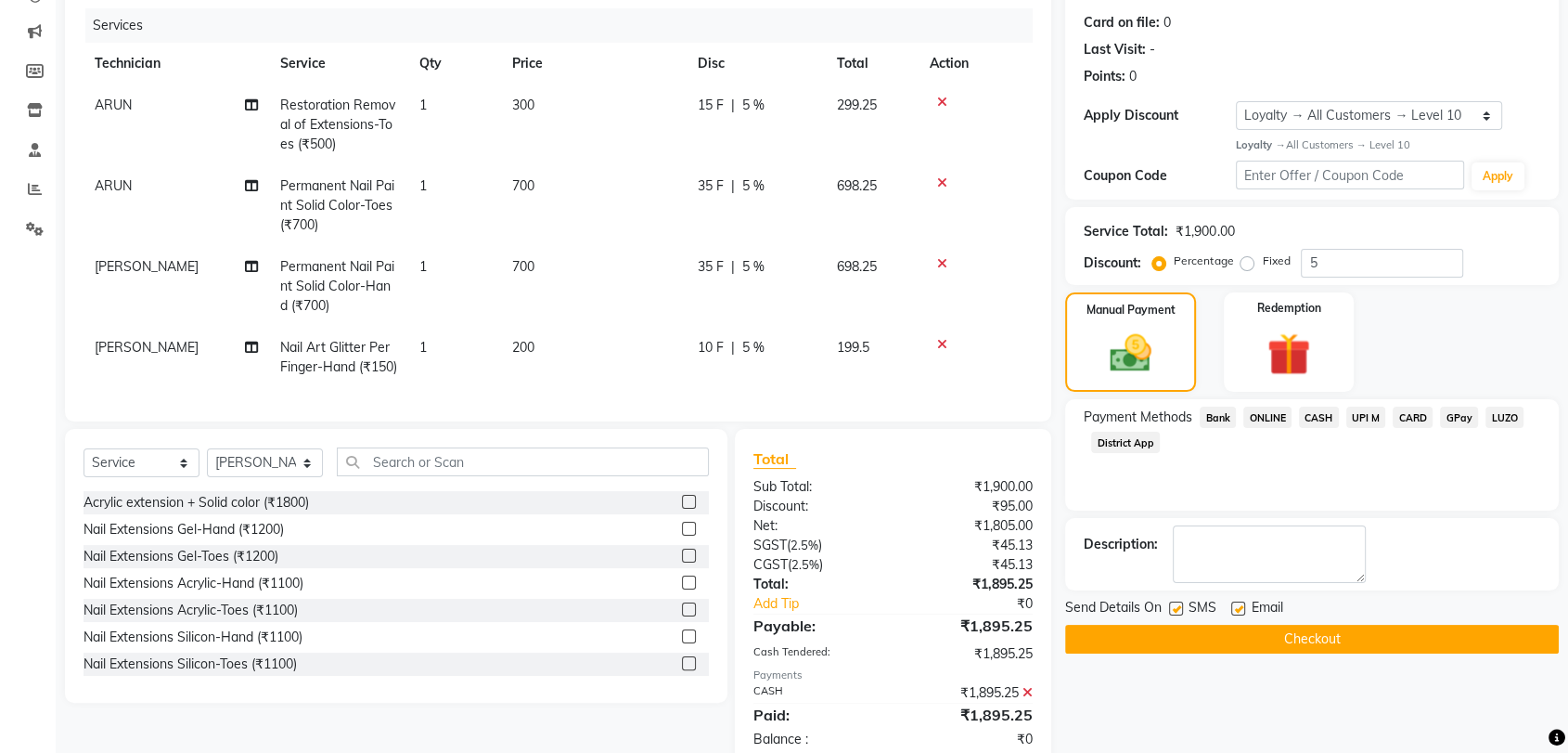
scroll to position [390, 0]
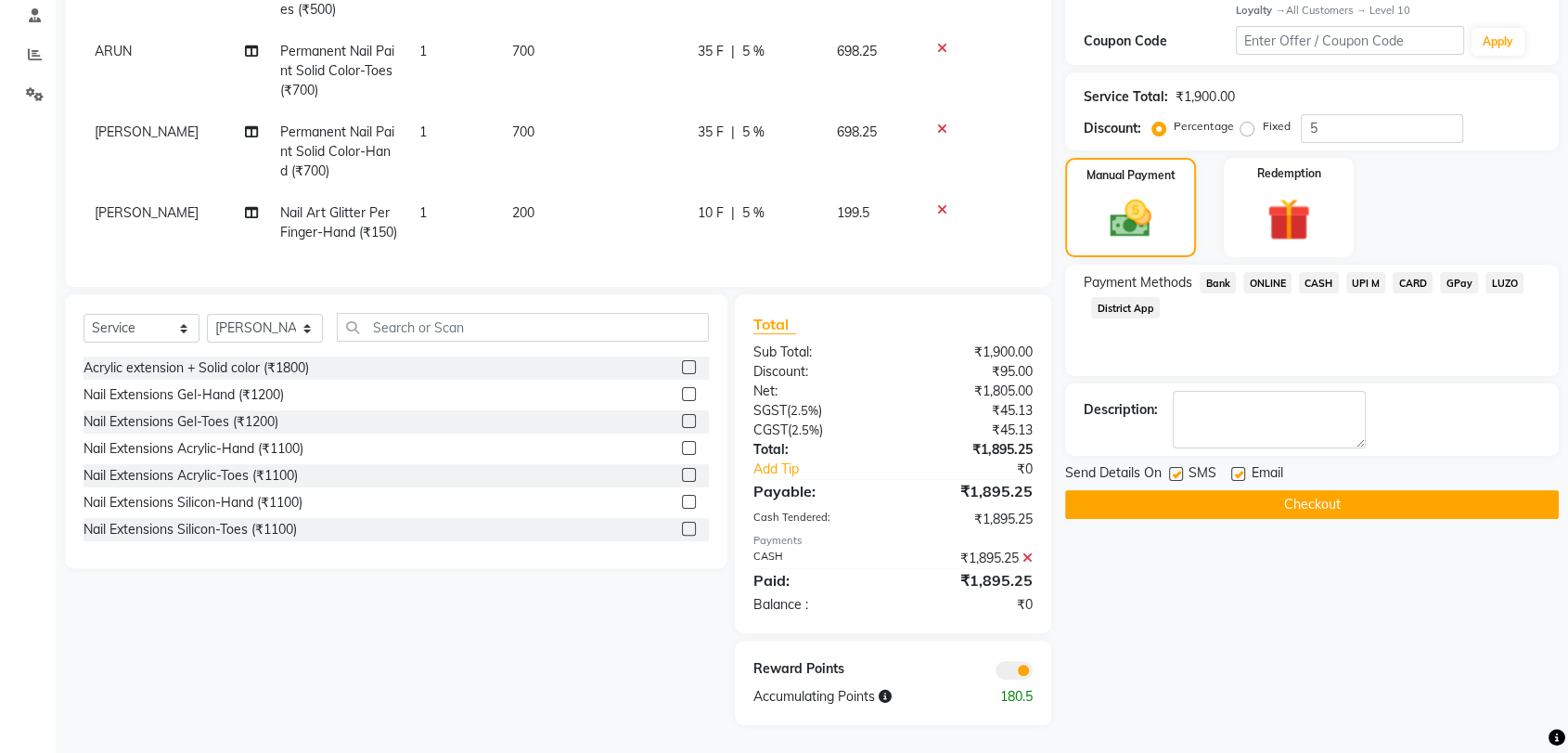
click at [1287, 490] on button "Checkout" at bounding box center [1312, 504] width 494 height 29
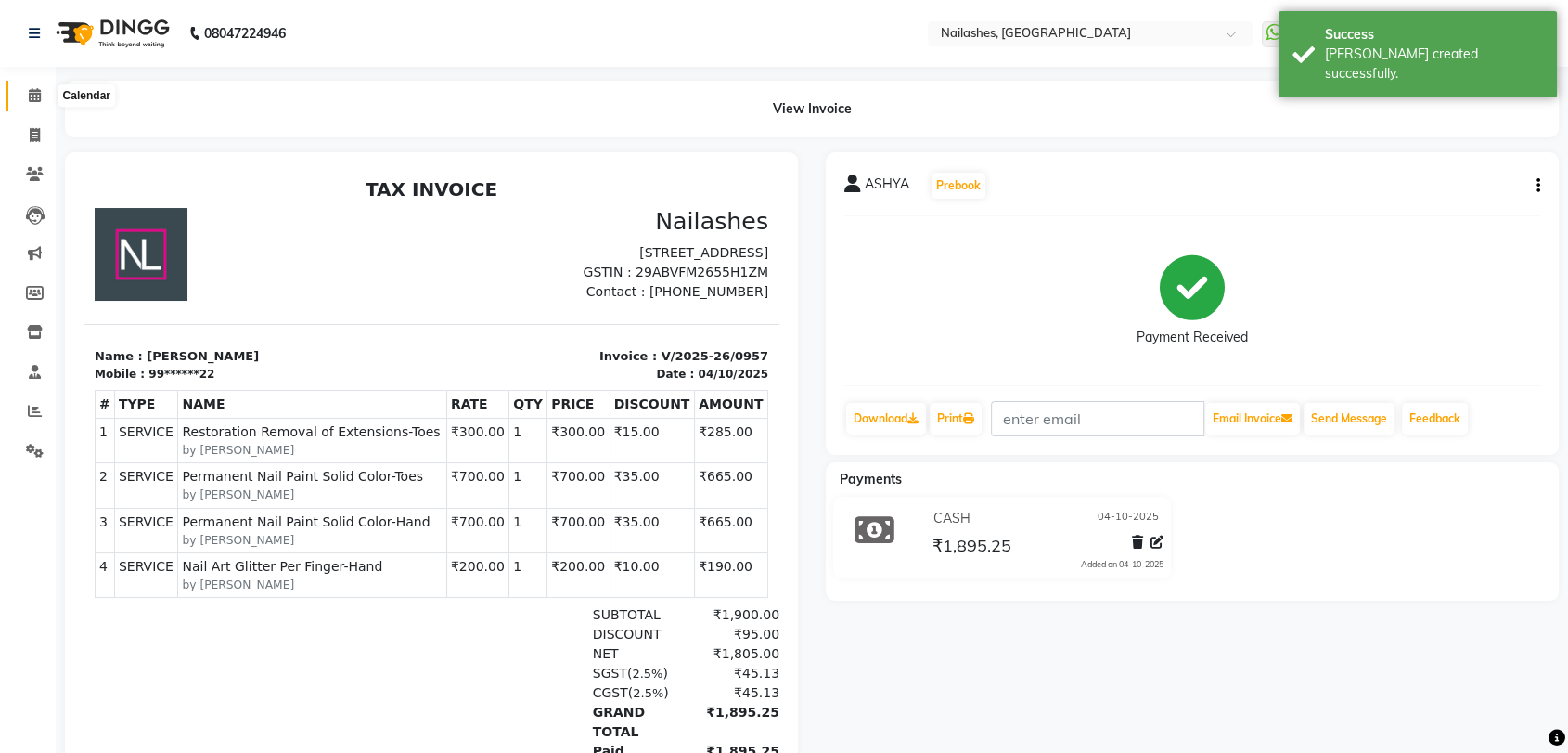
click at [37, 94] on icon at bounding box center [34, 95] width 12 height 14
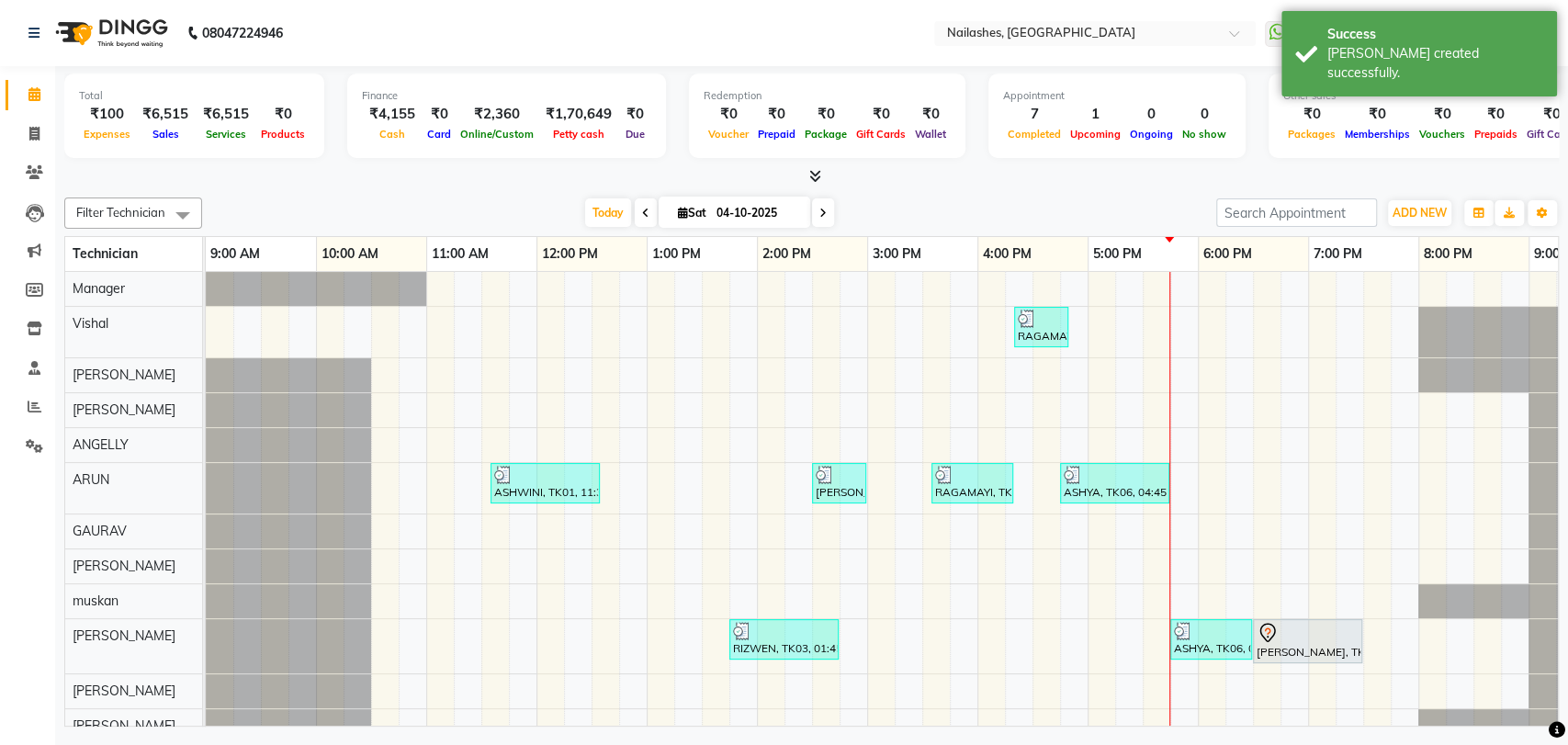
click at [814, 167] on span at bounding box center [812, 176] width 19 height 19
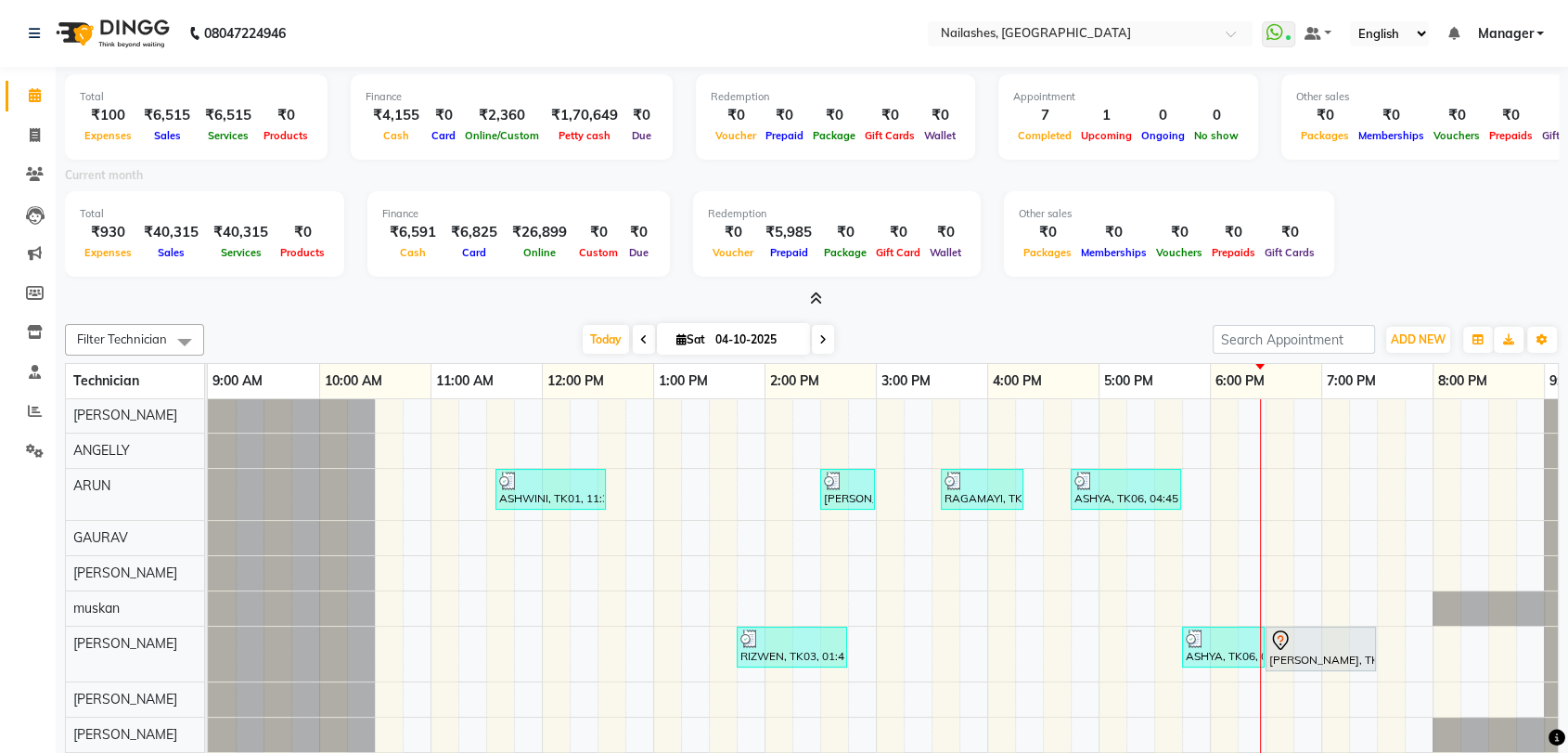
scroll to position [34, 0]
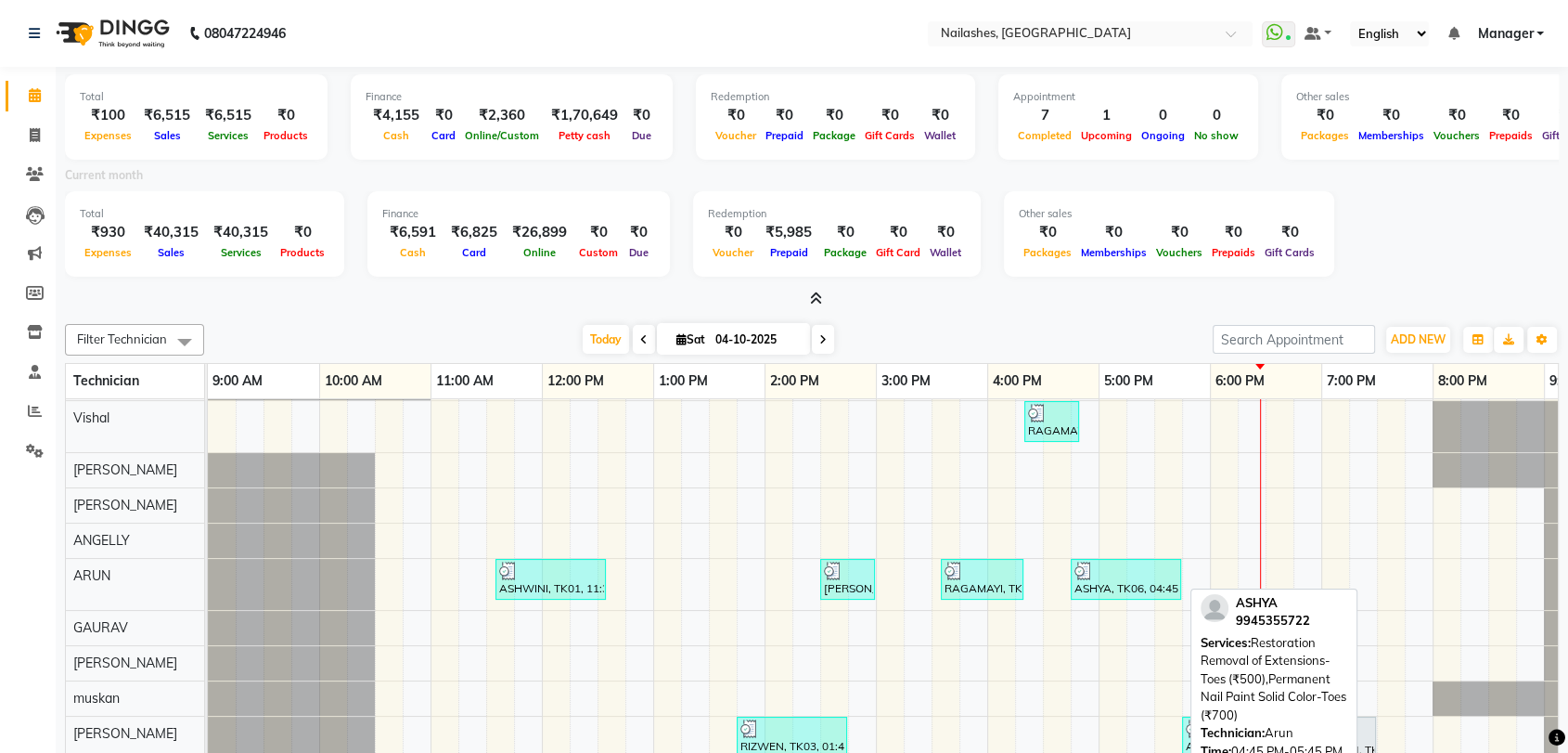
click at [1139, 564] on div at bounding box center [1125, 571] width 103 height 19
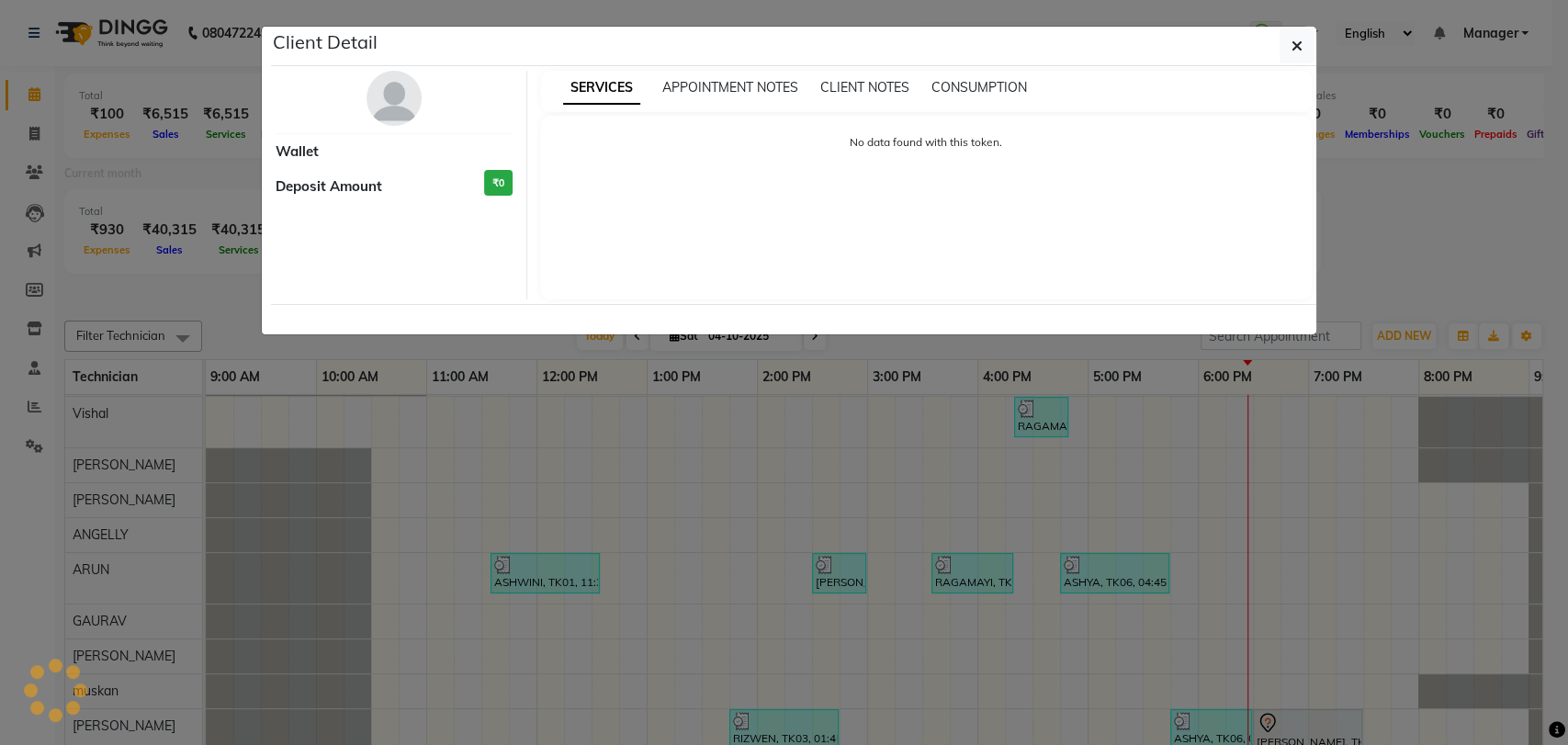
select select "3"
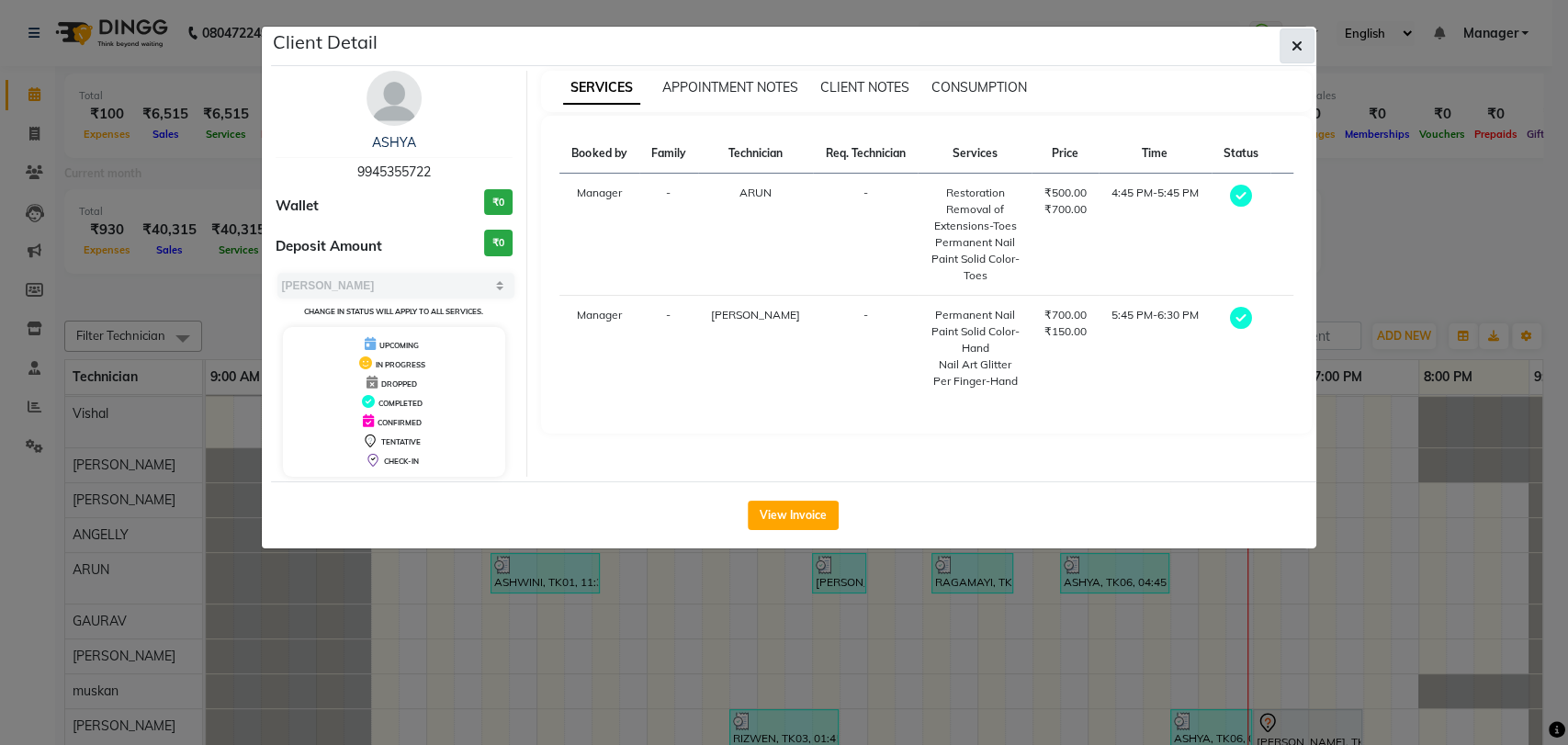
click at [1280, 51] on button "button" at bounding box center [1298, 46] width 35 height 35
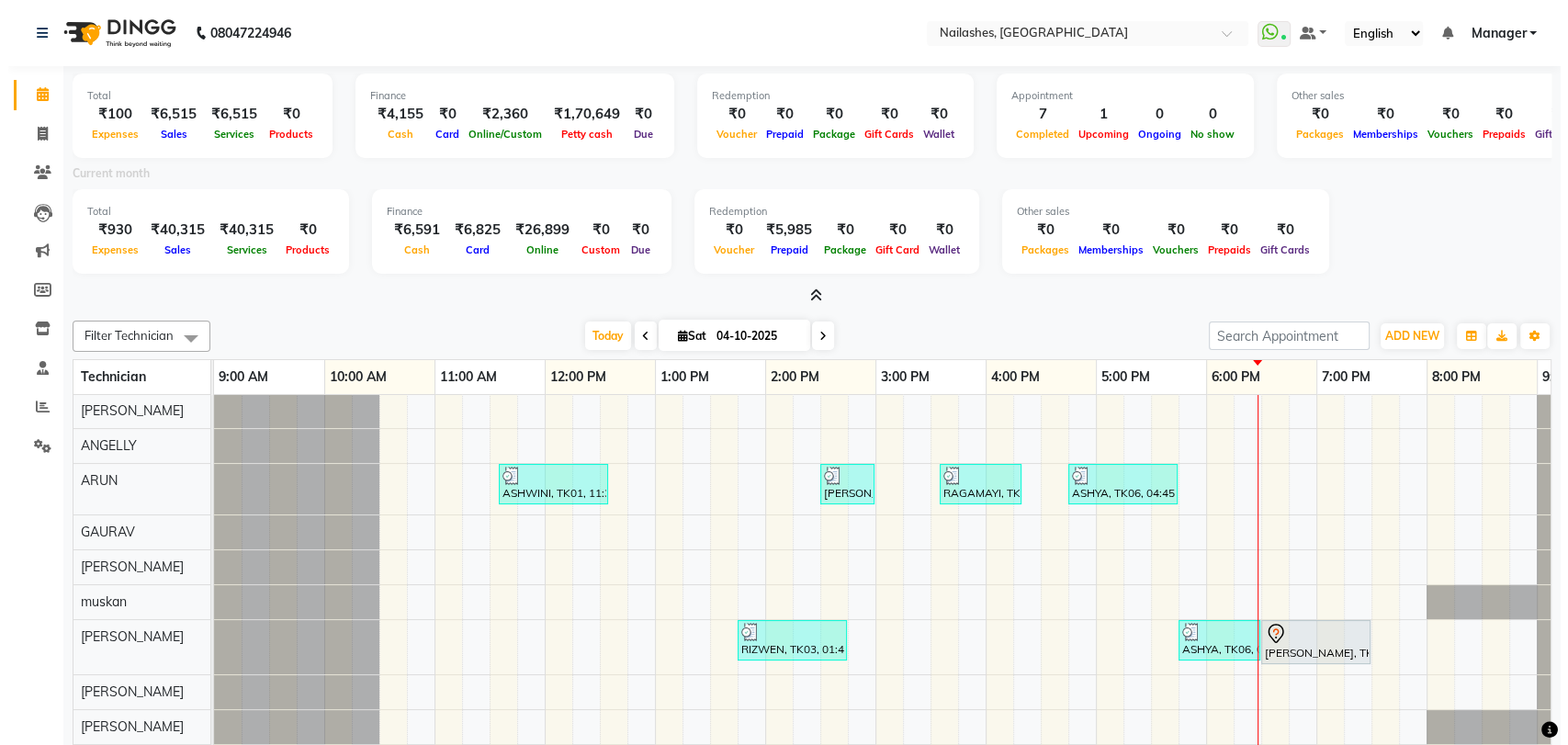
scroll to position [135, 0]
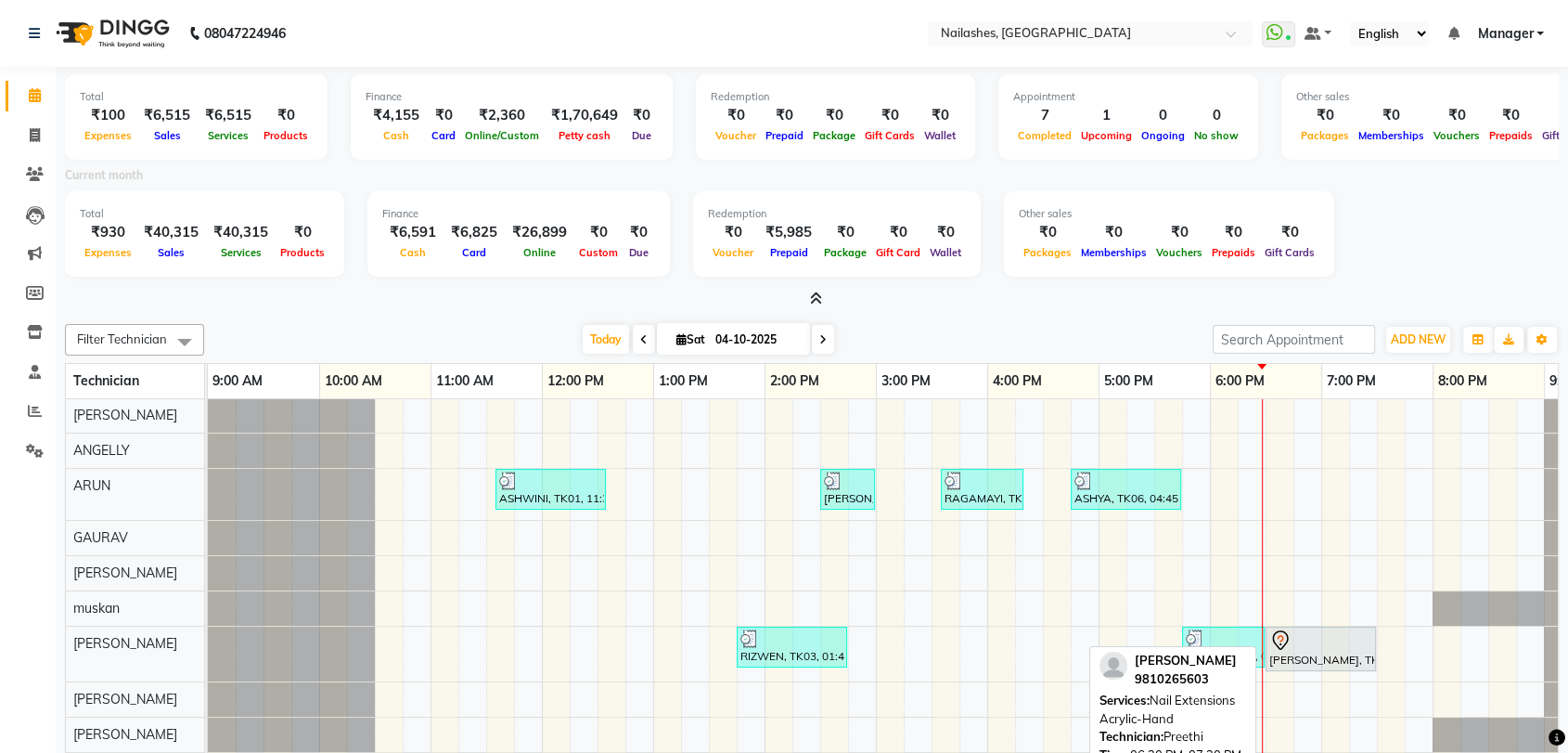
click at [1302, 633] on div at bounding box center [1321, 640] width 103 height 22
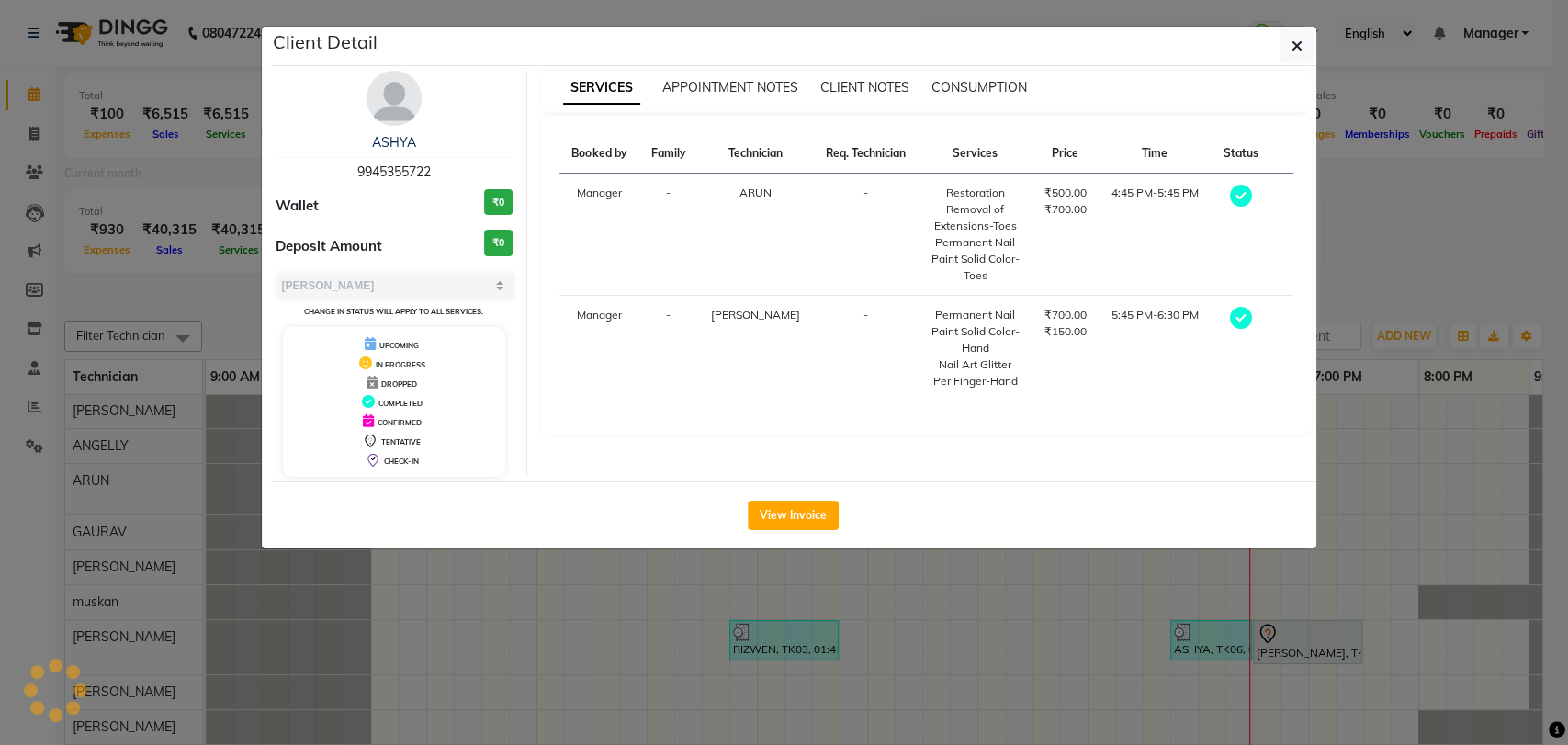
select select "7"
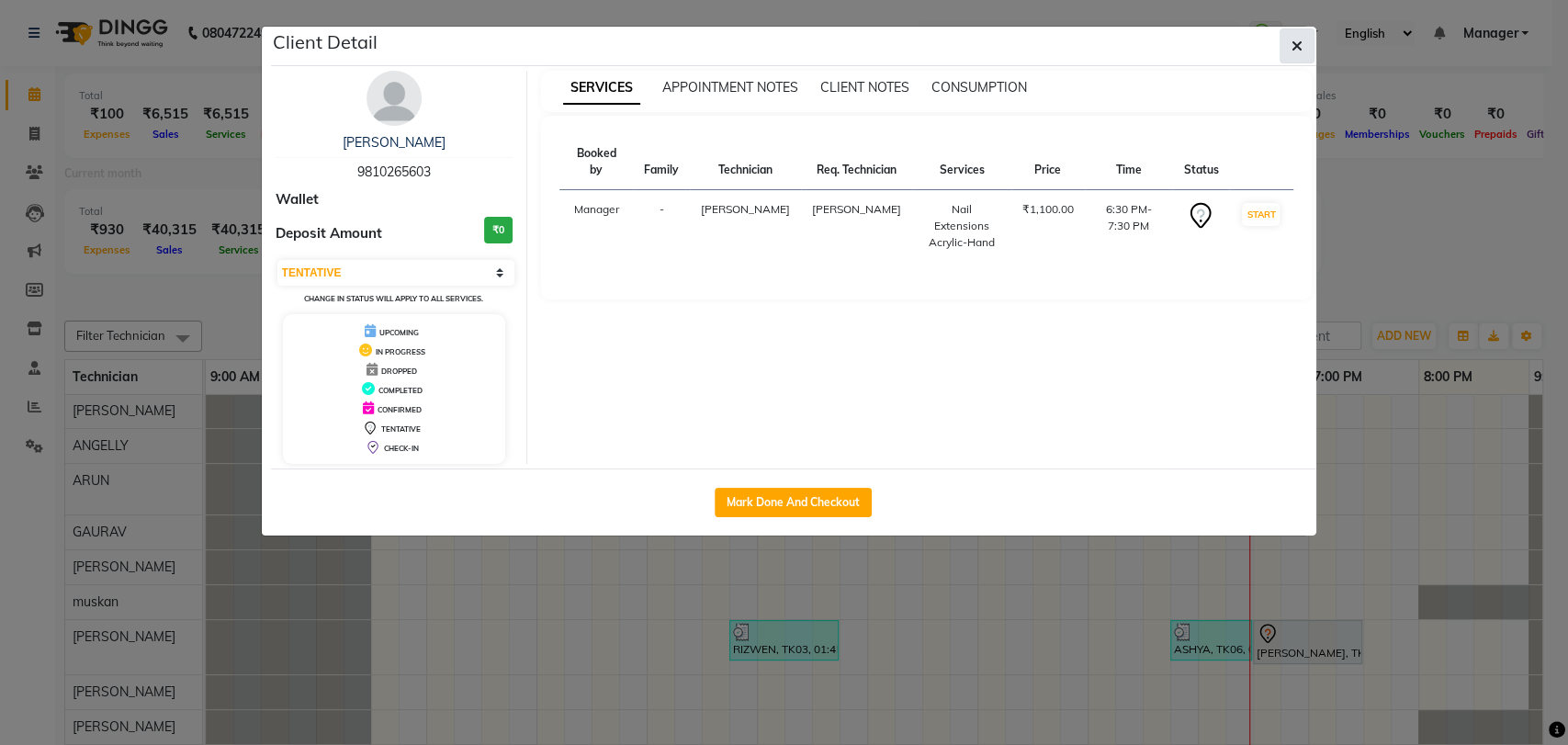
click at [1284, 43] on button "button" at bounding box center [1298, 46] width 35 height 35
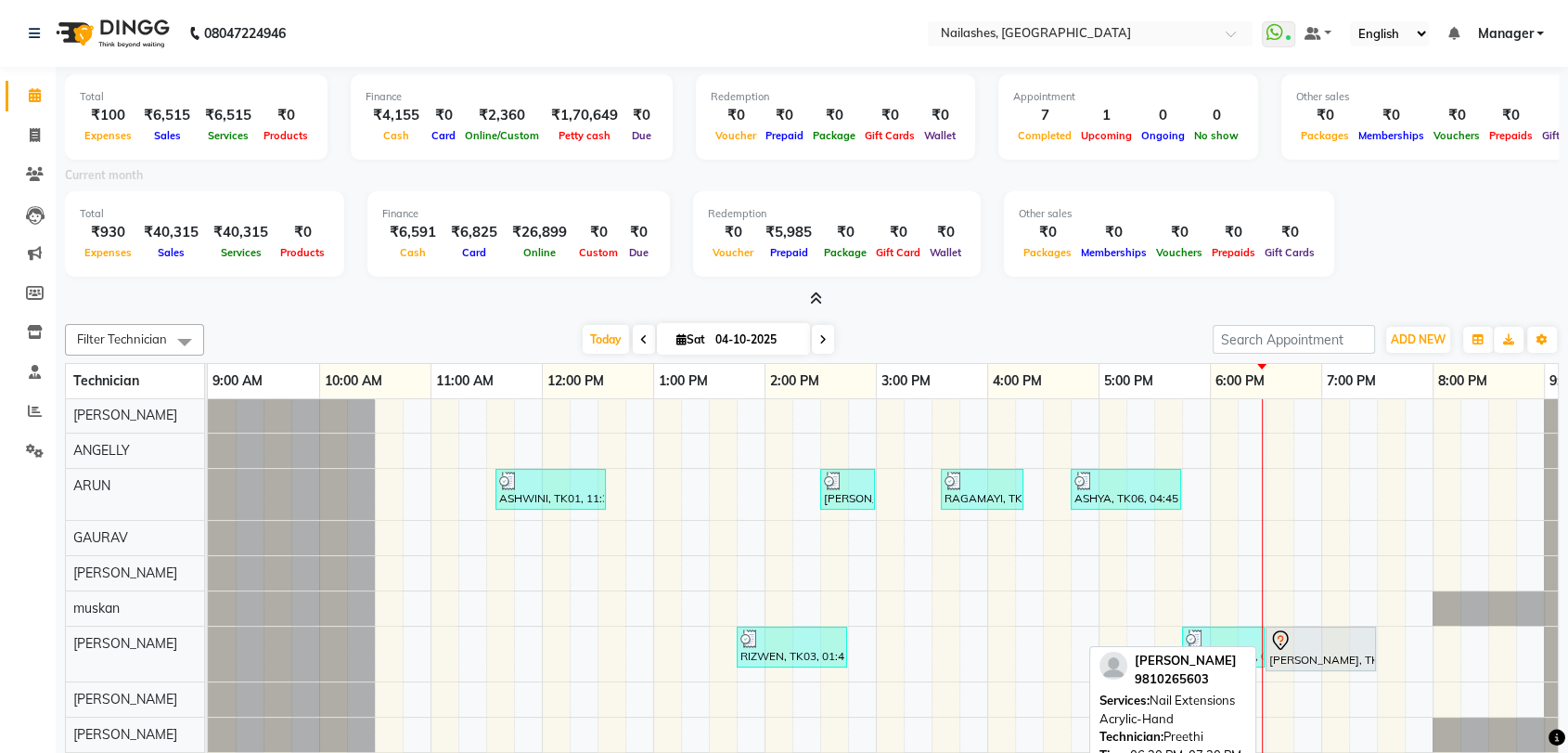
click at [1275, 629] on icon at bounding box center [1281, 640] width 22 height 22
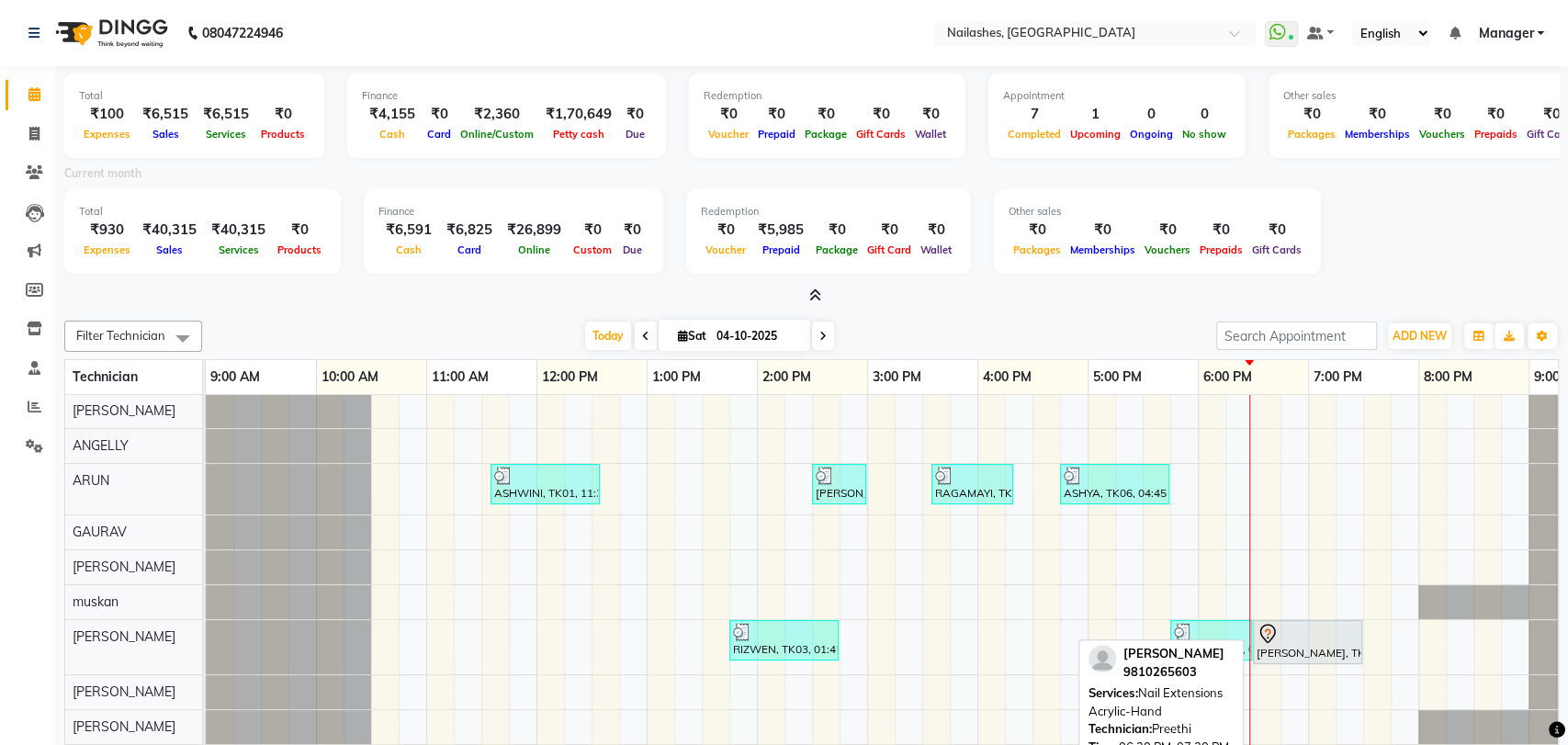
select select "7"
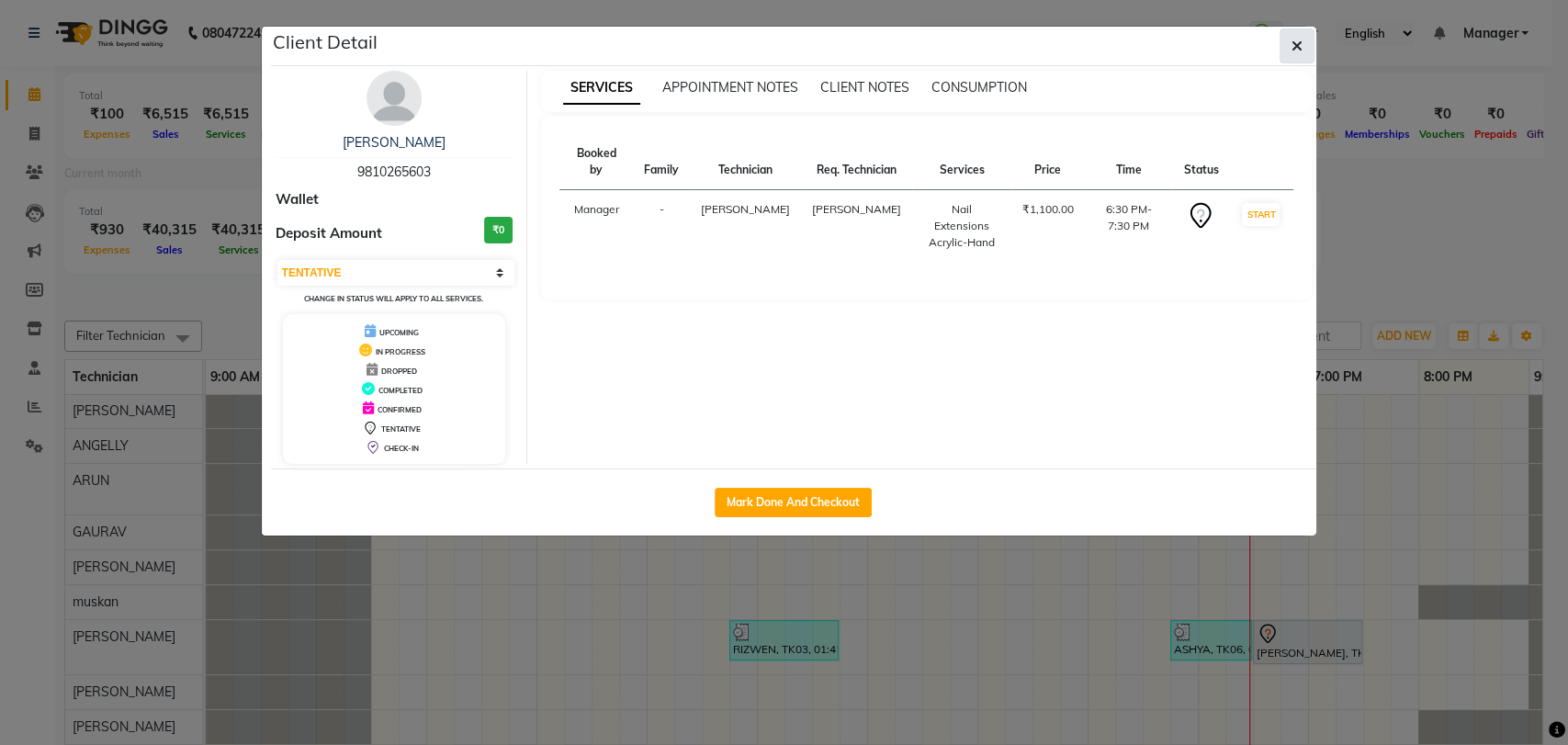
click at [1282, 44] on button "button" at bounding box center [1298, 46] width 35 height 35
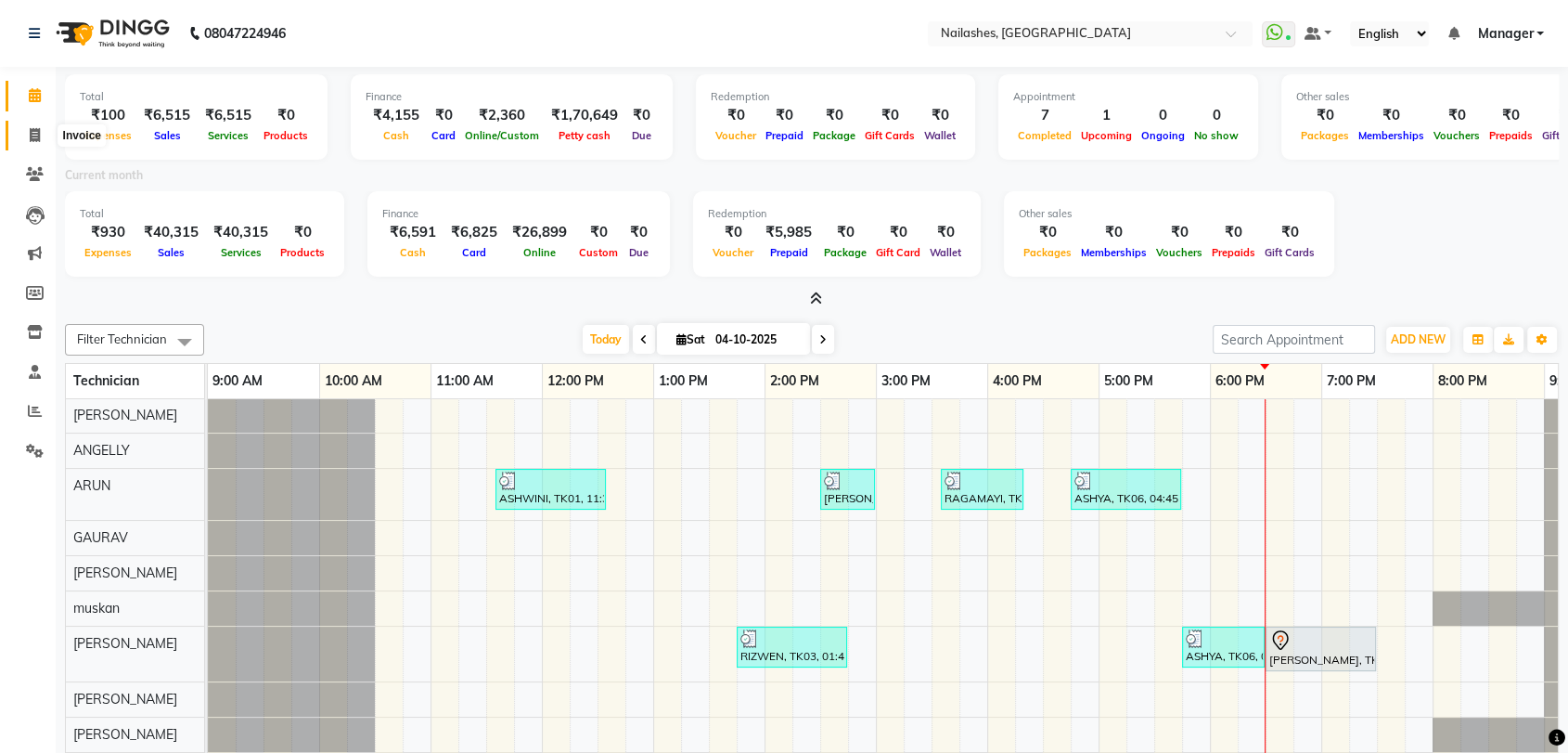
drag, startPoint x: 22, startPoint y: 124, endPoint x: 34, endPoint y: 94, distance: 32.3
click at [23, 125] on span at bounding box center [34, 135] width 33 height 21
select select "service"
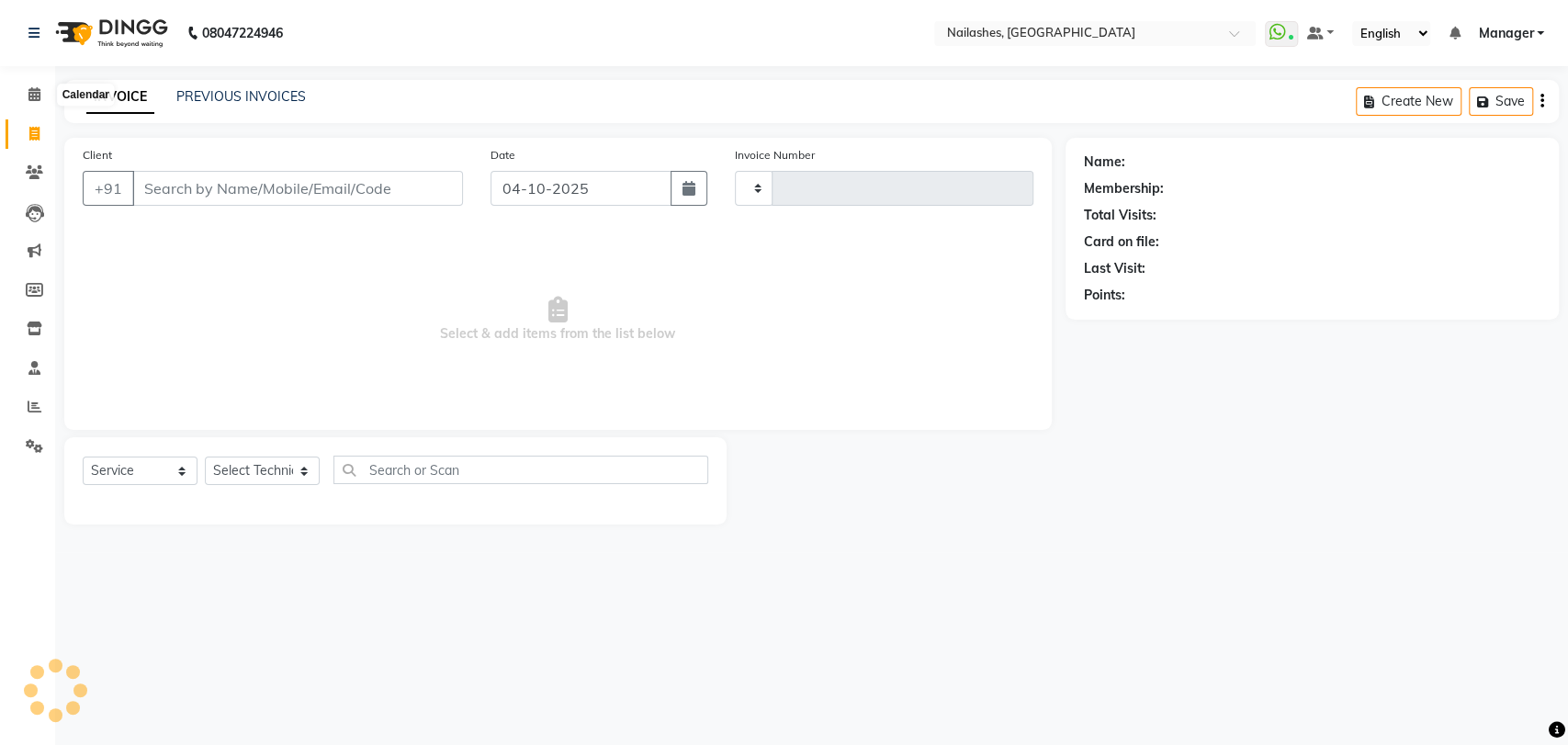
type input "0958"
select select "3667"
click at [36, 93] on icon at bounding box center [34, 94] width 12 height 14
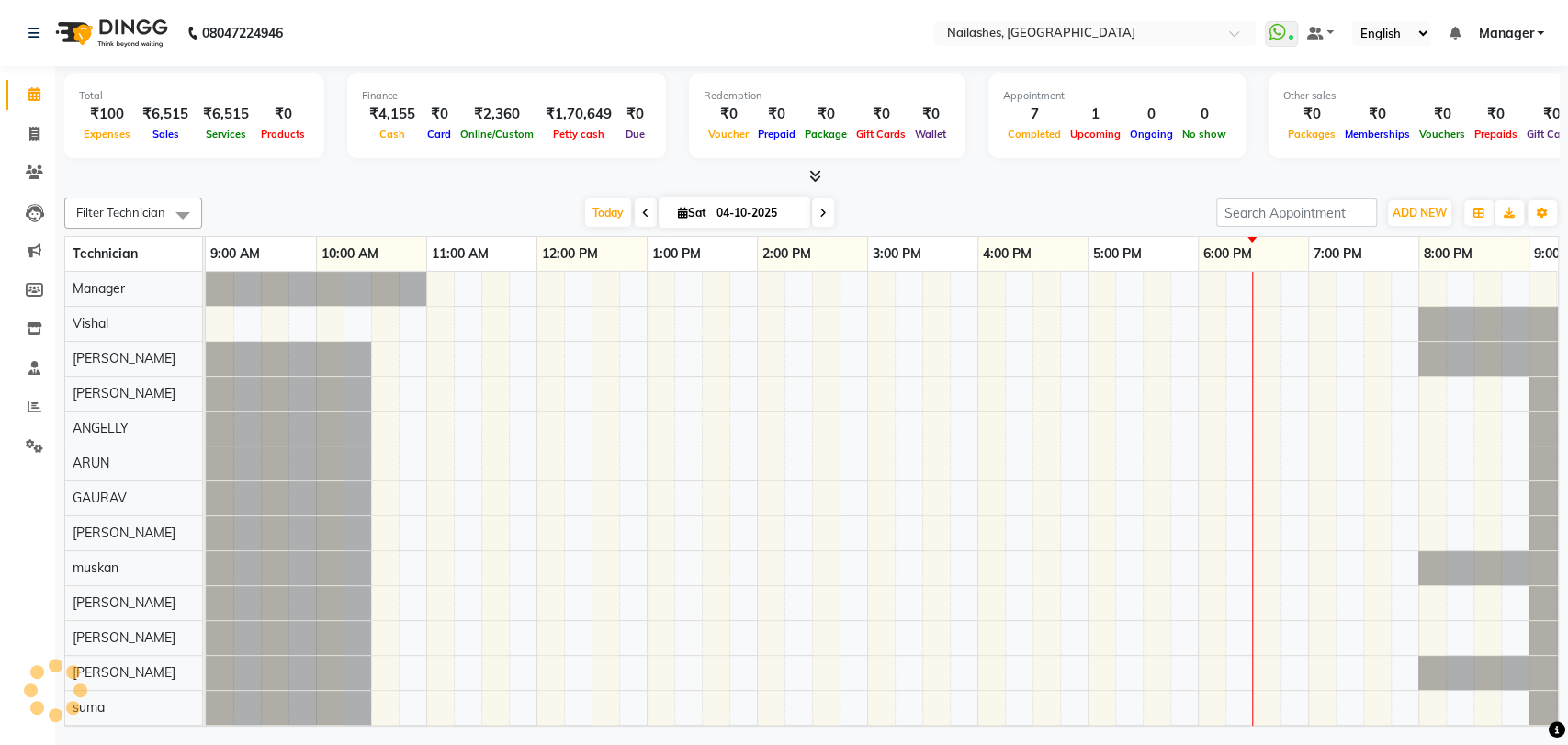
scroll to position [0, 81]
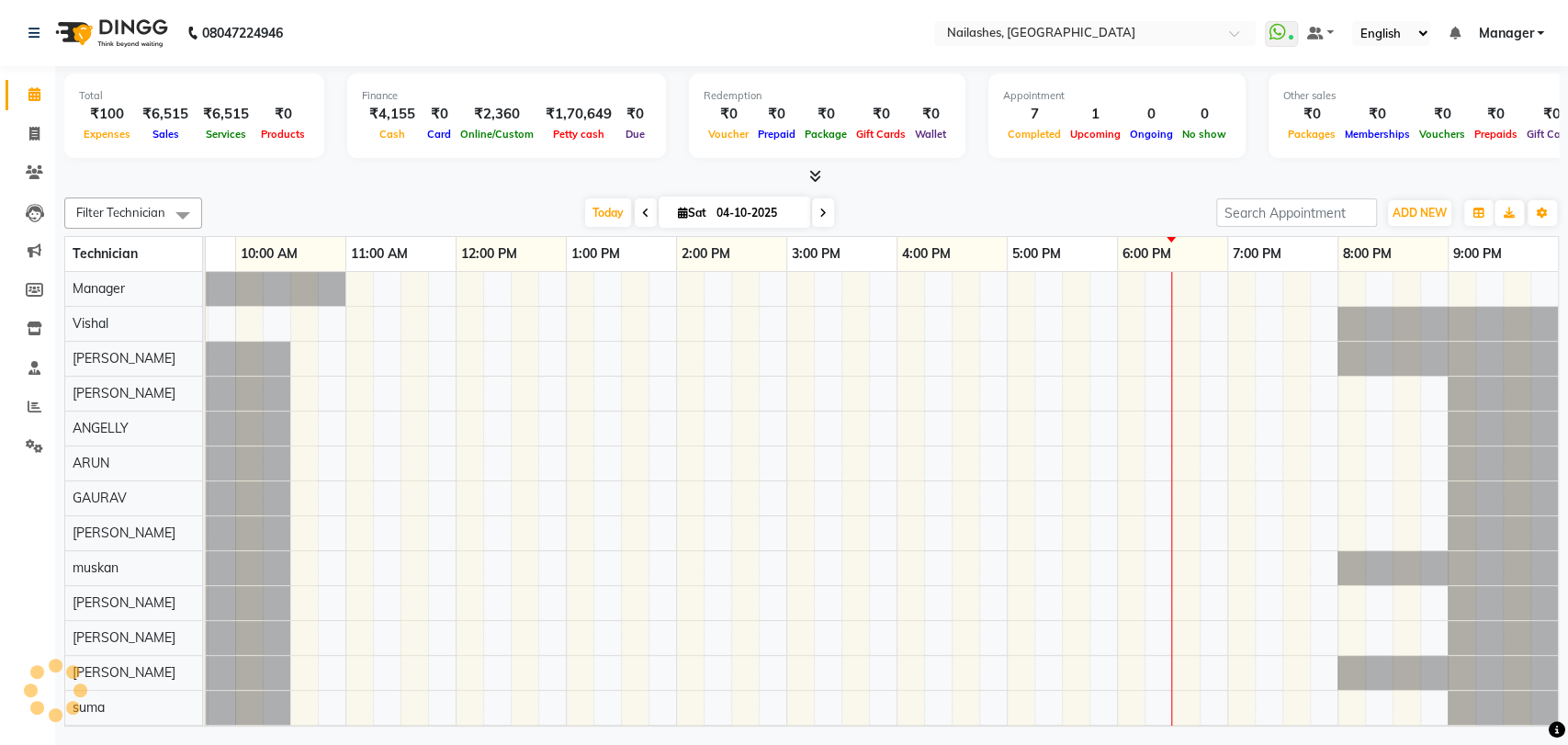
click at [81, 385] on span "[PERSON_NAME]" at bounding box center [125, 393] width 103 height 17
click at [35, 420] on link "Reports" at bounding box center [28, 407] width 44 height 30
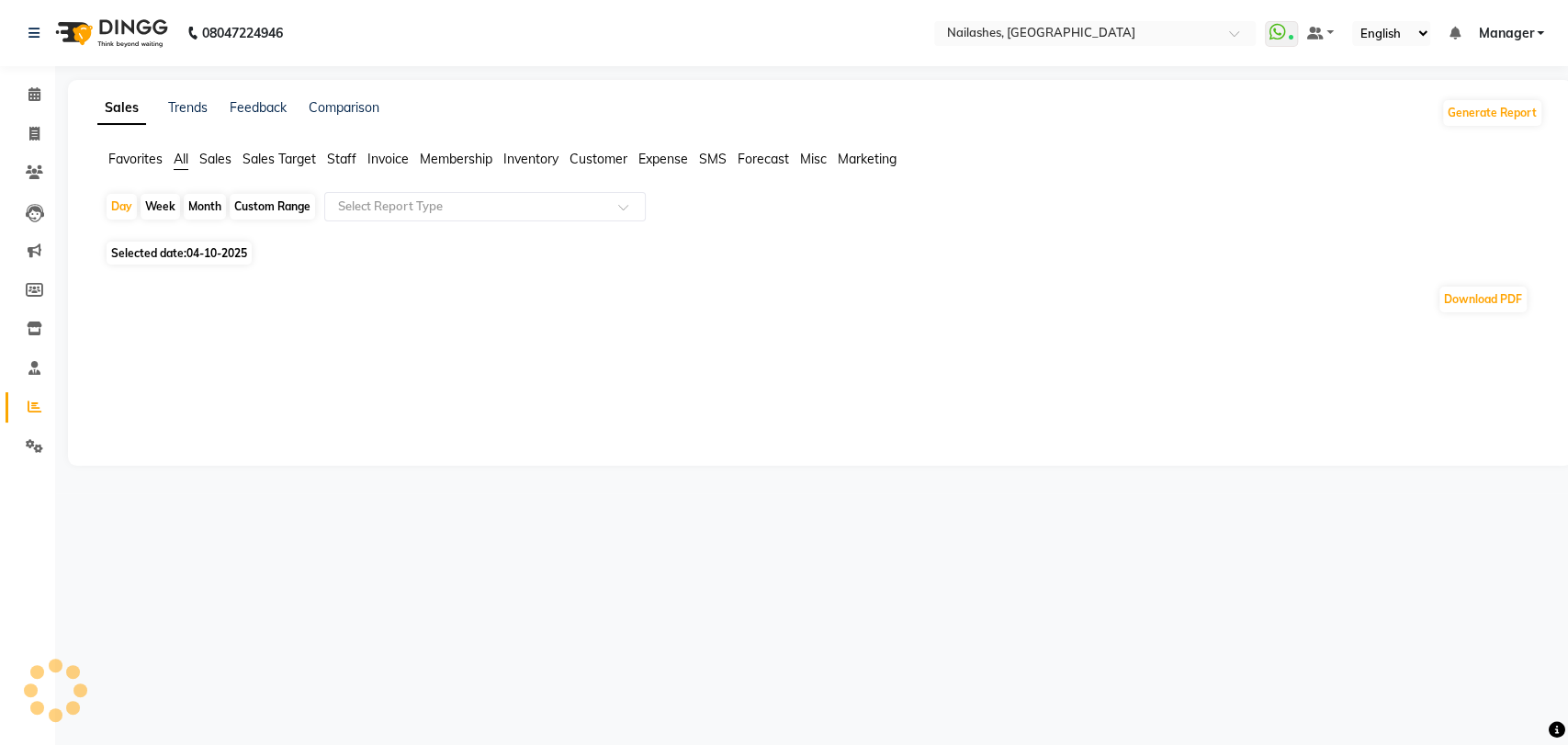
click at [331, 155] on span "Staff" at bounding box center [342, 159] width 30 height 17
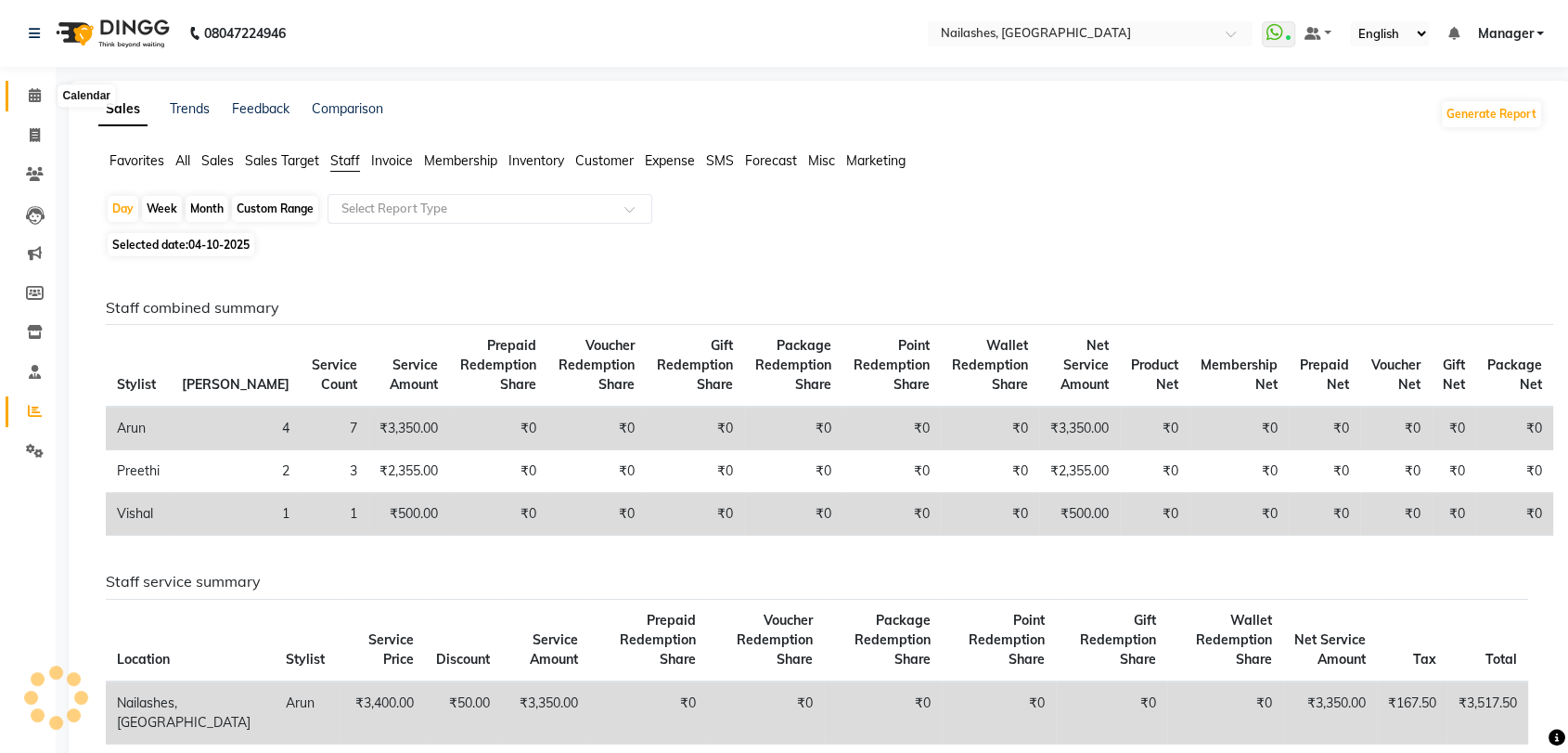
click at [36, 96] on icon at bounding box center [34, 95] width 12 height 14
